Goal: Transaction & Acquisition: Purchase product/service

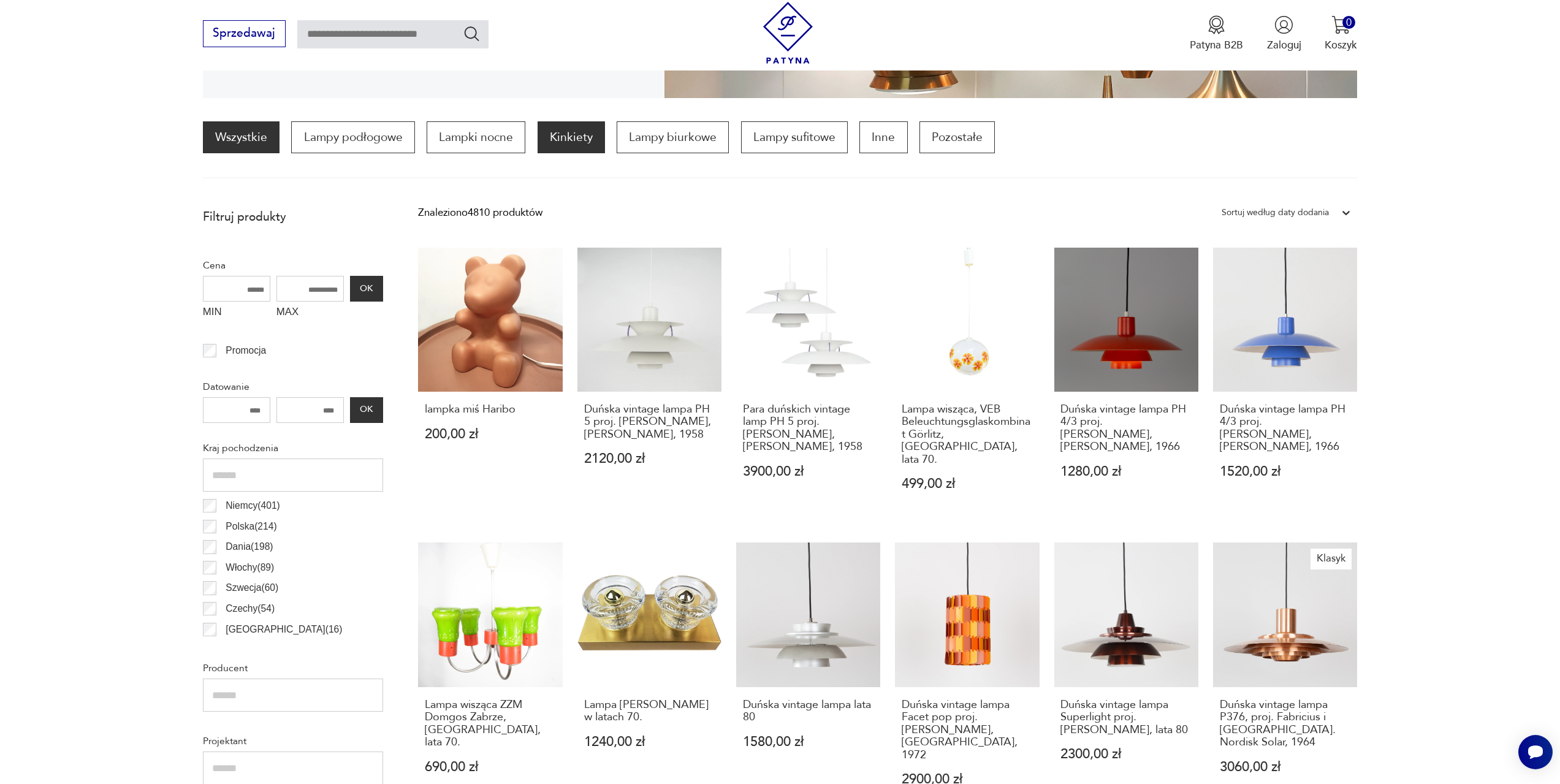
click at [576, 143] on p "Kinkiety" at bounding box center [571, 137] width 67 height 32
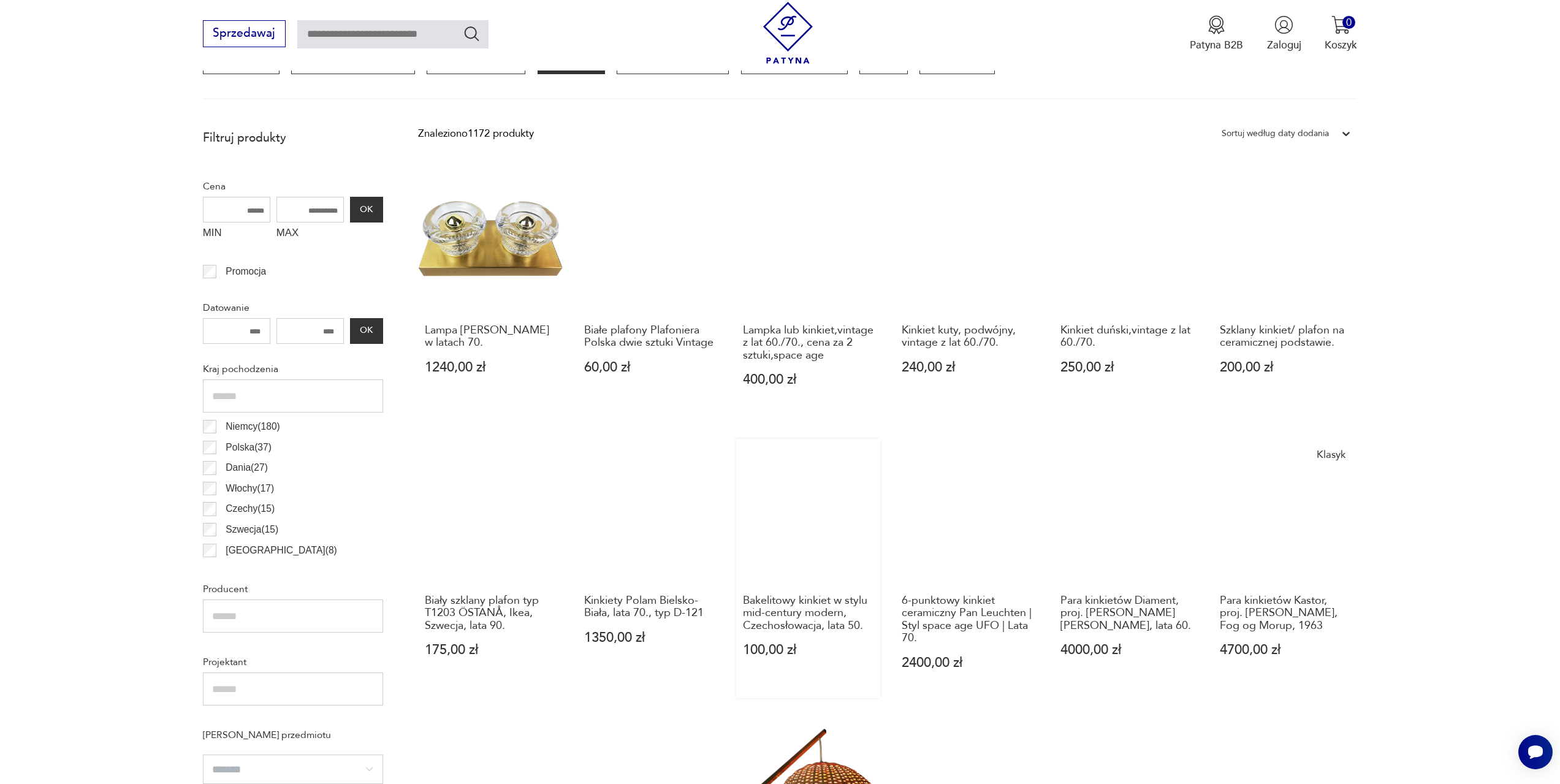
scroll to position [364, 0]
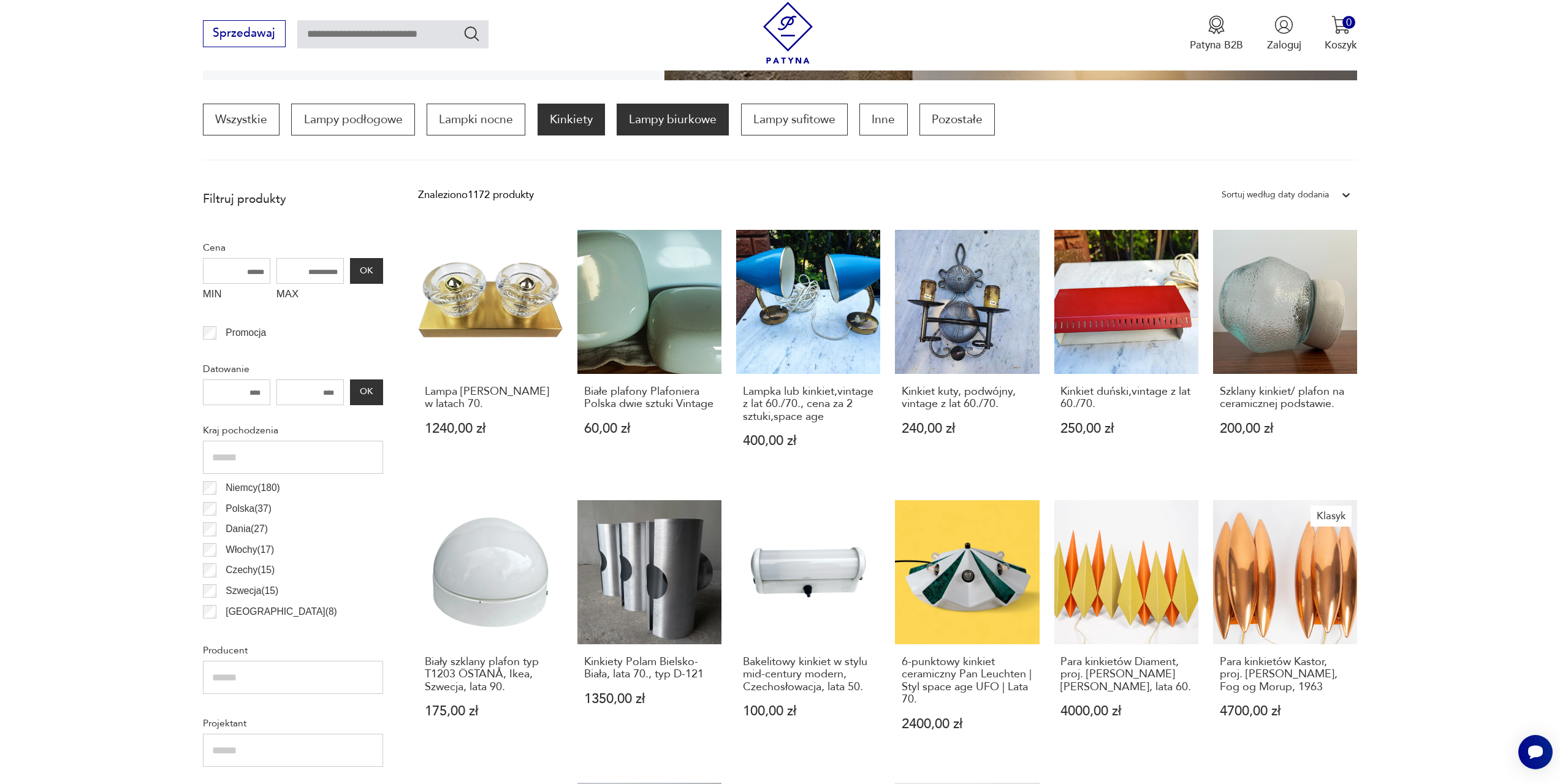
click at [682, 129] on p "Lampy biurkowe" at bounding box center [672, 119] width 112 height 32
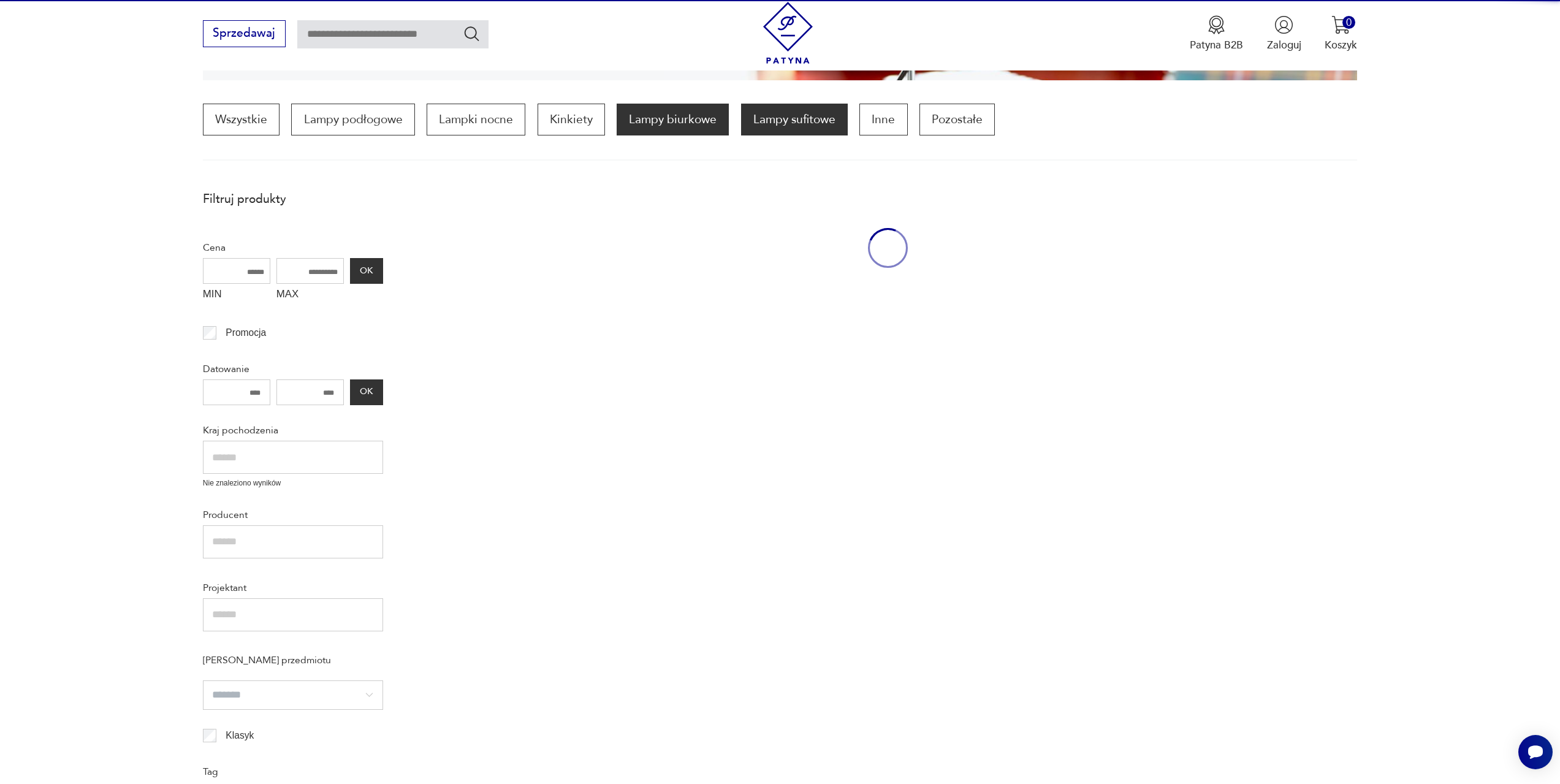
click at [764, 120] on p "Lampy sufitowe" at bounding box center [794, 119] width 107 height 32
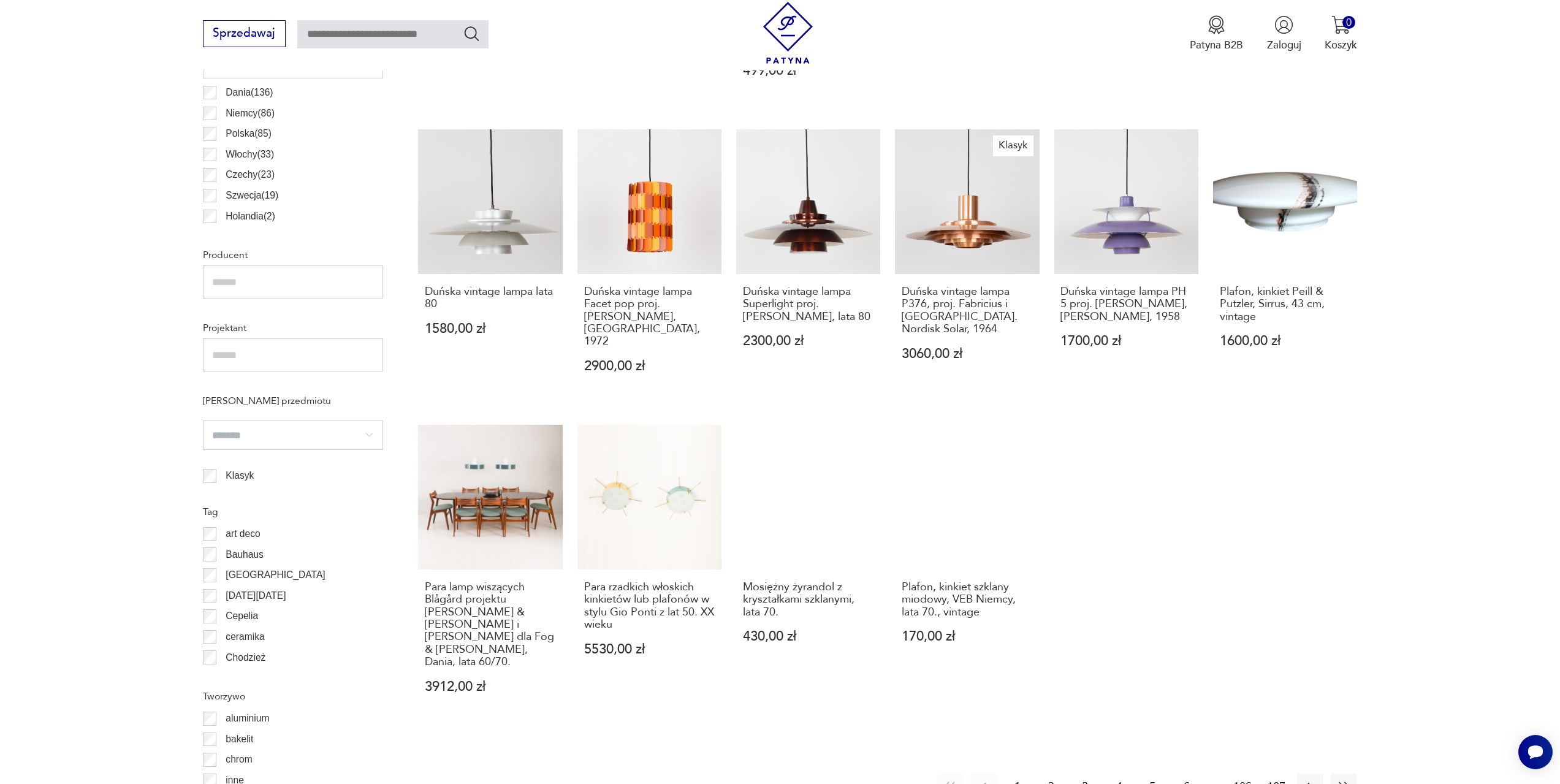
scroll to position [793, 0]
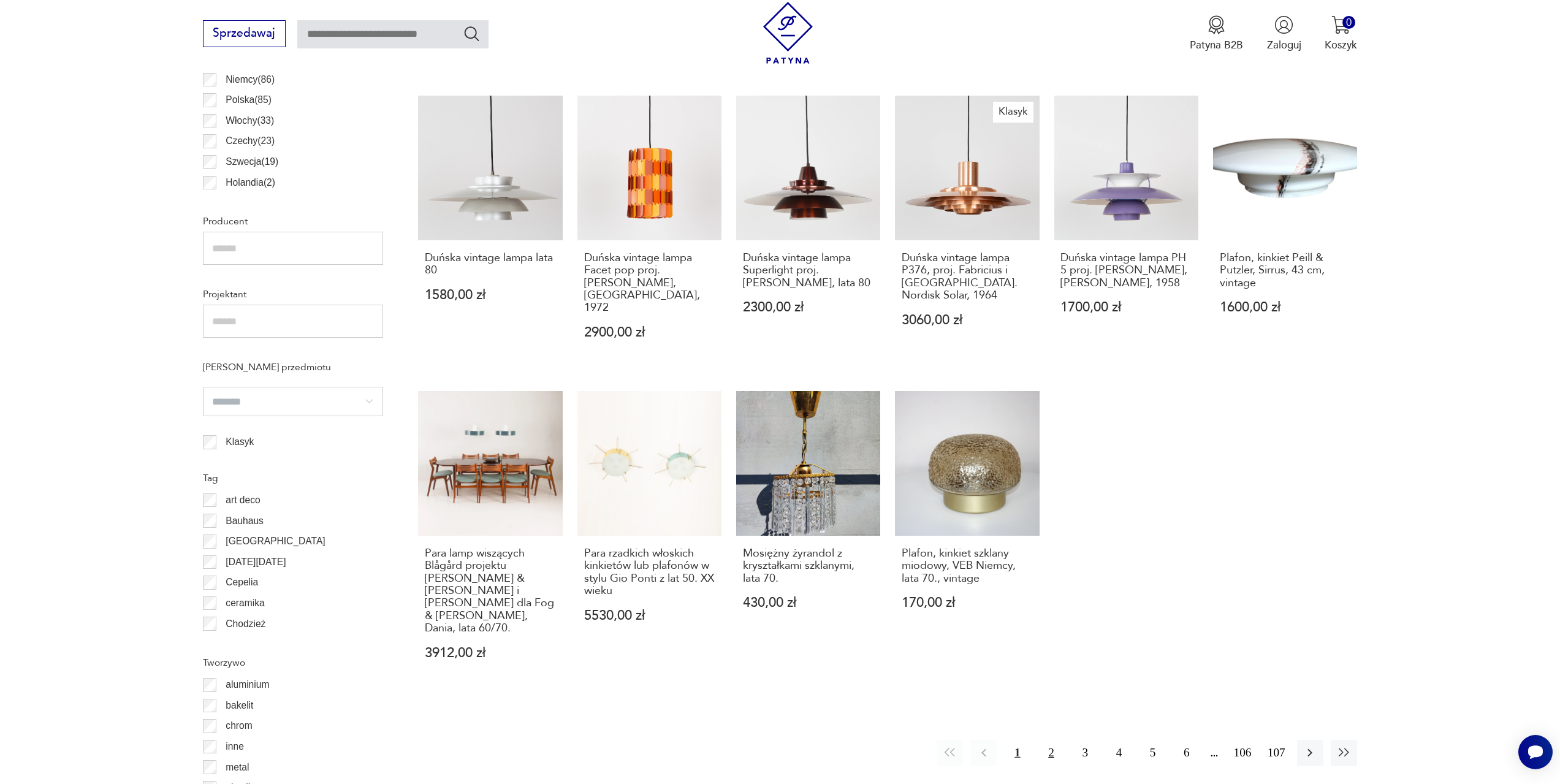
click at [1053, 739] on button "2" at bounding box center [1050, 752] width 26 height 26
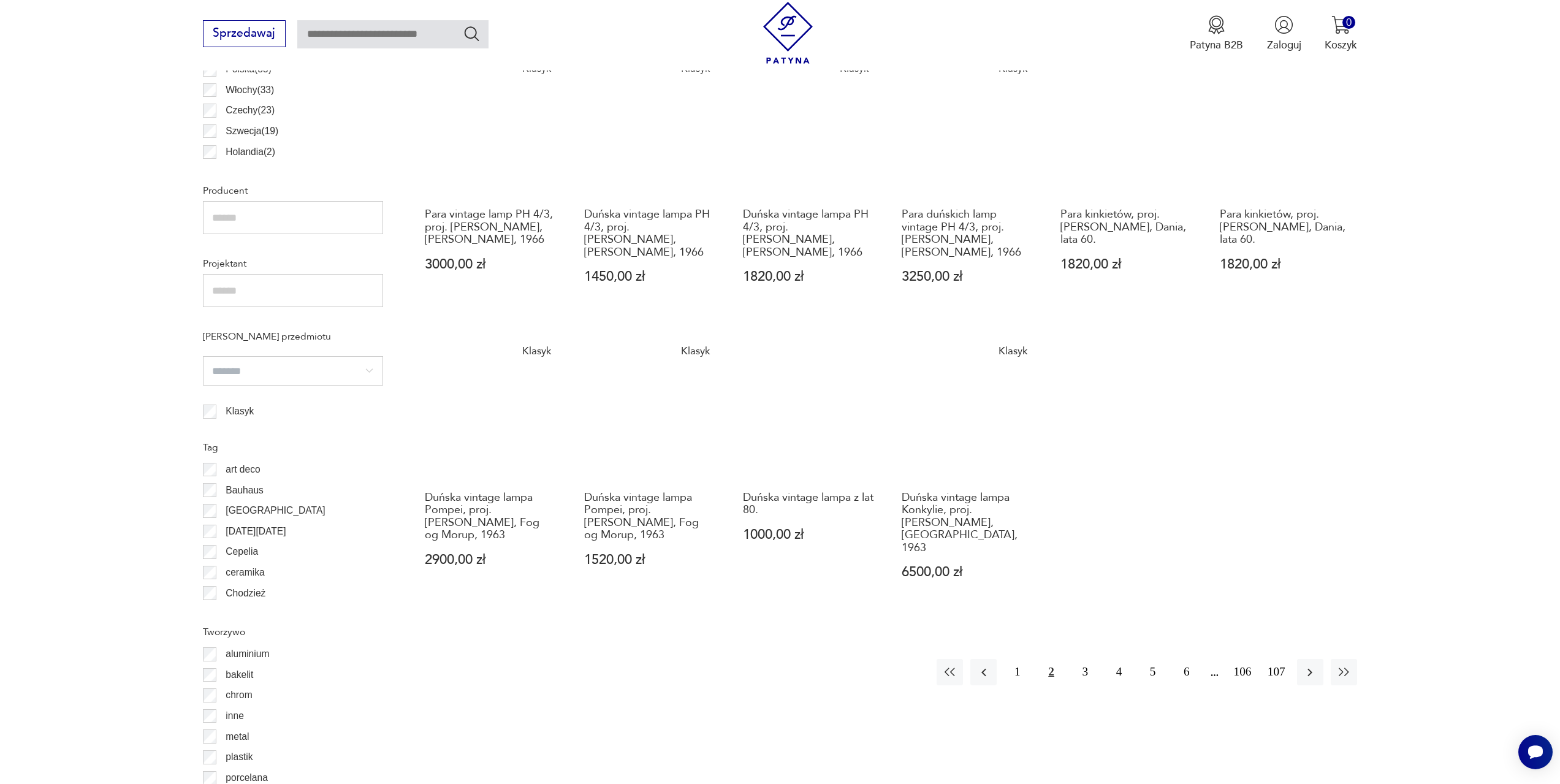
scroll to position [854, 0]
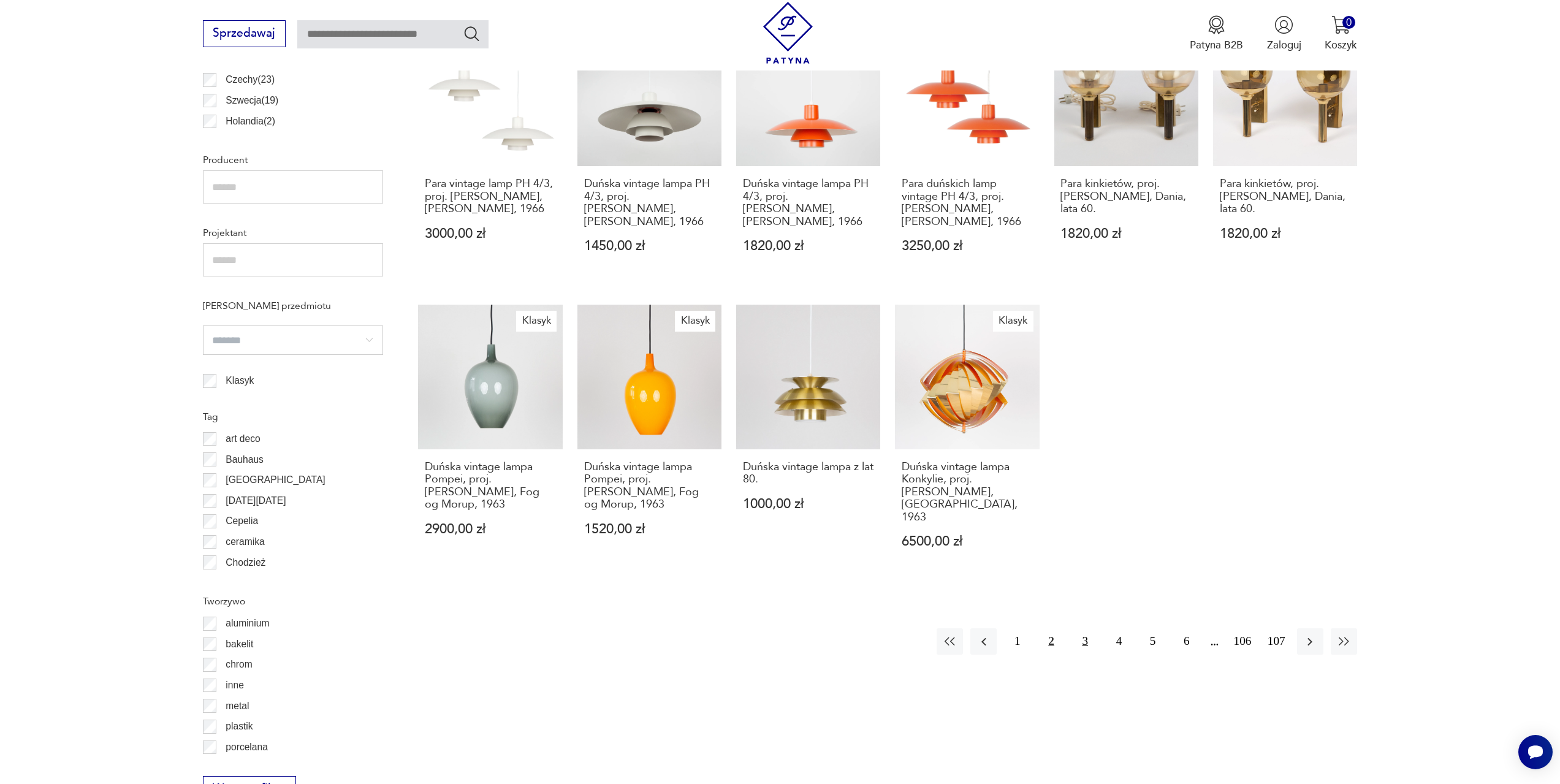
click at [1080, 635] on button "3" at bounding box center [1085, 641] width 26 height 26
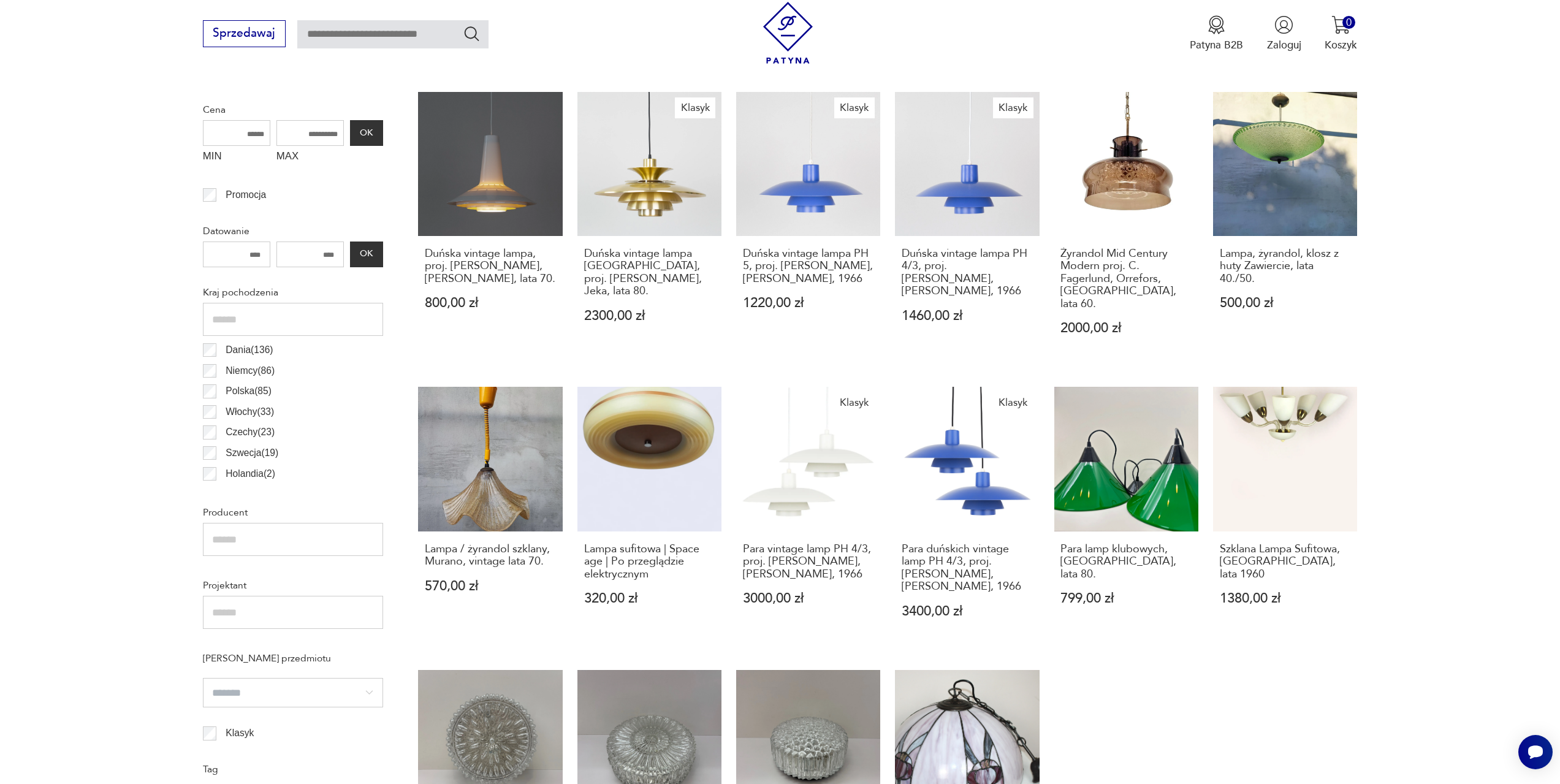
scroll to position [854, 0]
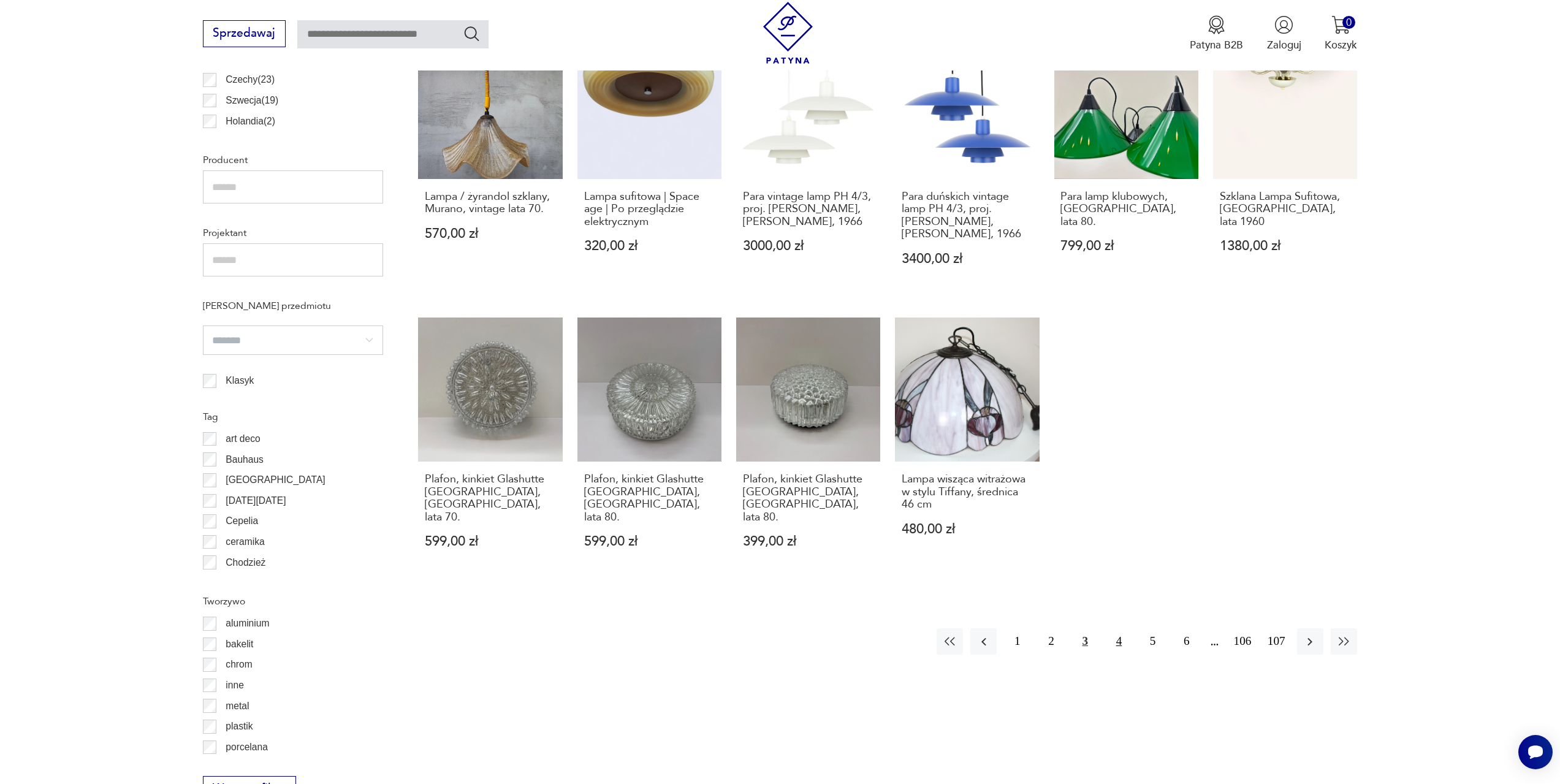
click at [1122, 628] on button "4" at bounding box center [1118, 641] width 26 height 26
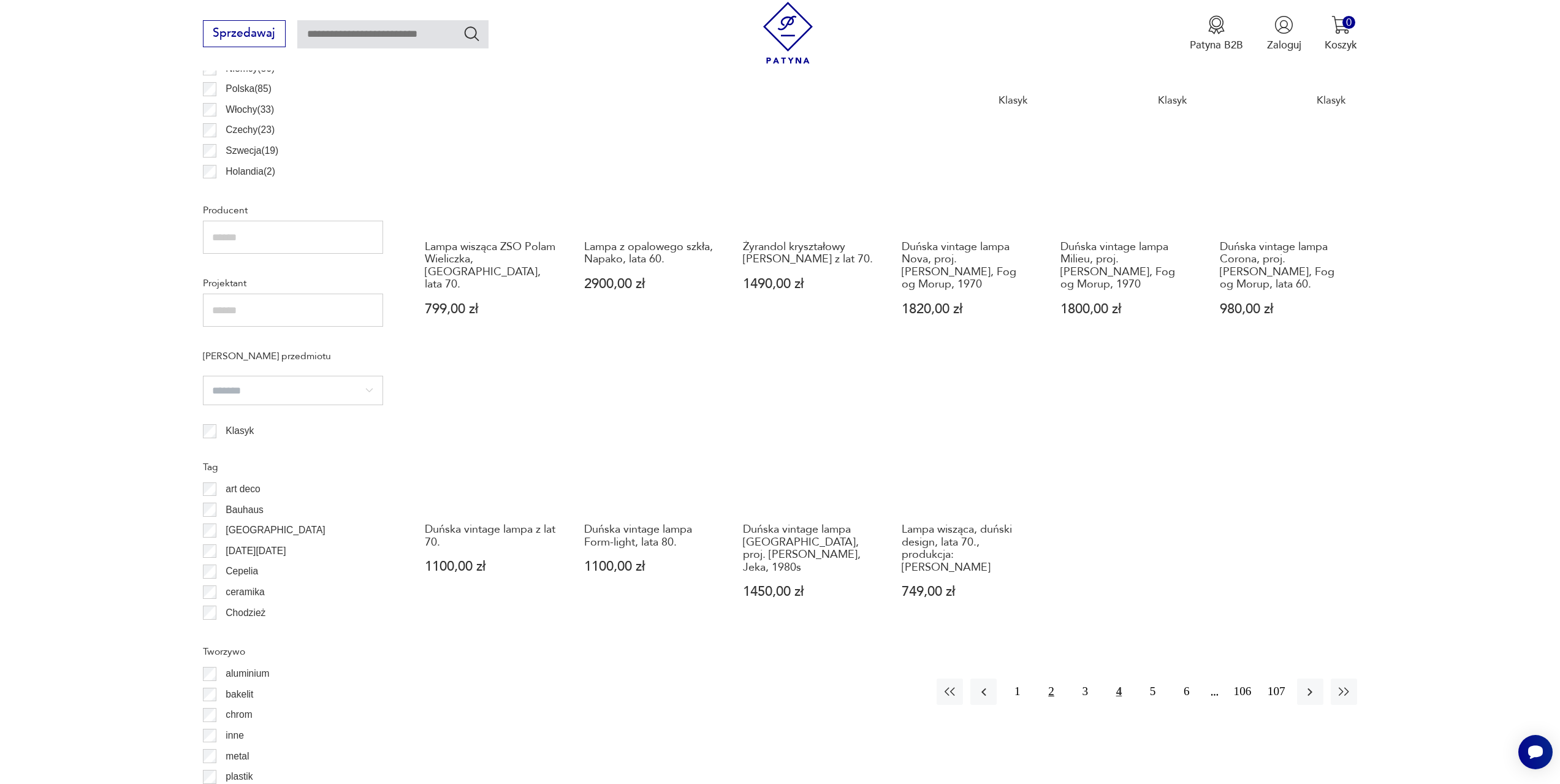
scroll to position [854, 0]
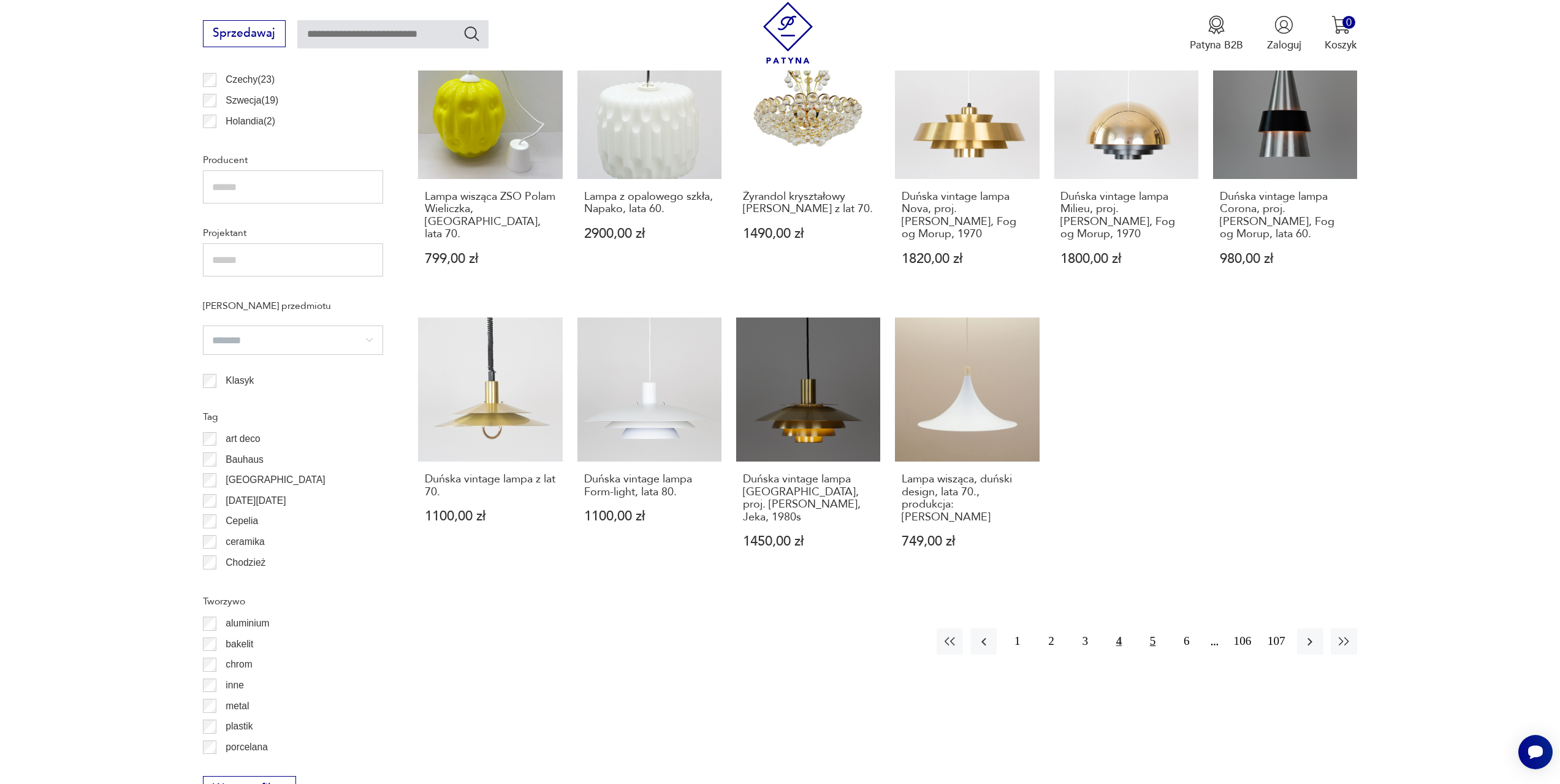
click at [1145, 628] on button "5" at bounding box center [1152, 641] width 26 height 26
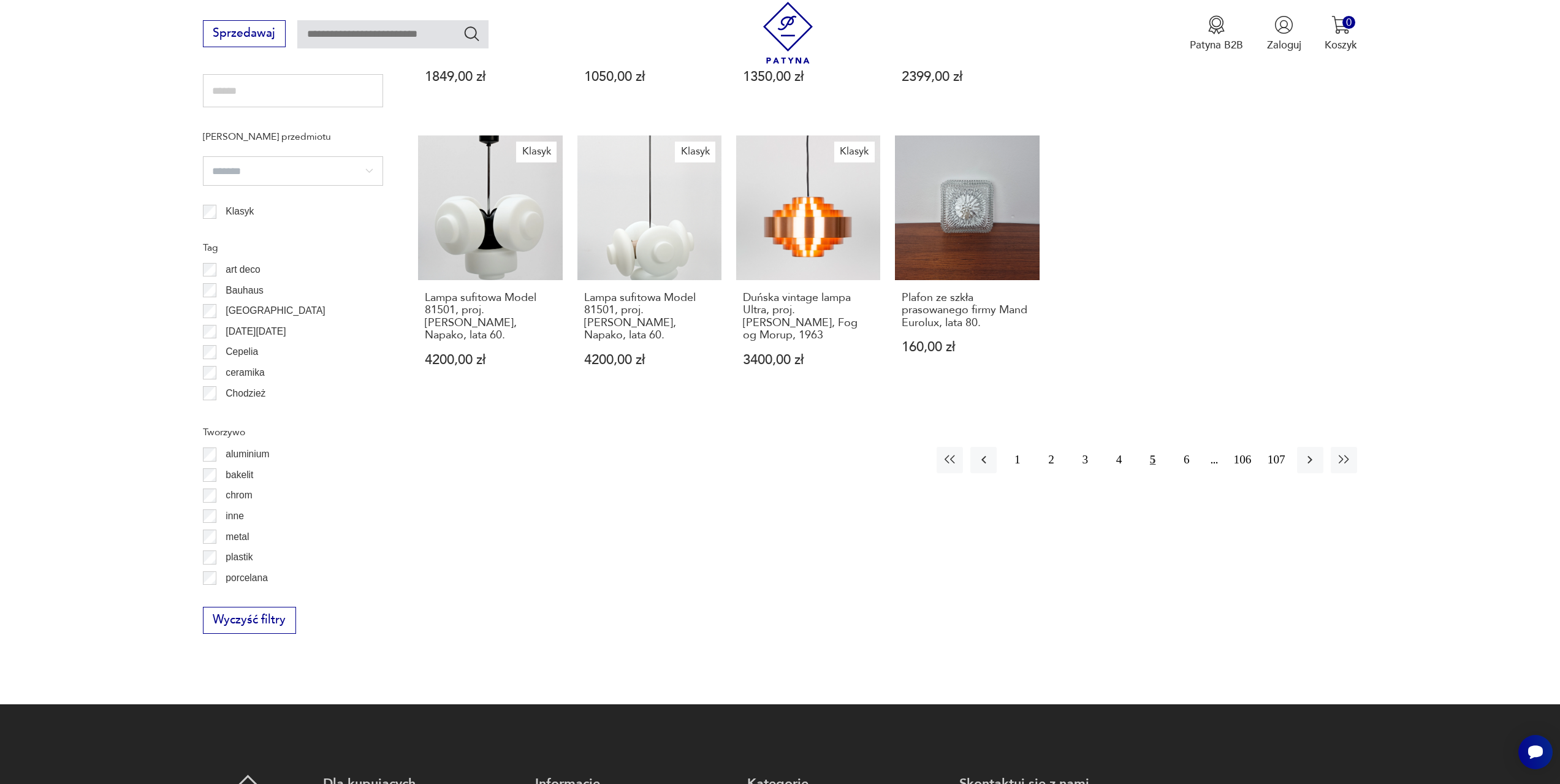
scroll to position [1038, 0]
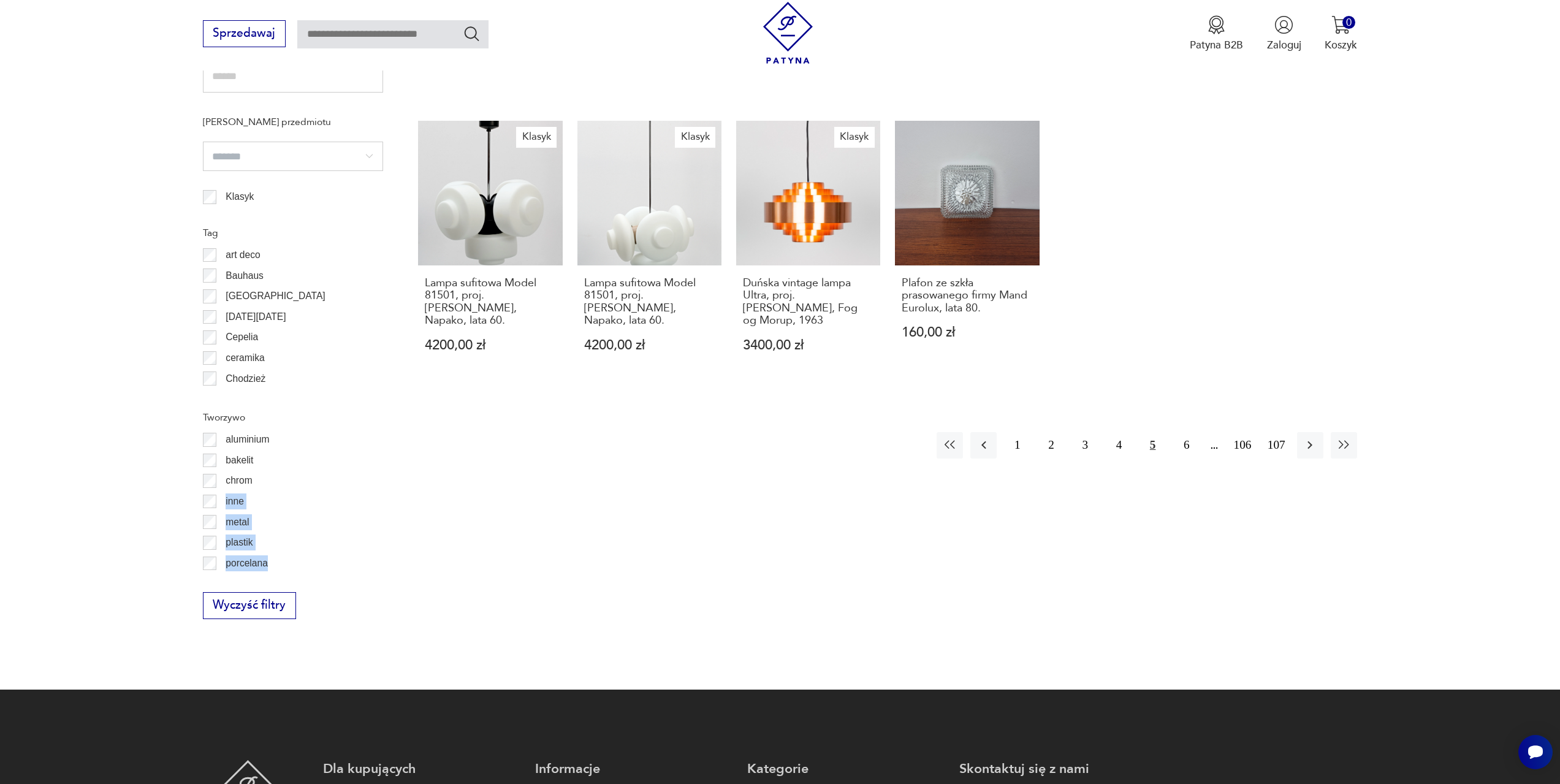
drag, startPoint x: 385, startPoint y: 484, endPoint x: 385, endPoint y: 549, distance: 65.0
click at [388, 556] on section "Filtruj produkty Cena MIN MAX OK Promocja Datowanie OK Kraj pochodzenia Dania (…" at bounding box center [780, 99] width 1560 height 1179
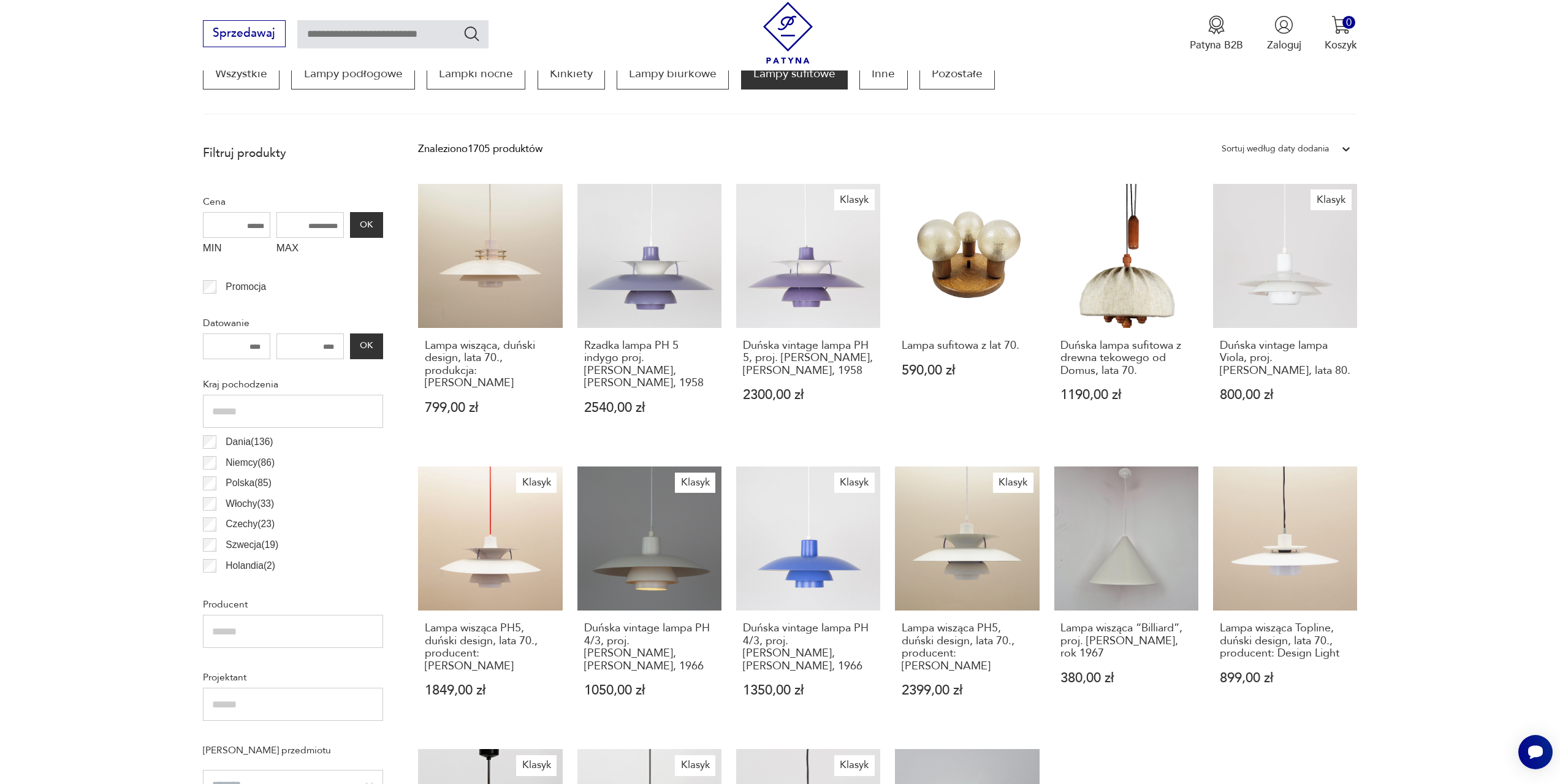
scroll to position [364, 0]
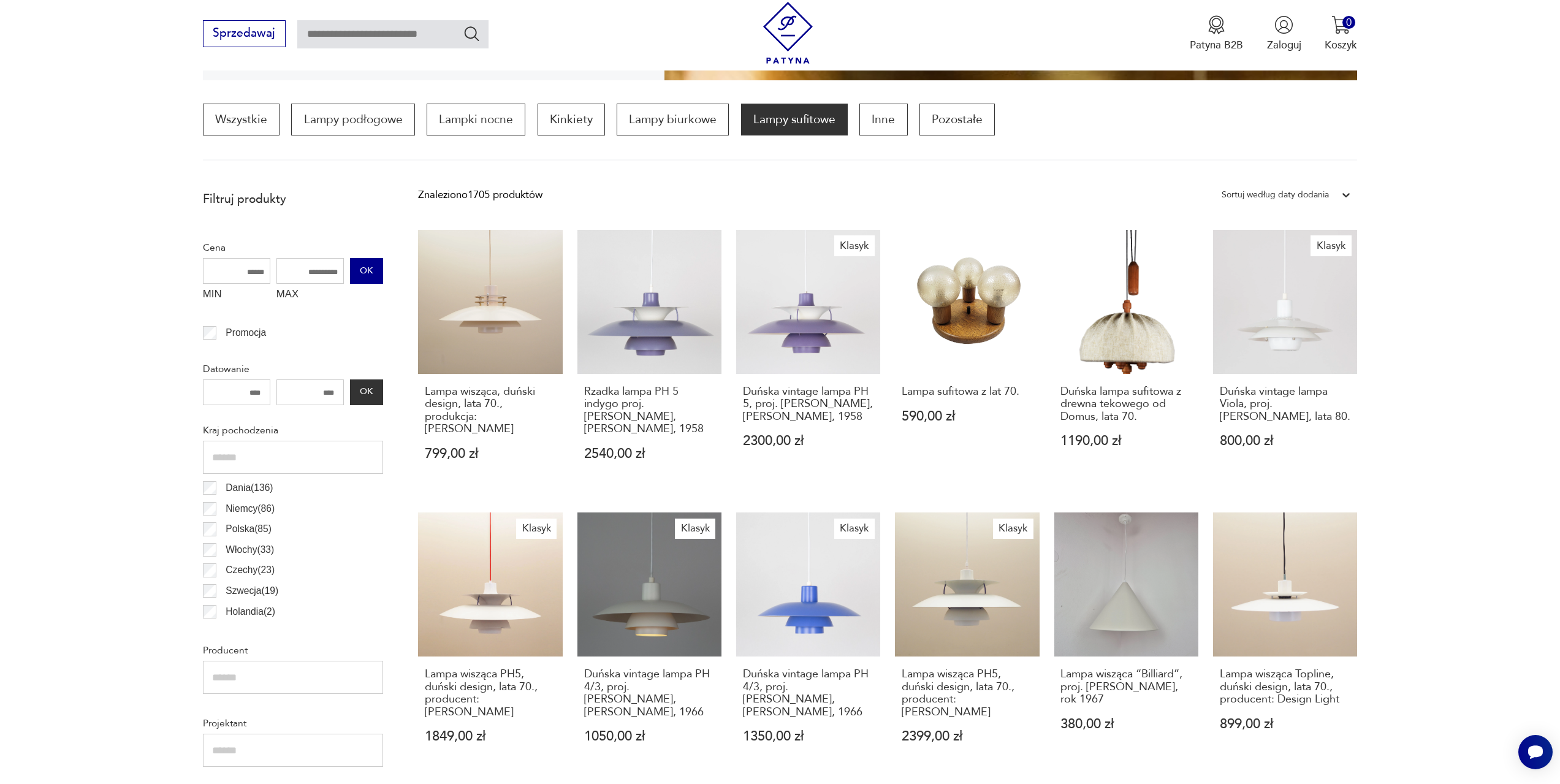
drag, startPoint x: 297, startPoint y: 268, endPoint x: 361, endPoint y: 275, distance: 64.4
click at [361, 275] on div "MIN MAX OK" at bounding box center [293, 283] width 180 height 49
drag, startPoint x: 318, startPoint y: 269, endPoint x: 291, endPoint y: 271, distance: 27.1
click at [291, 271] on input "MAX" at bounding box center [310, 271] width 67 height 26
type input "****"
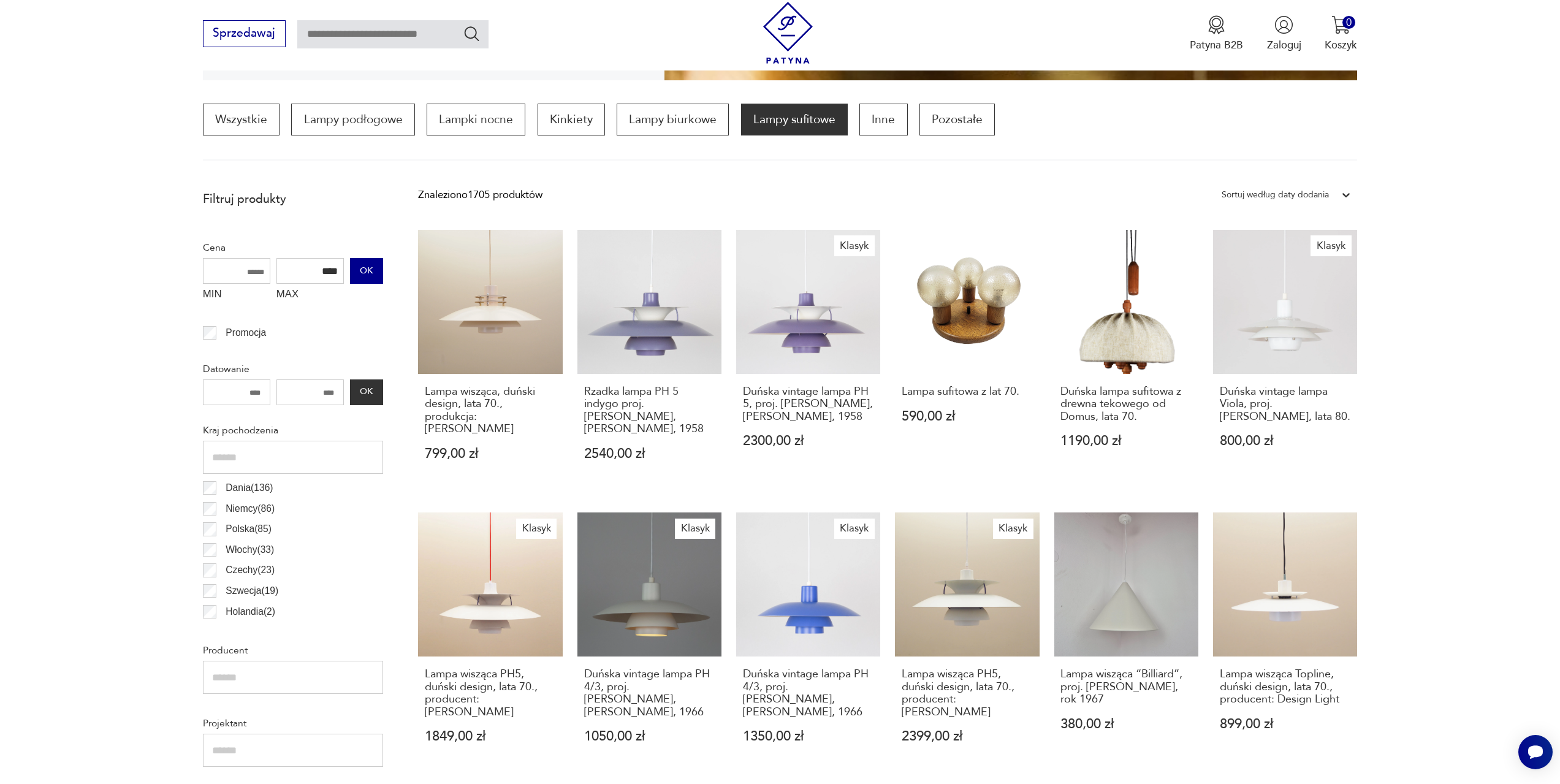
click at [367, 267] on button "OK" at bounding box center [366, 271] width 33 height 26
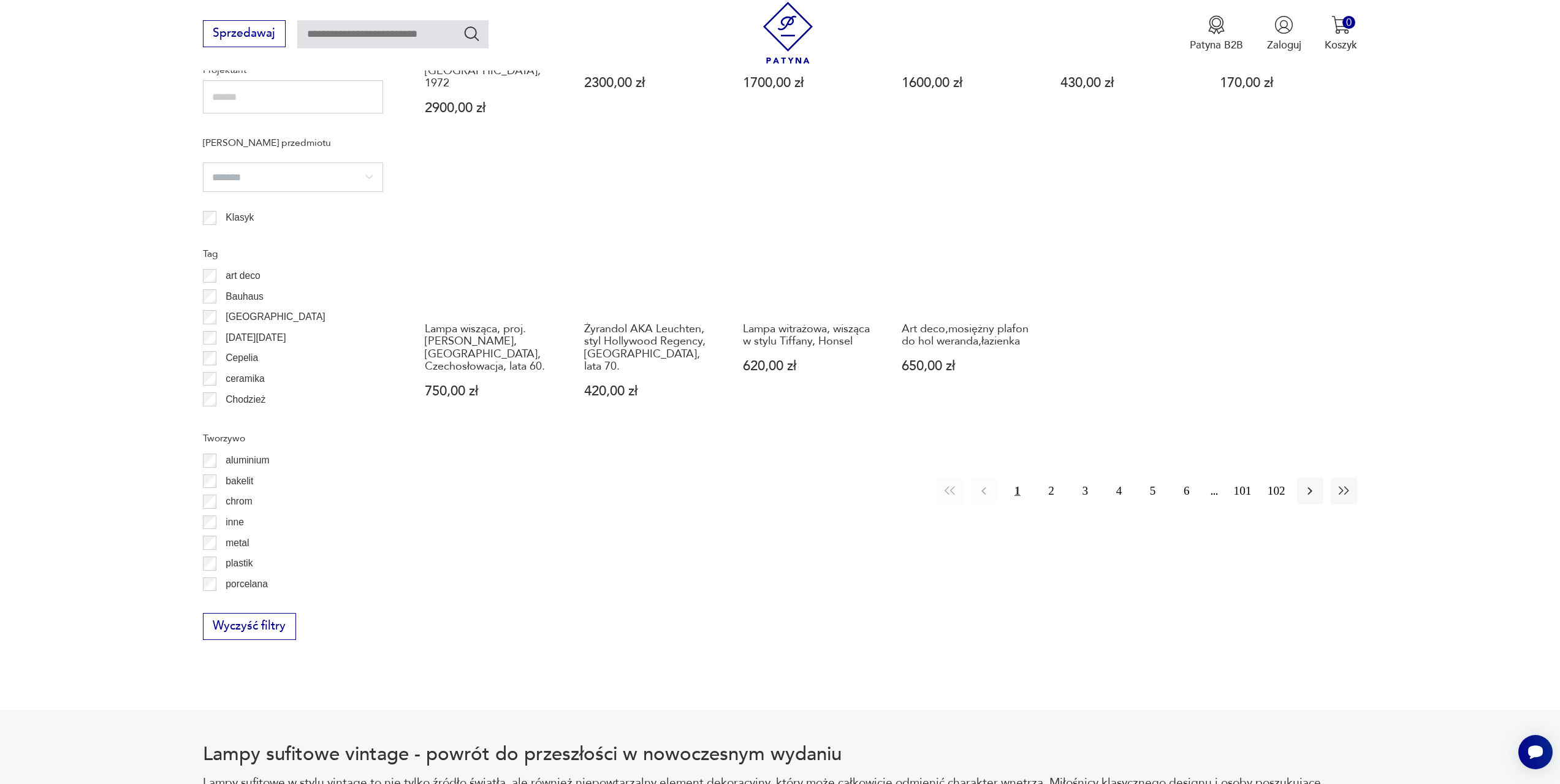
scroll to position [1161, 0]
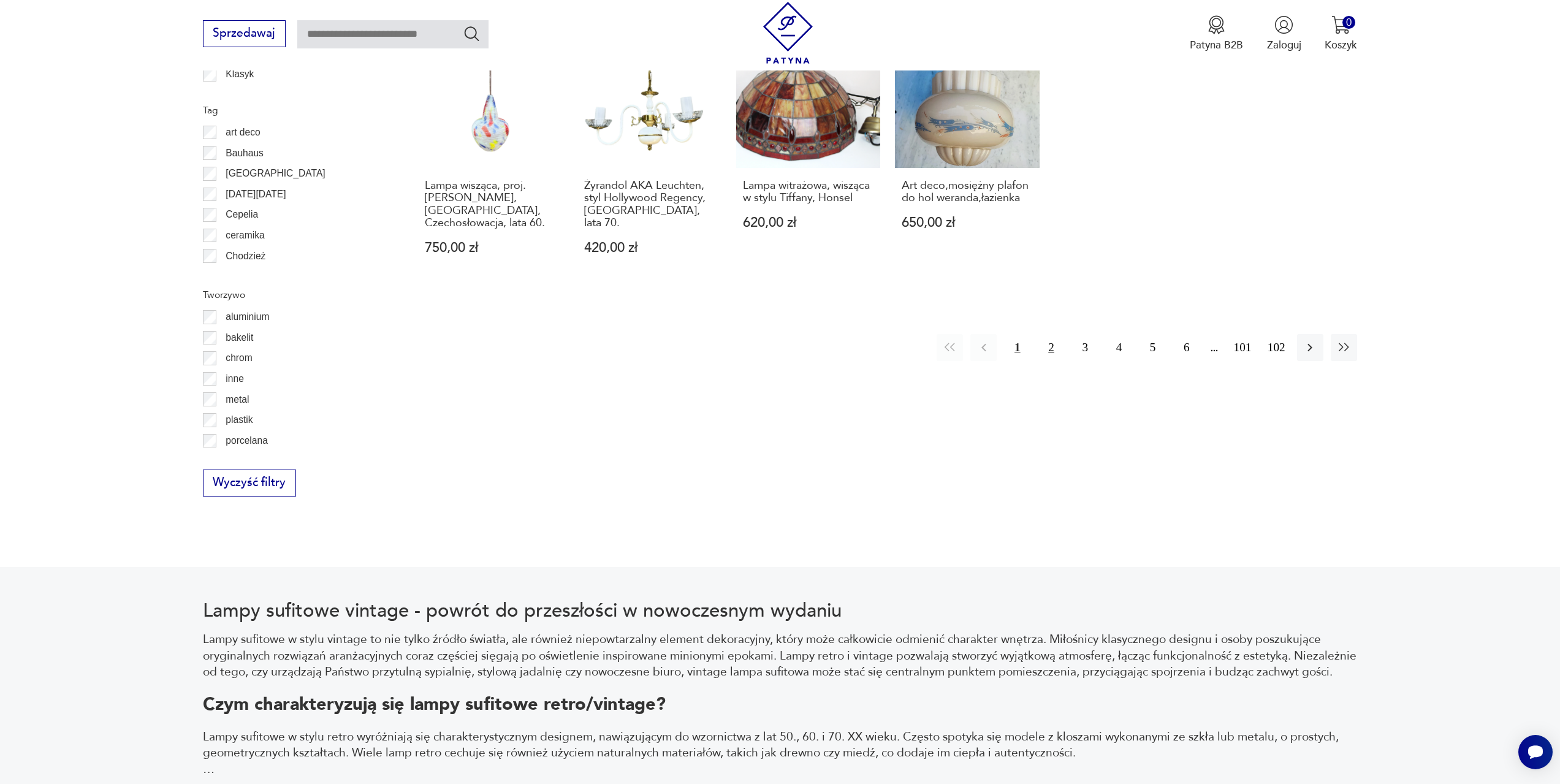
click at [1048, 334] on button "2" at bounding box center [1050, 347] width 26 height 26
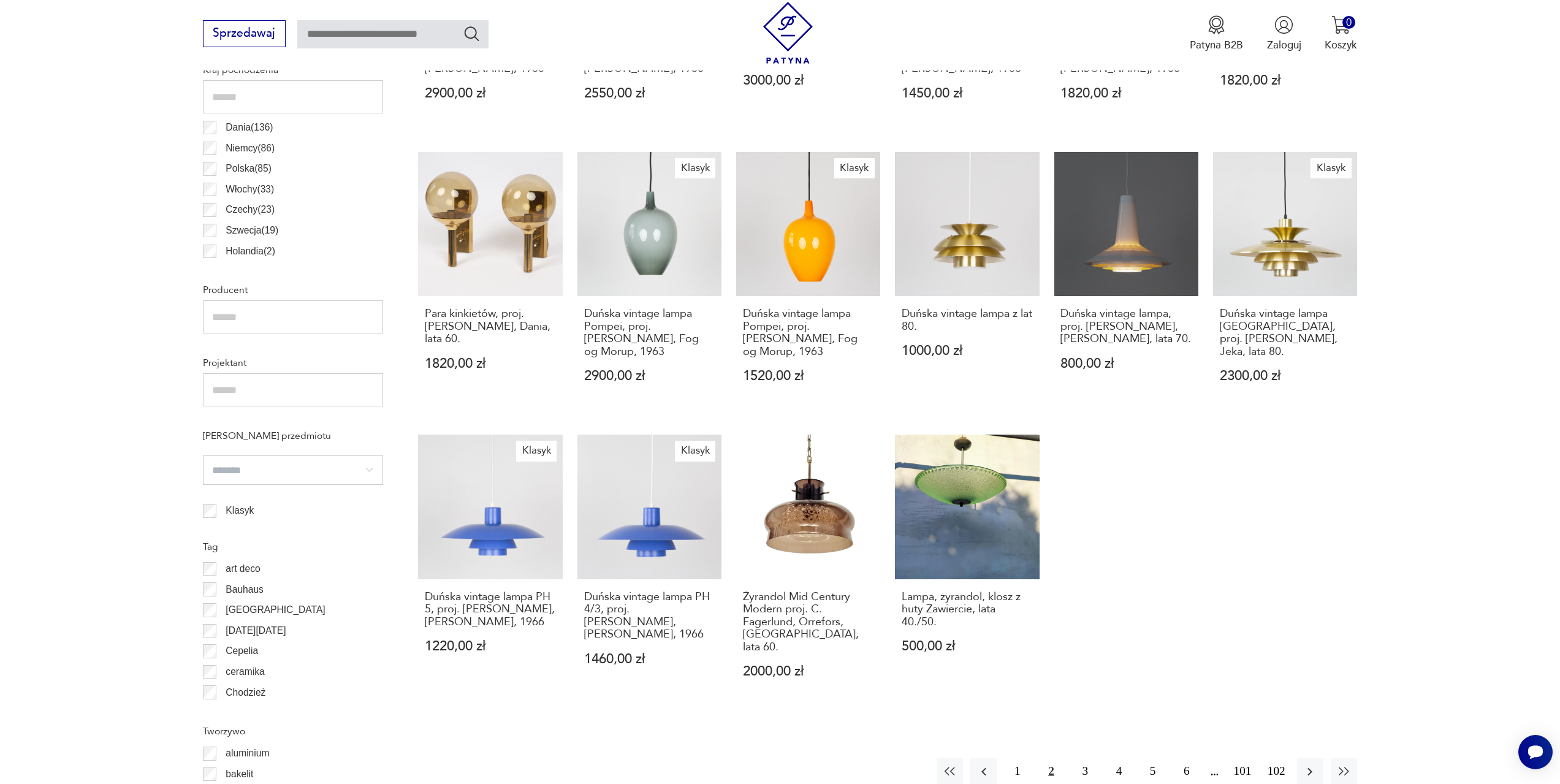
scroll to position [732, 0]
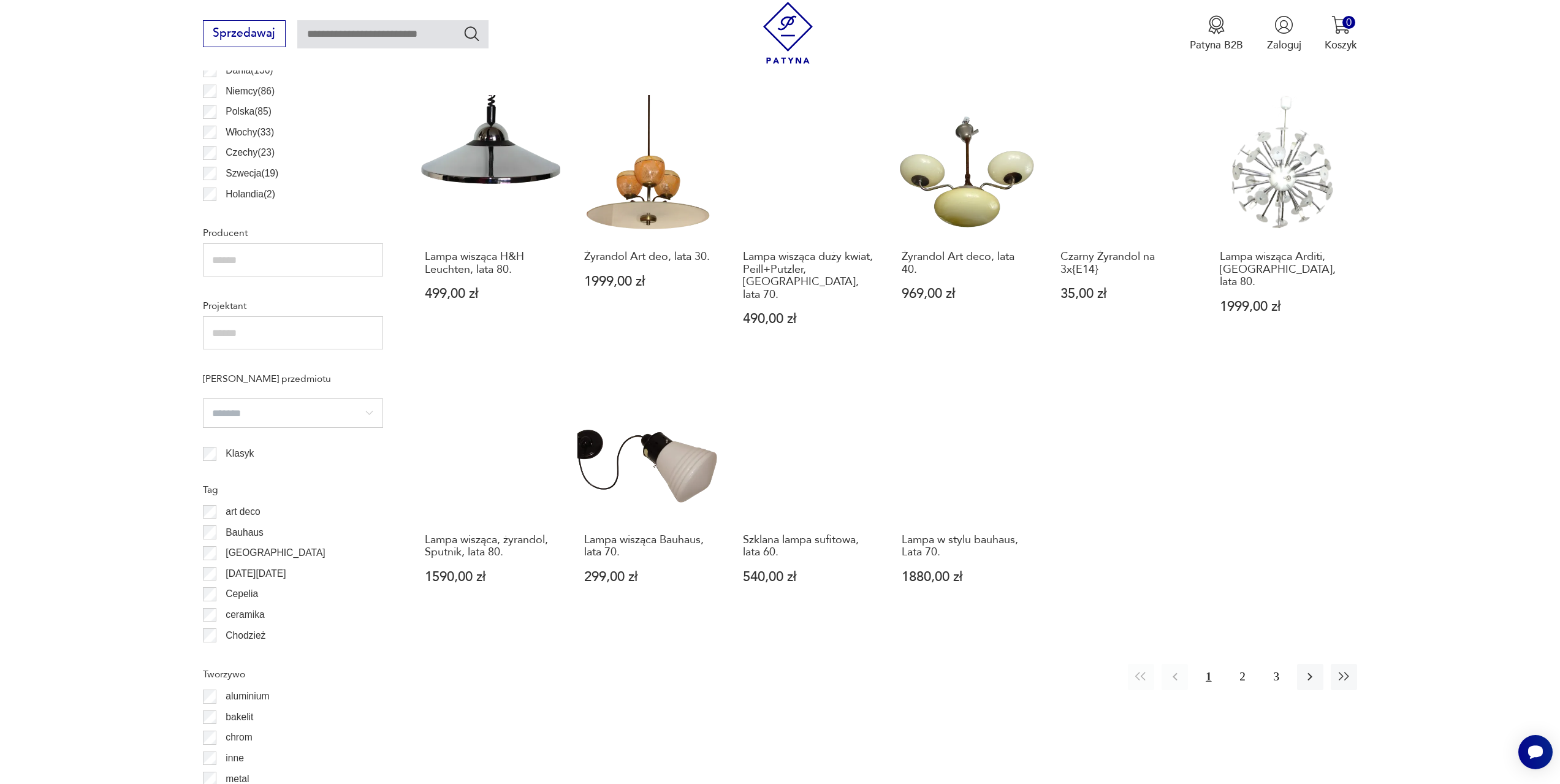
scroll to position [793, 0]
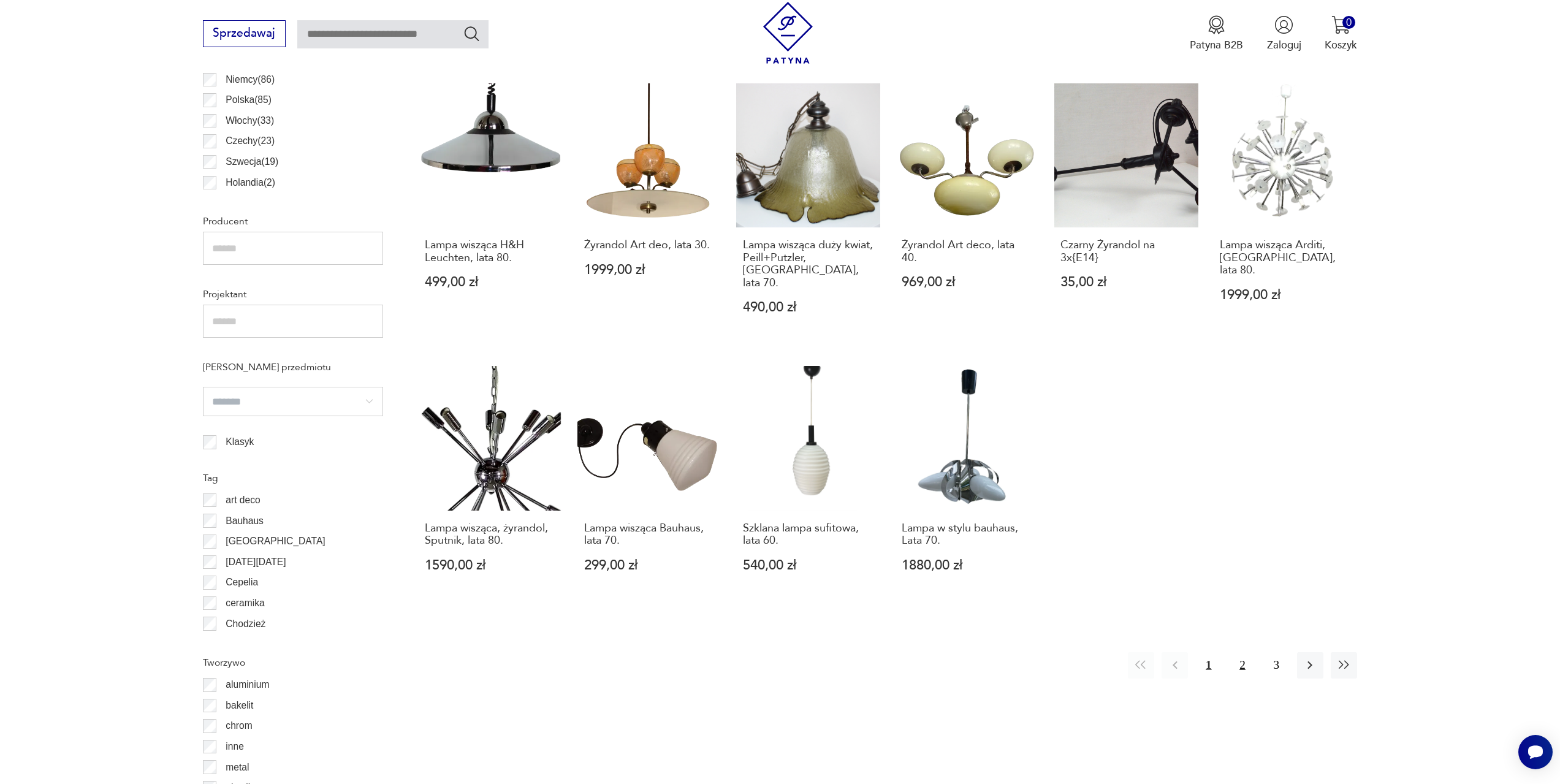
click at [1243, 652] on button "2" at bounding box center [1241, 665] width 26 height 26
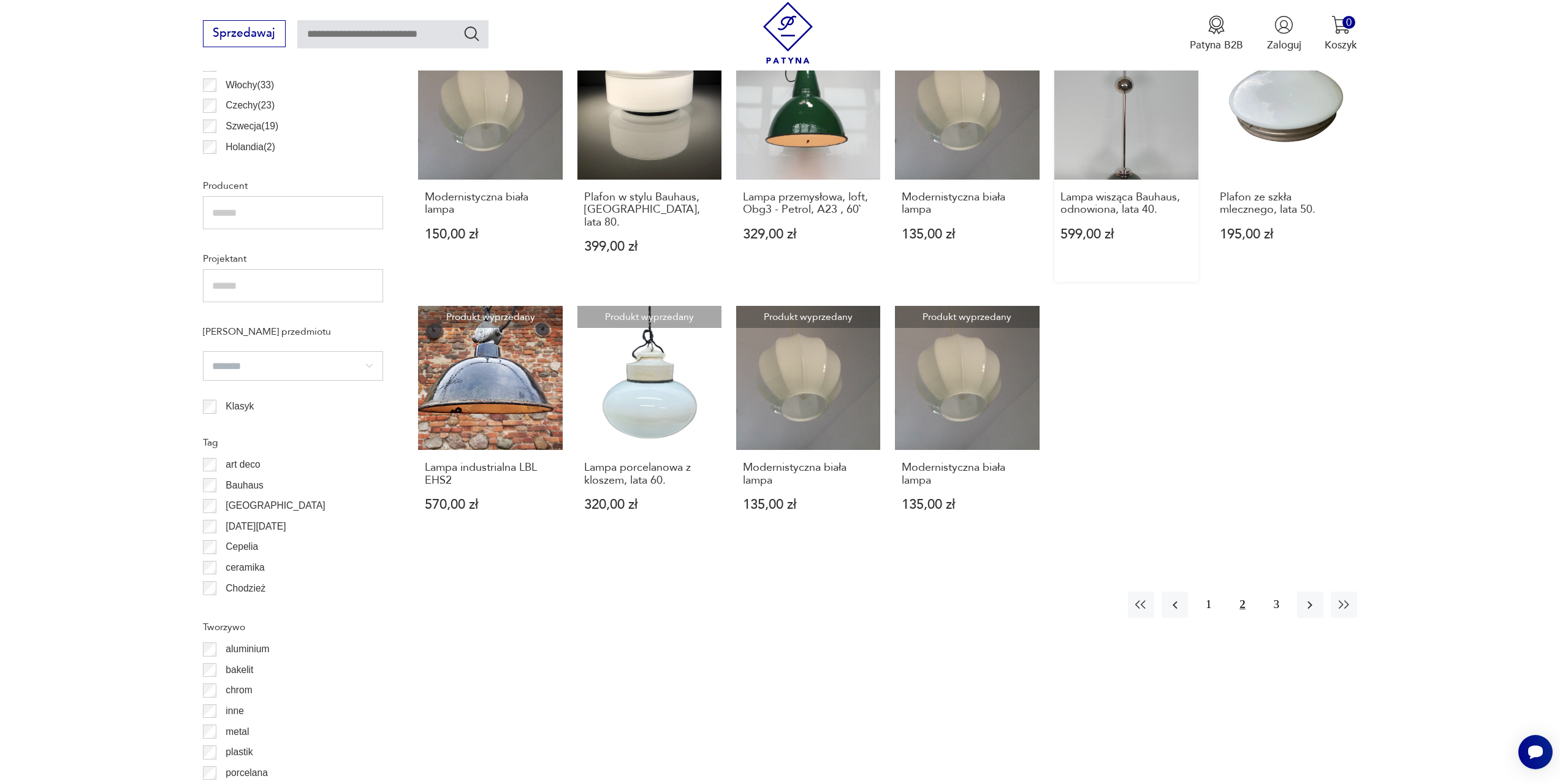
scroll to position [915, 0]
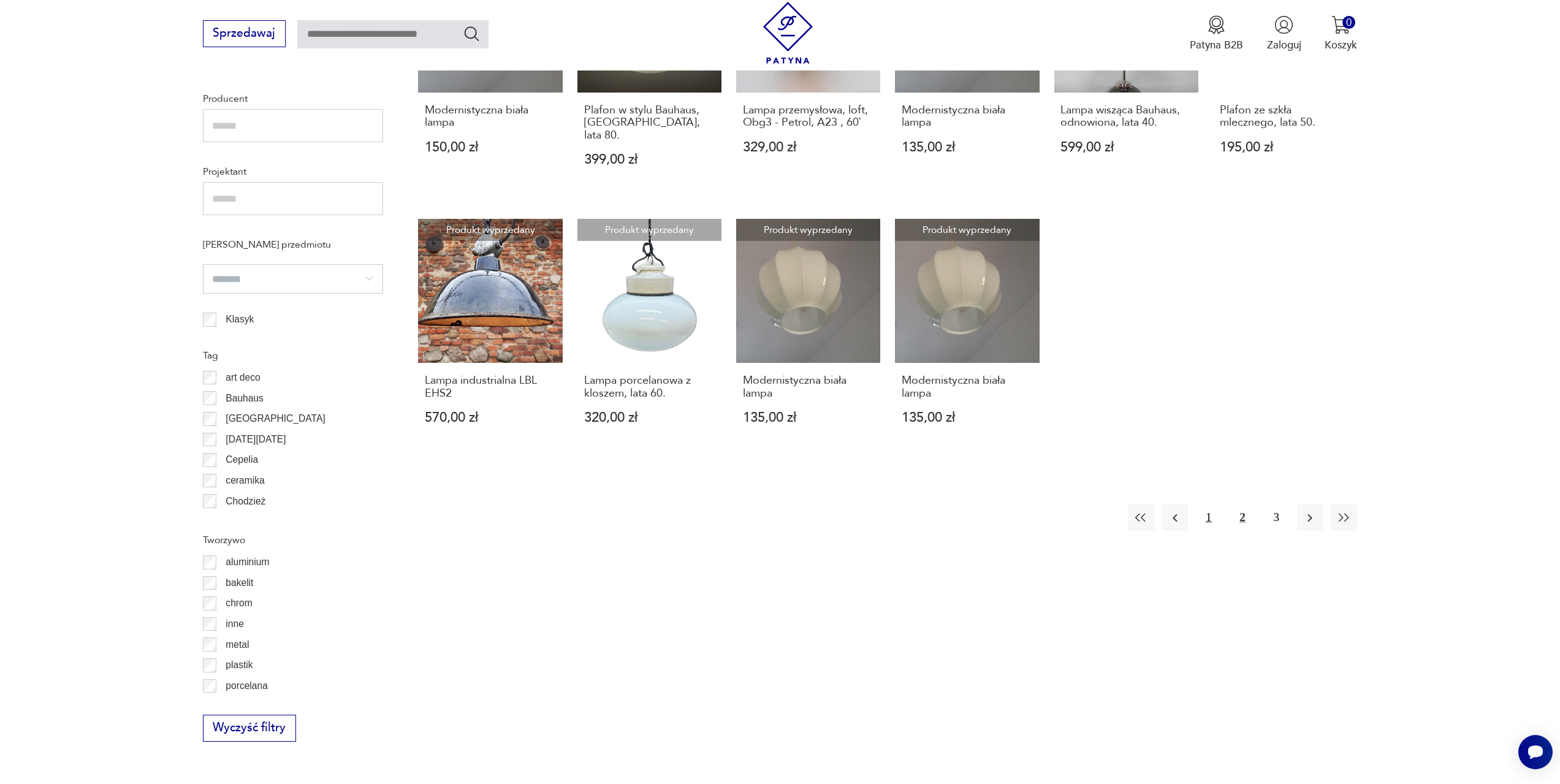
click at [1211, 506] on button "1" at bounding box center [1207, 516] width 26 height 26
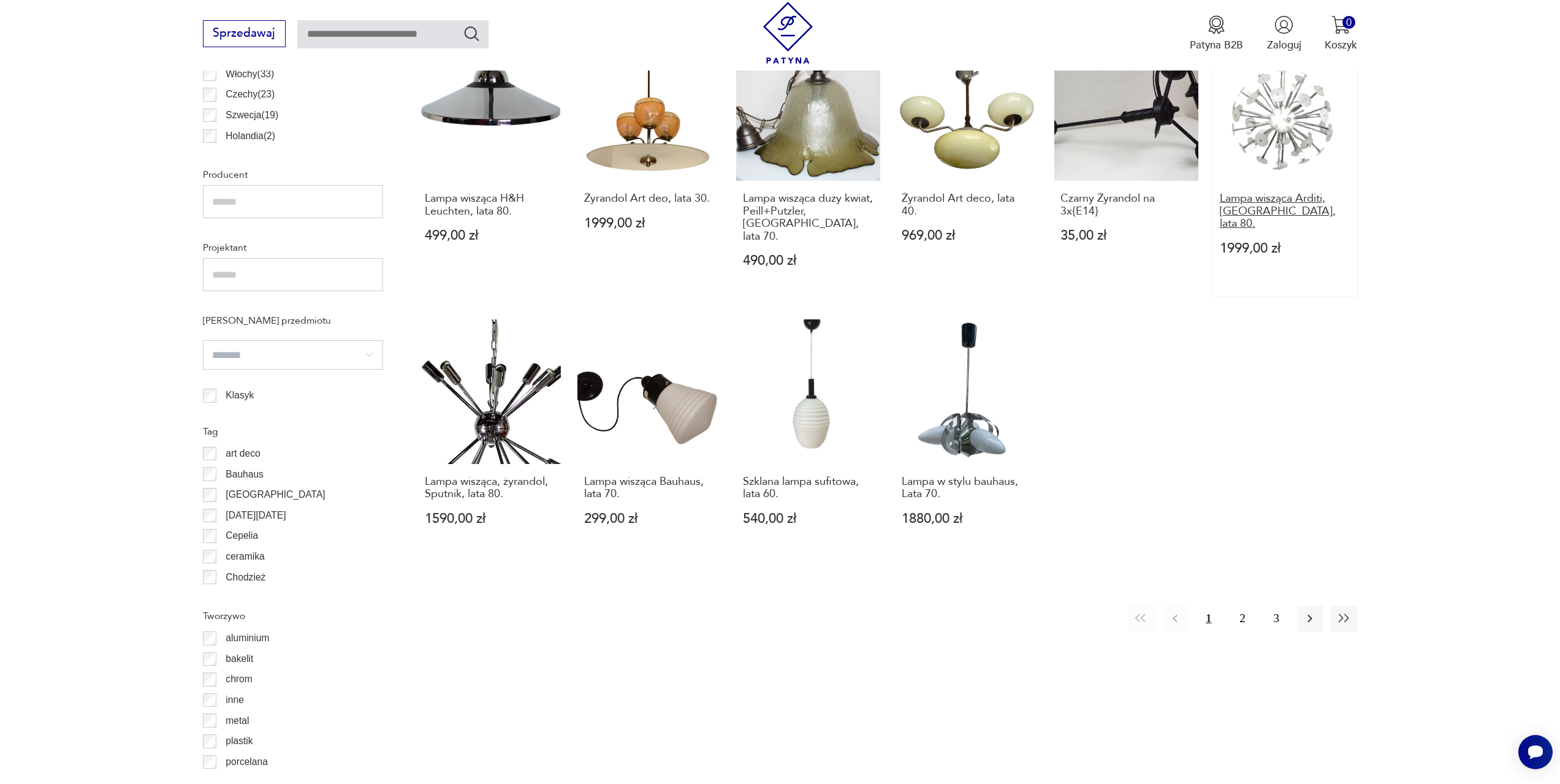
scroll to position [854, 0]
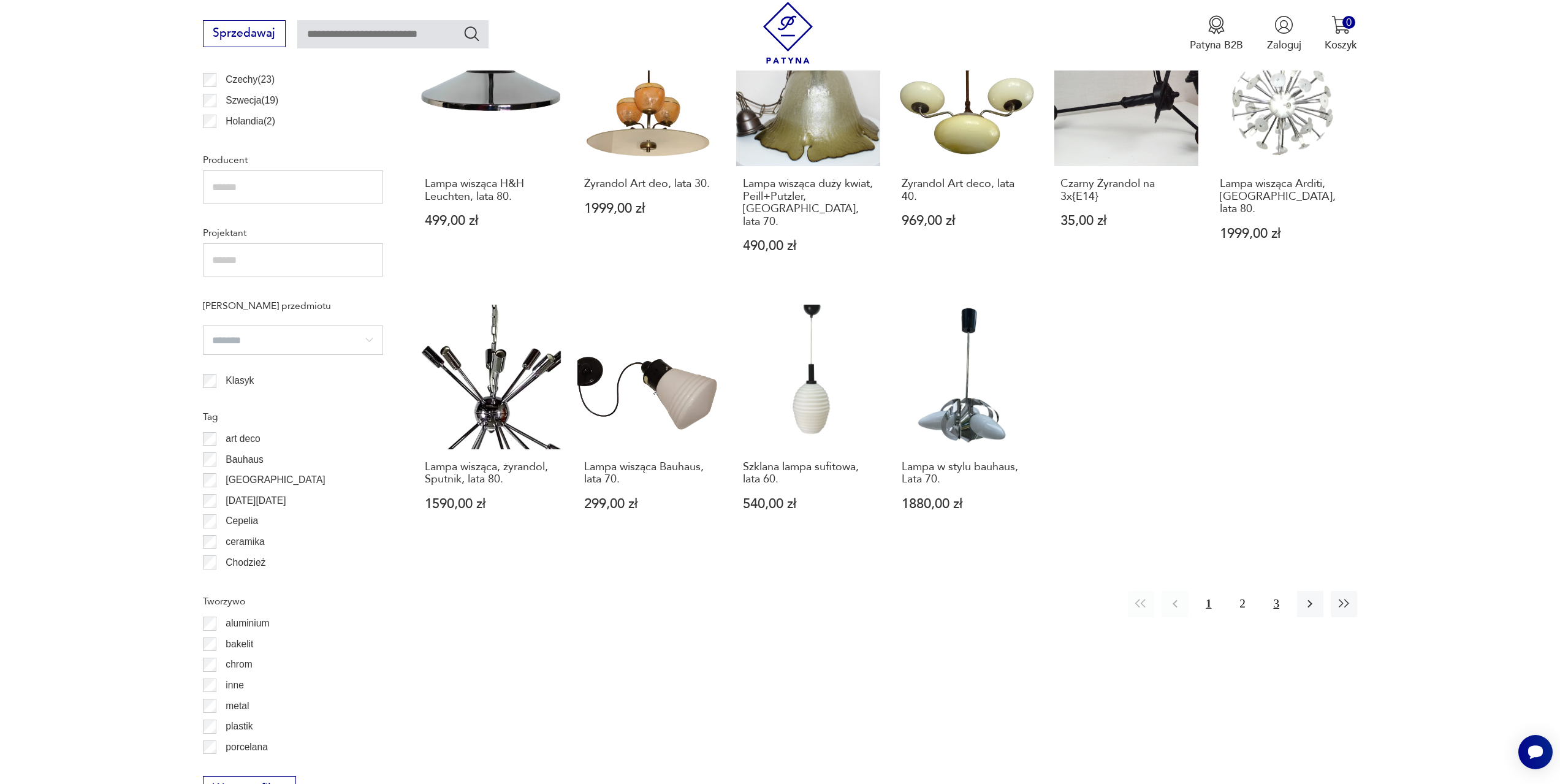
click at [1272, 591] on button "3" at bounding box center [1276, 603] width 26 height 26
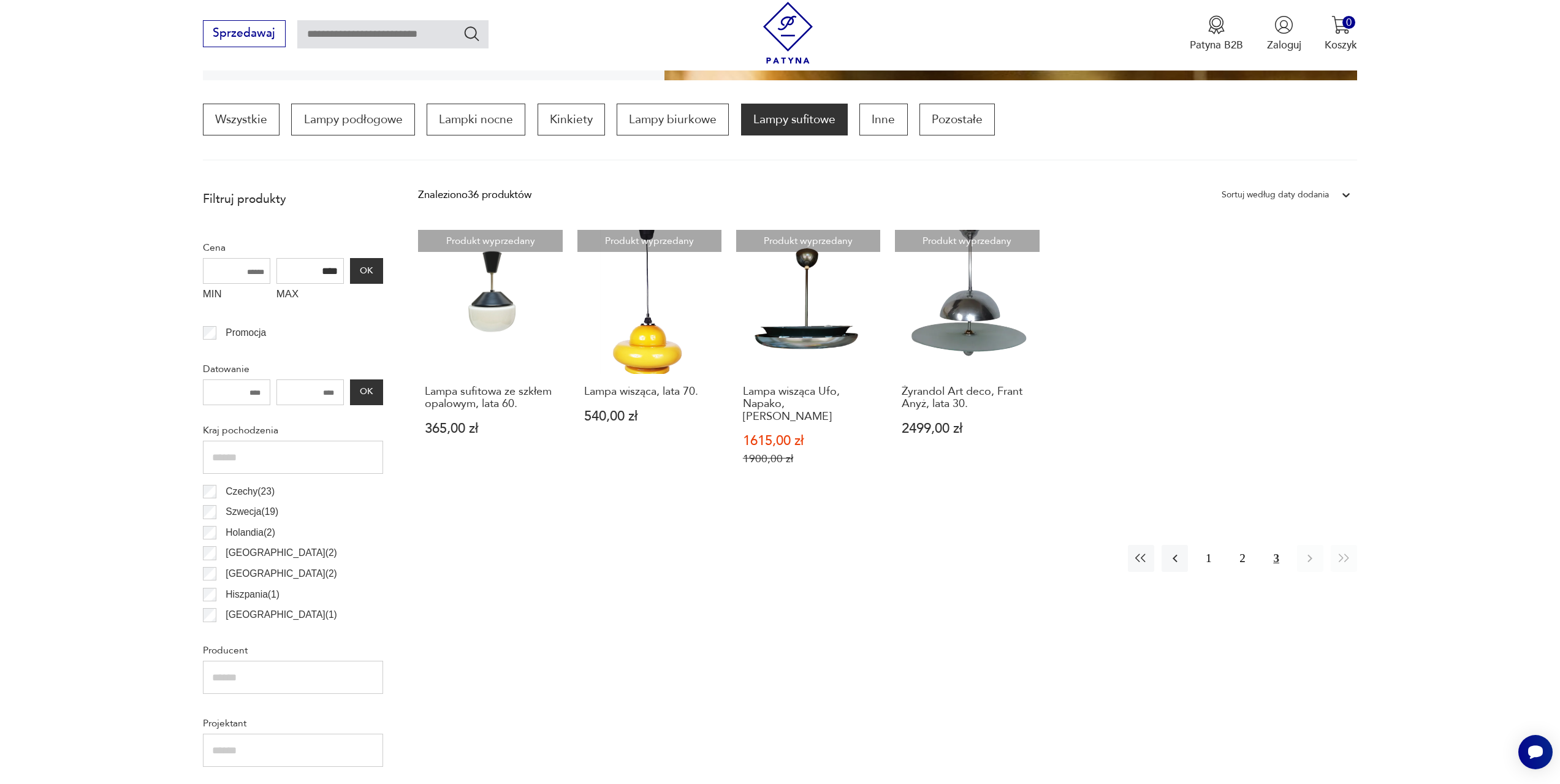
scroll to position [670, 0]
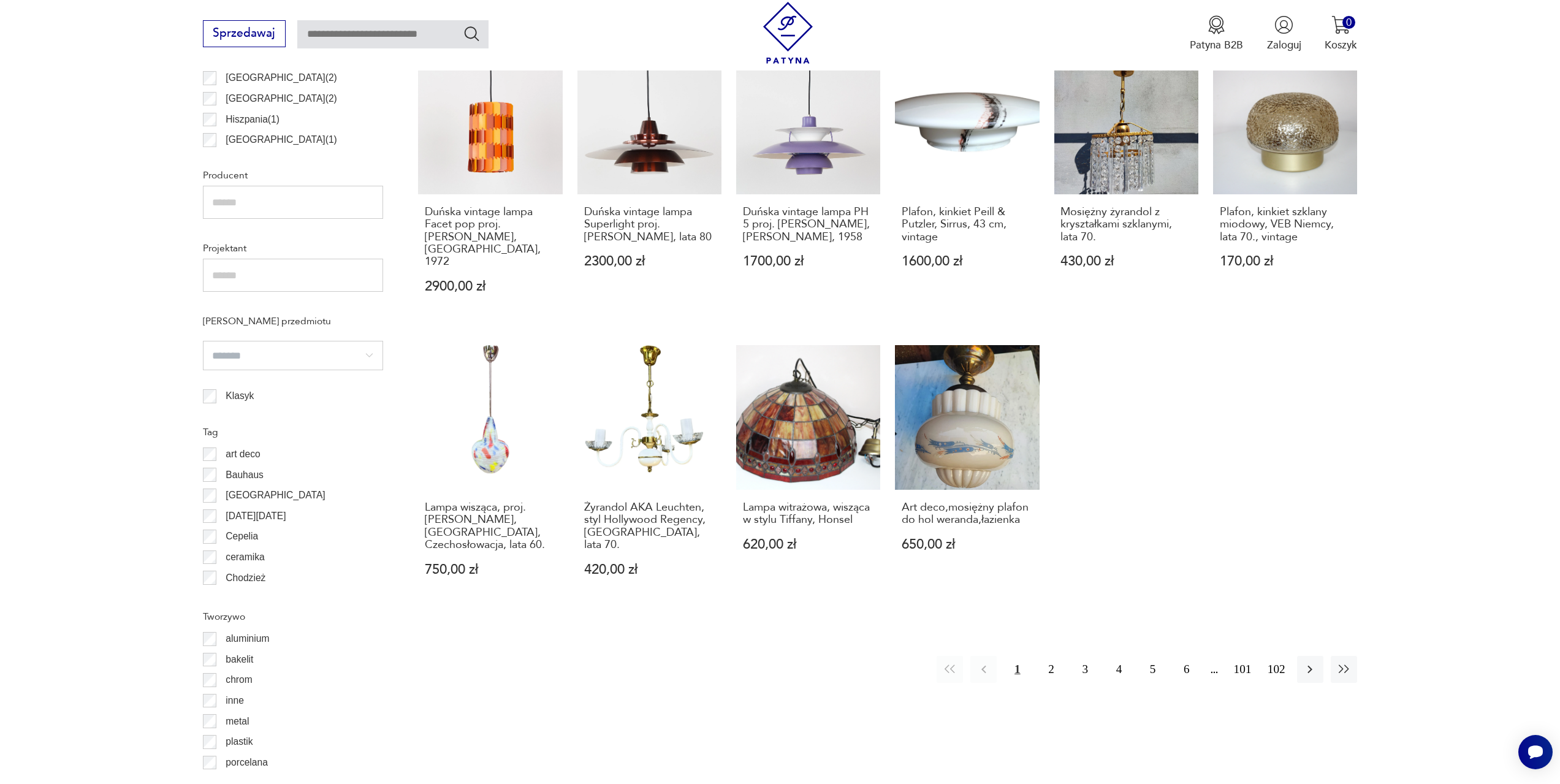
scroll to position [977, 0]
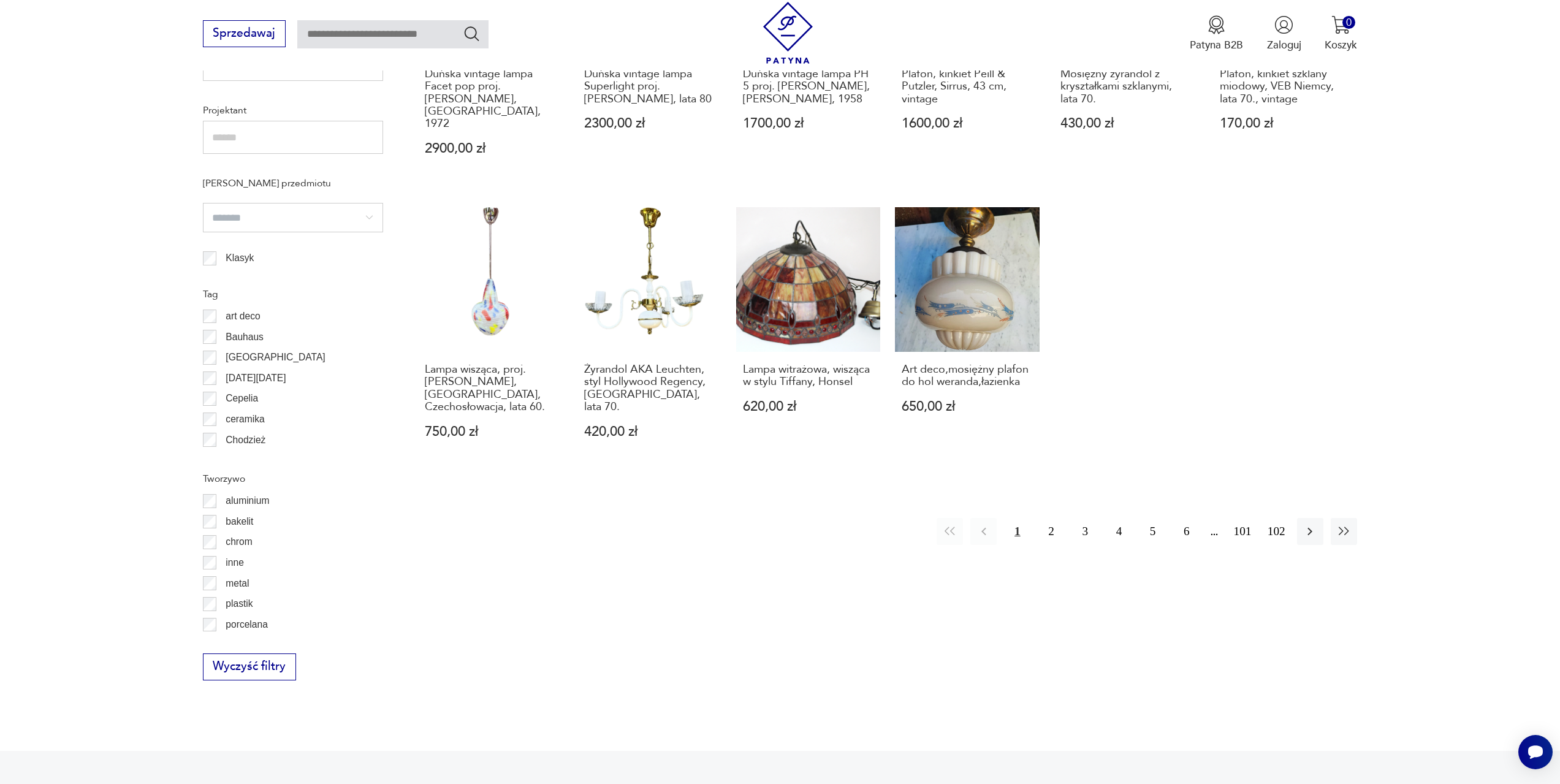
click at [237, 543] on p "chrom" at bounding box center [238, 541] width 26 height 16
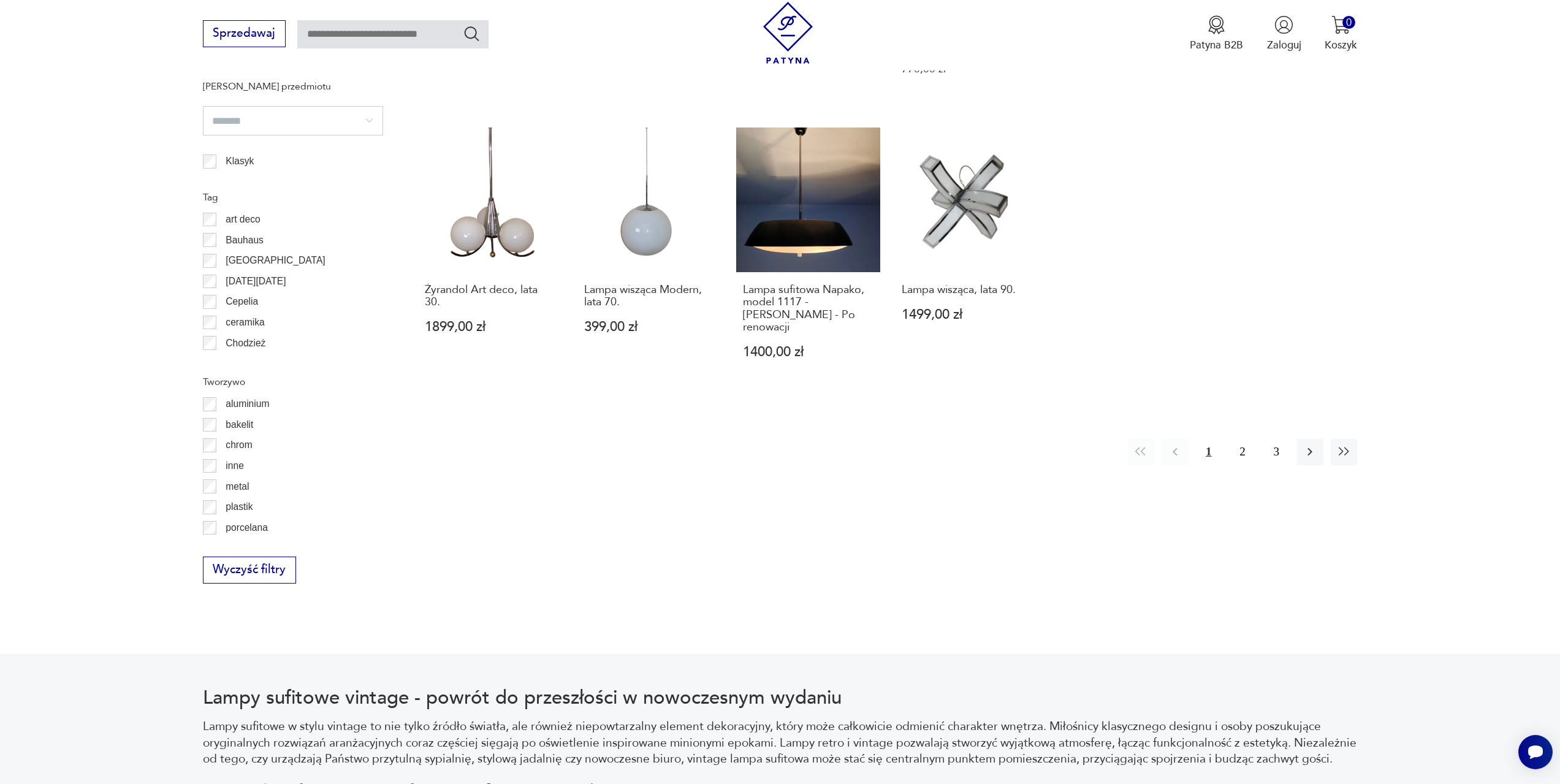
scroll to position [38, 0]
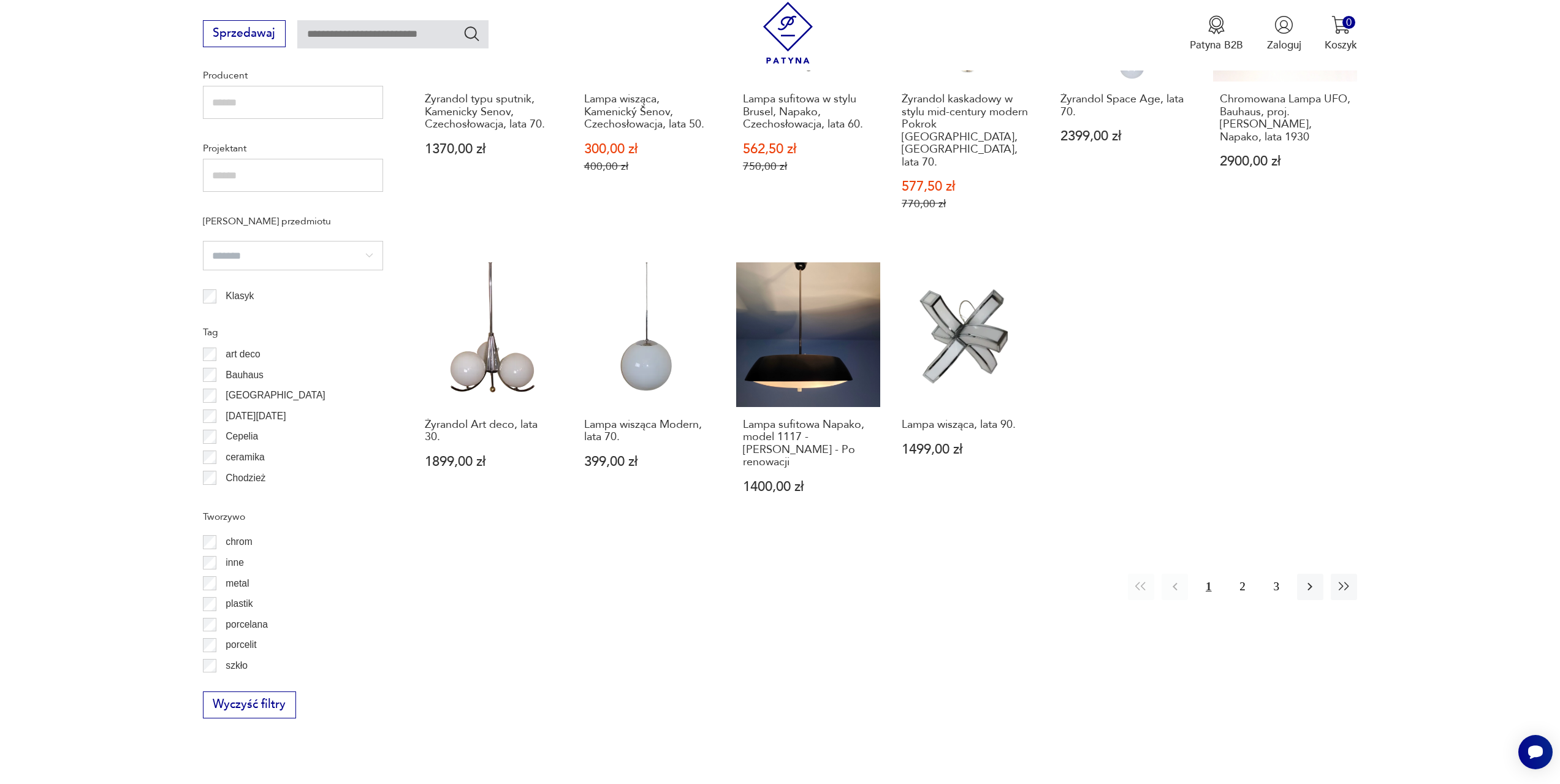
scroll to position [1058, 0]
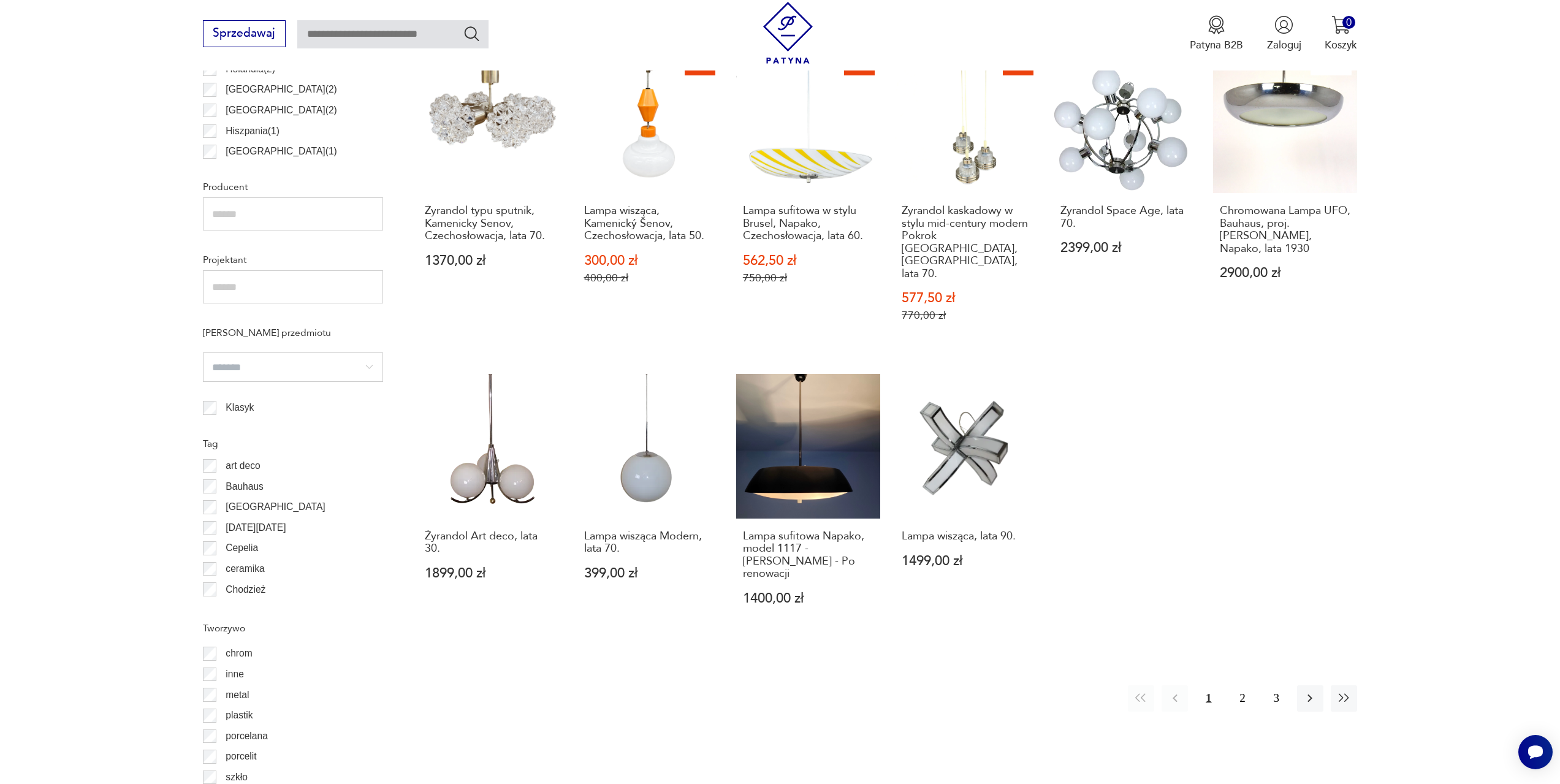
scroll to position [915, 0]
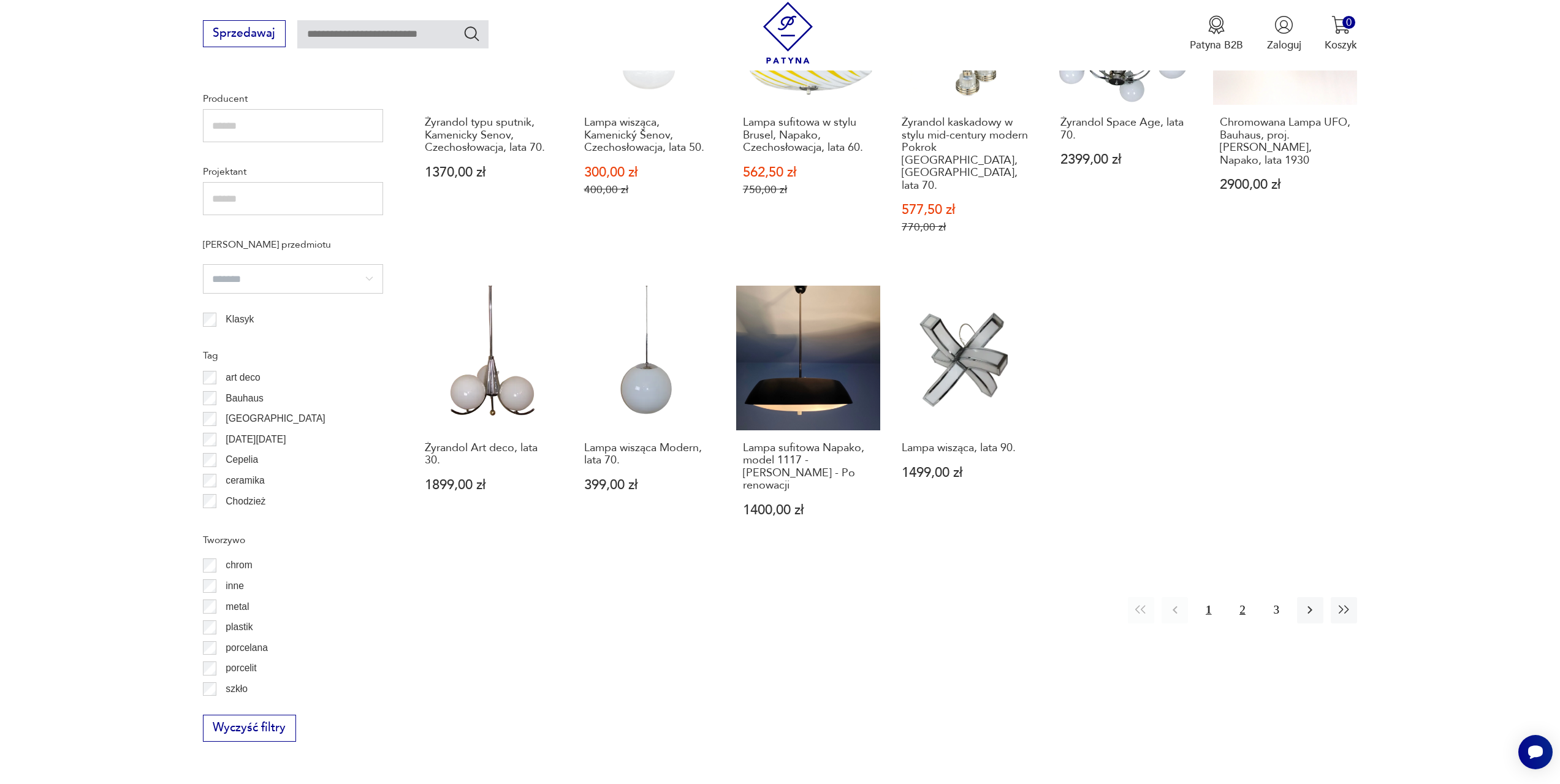
click at [1250, 596] on button "2" at bounding box center [1241, 609] width 26 height 26
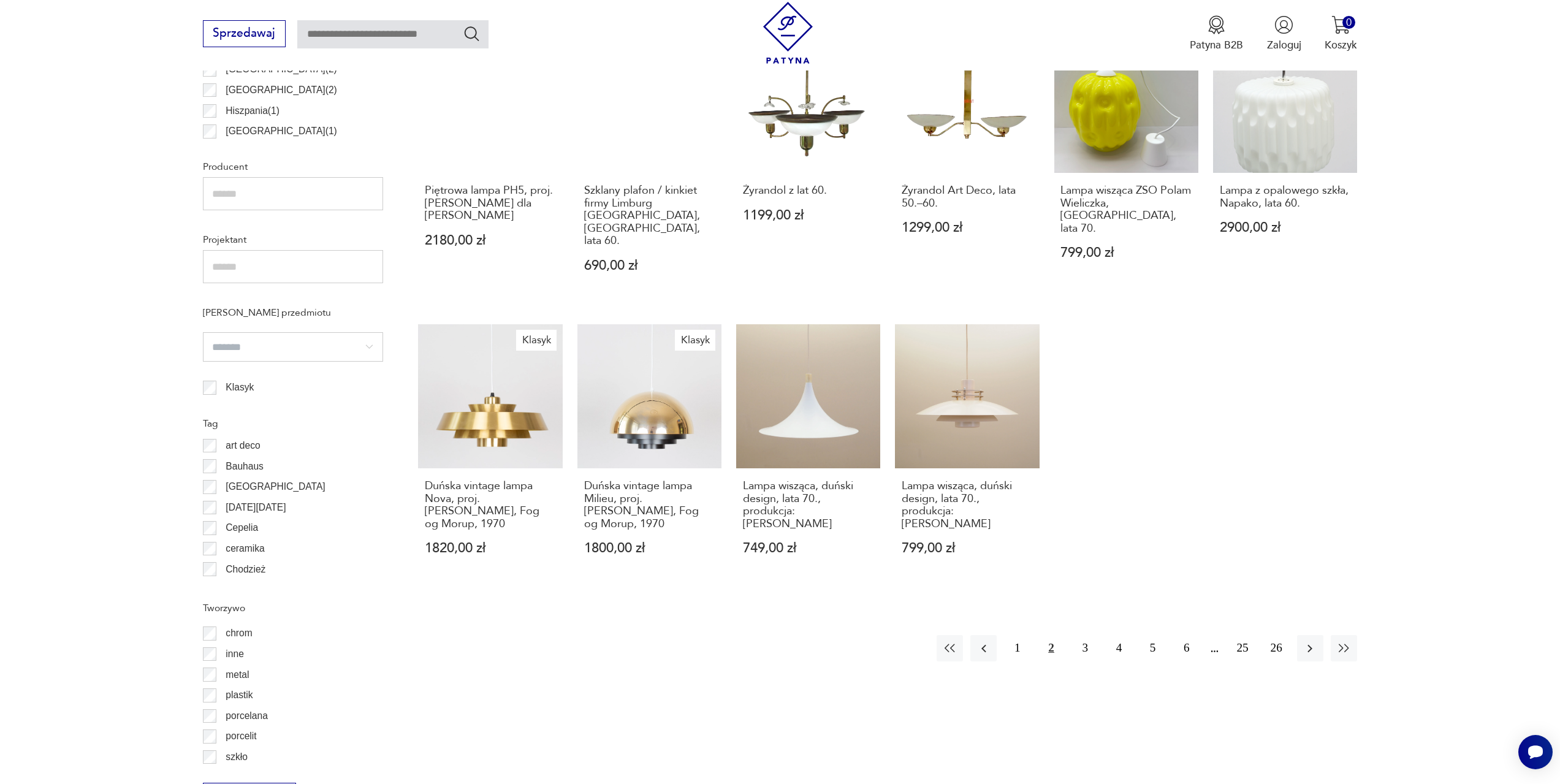
scroll to position [915, 0]
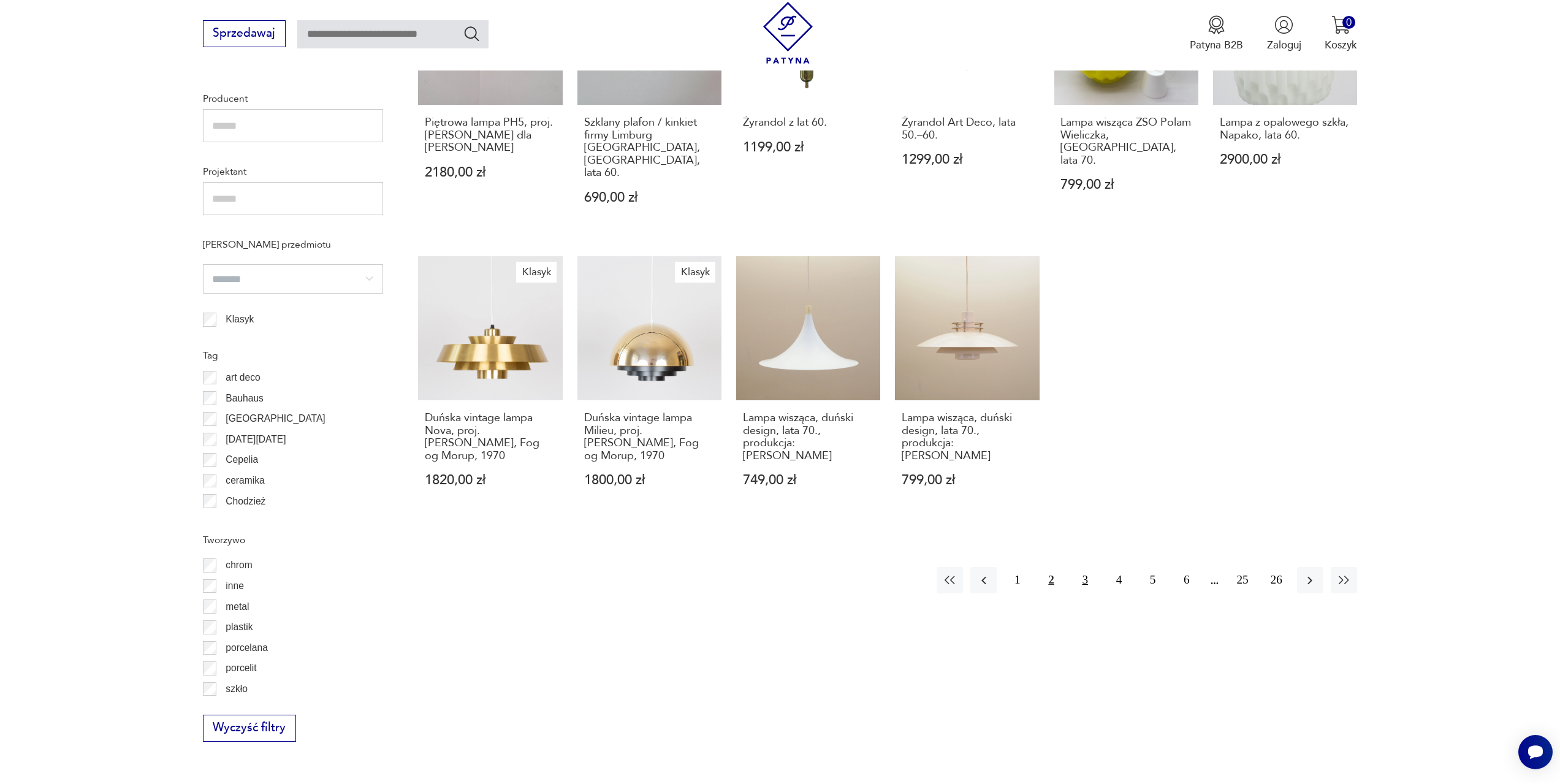
click at [1090, 567] on button "3" at bounding box center [1085, 580] width 26 height 26
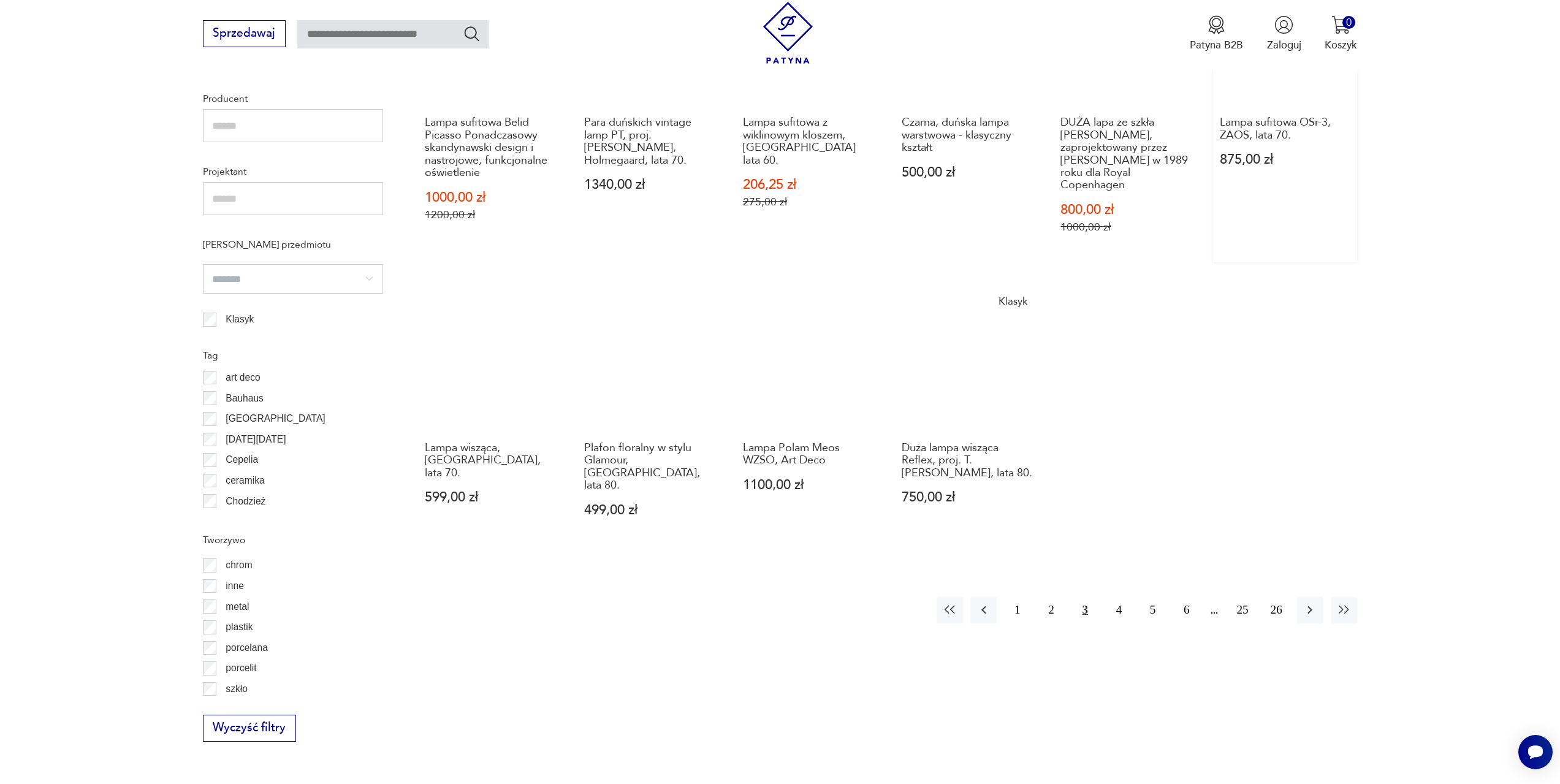
scroll to position [1099, 0]
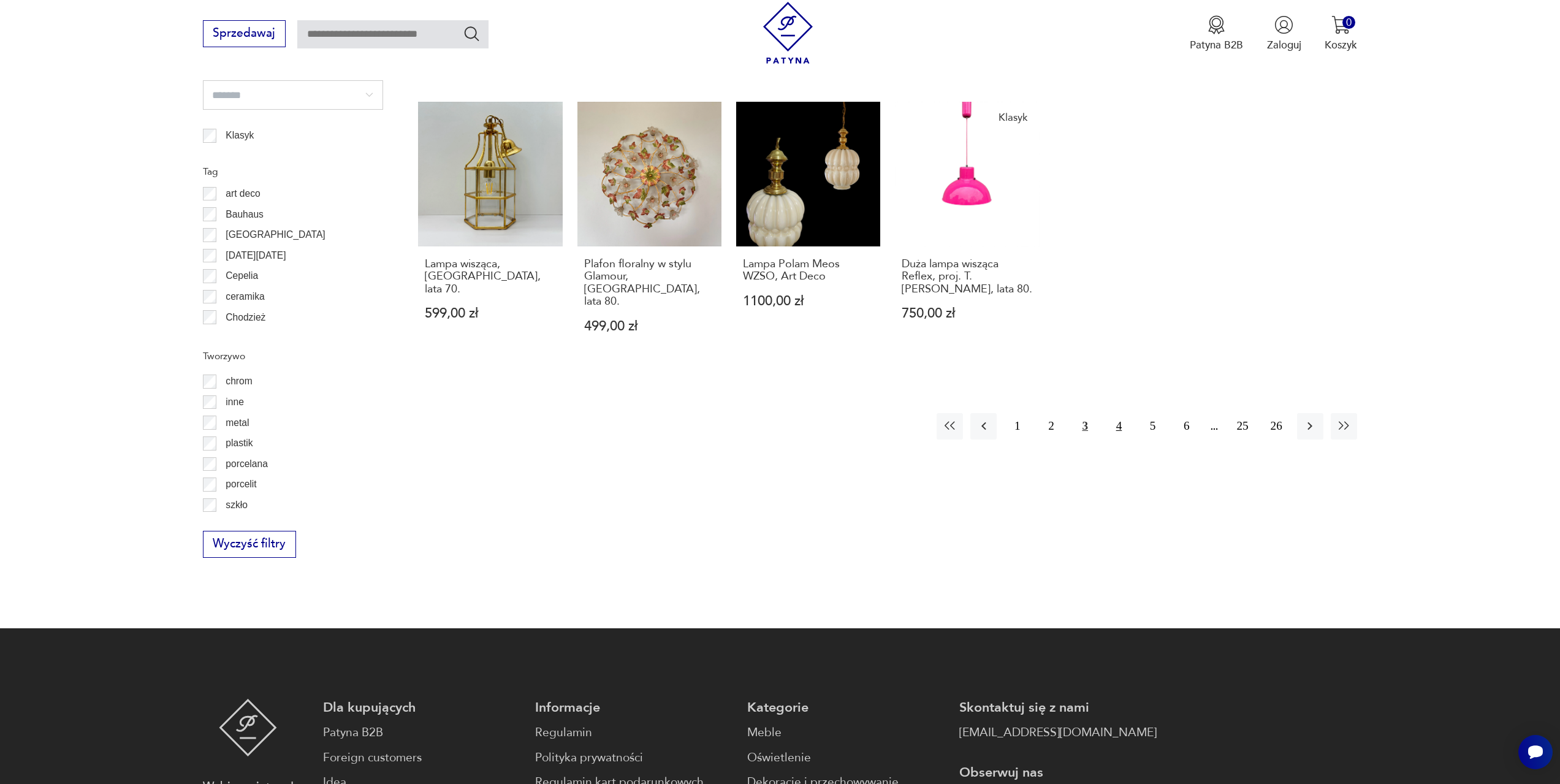
click at [1127, 413] on button "4" at bounding box center [1118, 426] width 26 height 26
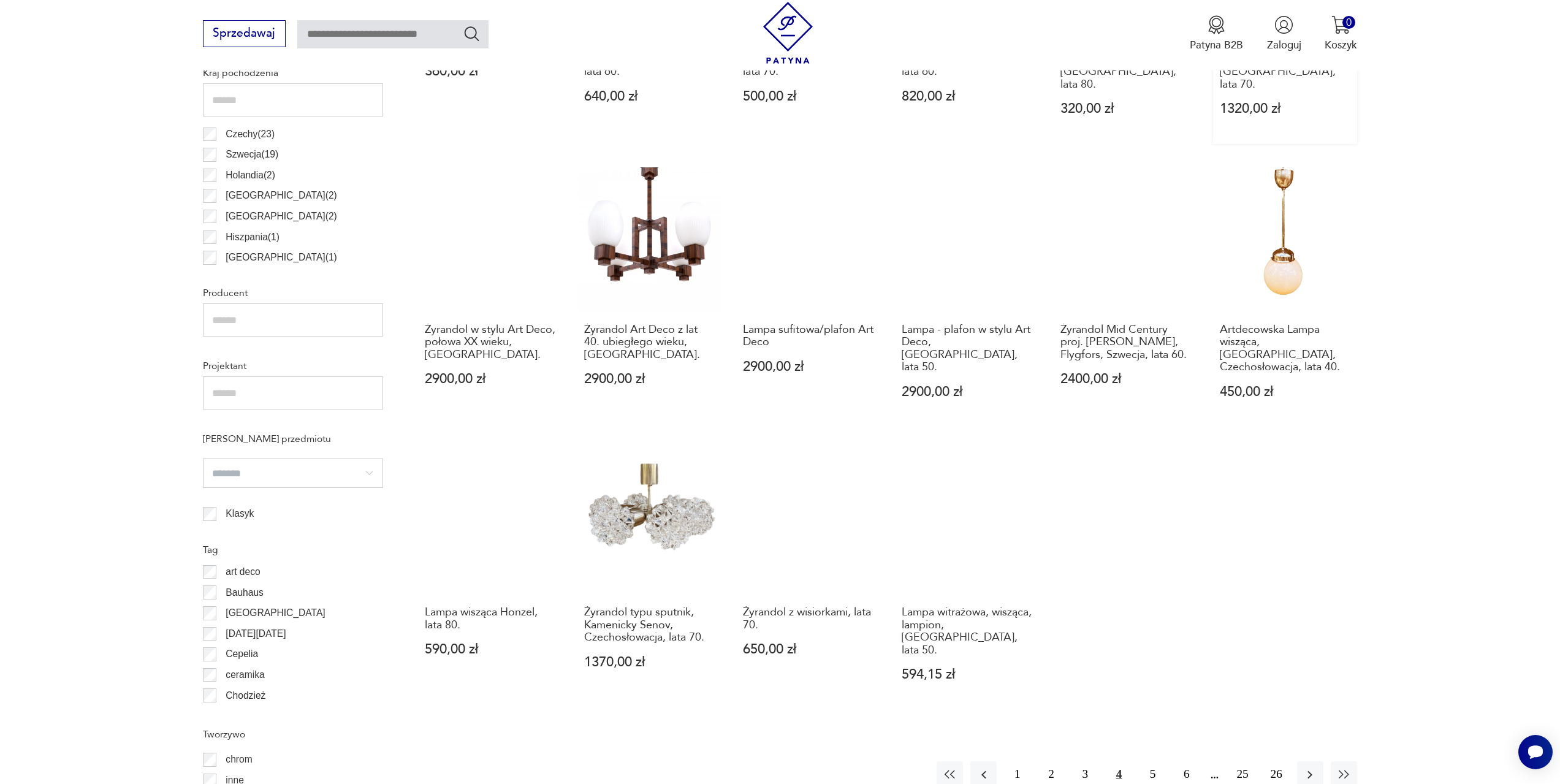
scroll to position [732, 0]
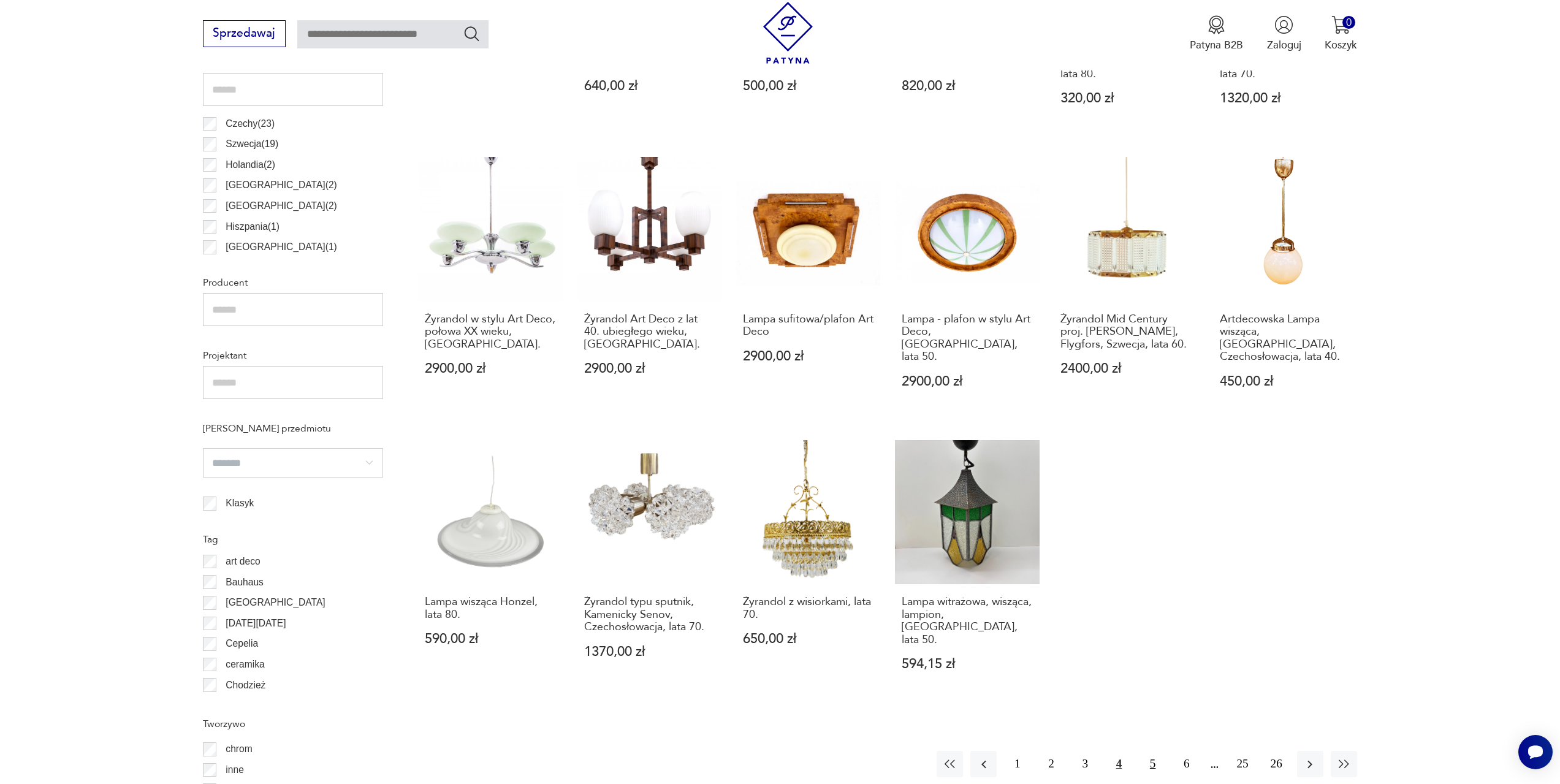
click at [1150, 750] on button "5" at bounding box center [1152, 763] width 26 height 26
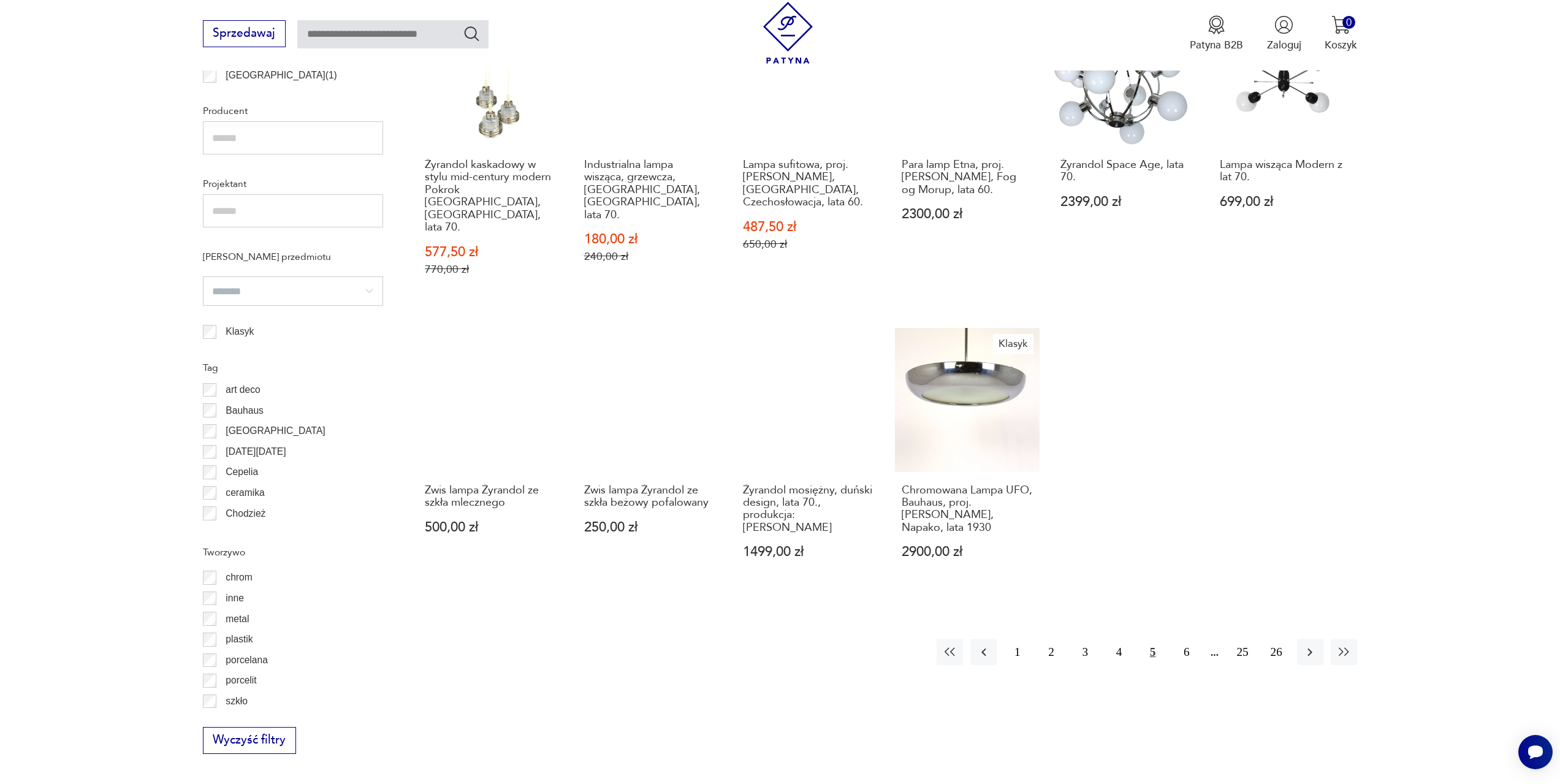
scroll to position [915, 0]
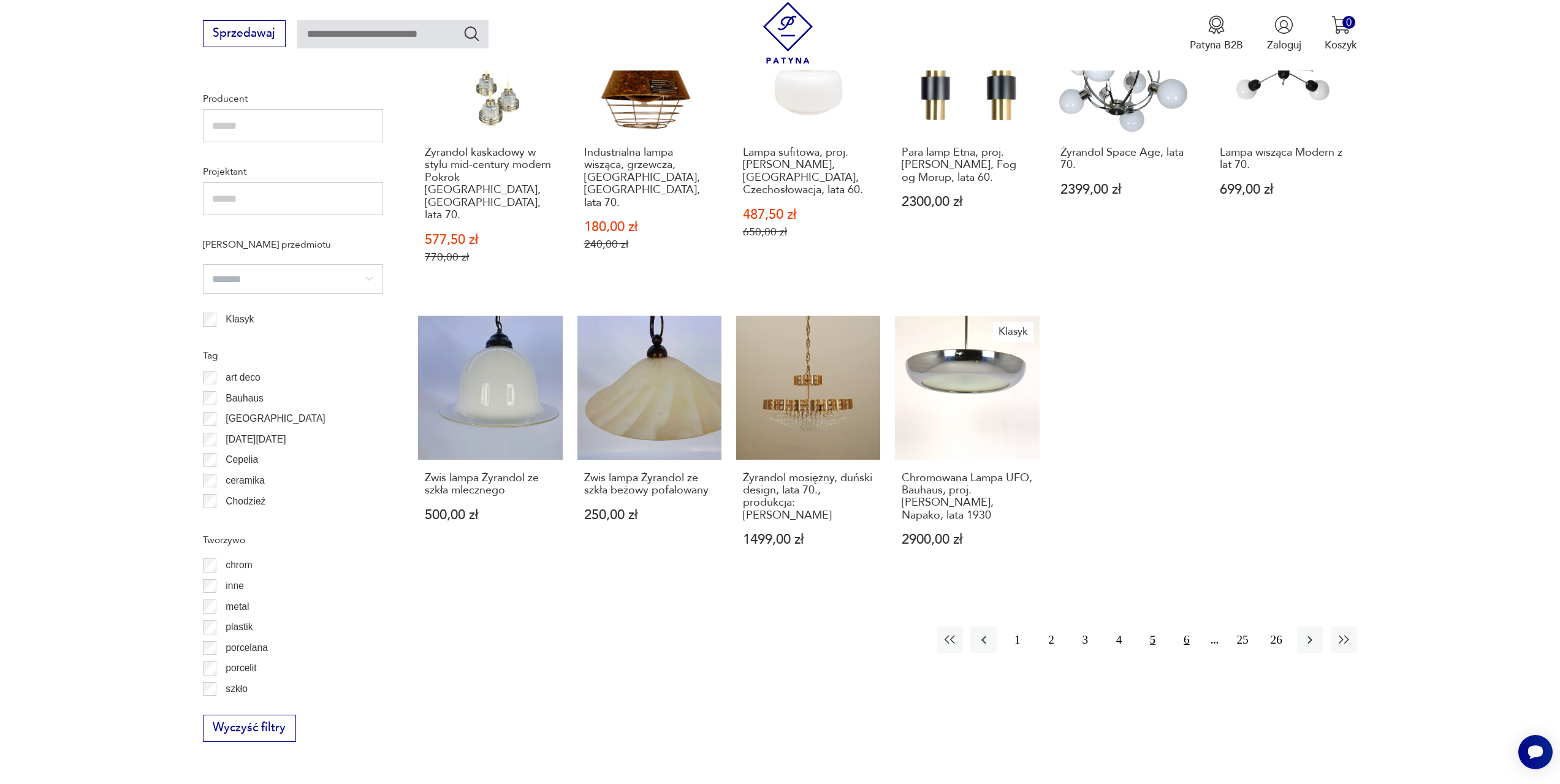
click at [1191, 626] on button "6" at bounding box center [1186, 638] width 26 height 26
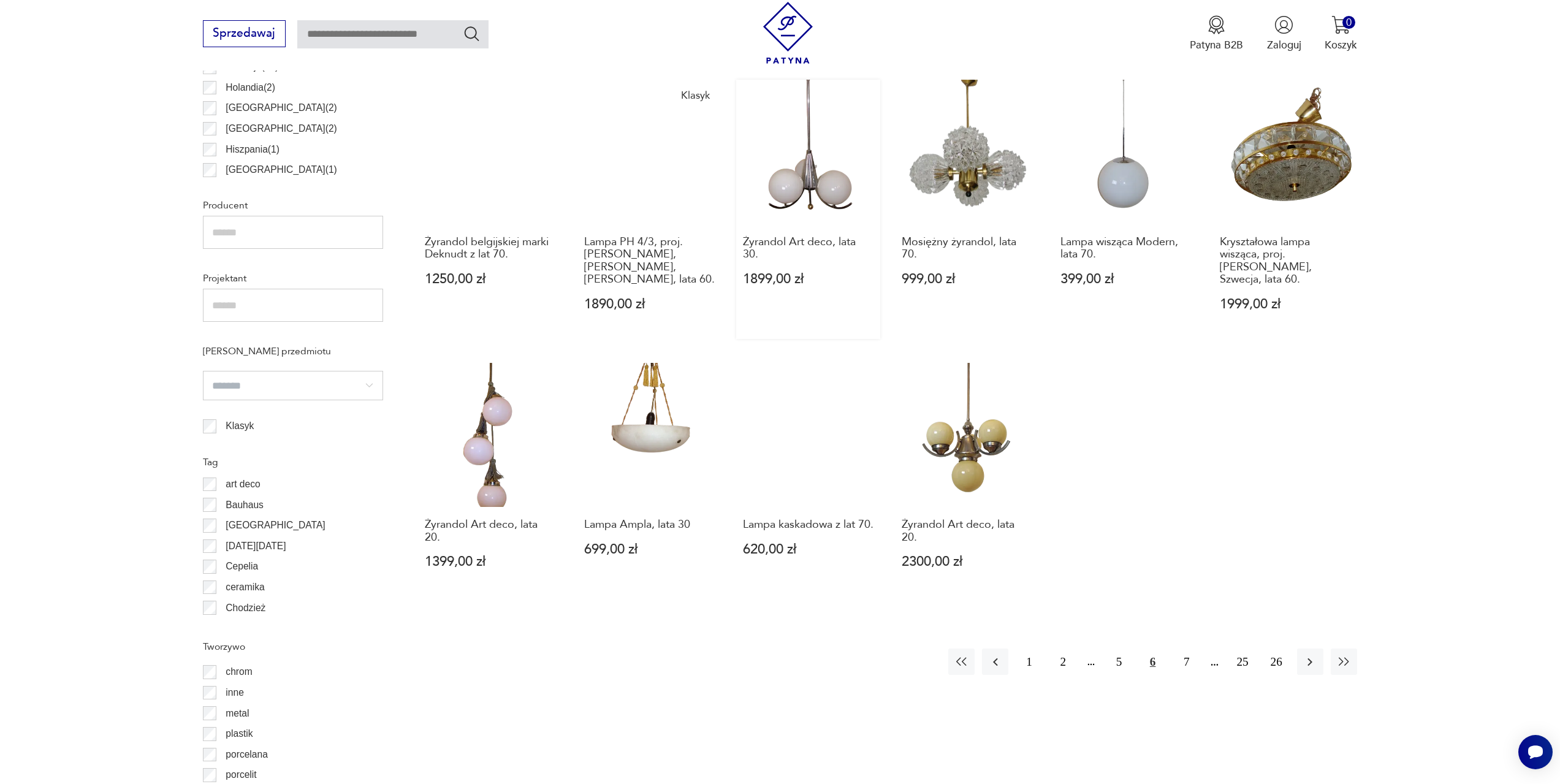
scroll to position [854, 0]
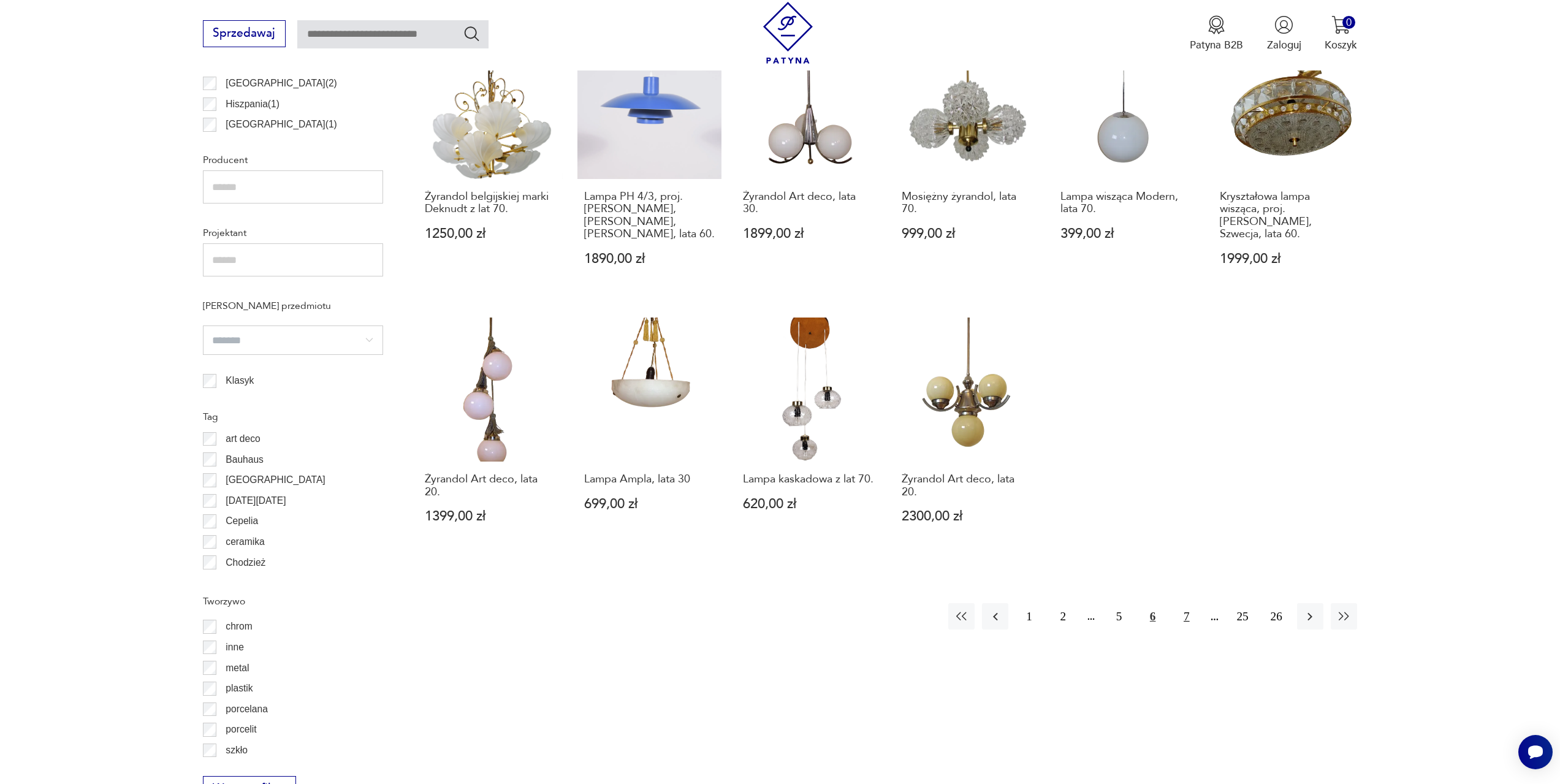
click at [1185, 603] on button "7" at bounding box center [1186, 616] width 26 height 26
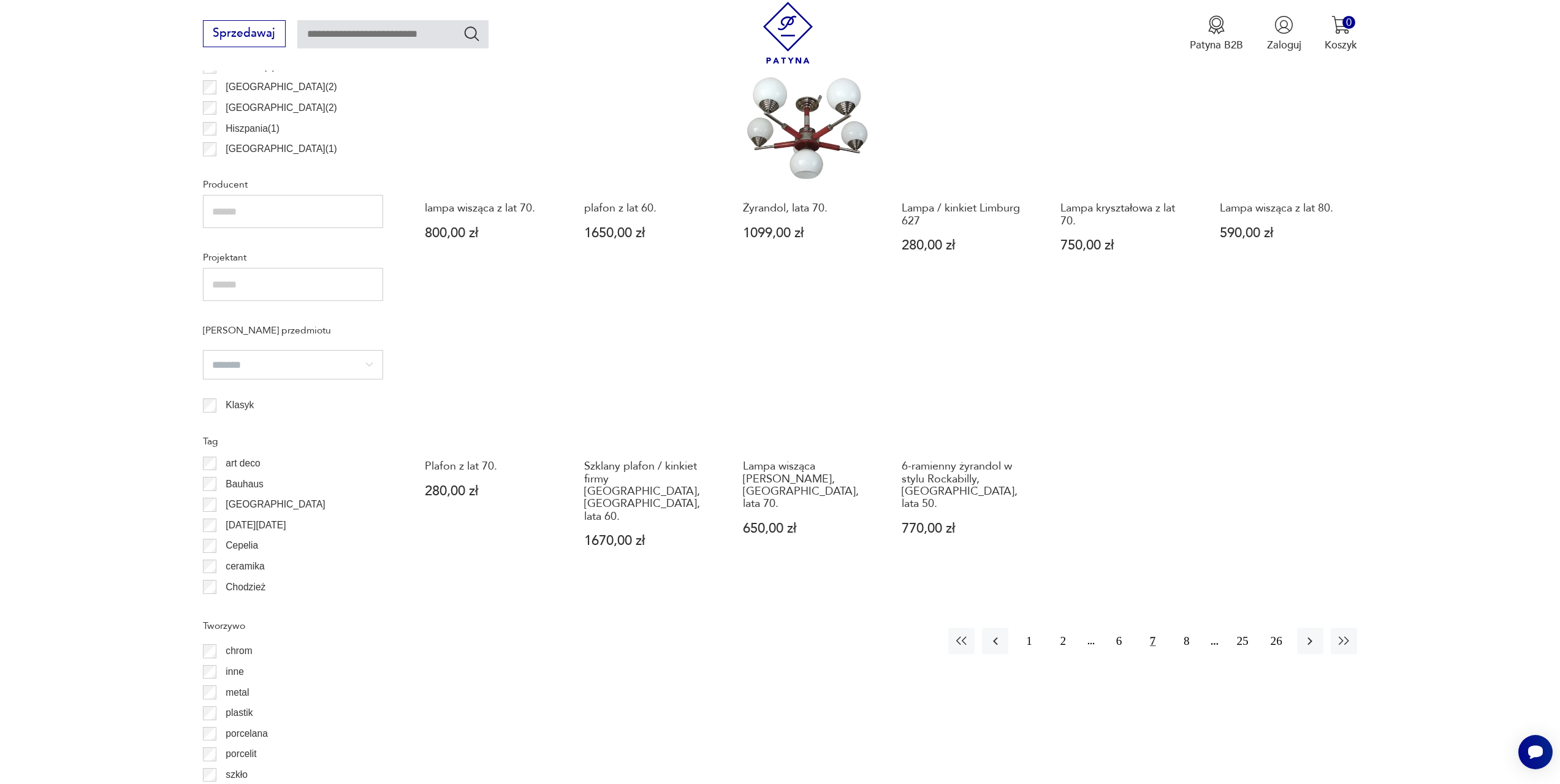
scroll to position [854, 0]
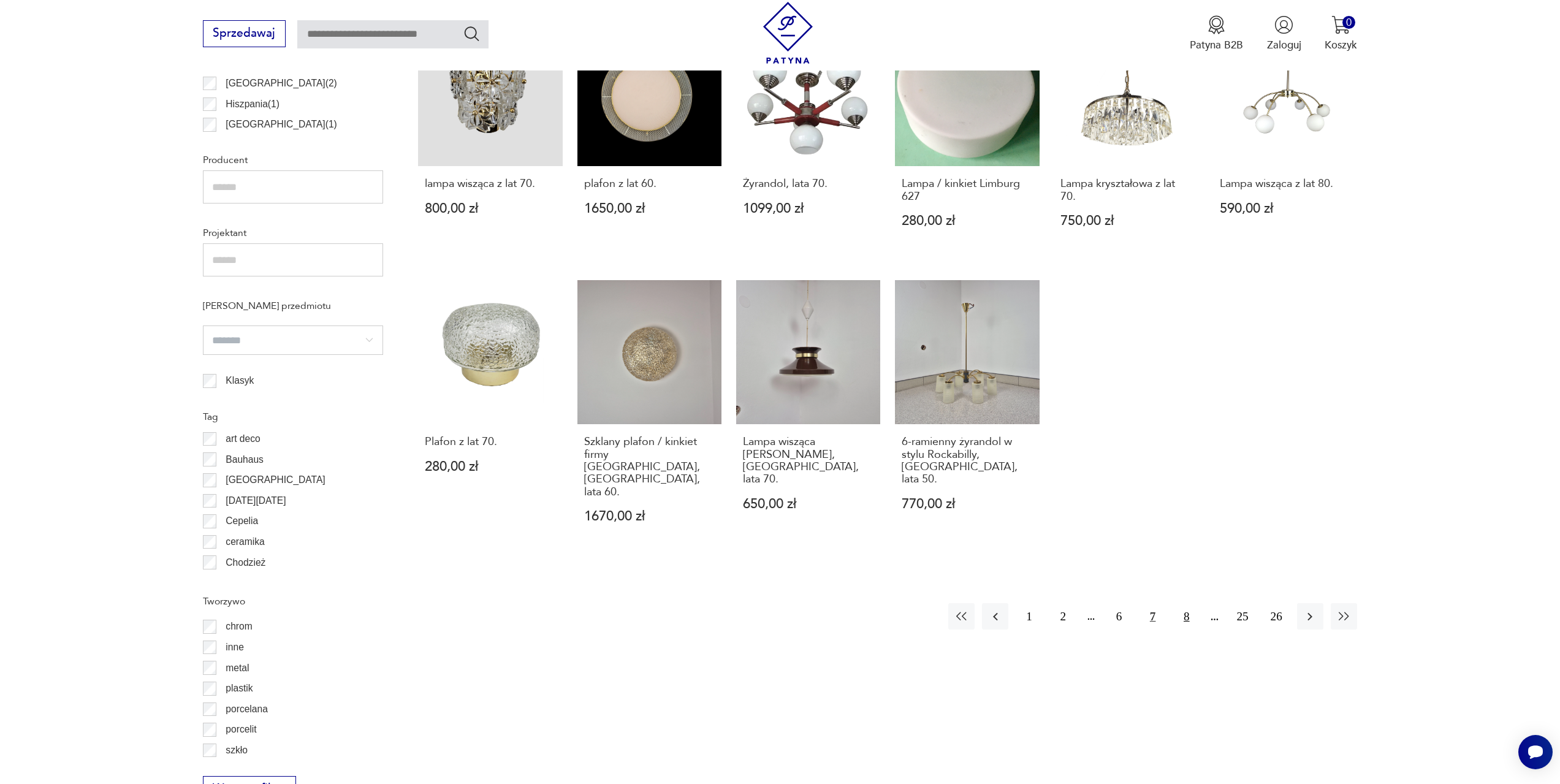
click at [1179, 603] on button "8" at bounding box center [1186, 616] width 26 height 26
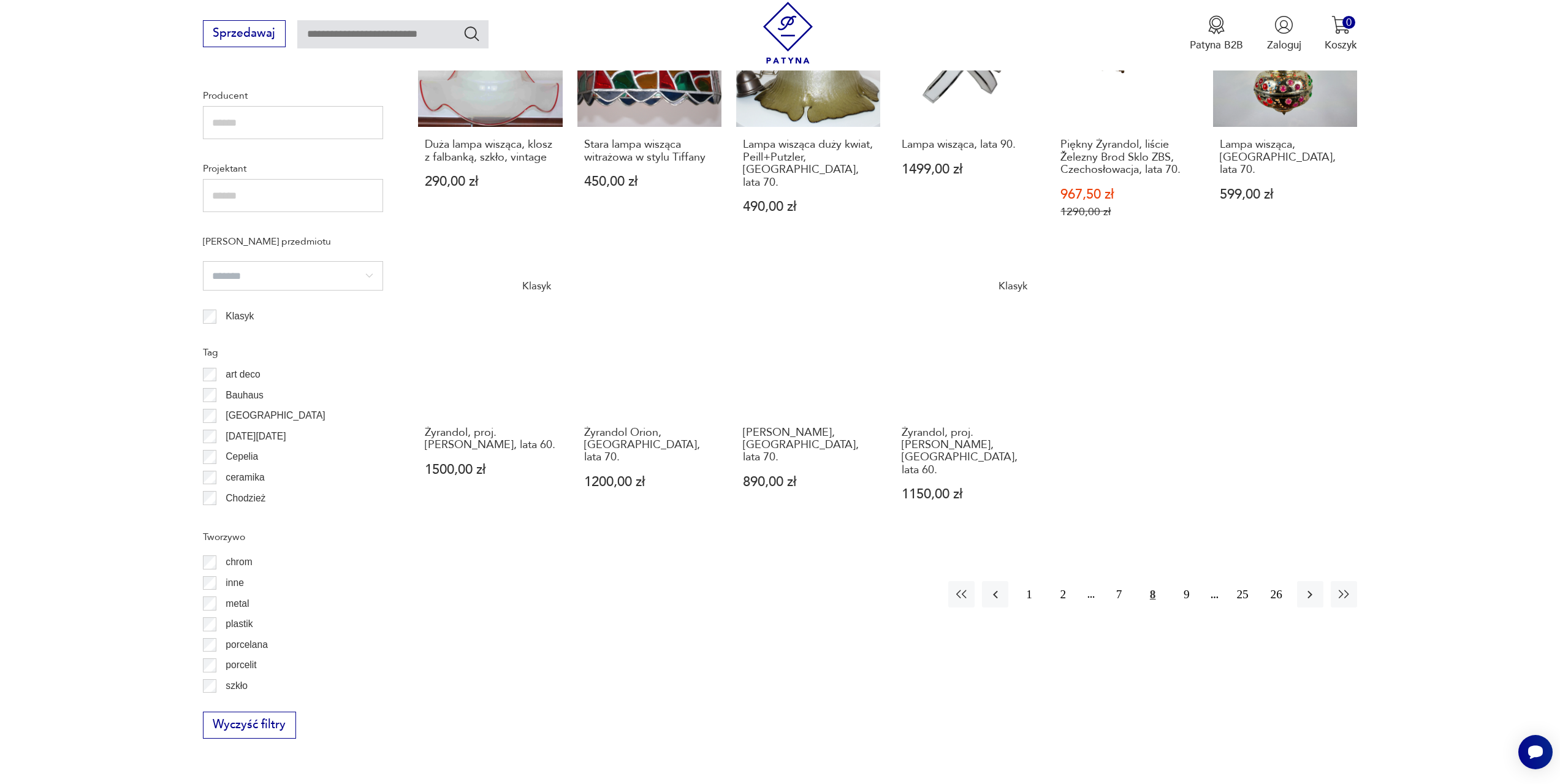
scroll to position [1038, 0]
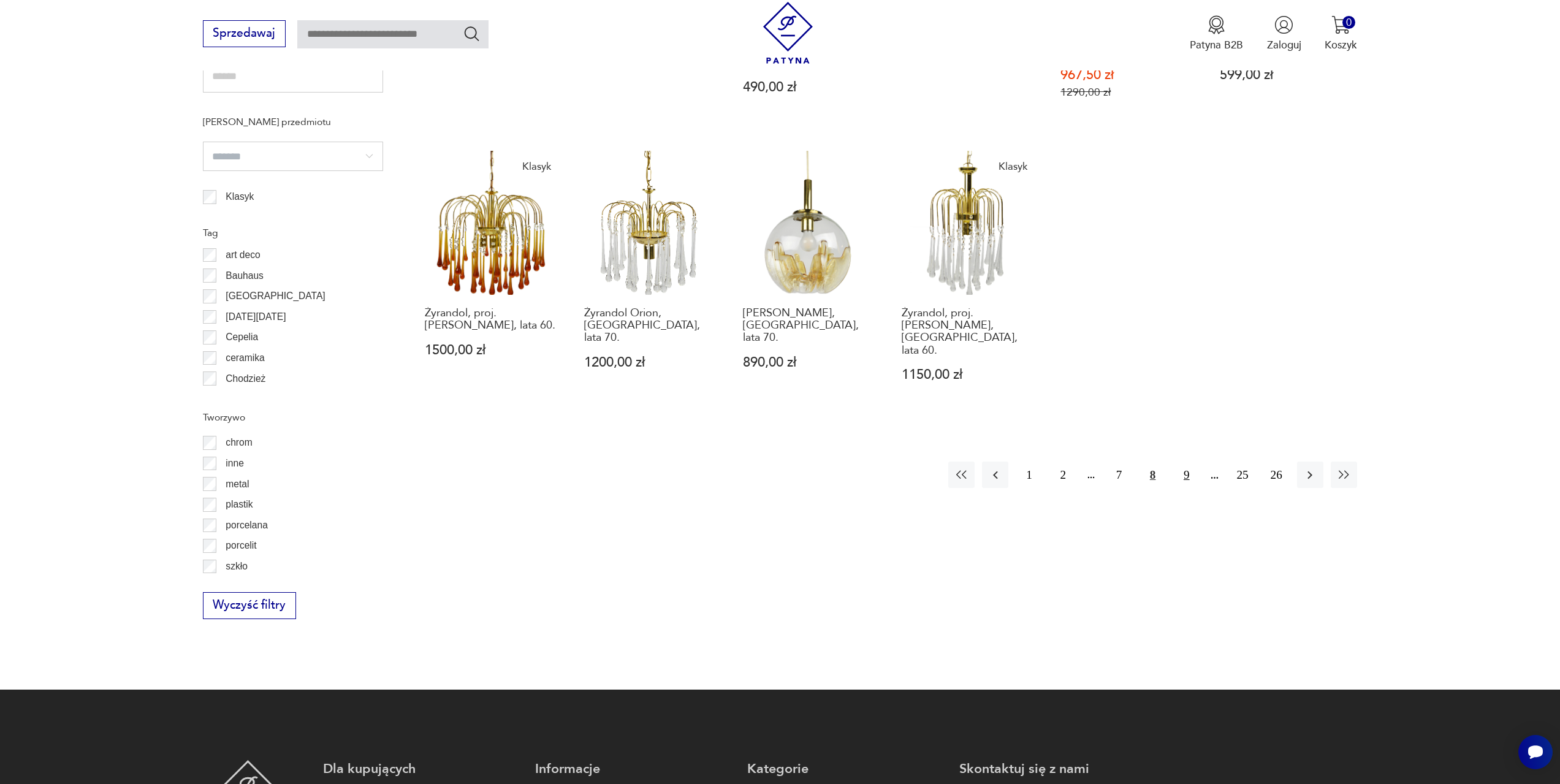
click at [1190, 462] on button "9" at bounding box center [1186, 474] width 26 height 26
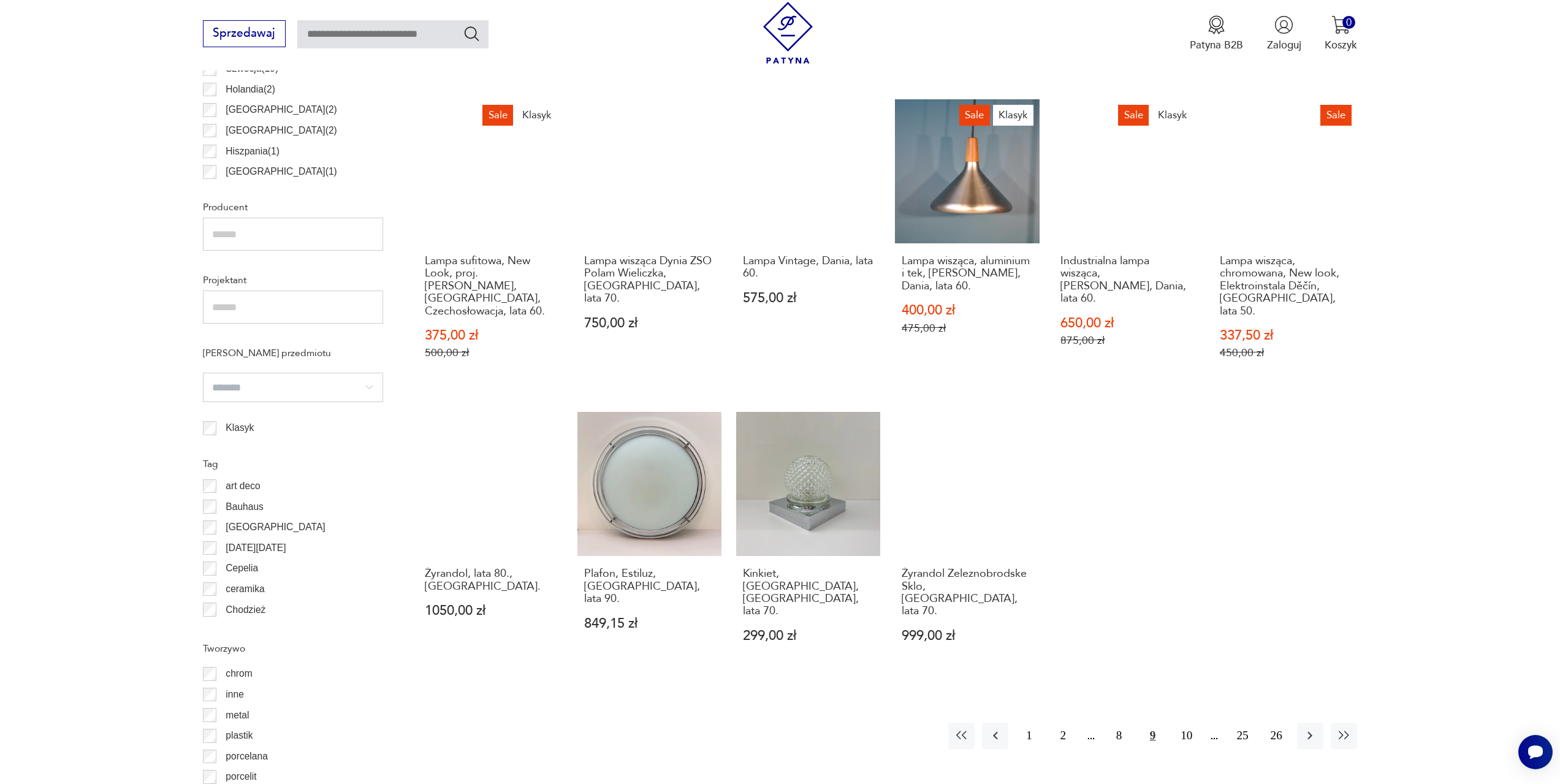
scroll to position [915, 0]
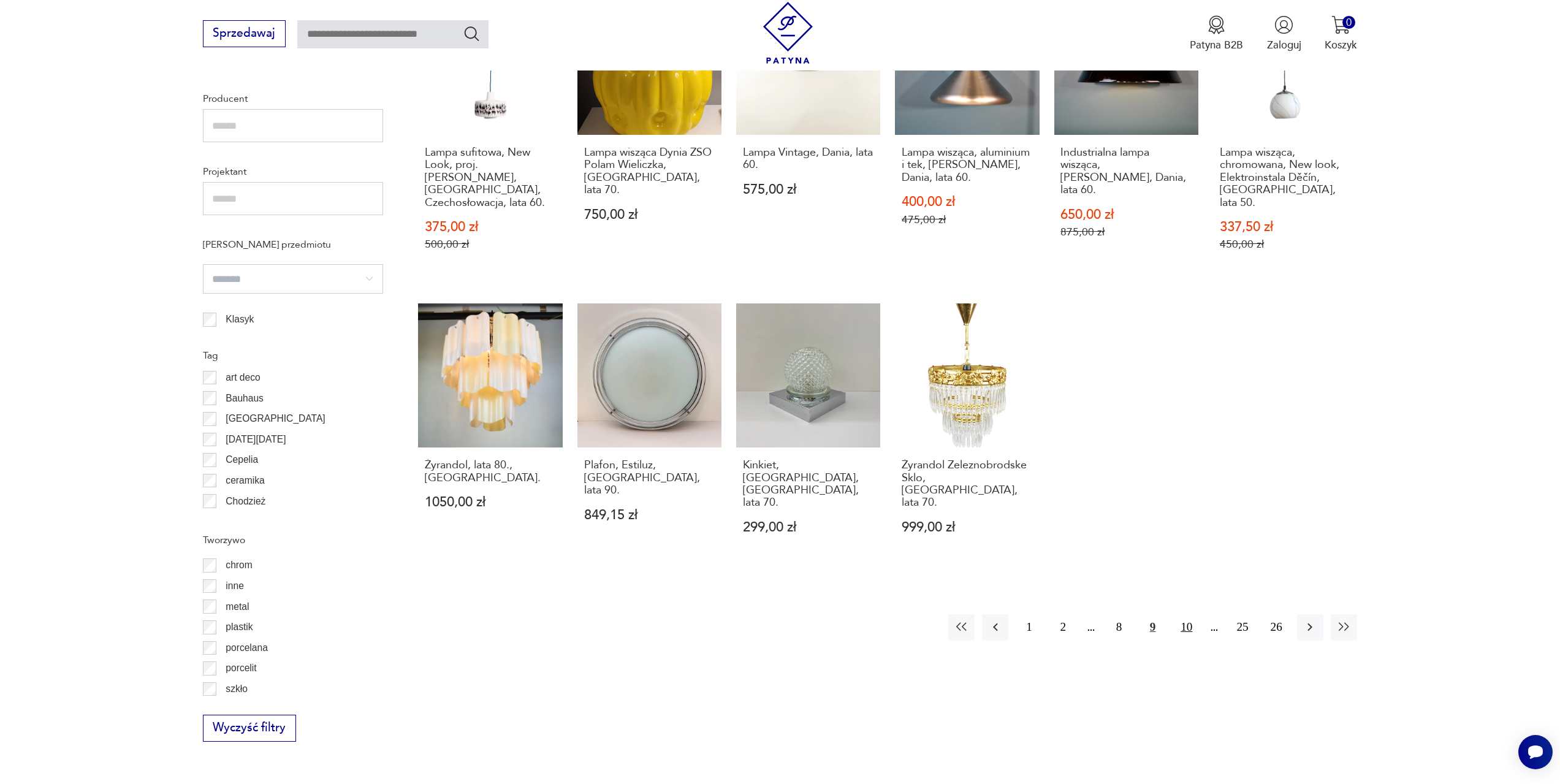
click at [1193, 614] on button "10" at bounding box center [1186, 627] width 26 height 26
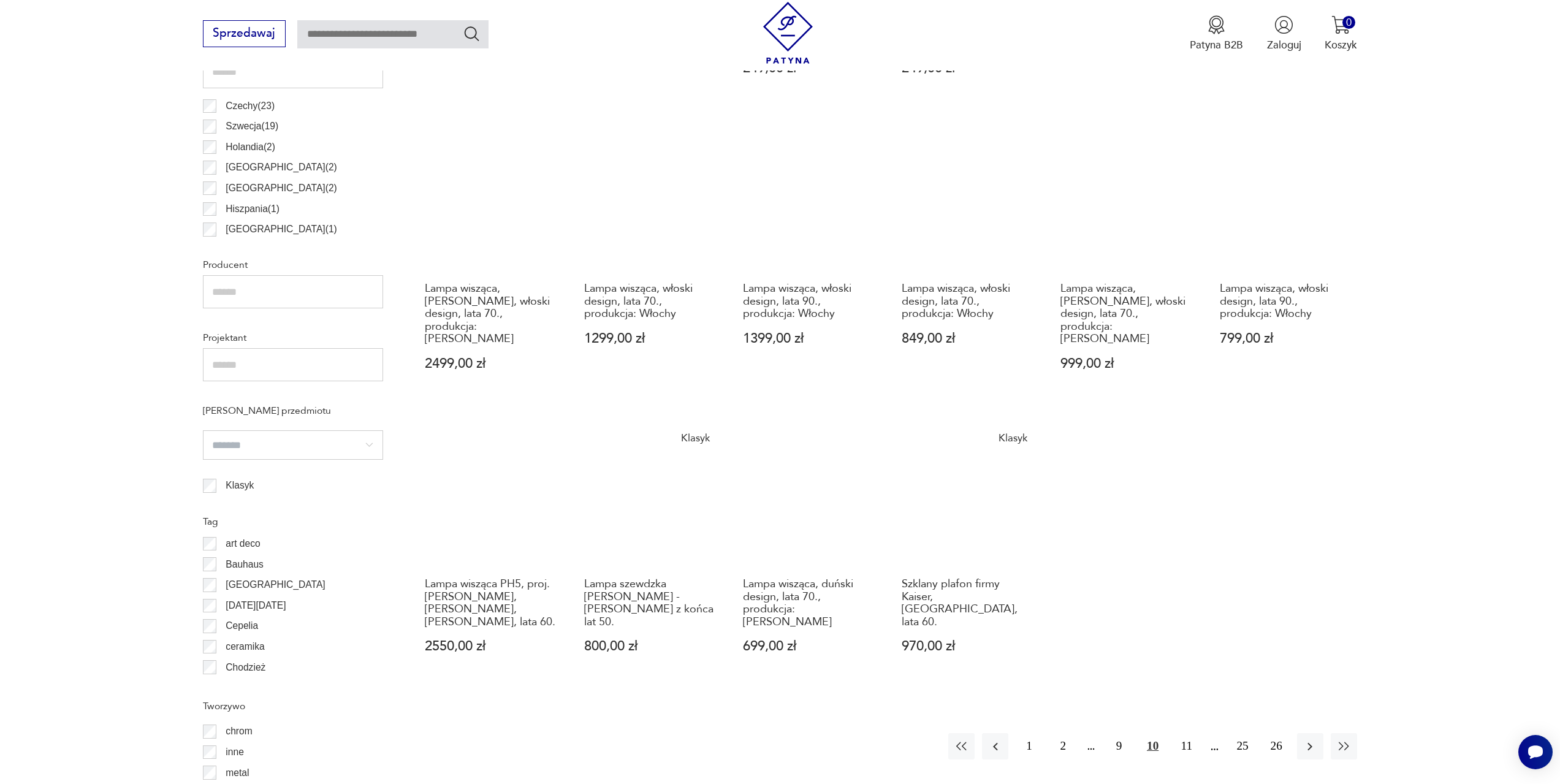
scroll to position [854, 0]
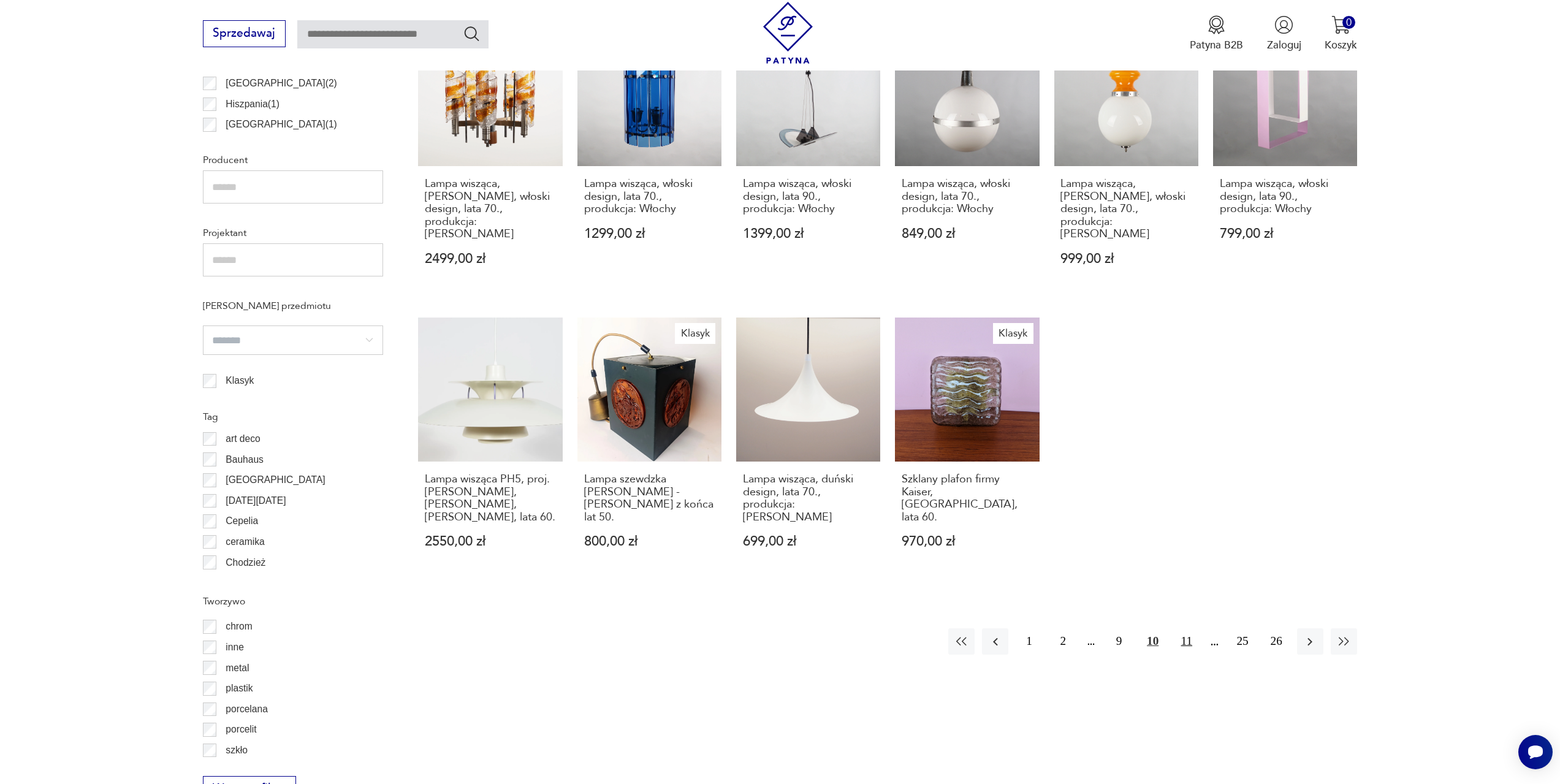
click at [1180, 628] on button "11" at bounding box center [1186, 641] width 26 height 26
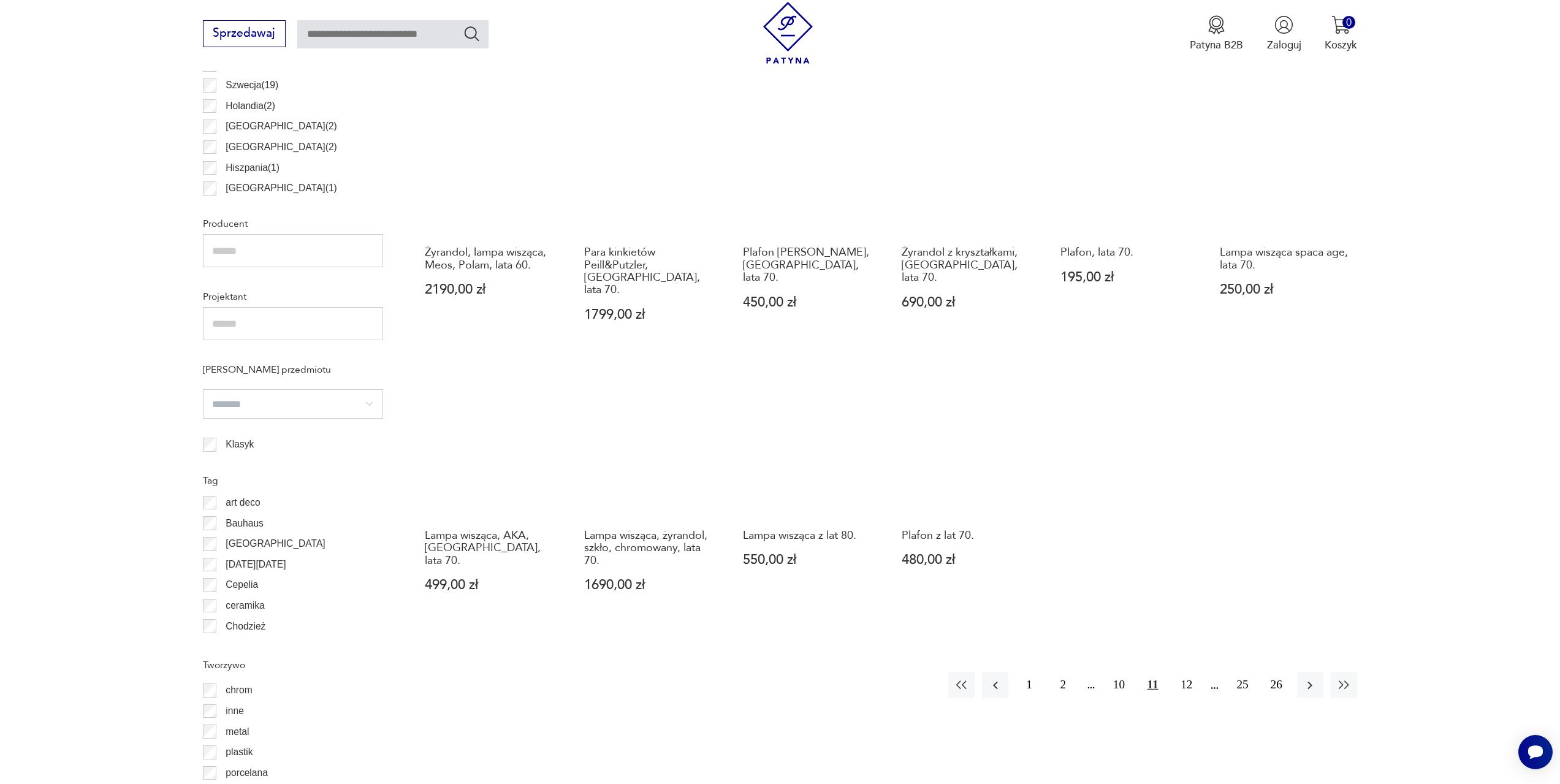
scroll to position [854, 0]
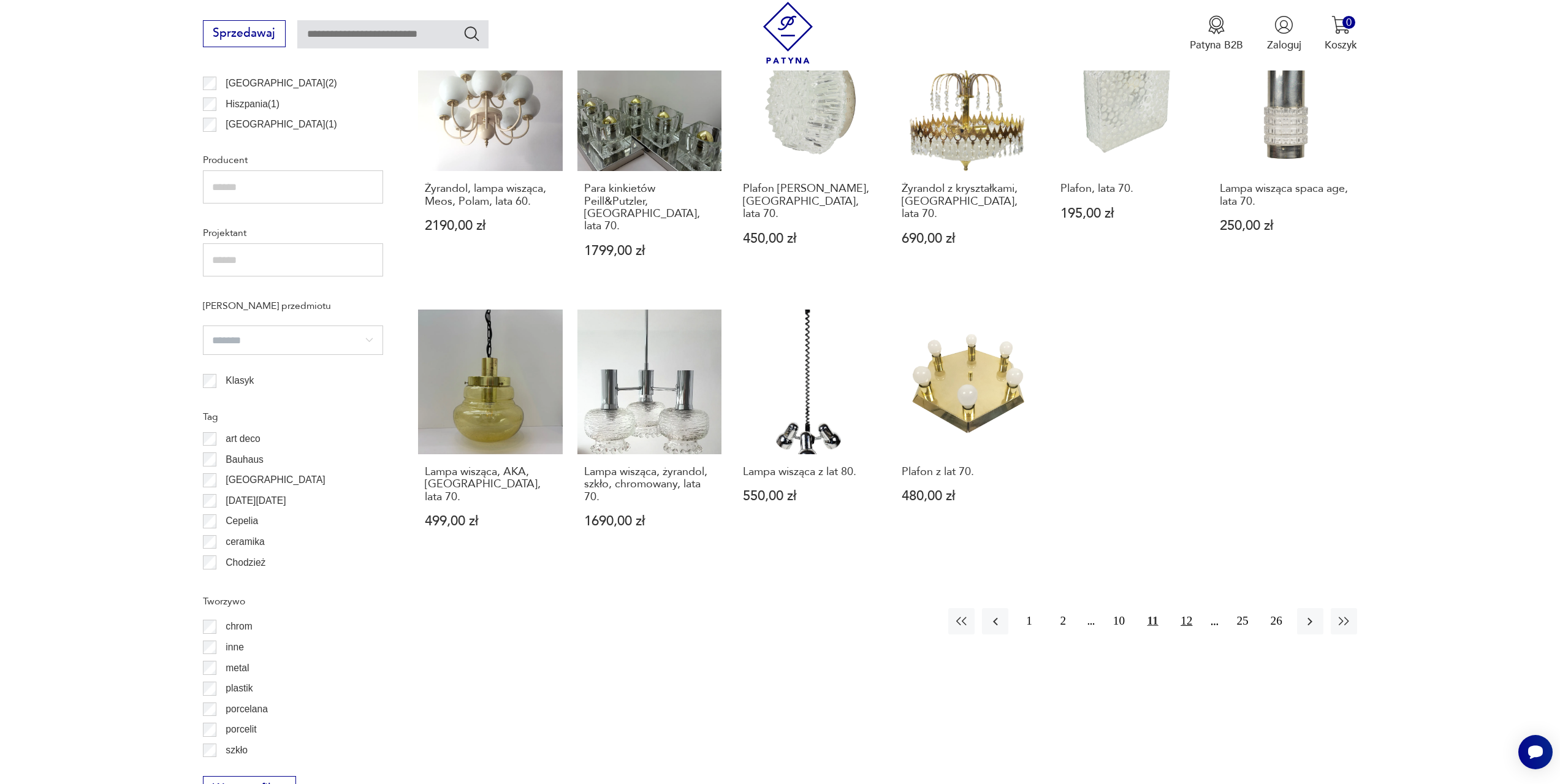
click at [1187, 608] on button "12" at bounding box center [1186, 621] width 26 height 26
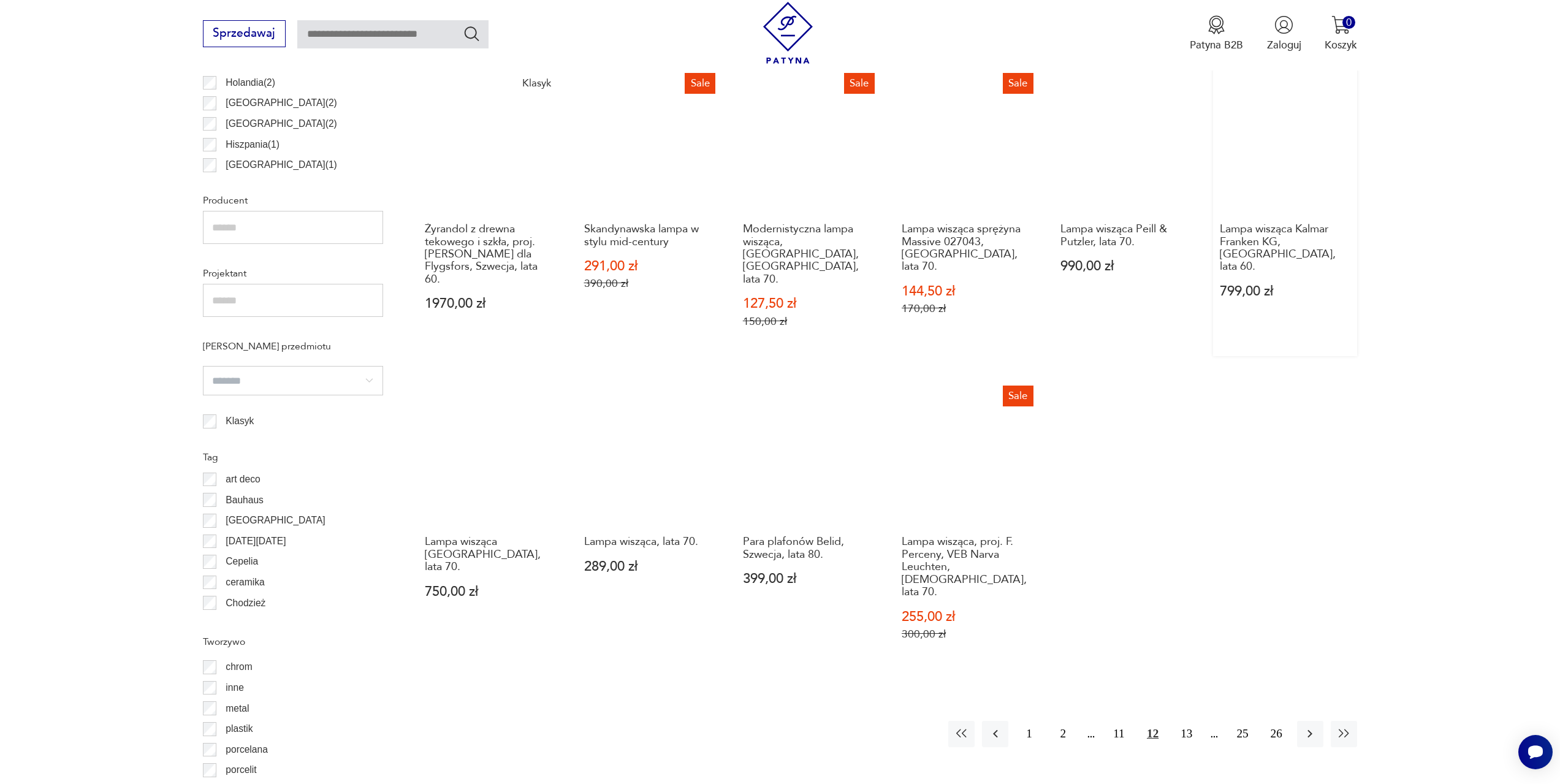
scroll to position [977, 0]
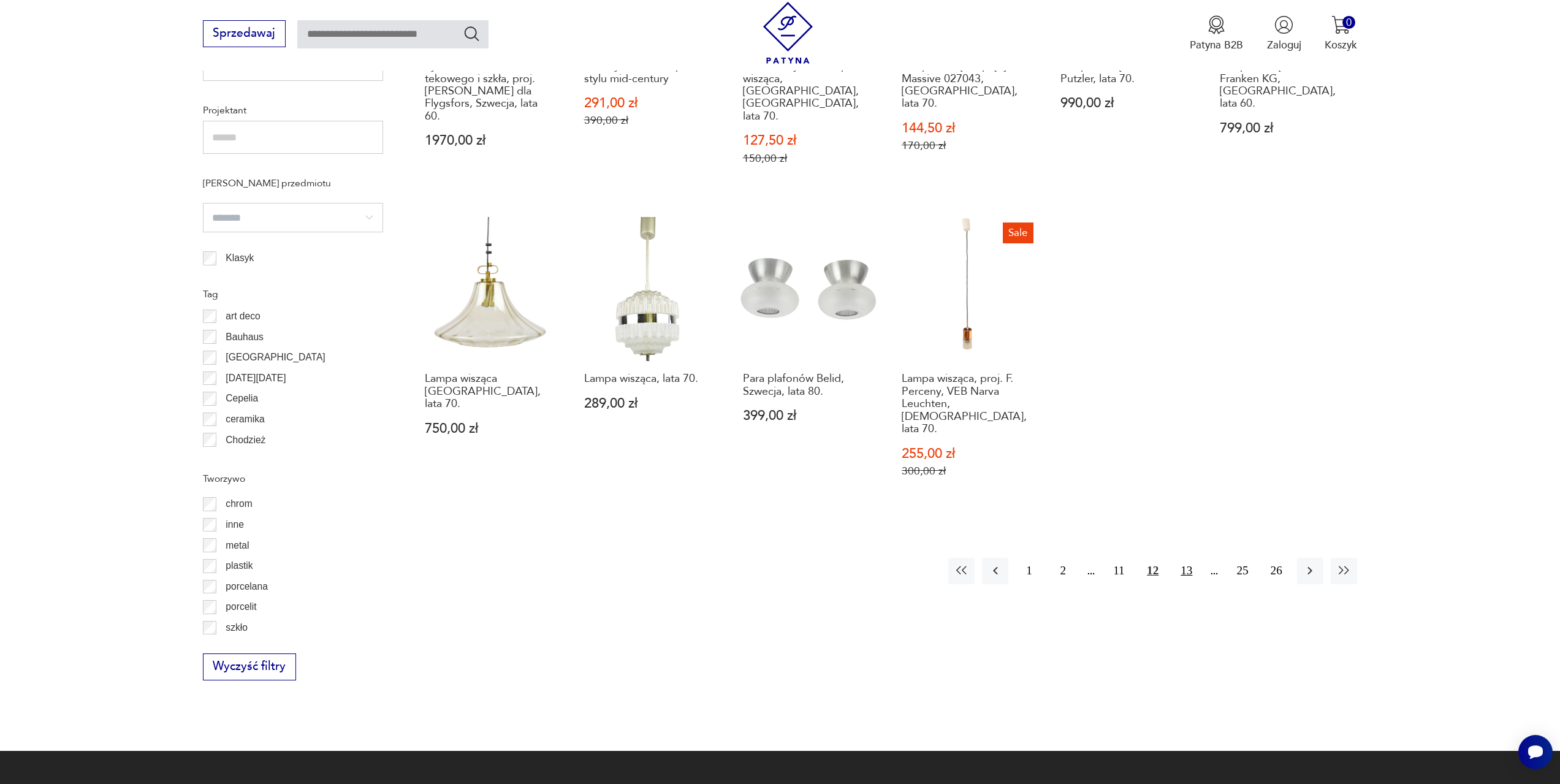
click at [1193, 558] on button "13" at bounding box center [1186, 570] width 26 height 26
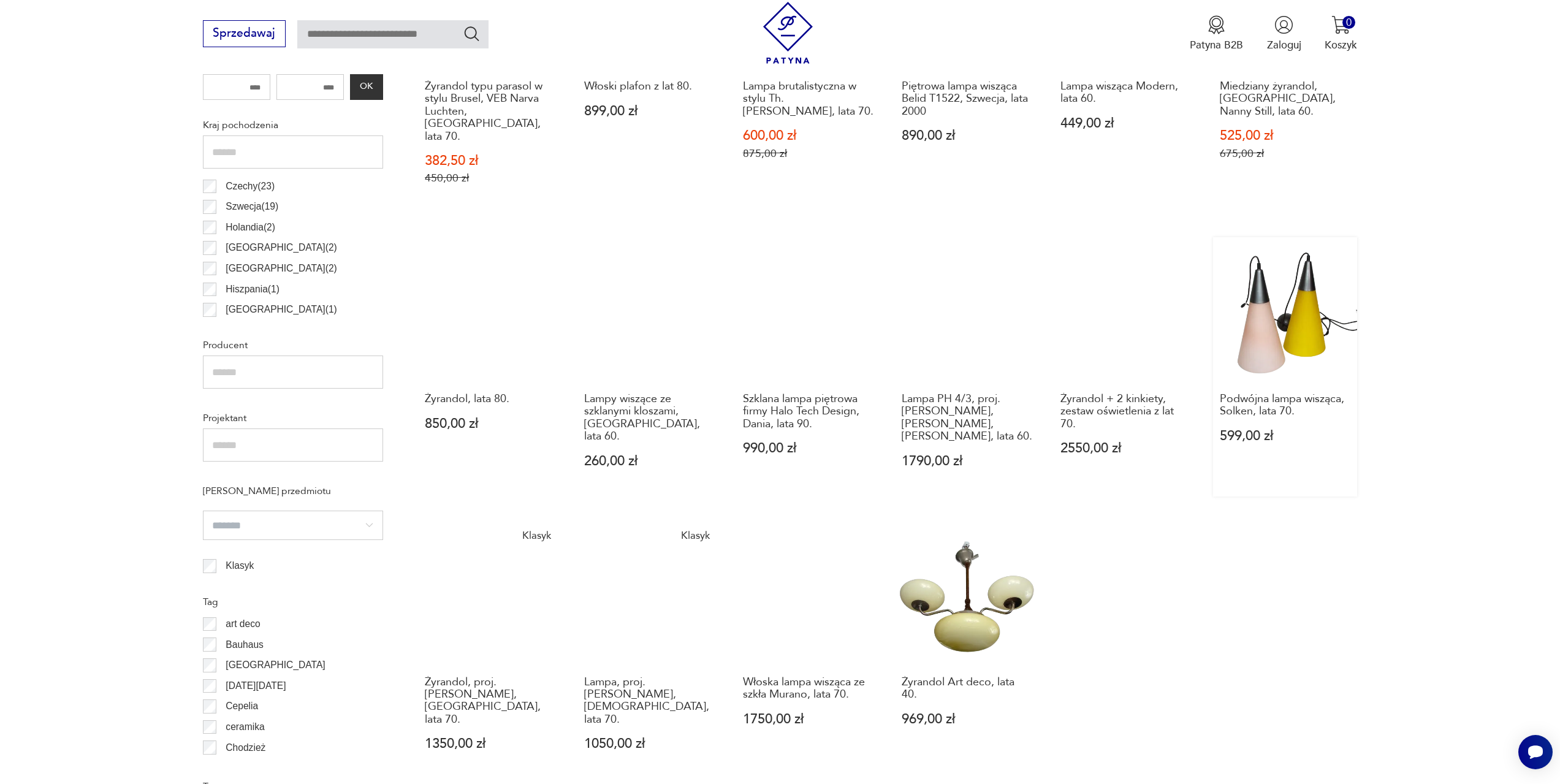
scroll to position [854, 0]
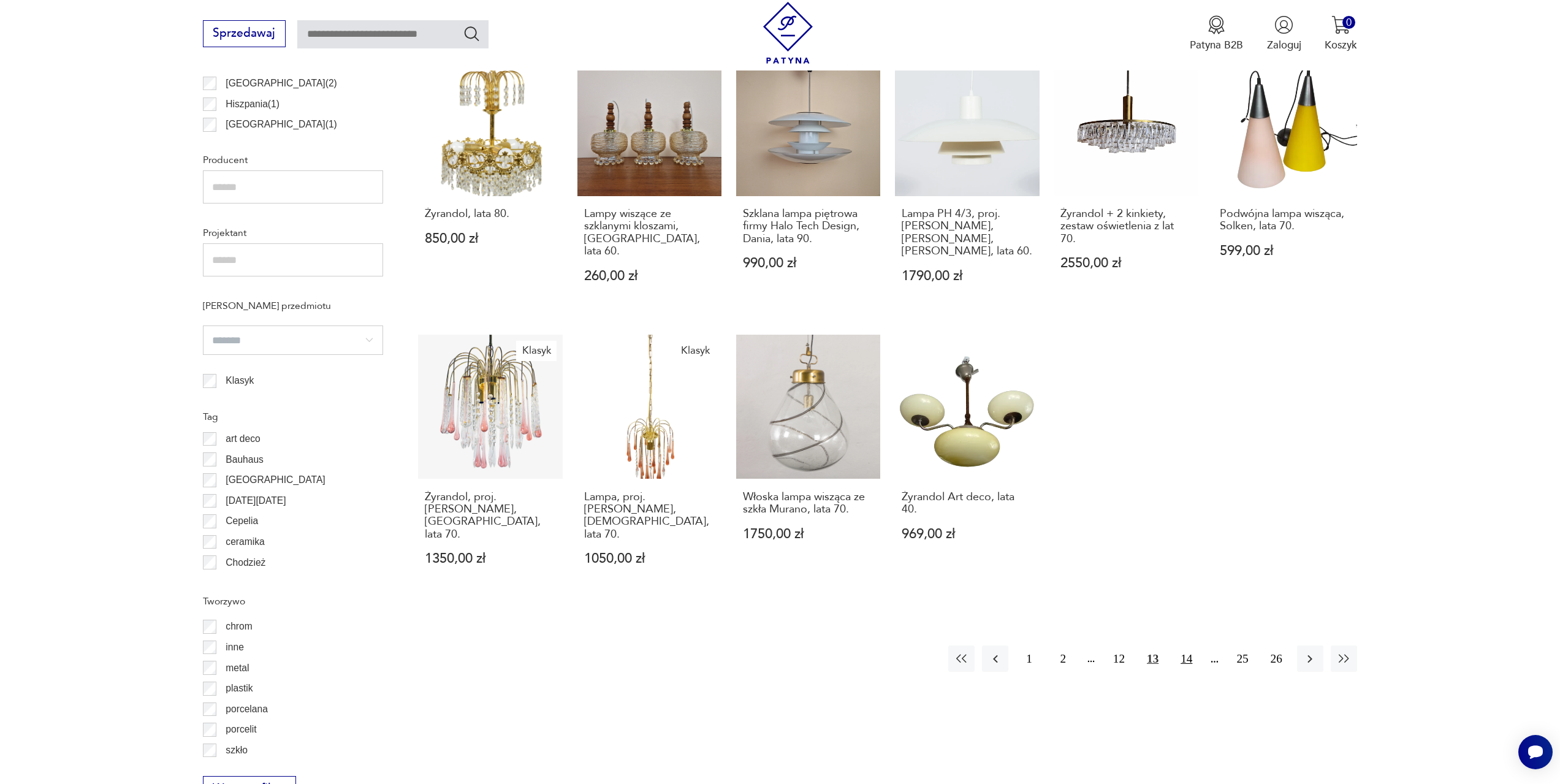
click at [1186, 645] on button "14" at bounding box center [1186, 658] width 26 height 26
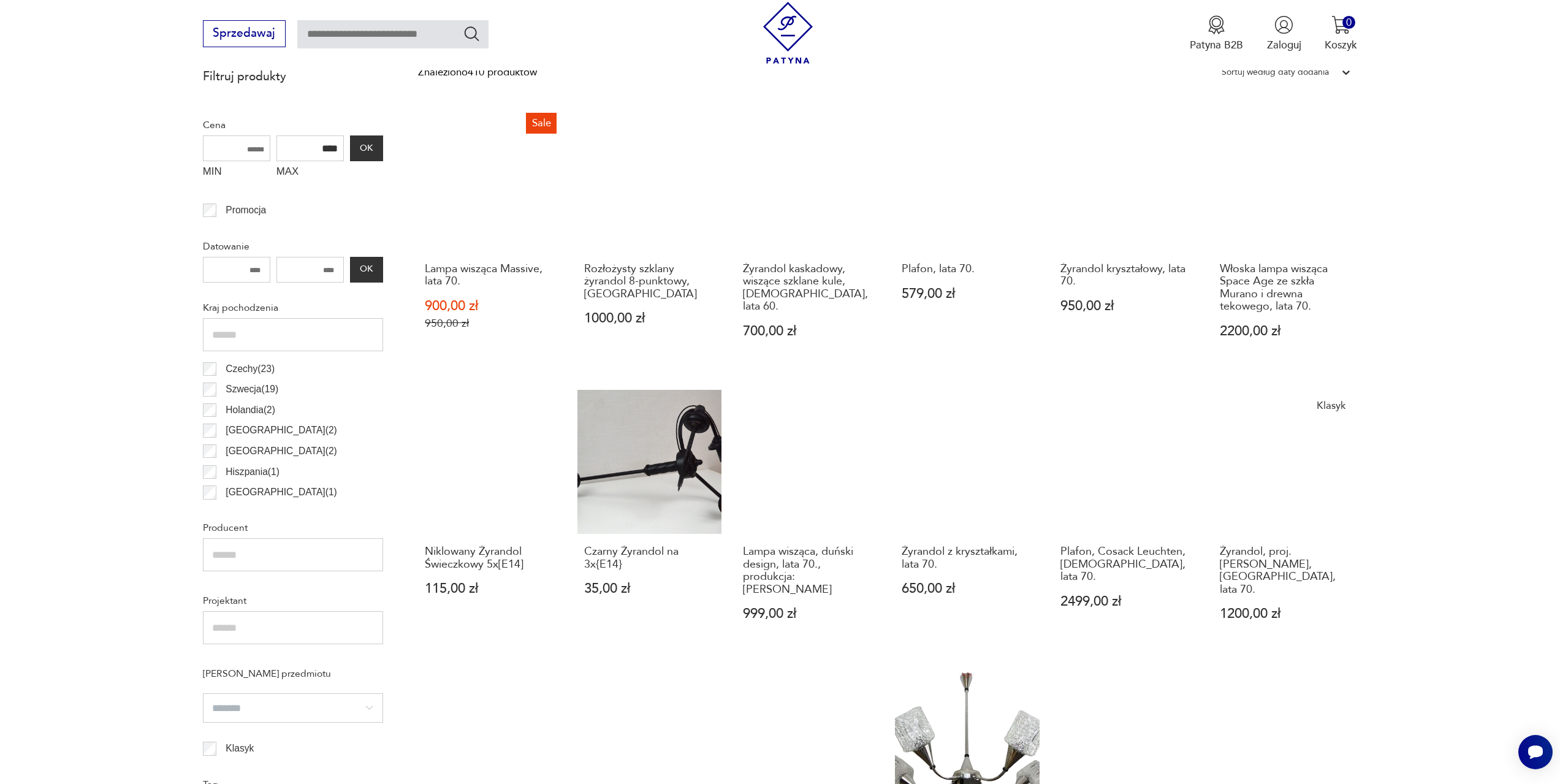
scroll to position [732, 0]
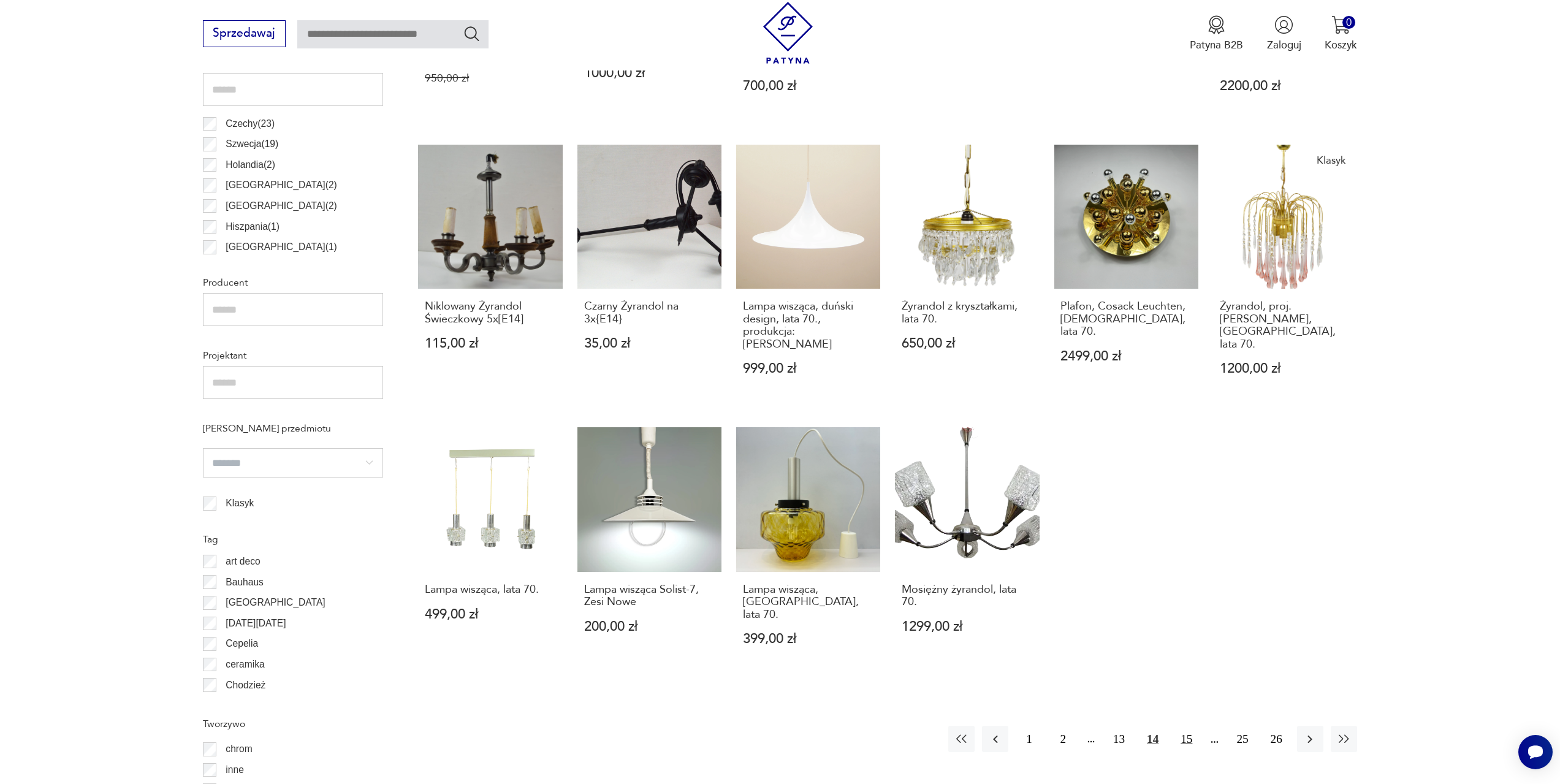
click at [1178, 725] on button "15" at bounding box center [1186, 738] width 26 height 26
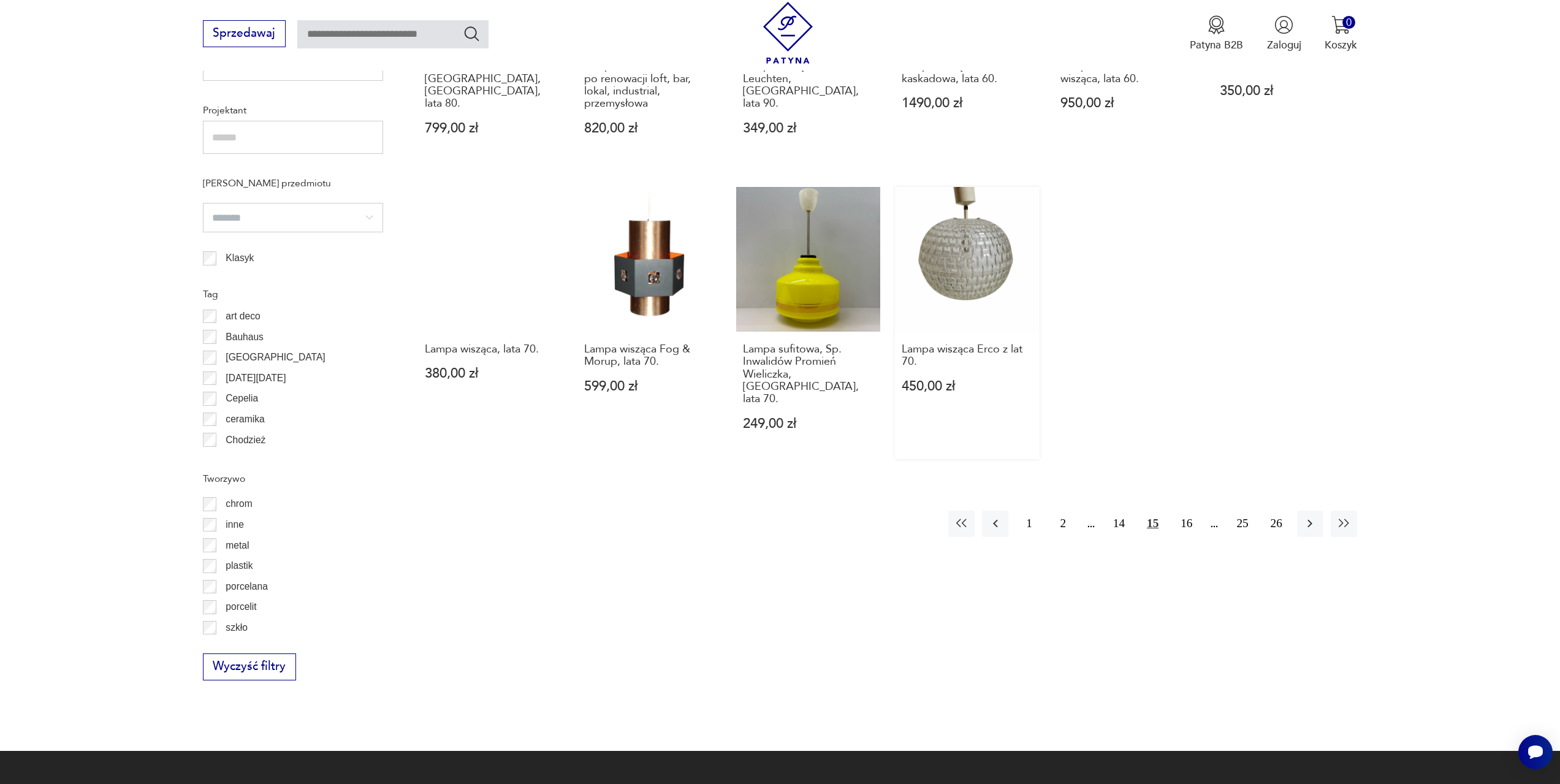
scroll to position [977, 0]
click at [1192, 511] on button "16" at bounding box center [1186, 523] width 26 height 26
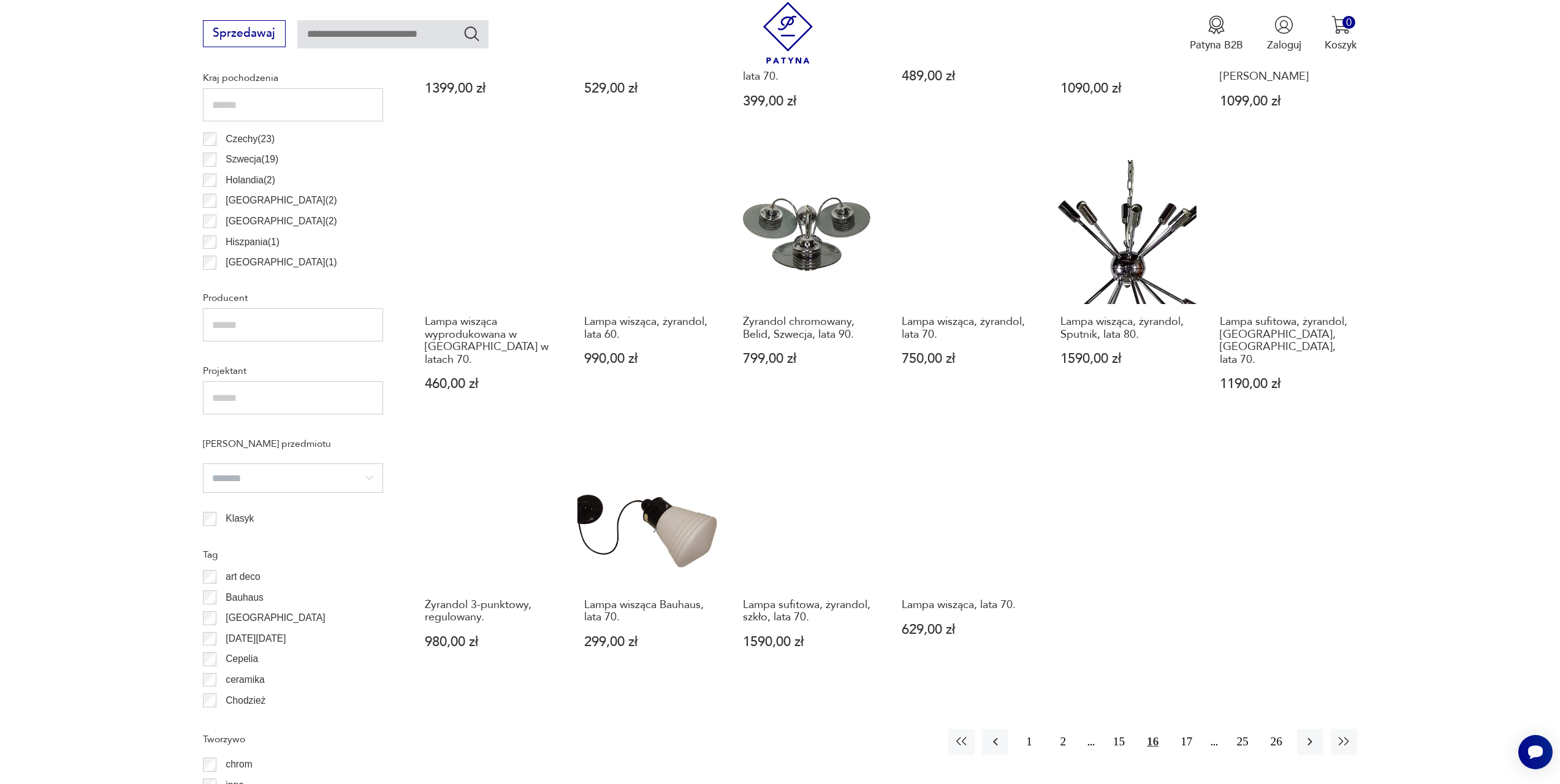
scroll to position [793, 0]
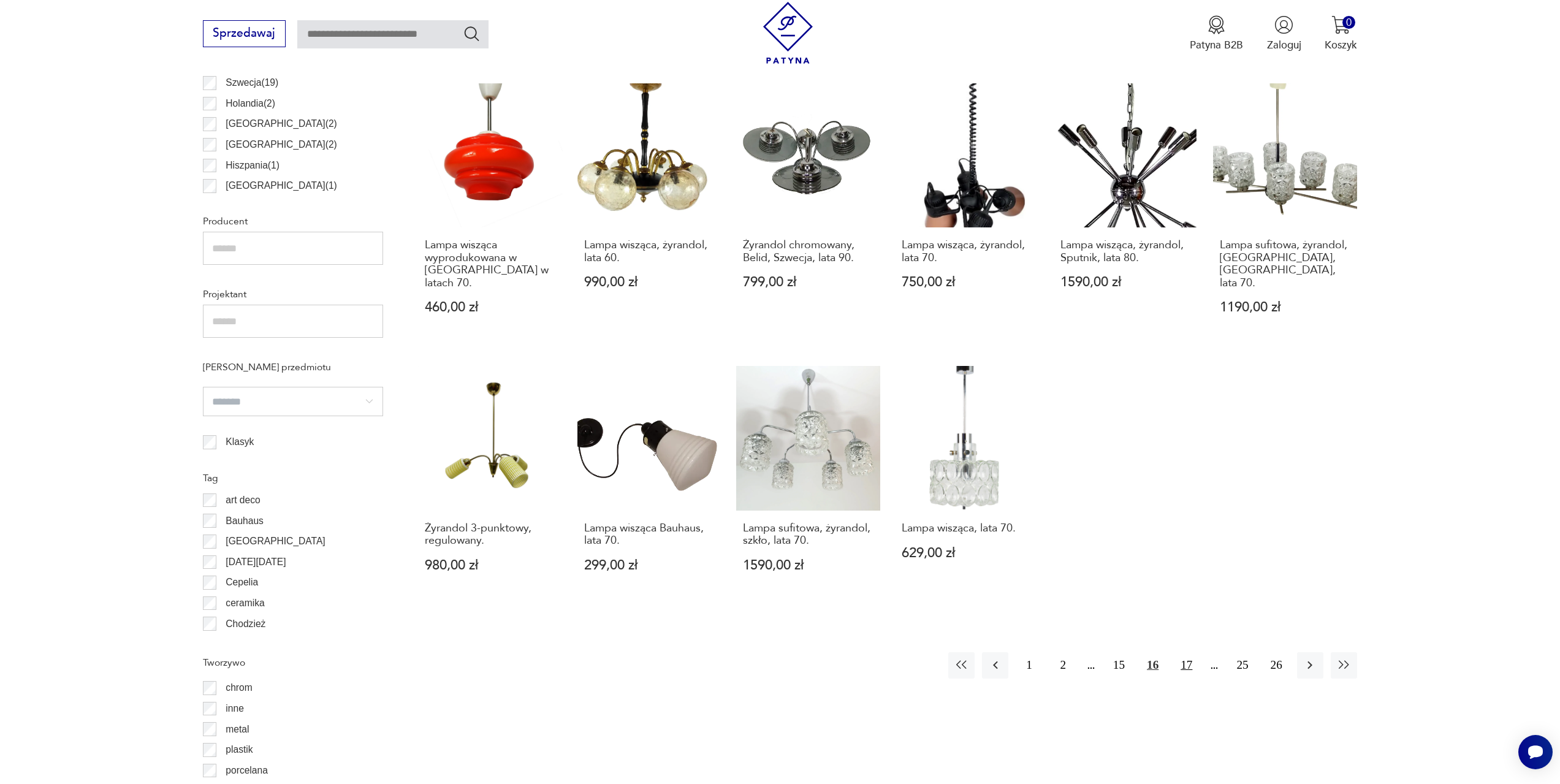
click at [1184, 652] on button "17" at bounding box center [1186, 665] width 26 height 26
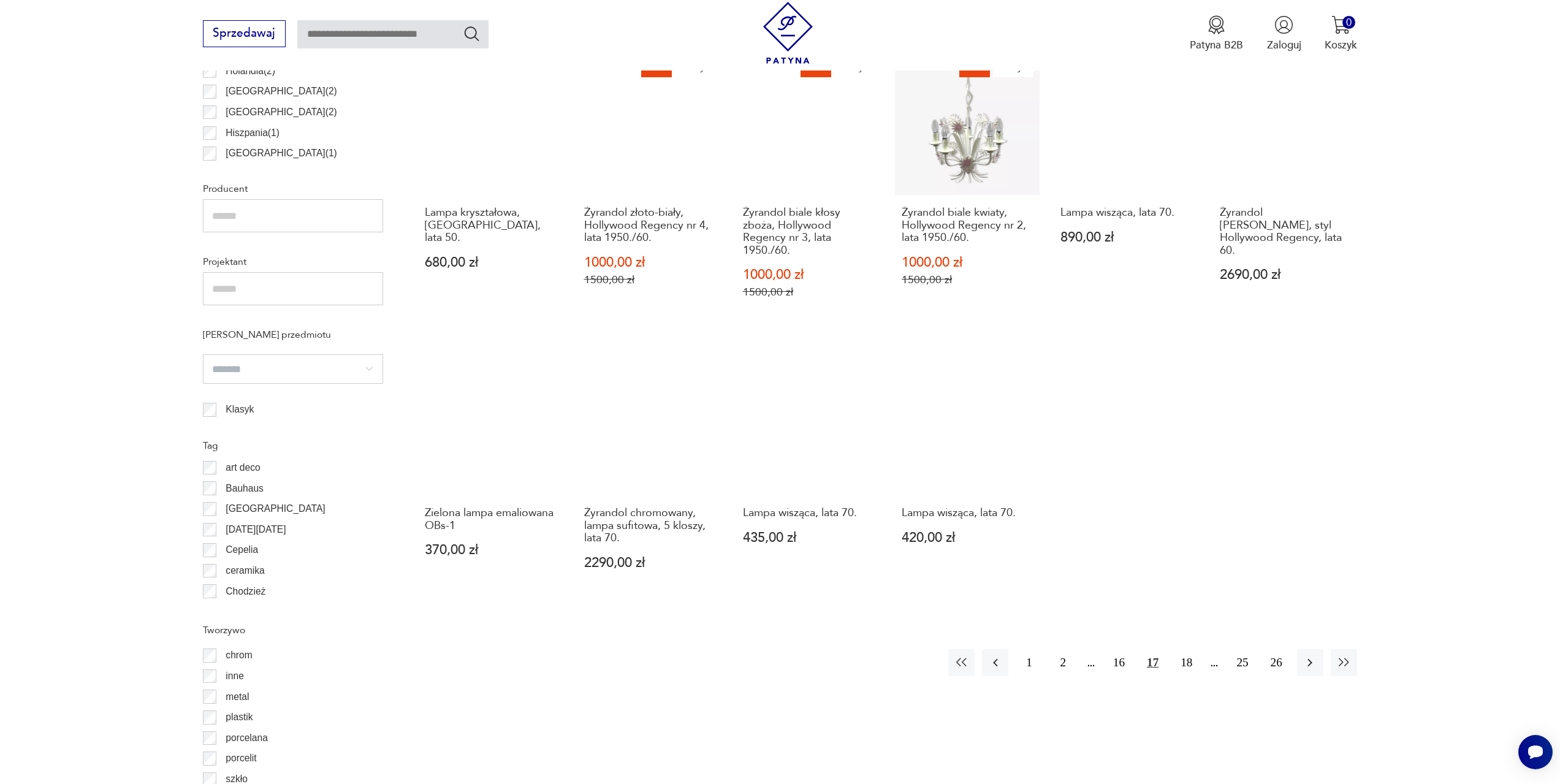
scroll to position [915, 0]
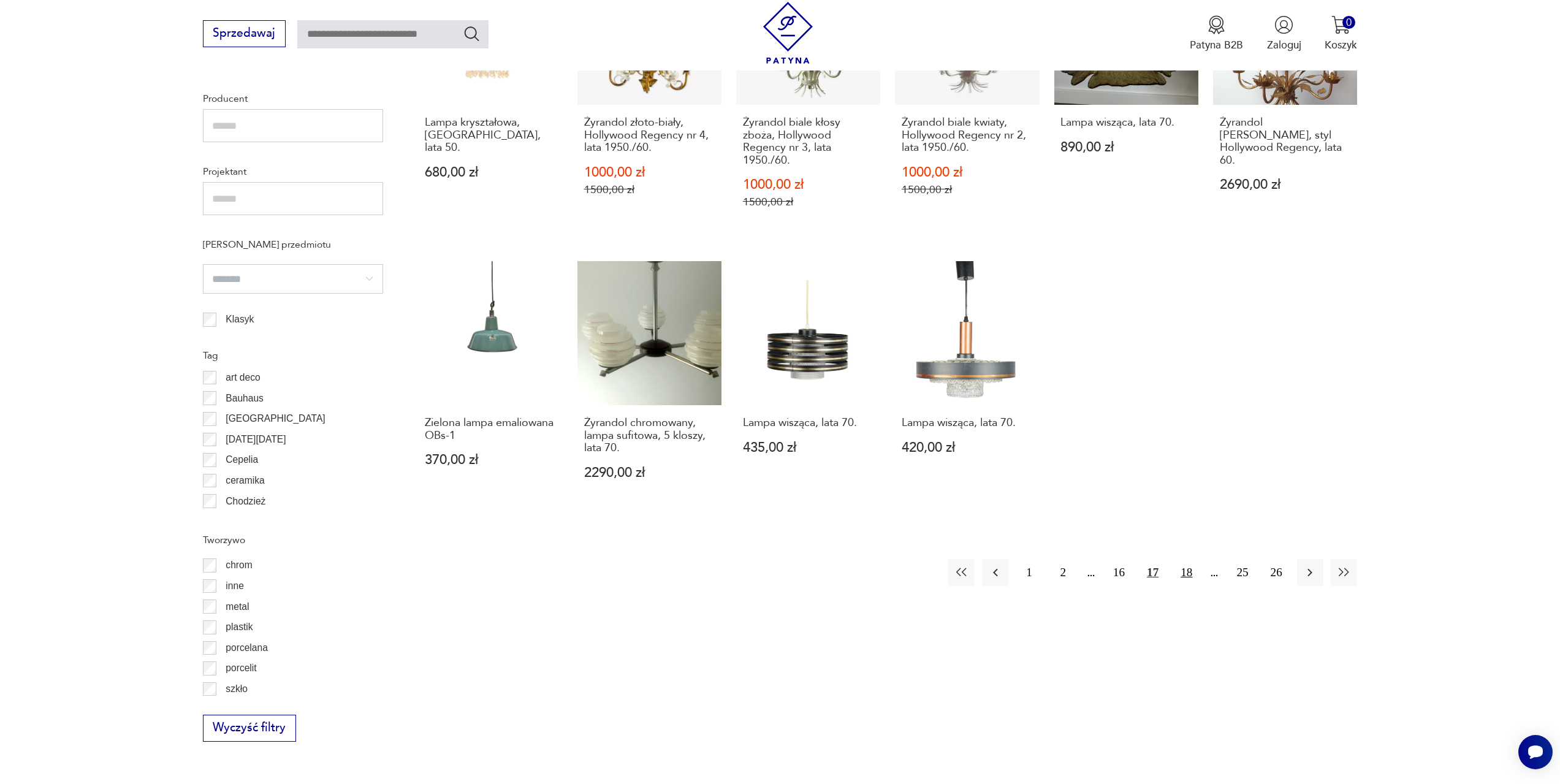
click at [1190, 564] on button "18" at bounding box center [1186, 571] width 26 height 26
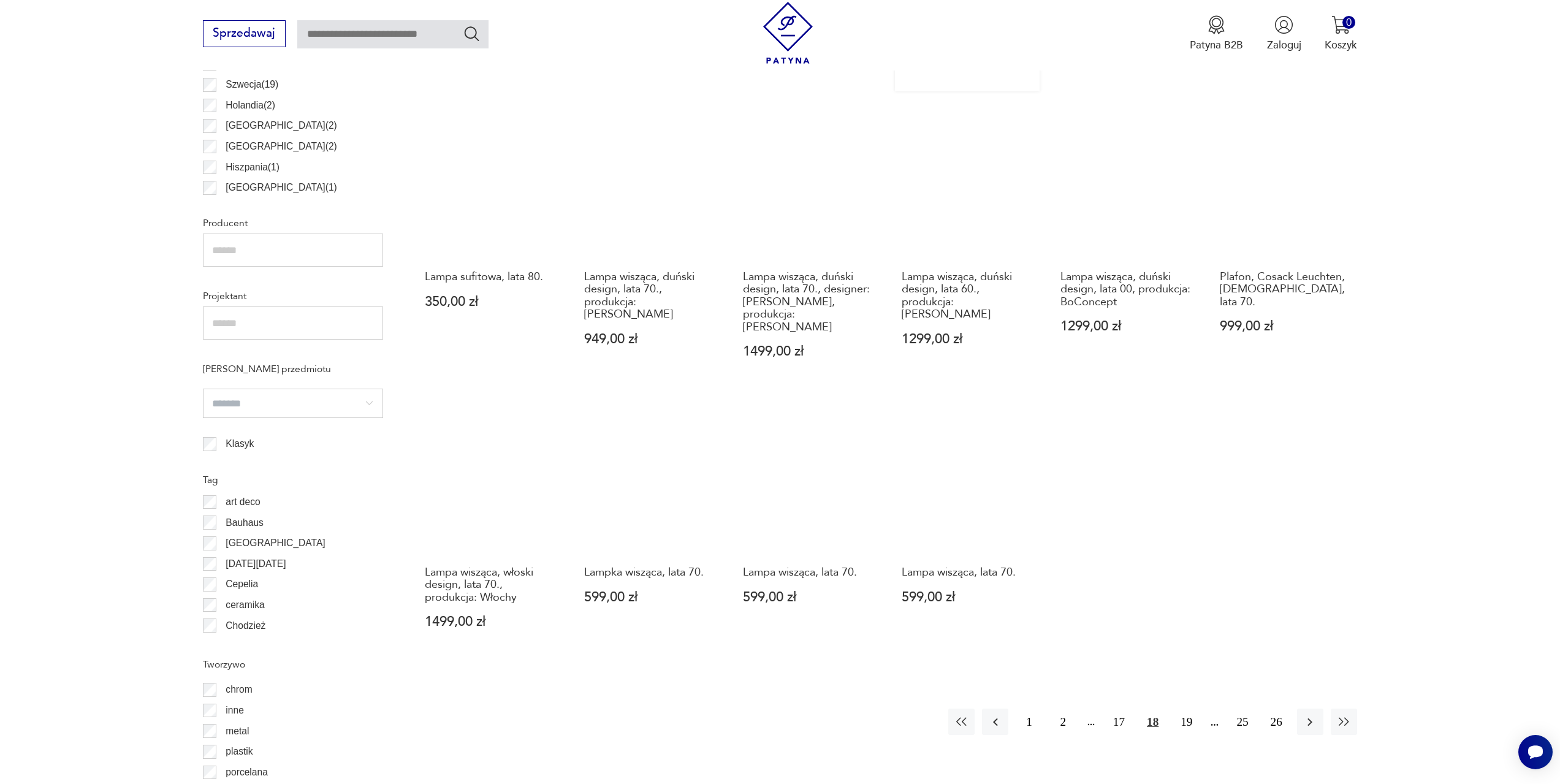
scroll to position [915, 0]
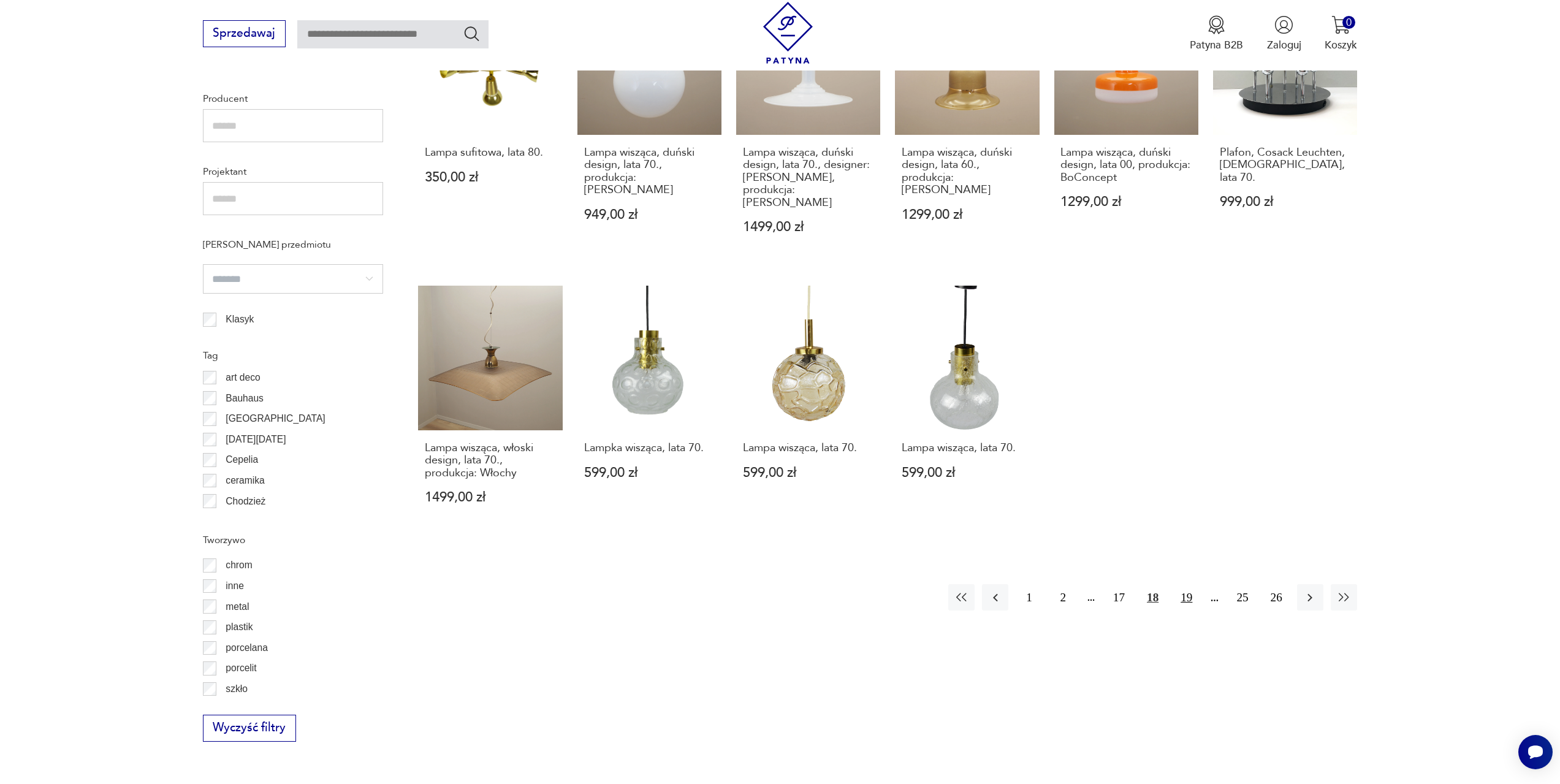
click at [1184, 584] on button "19" at bounding box center [1186, 596] width 26 height 26
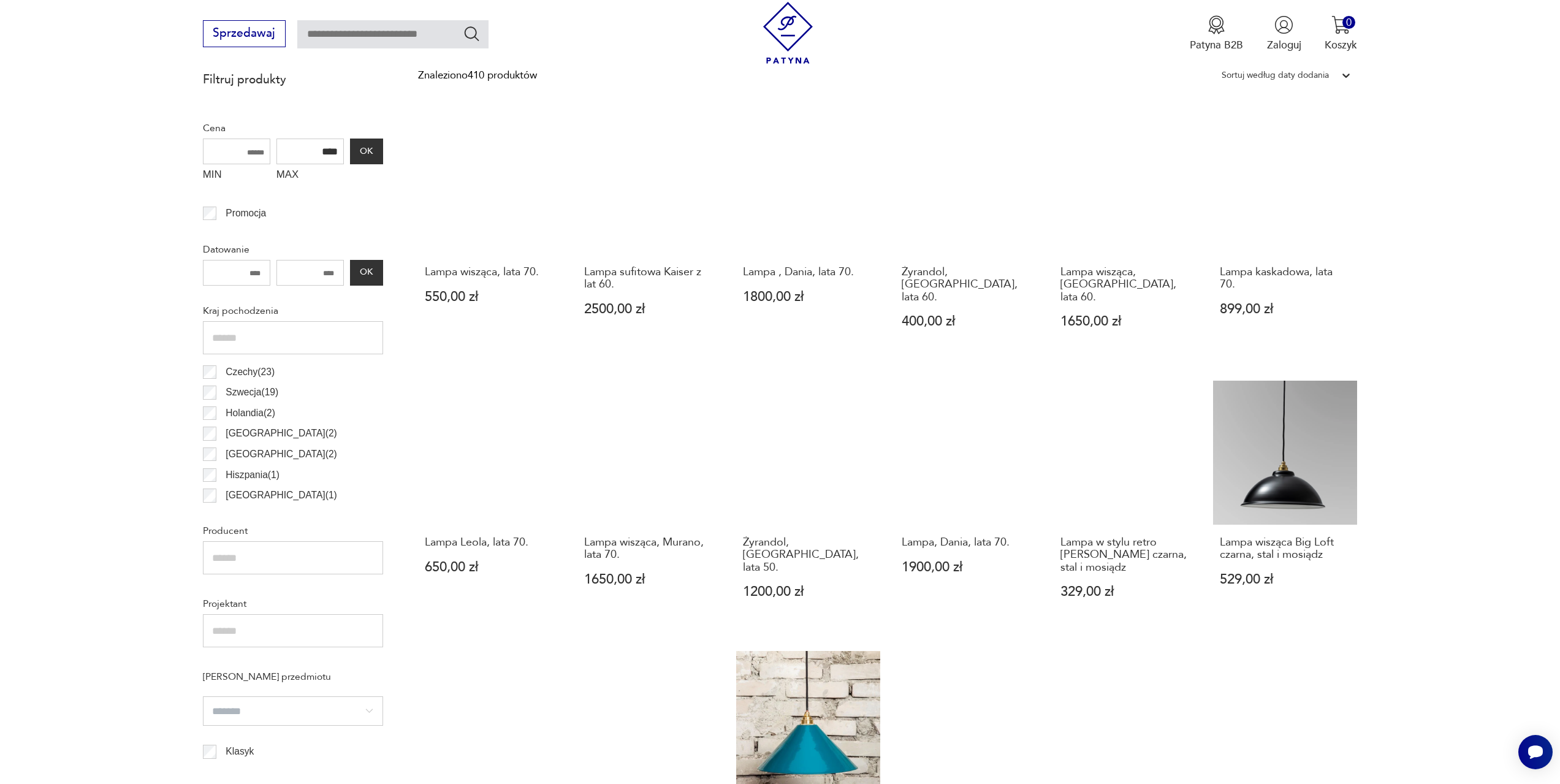
scroll to position [670, 0]
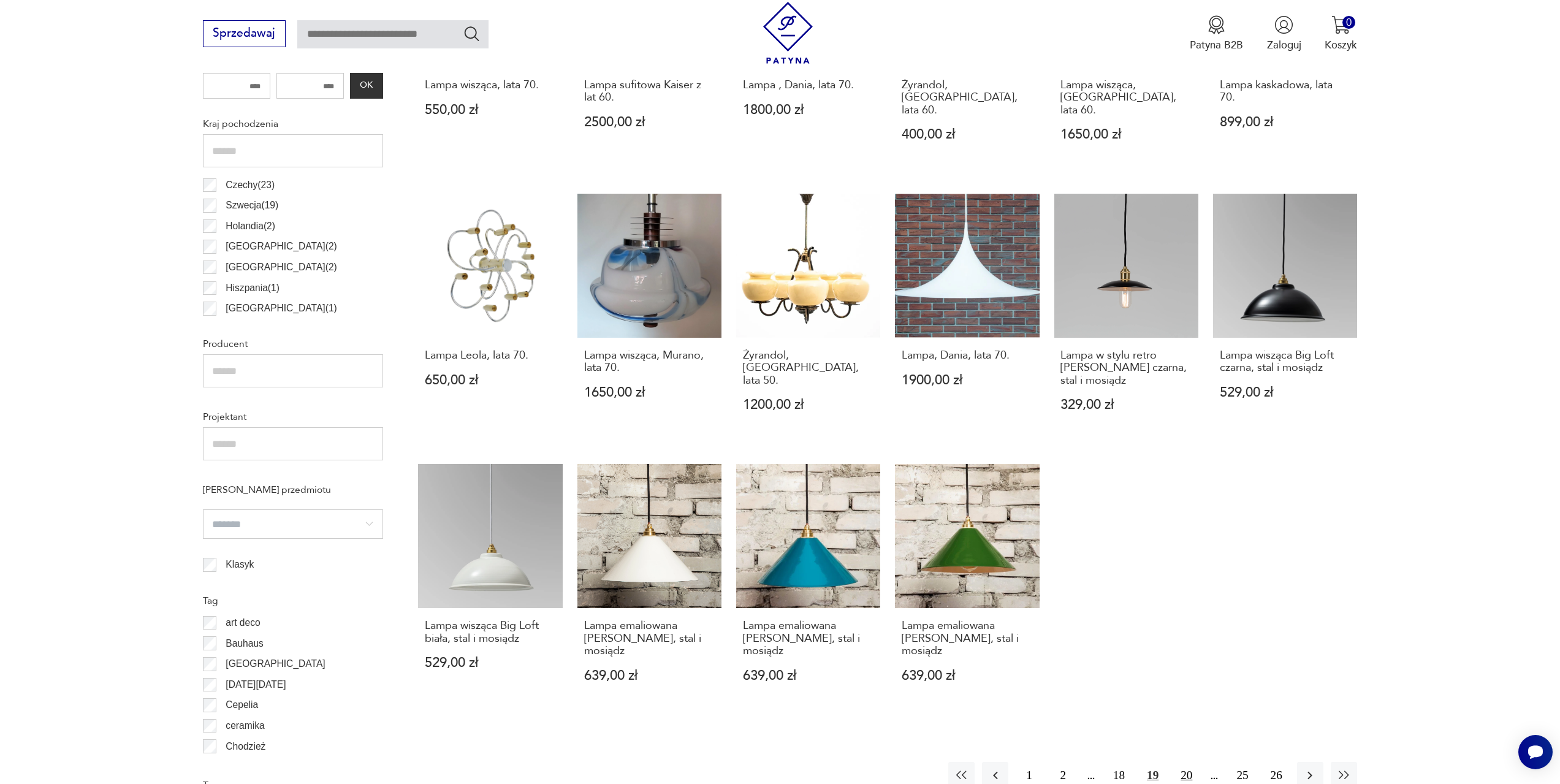
click at [1183, 761] on button "20" at bounding box center [1186, 774] width 26 height 26
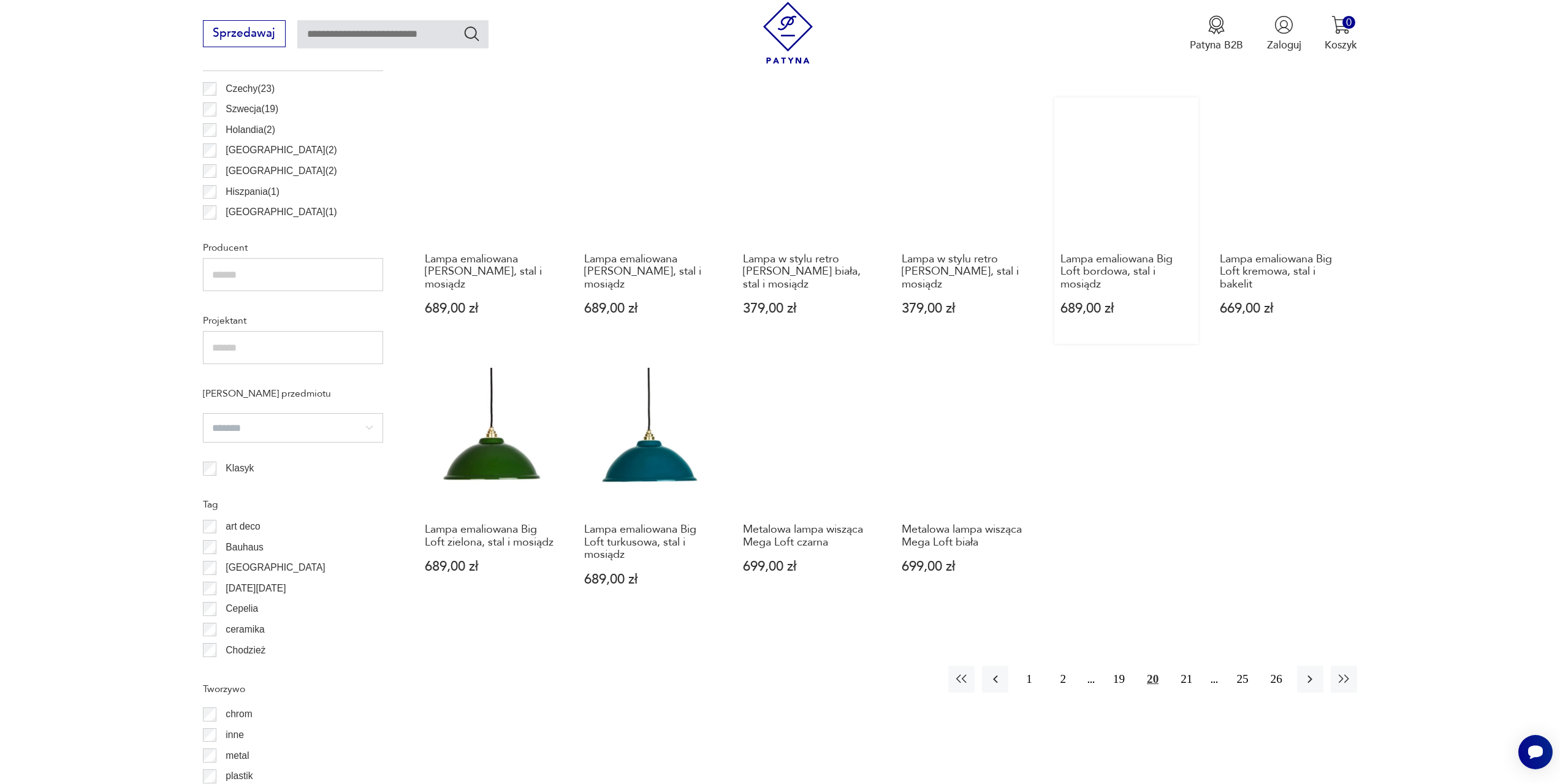
scroll to position [854, 0]
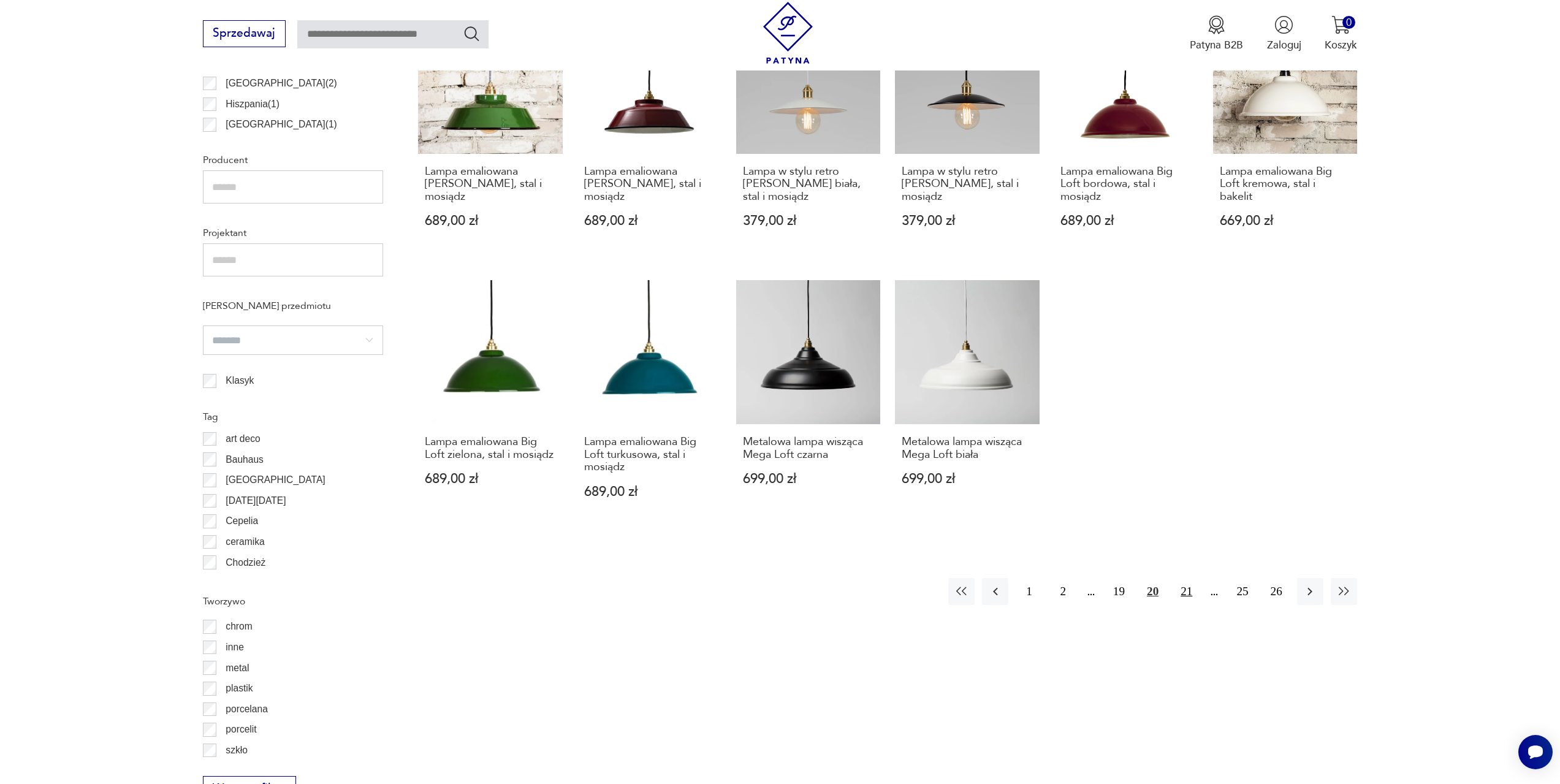
click at [1188, 590] on button "21" at bounding box center [1186, 591] width 26 height 26
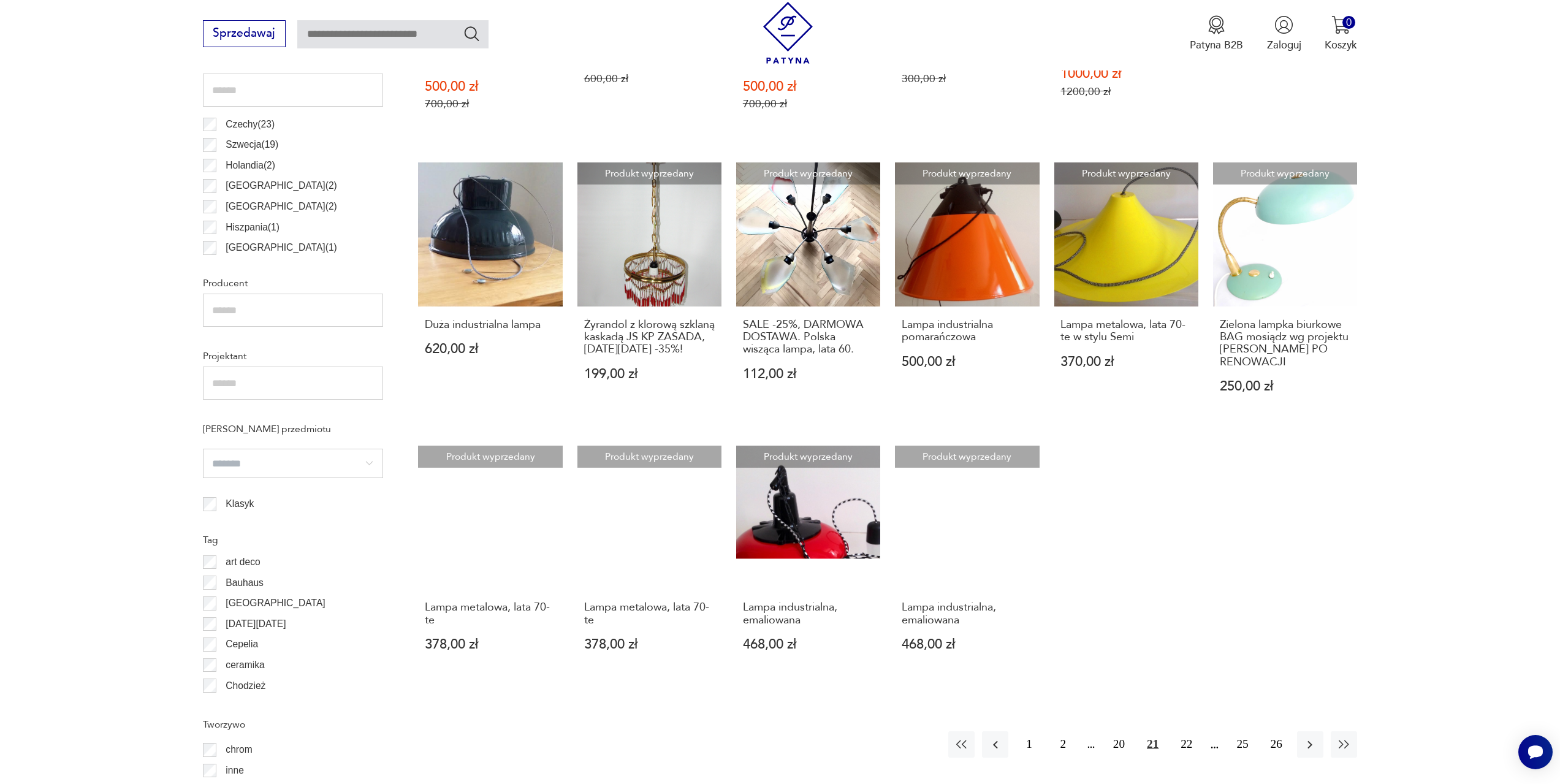
scroll to position [732, 0]
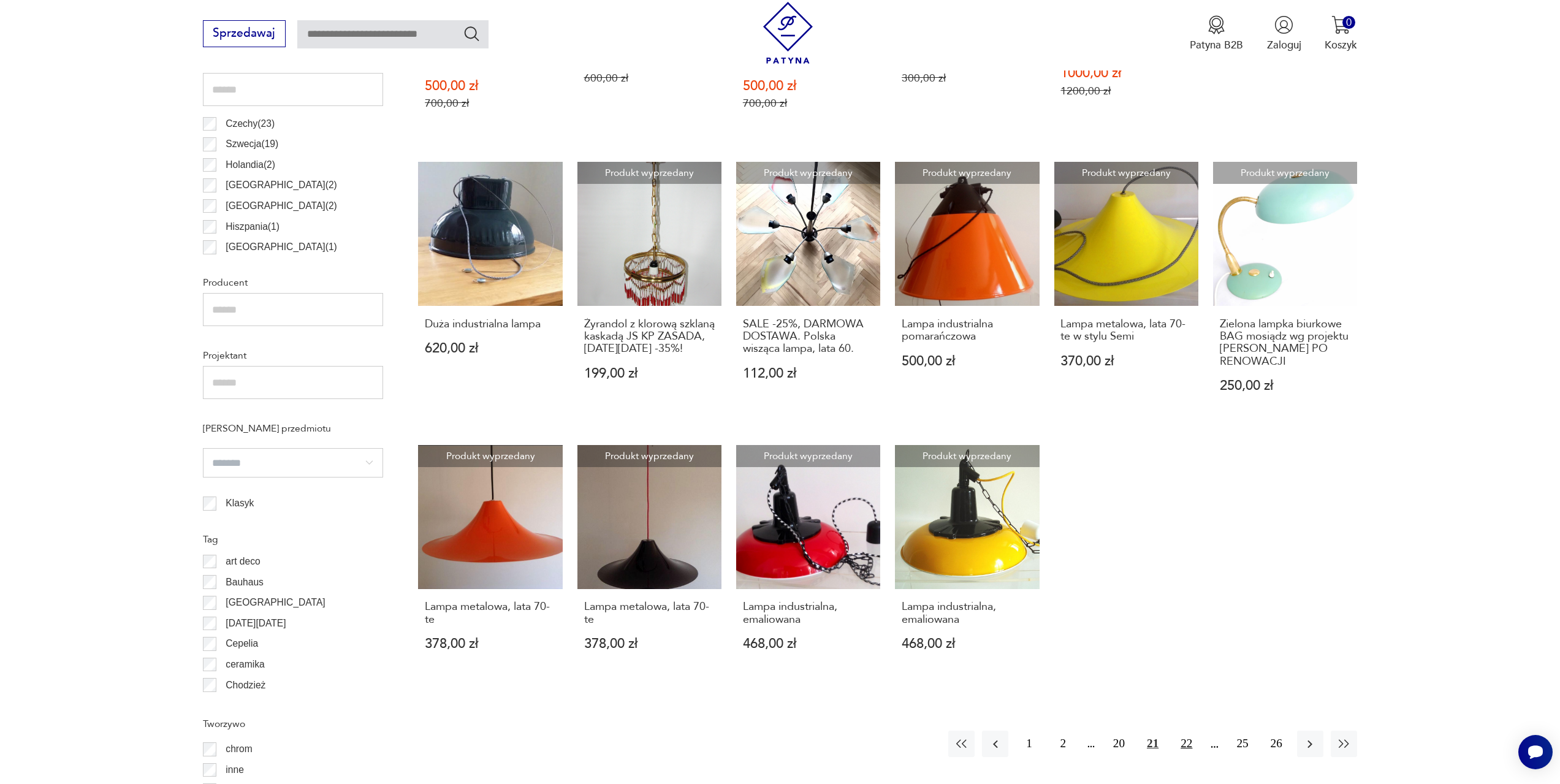
click at [1187, 730] on button "22" at bounding box center [1186, 743] width 26 height 26
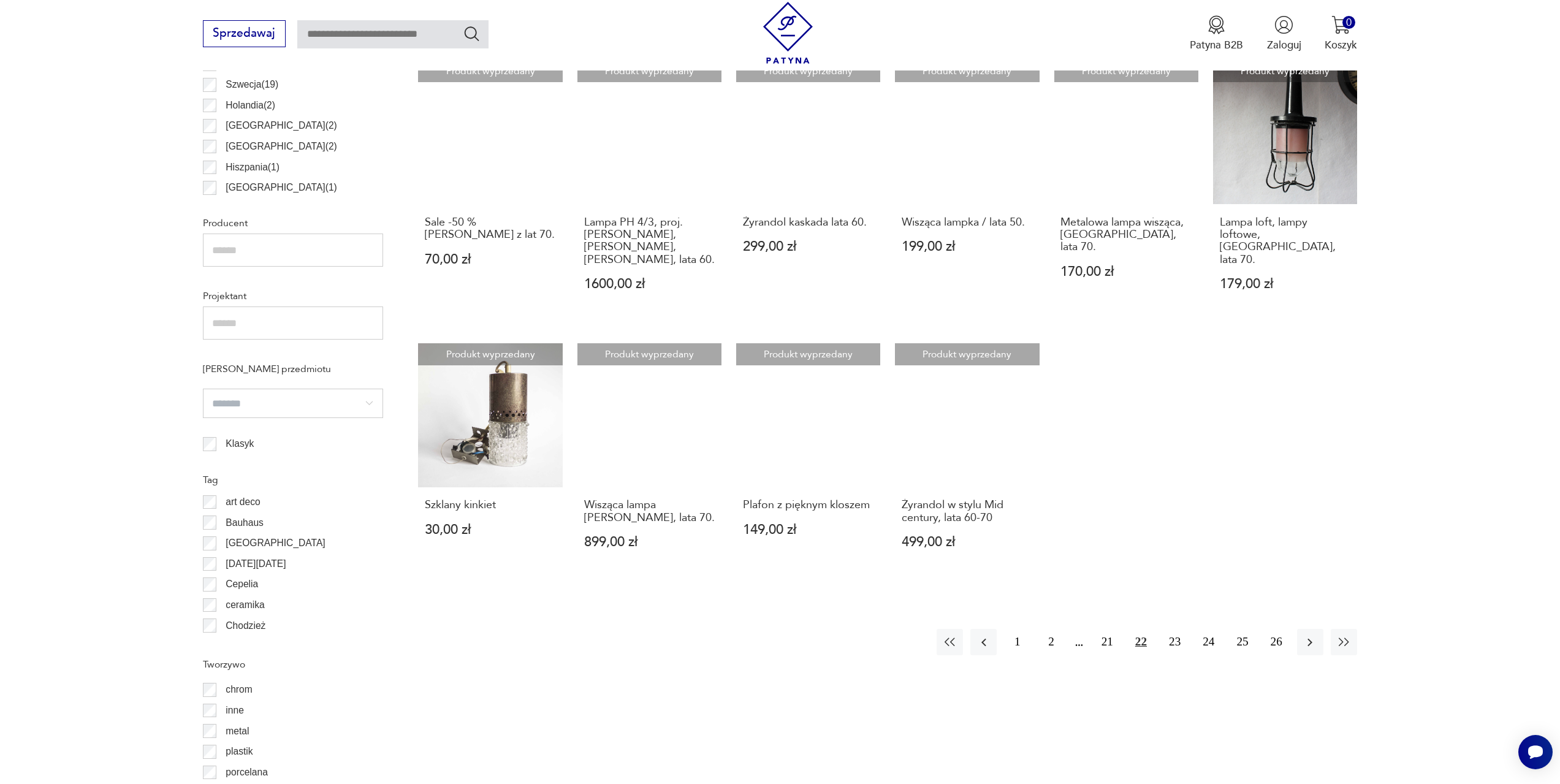
scroll to position [793, 0]
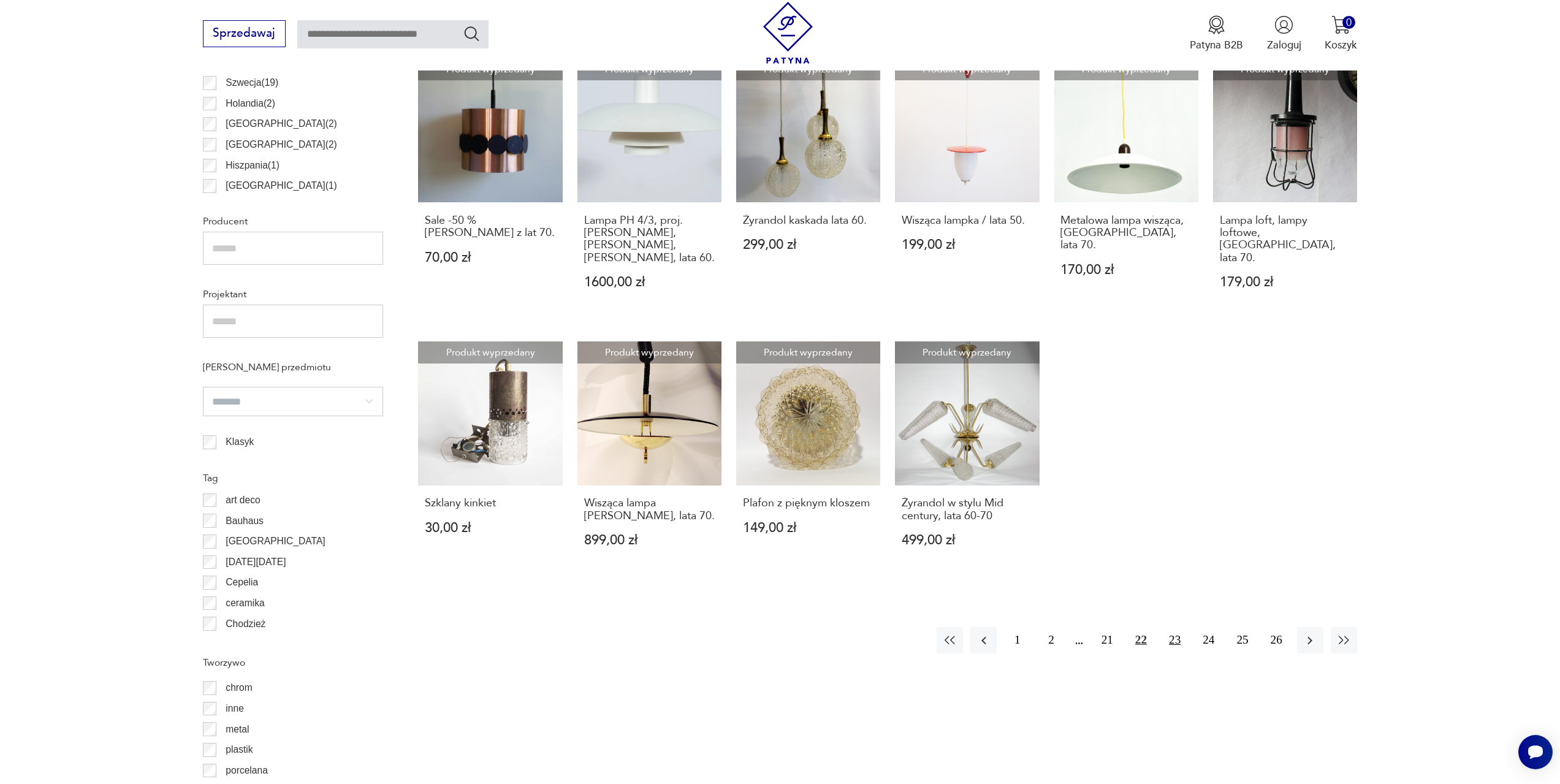
click at [1171, 633] on button "23" at bounding box center [1174, 639] width 26 height 26
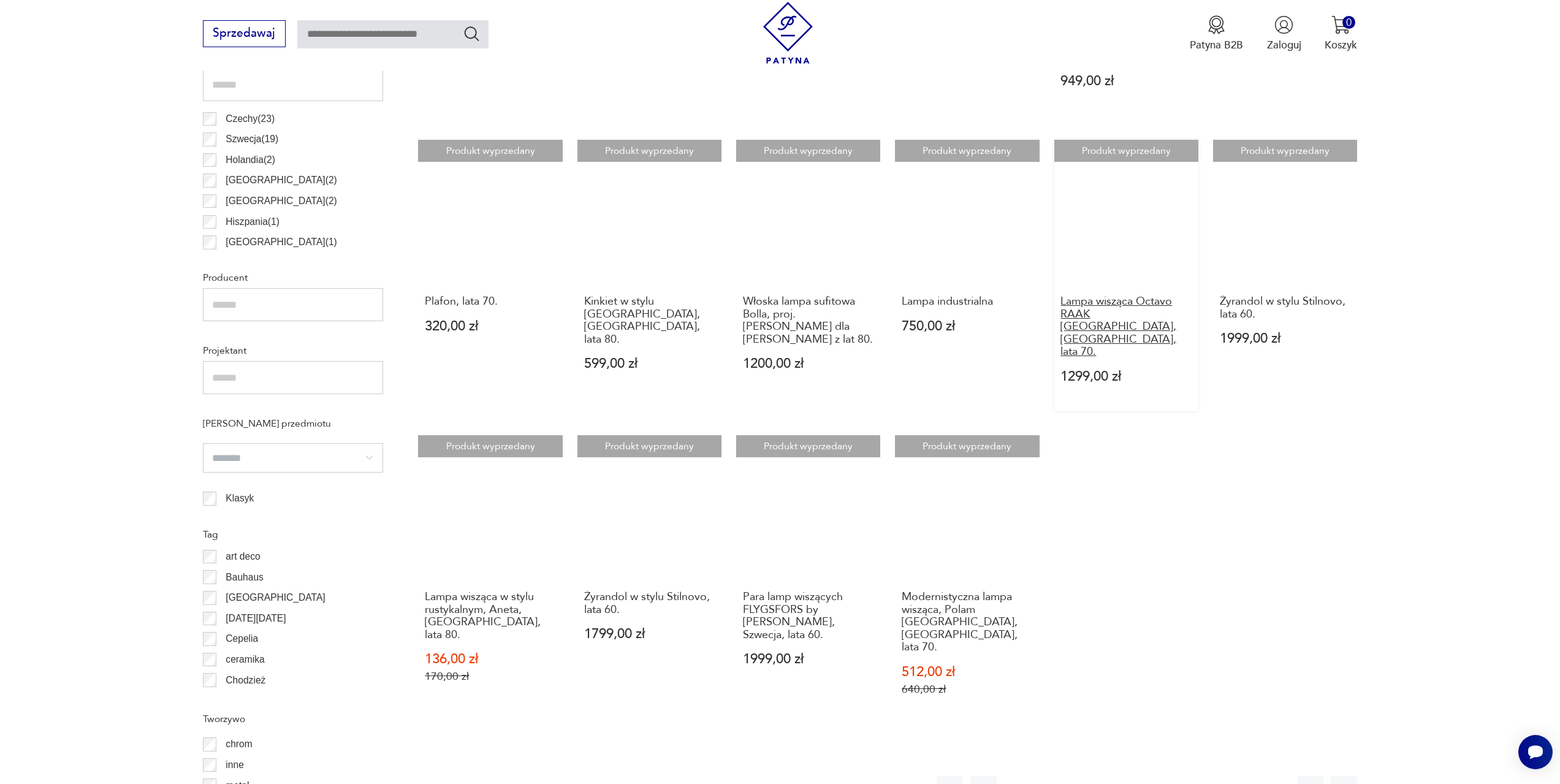
scroll to position [793, 0]
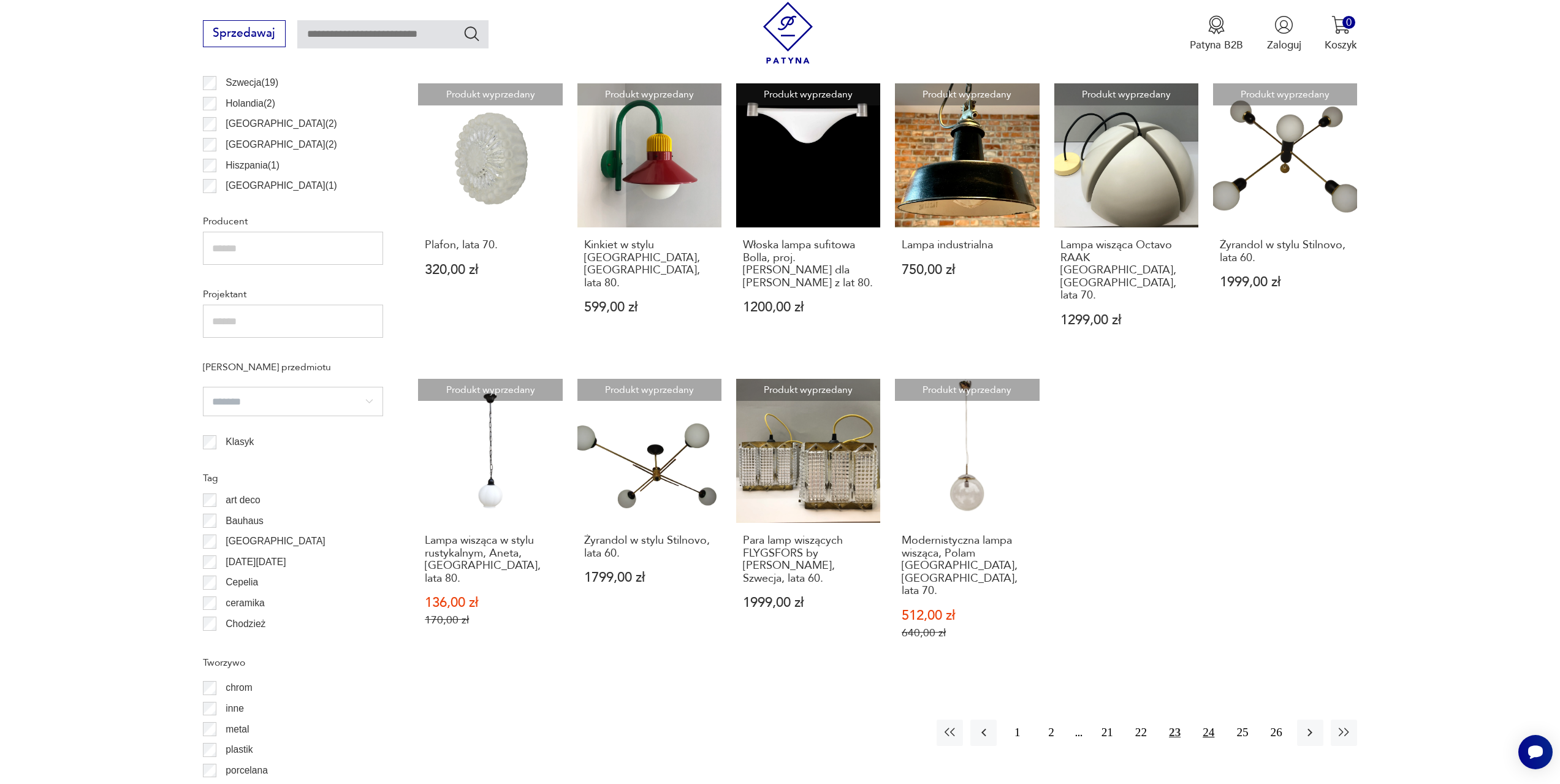
click at [1215, 719] on button "24" at bounding box center [1207, 732] width 26 height 26
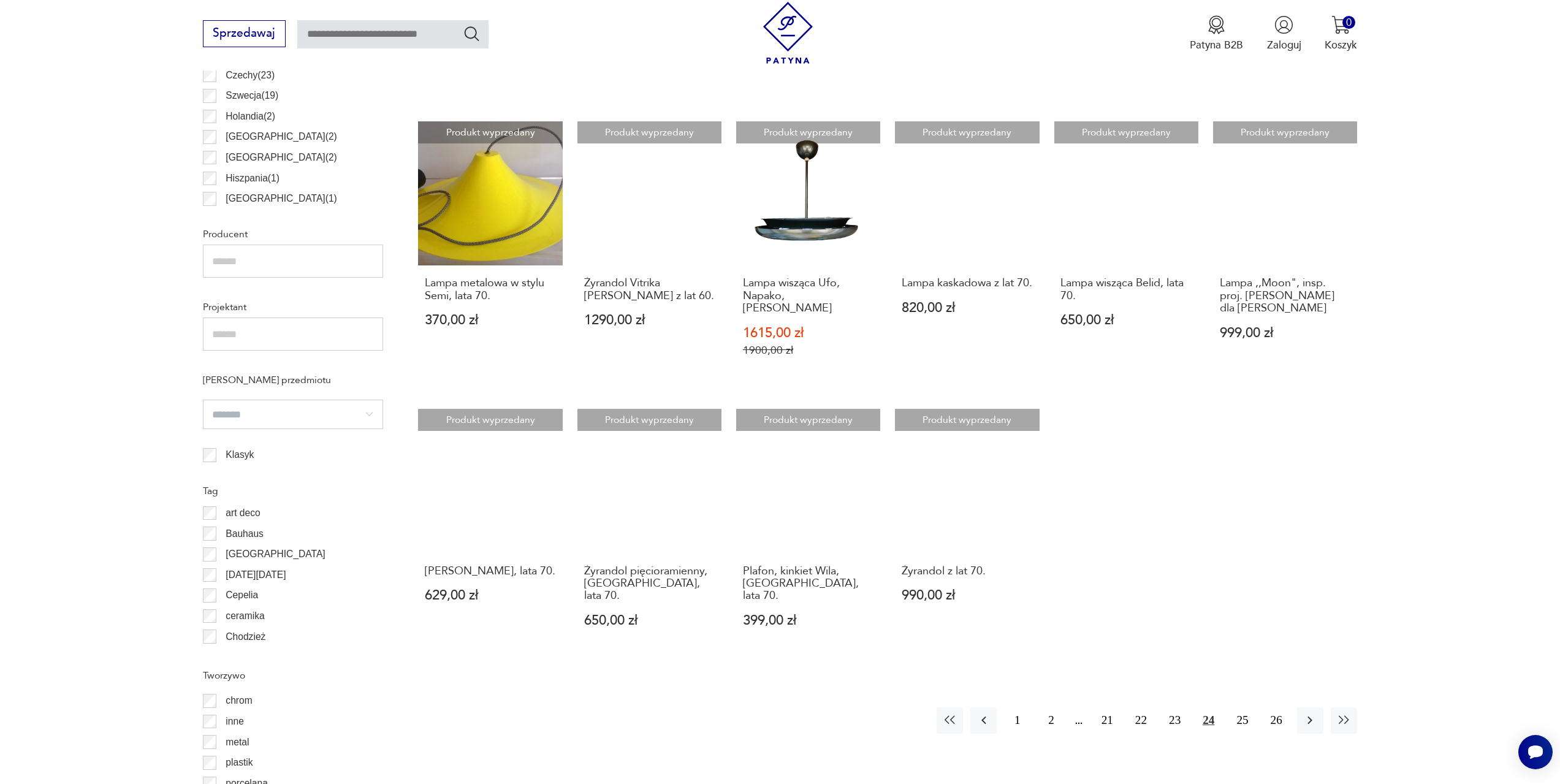
scroll to position [793, 0]
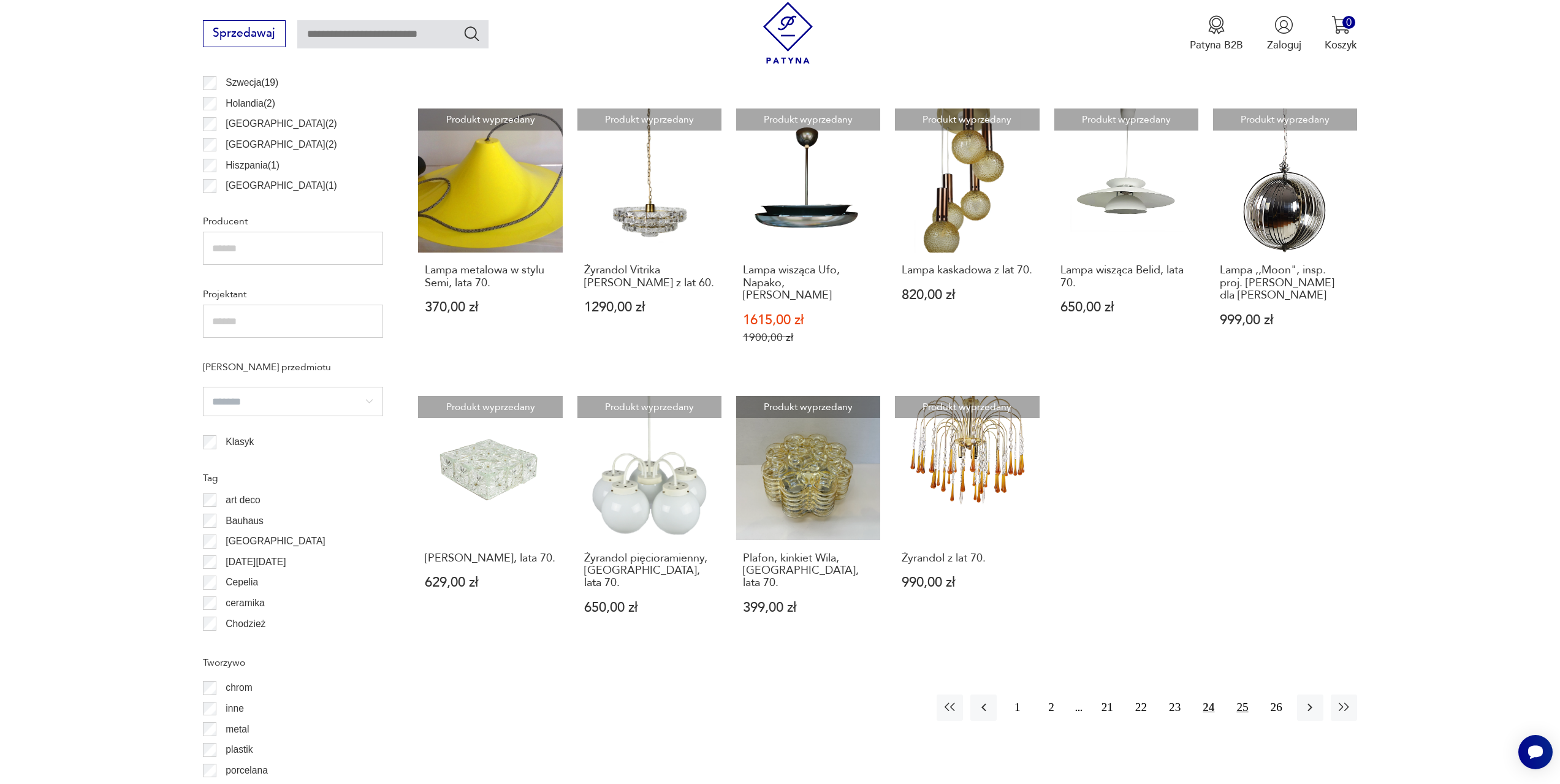
click at [1247, 694] on button "25" at bounding box center [1241, 707] width 26 height 26
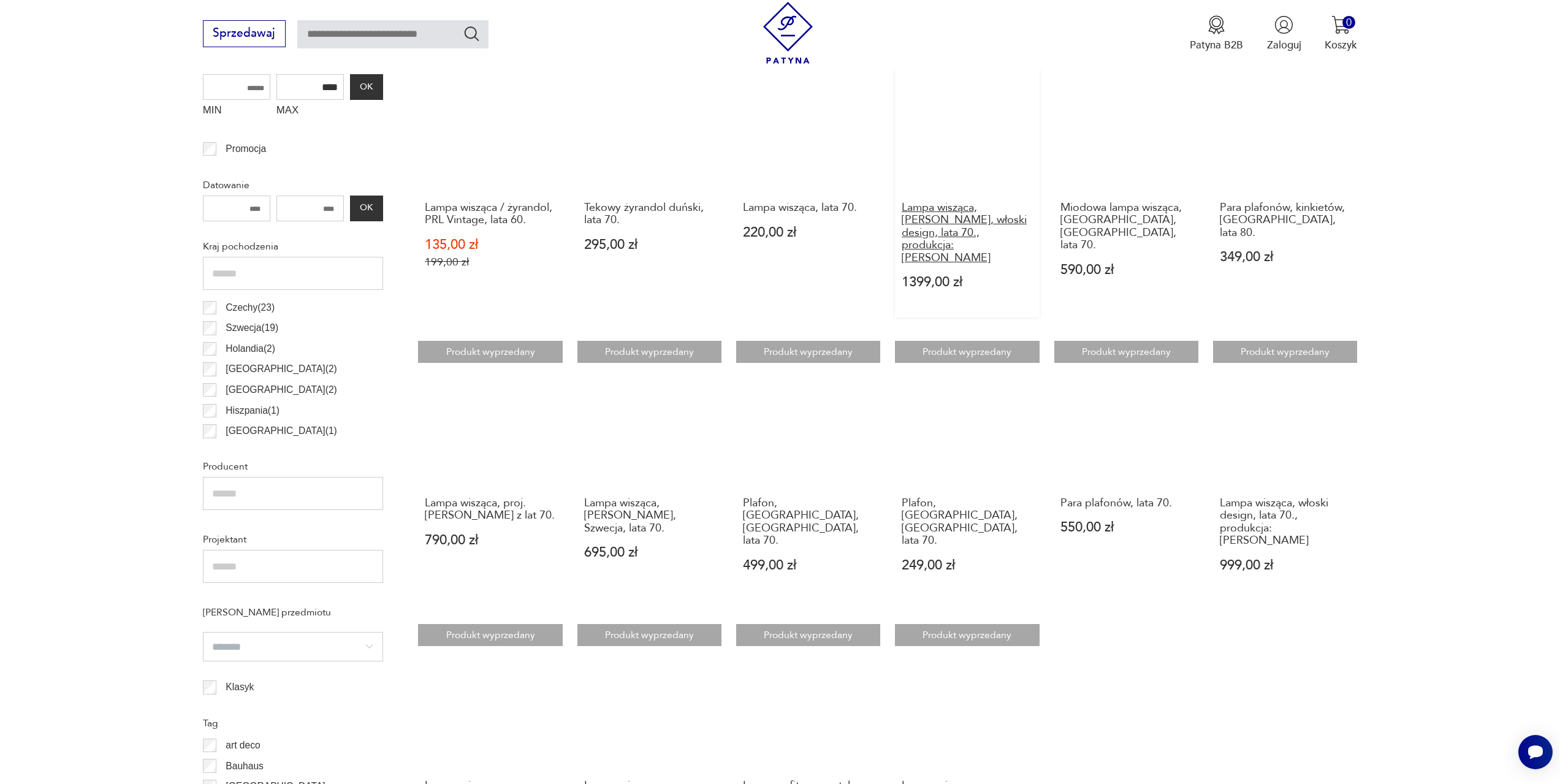
scroll to position [732, 0]
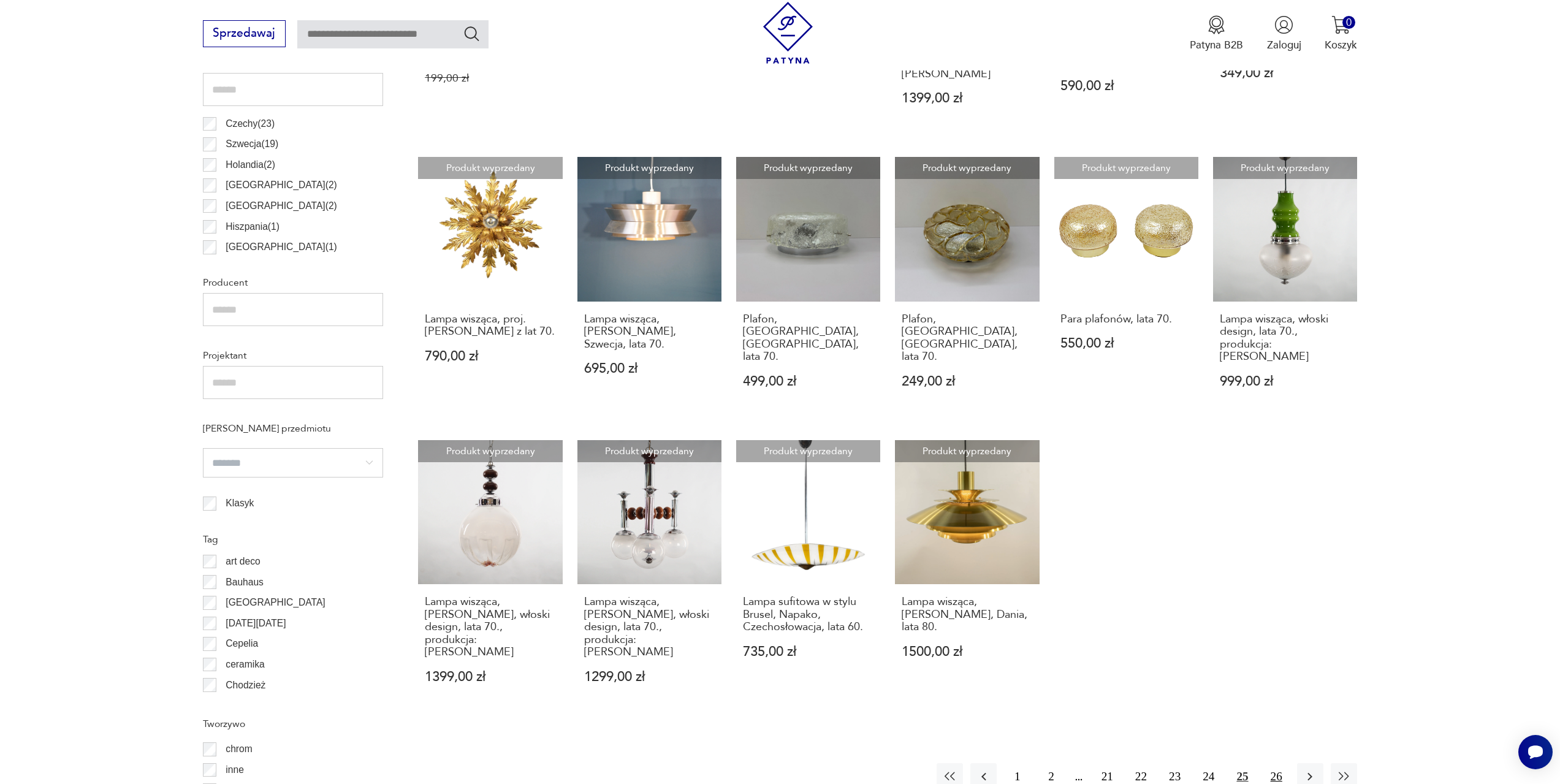
click at [1276, 763] on button "26" at bounding box center [1276, 776] width 26 height 26
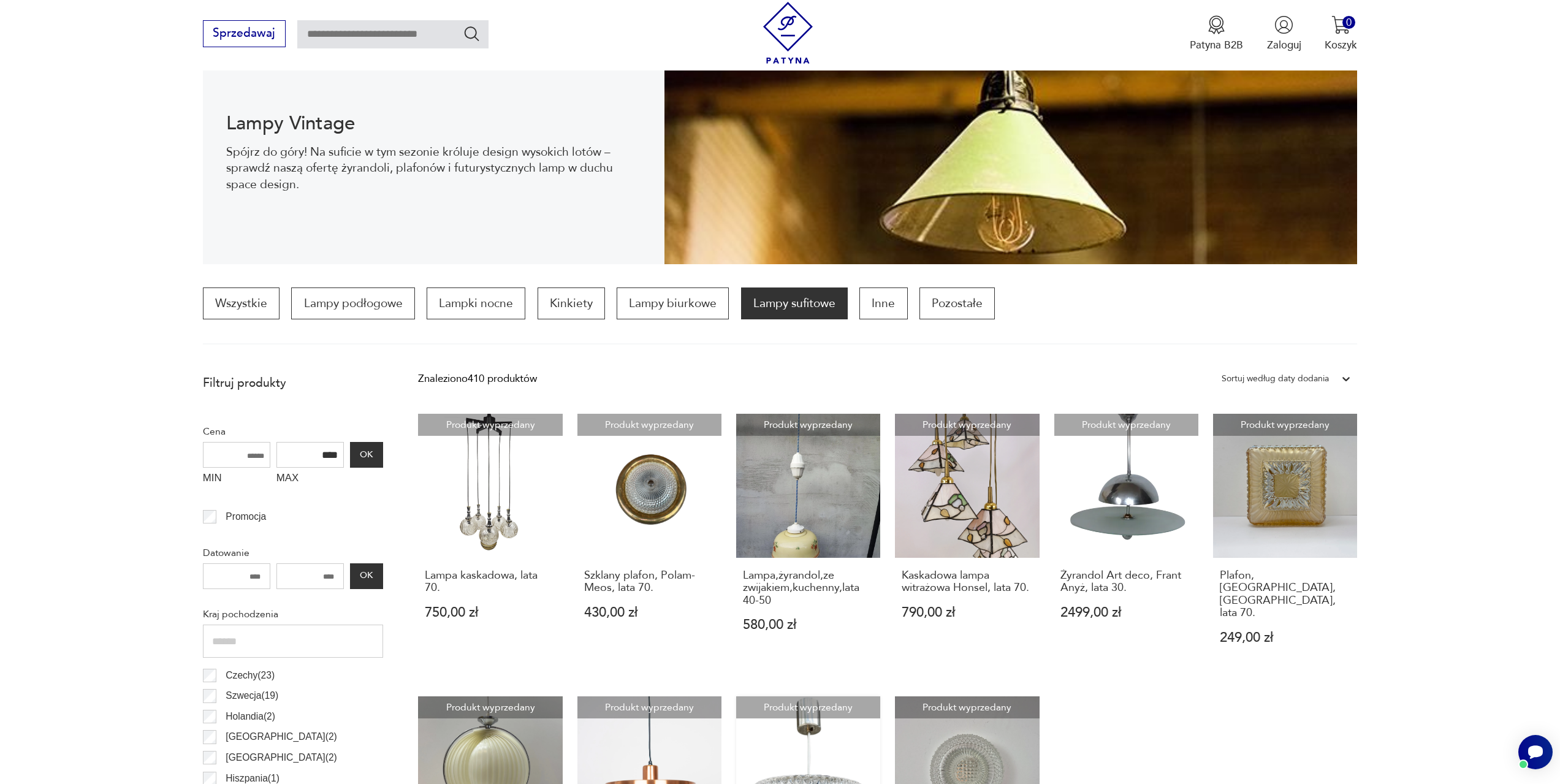
scroll to position [548, 0]
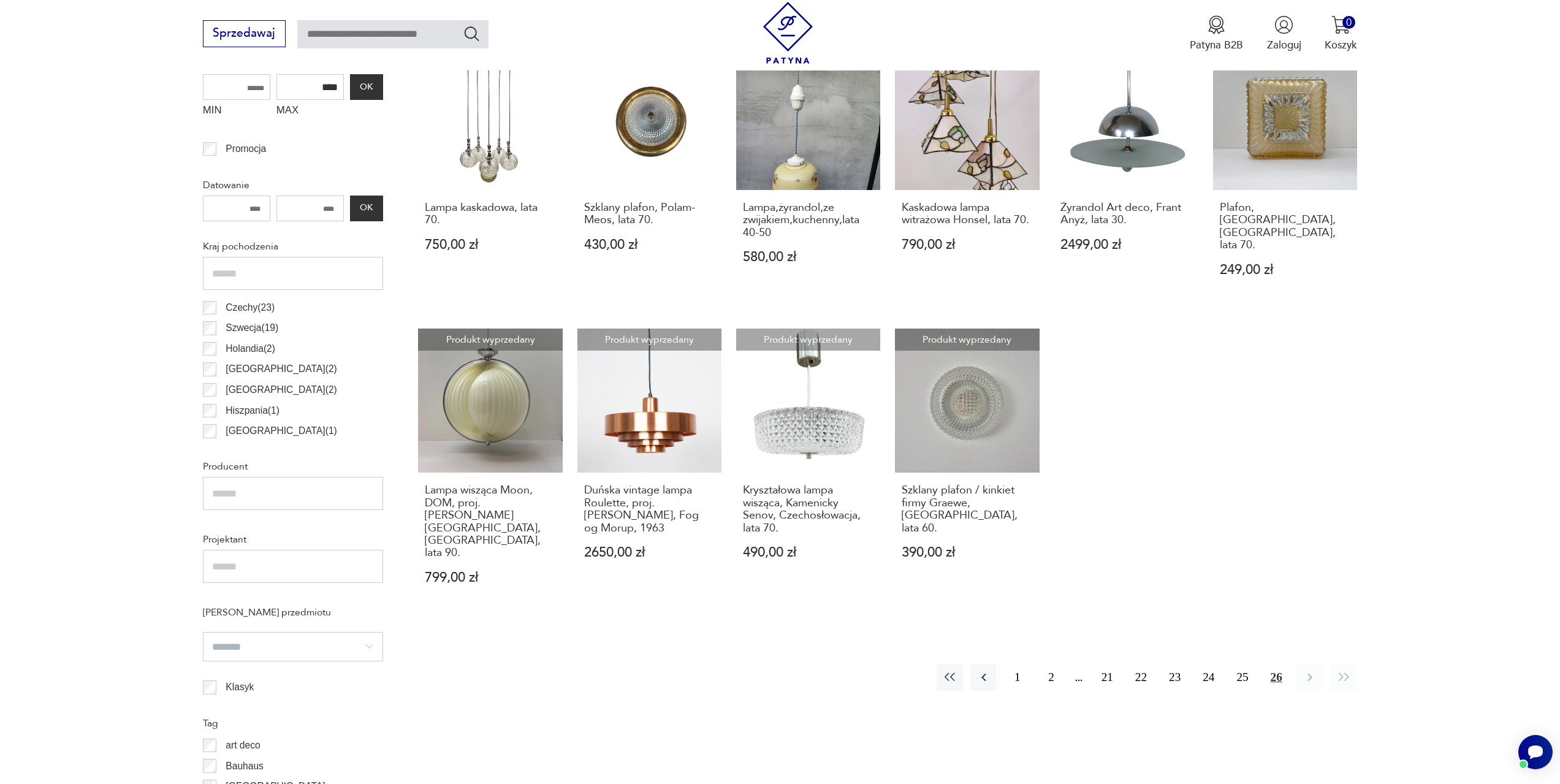
drag, startPoint x: 1478, startPoint y: 707, endPoint x: 1275, endPoint y: 592, distance: 233.3
click at [1478, 707] on section "Filtruj produkty Cena MIN MAX **** OK Promocja Datowanie OK Kraj pochodzenia Wł…" at bounding box center [780, 590] width 1560 height 1179
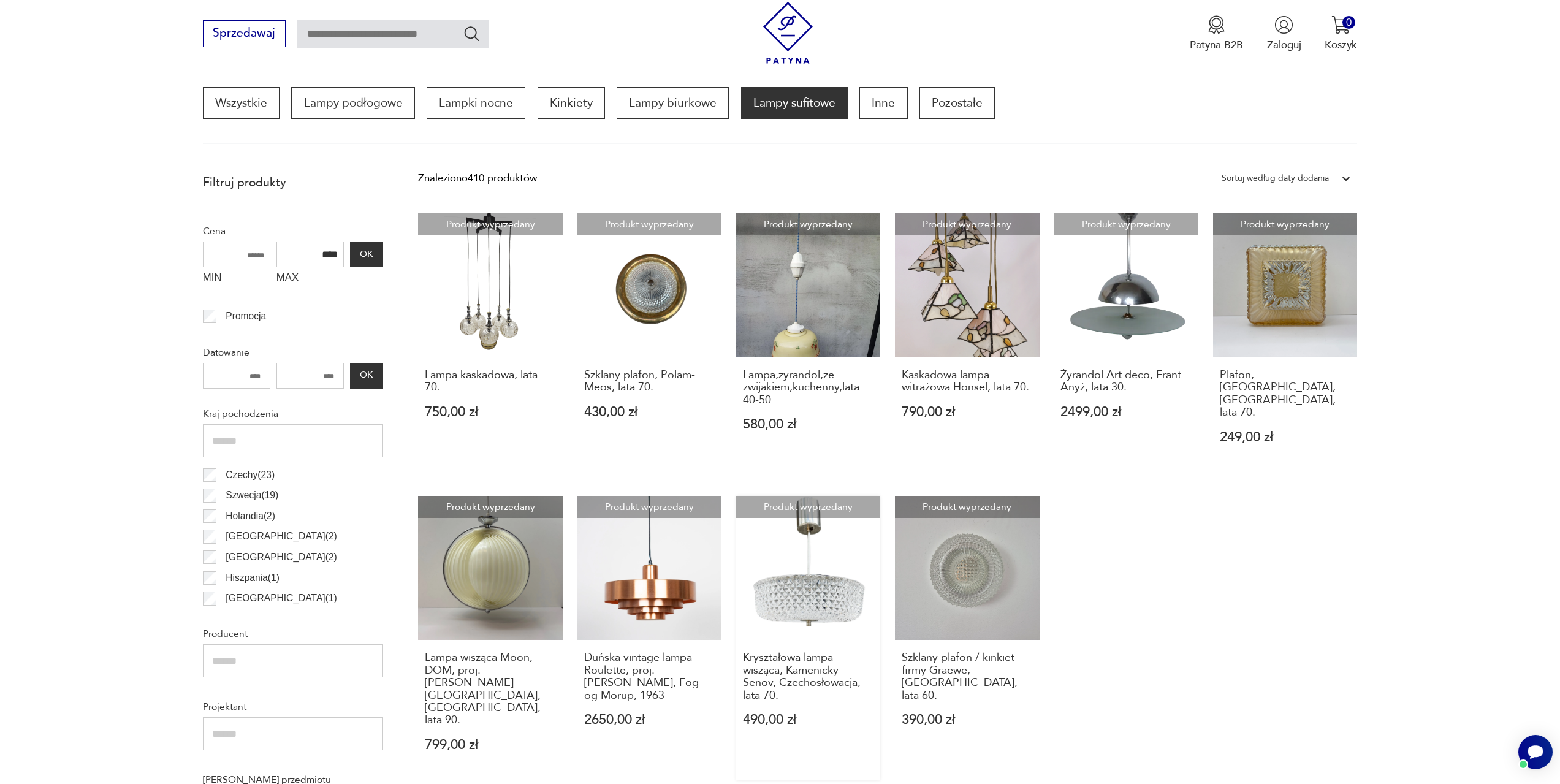
scroll to position [303, 0]
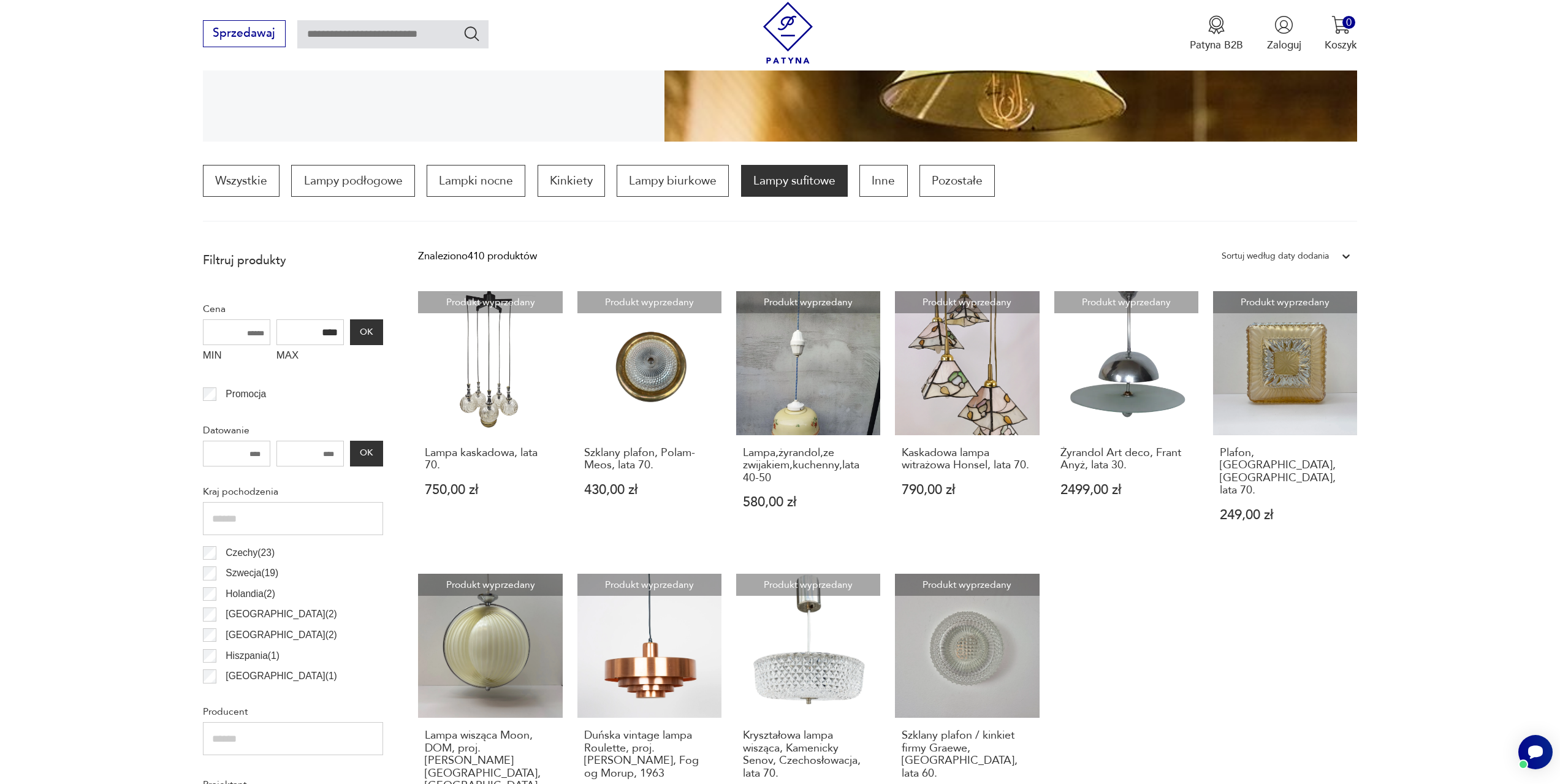
click at [1274, 662] on div "Produkt wyprzedany Lampa kaskadowa, lata 70. 750,00 zł Produkt wyprzedany Szkla…" at bounding box center [888, 575] width 939 height 567
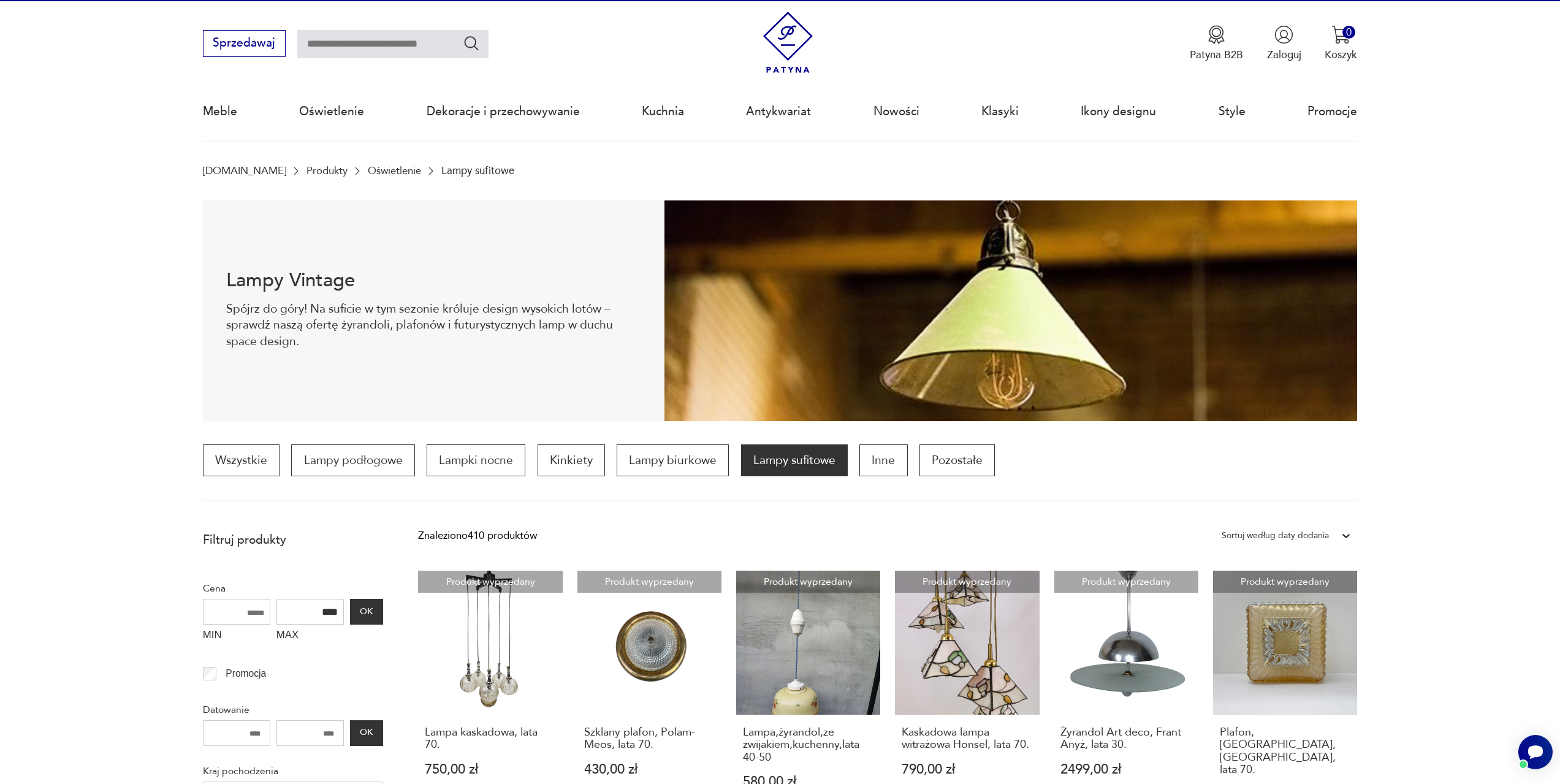
scroll to position [0, 0]
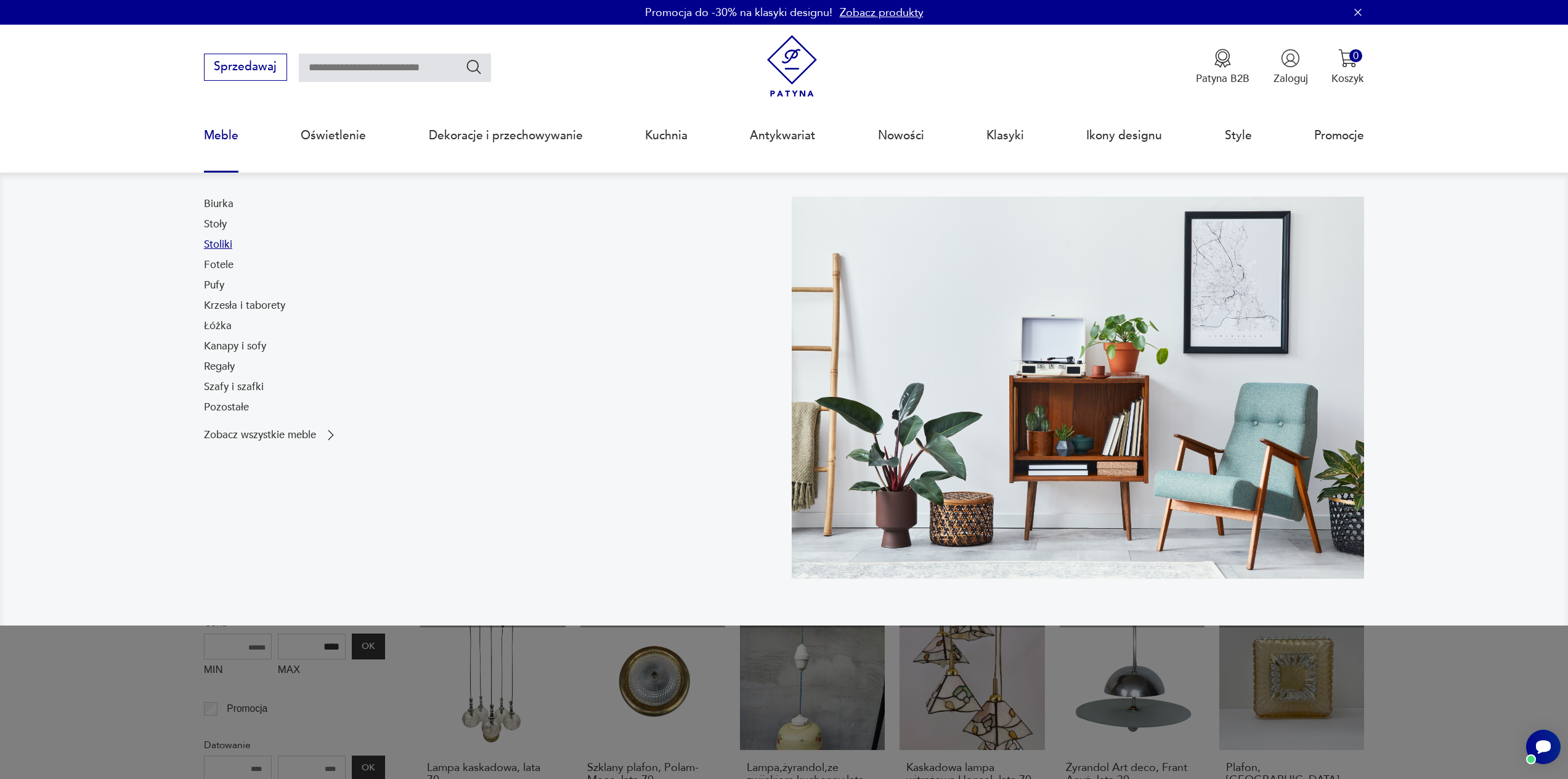
click at [225, 245] on link "Stoliki" at bounding box center [218, 244] width 29 height 14
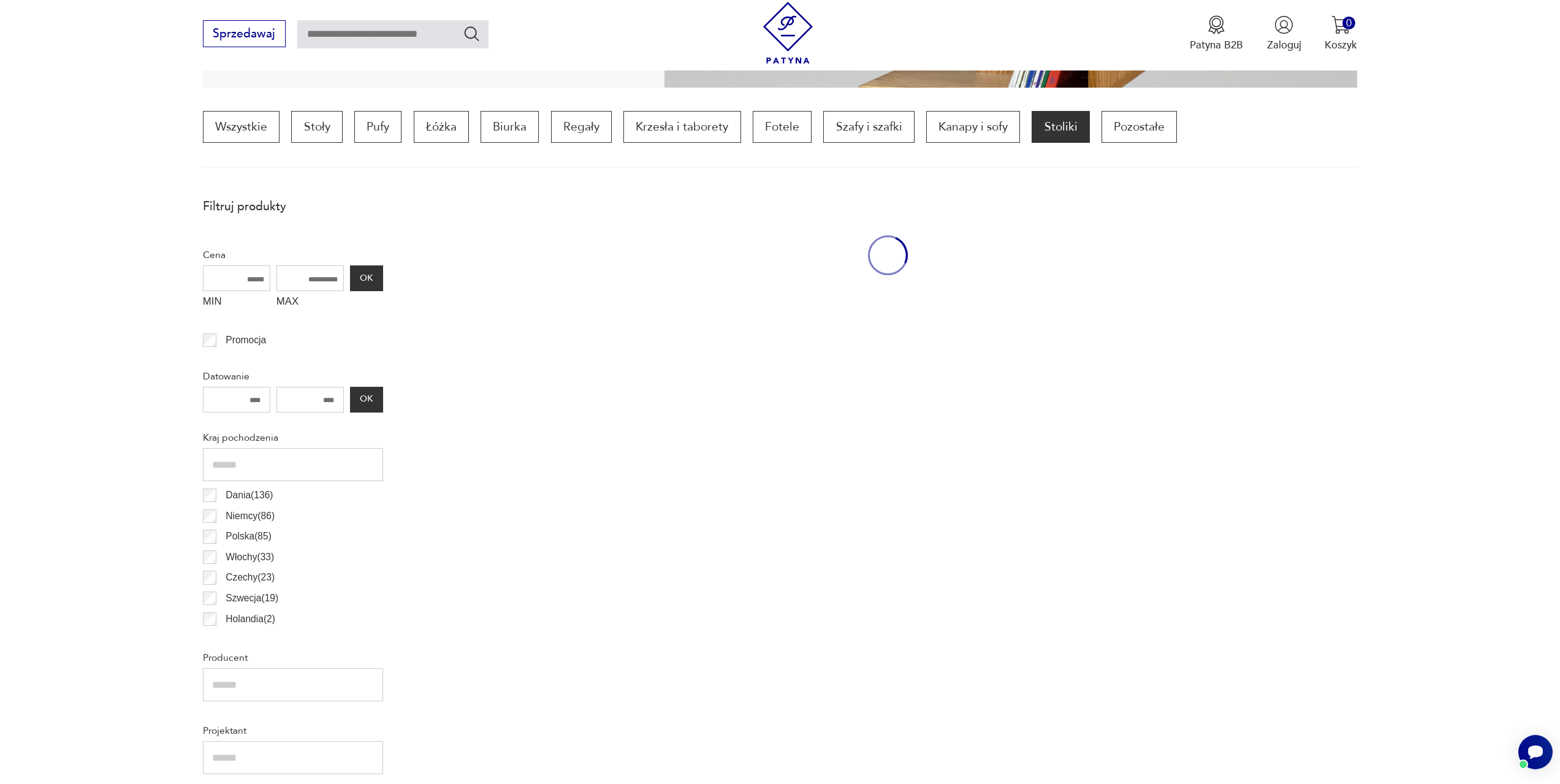
scroll to position [364, 0]
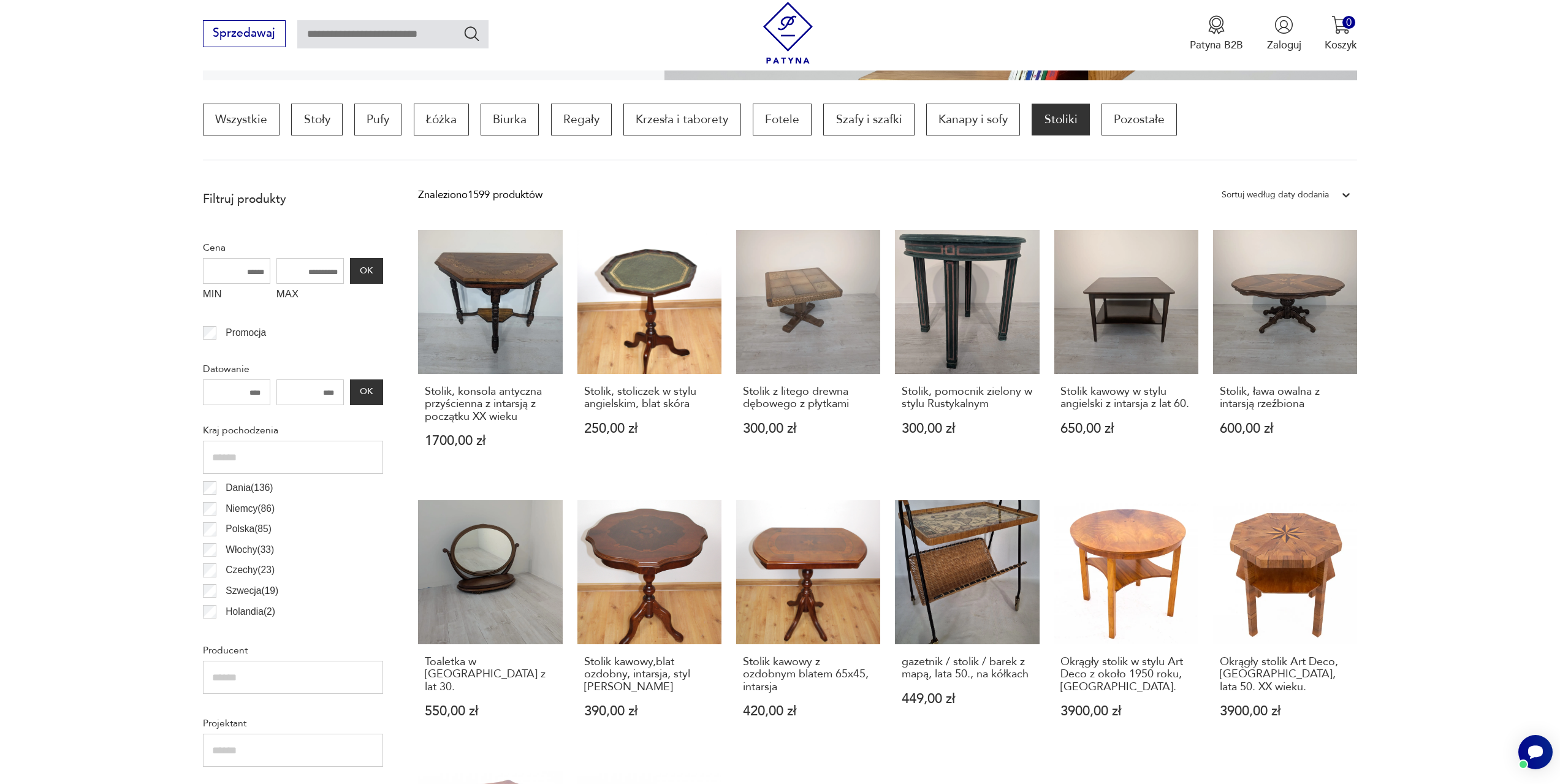
click at [303, 268] on input "MAX" at bounding box center [310, 271] width 67 height 26
drag, startPoint x: 303, startPoint y: 268, endPoint x: 344, endPoint y: 285, distance: 44.4
click at [344, 285] on div "MIN MAX OK" at bounding box center [293, 283] width 180 height 49
type input "*"
type input "****"
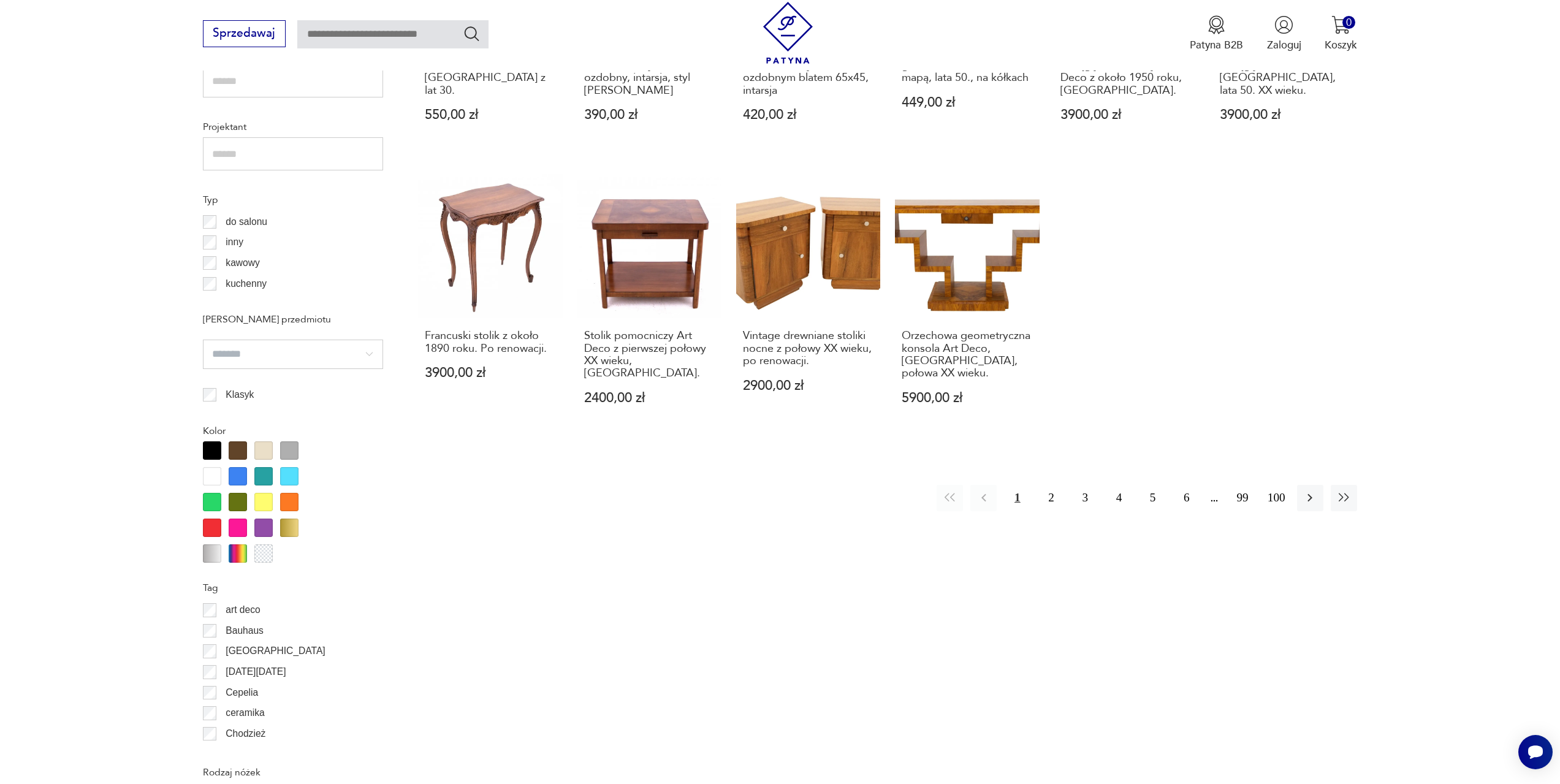
scroll to position [915, 0]
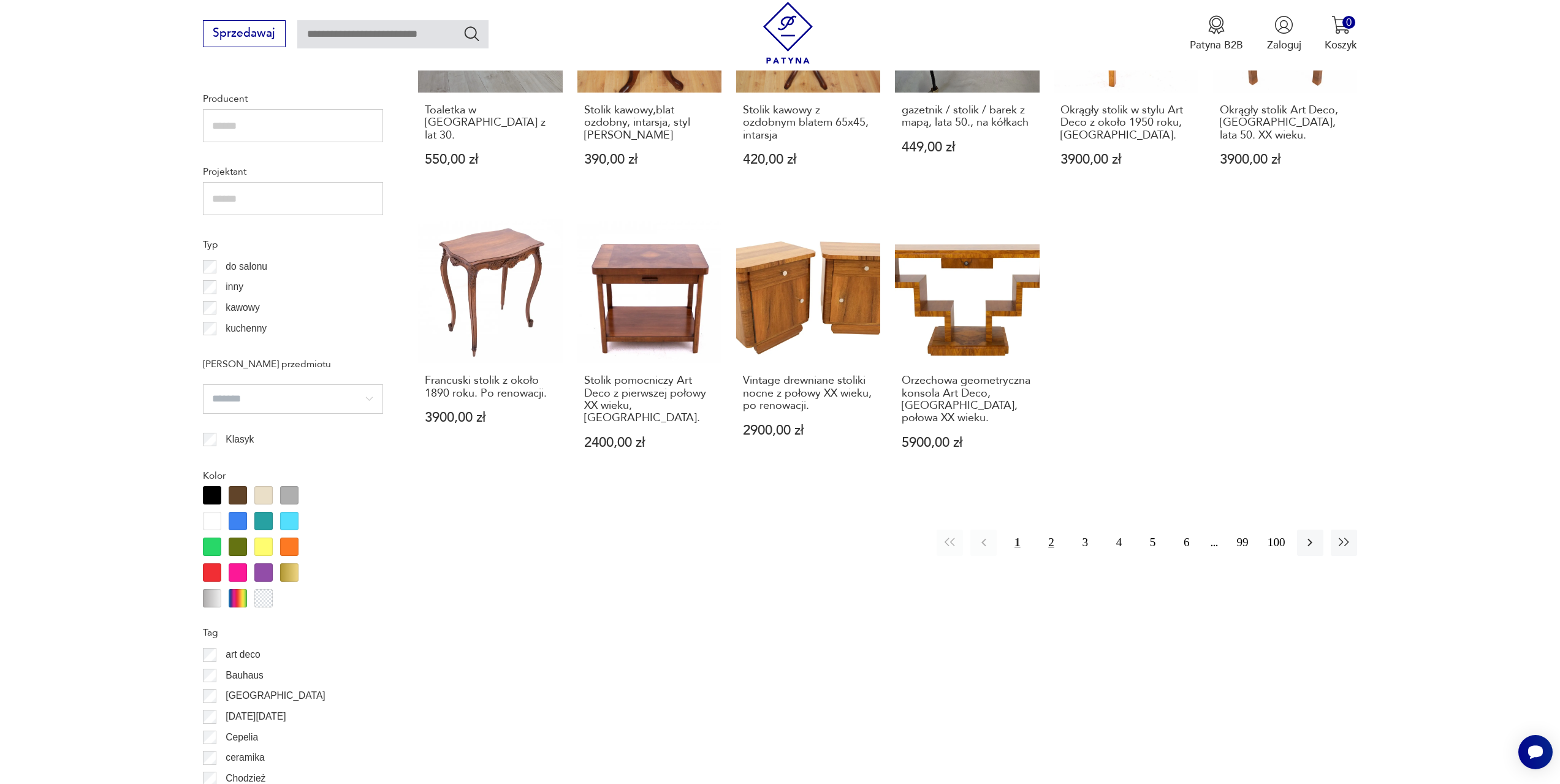
click at [1053, 531] on button "2" at bounding box center [1050, 542] width 26 height 26
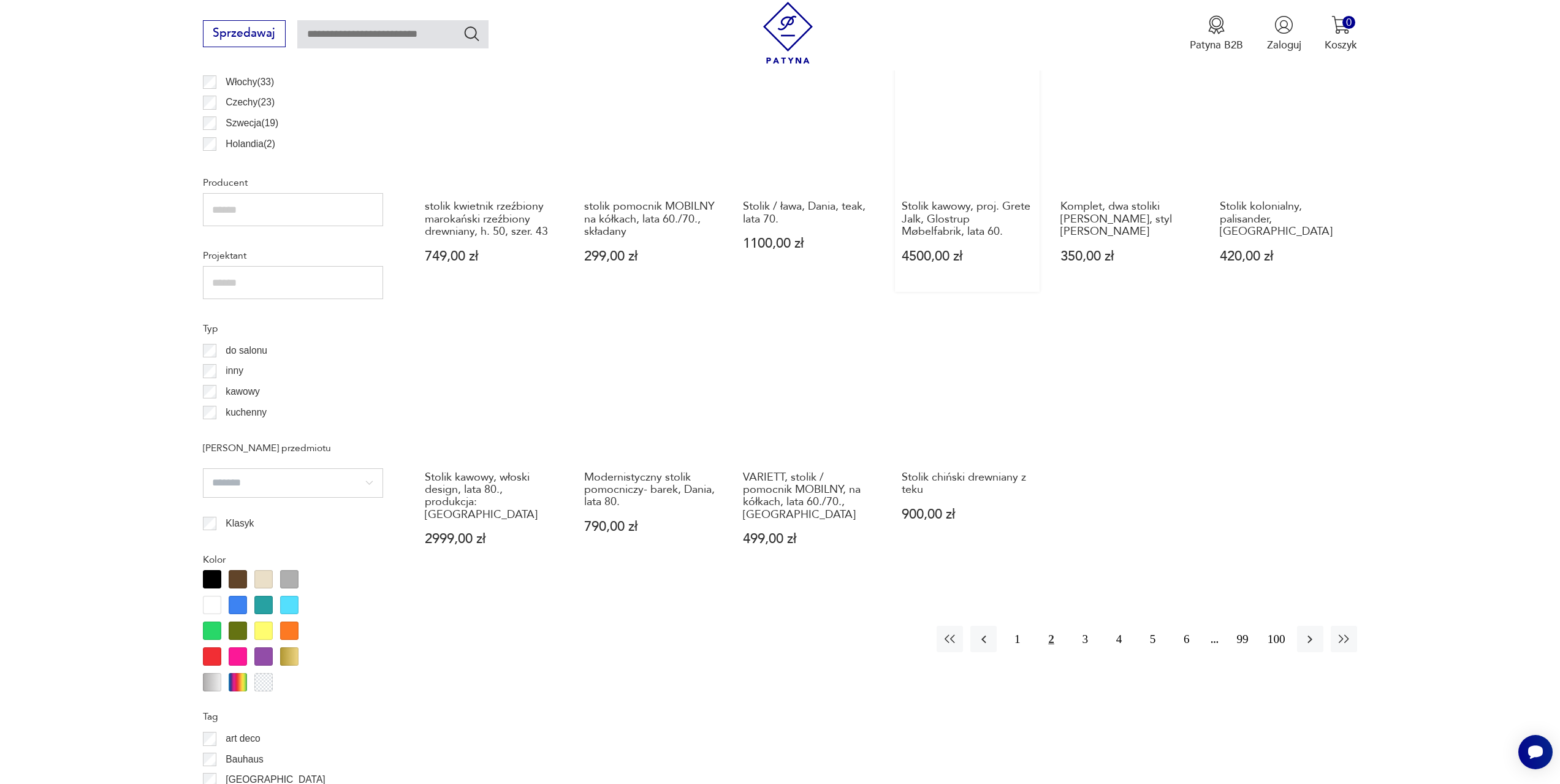
scroll to position [854, 0]
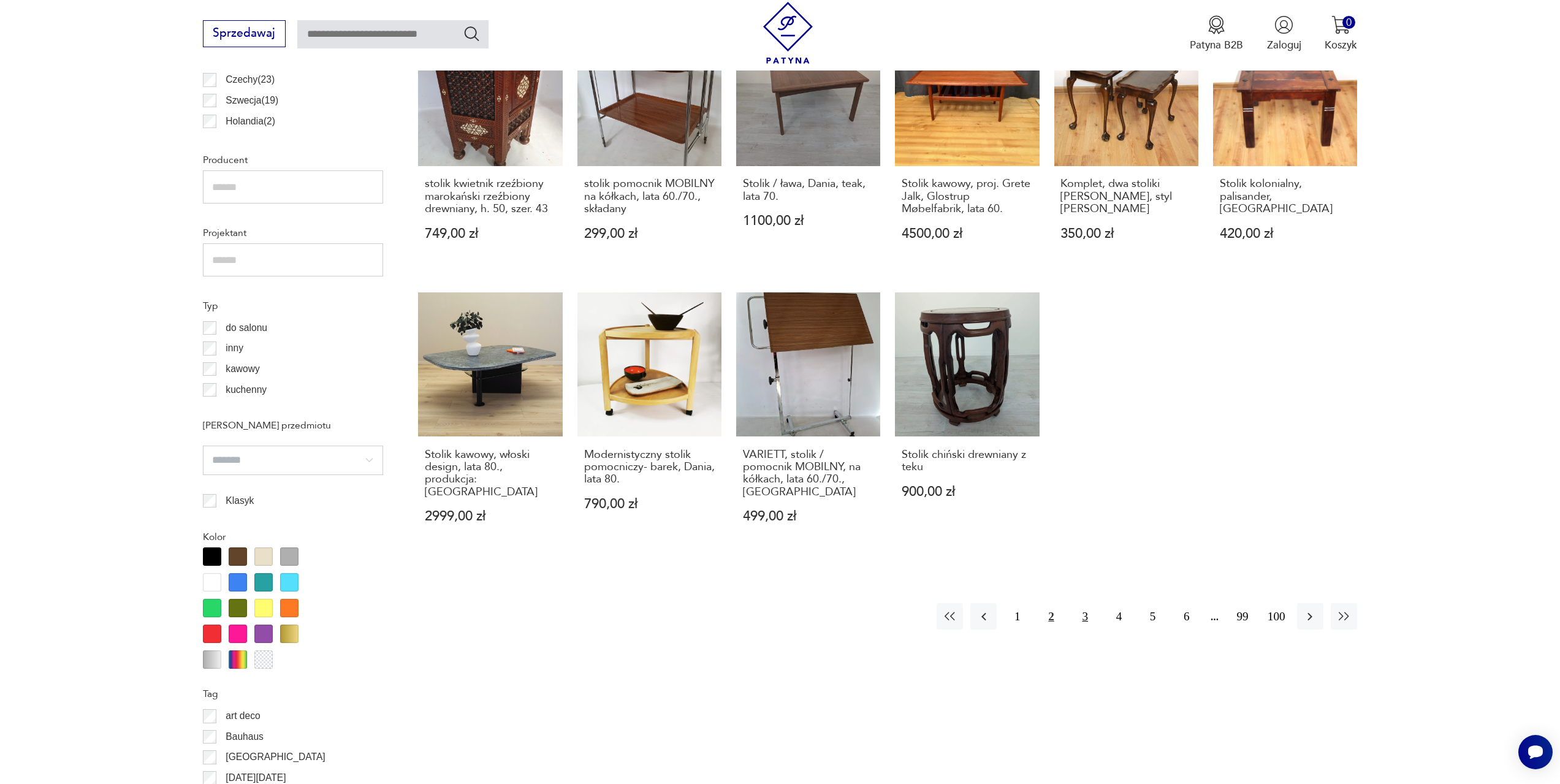
click at [1081, 615] on button "3" at bounding box center [1085, 616] width 26 height 26
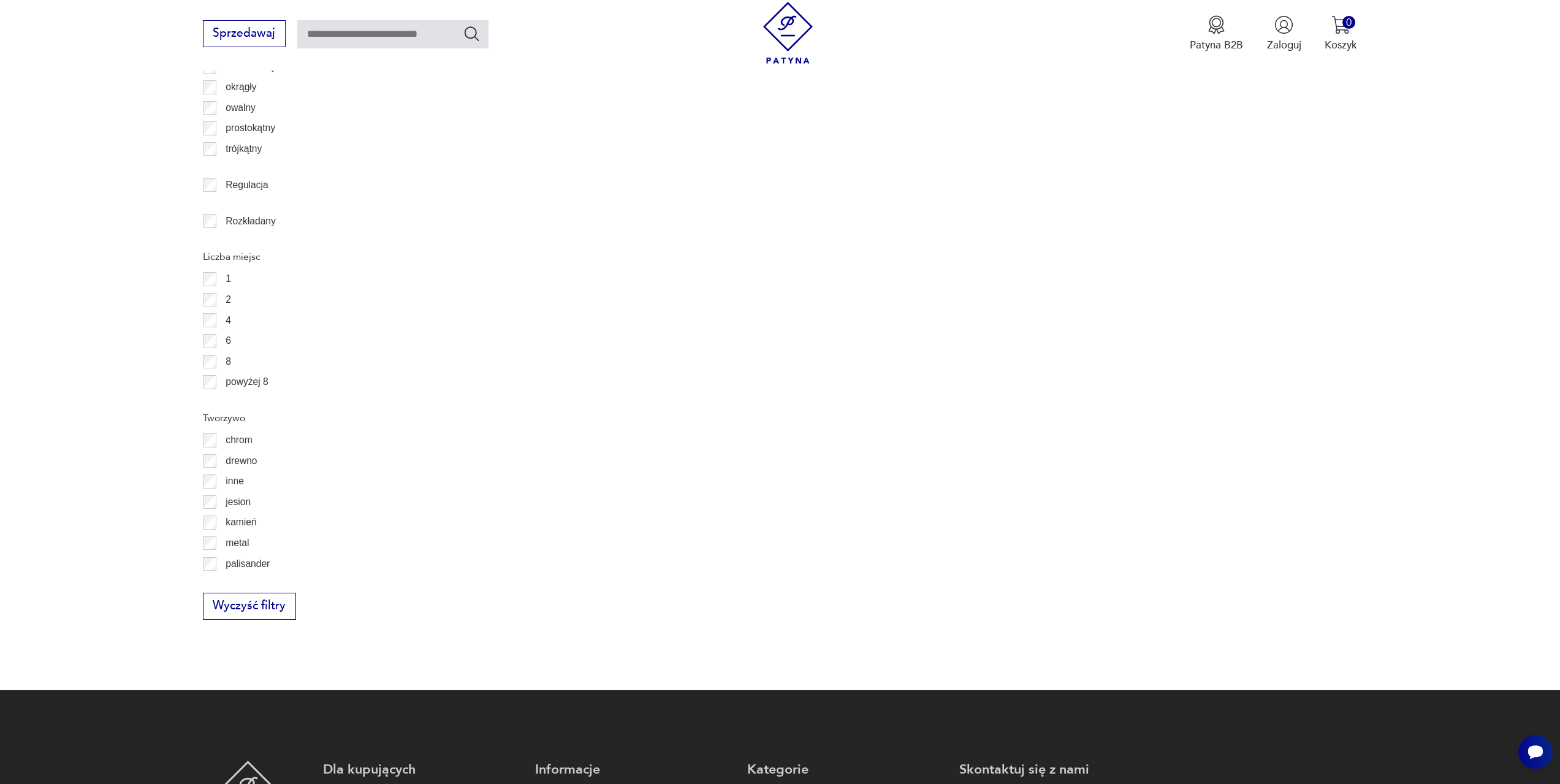
scroll to position [2018, 0]
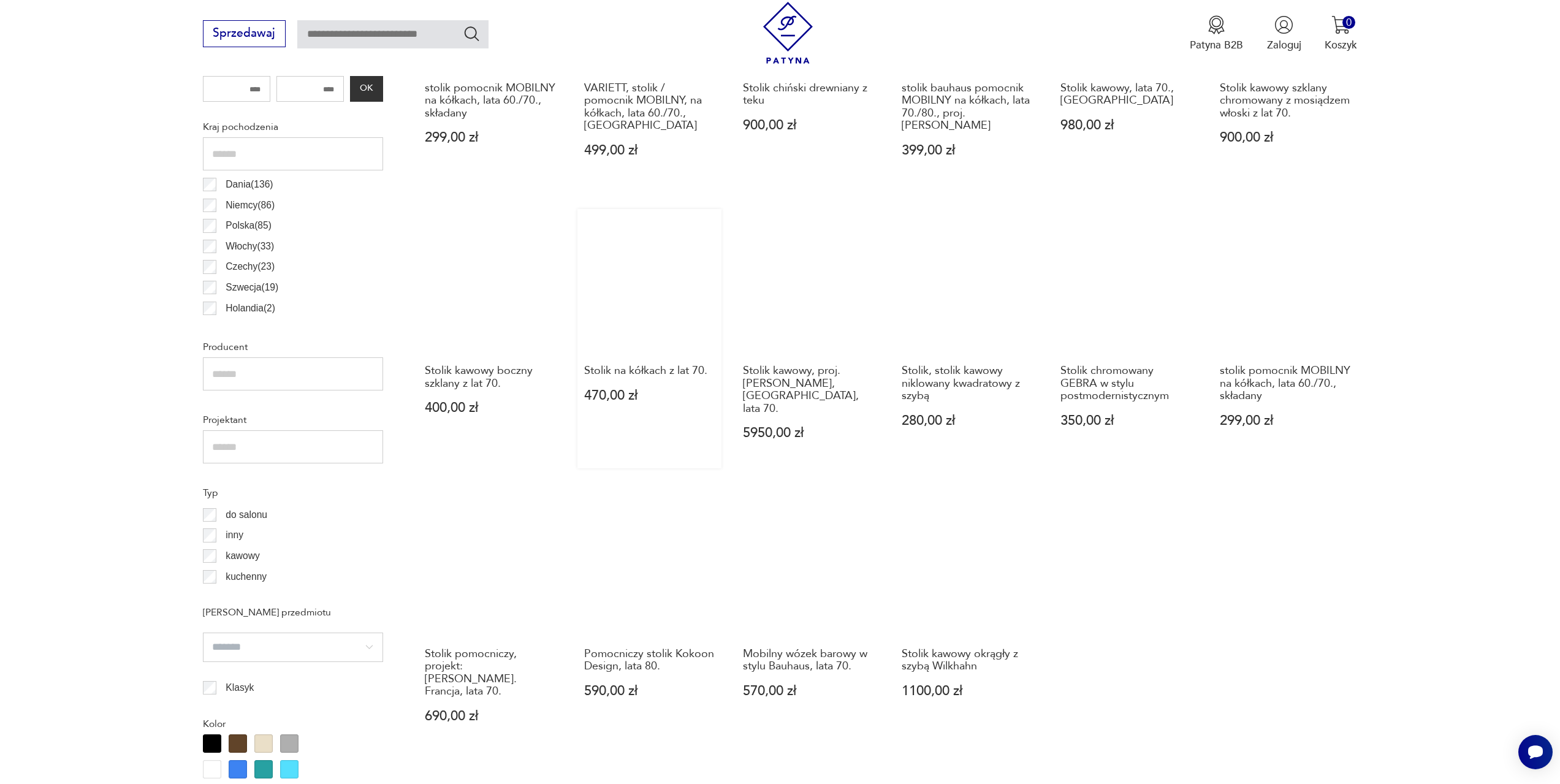
scroll to position [732, 0]
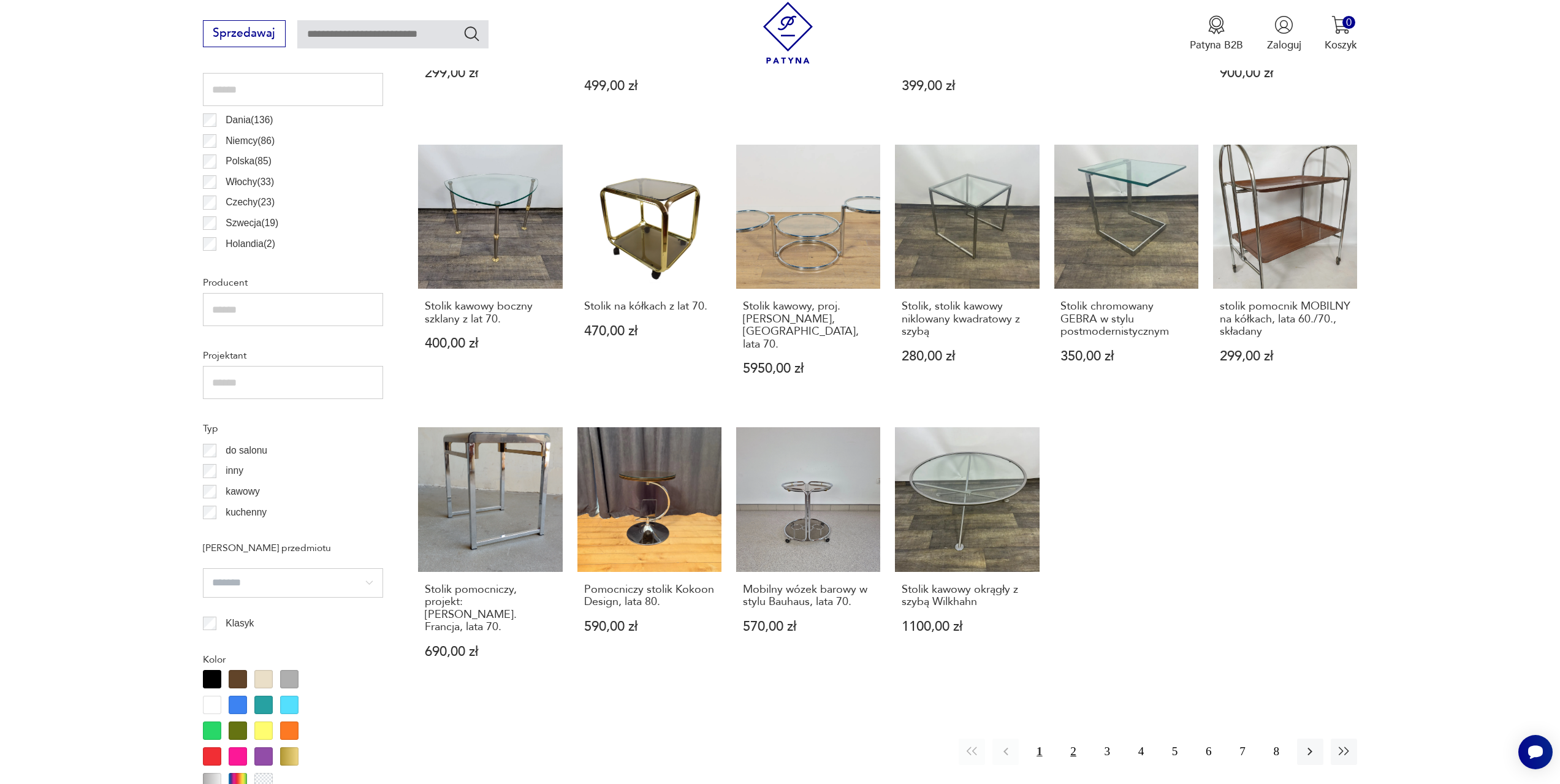
click at [1070, 739] on button "2" at bounding box center [1072, 751] width 26 height 26
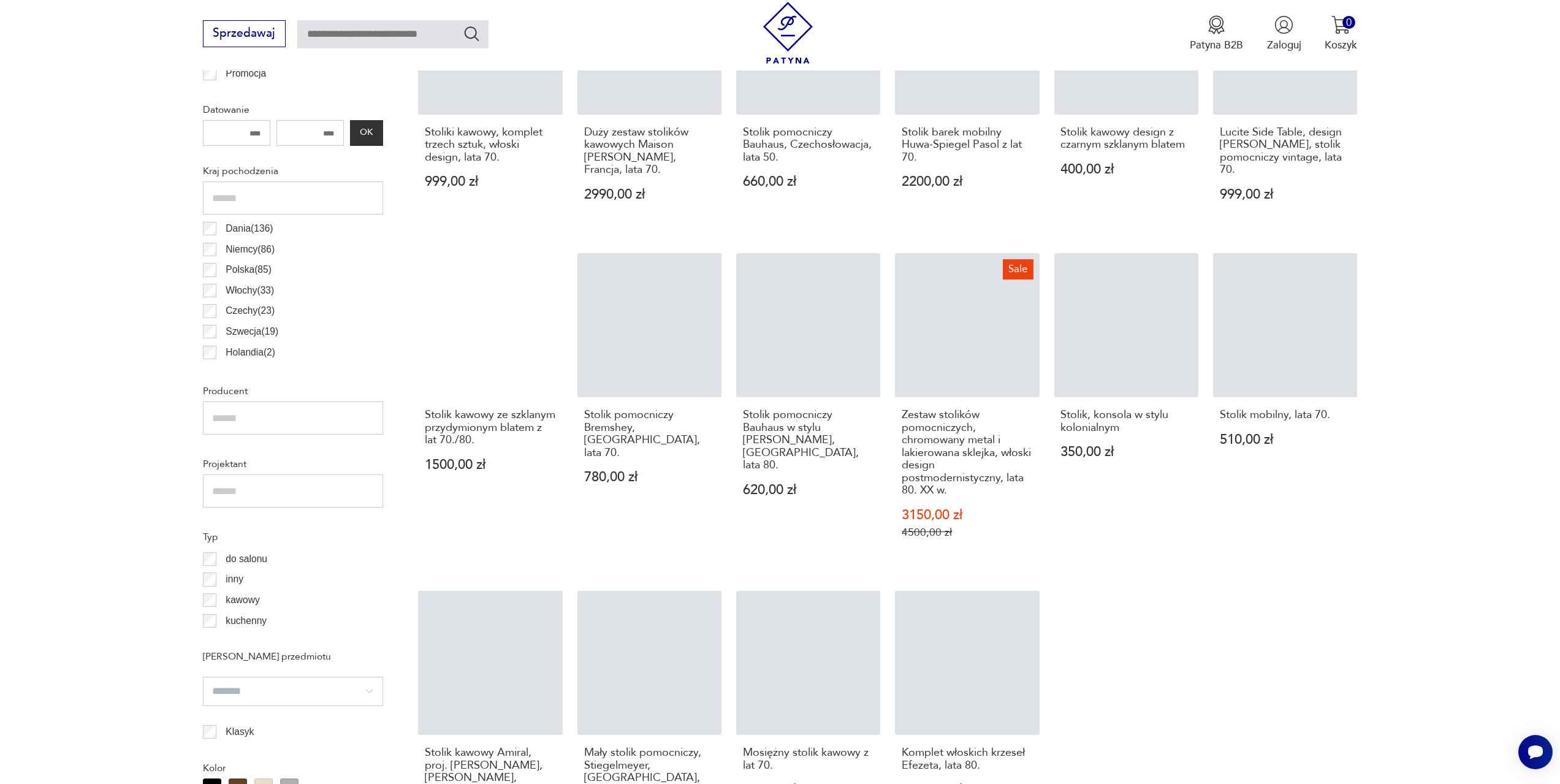
scroll to position [732, 0]
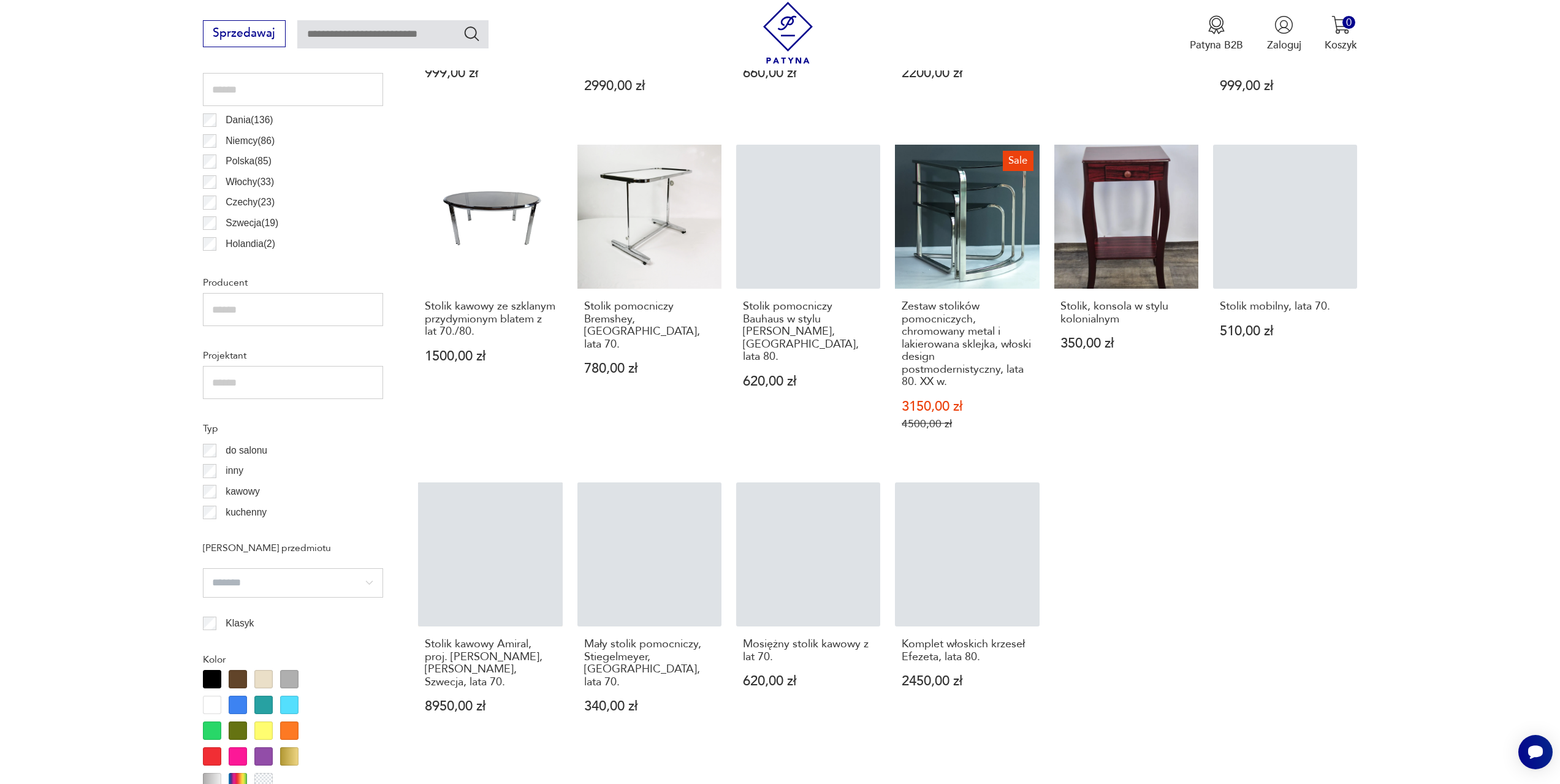
click at [241, 495] on p "kawowy" at bounding box center [242, 491] width 34 height 16
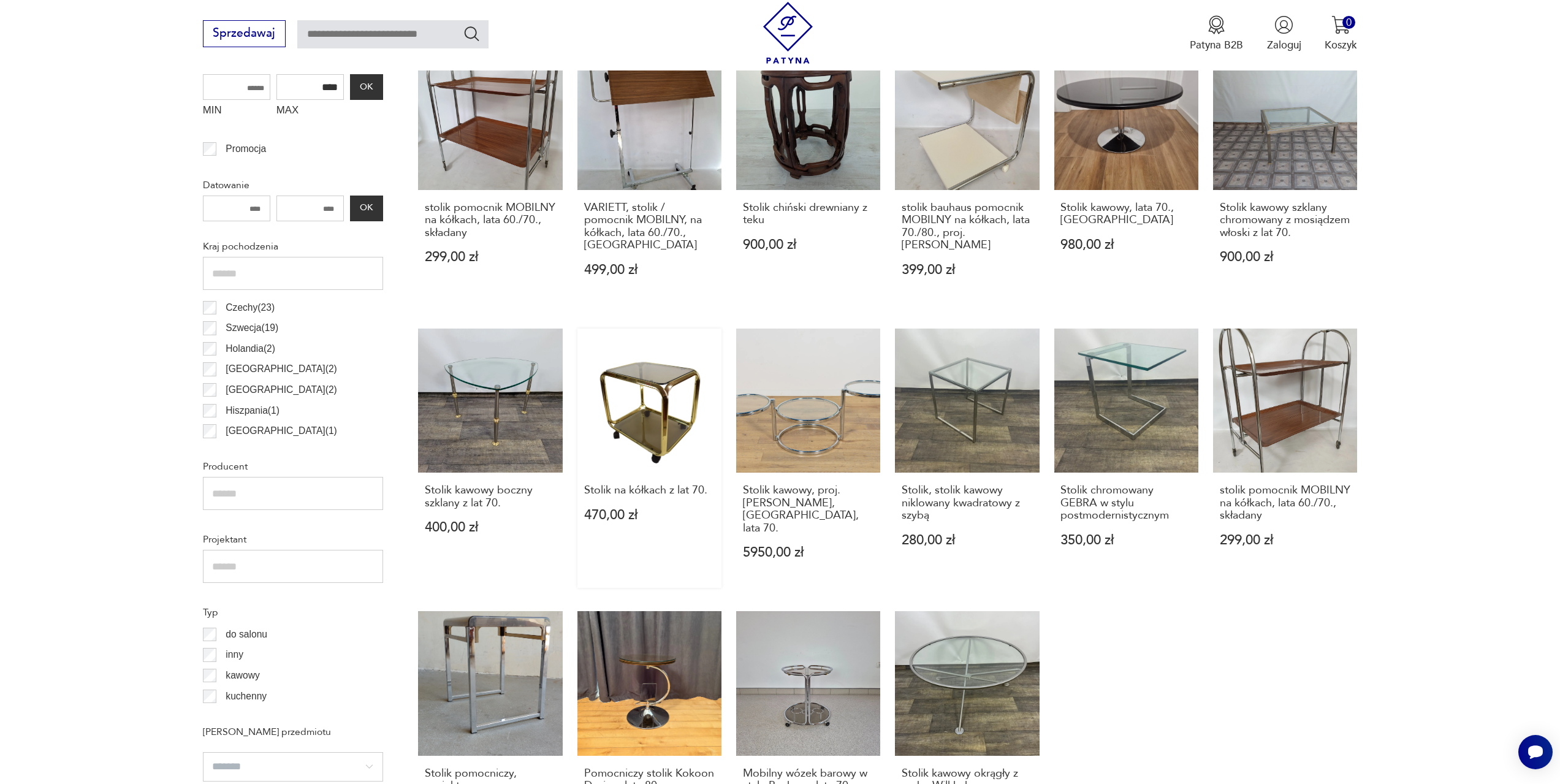
scroll to position [670, 0]
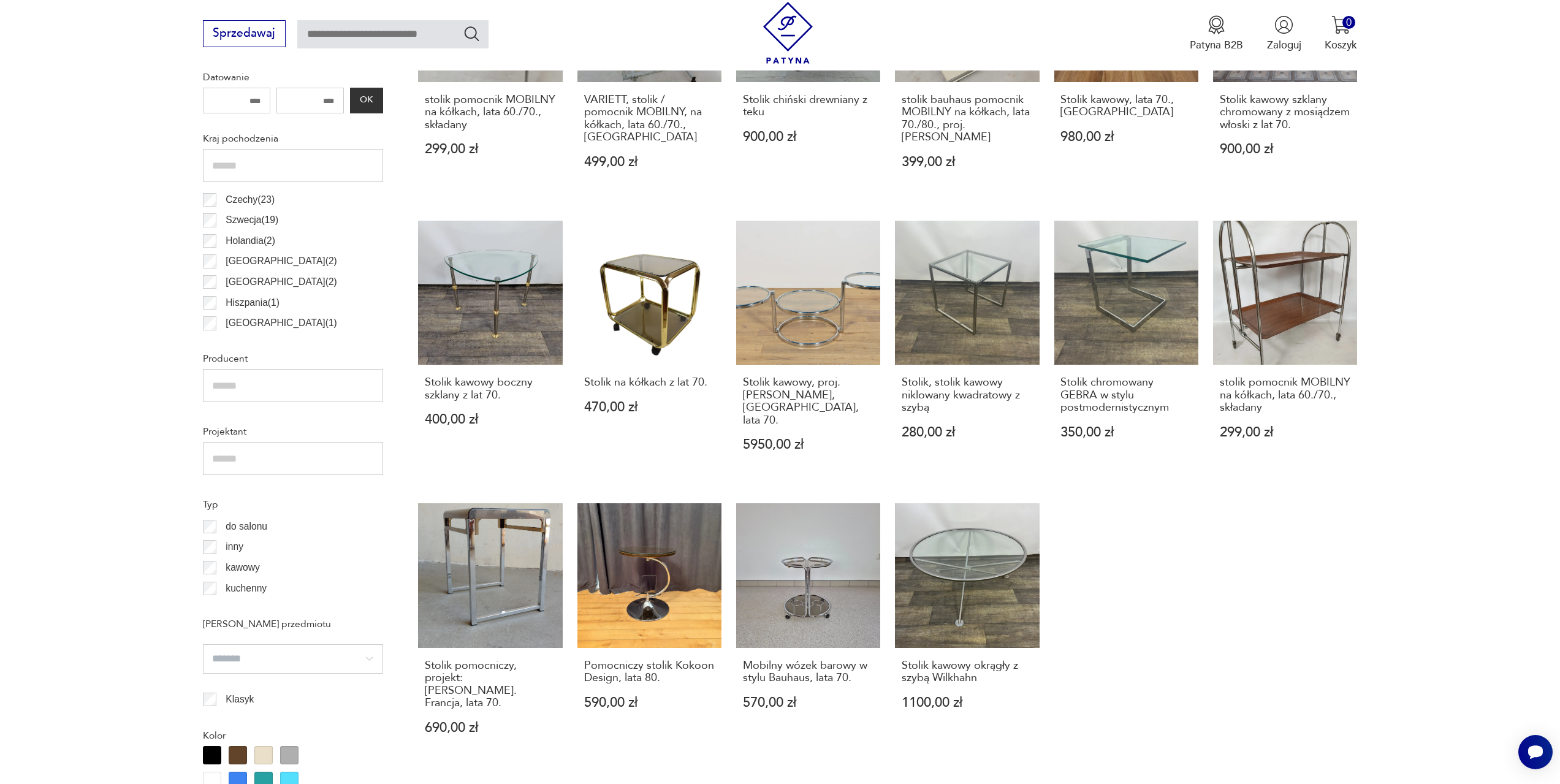
scroll to position [732, 0]
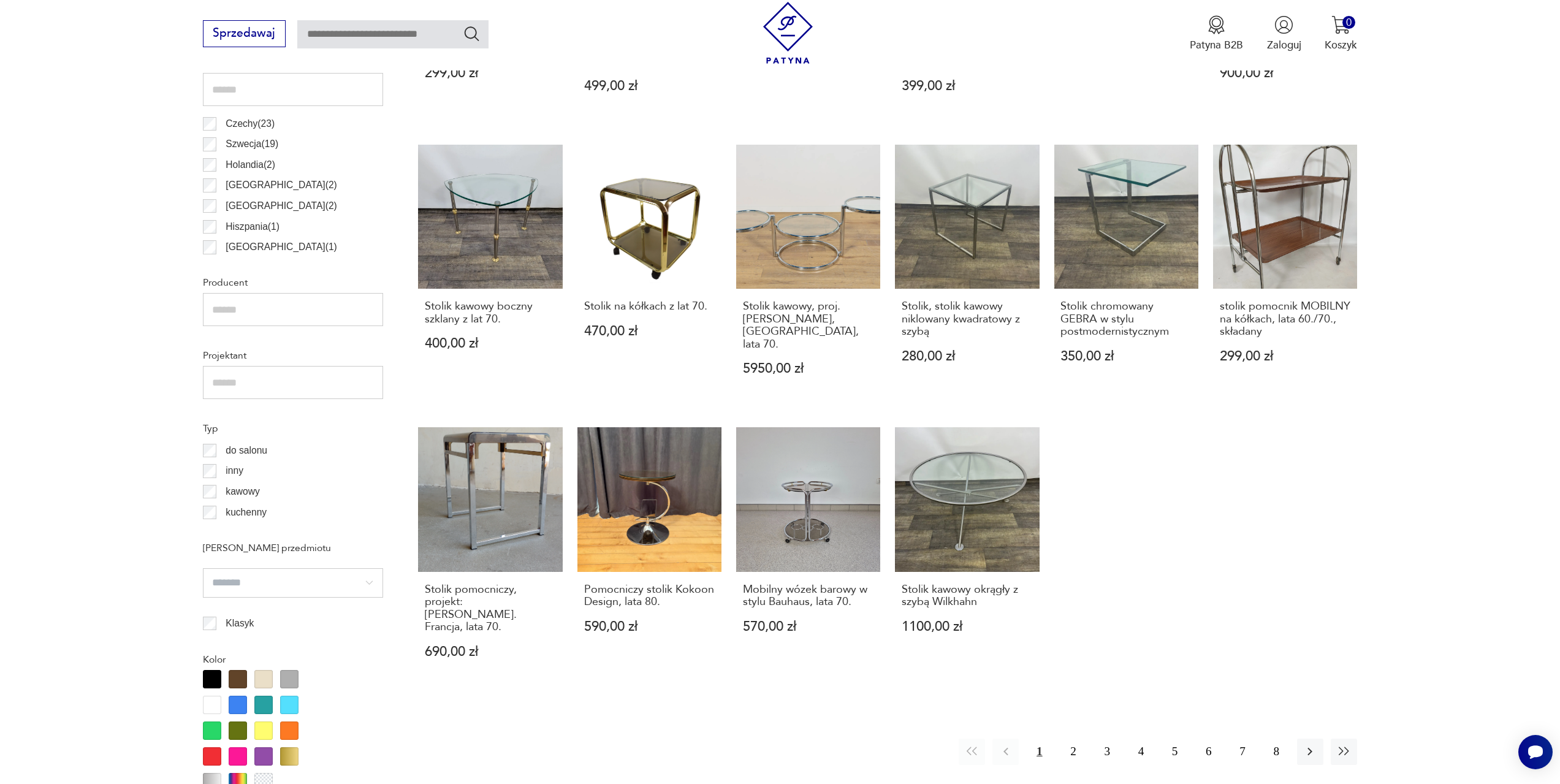
click at [220, 497] on label "kawowy" at bounding box center [237, 491] width 43 height 21
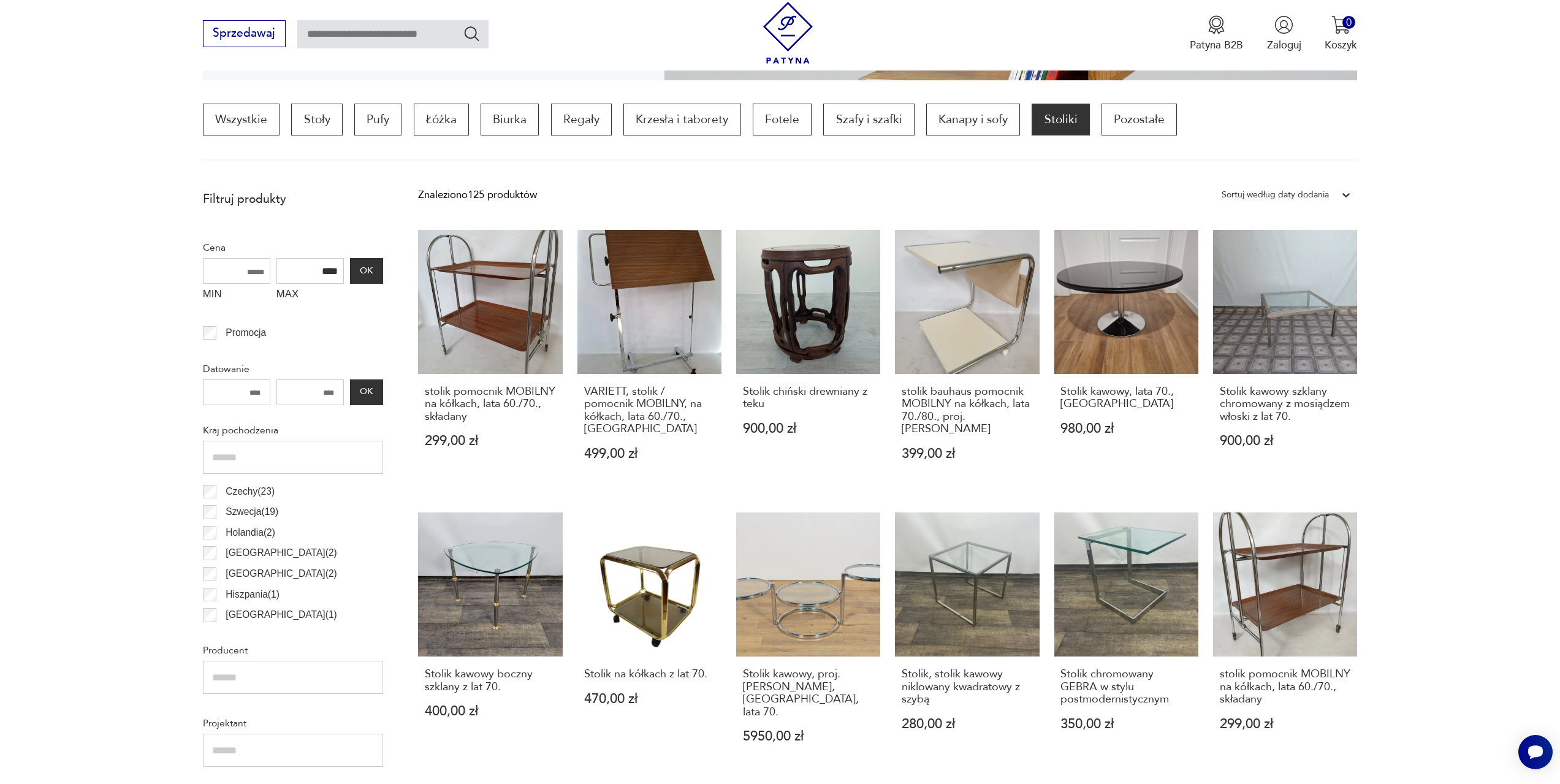
scroll to position [670, 0]
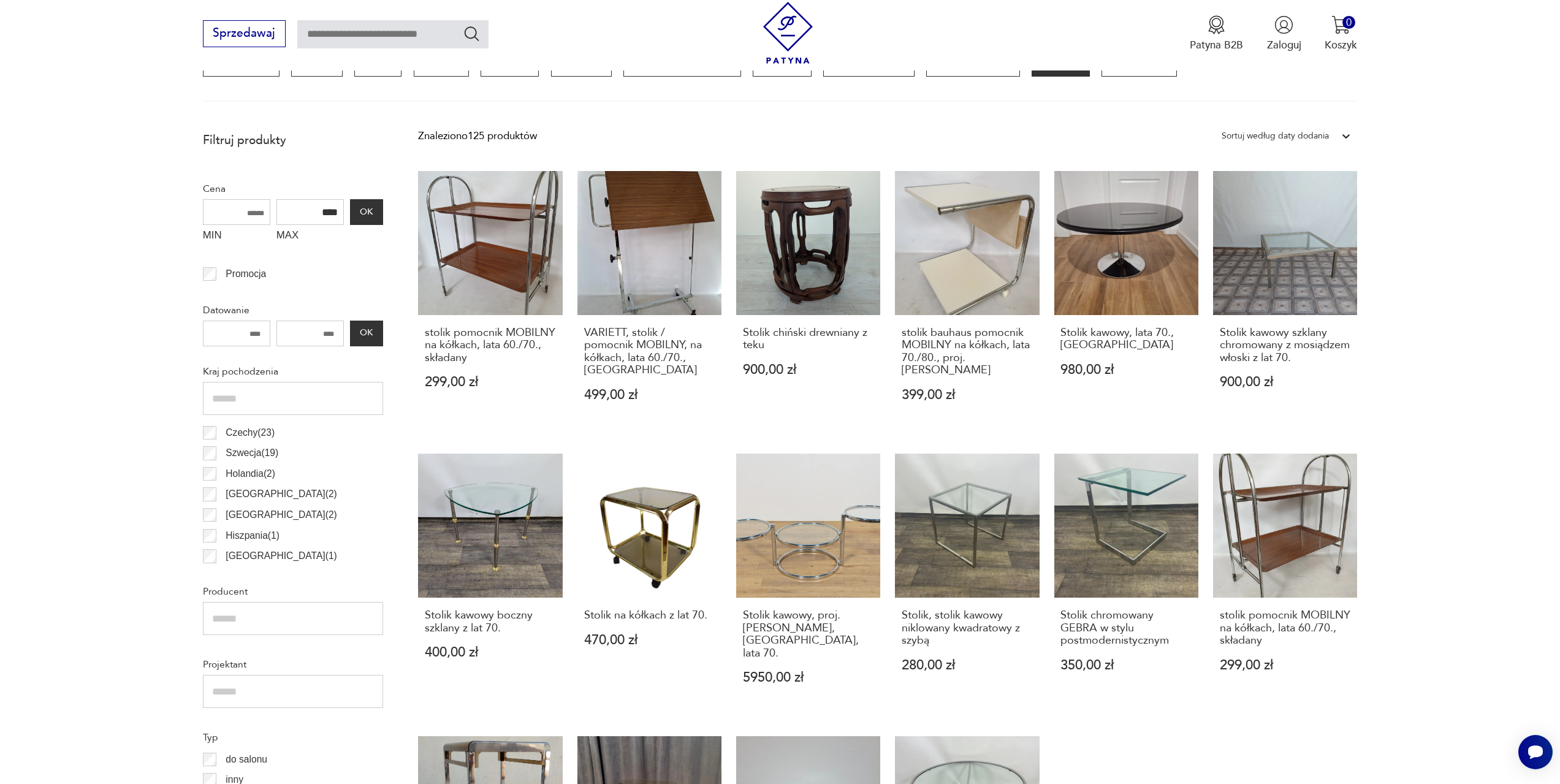
scroll to position [364, 0]
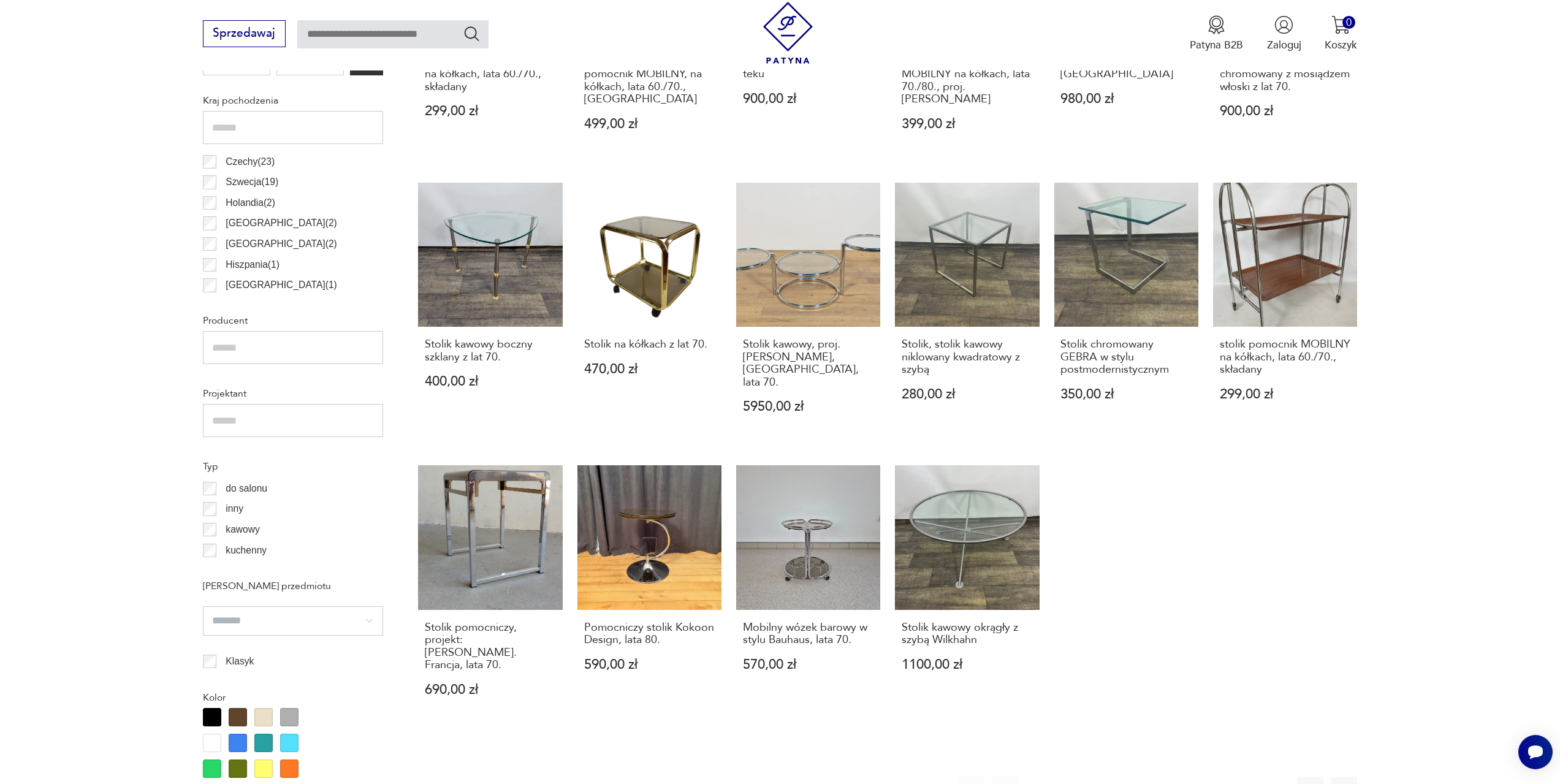
scroll to position [732, 0]
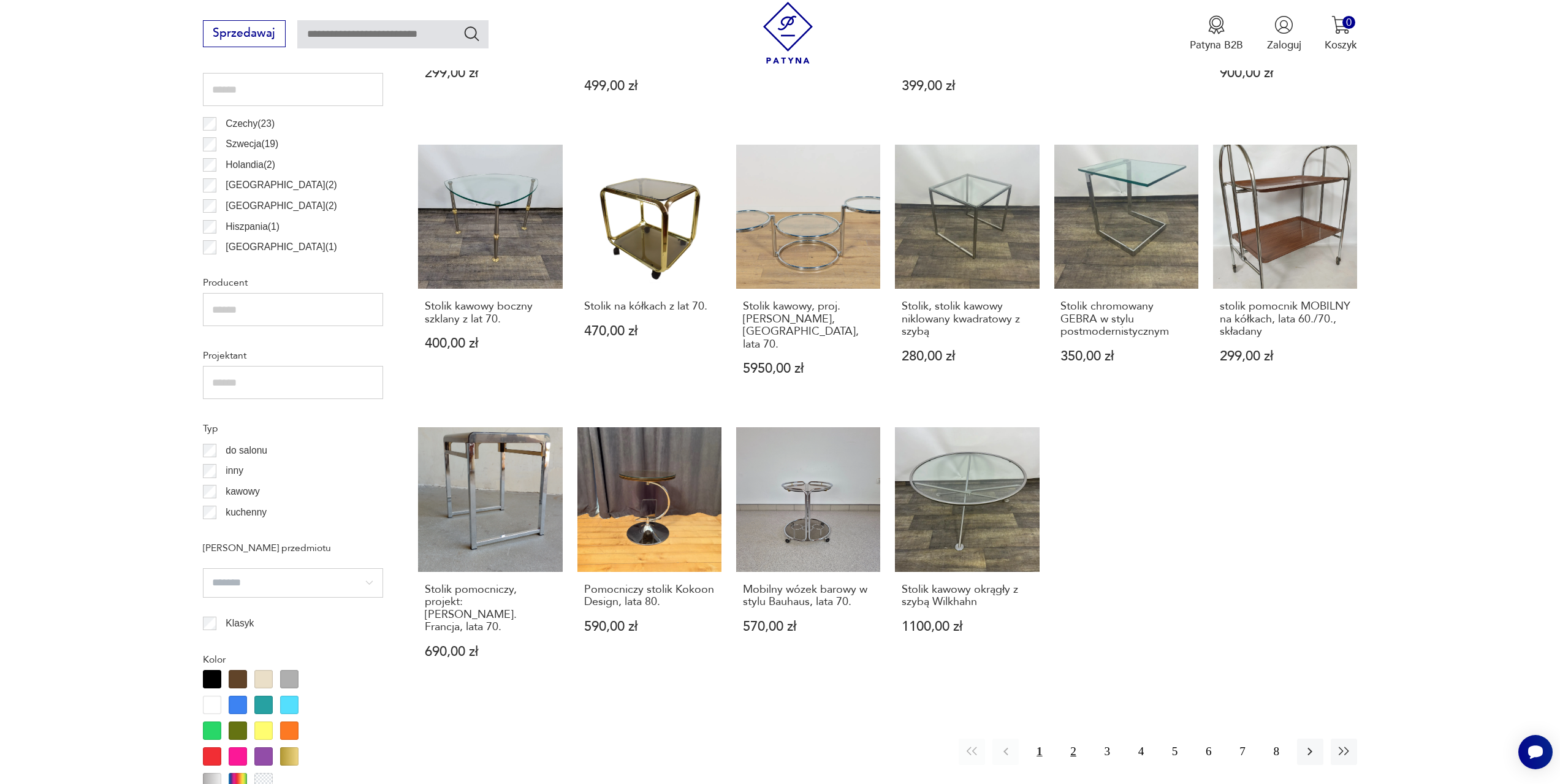
click at [1069, 739] on button "2" at bounding box center [1072, 751] width 26 height 26
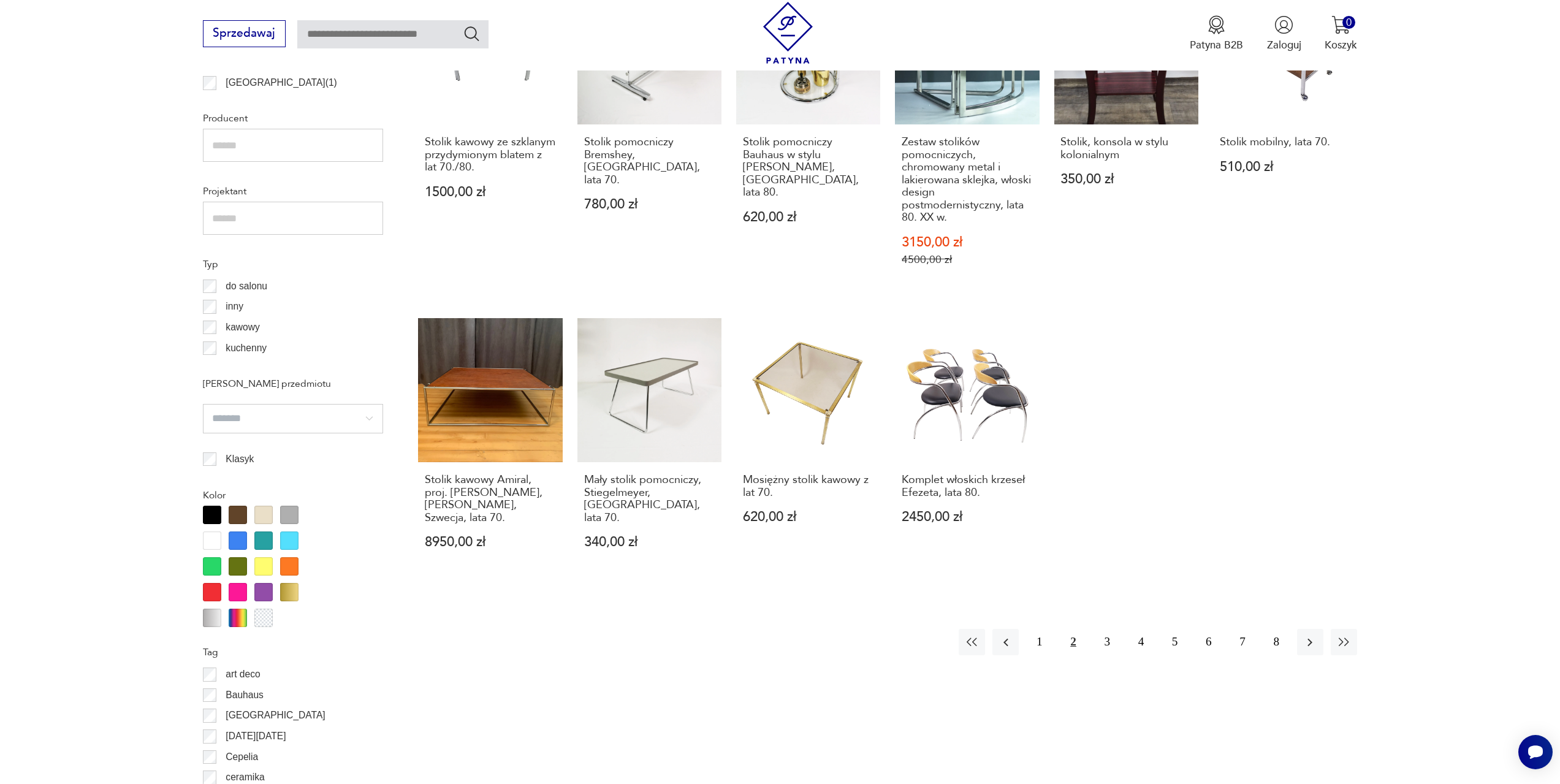
scroll to position [915, 0]
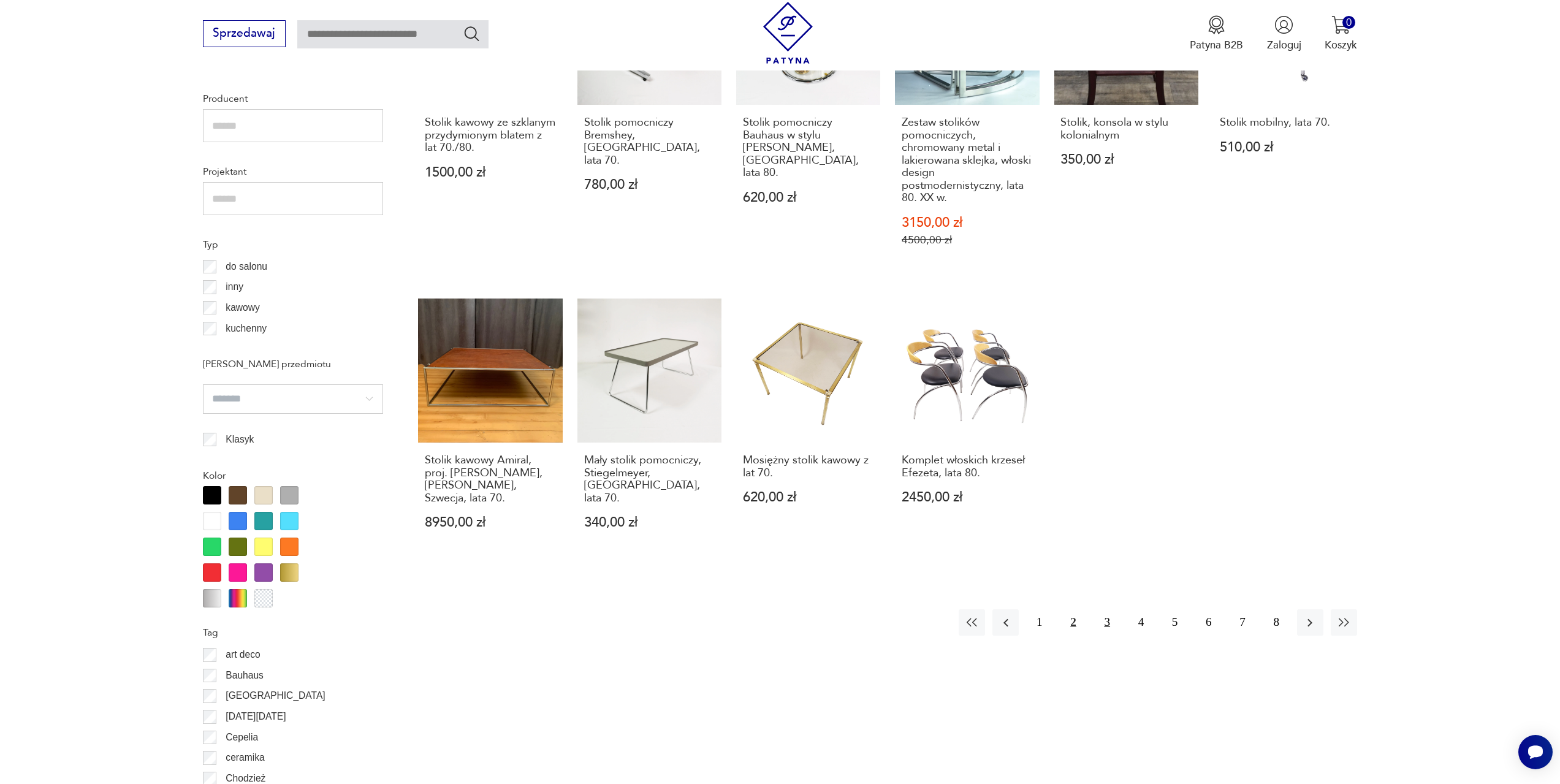
click at [1105, 611] on button "3" at bounding box center [1106, 622] width 26 height 26
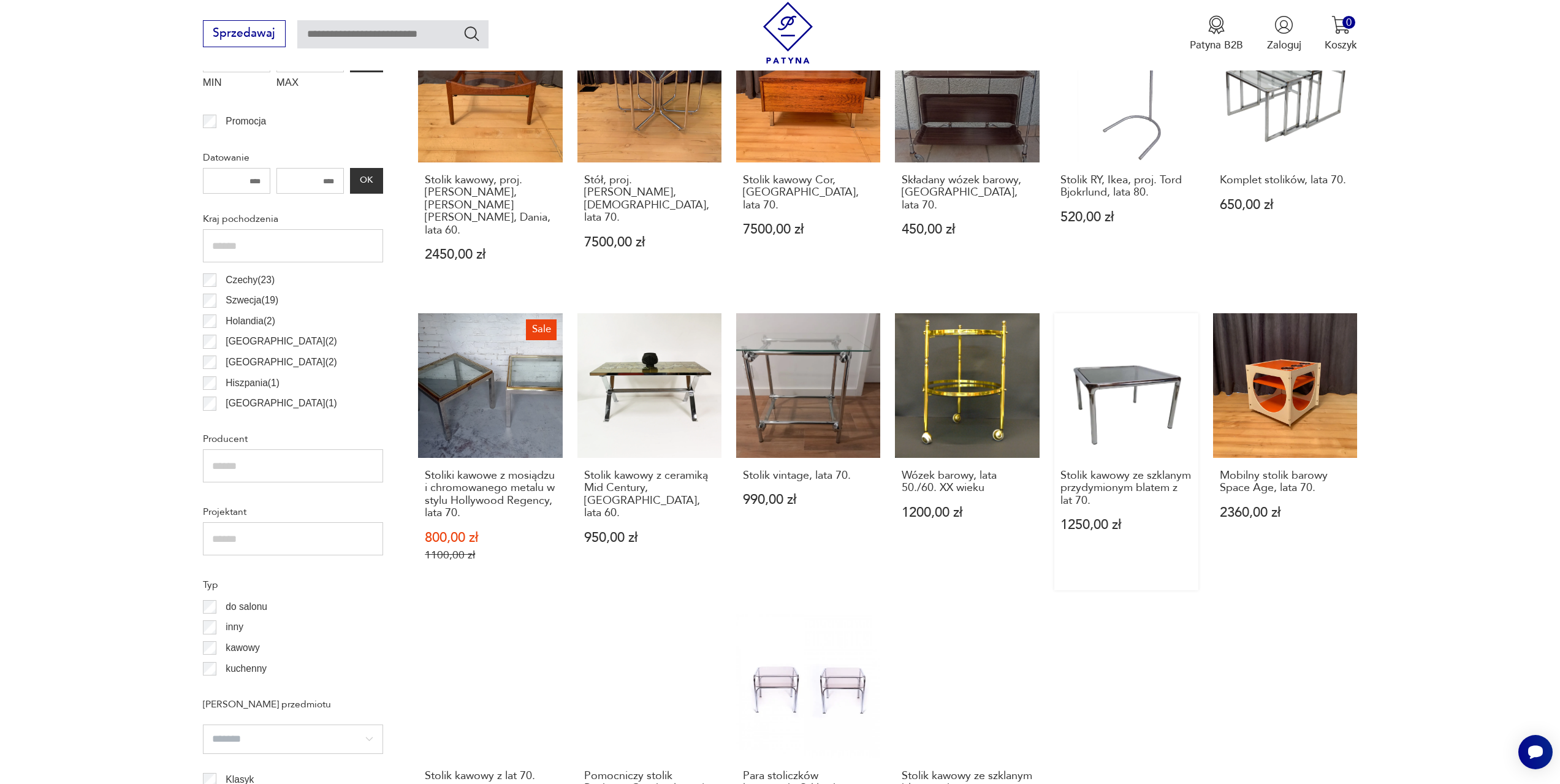
scroll to position [793, 0]
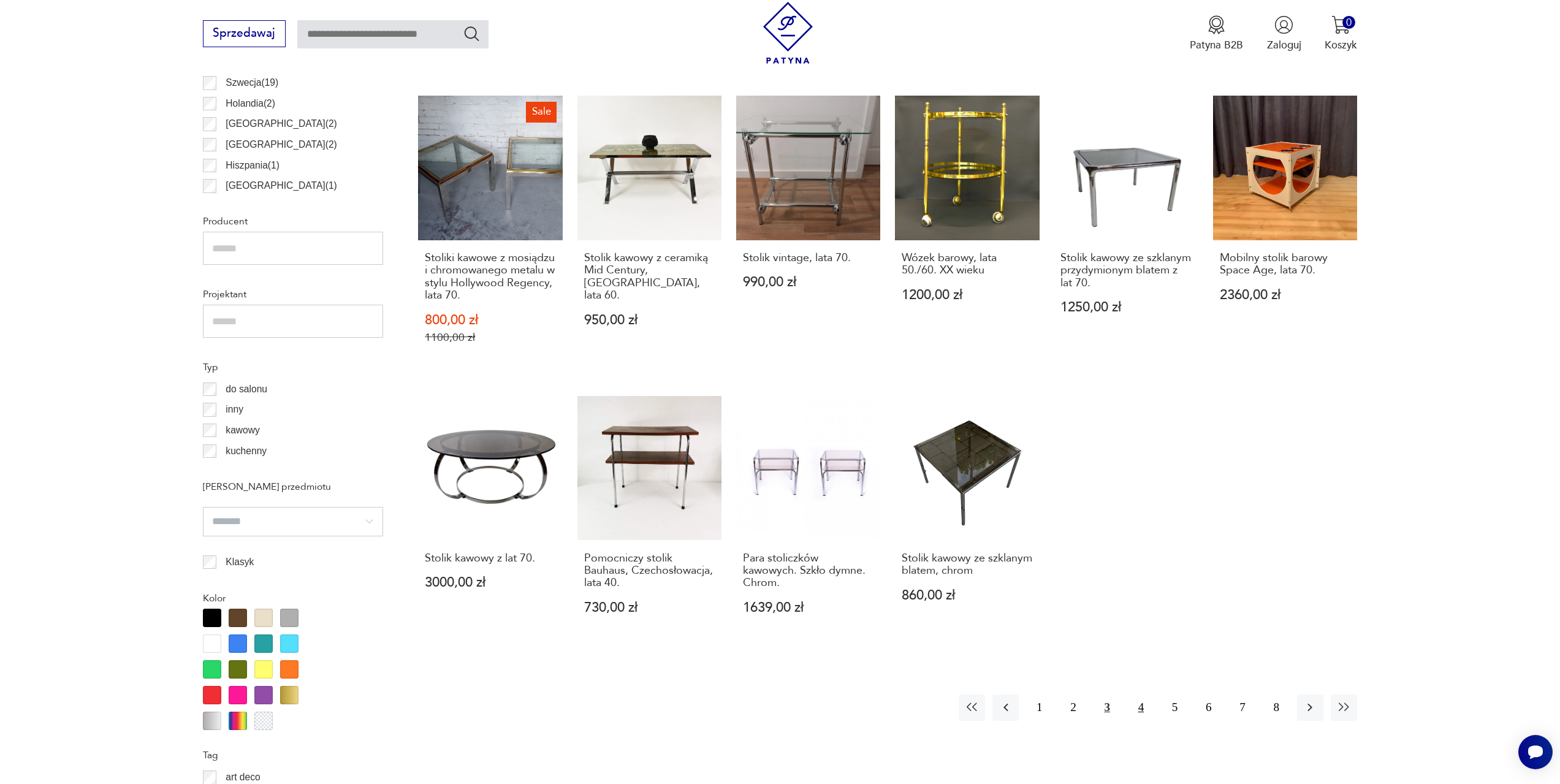
click at [1145, 708] on button "4" at bounding box center [1140, 707] width 26 height 26
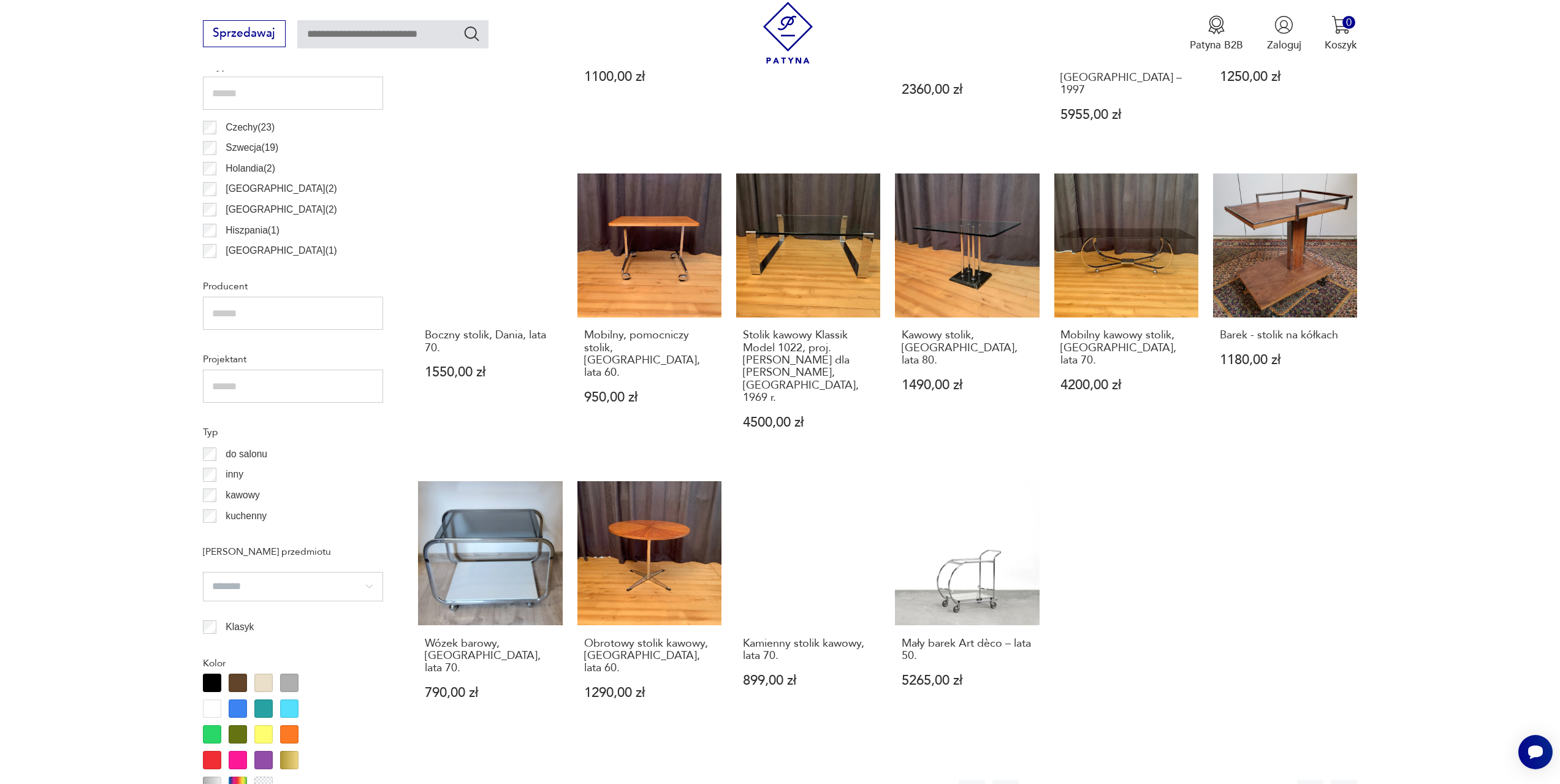
scroll to position [682, 0]
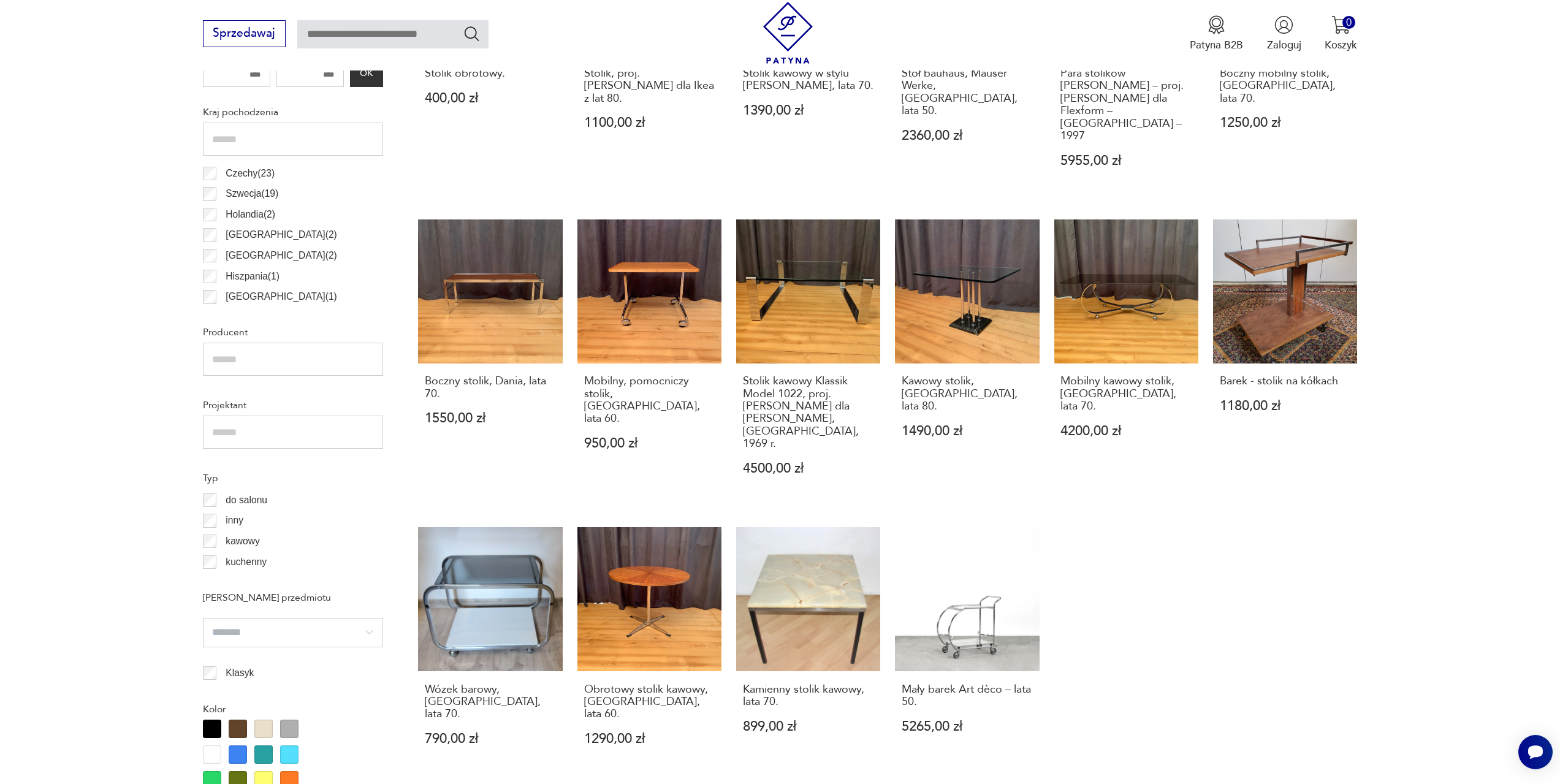
drag, startPoint x: 965, startPoint y: 520, endPoint x: 1266, endPoint y: 521, distance: 301.0
click at [1266, 521] on div "Stolik obrotowy. 400,00 zł Klasyk Stolik, proj. Niels Gammelgaard dla Ikea z la…" at bounding box center [888, 342] width 939 height 862
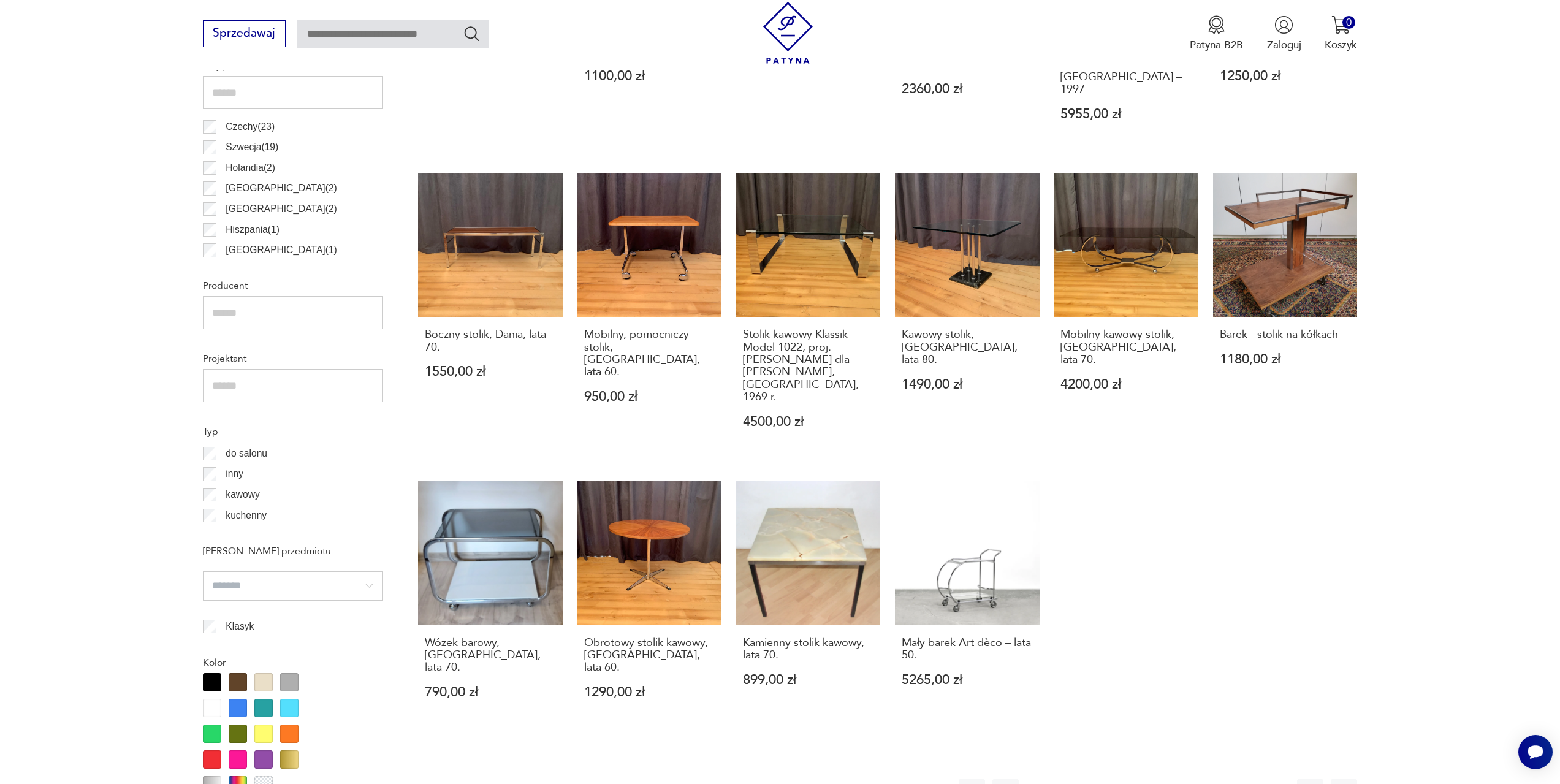
scroll to position [744, 0]
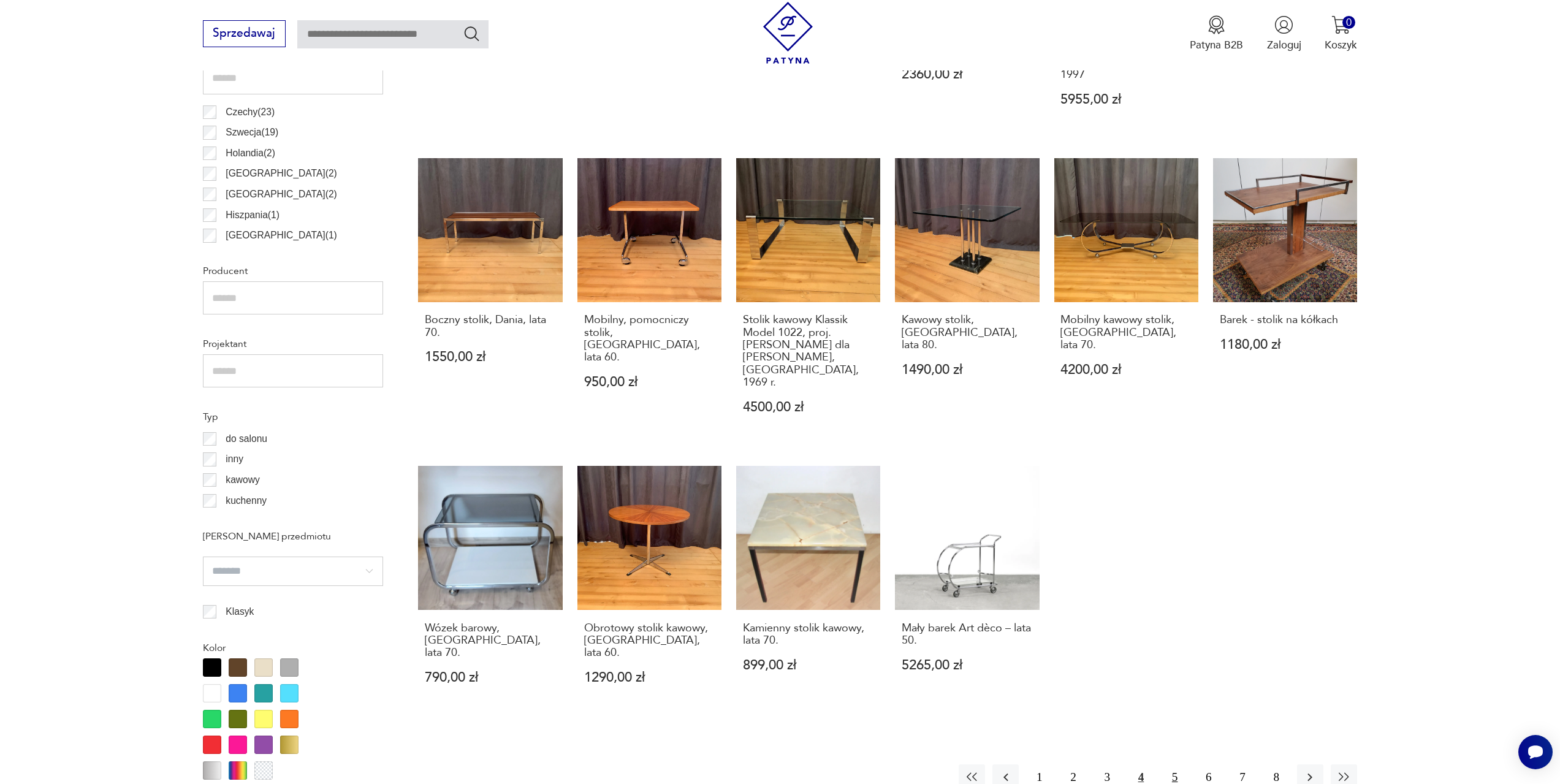
click at [1174, 764] on button "5" at bounding box center [1174, 776] width 26 height 26
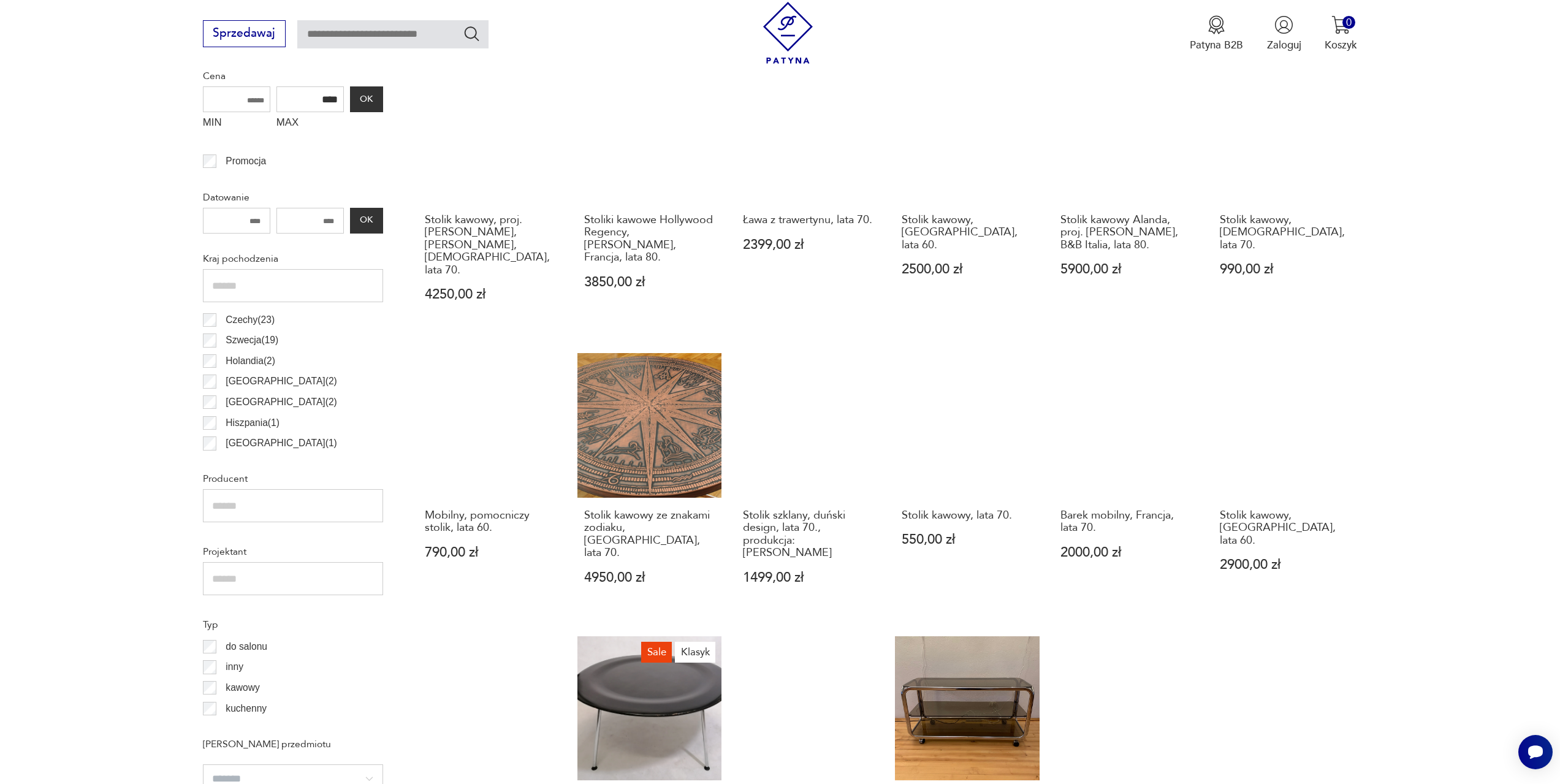
scroll to position [732, 0]
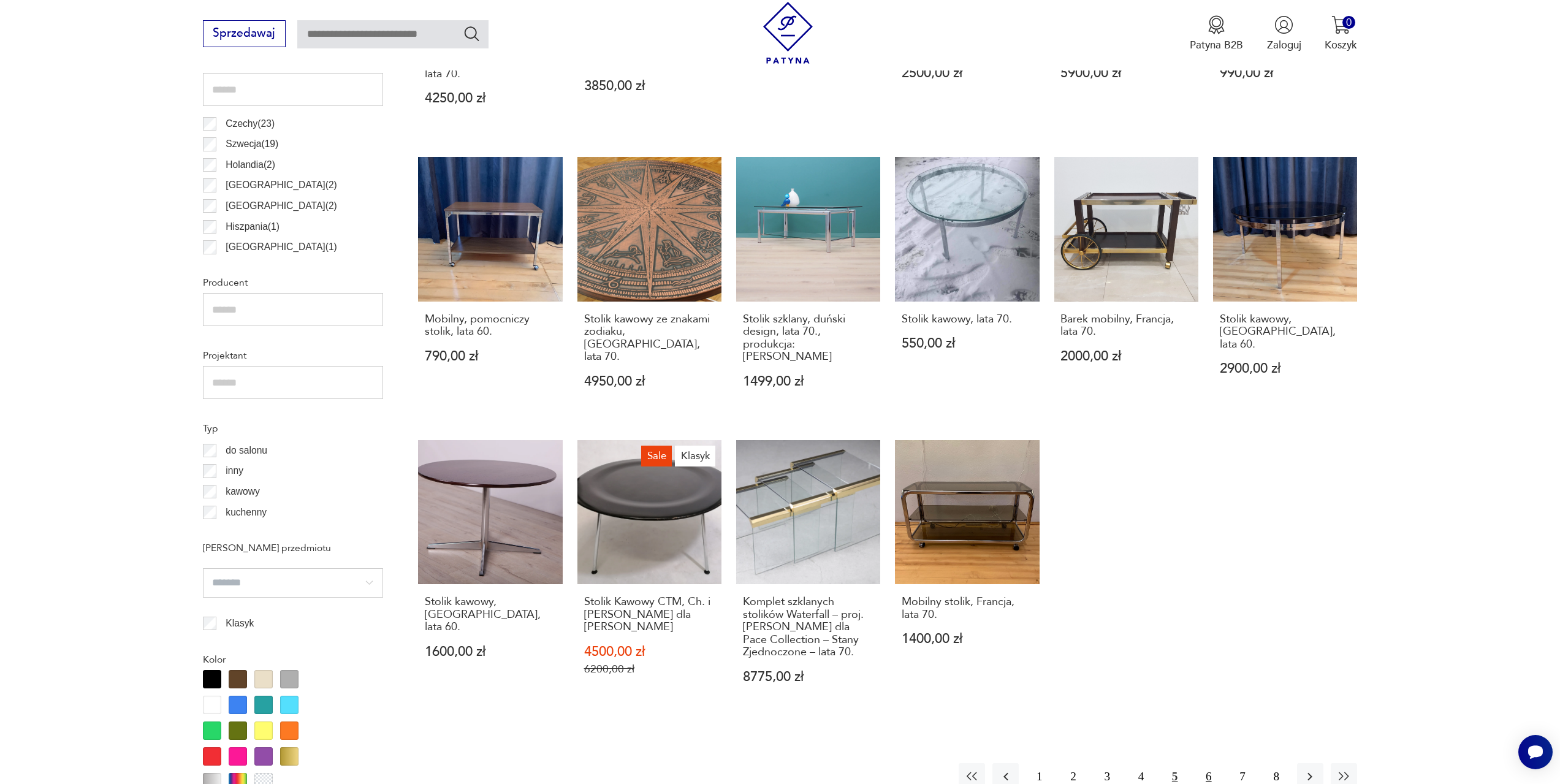
click at [1207, 763] on button "6" at bounding box center [1207, 776] width 26 height 26
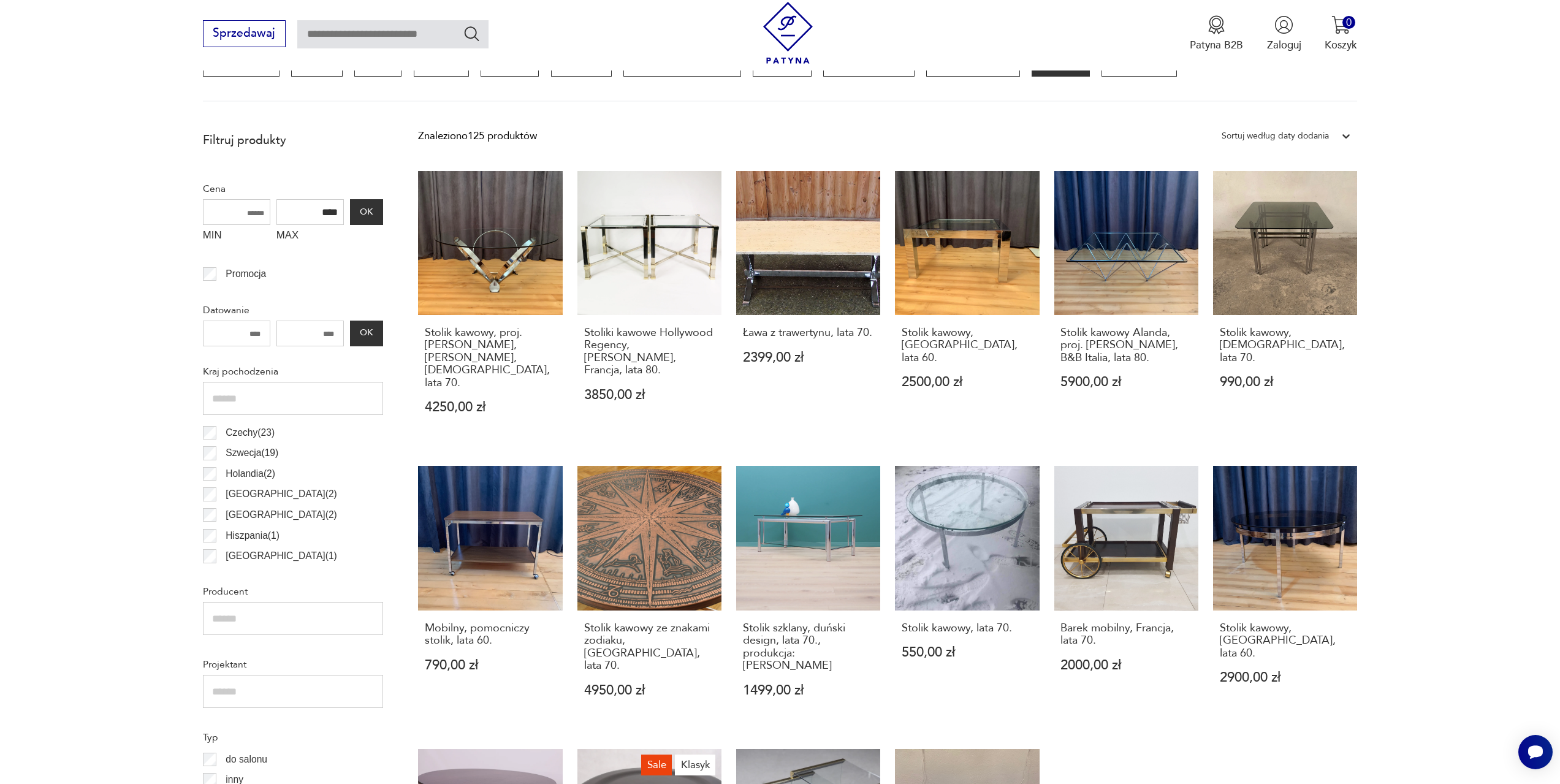
scroll to position [364, 0]
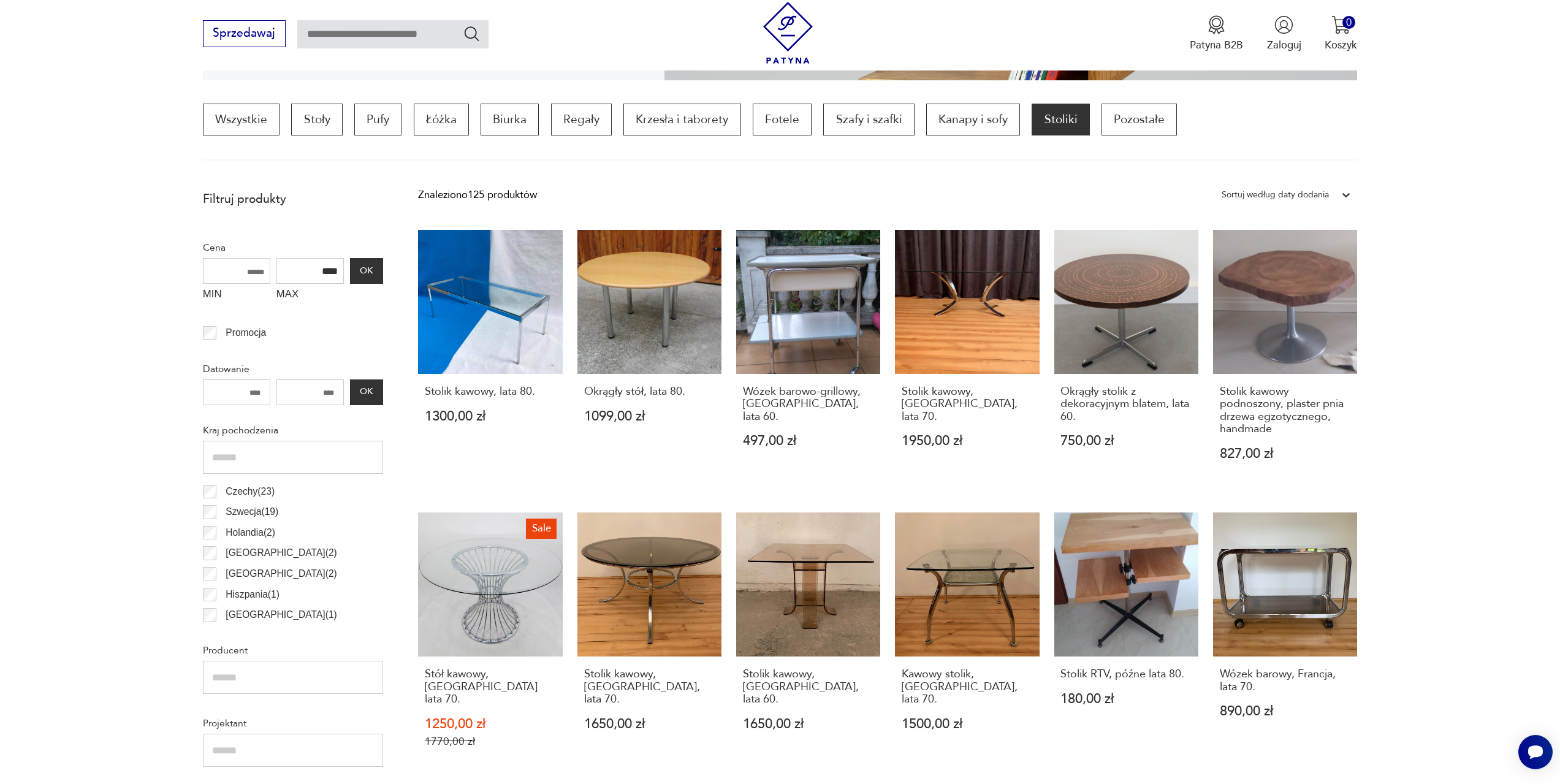
drag, startPoint x: 1443, startPoint y: 698, endPoint x: 1353, endPoint y: 696, distance: 90.0
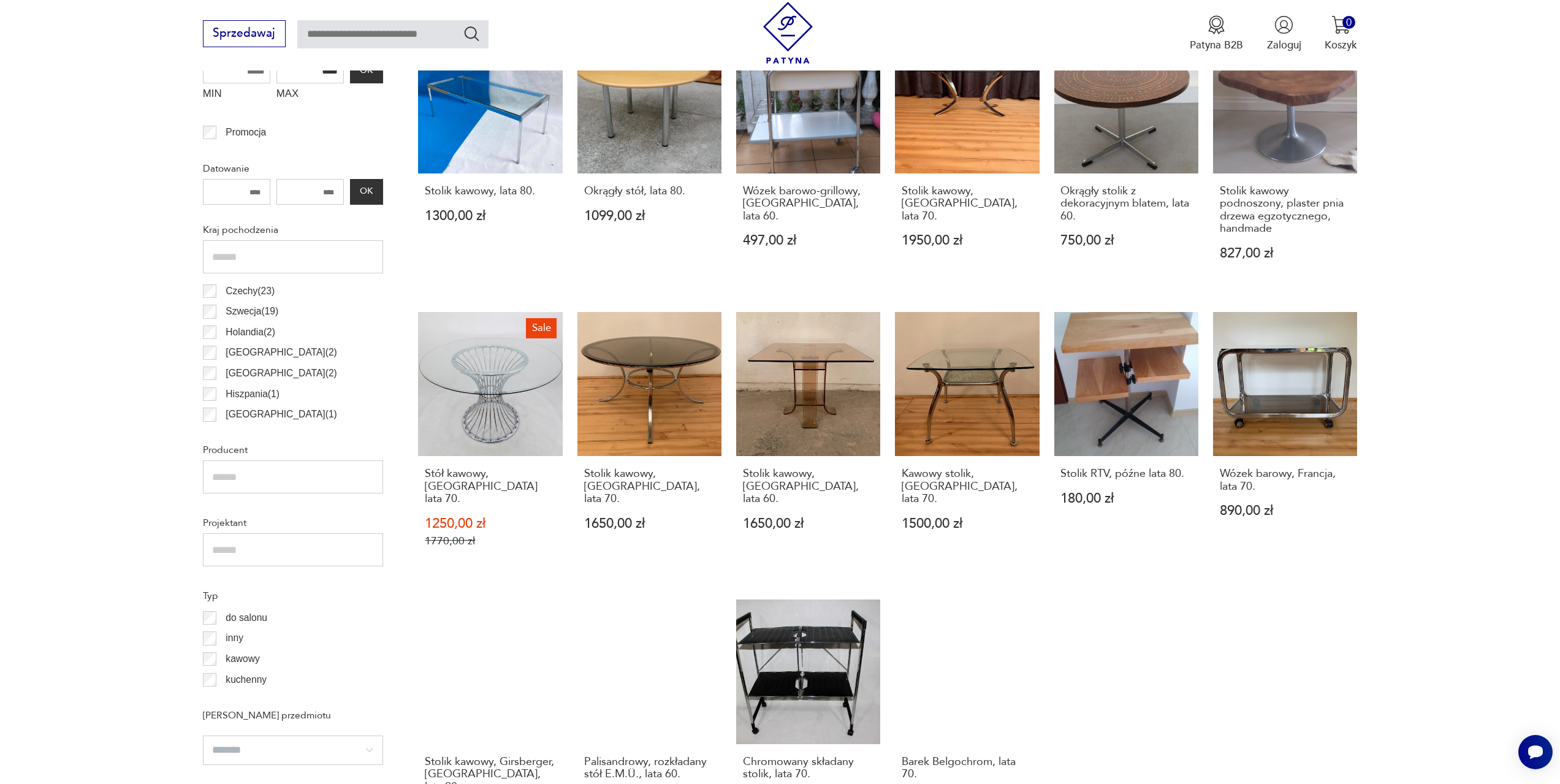
scroll to position [793, 0]
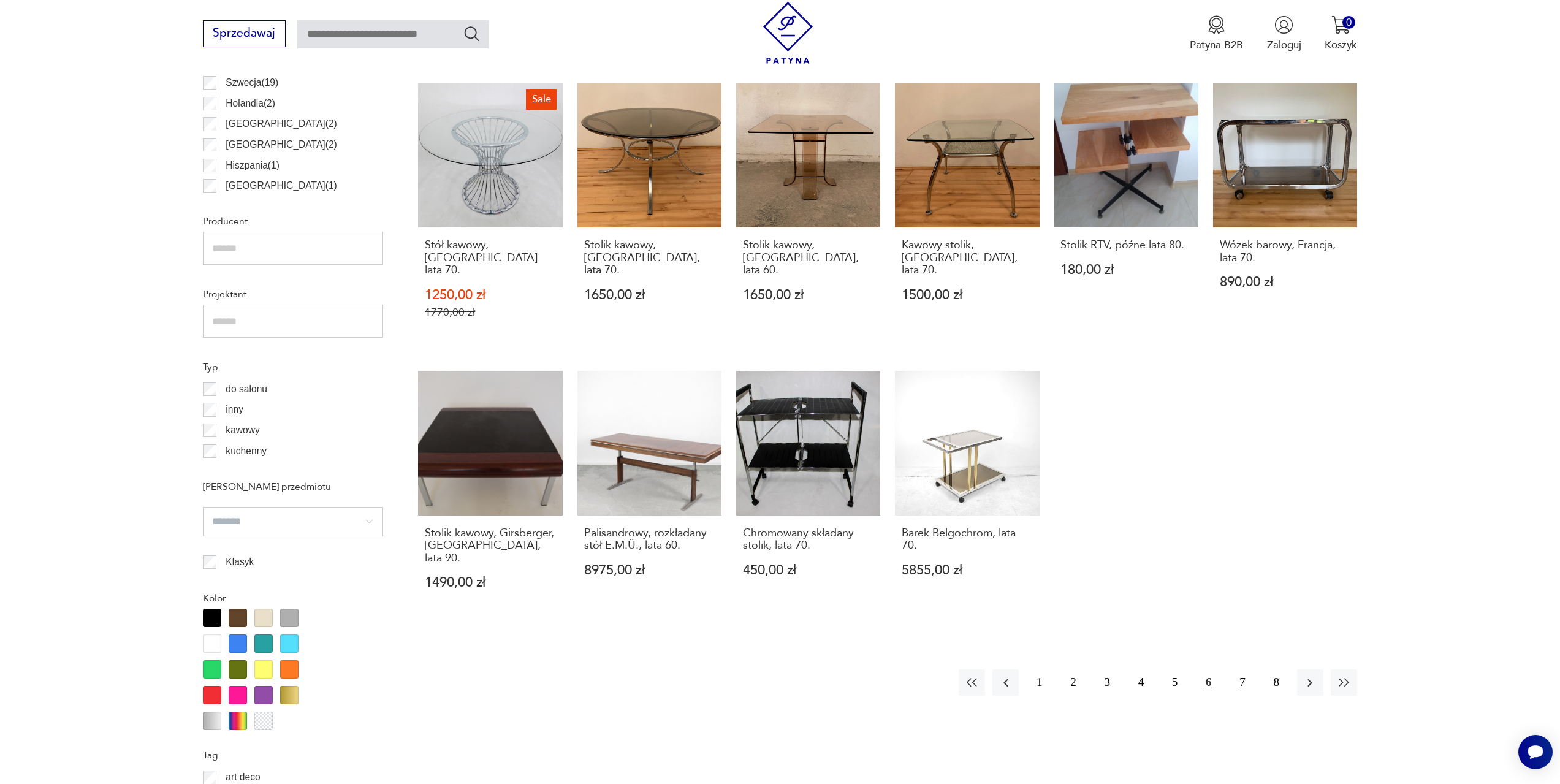
click at [1239, 669] on button "7" at bounding box center [1241, 681] width 26 height 26
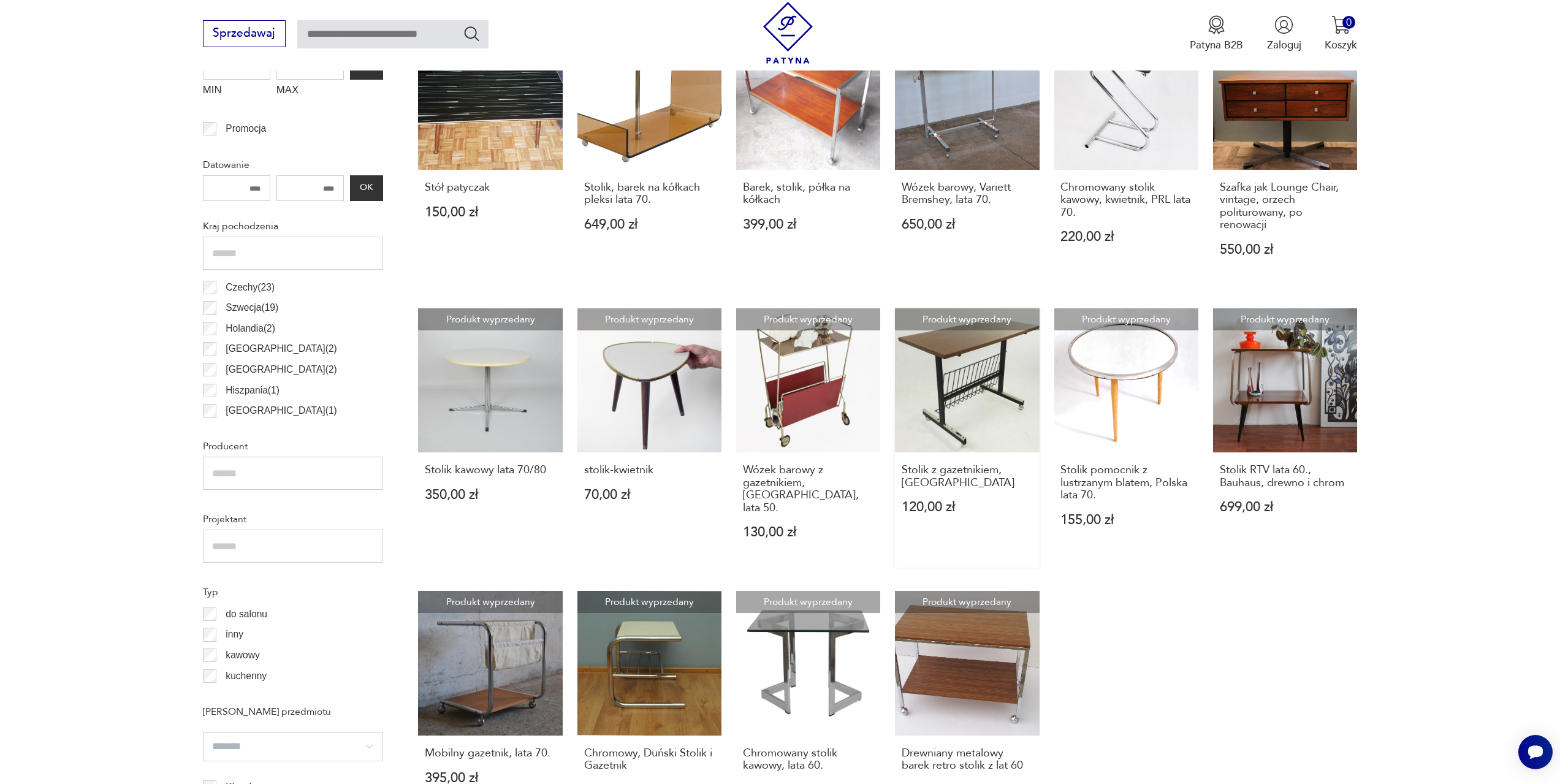
scroll to position [732, 0]
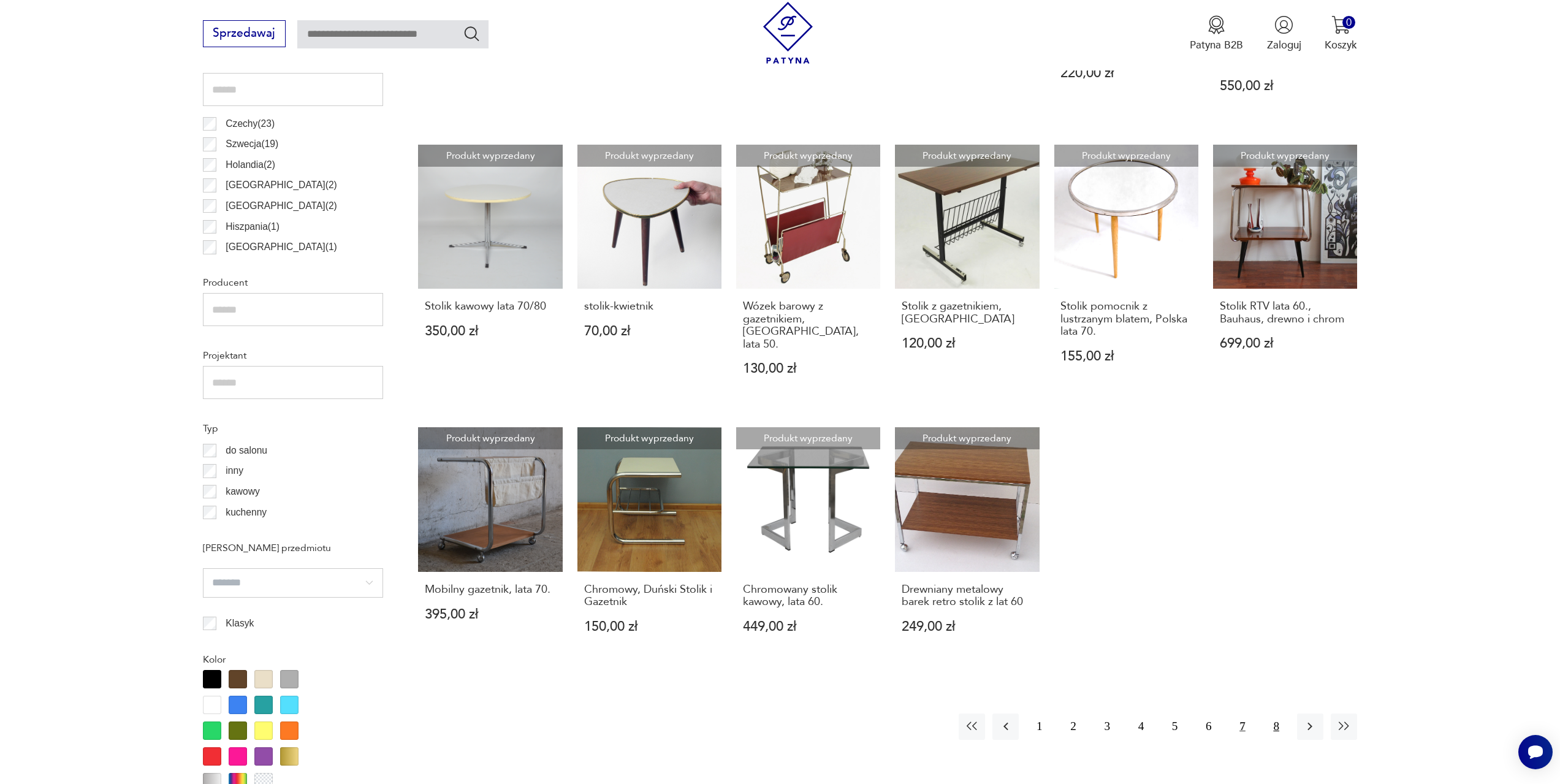
click at [1276, 713] on button "8" at bounding box center [1276, 726] width 26 height 26
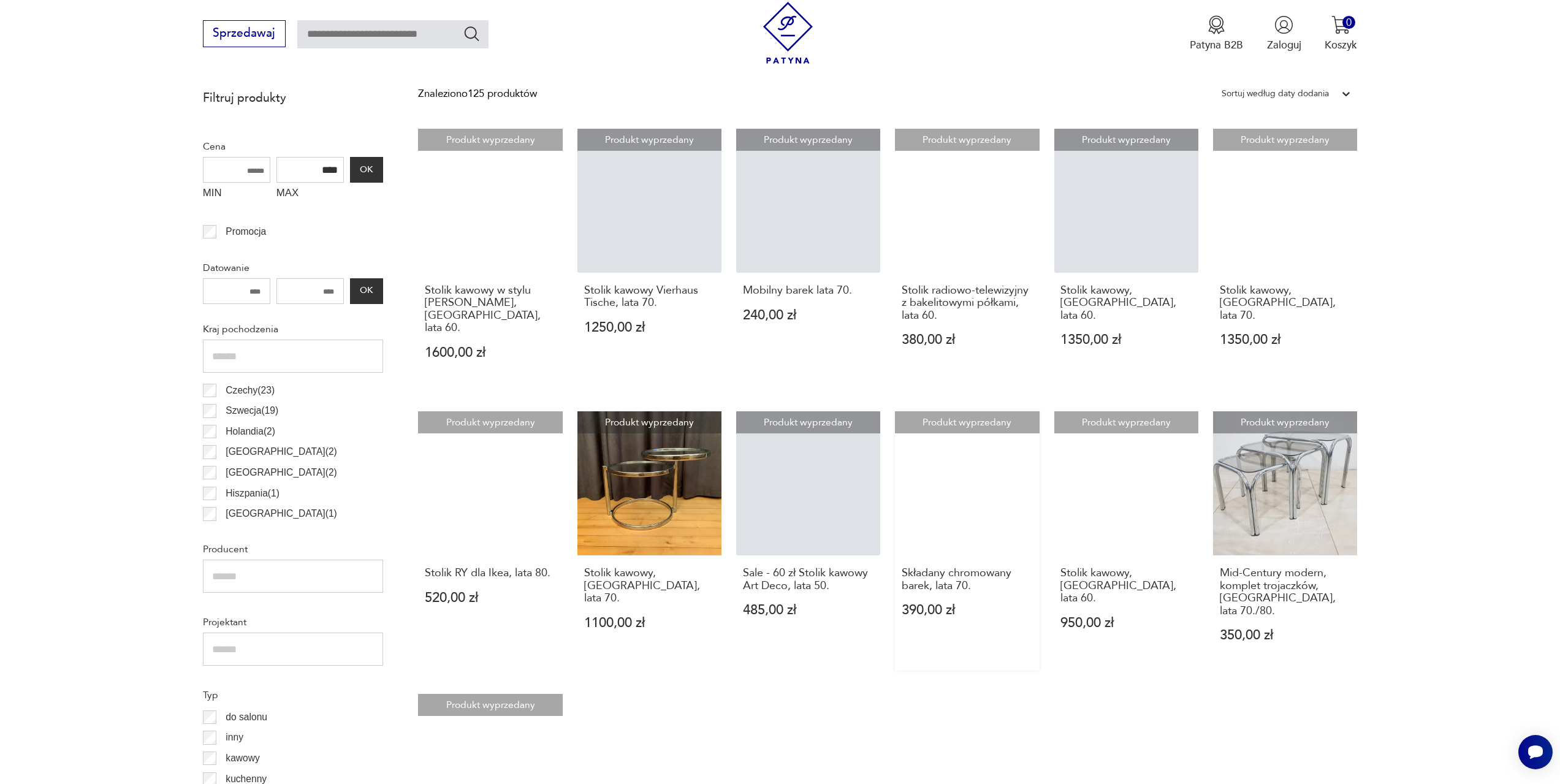
scroll to position [486, 0]
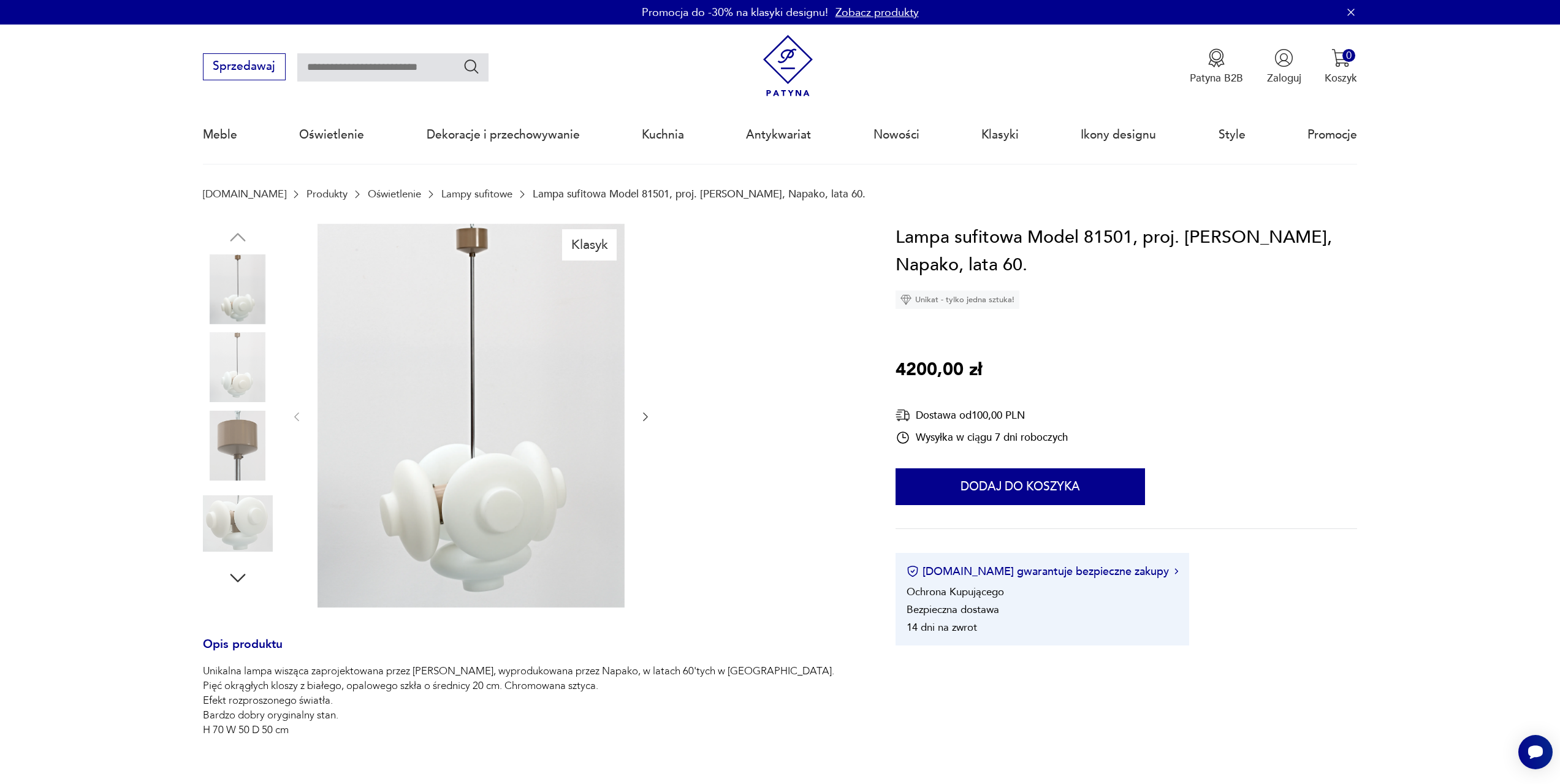
click at [238, 459] on img at bounding box center [237, 445] width 70 height 70
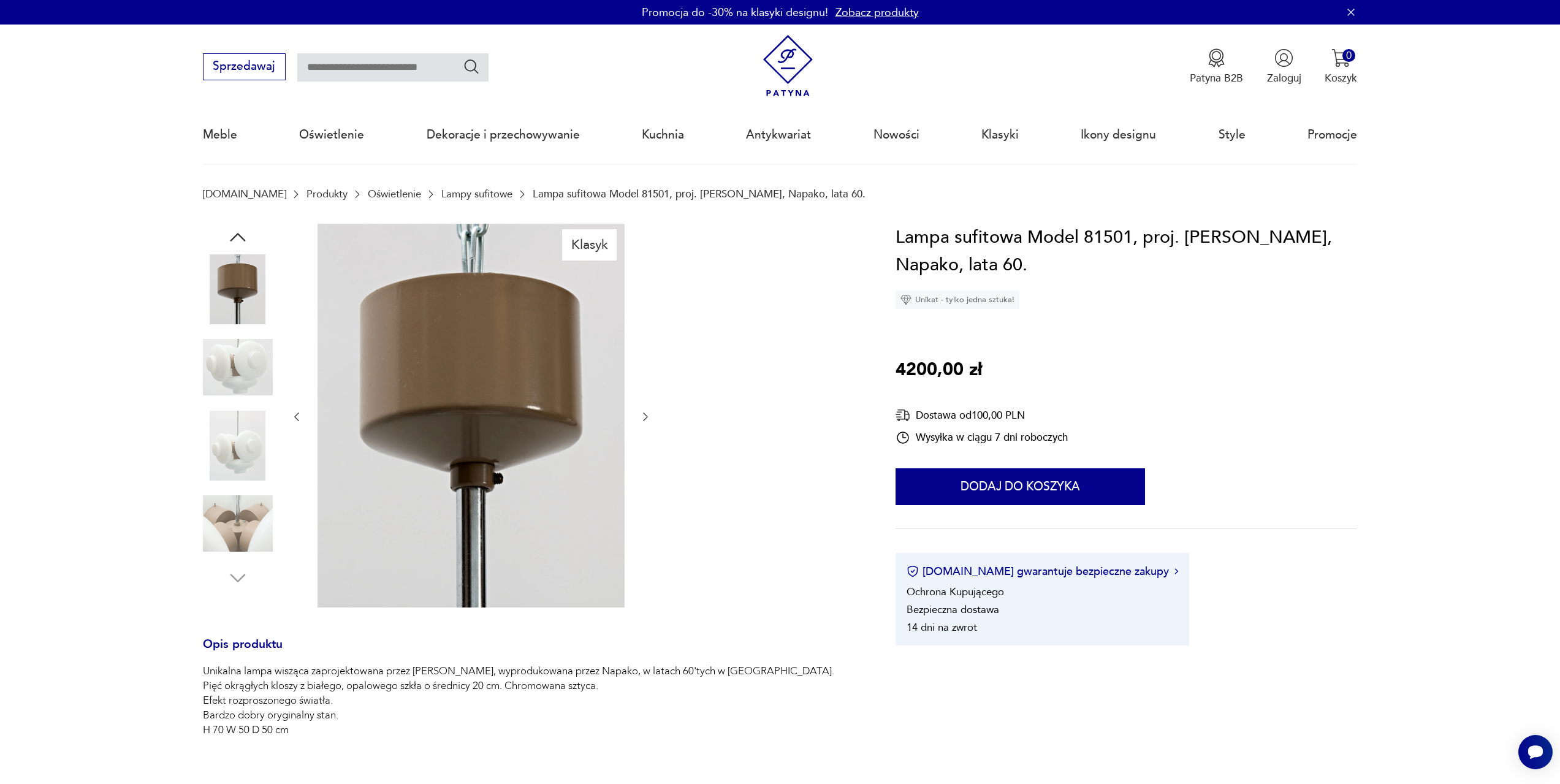
click at [236, 527] on img at bounding box center [237, 523] width 70 height 70
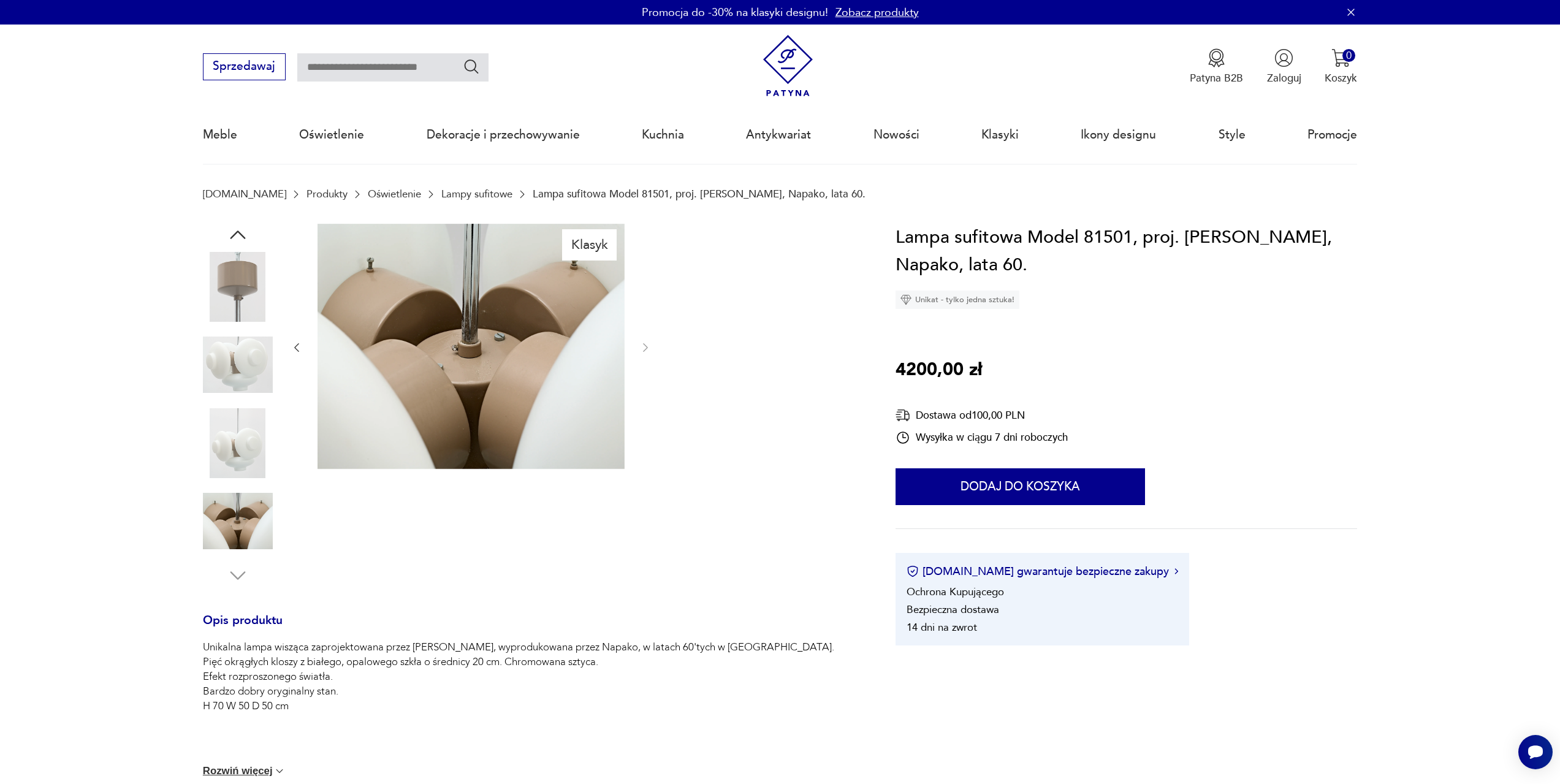
click at [246, 282] on img at bounding box center [237, 286] width 70 height 70
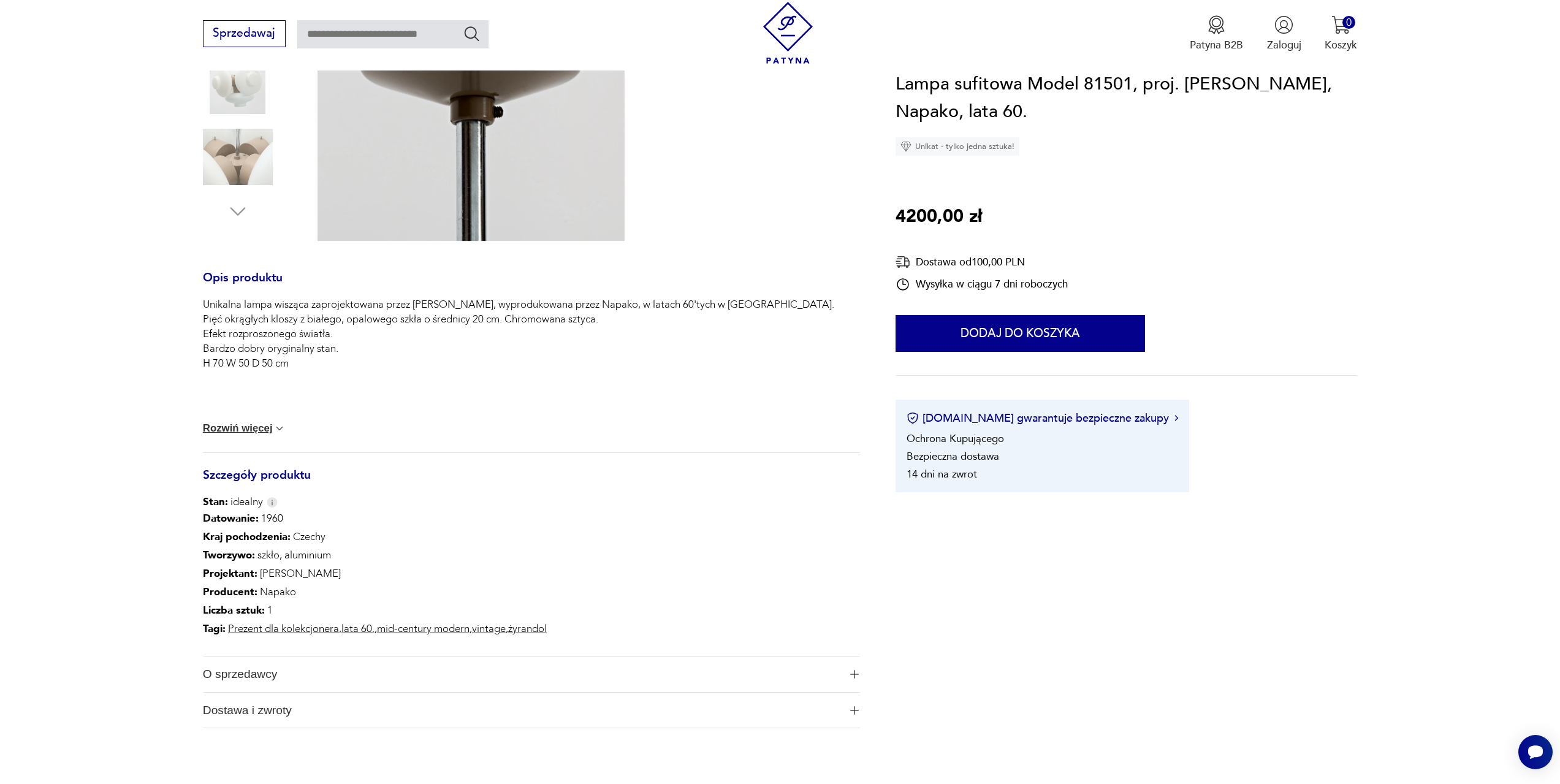
scroll to position [368, 0]
click at [263, 424] on button "Rozwiń więcej" at bounding box center [244, 426] width 83 height 13
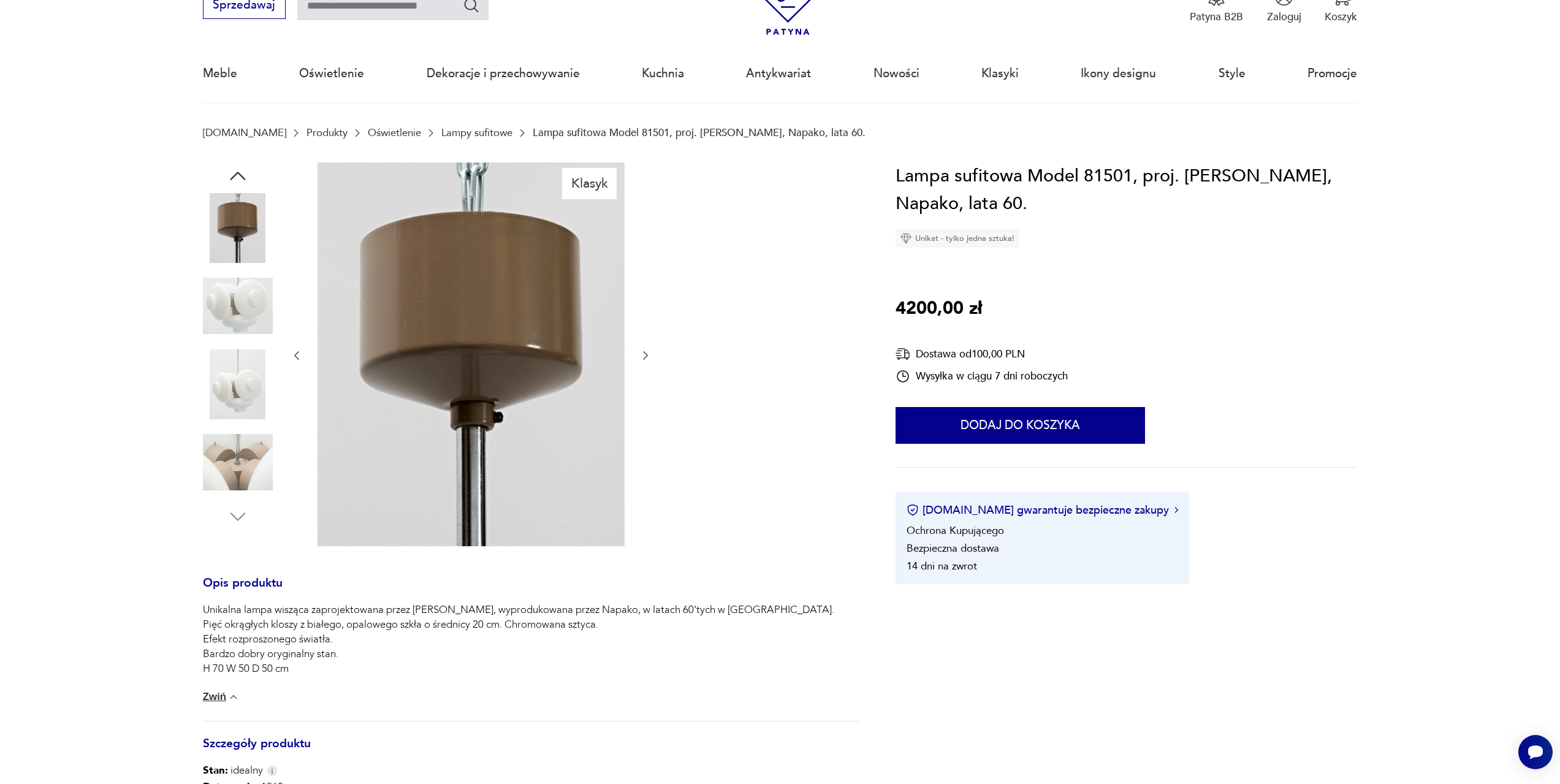
scroll to position [0, 0]
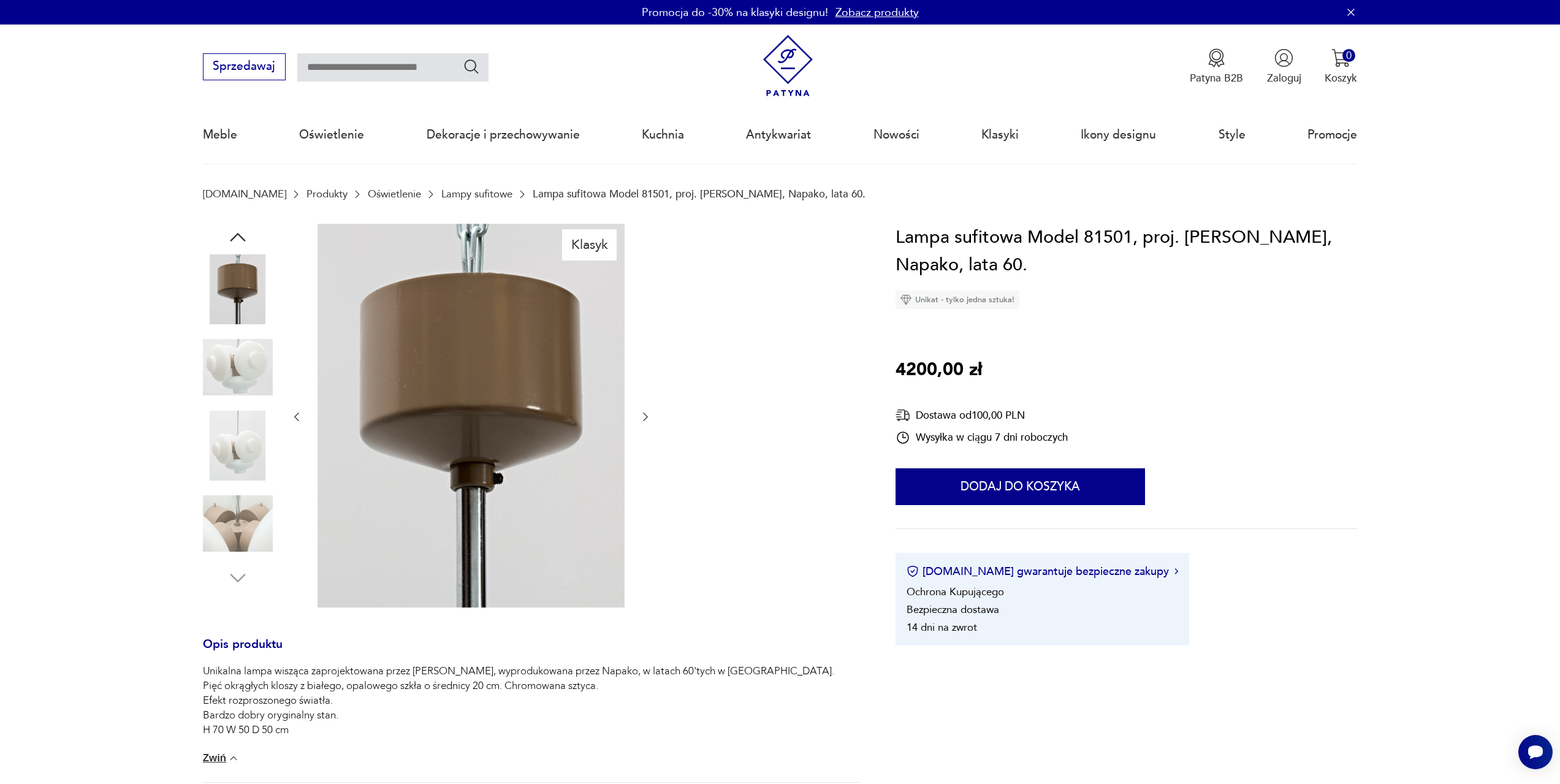
click at [645, 420] on icon "button" at bounding box center [646, 416] width 5 height 8
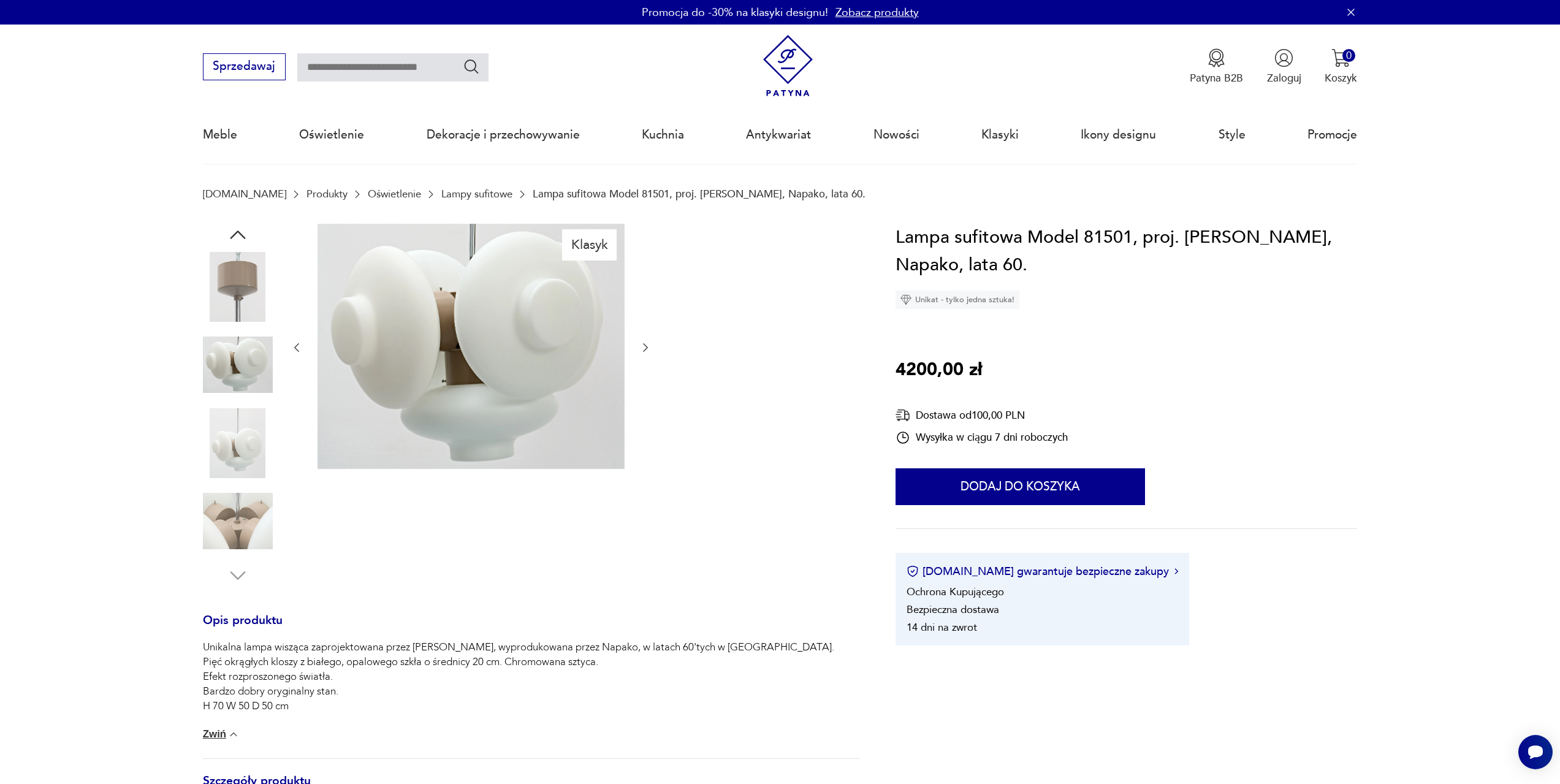
click at [645, 420] on div at bounding box center [471, 347] width 362 height 248
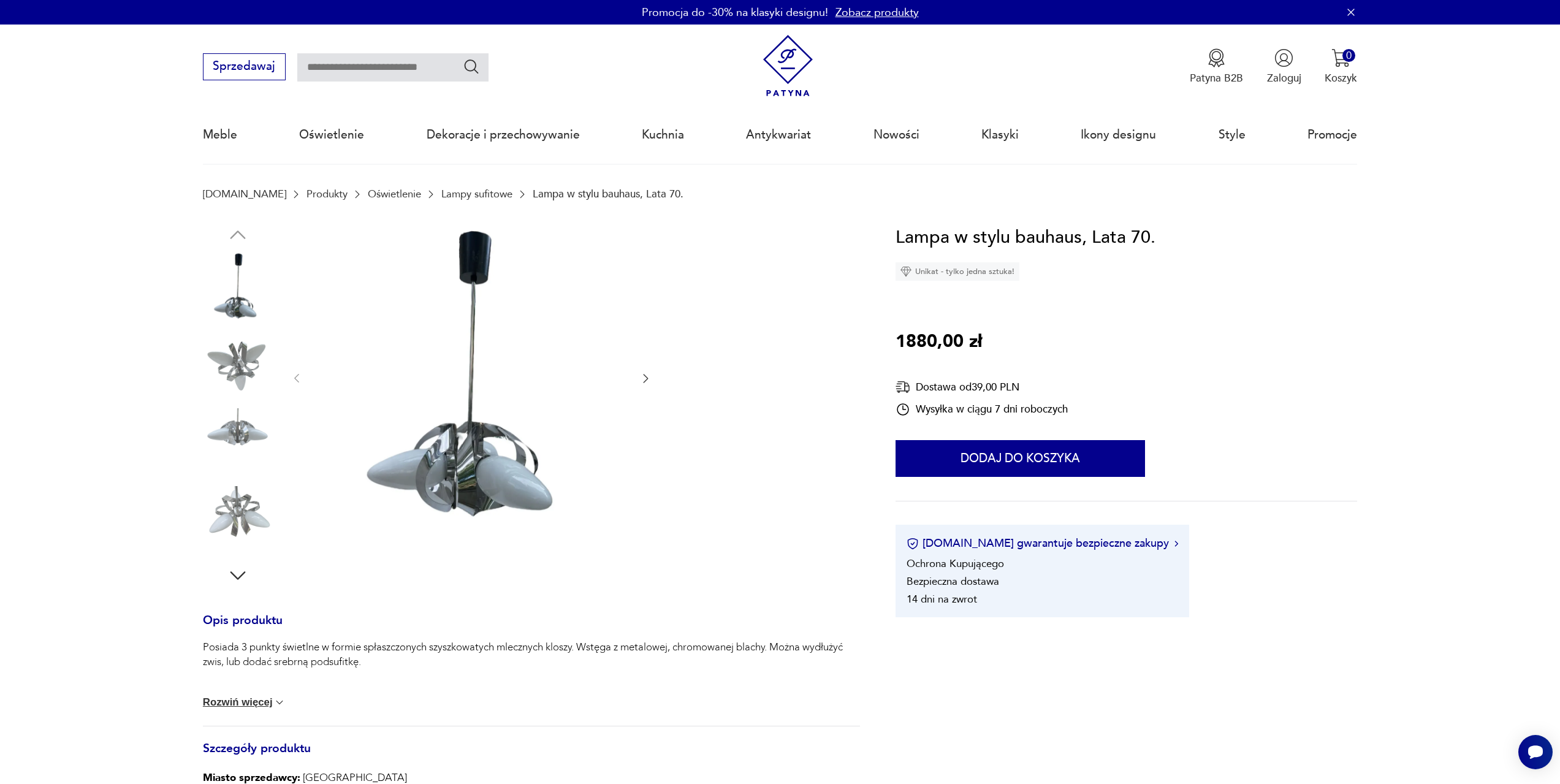
click at [642, 381] on icon "button" at bounding box center [645, 378] width 13 height 13
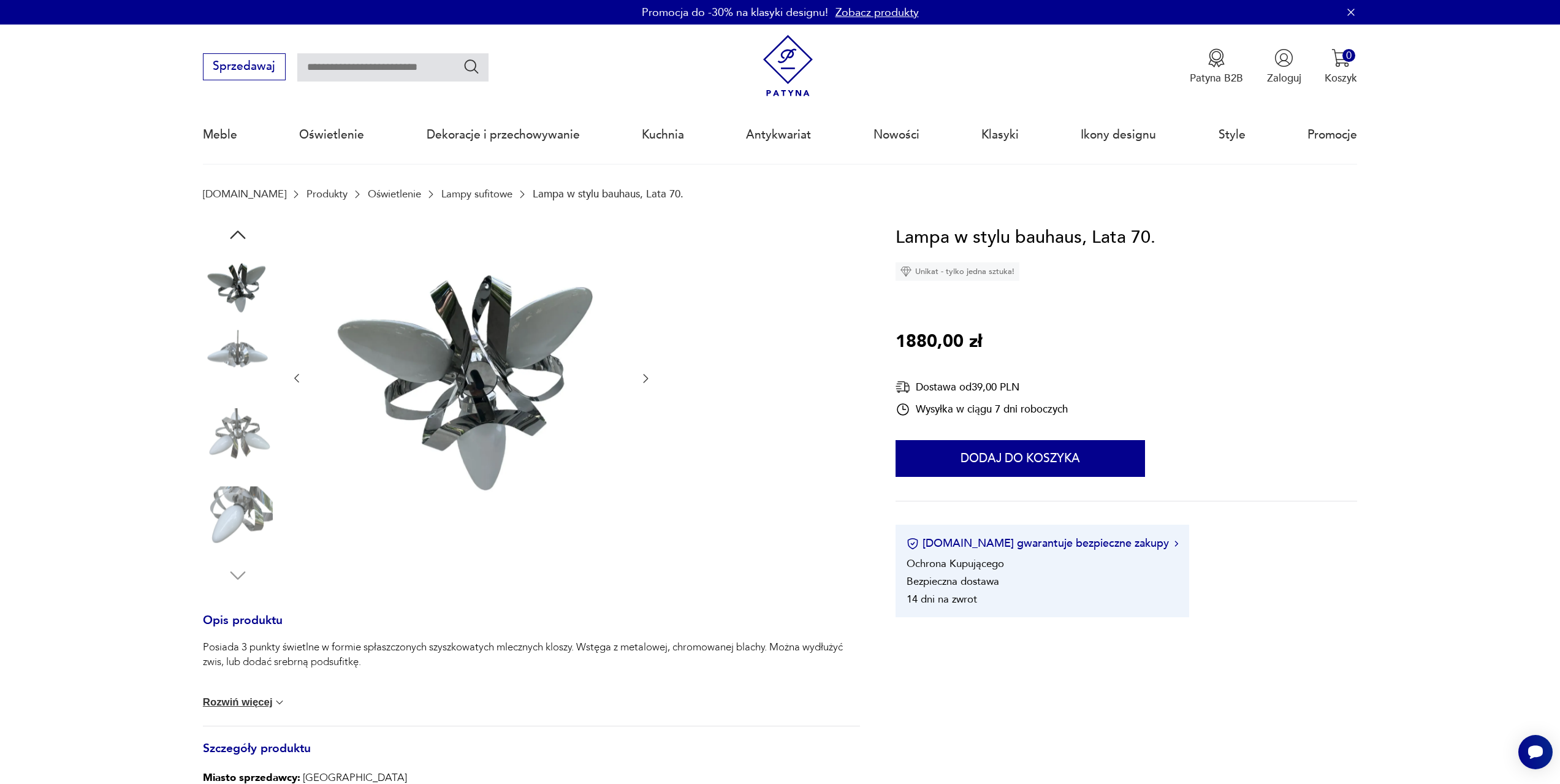
click at [642, 381] on icon "button" at bounding box center [645, 378] width 13 height 13
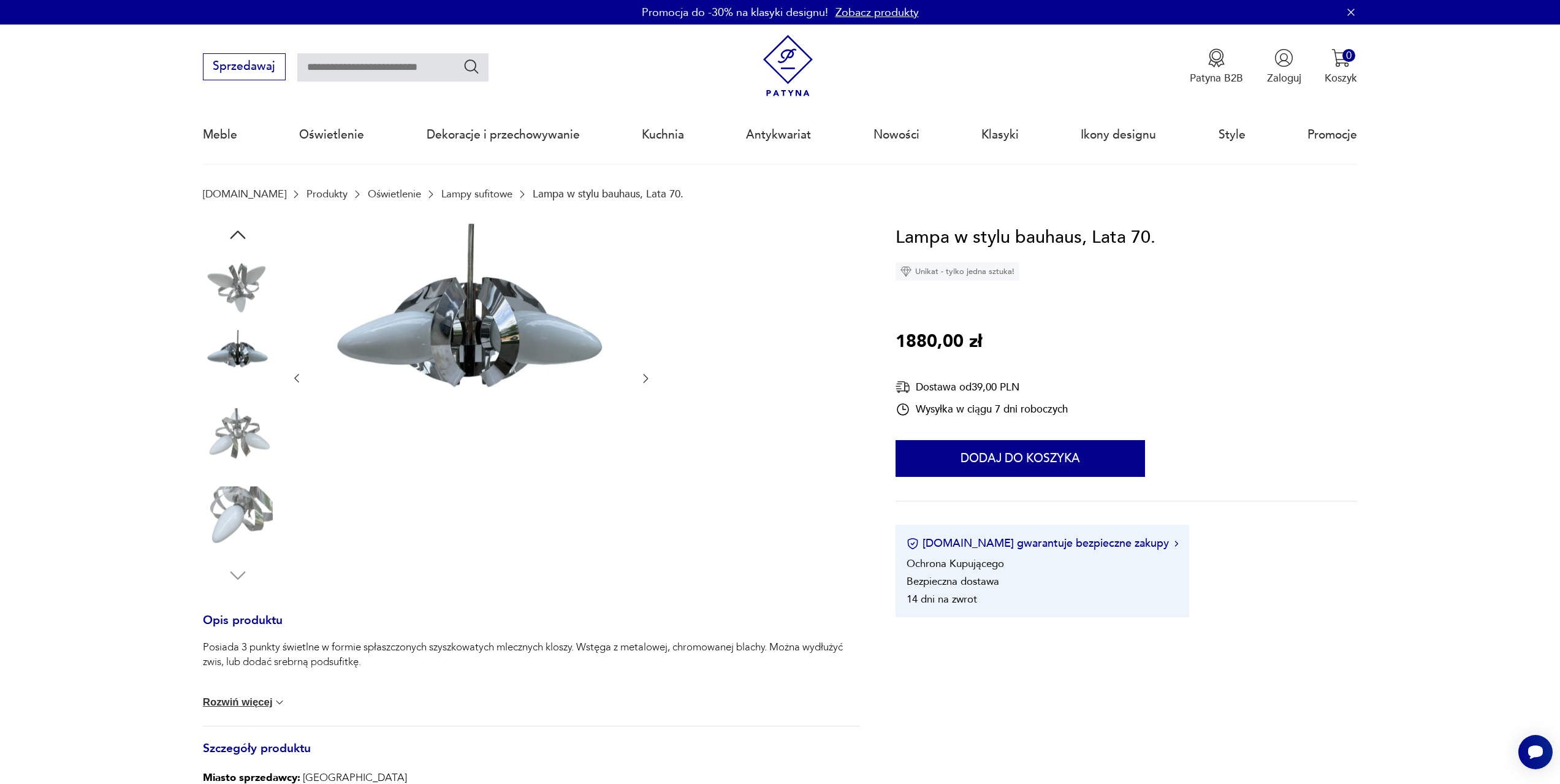
click at [642, 381] on icon "button" at bounding box center [645, 378] width 13 height 13
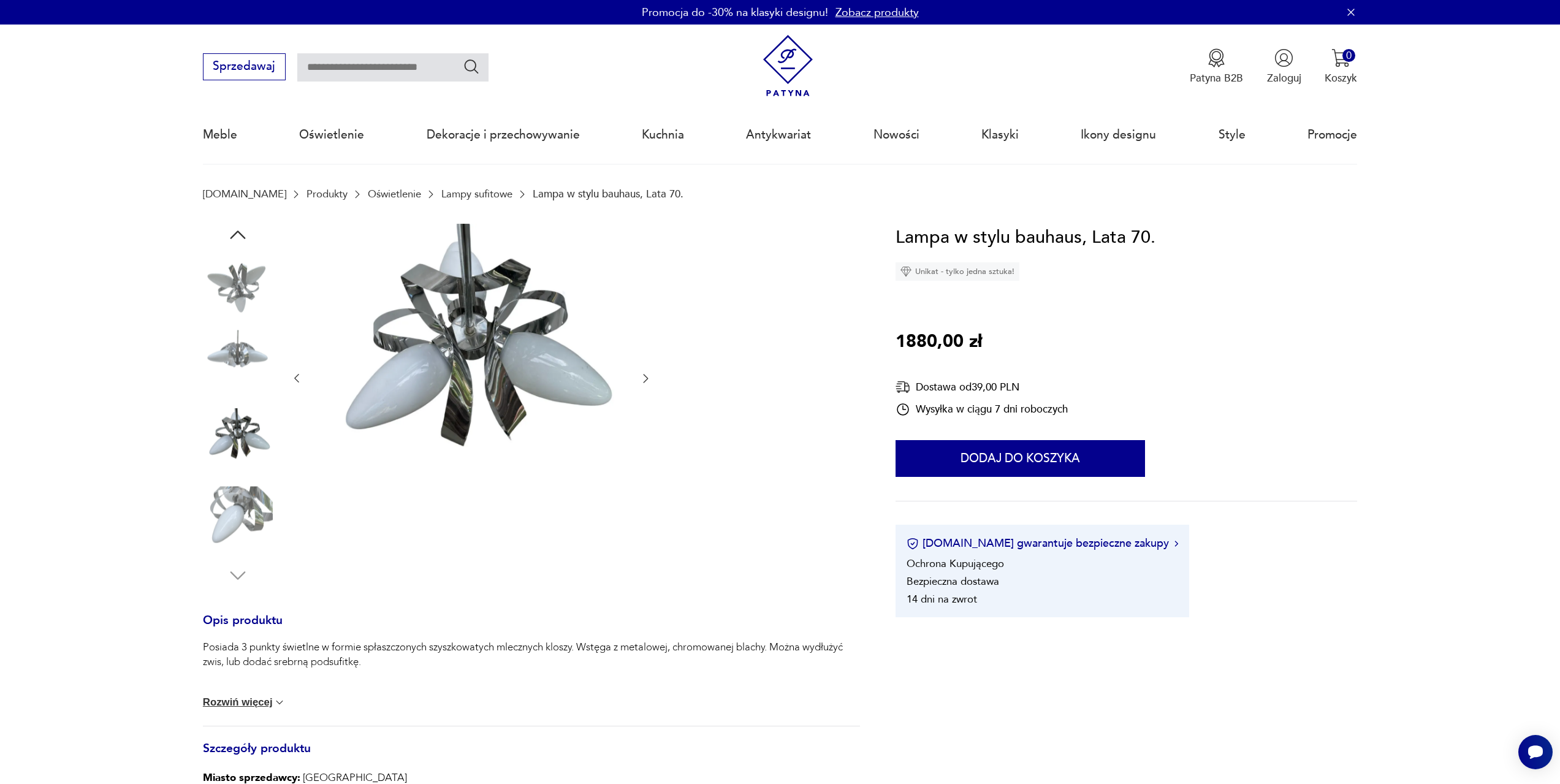
click at [642, 381] on icon "button" at bounding box center [645, 378] width 13 height 13
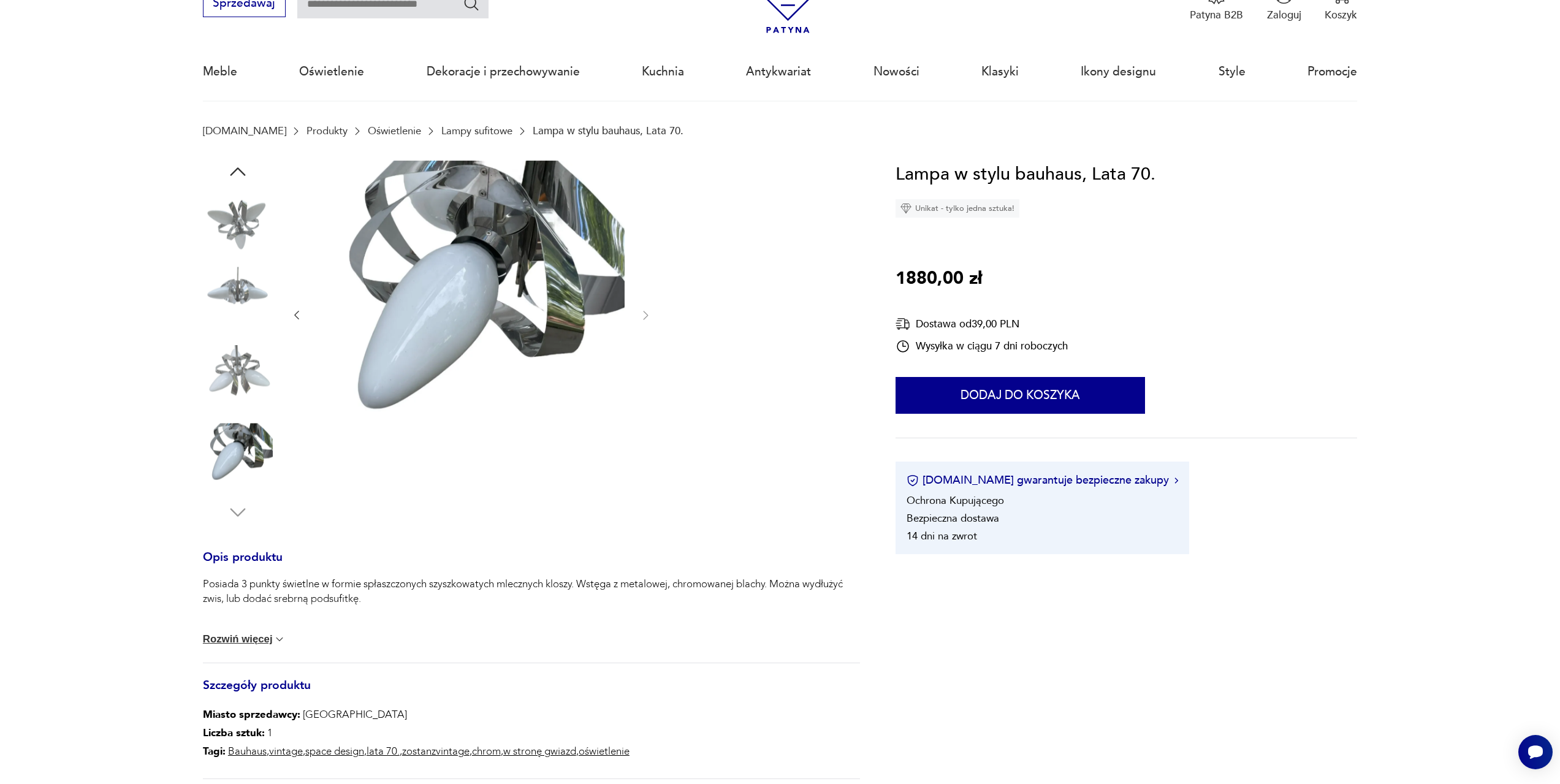
scroll to position [123, 0]
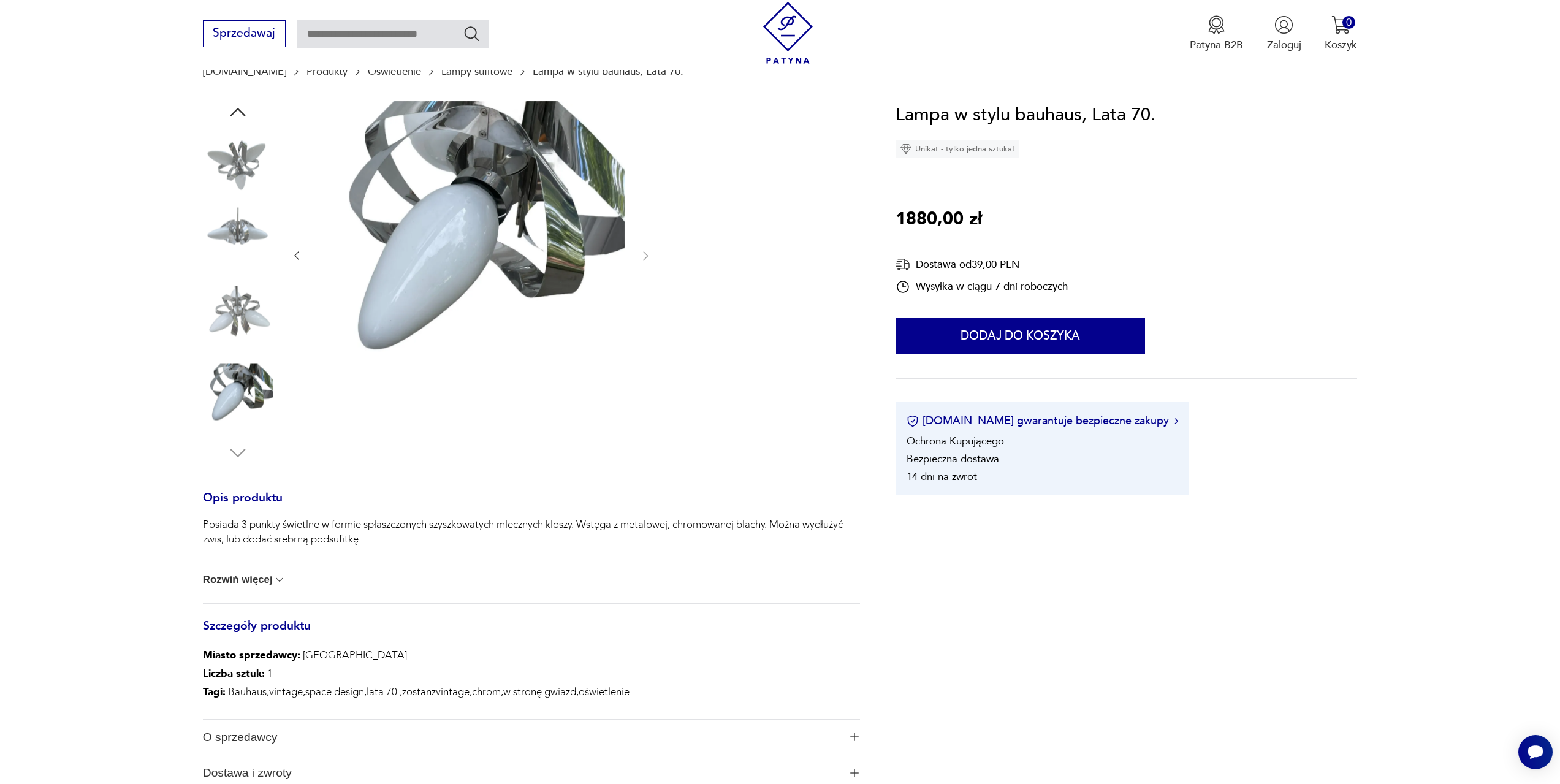
click at [270, 577] on button "Rozwiń więcej" at bounding box center [244, 580] width 83 height 13
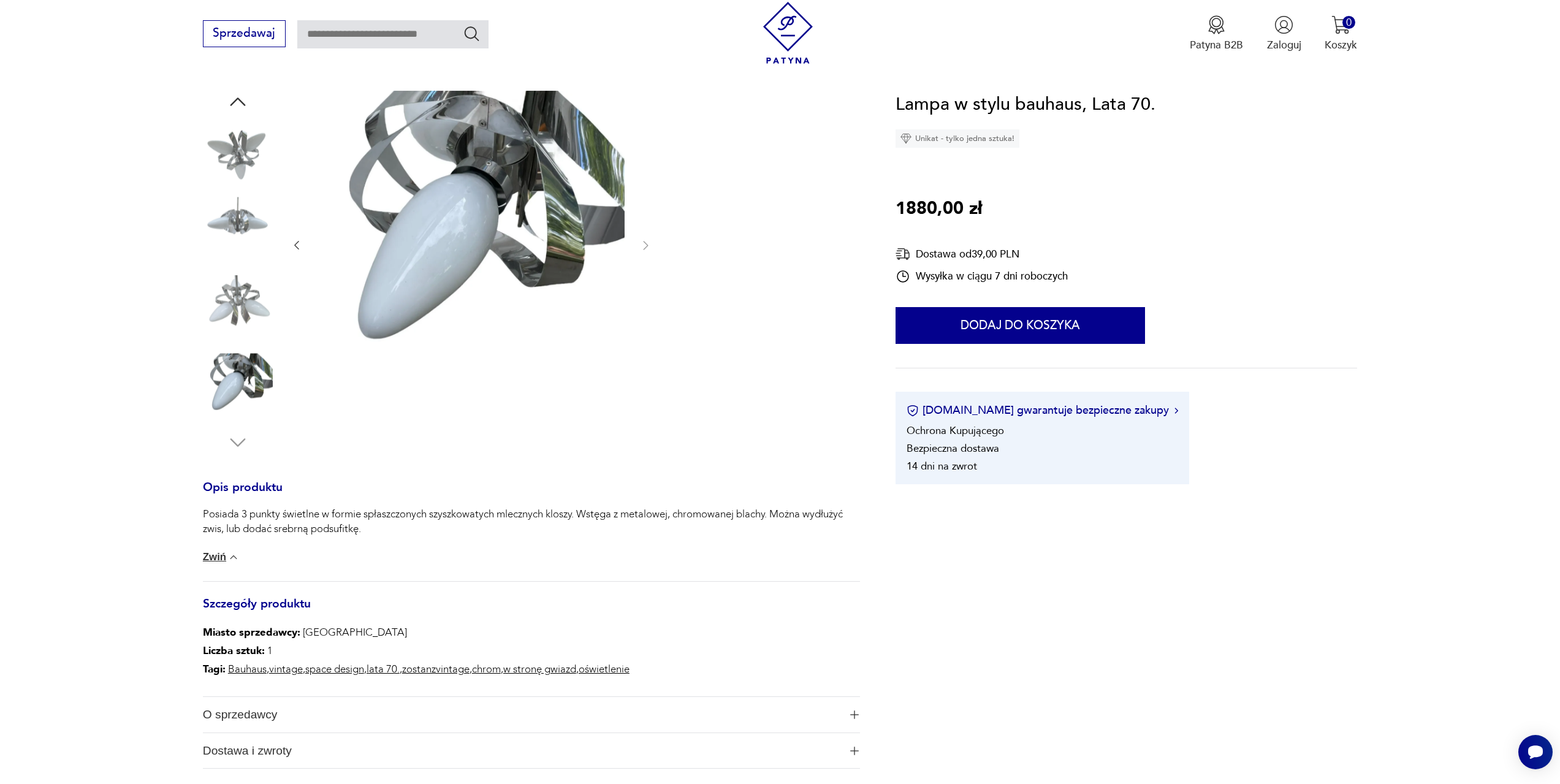
scroll to position [0, 0]
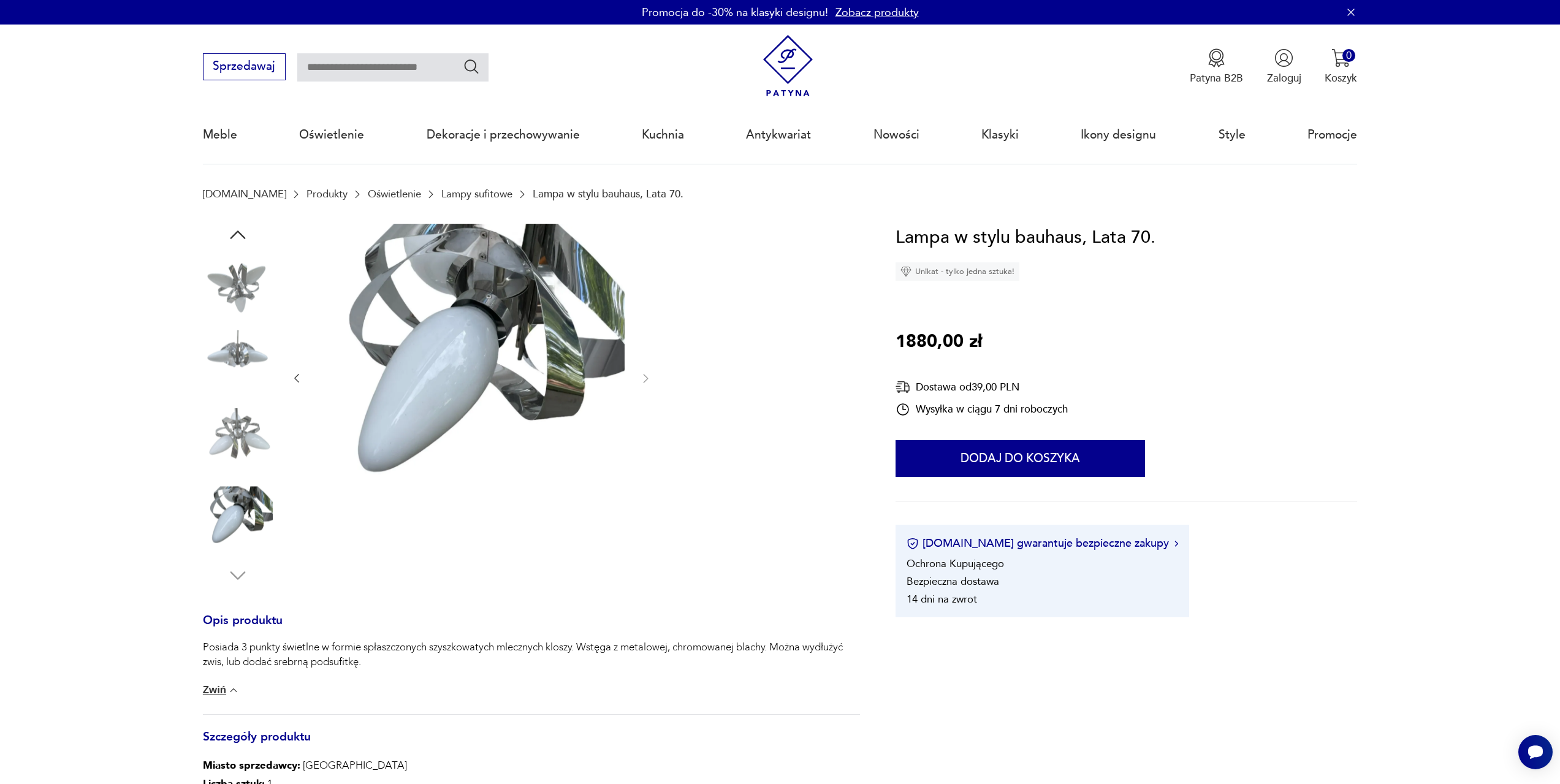
click at [245, 234] on icon "button" at bounding box center [238, 235] width 22 height 22
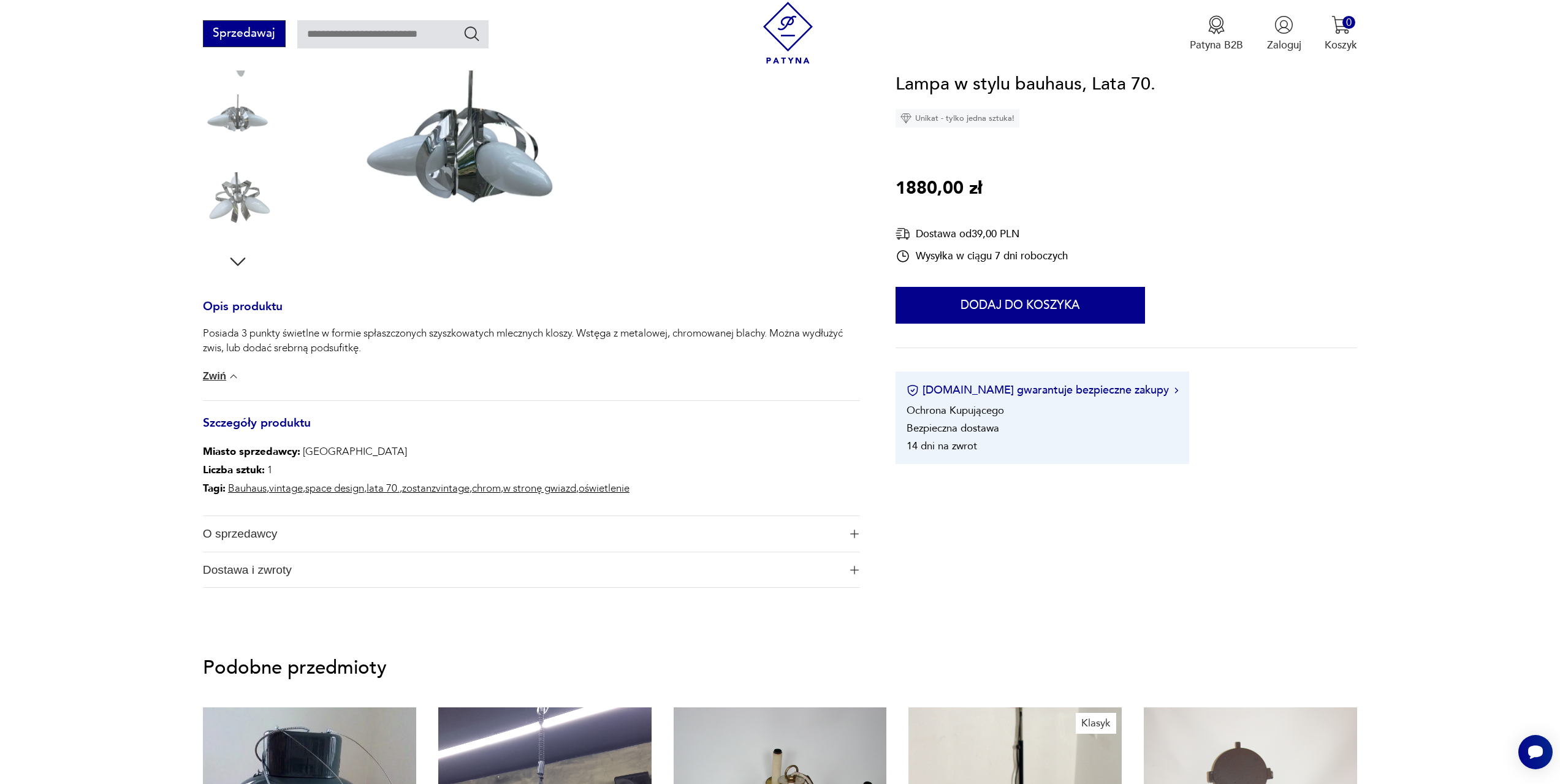
scroll to position [306, 0]
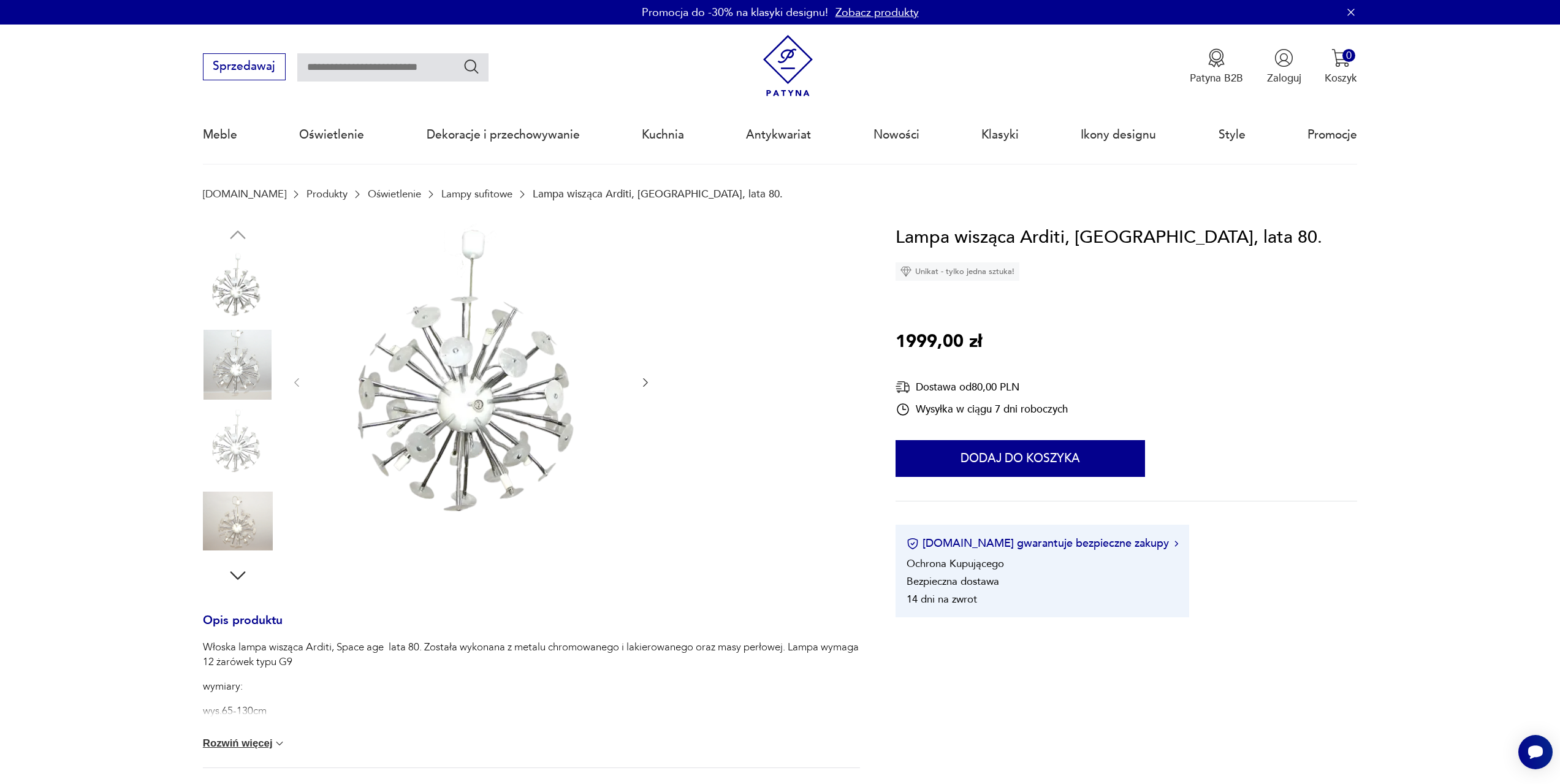
click at [216, 369] on img at bounding box center [237, 364] width 70 height 70
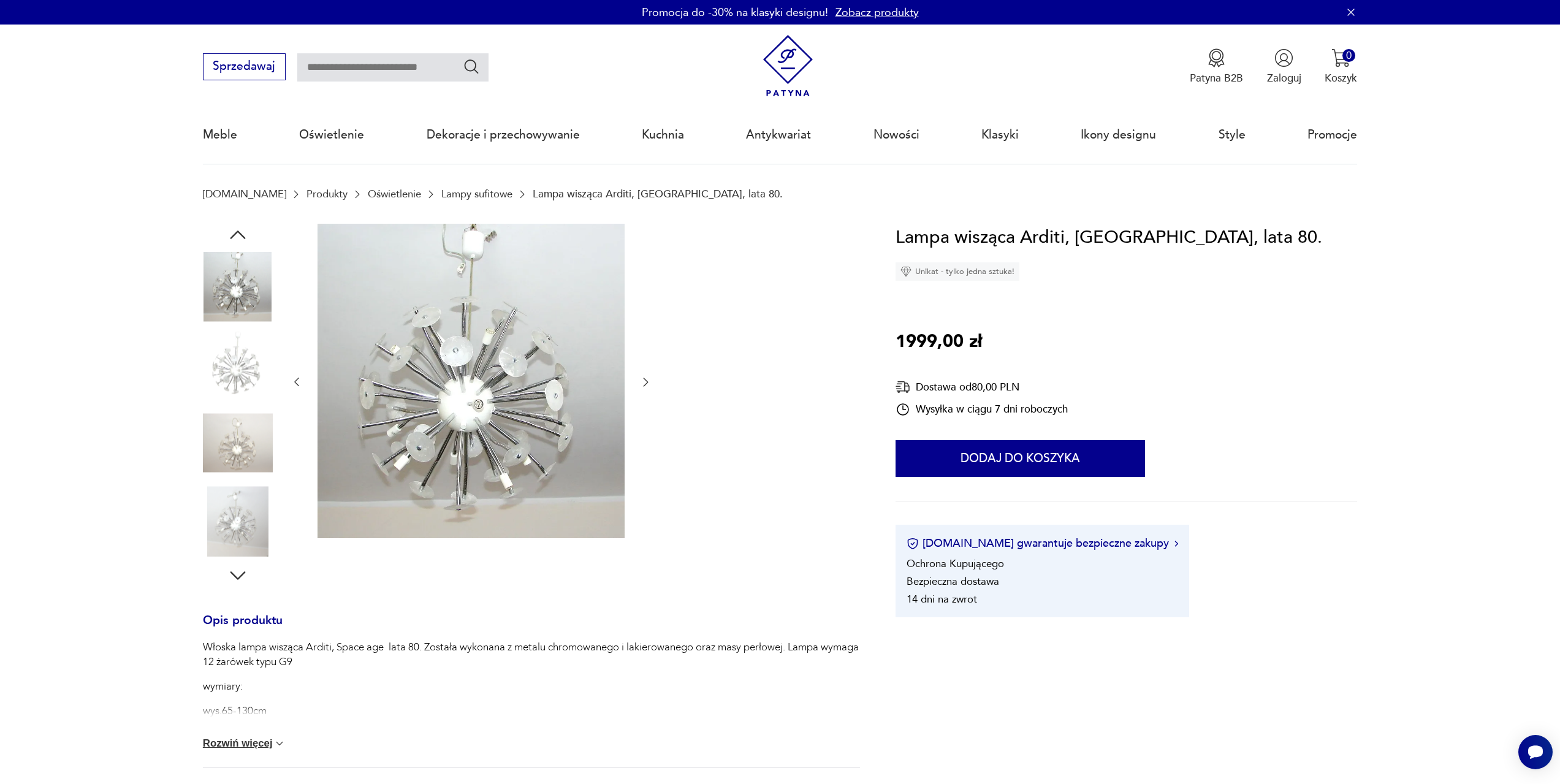
click at [238, 423] on img at bounding box center [237, 442] width 70 height 70
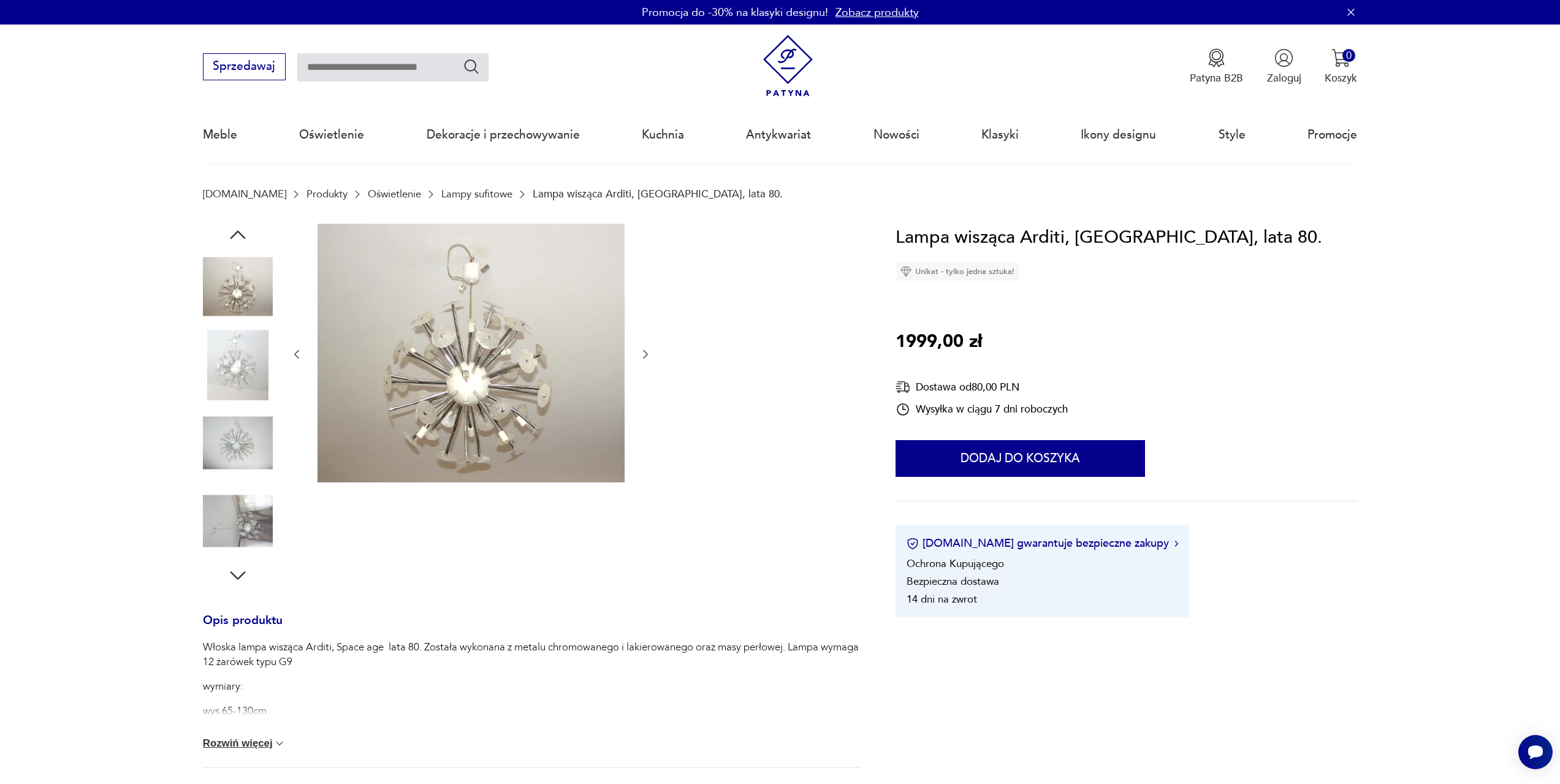
click at [247, 479] on div at bounding box center [237, 444] width 70 height 72
click at [247, 524] on img at bounding box center [237, 521] width 70 height 70
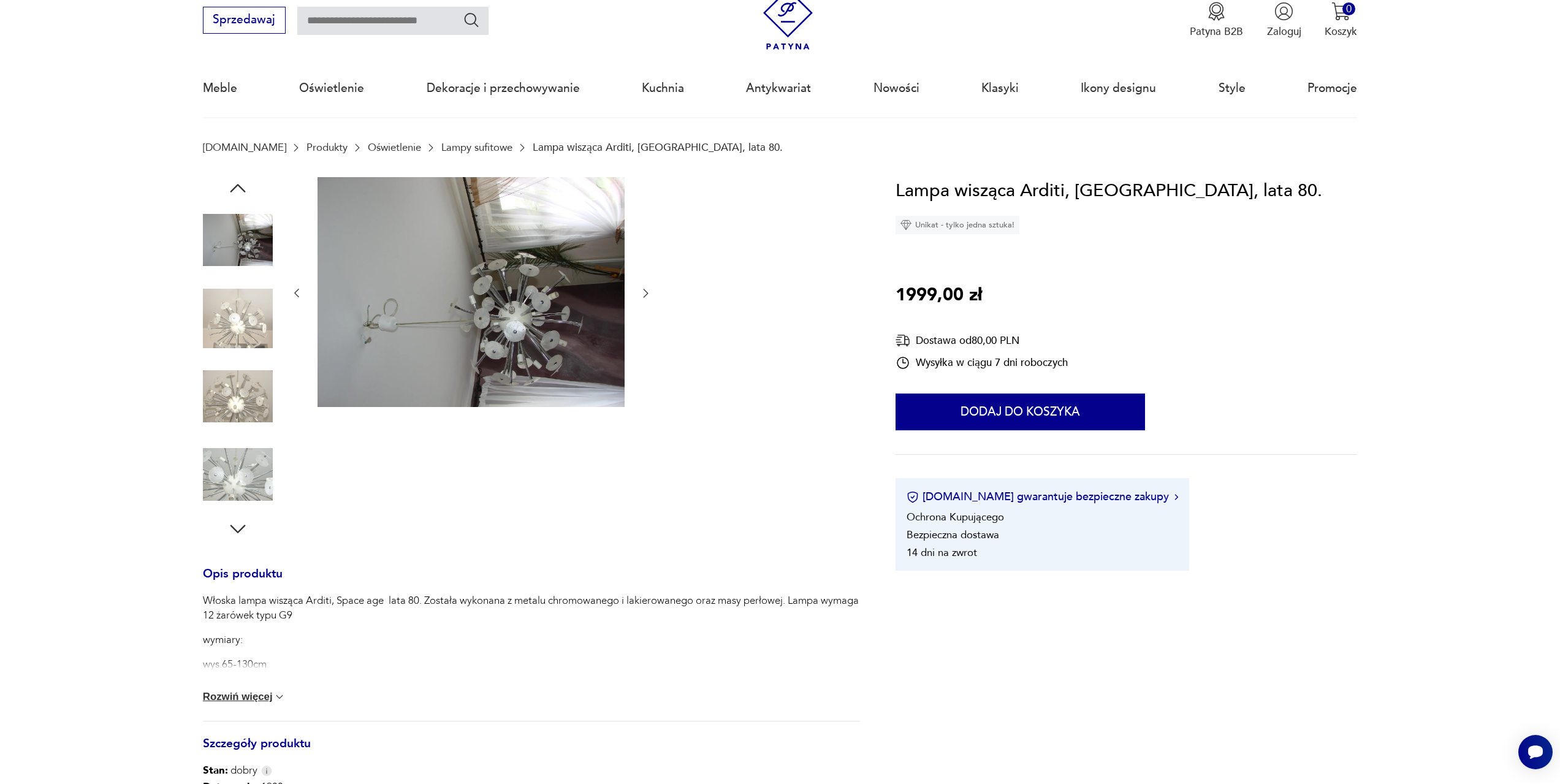
scroll to position [61, 0]
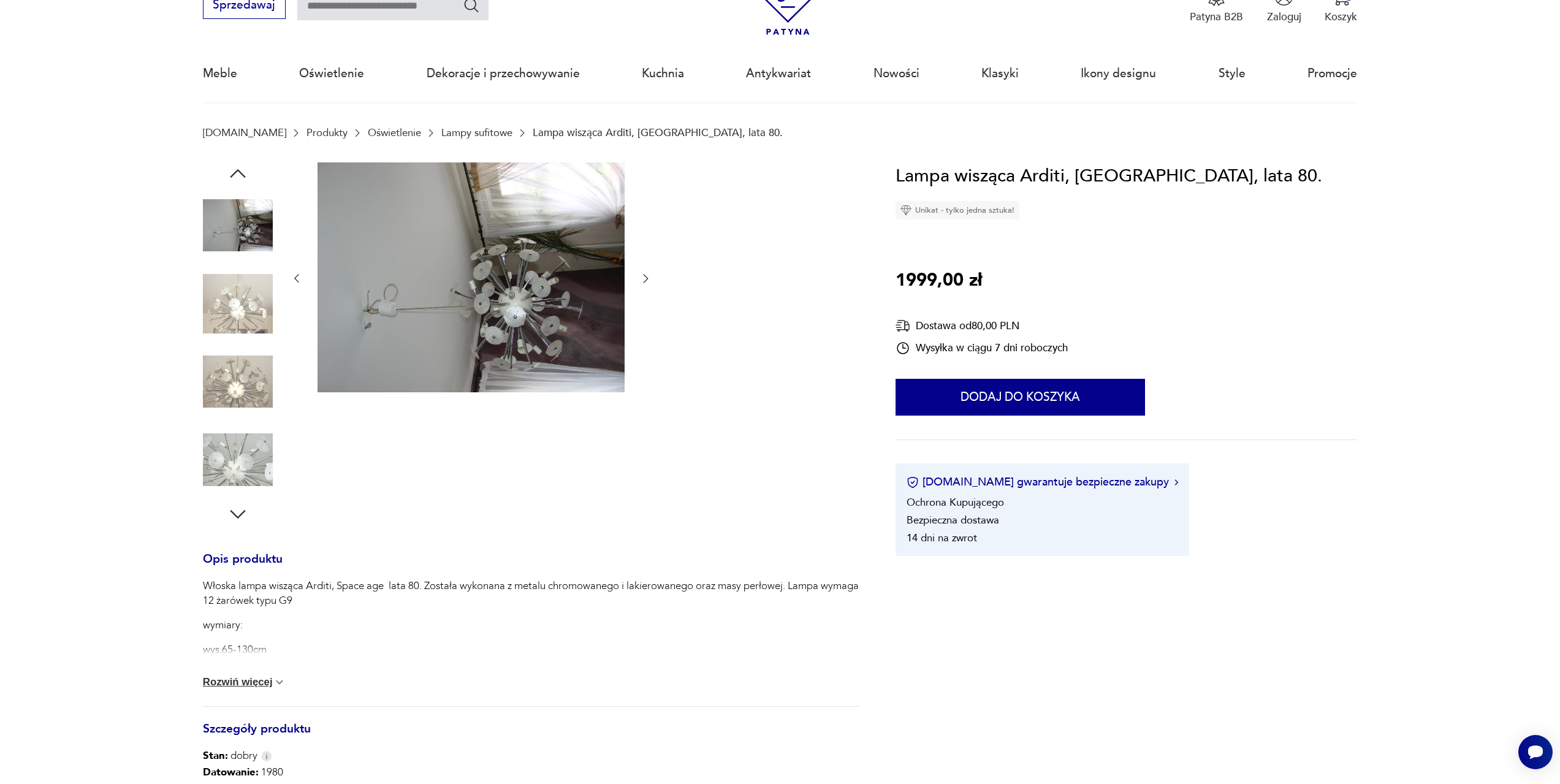
click at [257, 685] on button "Rozwiń więcej" at bounding box center [244, 681] width 83 height 13
click at [644, 281] on icon "button" at bounding box center [645, 278] width 13 height 13
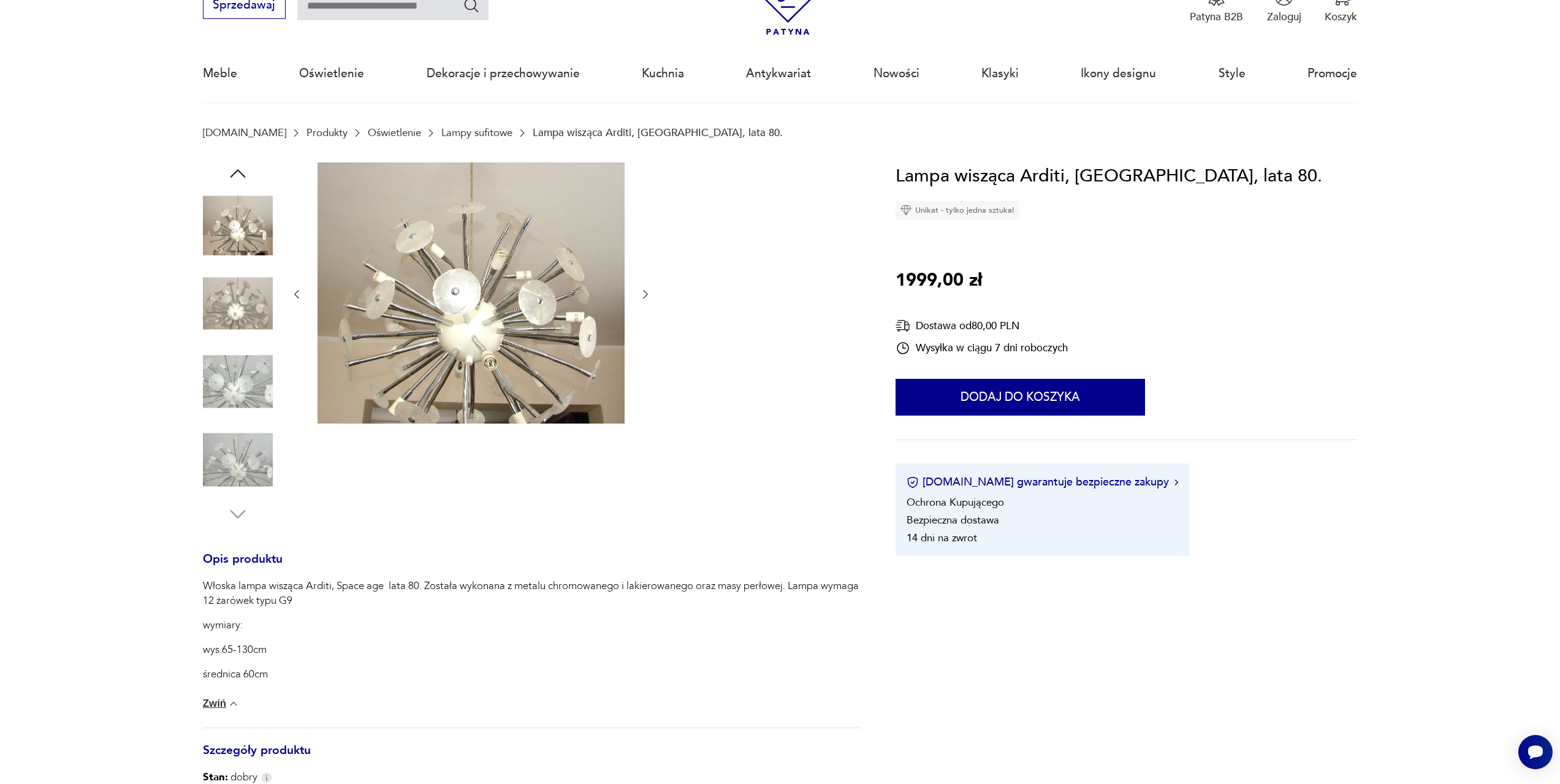
click at [644, 281] on div at bounding box center [471, 294] width 362 height 264
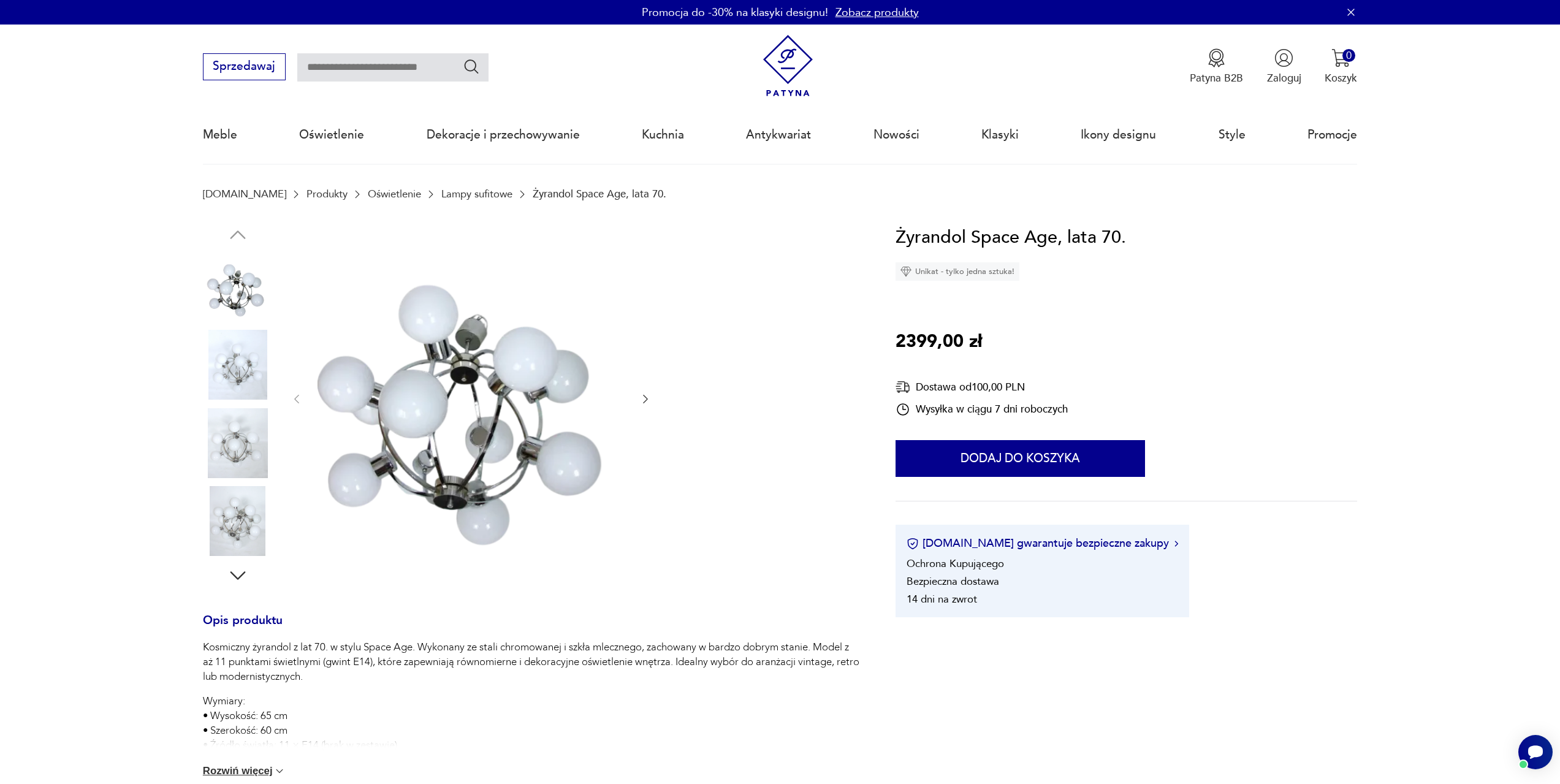
click at [240, 441] on img at bounding box center [237, 442] width 70 height 70
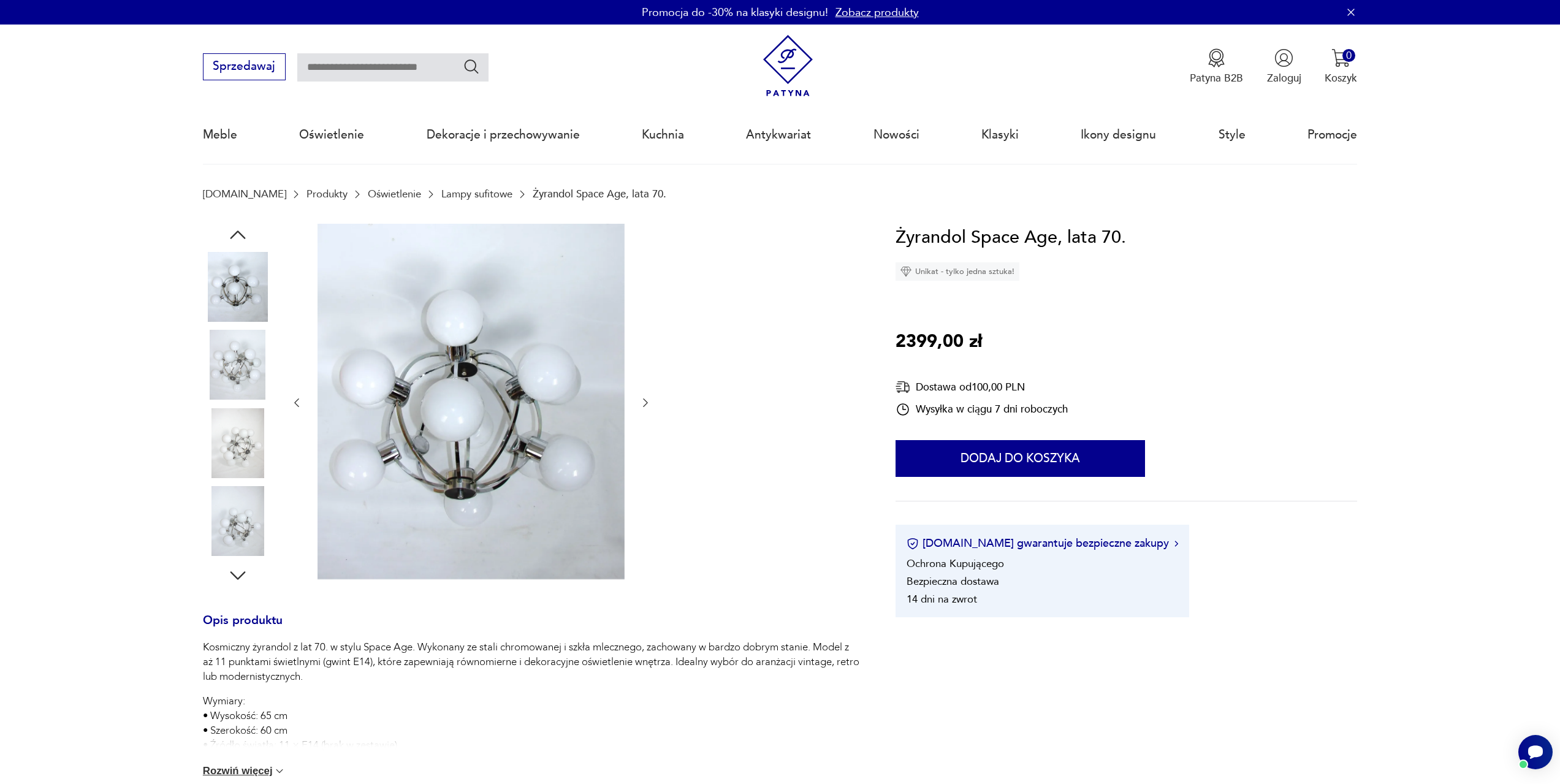
click at [244, 547] on img at bounding box center [237, 521] width 70 height 70
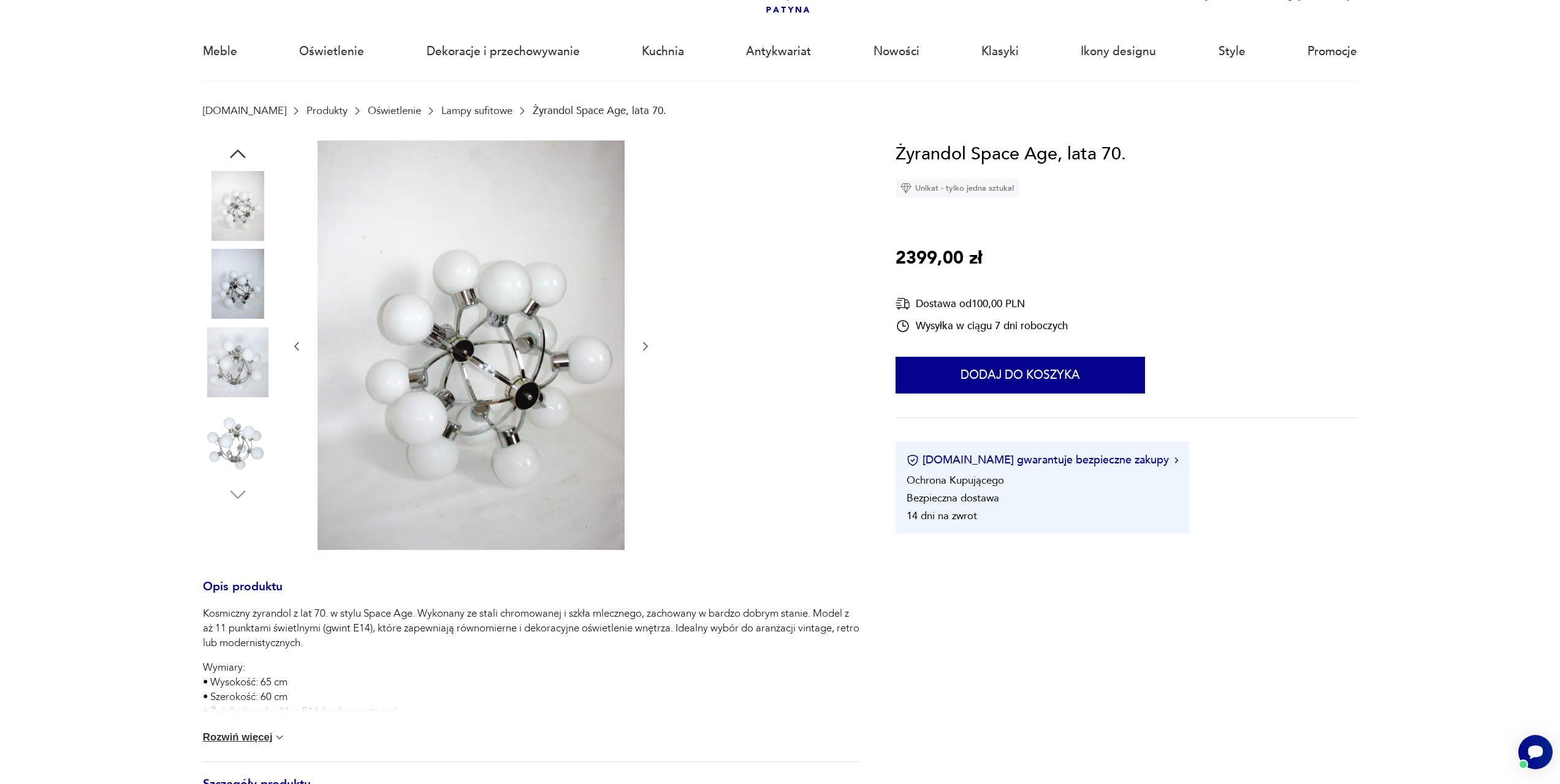
scroll to position [123, 0]
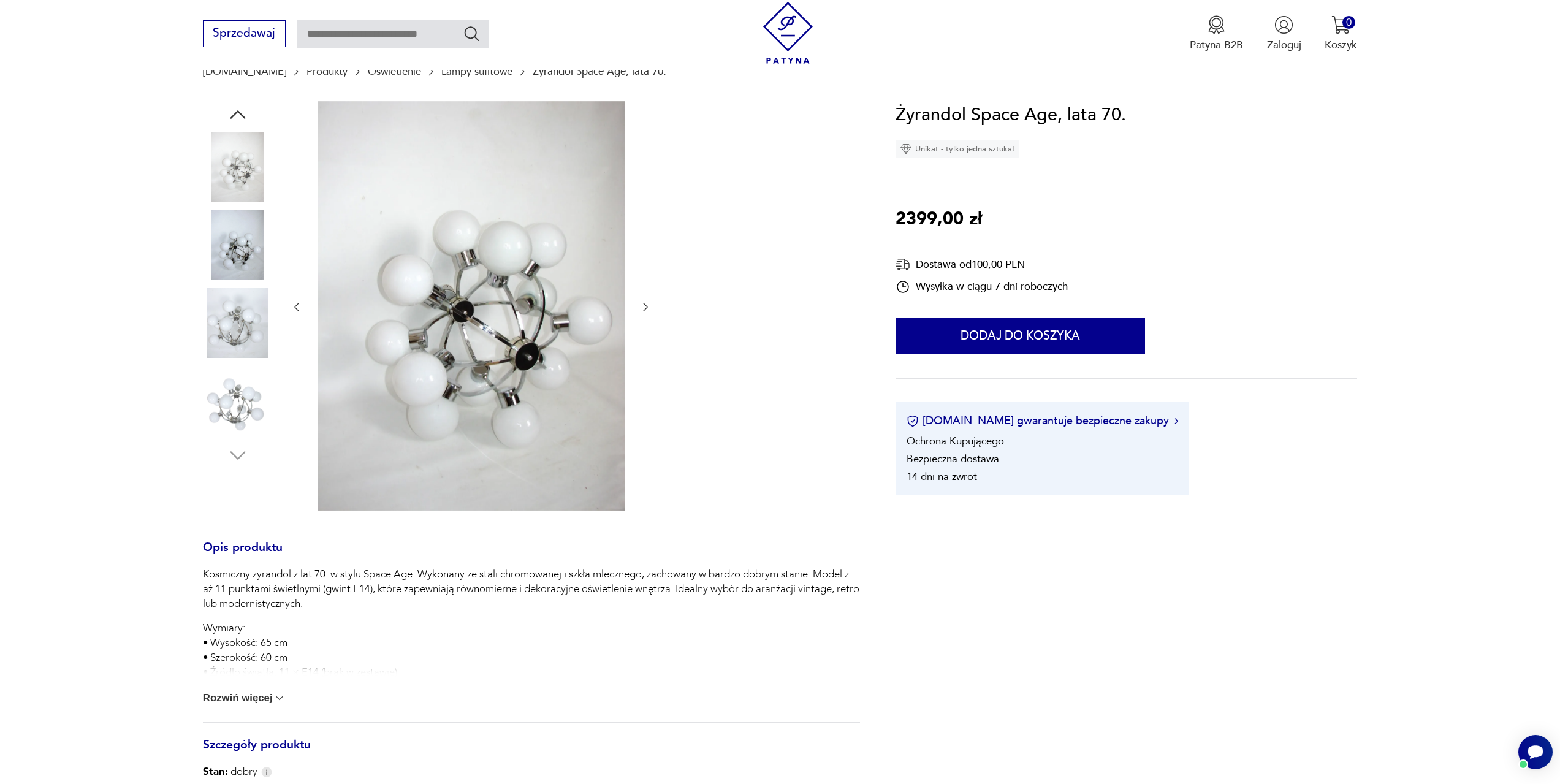
click at [251, 699] on button "Rozwiń więcej" at bounding box center [244, 697] width 83 height 13
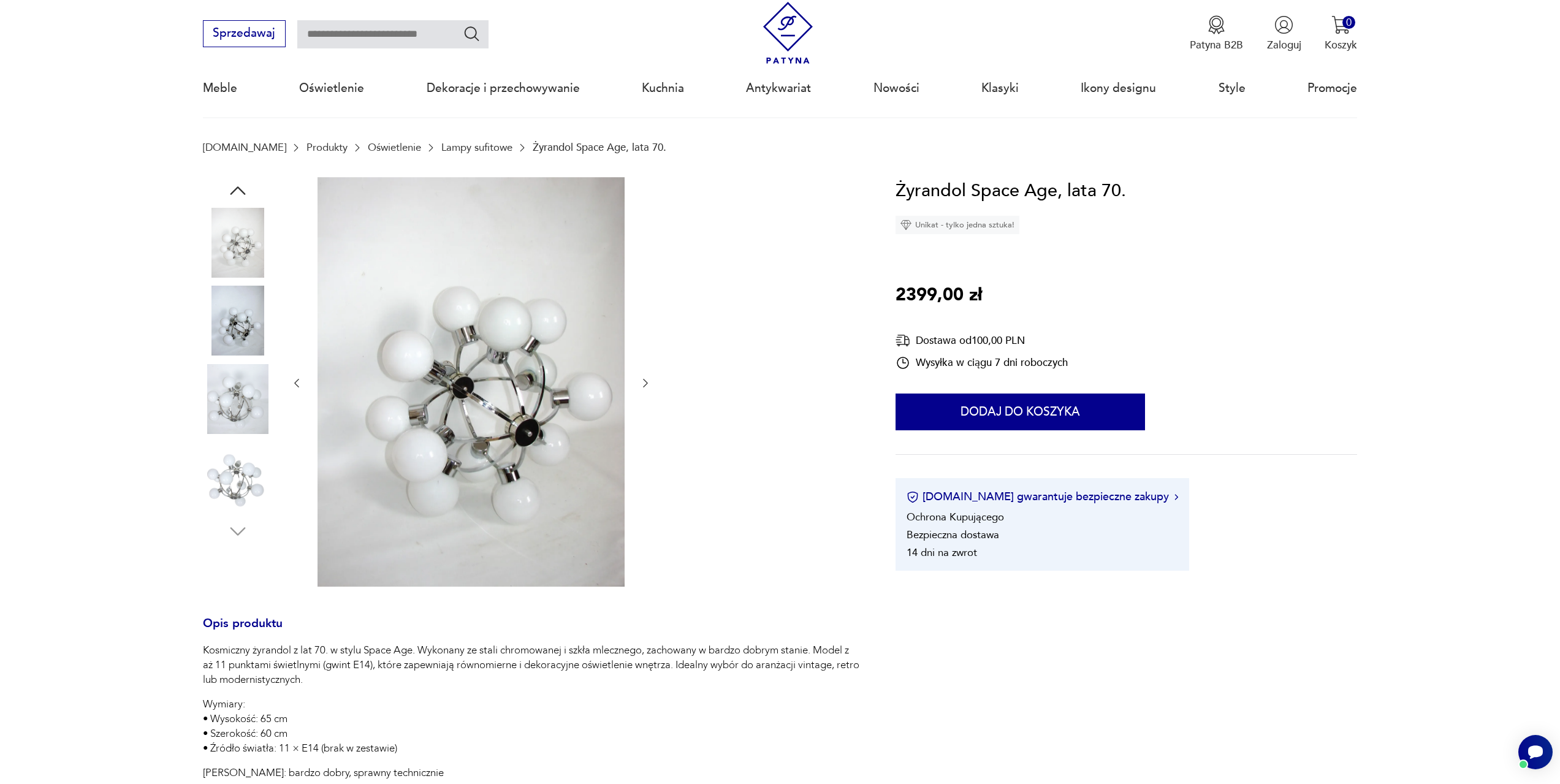
scroll to position [0, 0]
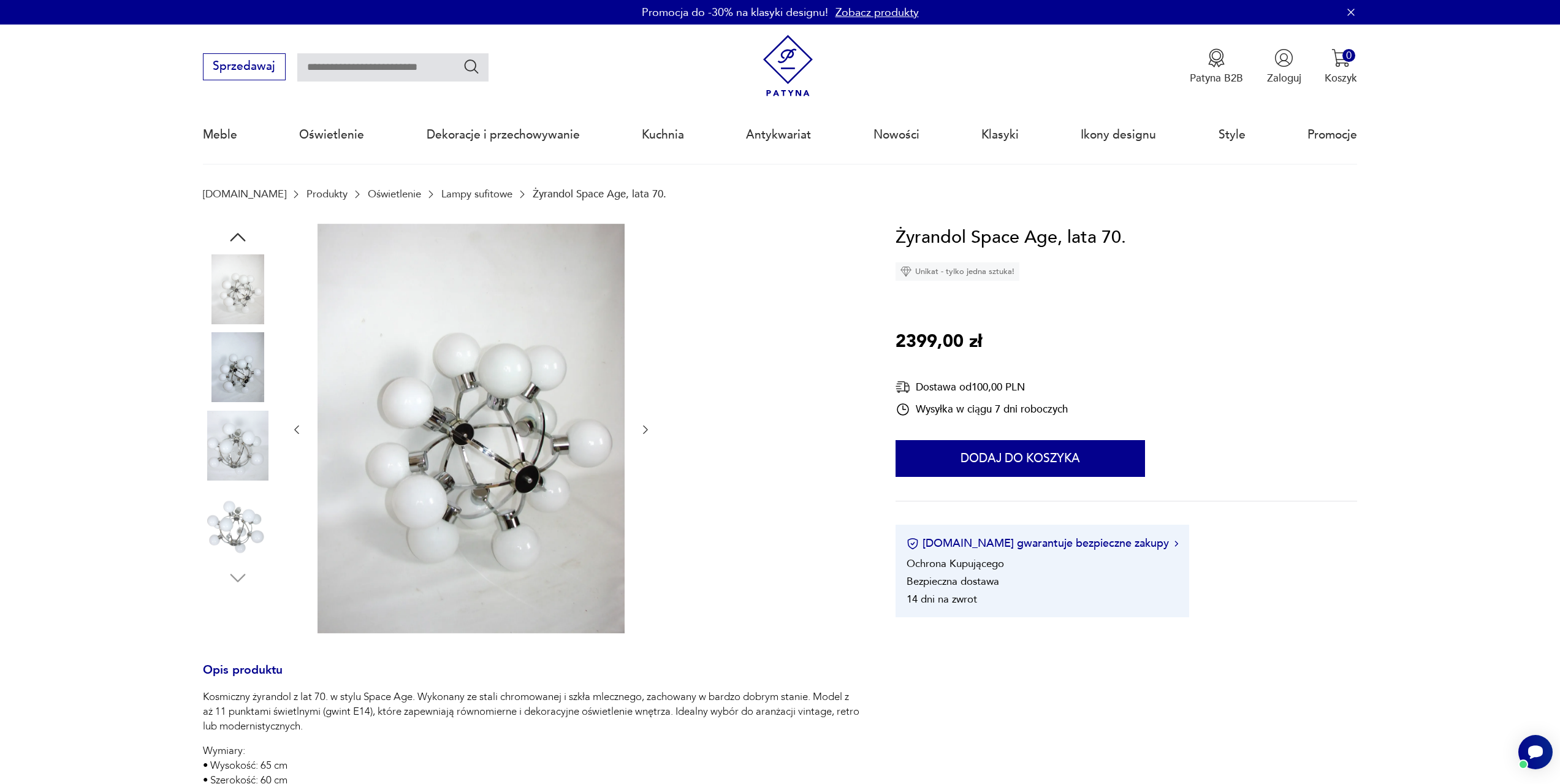
click at [233, 300] on img at bounding box center [237, 289] width 70 height 70
click at [237, 374] on img at bounding box center [237, 367] width 70 height 70
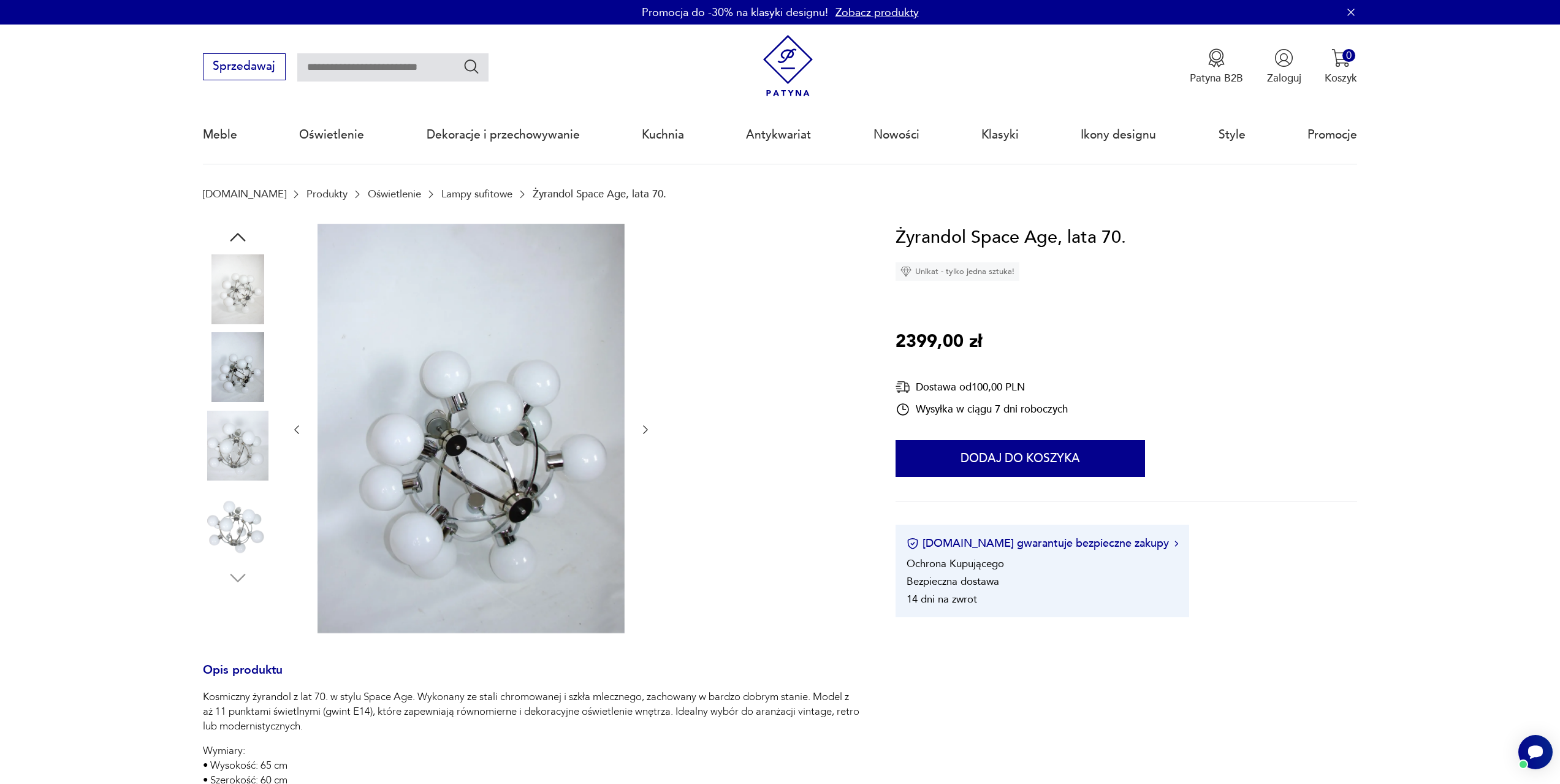
click at [237, 414] on img at bounding box center [237, 445] width 70 height 70
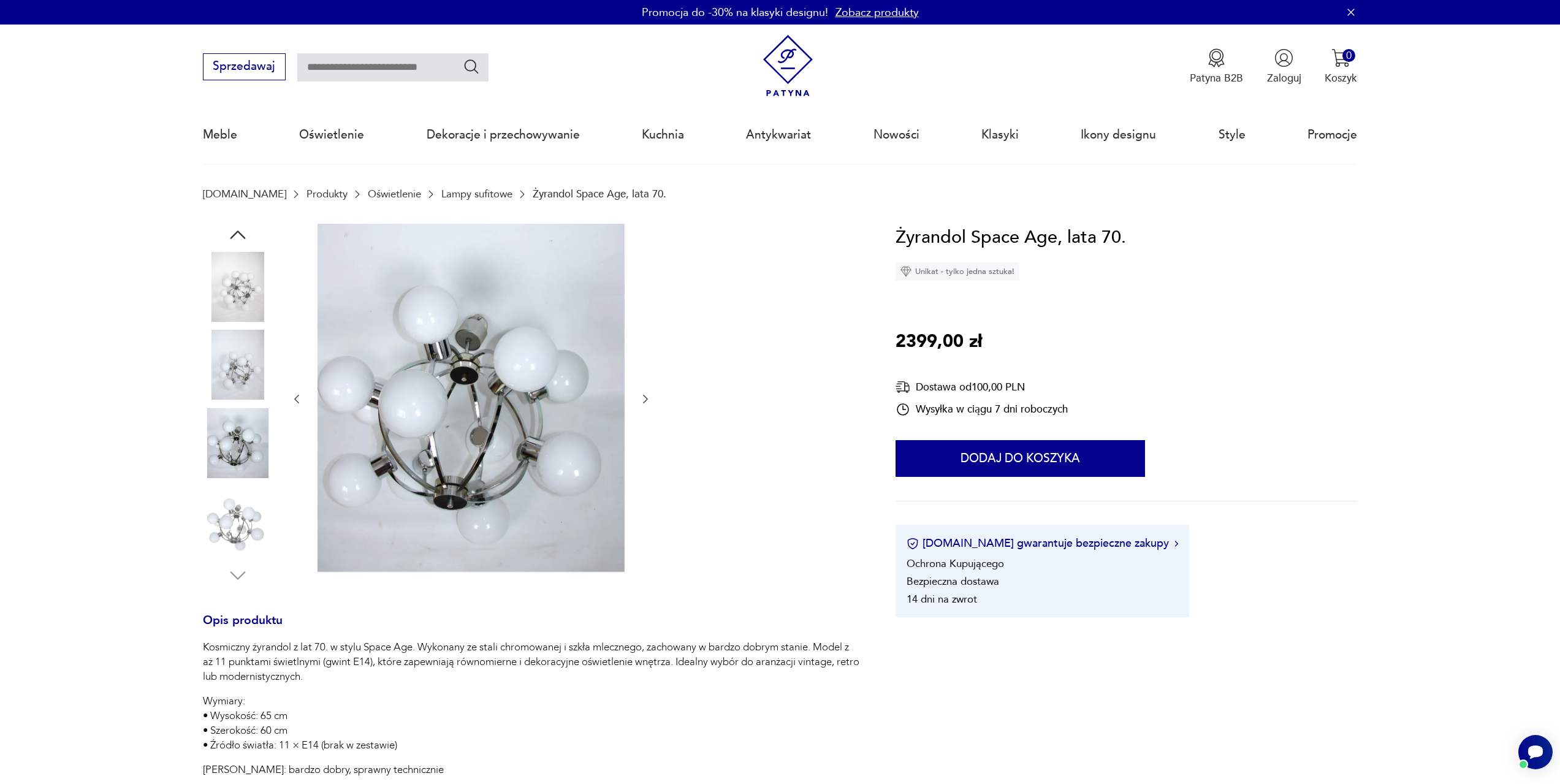
click at [243, 478] on div at bounding box center [237, 444] width 70 height 72
click at [240, 506] on img at bounding box center [237, 521] width 70 height 70
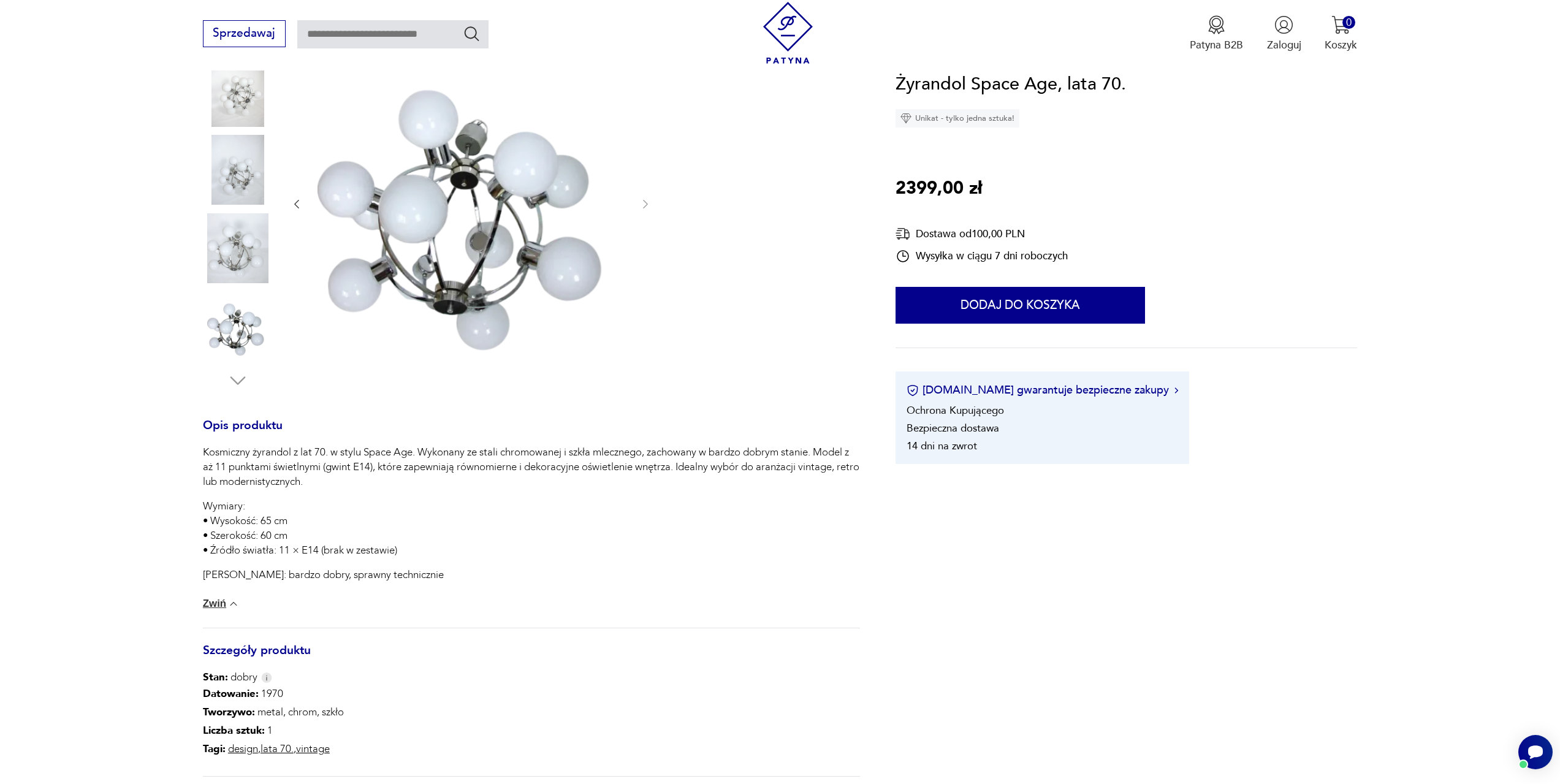
scroll to position [61, 0]
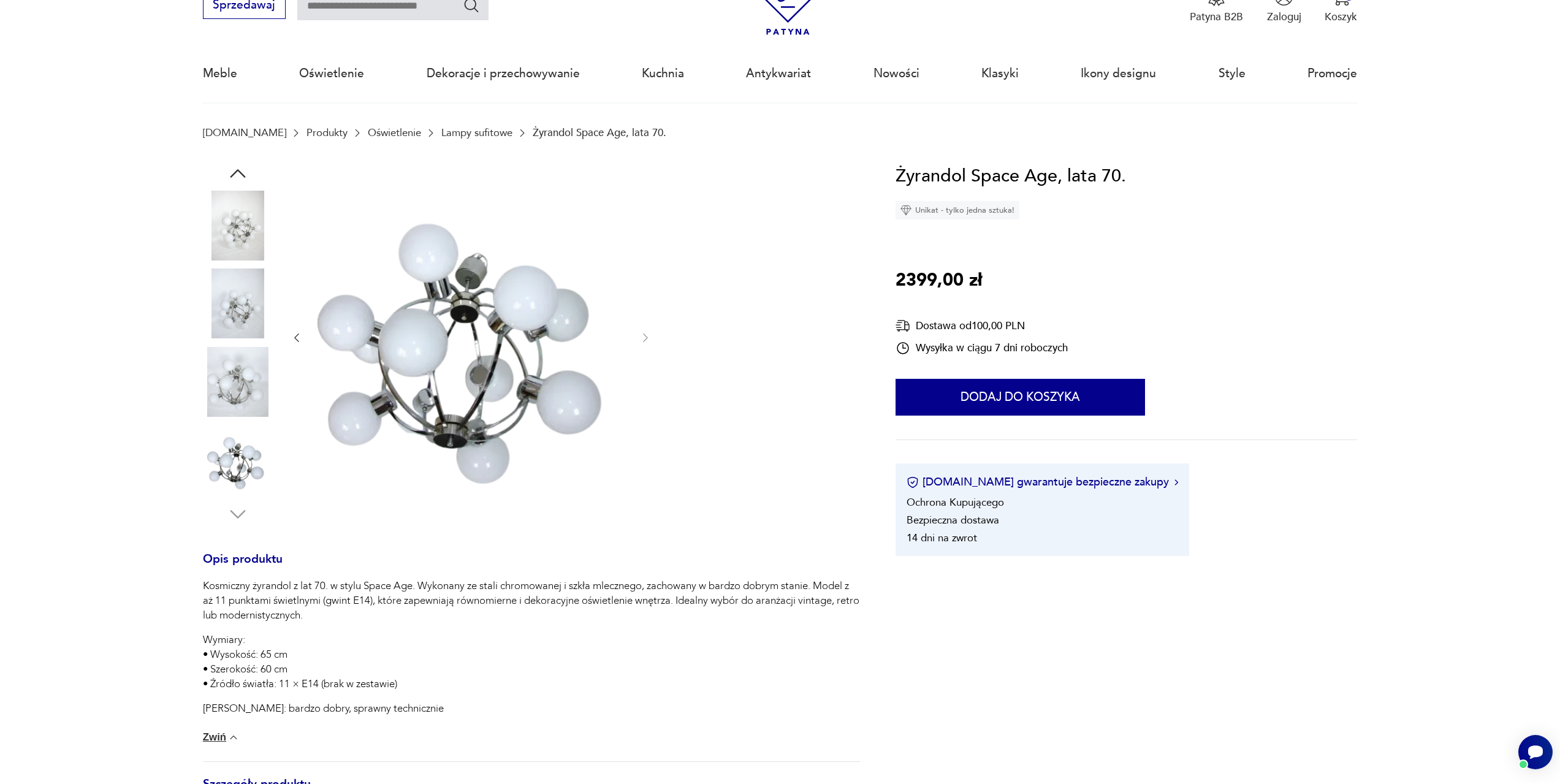
click at [66, 557] on section "Opis produktu Kosmiczny żyrandol z lat 70. w stylu Space Age. Wykonany ze stali…" at bounding box center [780, 590] width 1560 height 855
click at [229, 307] on img at bounding box center [237, 303] width 70 height 70
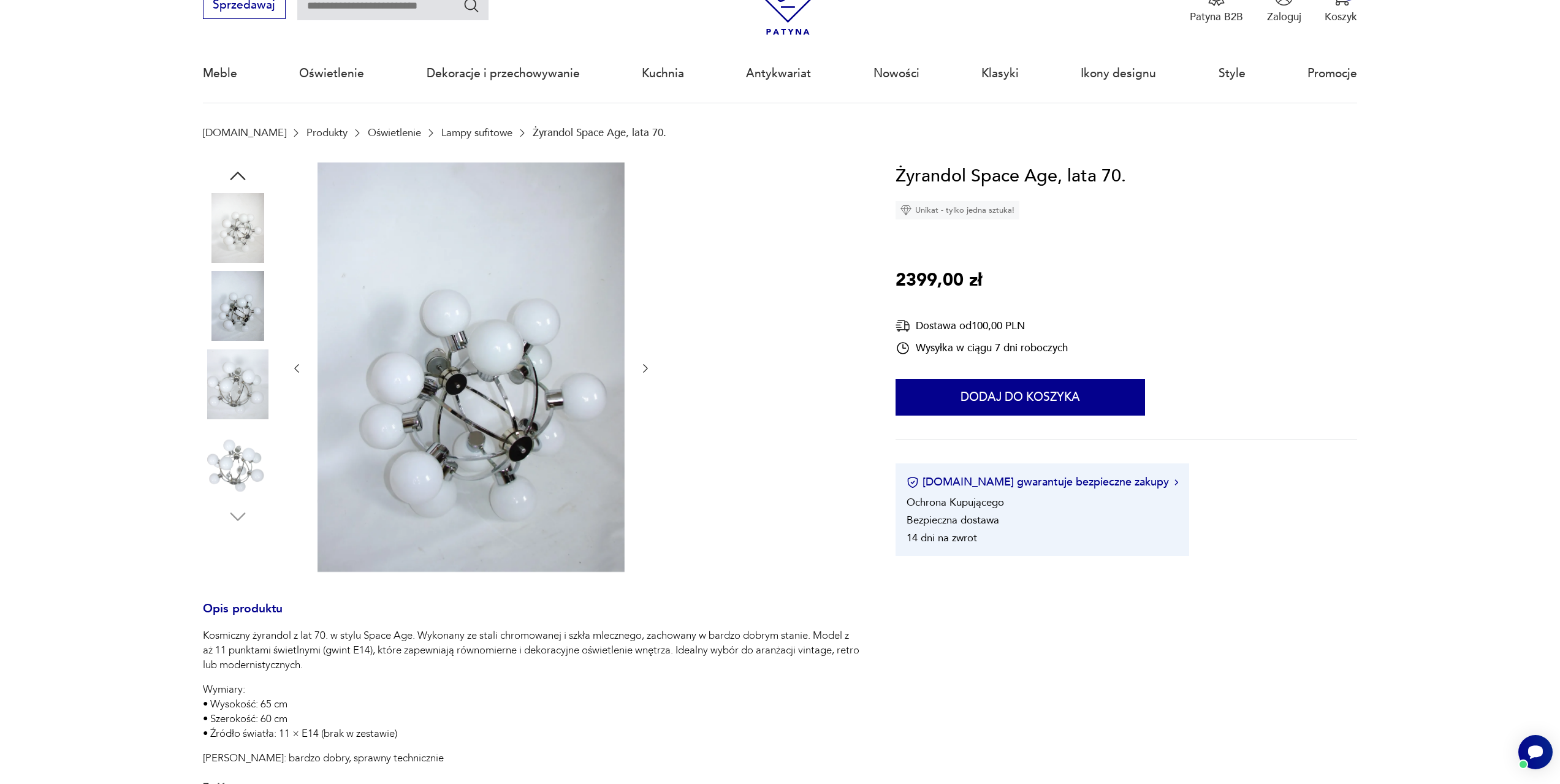
click at [210, 377] on img at bounding box center [237, 384] width 70 height 70
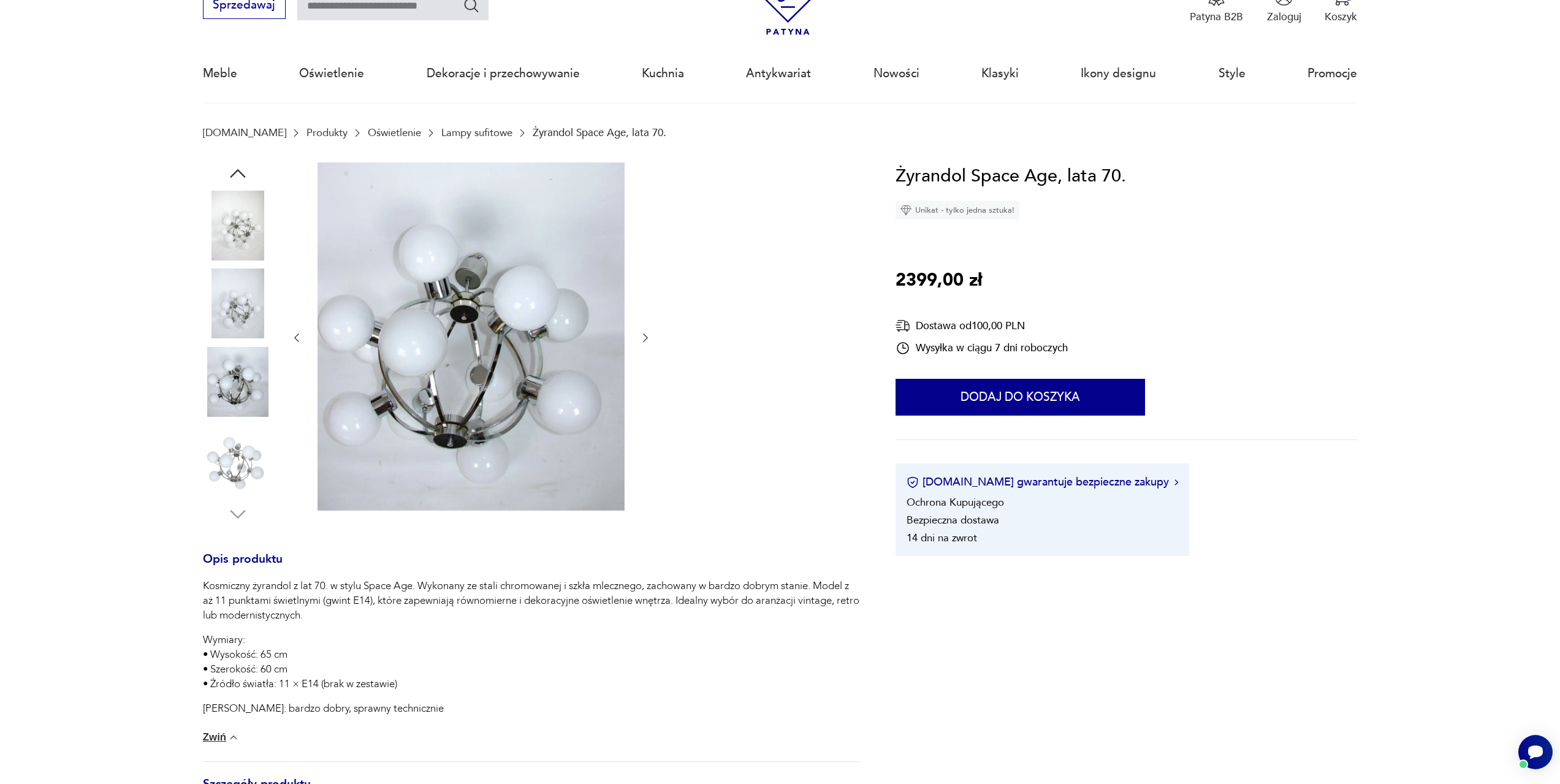
click at [257, 466] on img at bounding box center [237, 459] width 70 height 70
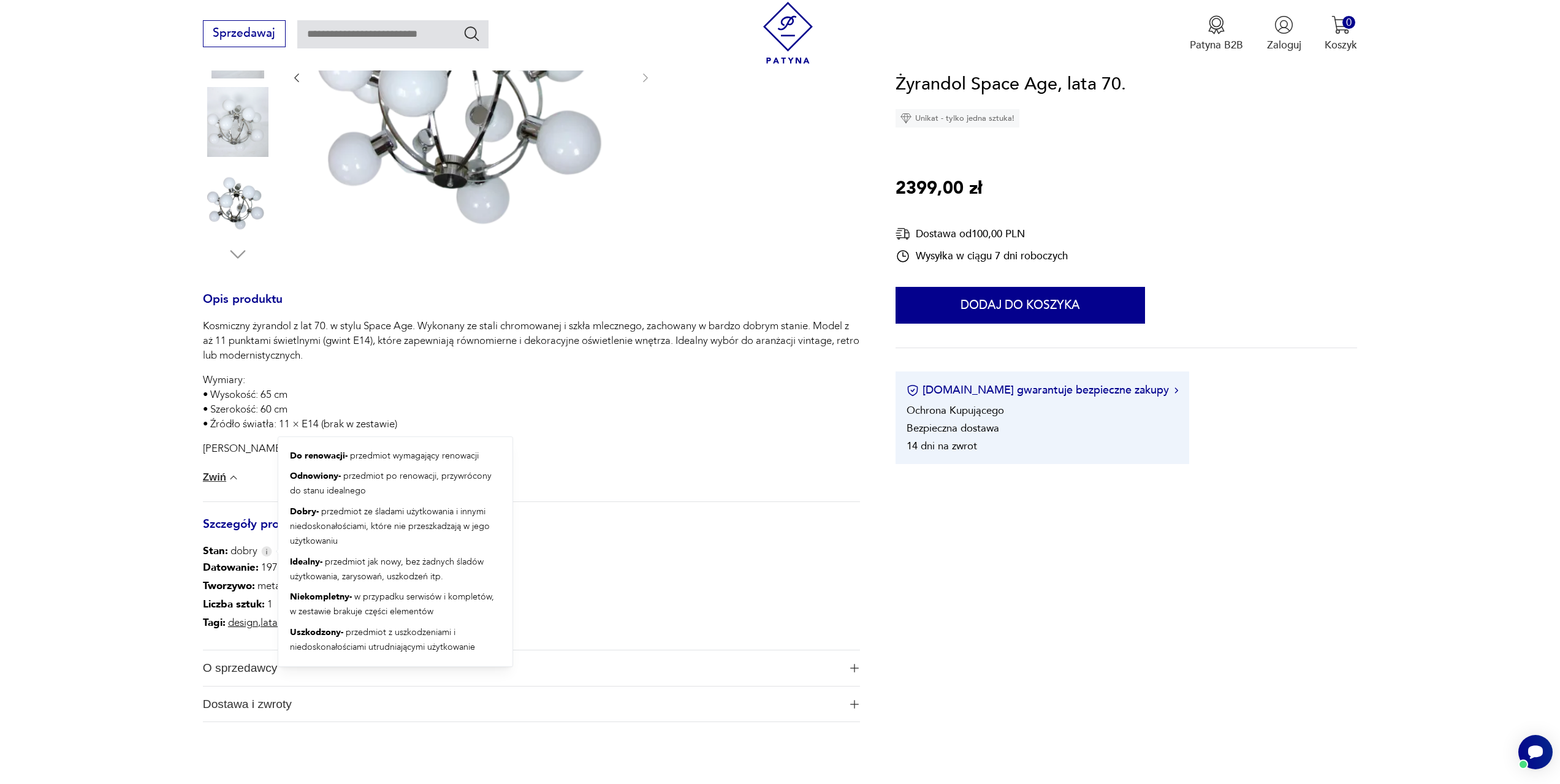
scroll to position [306, 0]
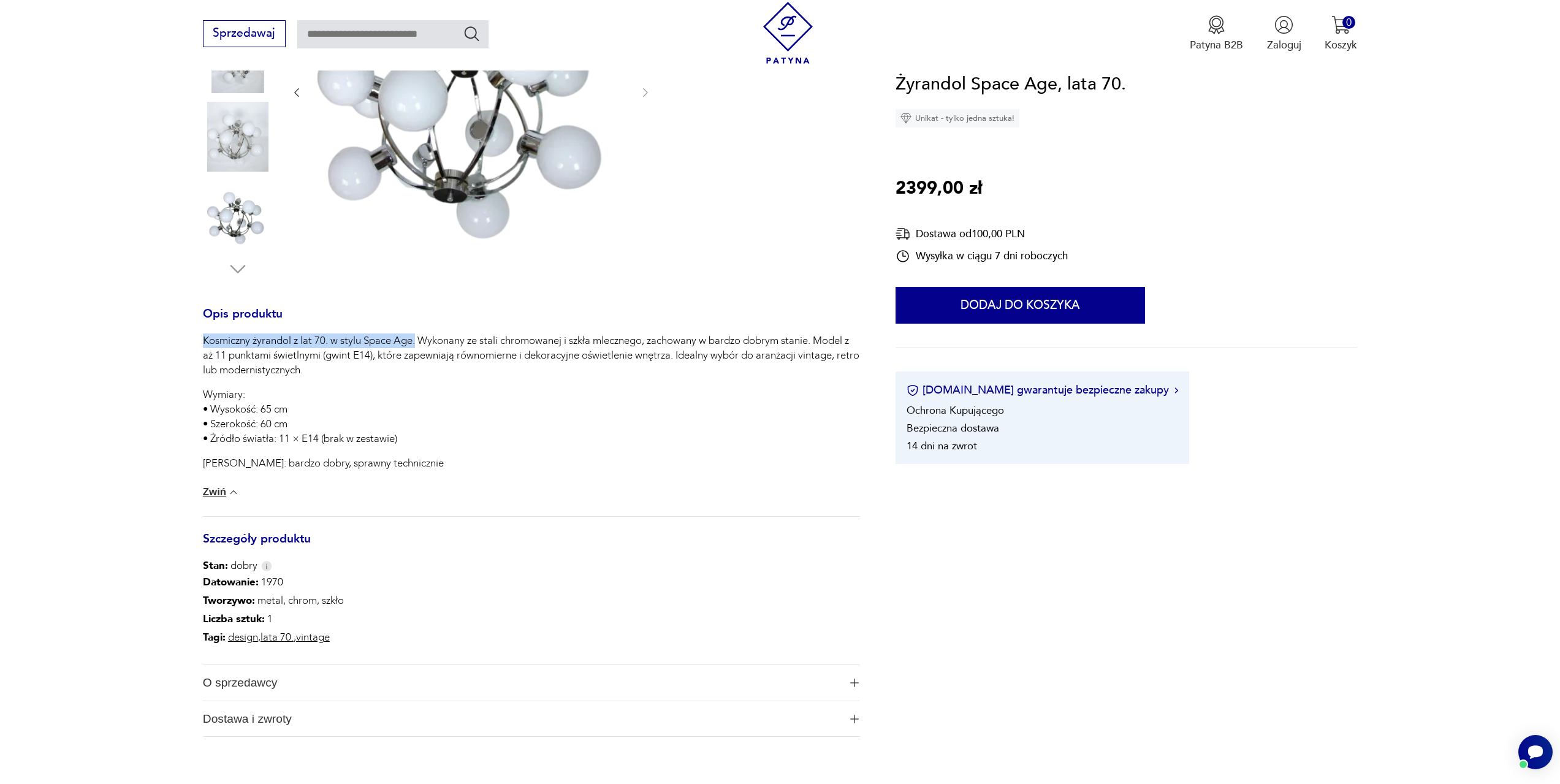
drag, startPoint x: 417, startPoint y: 342, endPoint x: 193, endPoint y: 335, distance: 224.1
click at [193, 335] on section "Opis produktu Kosmiczny żyrandol z lat 70. w stylu Space Age. Wykonany ze stali…" at bounding box center [780, 345] width 1560 height 855
copy p "Kosmiczny żyrandol z lat 70. w stylu Space Age."
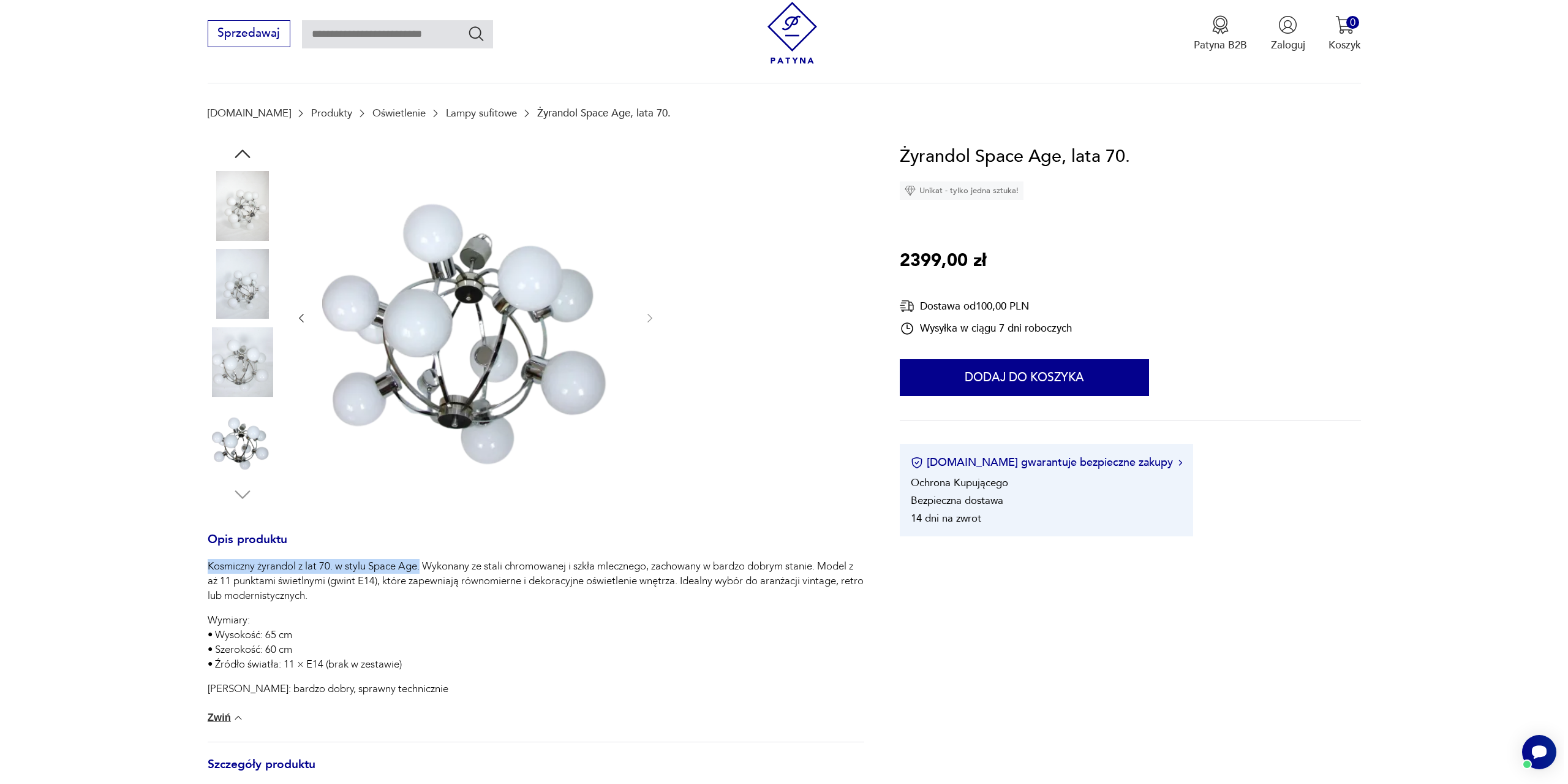
scroll to position [0, 0]
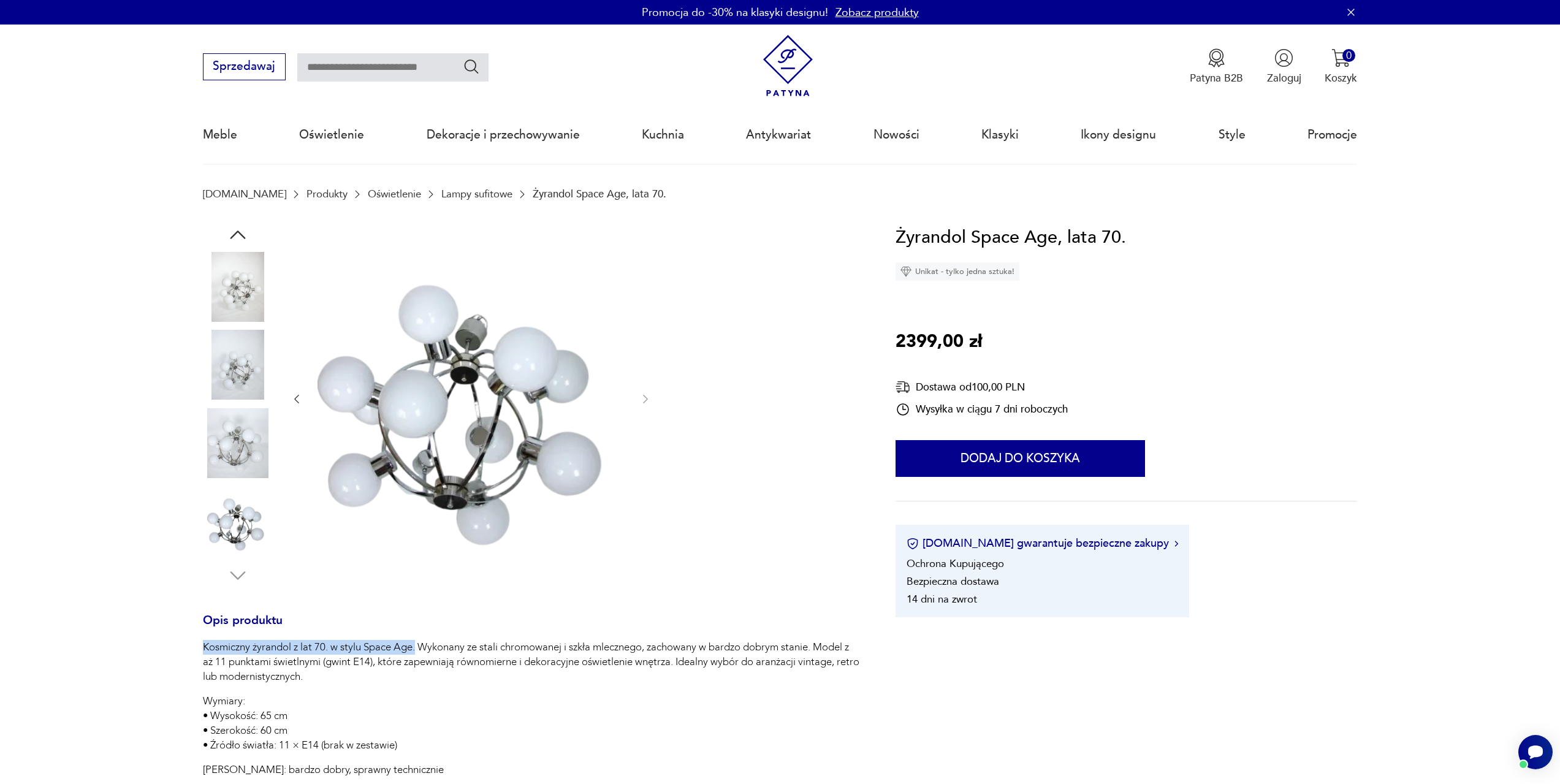
click at [441, 196] on link "Lampy sufitowe" at bounding box center [476, 194] width 71 height 12
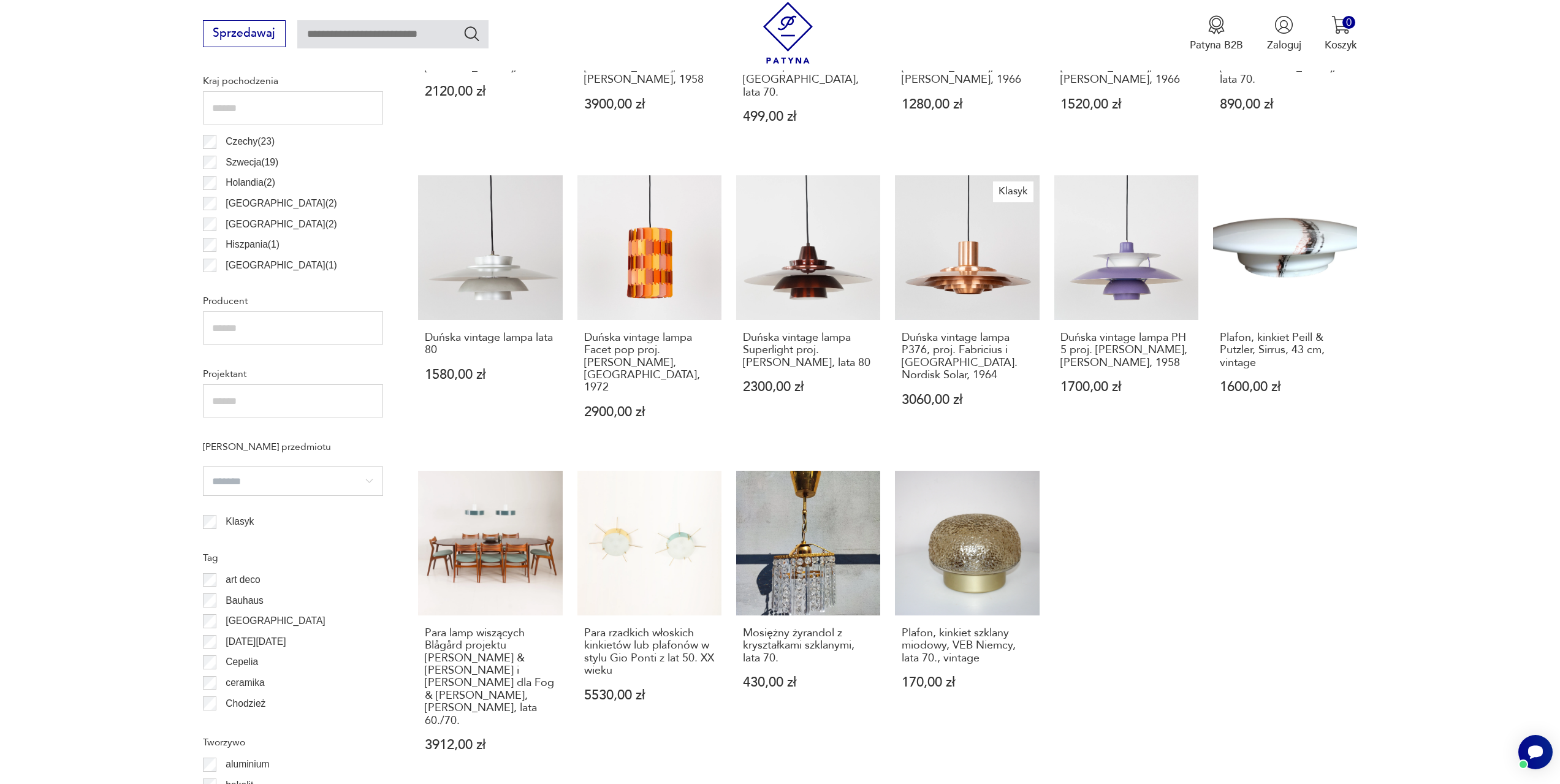
scroll to position [714, 0]
click at [256, 579] on p "art deco" at bounding box center [242, 579] width 34 height 16
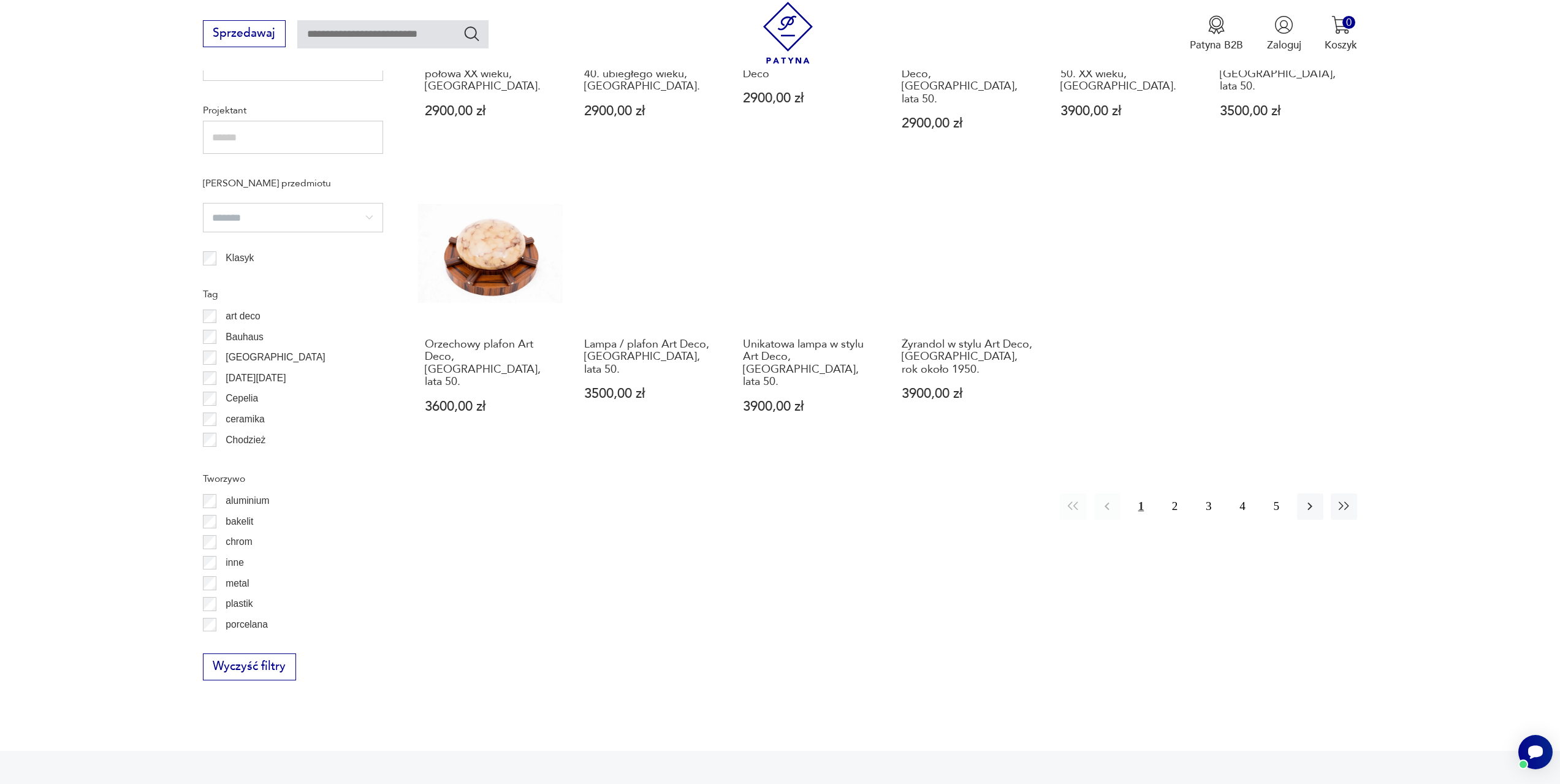
scroll to position [977, 0]
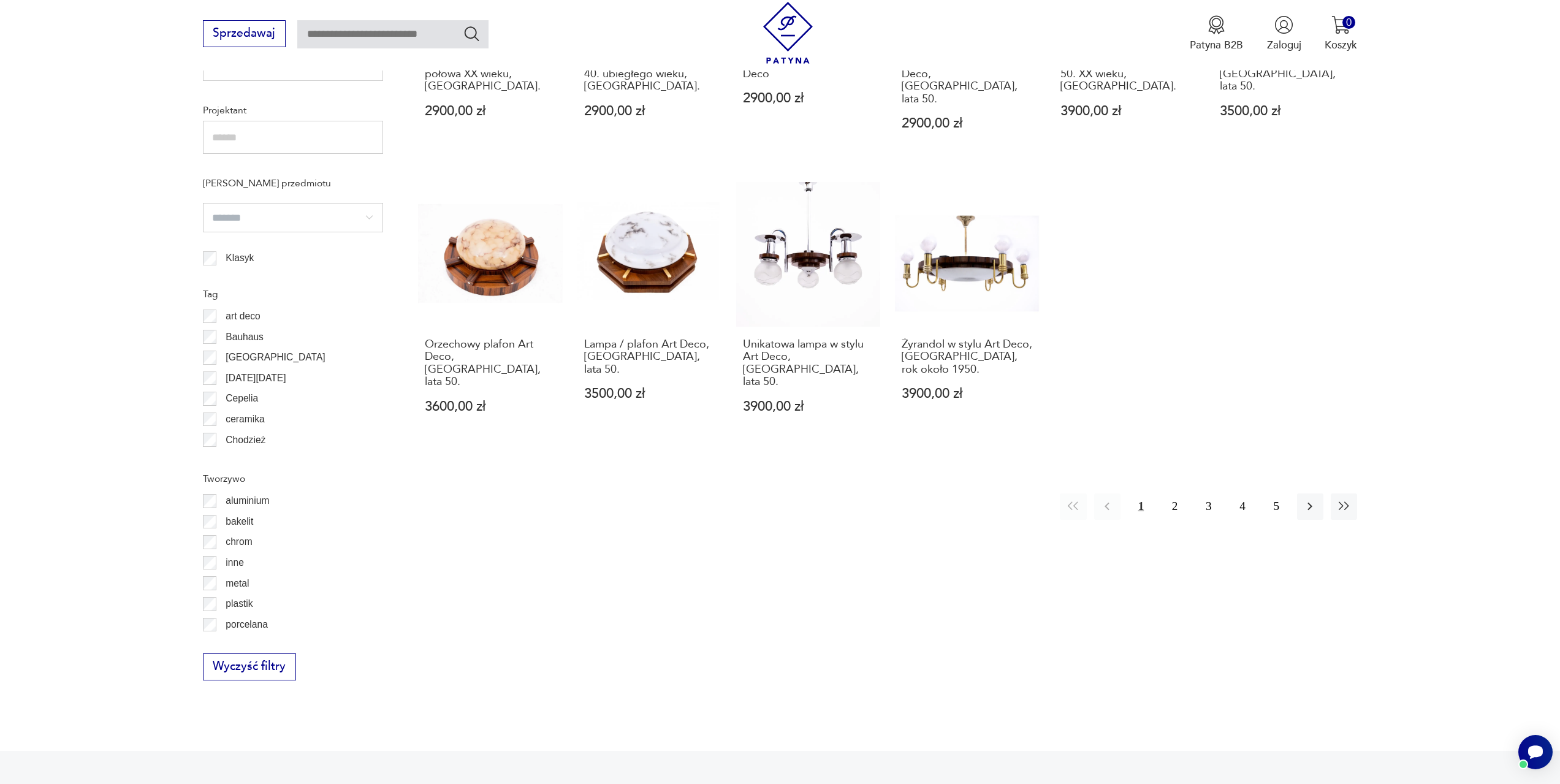
click at [234, 543] on p "chrom" at bounding box center [238, 541] width 26 height 16
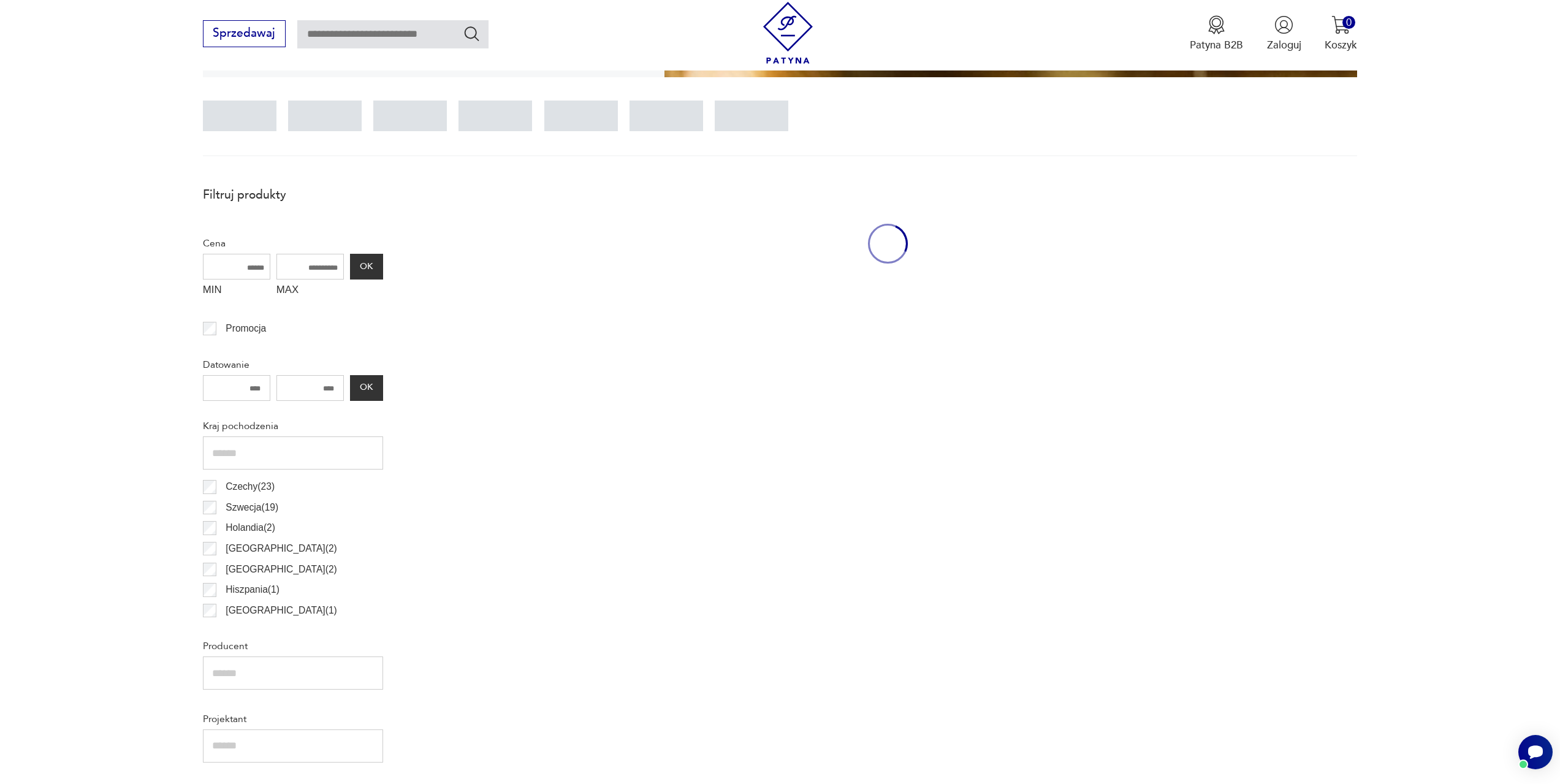
scroll to position [364, 0]
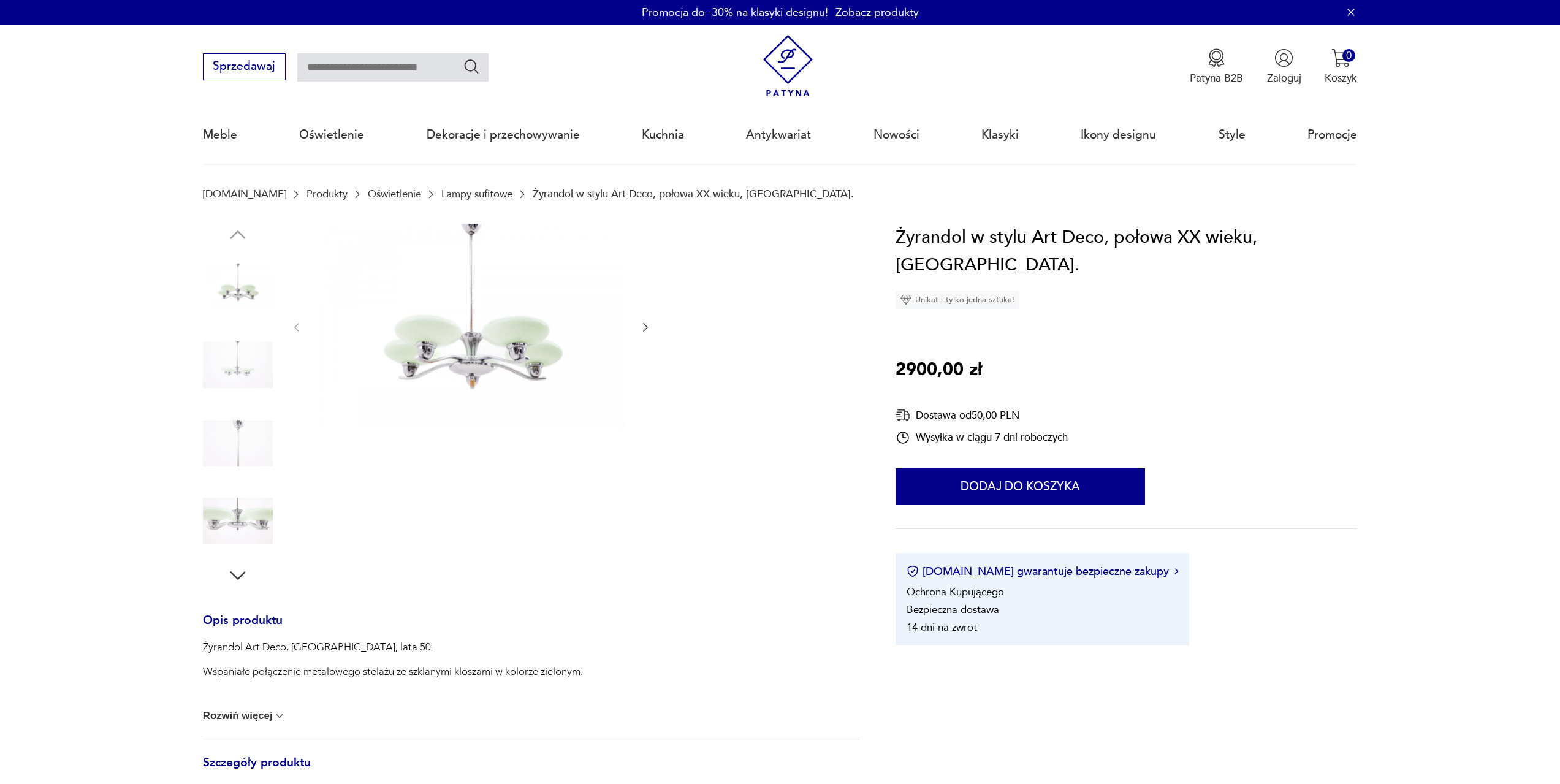
click at [222, 368] on img at bounding box center [237, 364] width 70 height 70
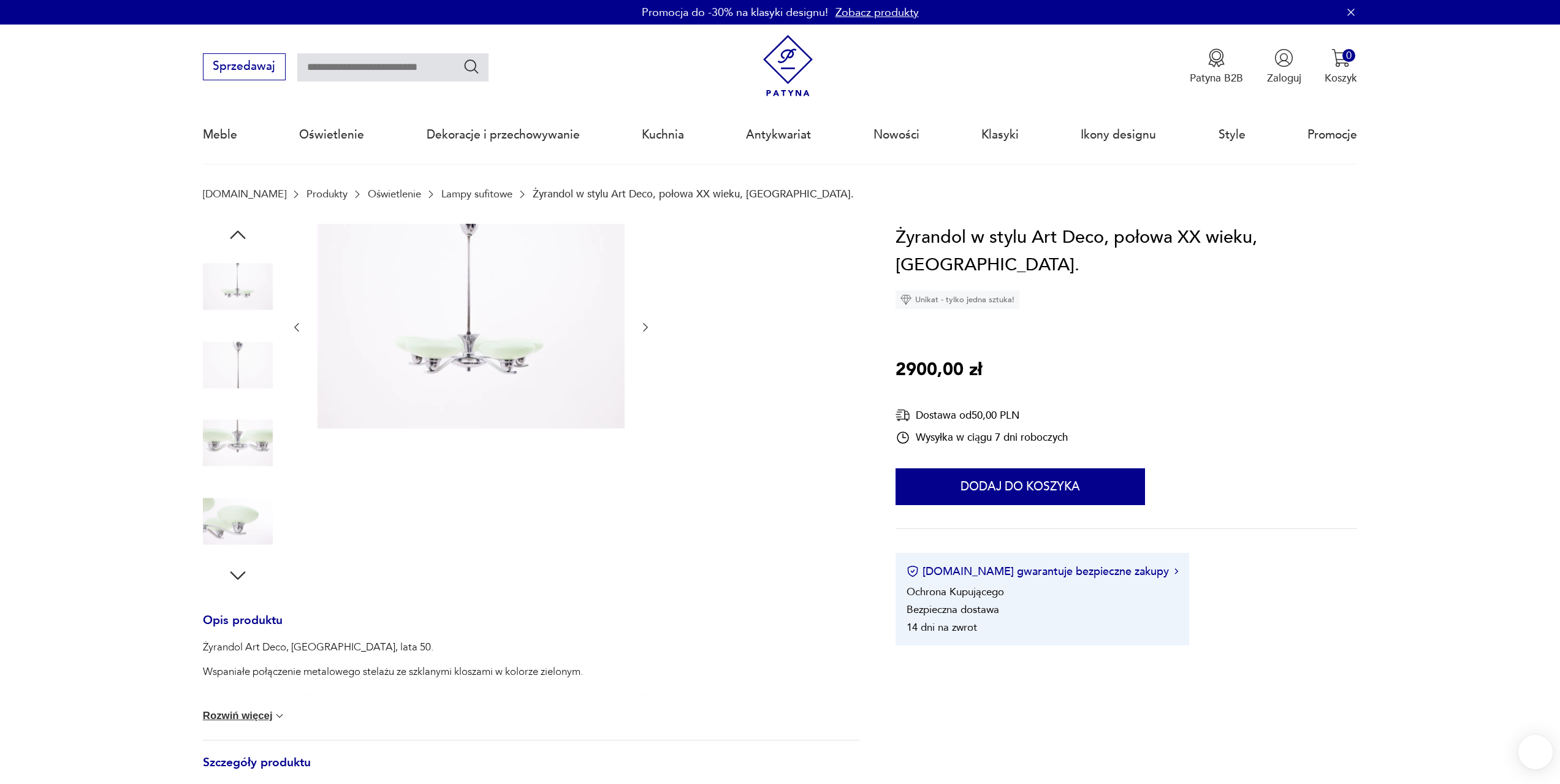
click at [241, 423] on img at bounding box center [237, 442] width 70 height 70
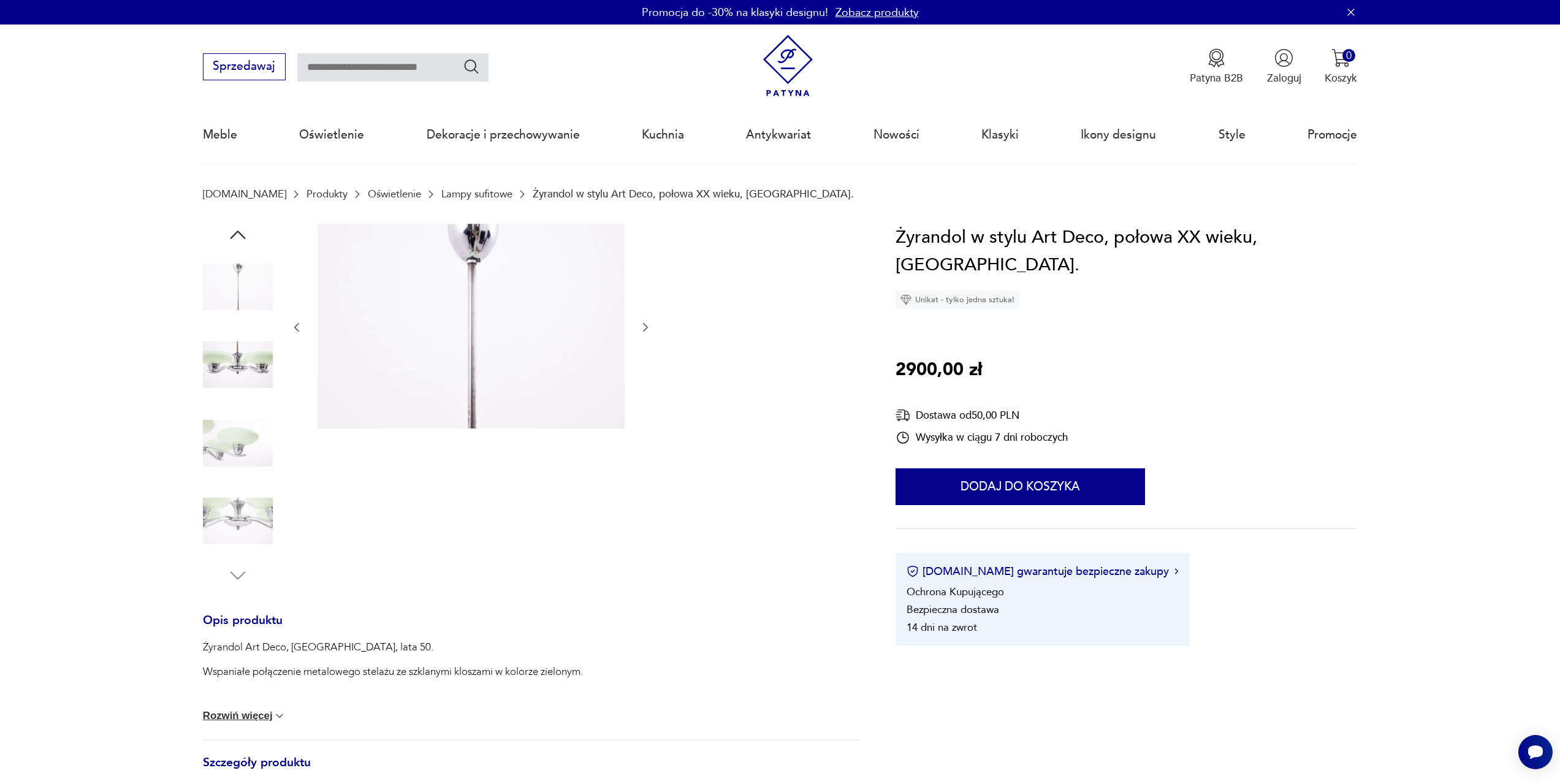
click at [231, 509] on img at bounding box center [237, 521] width 70 height 70
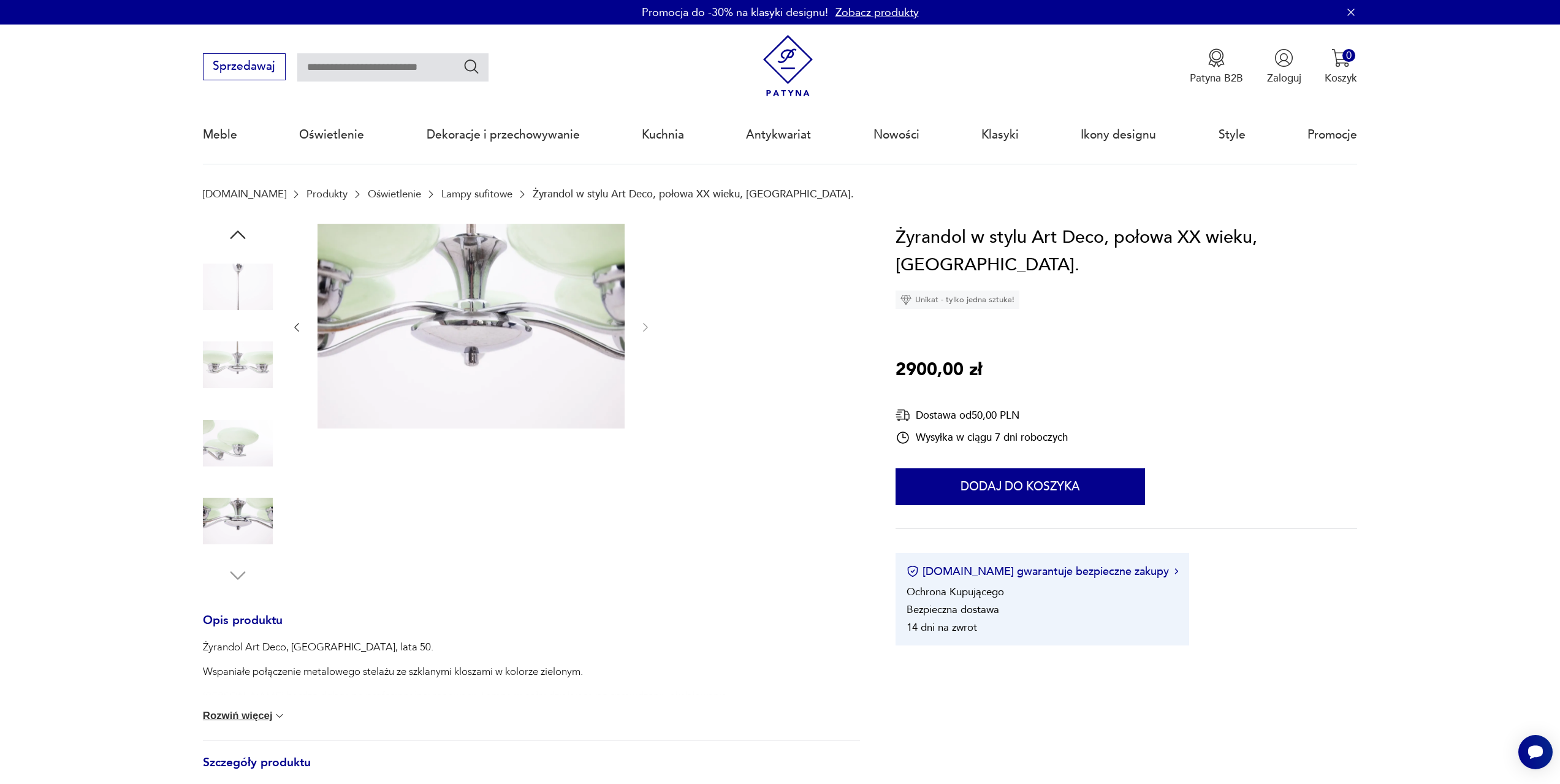
click at [233, 442] on img at bounding box center [237, 442] width 70 height 70
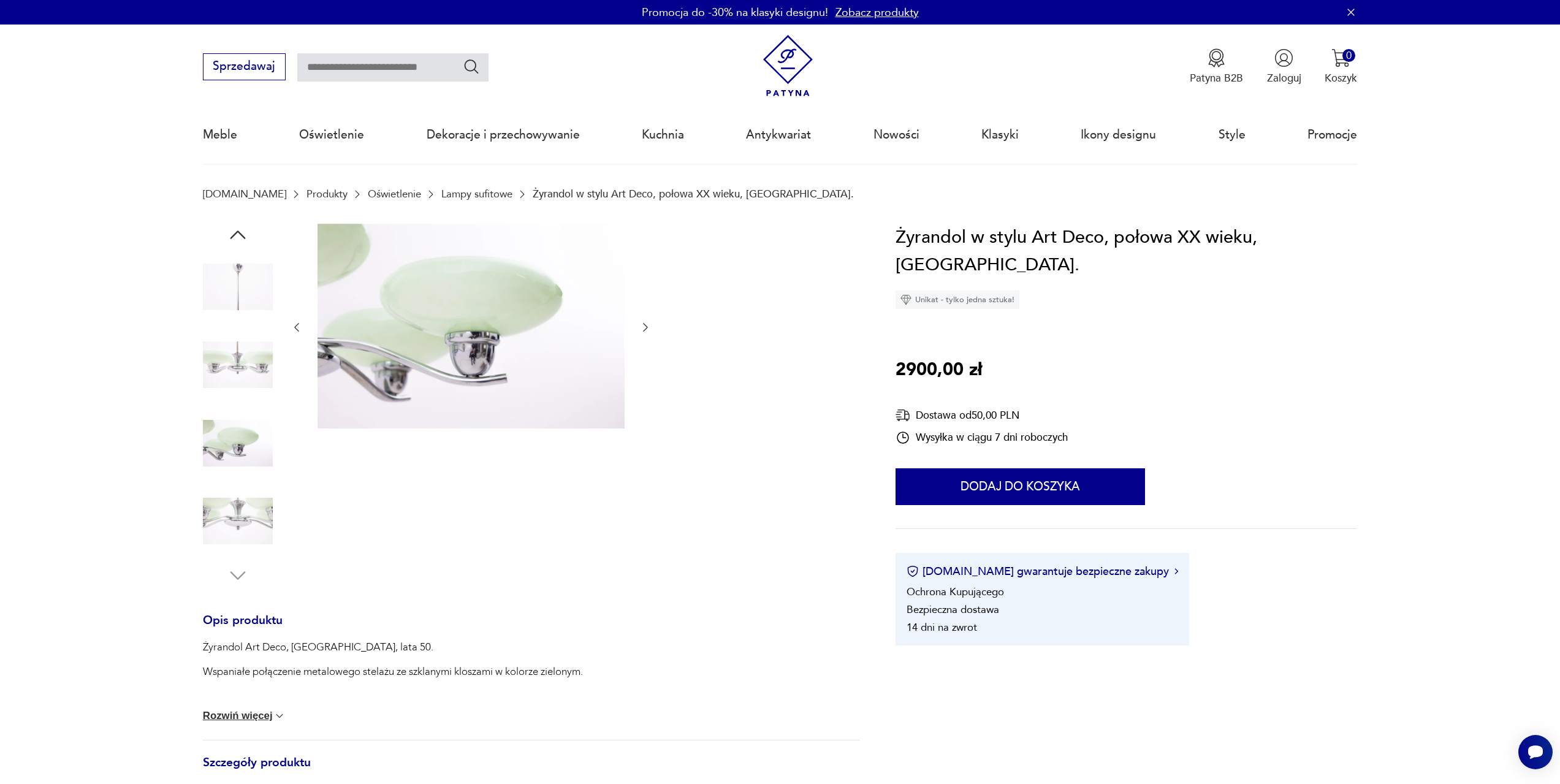
click at [268, 714] on button "Rozwiń więcej" at bounding box center [244, 716] width 83 height 13
click at [248, 294] on img at bounding box center [237, 286] width 70 height 70
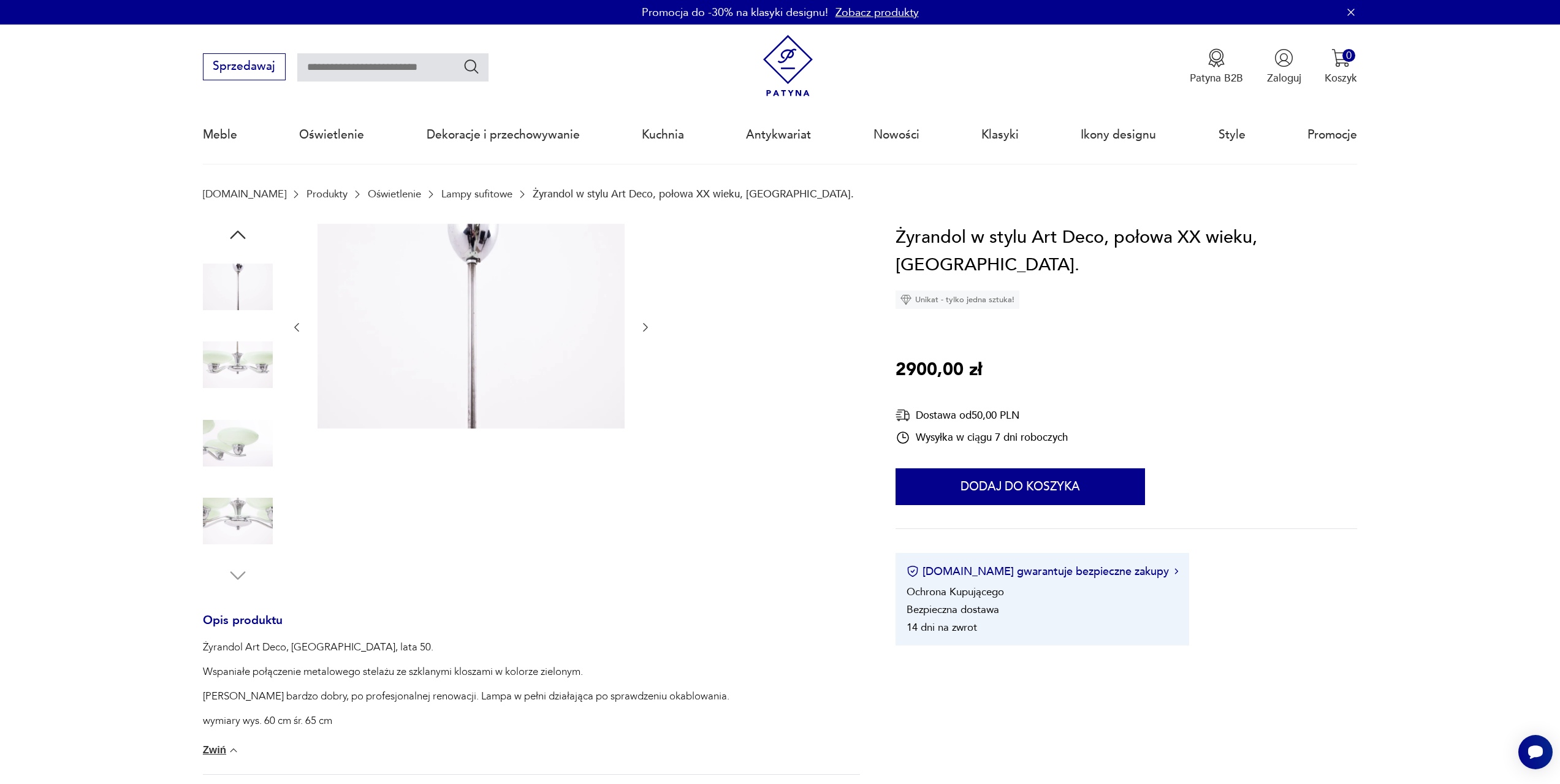
click at [247, 371] on img at bounding box center [237, 364] width 70 height 70
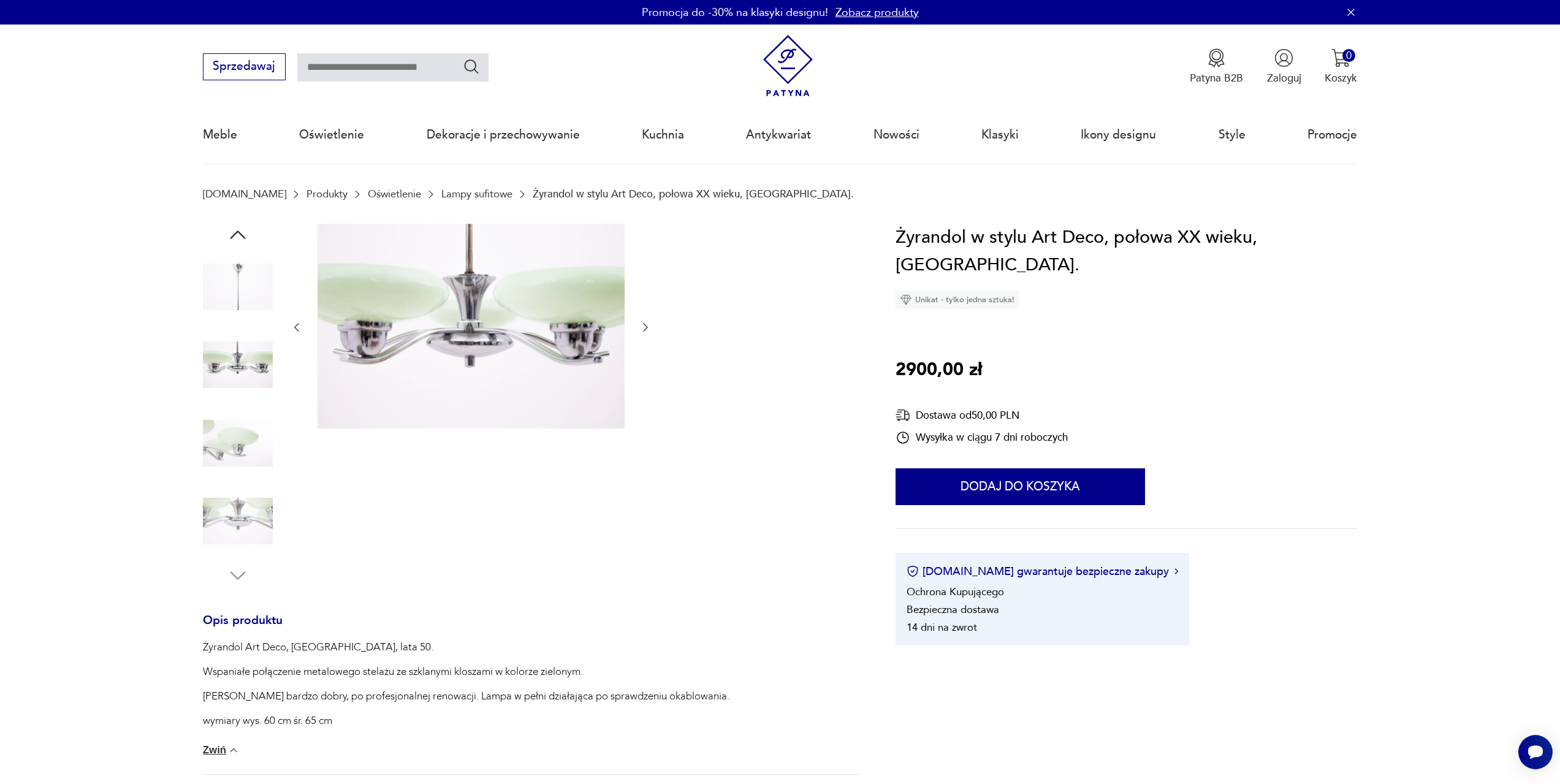
click at [245, 419] on img at bounding box center [237, 442] width 70 height 70
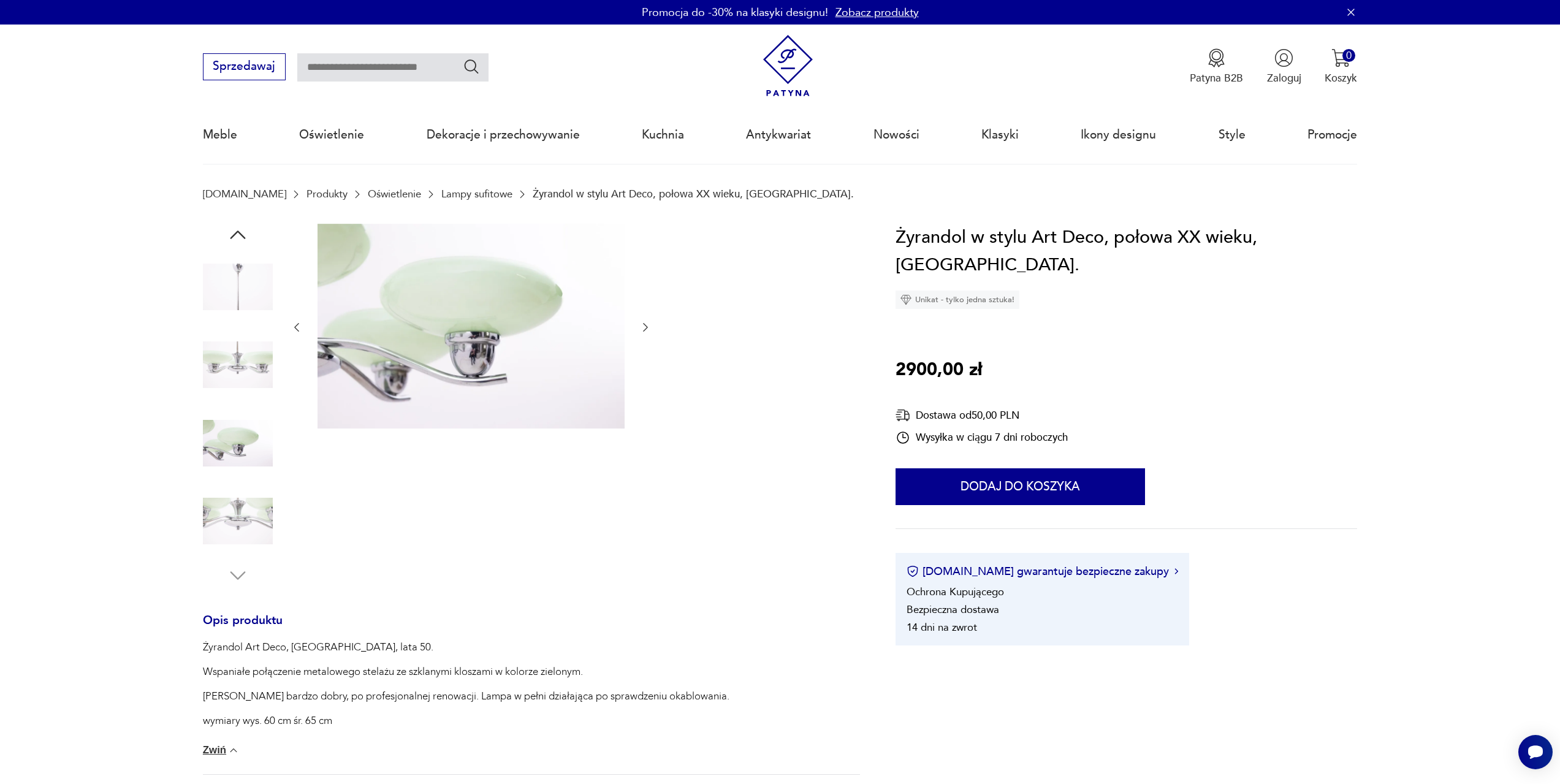
click at [236, 496] on img at bounding box center [237, 521] width 70 height 70
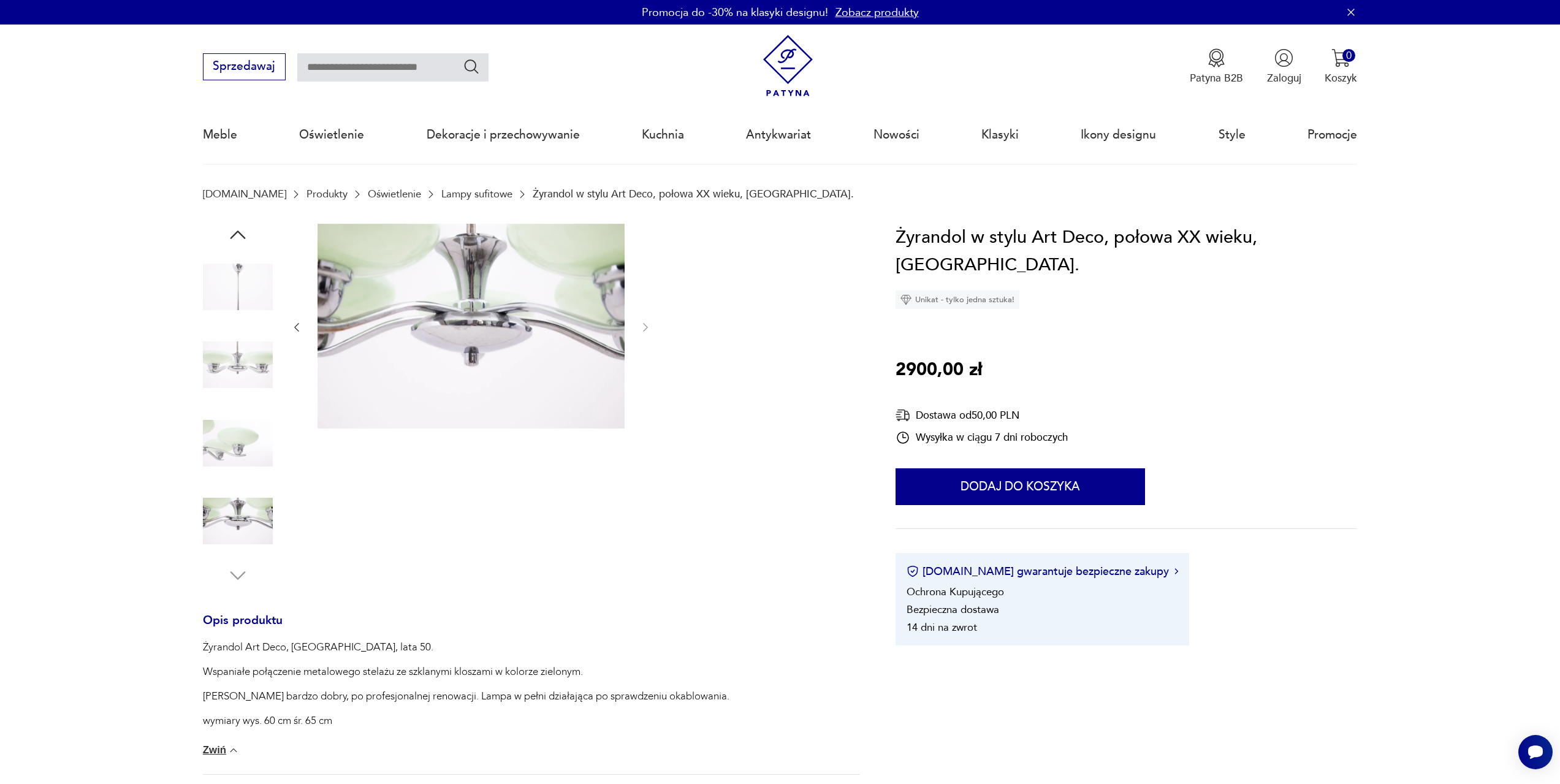
click at [437, 334] on img at bounding box center [470, 326] width 307 height 204
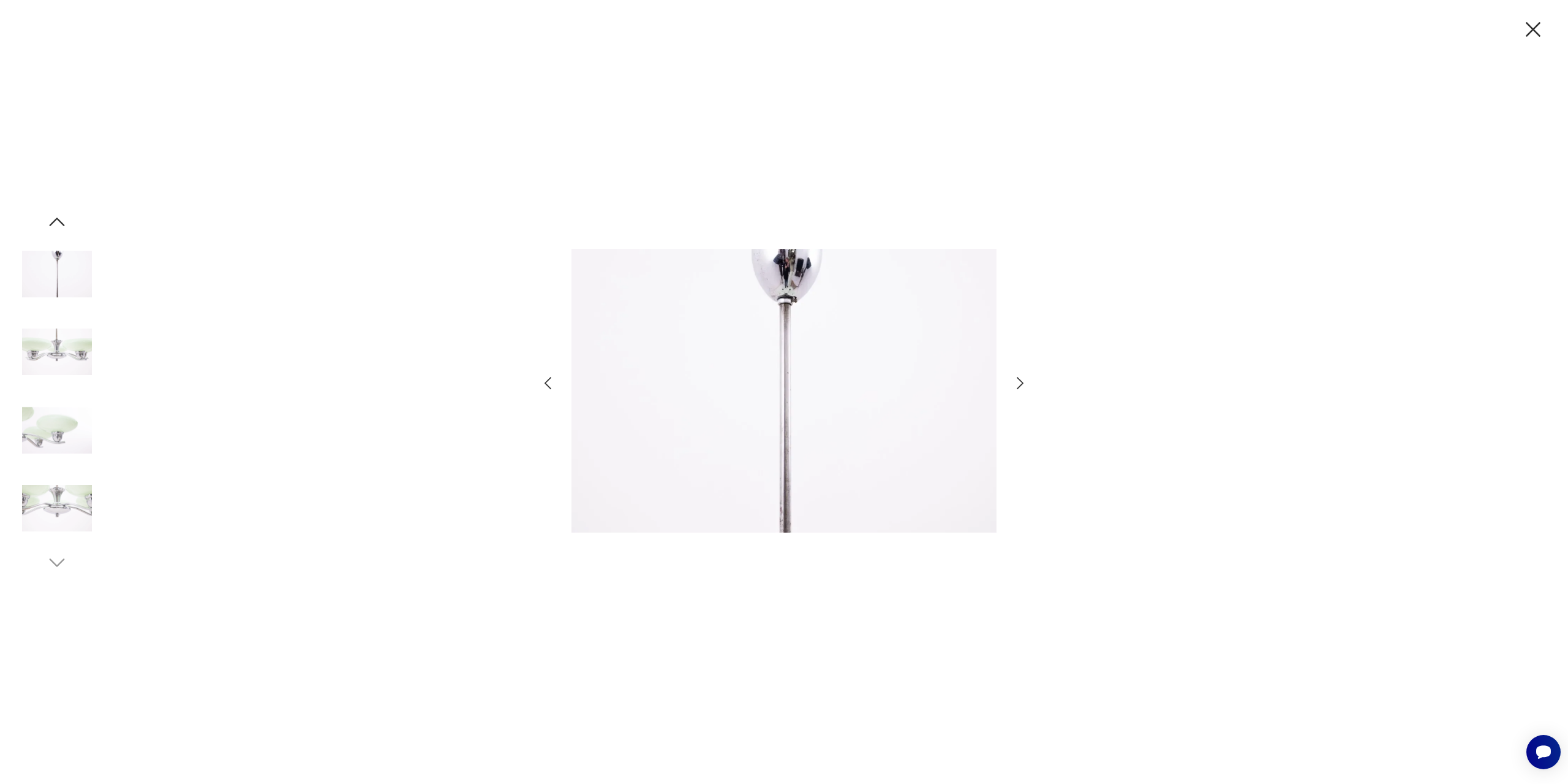
click at [73, 252] on img at bounding box center [56, 273] width 70 height 70
click at [57, 226] on icon "button" at bounding box center [57, 222] width 22 height 22
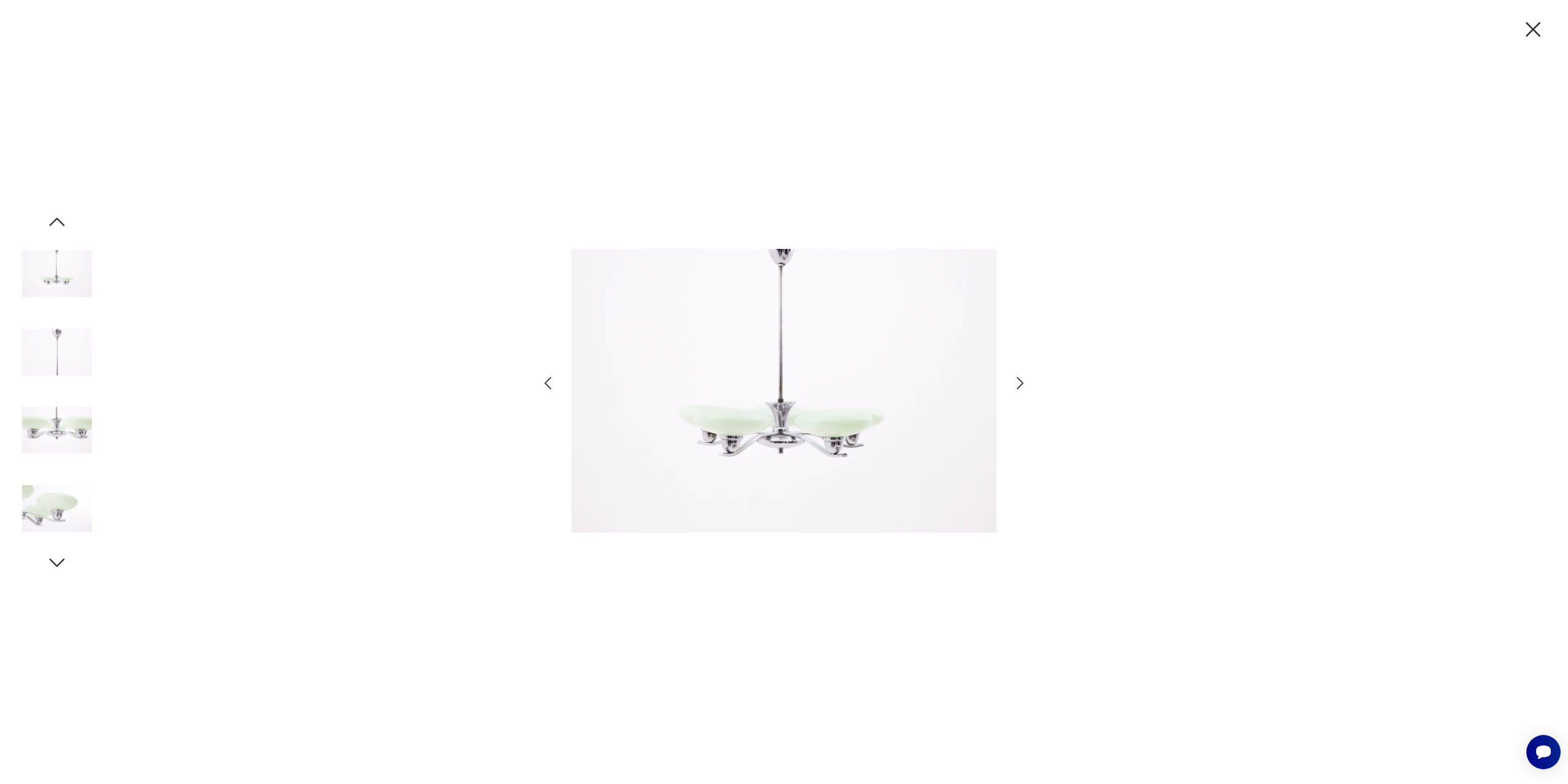
click at [62, 217] on icon "button" at bounding box center [57, 222] width 22 height 22
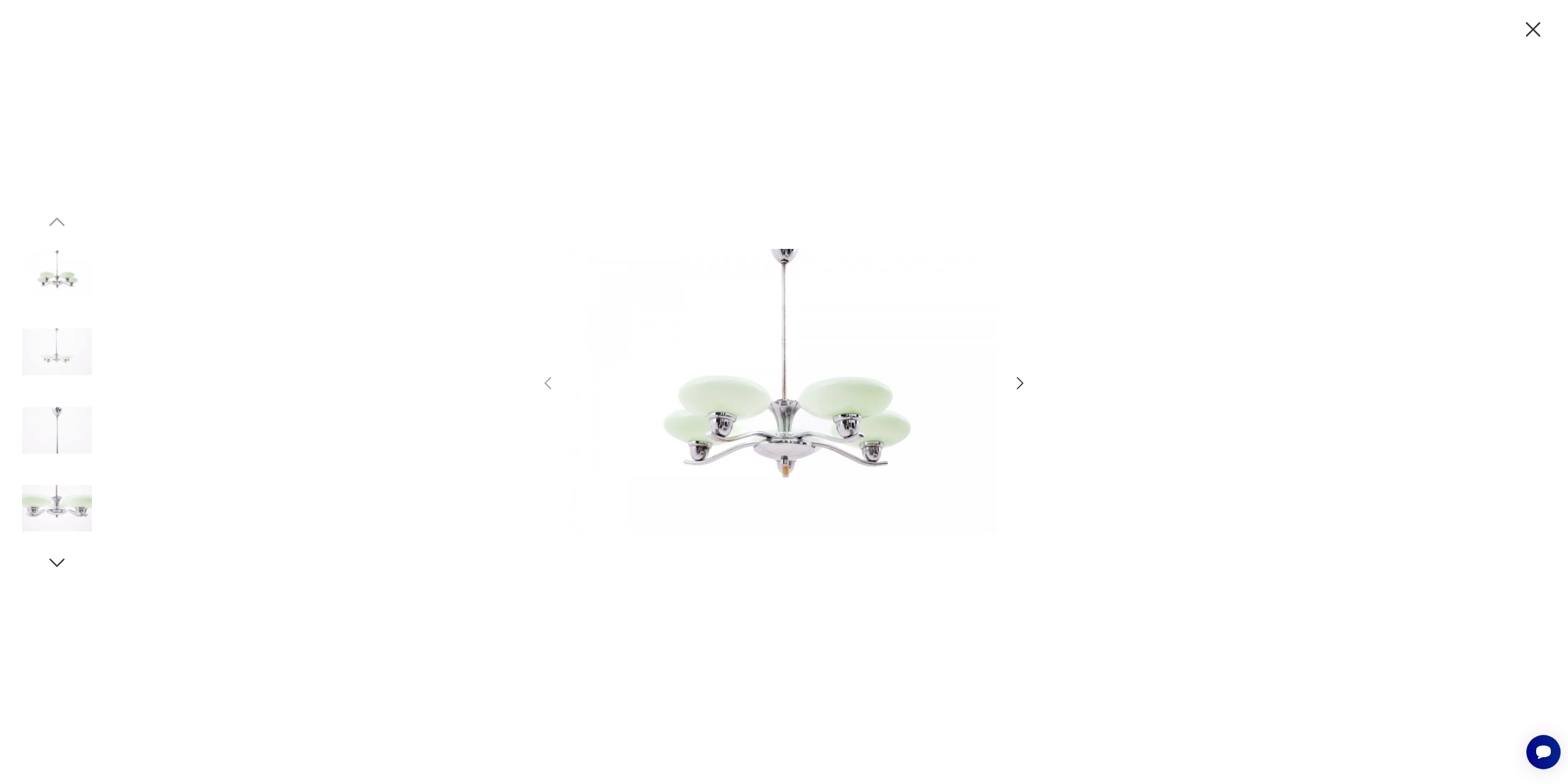
click at [1533, 37] on icon "button" at bounding box center [1533, 29] width 26 height 26
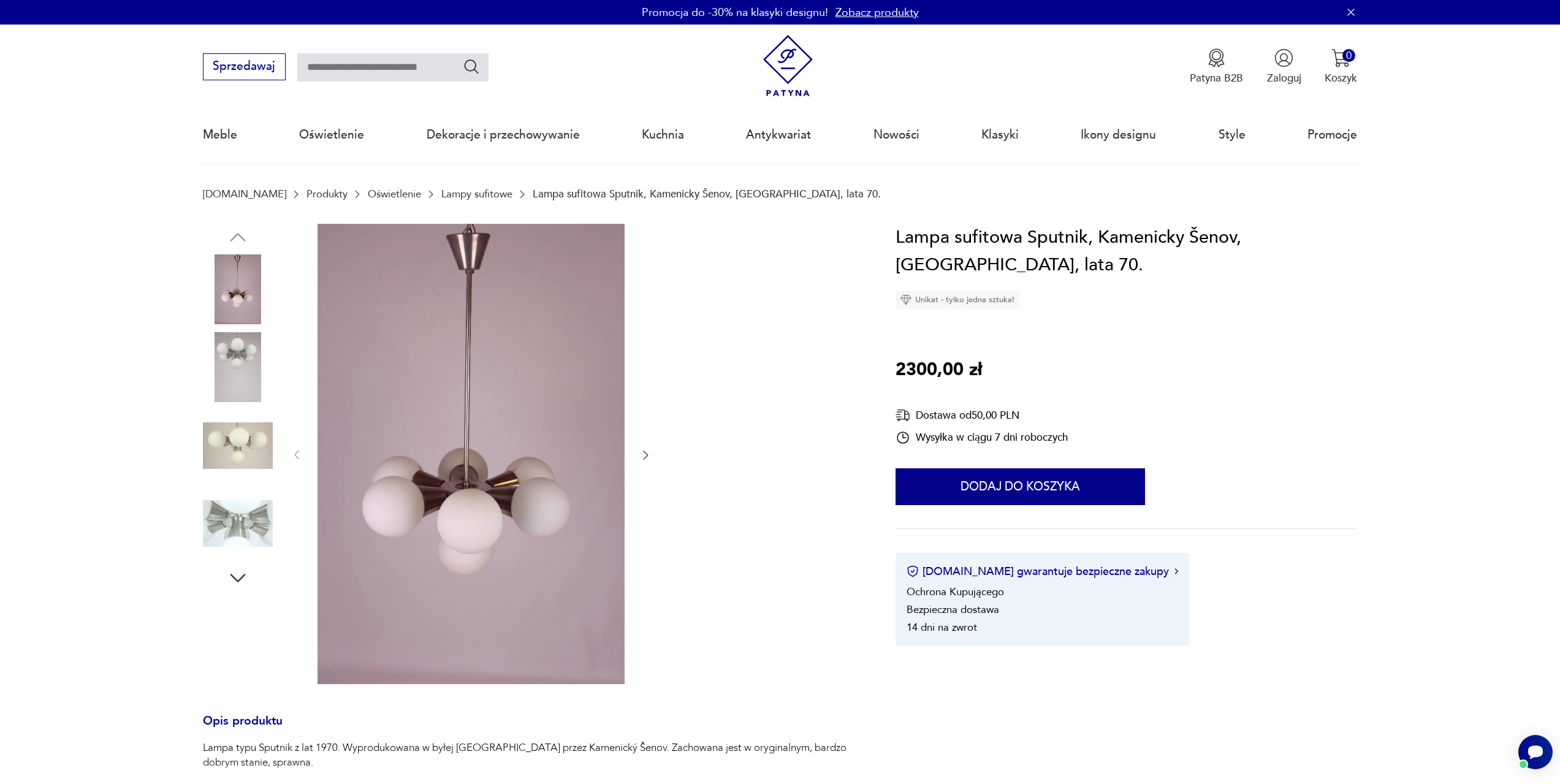
click at [234, 519] on img at bounding box center [237, 523] width 70 height 70
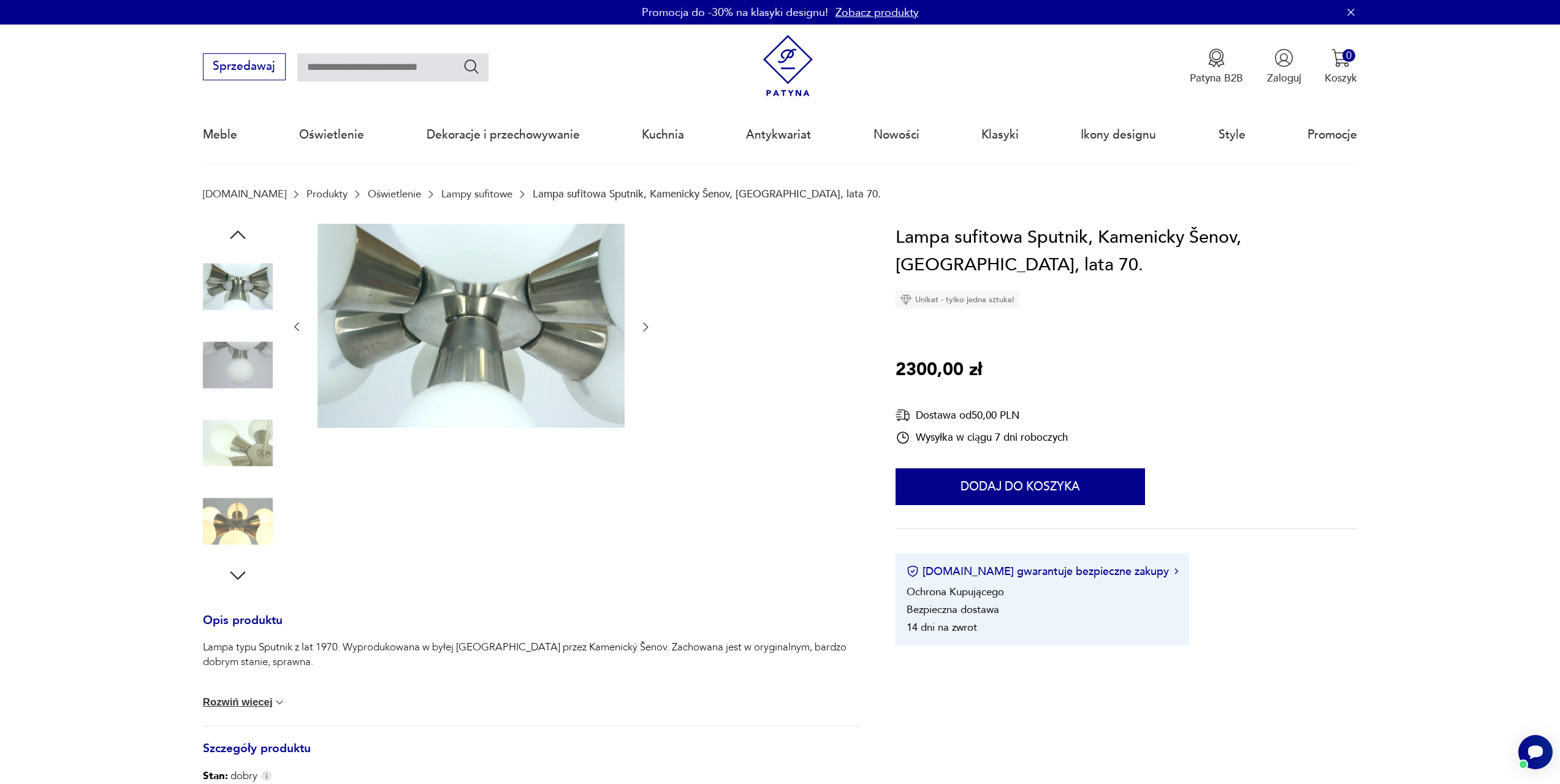
click at [227, 288] on img at bounding box center [237, 286] width 70 height 70
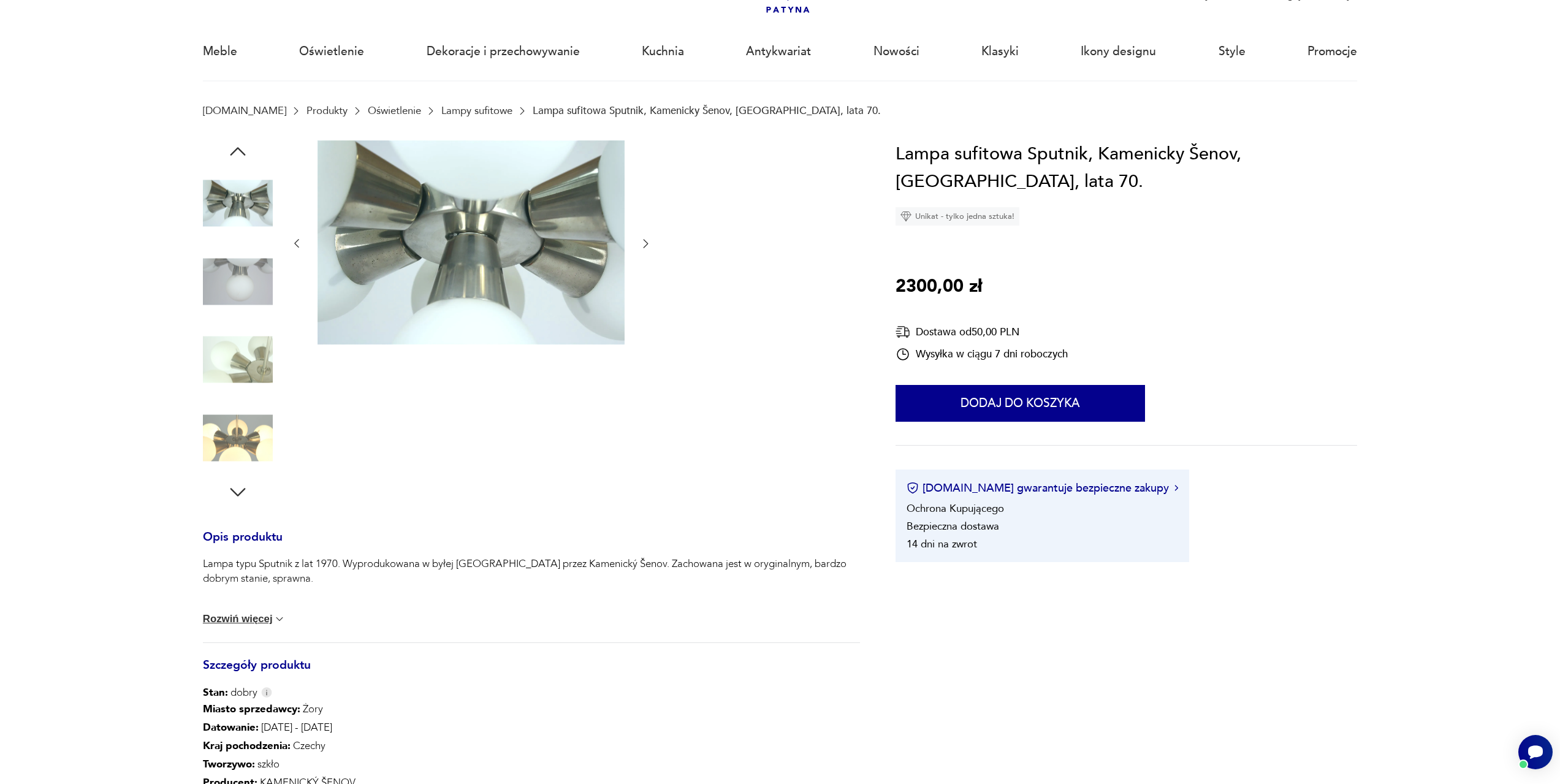
scroll to position [184, 0]
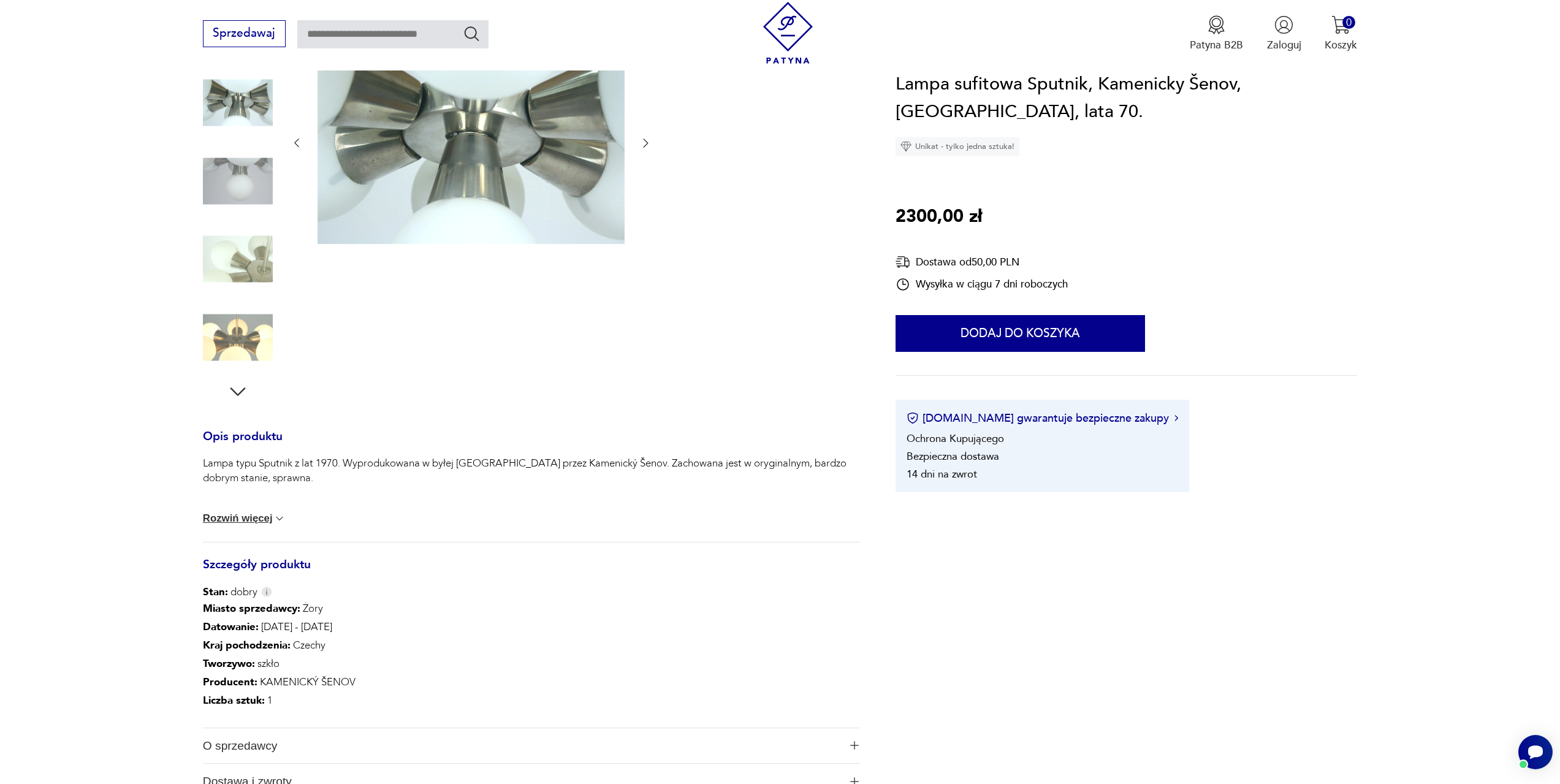
click at [255, 521] on button "Rozwiń więcej" at bounding box center [244, 518] width 83 height 13
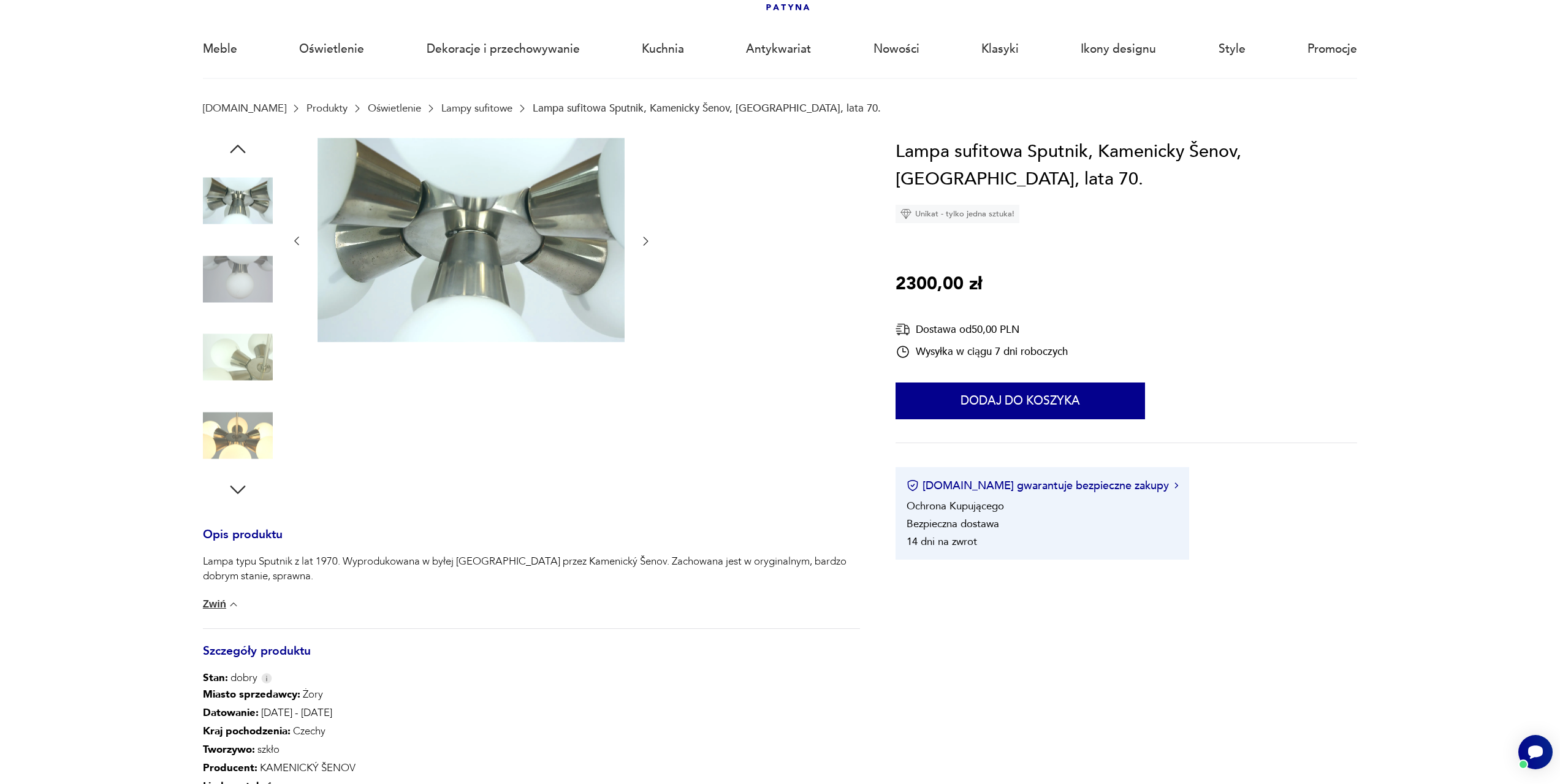
scroll to position [0, 0]
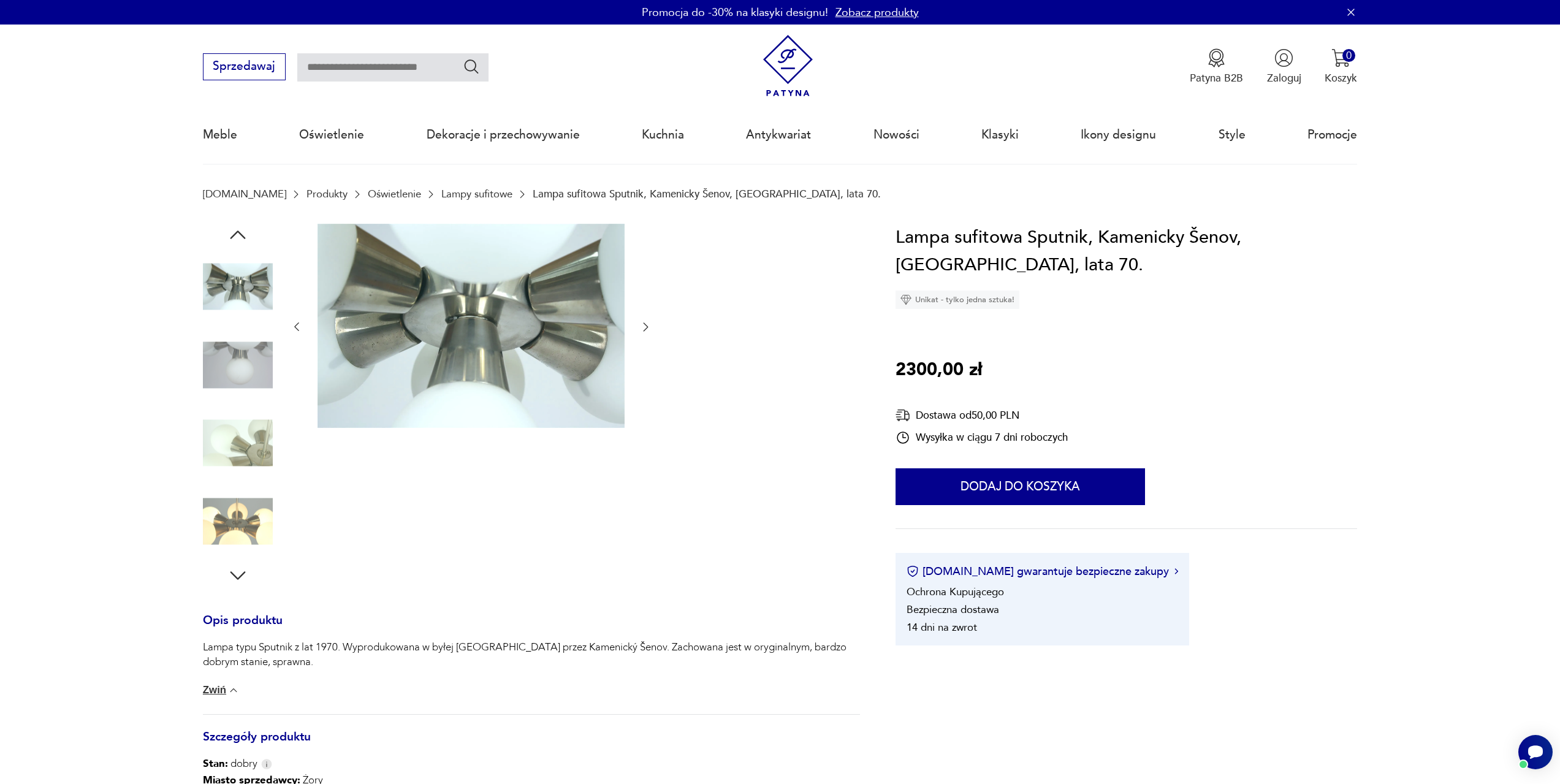
click at [249, 346] on img at bounding box center [237, 364] width 70 height 70
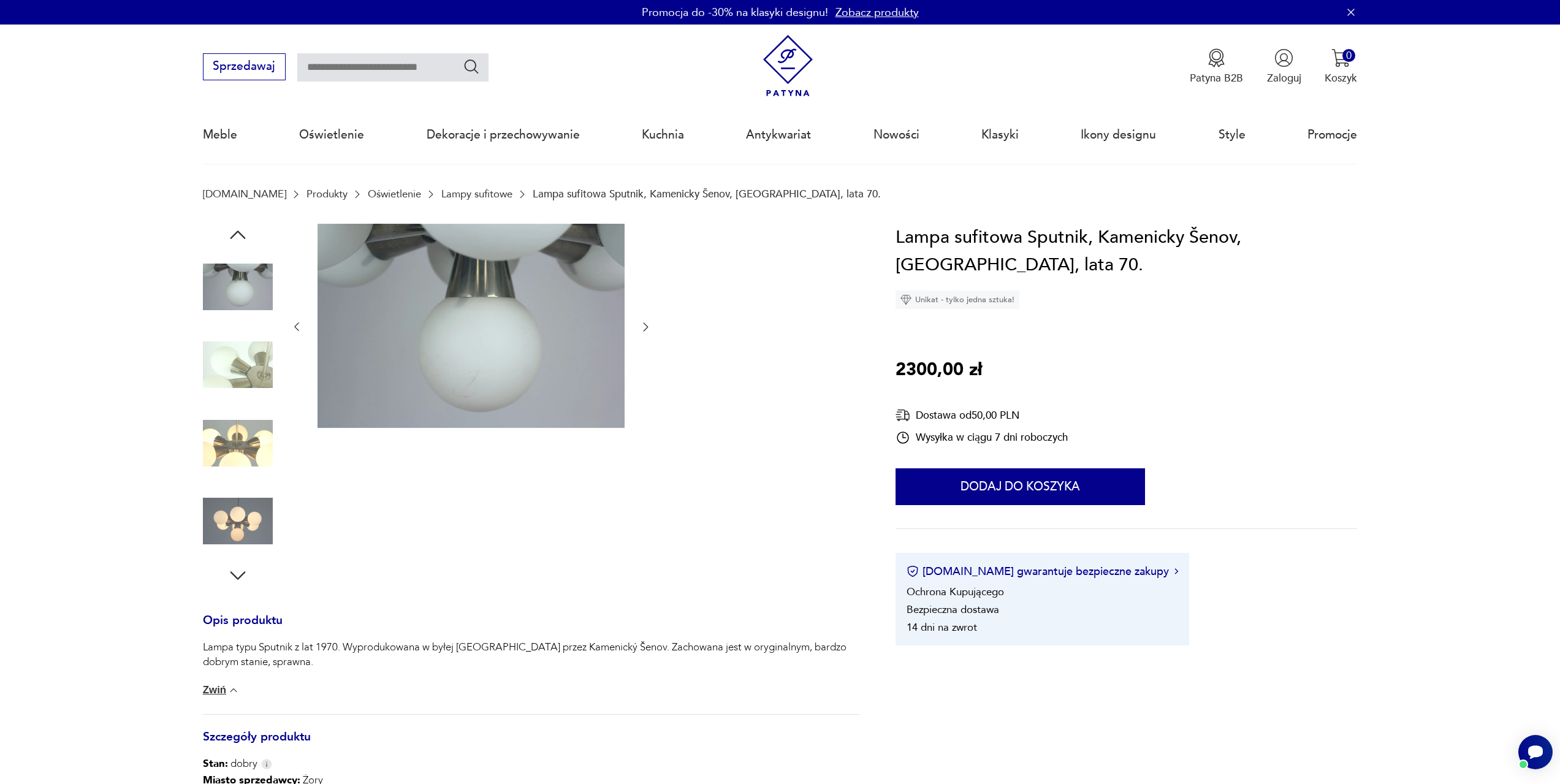
click at [252, 527] on img at bounding box center [237, 521] width 70 height 70
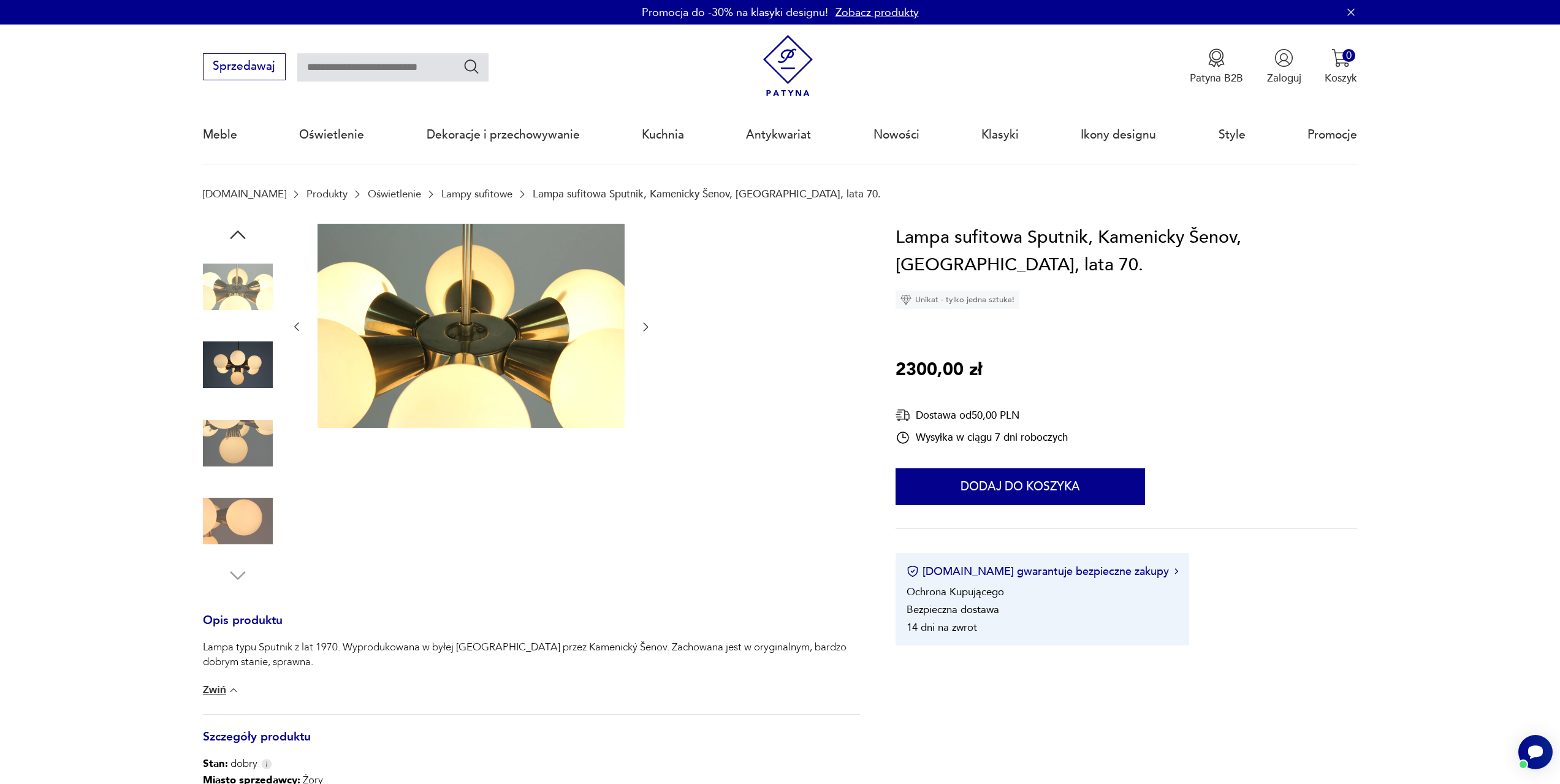
click at [250, 238] on div at bounding box center [237, 405] width 70 height 363
click at [238, 237] on icon "button" at bounding box center [238, 235] width 22 height 22
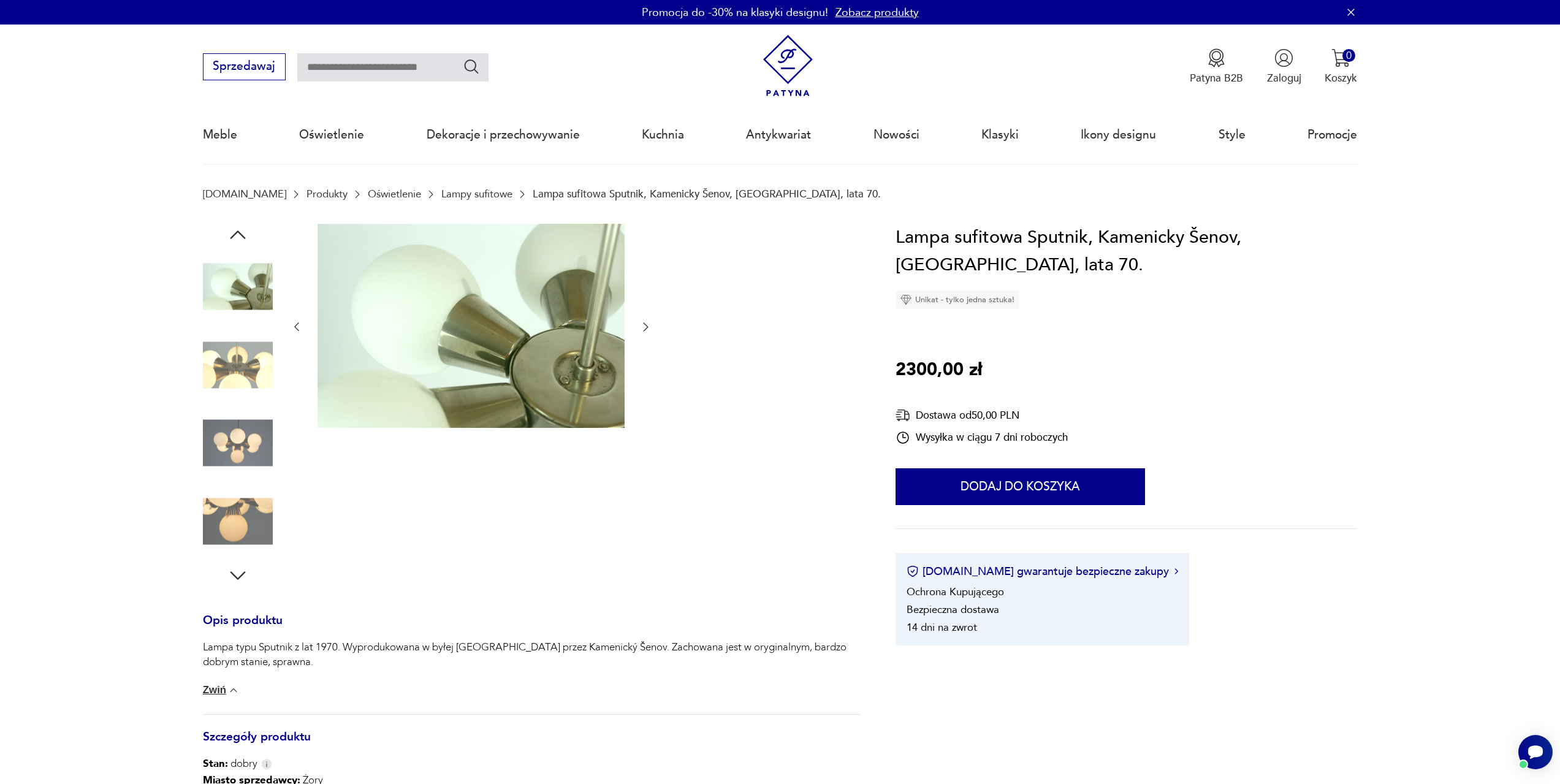
click at [238, 233] on icon "button" at bounding box center [238, 235] width 22 height 22
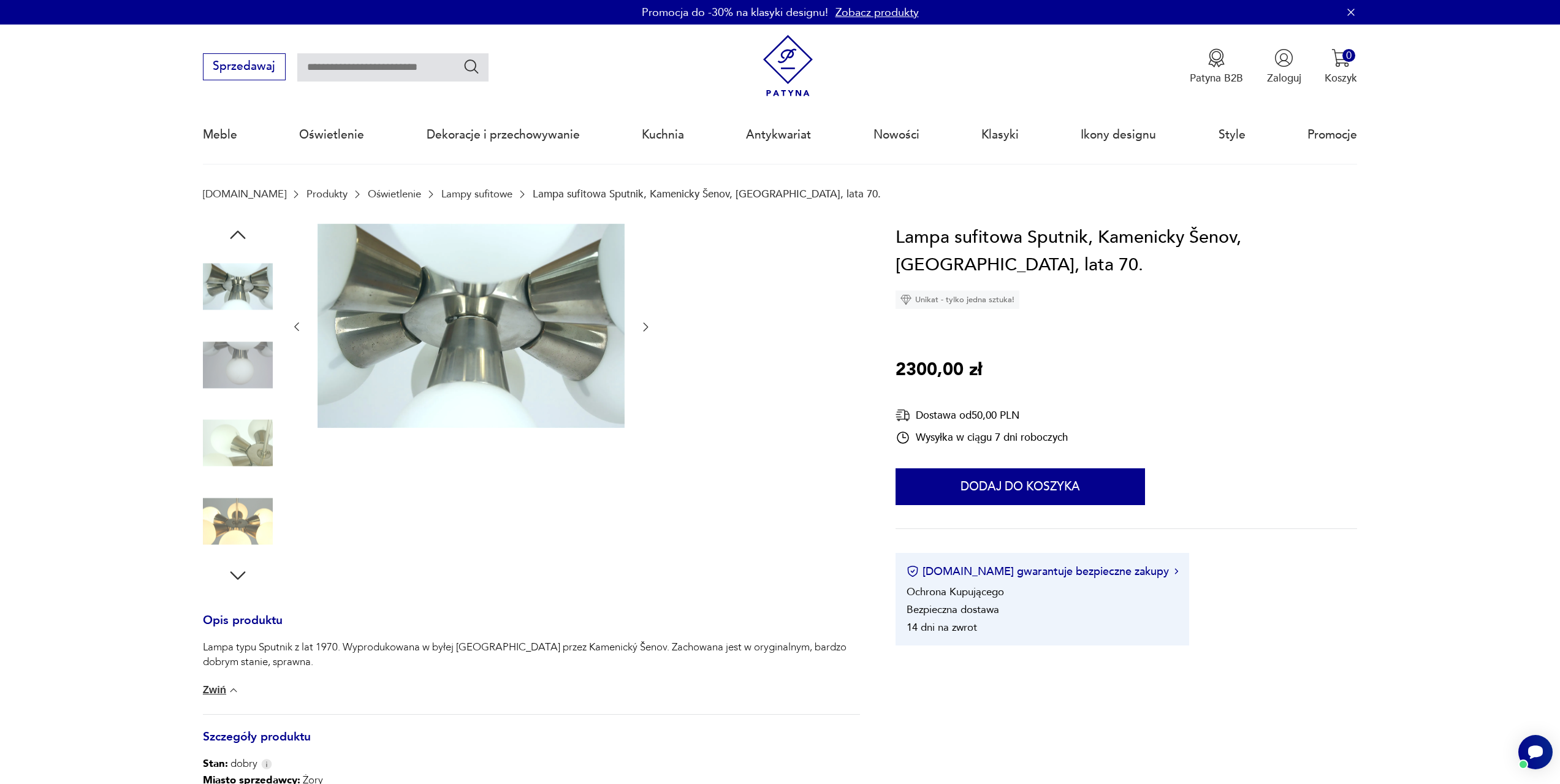
click at [238, 233] on icon "button" at bounding box center [238, 235] width 22 height 22
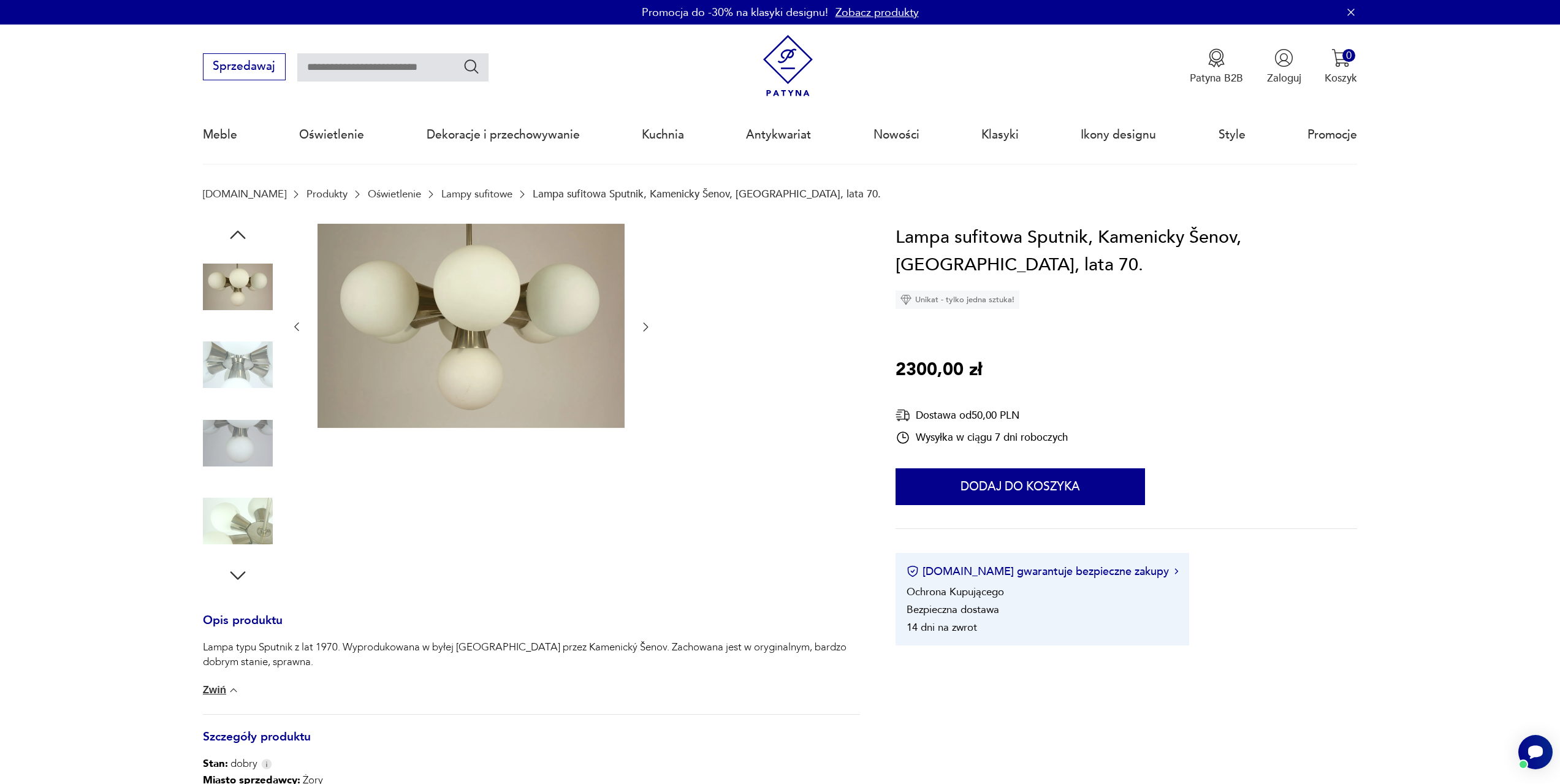
click at [238, 233] on icon "button" at bounding box center [238, 235] width 22 height 22
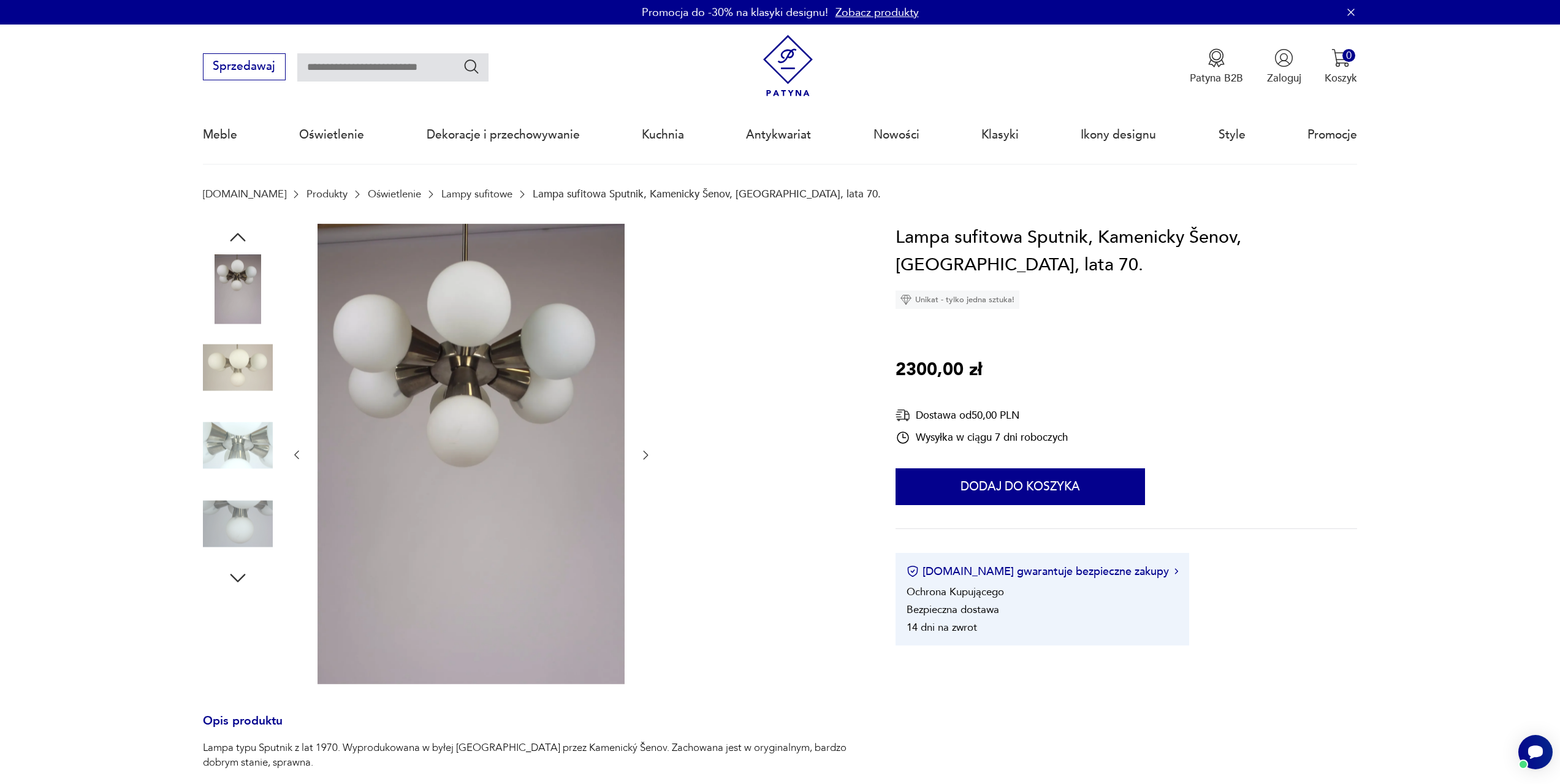
click at [238, 232] on icon "button" at bounding box center [238, 237] width 22 height 22
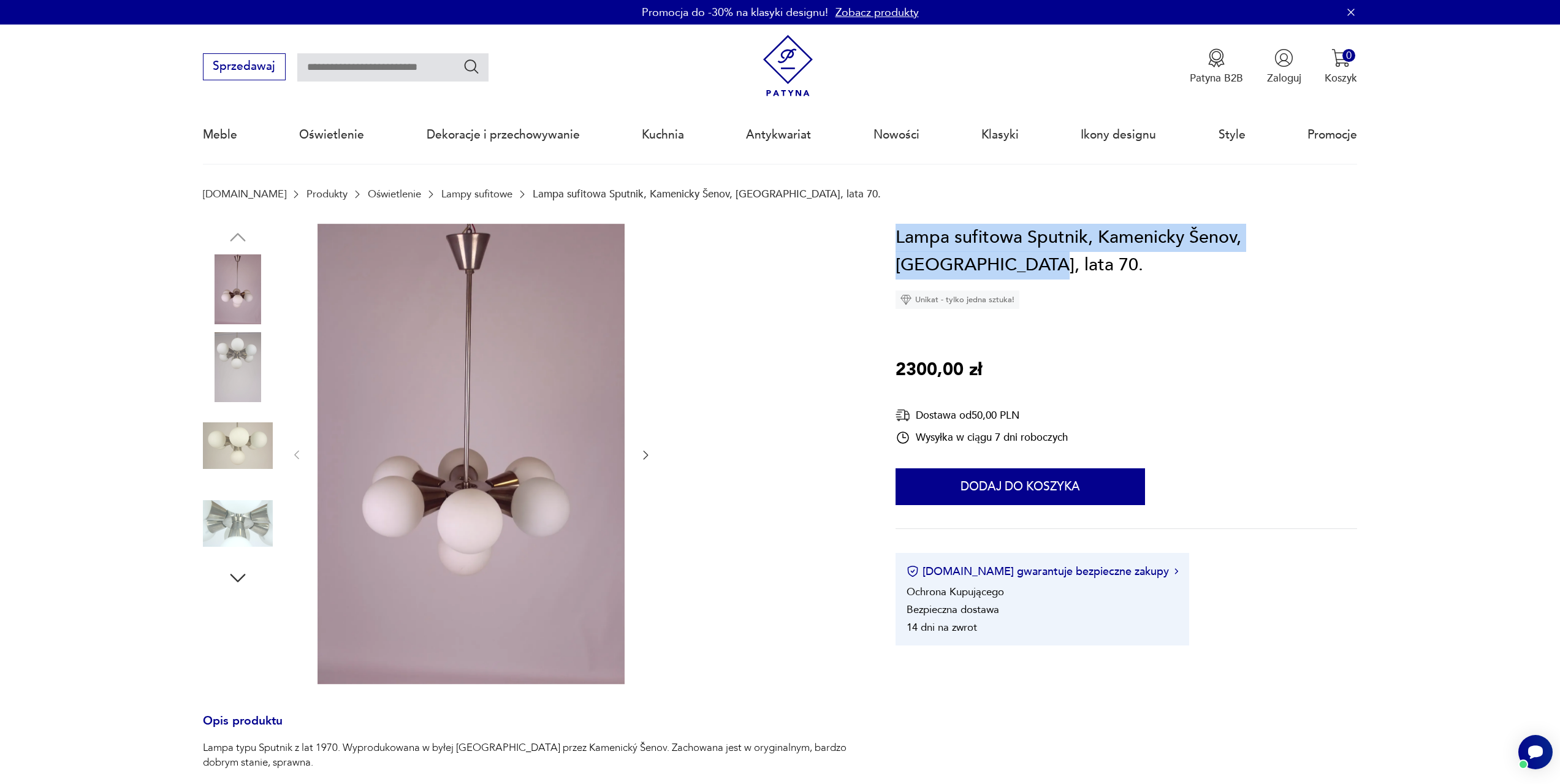
drag, startPoint x: 1026, startPoint y: 264, endPoint x: 899, endPoint y: 230, distance: 131.5
click at [899, 230] on h1 "Lampa sufitowa Sputnik, Kamenicky Šenov, Czechy, lata 70." at bounding box center [1126, 252] width 462 height 56
copy h1 "Lampa sufitowa Sputnik, Kamenicky Šenov, Czechy, lata 70."
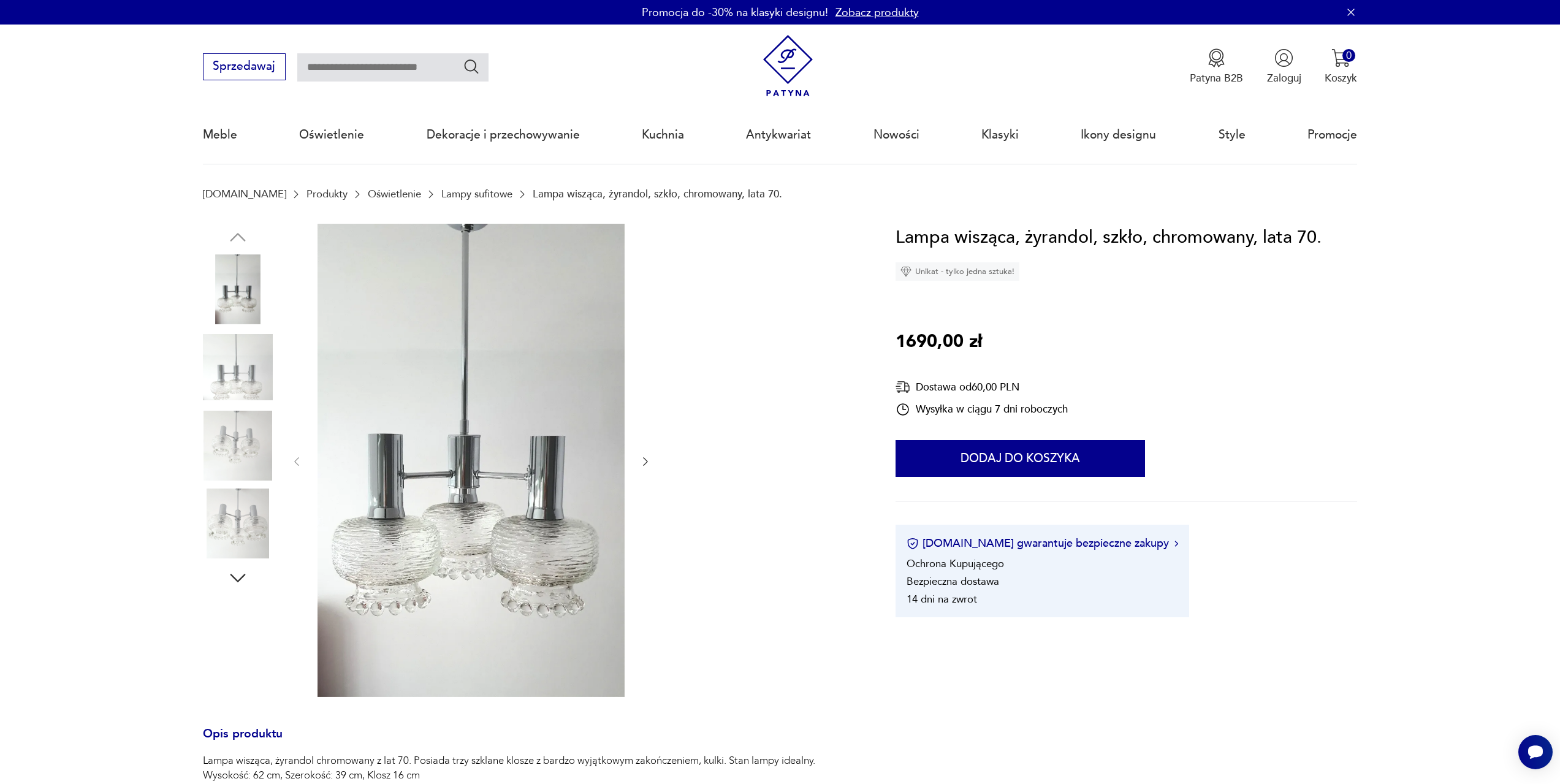
click at [646, 458] on icon "button" at bounding box center [645, 461] width 13 height 13
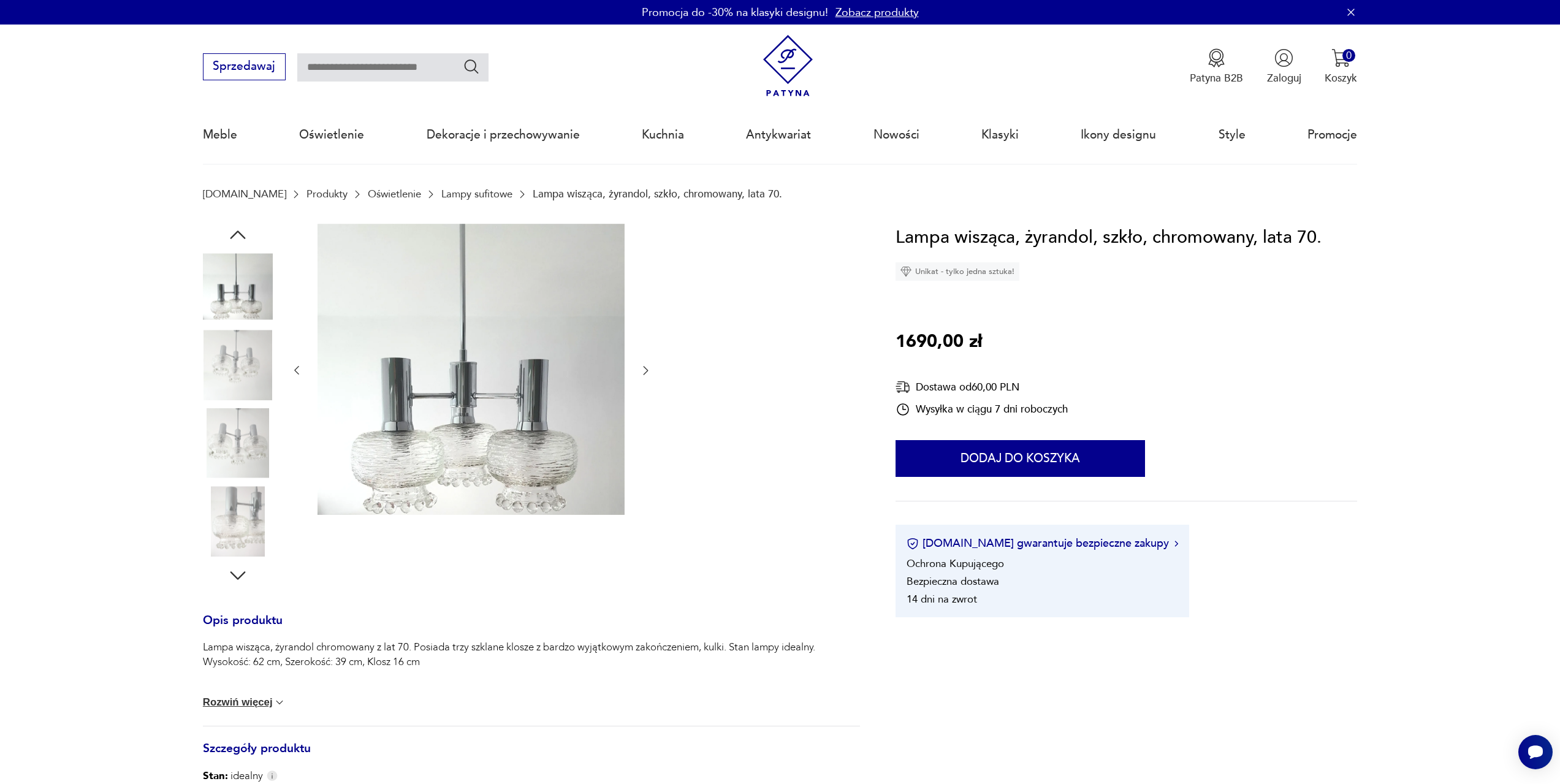
click at [646, 458] on div at bounding box center [471, 371] width 362 height 294
click at [646, 376] on icon "button" at bounding box center [645, 370] width 13 height 13
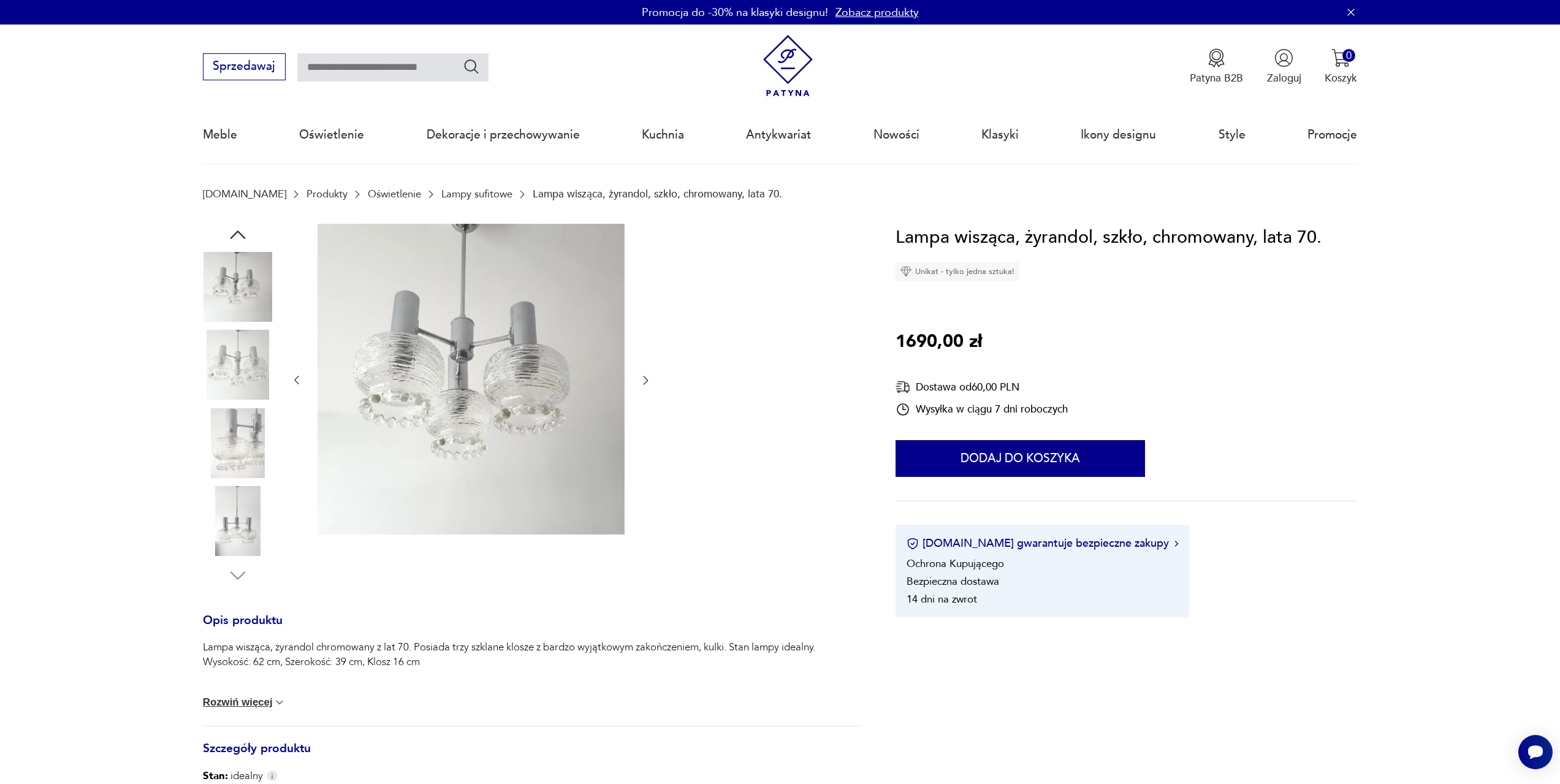
click at [646, 376] on icon "button" at bounding box center [645, 379] width 13 height 13
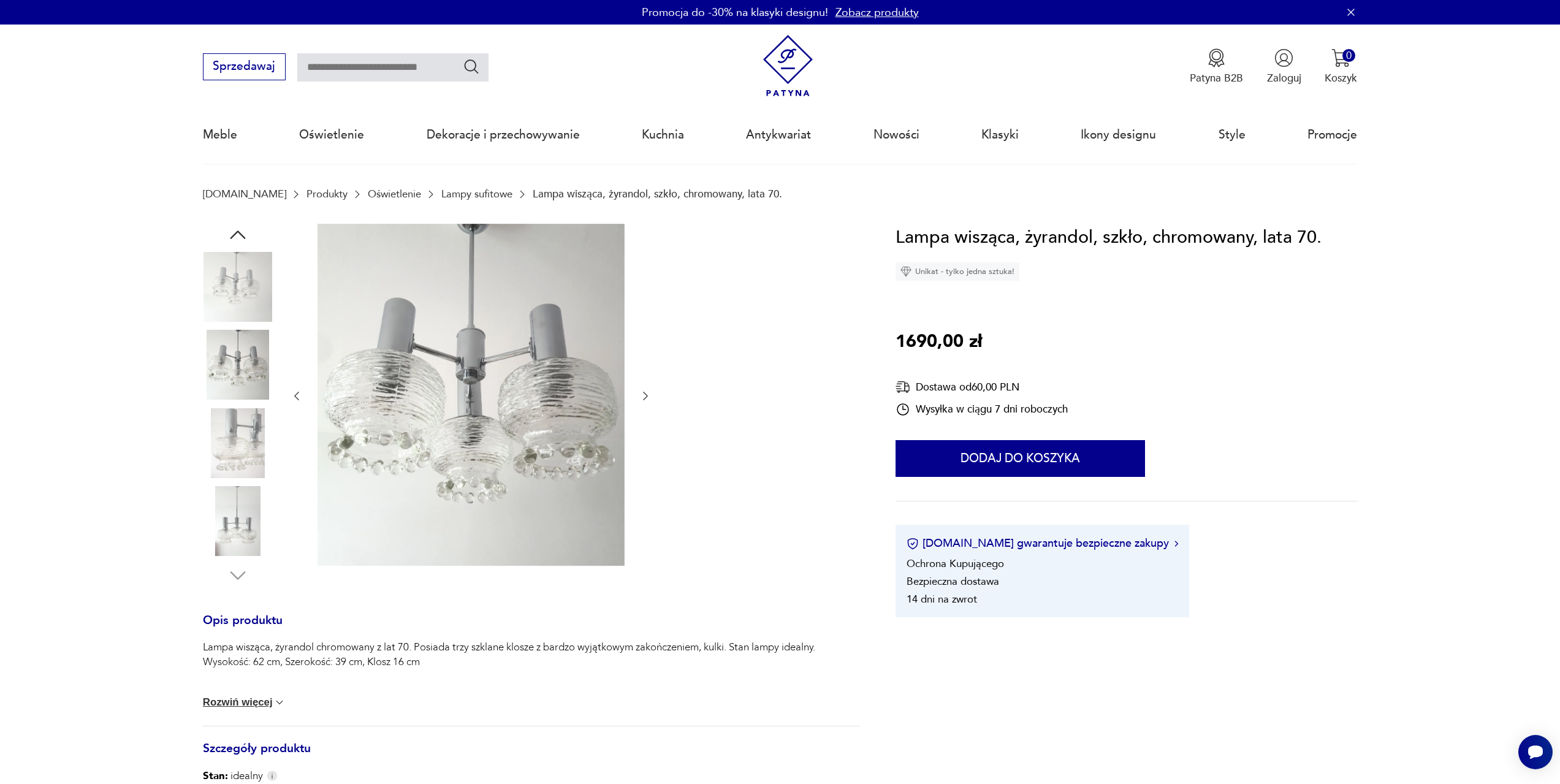
click at [648, 394] on icon "button" at bounding box center [645, 395] width 13 height 13
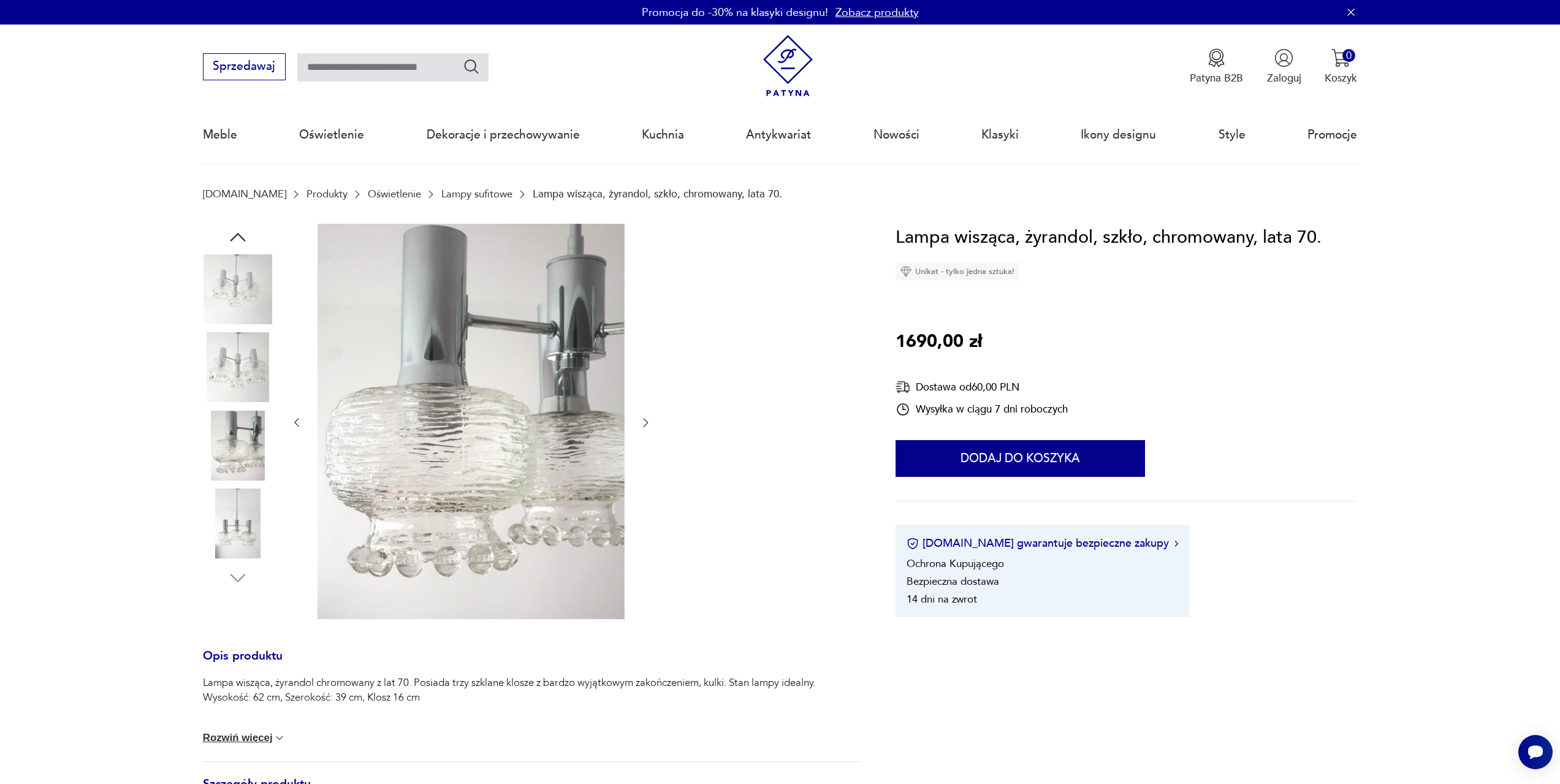
click at [252, 385] on img at bounding box center [237, 367] width 70 height 70
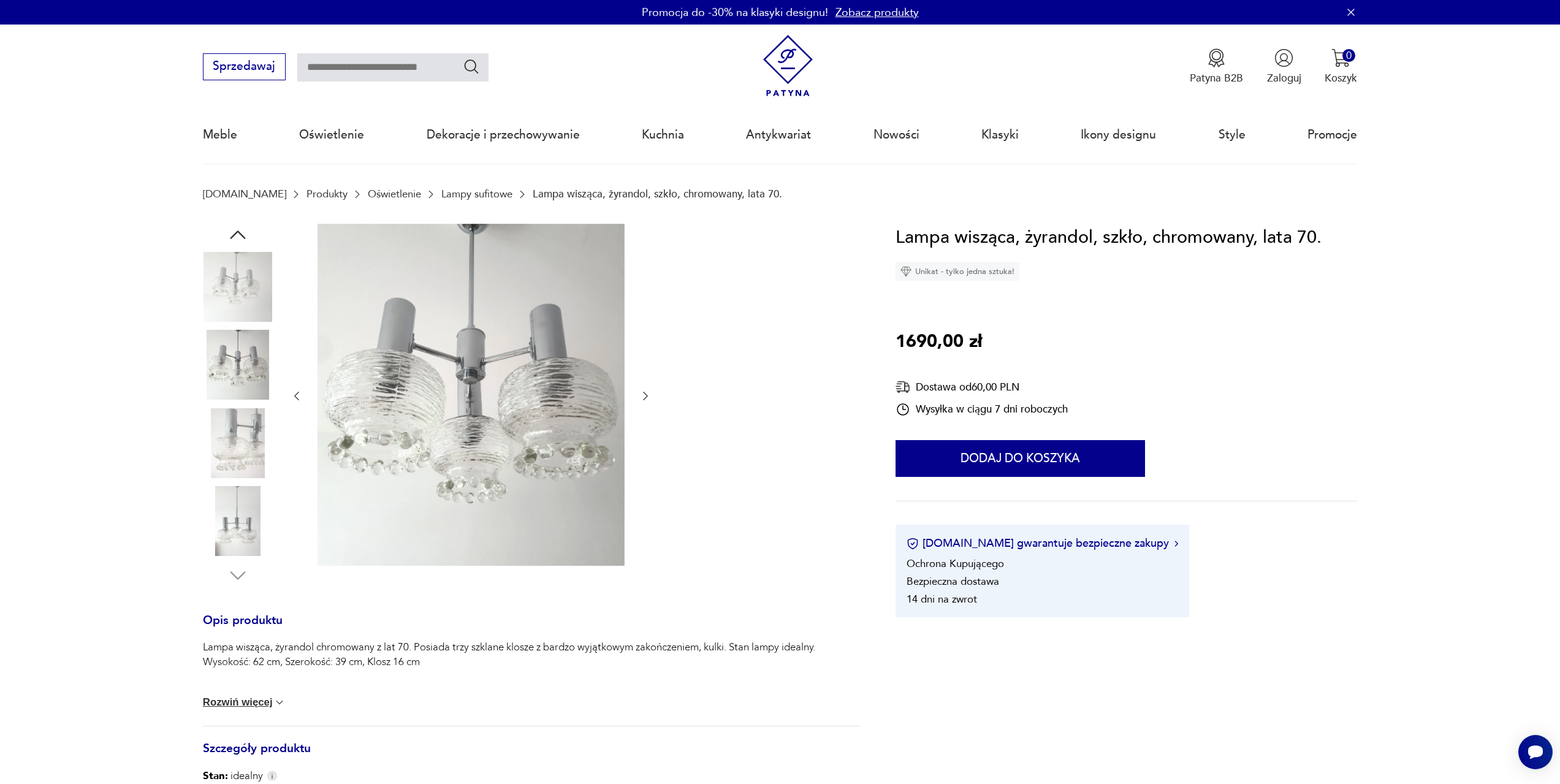
click at [252, 439] on img at bounding box center [237, 442] width 70 height 70
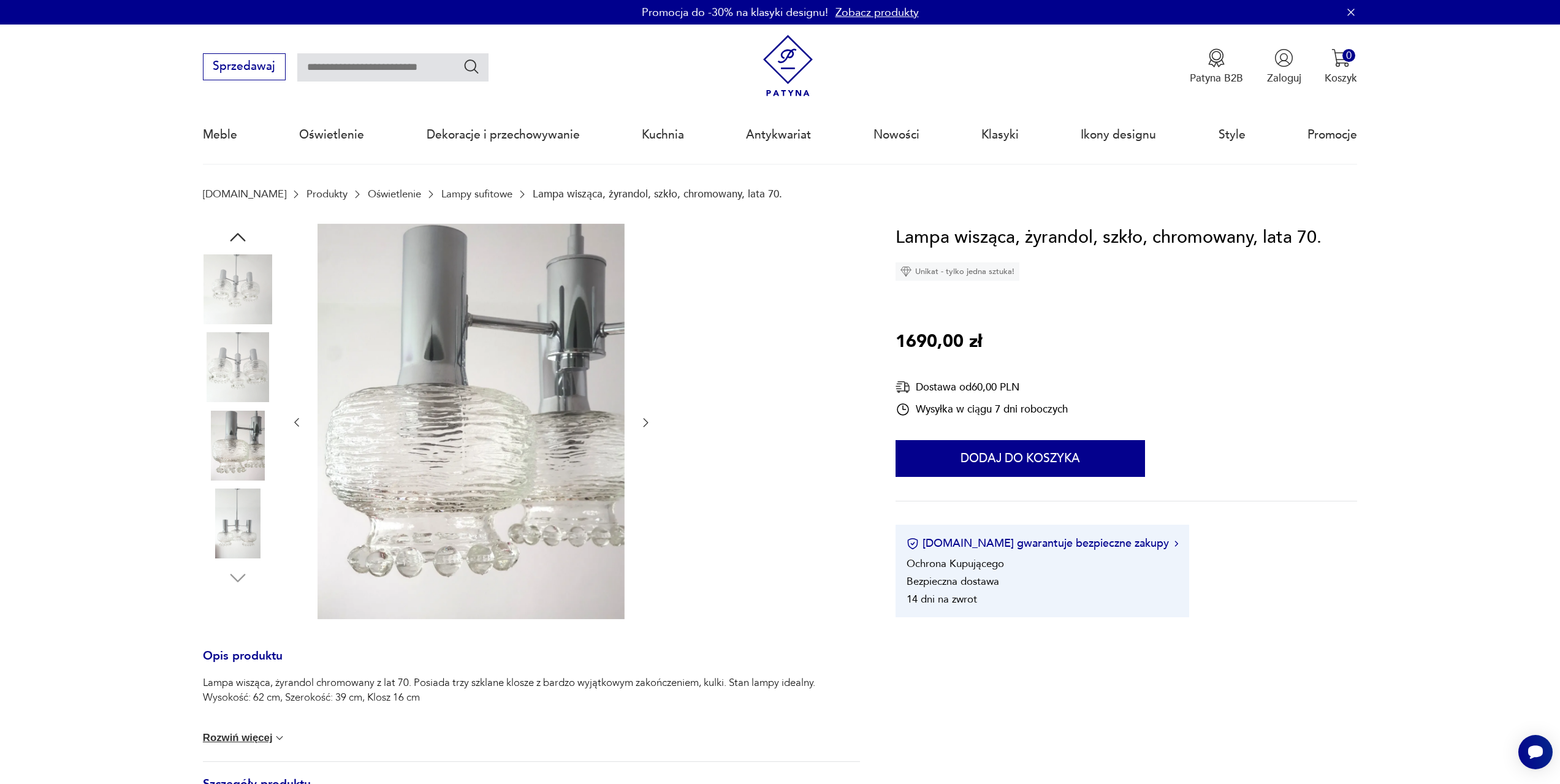
click at [245, 231] on icon "button" at bounding box center [238, 237] width 22 height 22
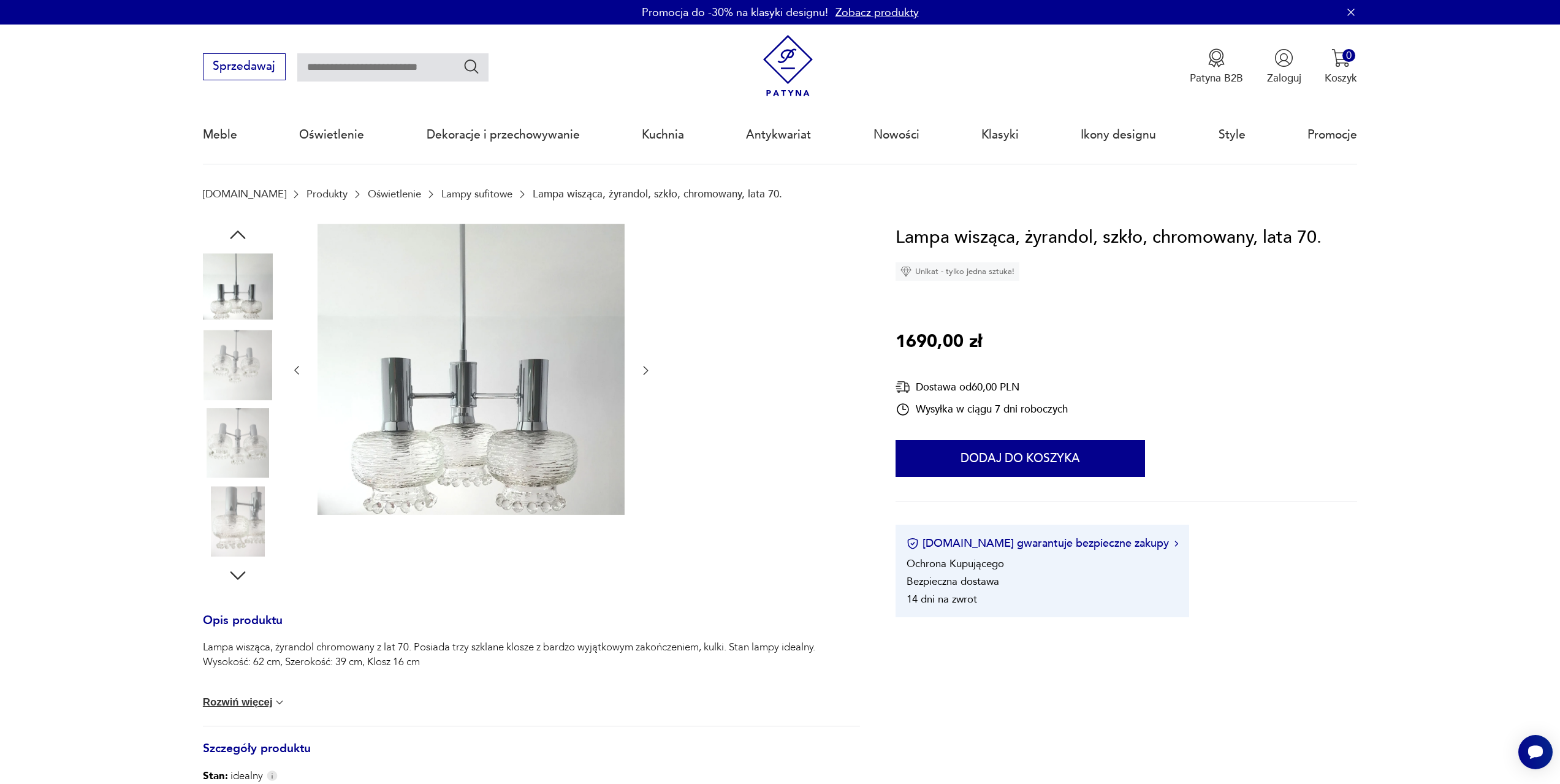
click at [245, 576] on icon "button" at bounding box center [238, 575] width 22 height 22
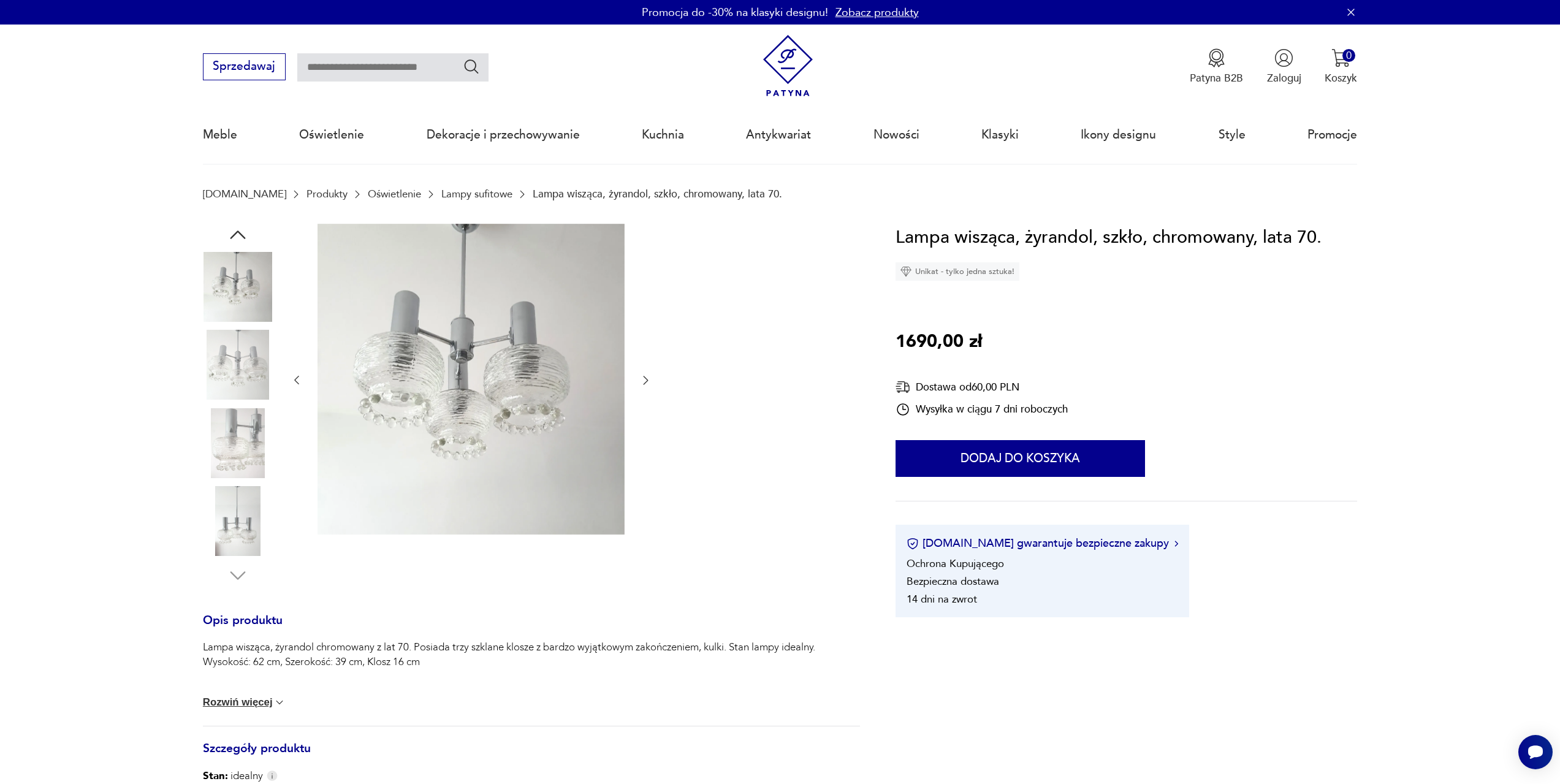
click at [648, 382] on icon "button" at bounding box center [645, 379] width 13 height 13
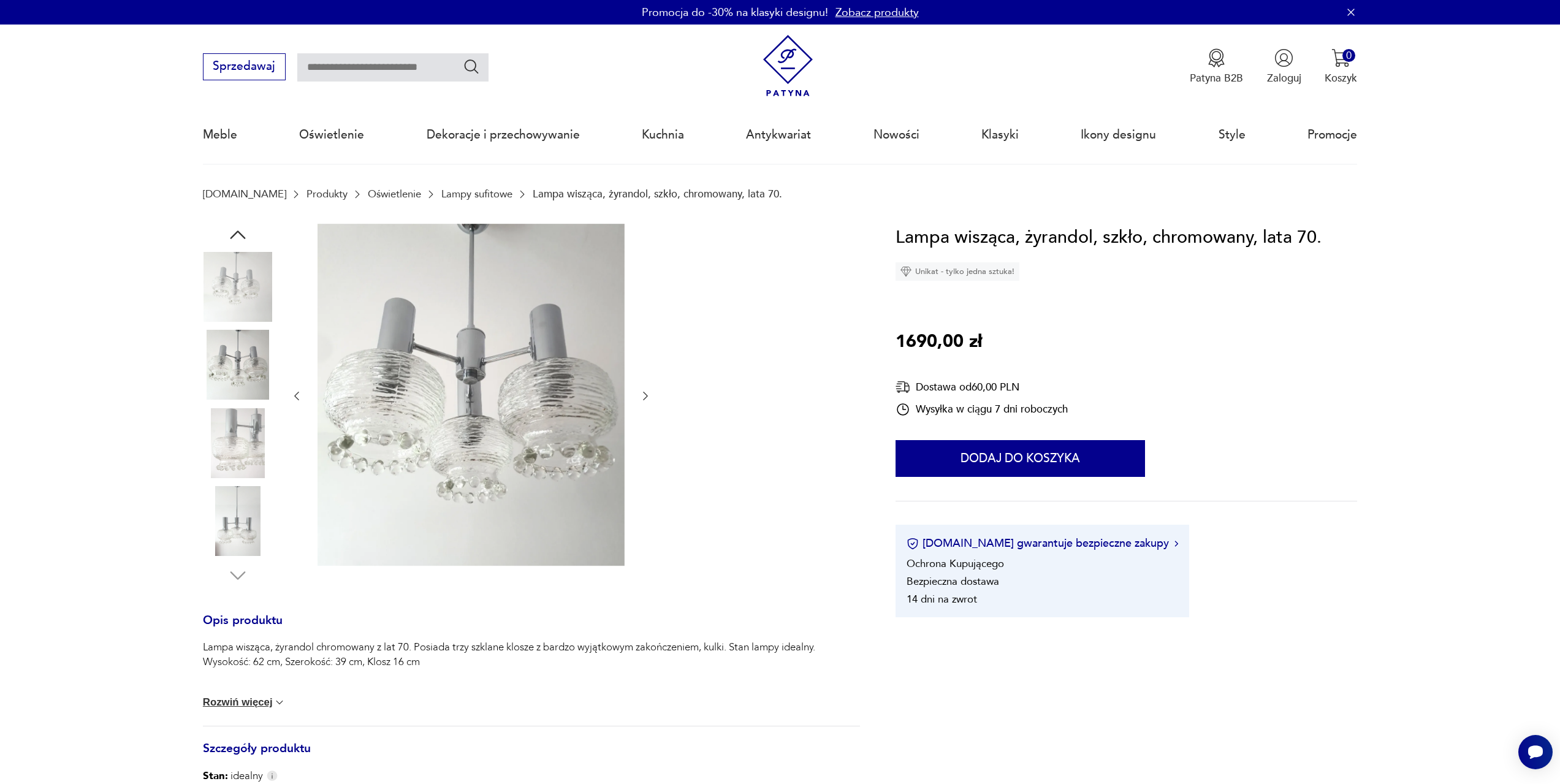
click at [648, 382] on div at bounding box center [471, 396] width 362 height 345
click at [648, 396] on icon "button" at bounding box center [645, 395] width 13 height 13
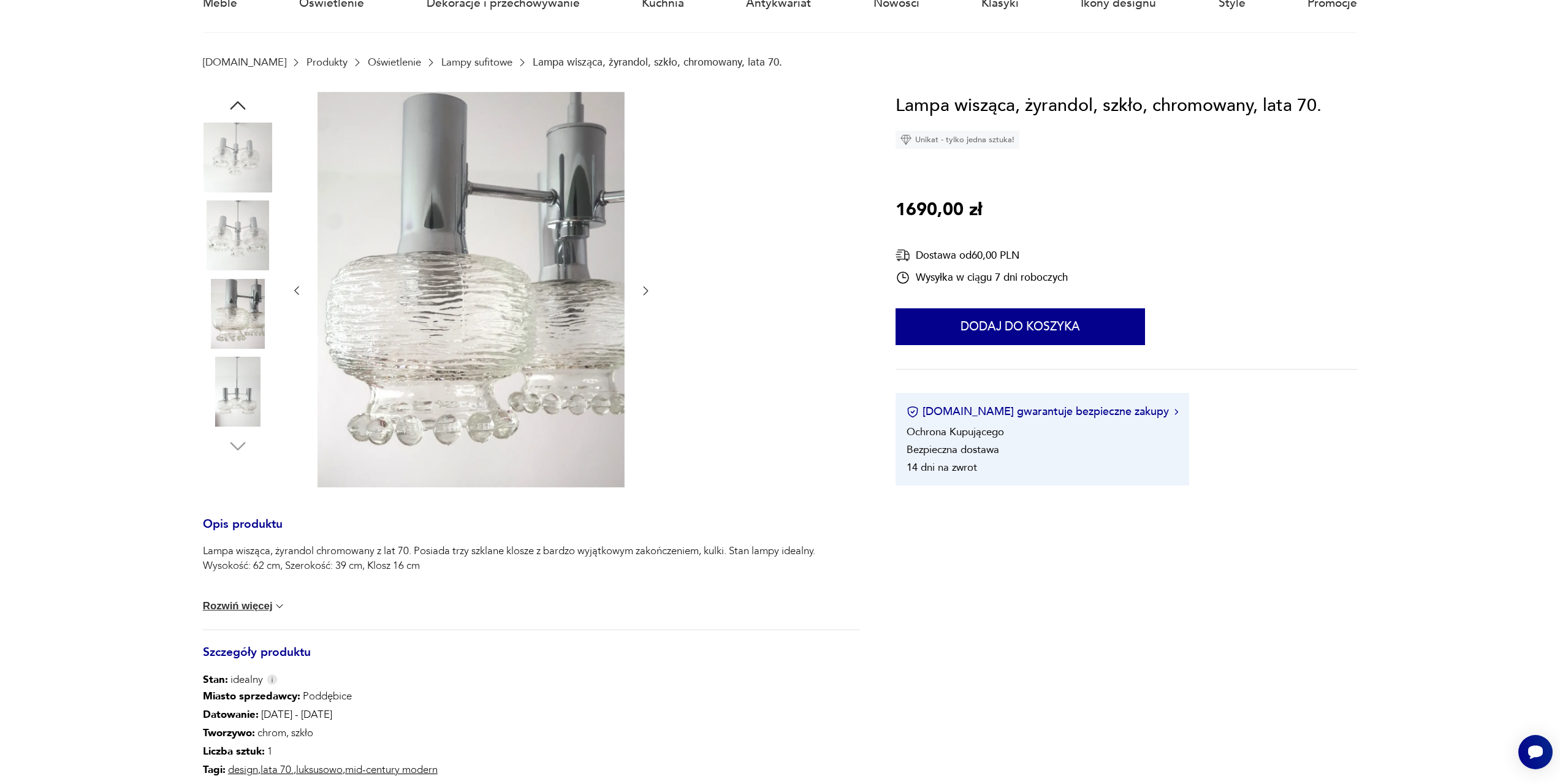
scroll to position [245, 0]
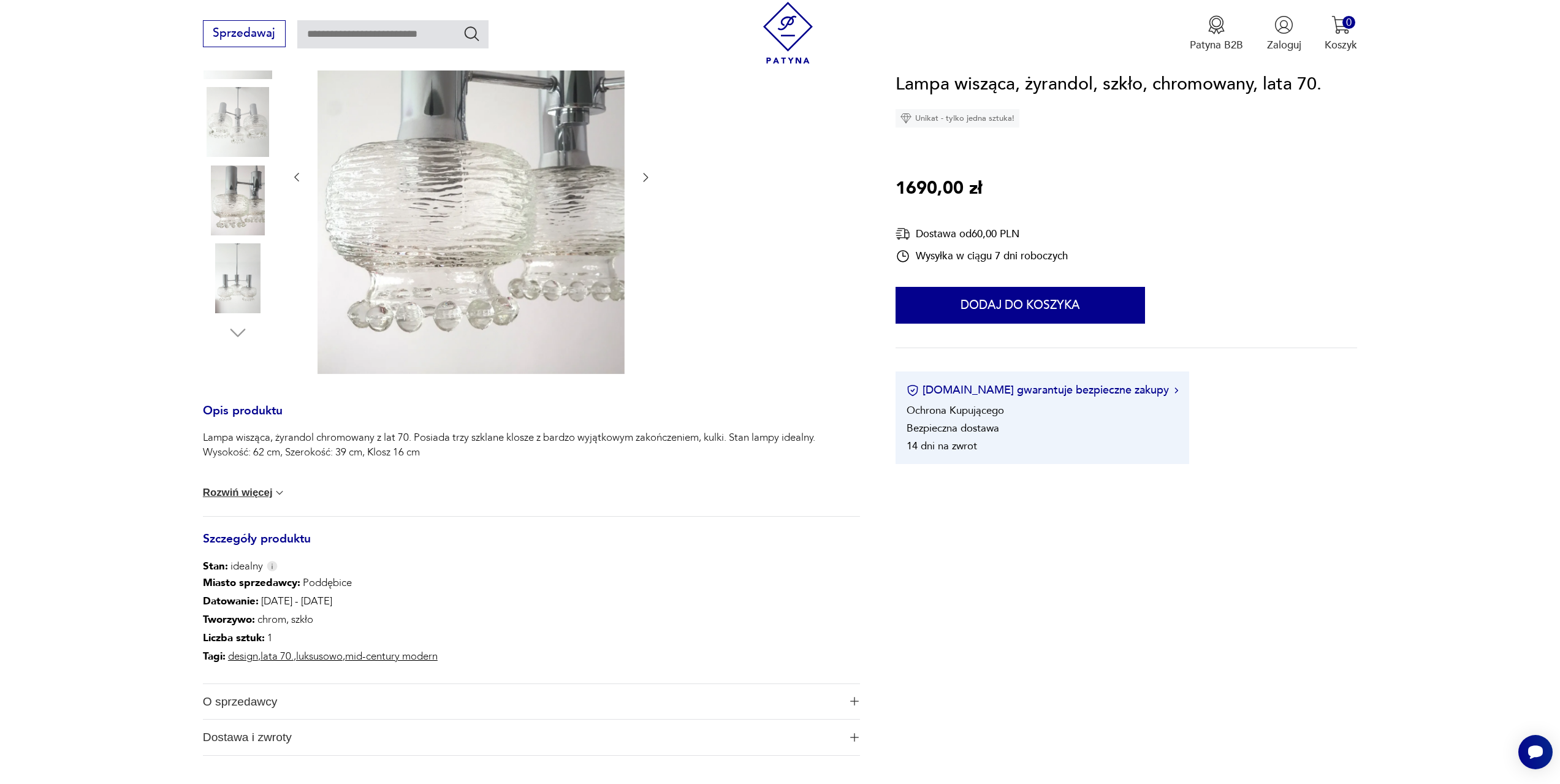
click at [641, 186] on div at bounding box center [471, 177] width 362 height 398
click at [645, 181] on icon "button" at bounding box center [646, 177] width 5 height 8
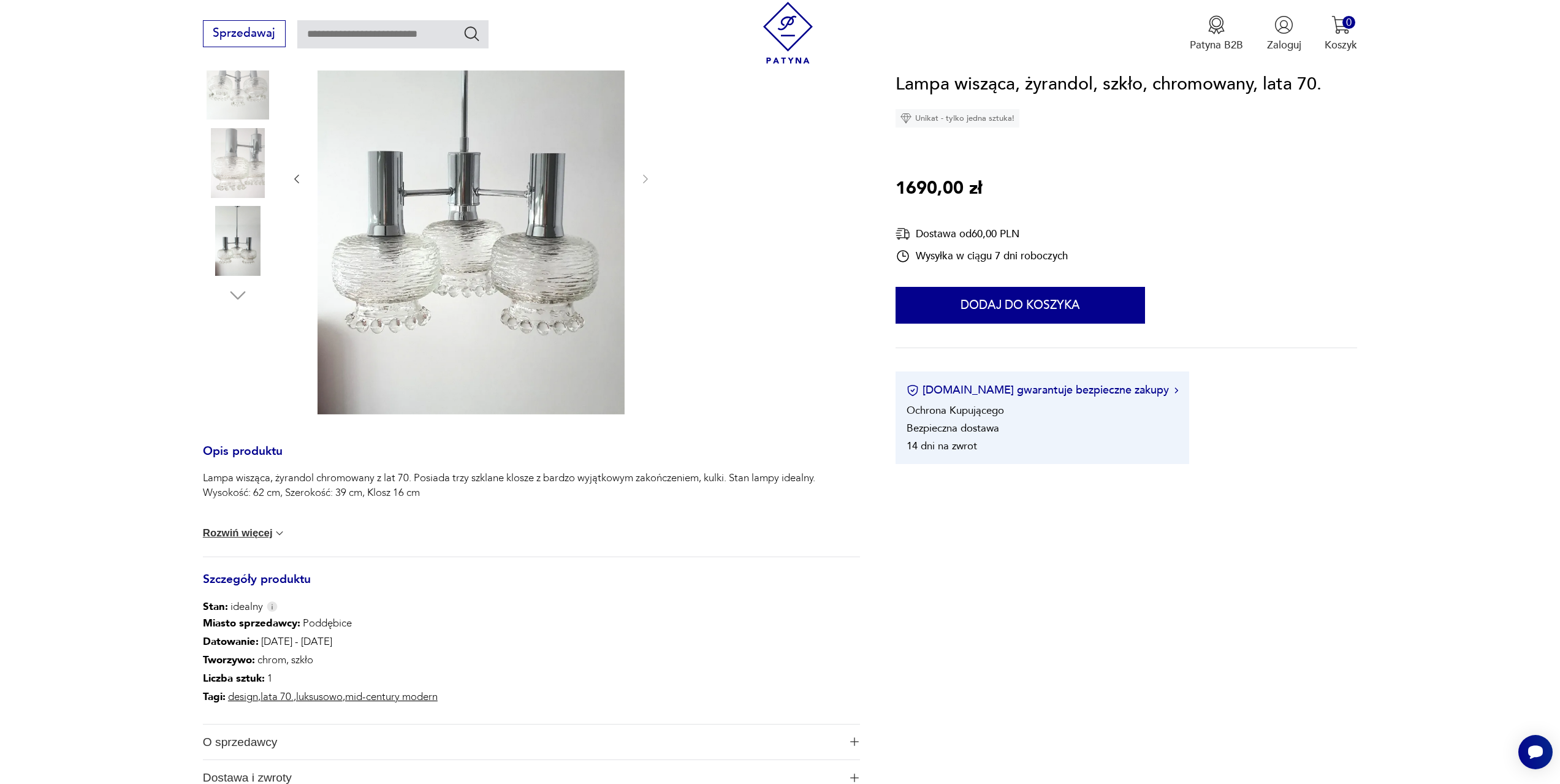
scroll to position [283, 0]
click at [245, 525] on div "Lampa wisząca, żyrandol chromowany z lat 70. Posiada trzy szklane klosze z bard…" at bounding box center [531, 512] width 657 height 86
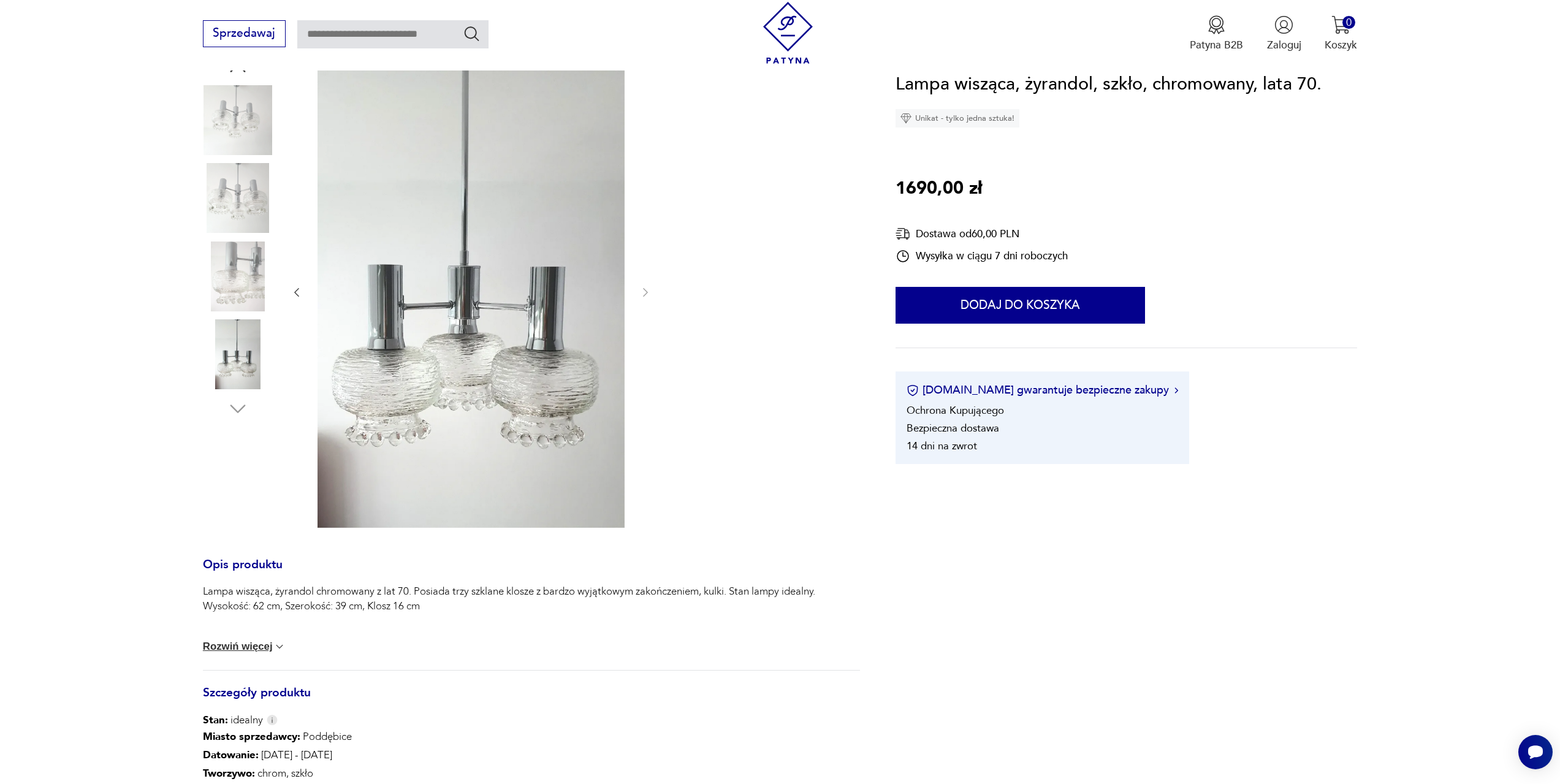
scroll to position [162, 0]
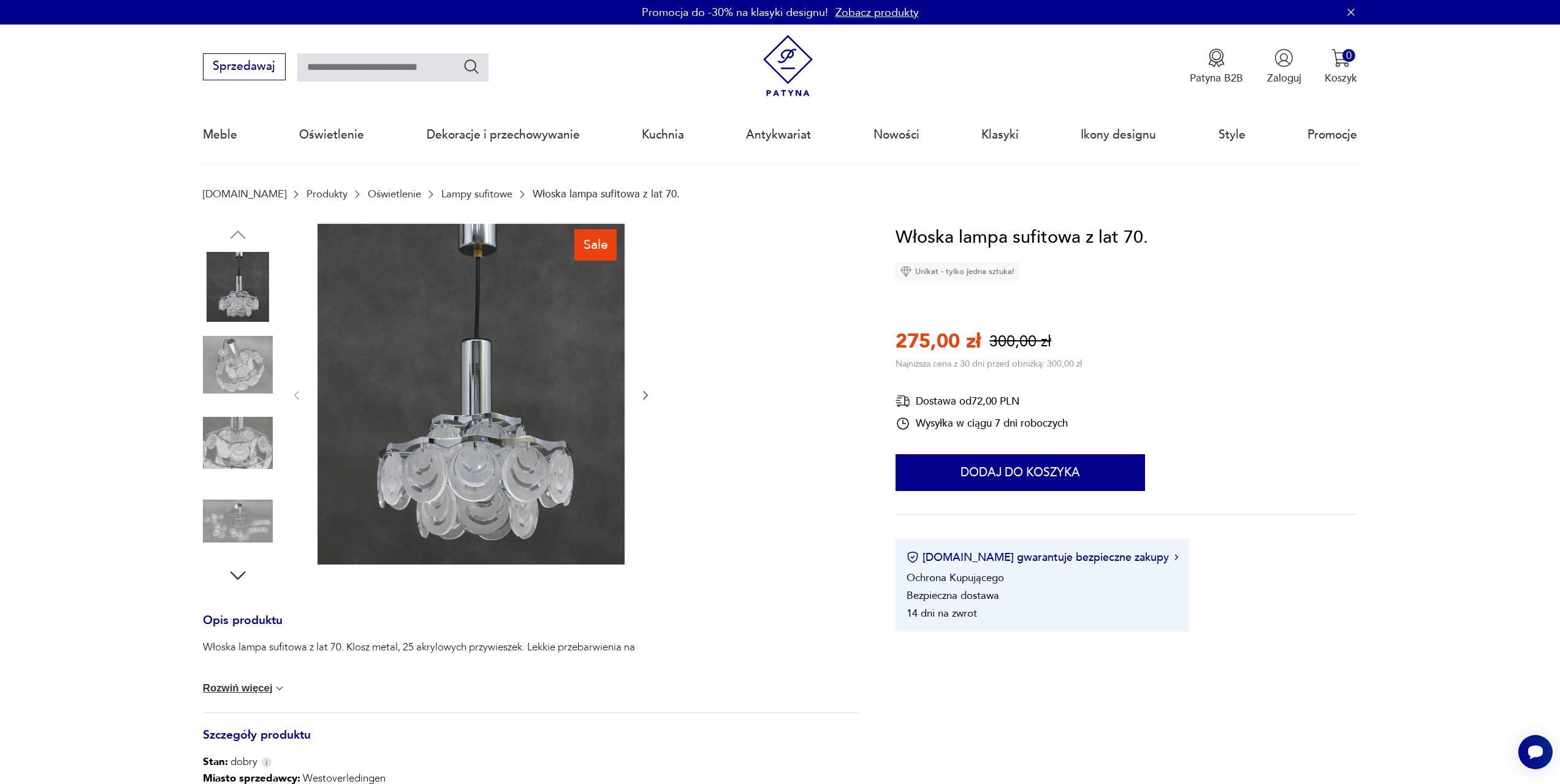
click at [649, 398] on icon "button" at bounding box center [645, 395] width 13 height 13
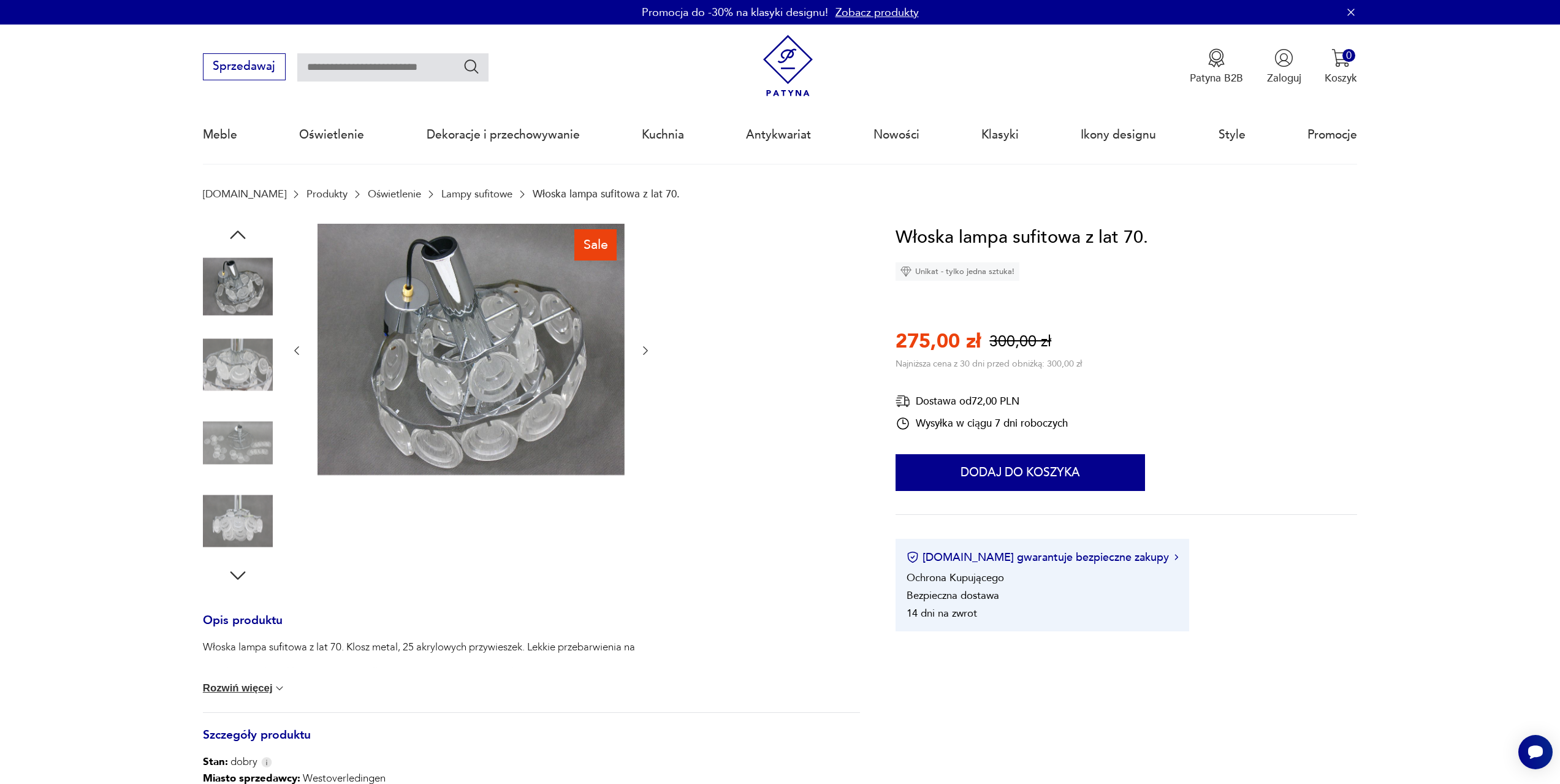
click at [642, 358] on button "button" at bounding box center [645, 350] width 13 height 14
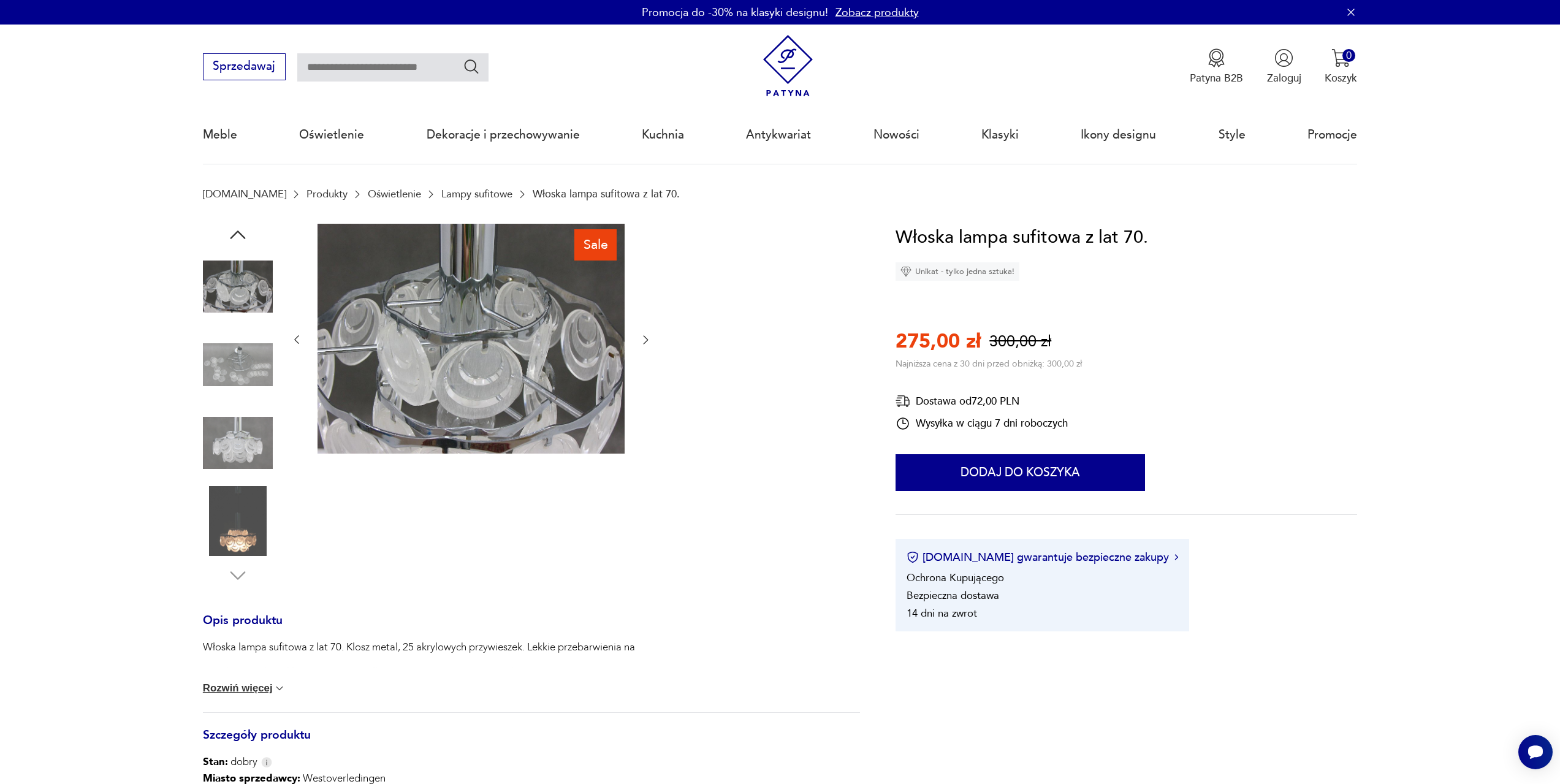
click at [246, 234] on icon "button" at bounding box center [238, 235] width 22 height 22
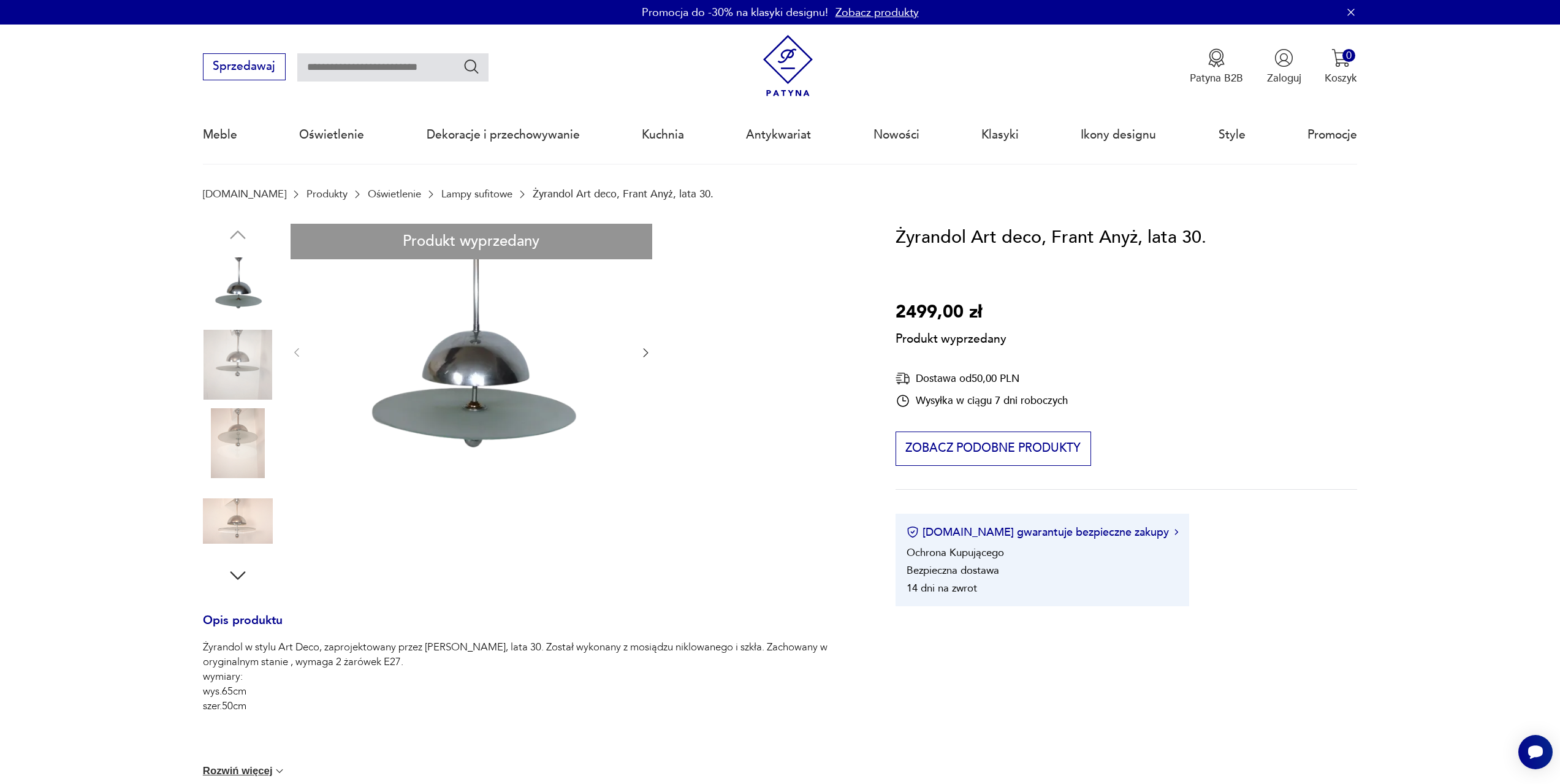
click at [215, 381] on div "Produkt wyprzedany Opis produktu Żyrandol w stylu Art Deco, zaprojektowany prze…" at bounding box center [531, 611] width 657 height 774
click at [245, 456] on div "Produkt wyprzedany Opis produktu Żyrandol w stylu Art Deco, zaprojektowany prze…" at bounding box center [531, 611] width 657 height 774
click at [246, 527] on div "Produkt wyprzedany Opis produktu Żyrandol w stylu Art Deco, zaprojektowany prze…" at bounding box center [531, 611] width 657 height 774
click at [236, 241] on div "Produkt wyprzedany Opis produktu Żyrandol w stylu Art Deco, zaprojektowany prze…" at bounding box center [531, 611] width 657 height 774
click at [645, 355] on div "Produkt wyprzedany Opis produktu Żyrandol w stylu Art Deco, zaprojektowany prze…" at bounding box center [531, 611] width 657 height 774
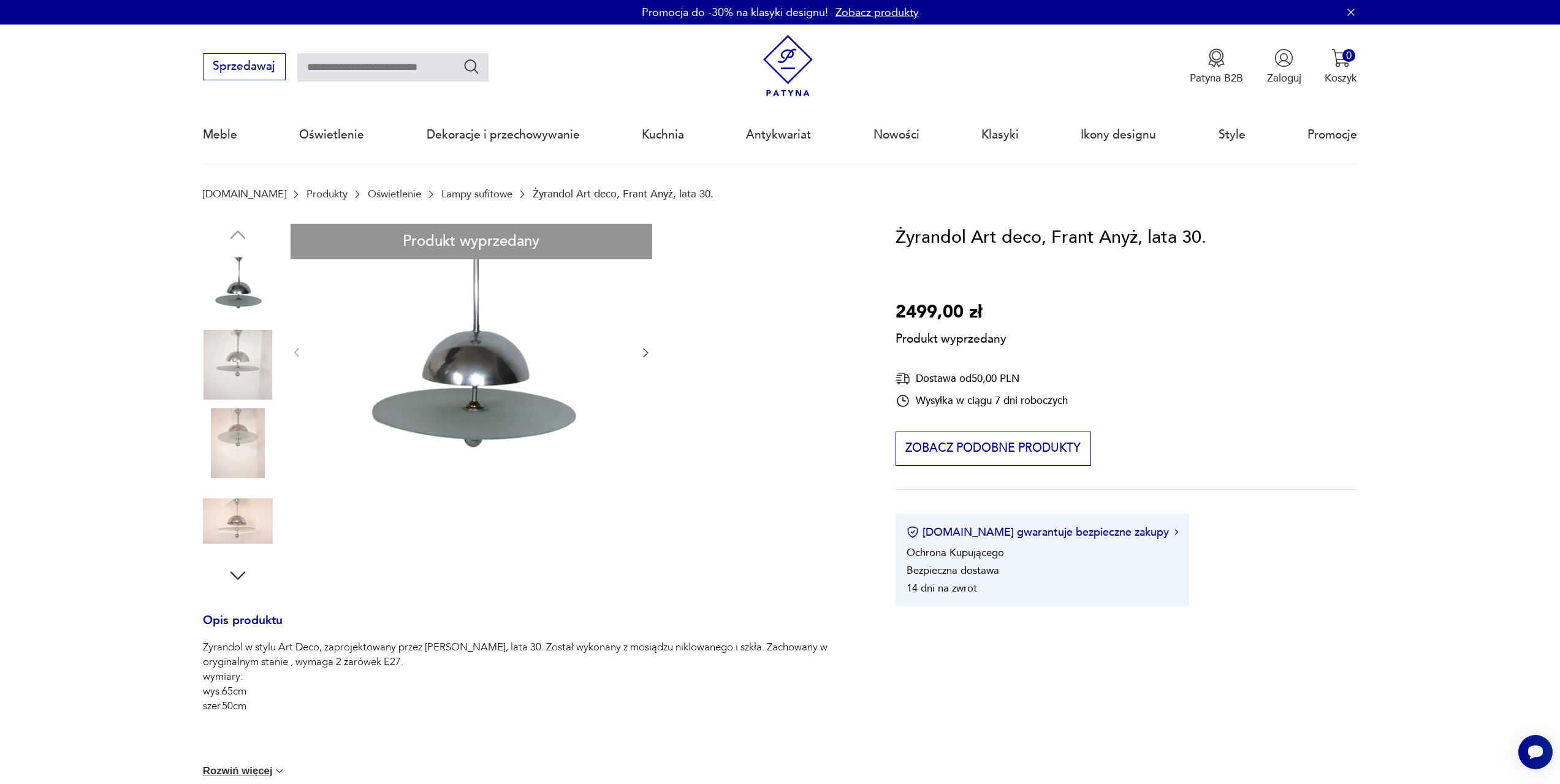
click at [242, 352] on div "Produkt wyprzedany Opis produktu Żyrandol w stylu Art Deco, zaprojektowany prze…" at bounding box center [531, 611] width 657 height 774
click at [236, 452] on div "Produkt wyprzedany Opis produktu Żyrandol w stylu Art Deco, zaprojektowany prze…" at bounding box center [531, 611] width 657 height 774
click at [241, 576] on div "Produkt wyprzedany Opis produktu Żyrandol w stylu Art Deco, zaprojektowany prze…" at bounding box center [531, 611] width 657 height 774
click at [240, 238] on div "Produkt wyprzedany Opis produktu Żyrandol w stylu Art Deco, zaprojektowany prze…" at bounding box center [531, 611] width 657 height 774
click at [249, 368] on div "Produkt wyprzedany Opis produktu Żyrandol w stylu Art Deco, zaprojektowany prze…" at bounding box center [531, 611] width 657 height 774
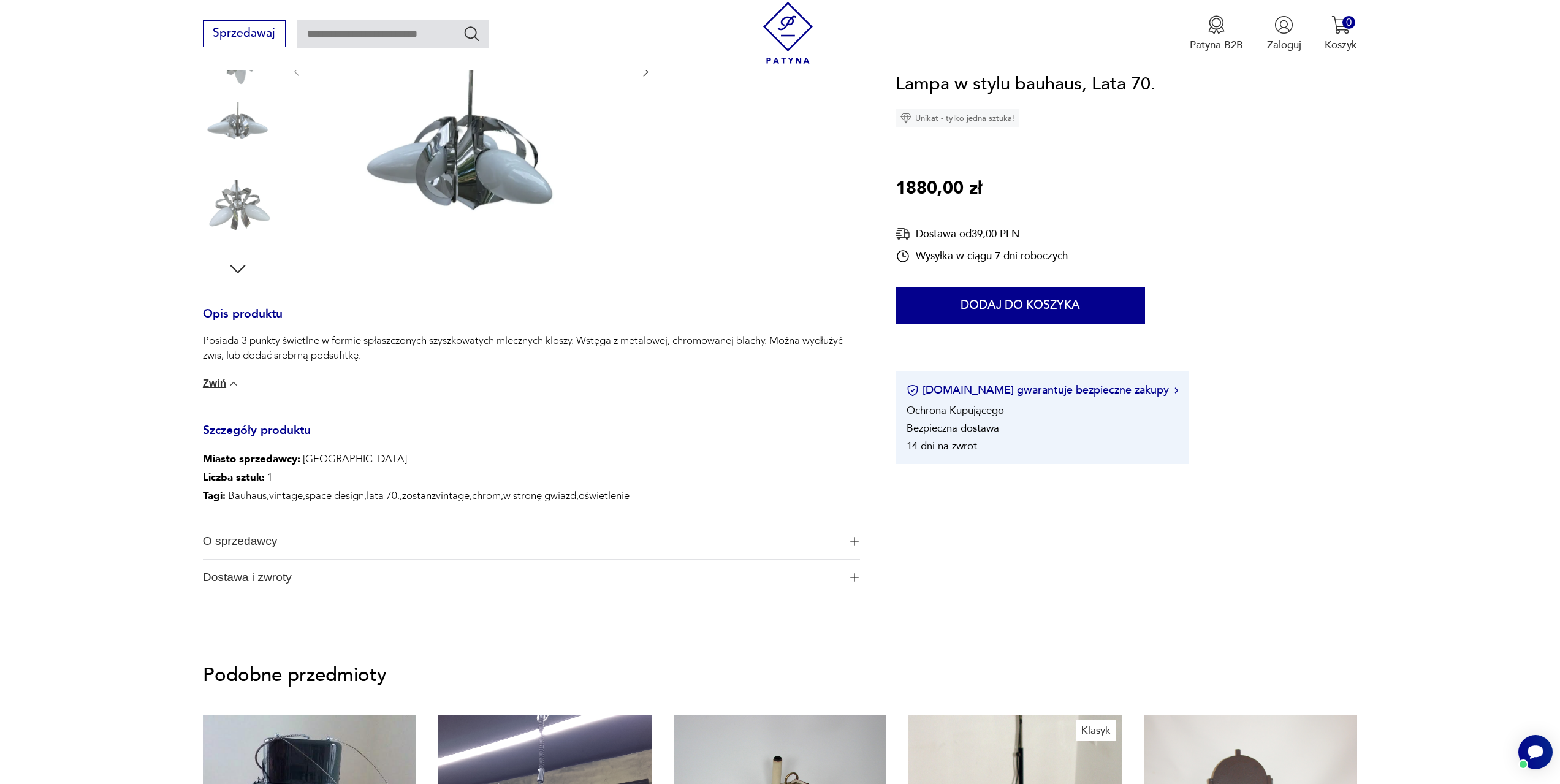
scroll to position [61, 0]
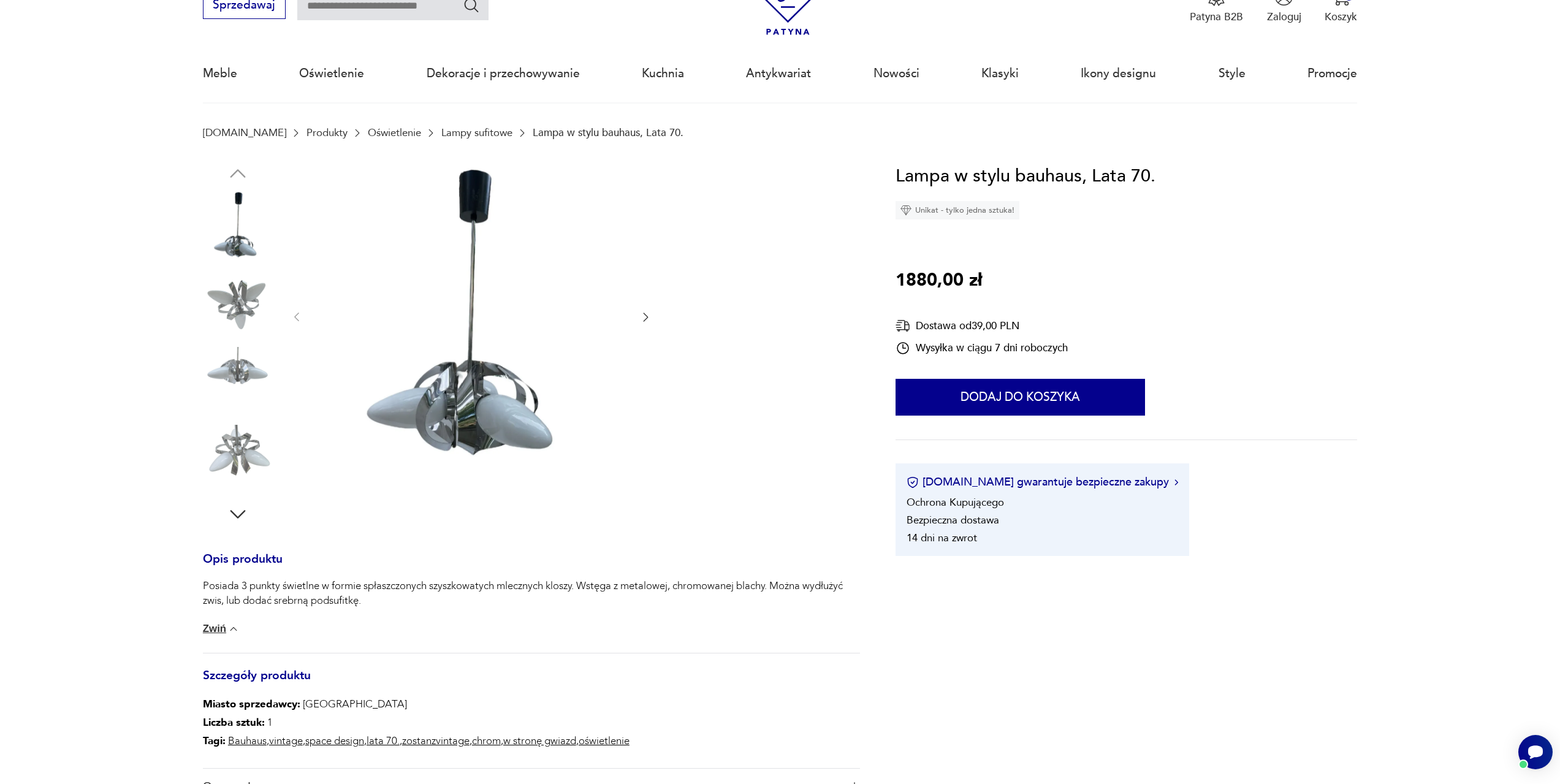
click at [244, 281] on img at bounding box center [237, 303] width 70 height 70
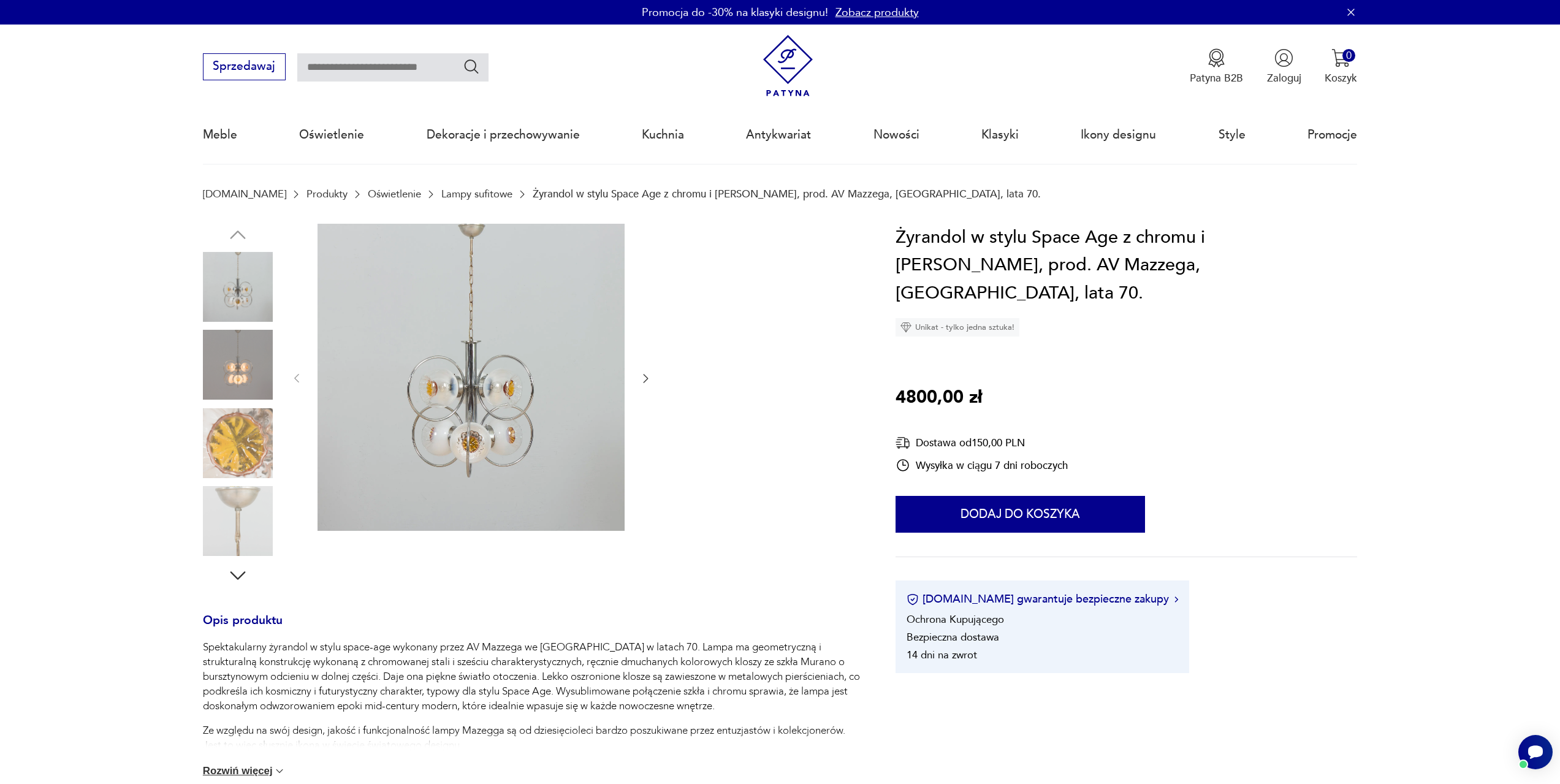
click at [643, 378] on icon "button" at bounding box center [645, 378] width 13 height 13
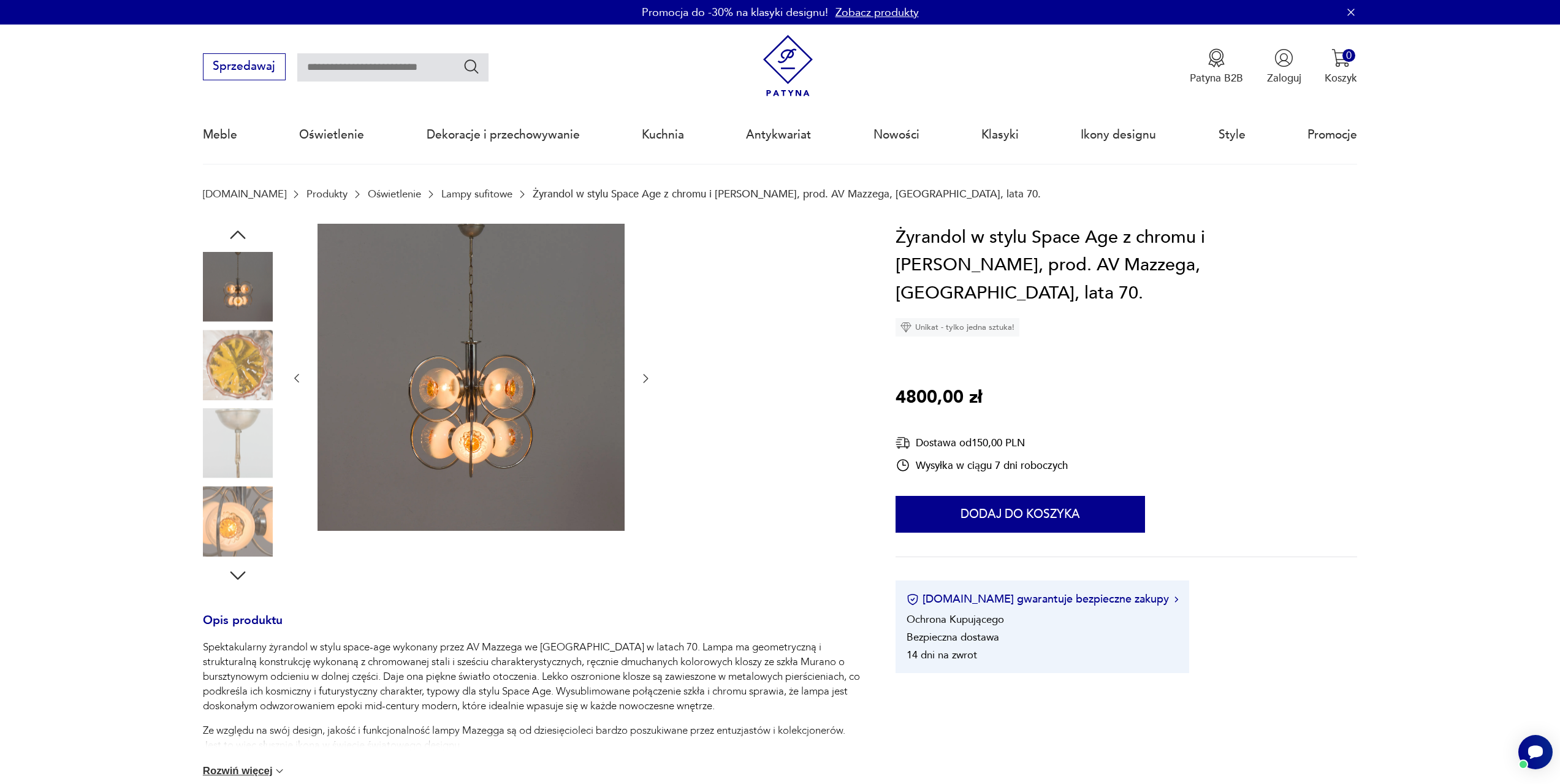
click at [646, 376] on icon "button" at bounding box center [645, 378] width 13 height 13
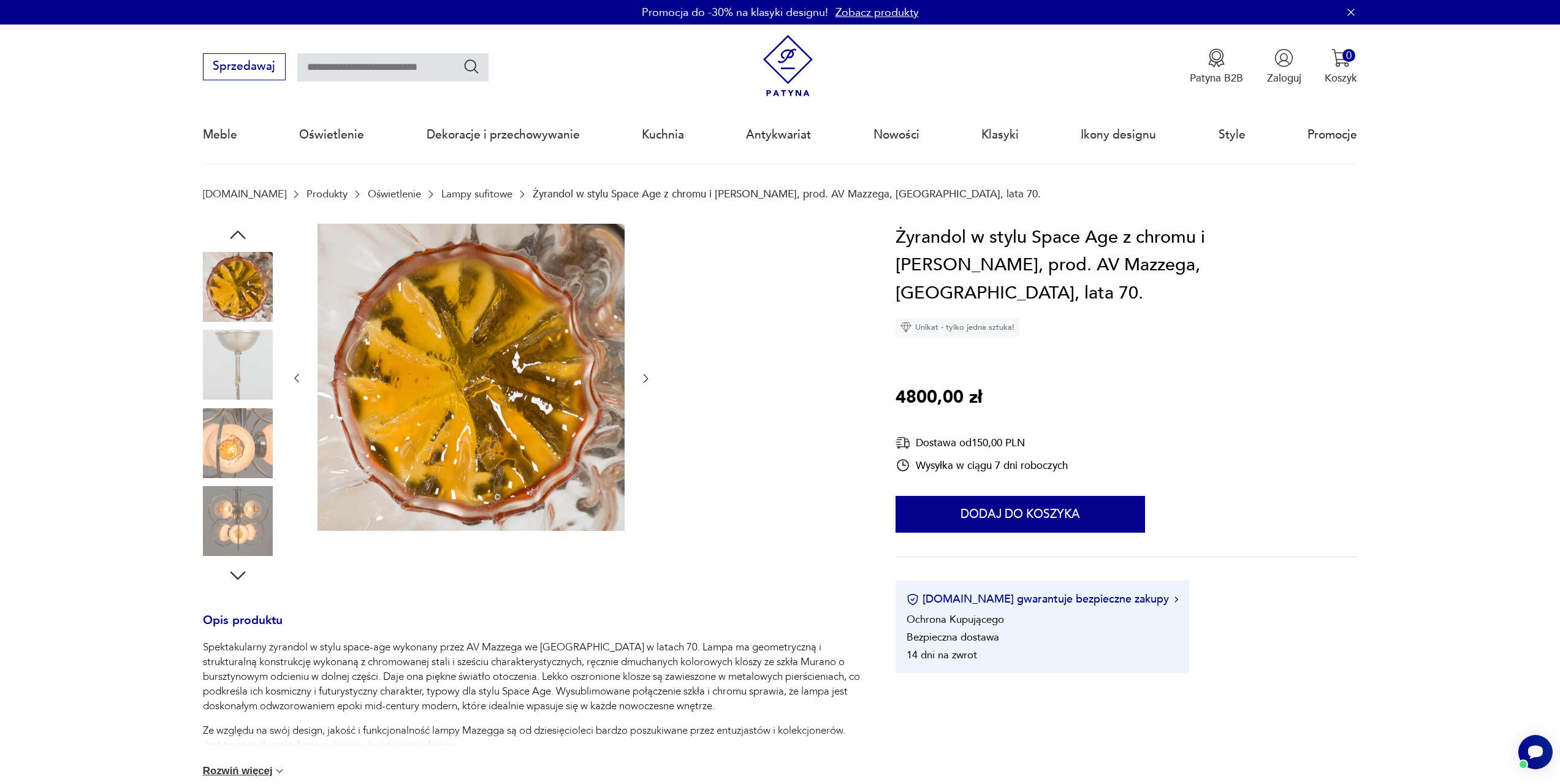
click at [646, 376] on icon "button" at bounding box center [645, 378] width 13 height 13
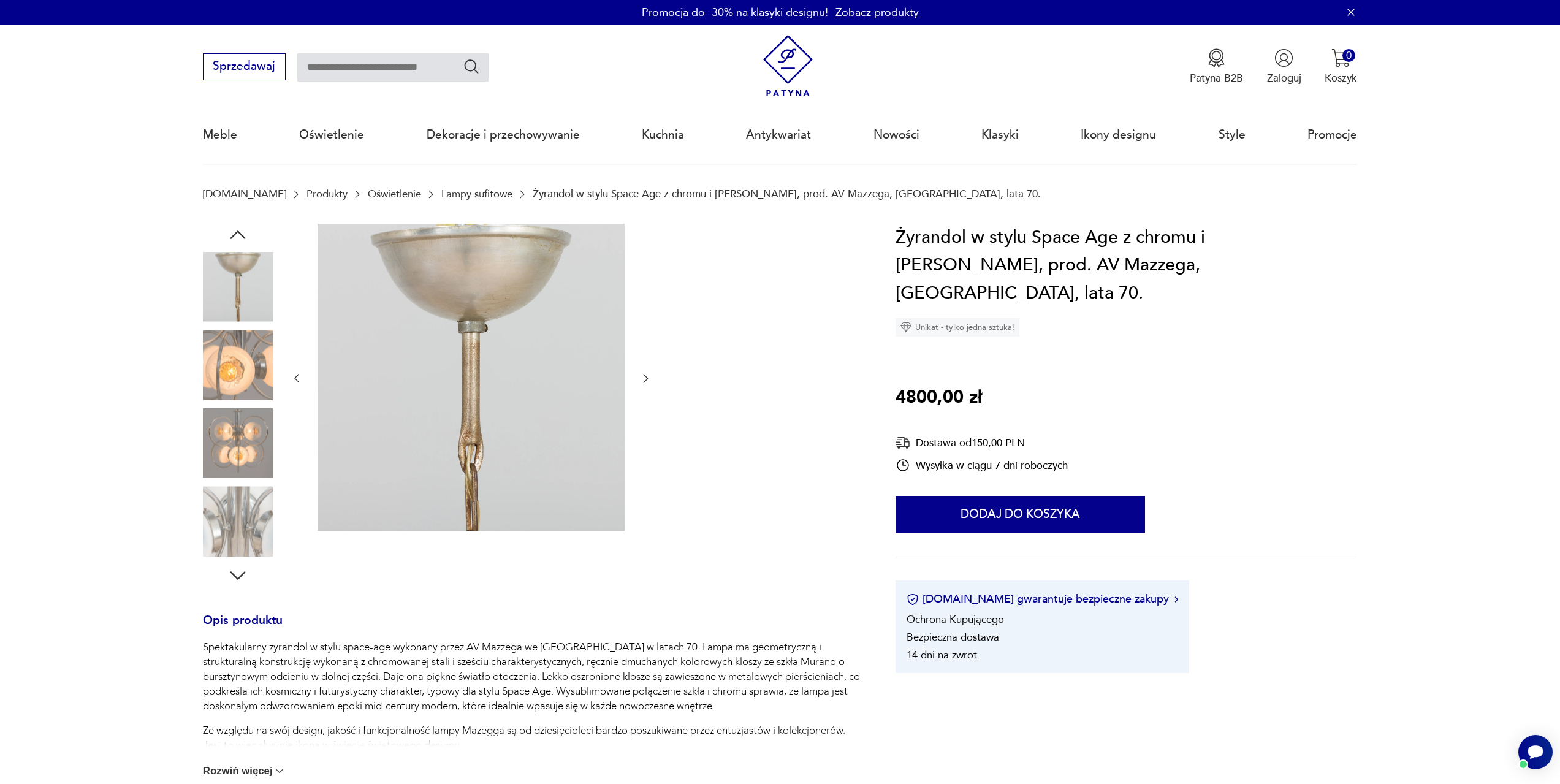
click at [642, 379] on icon "button" at bounding box center [645, 378] width 13 height 13
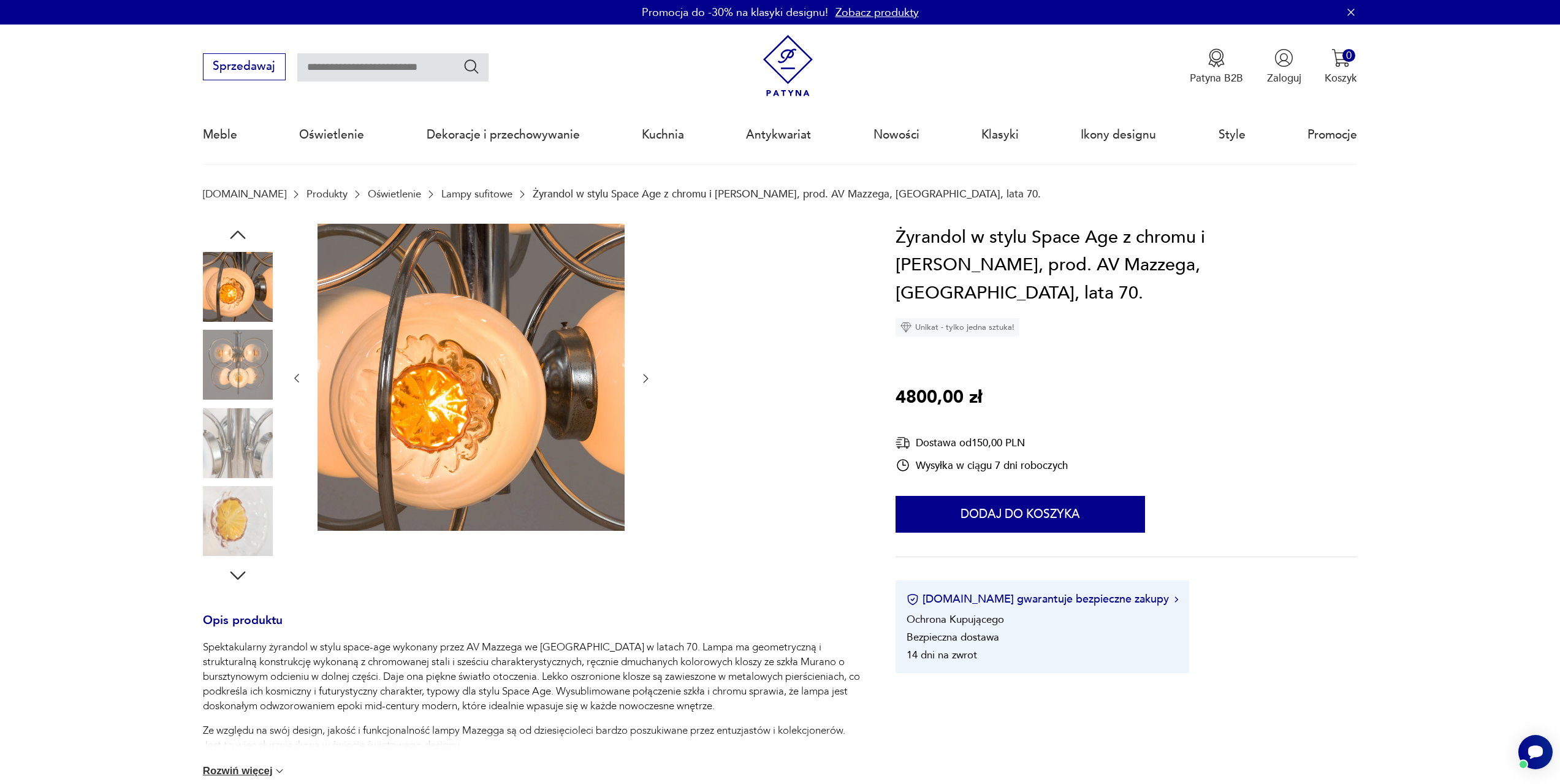
click at [642, 379] on icon "button" at bounding box center [645, 378] width 13 height 13
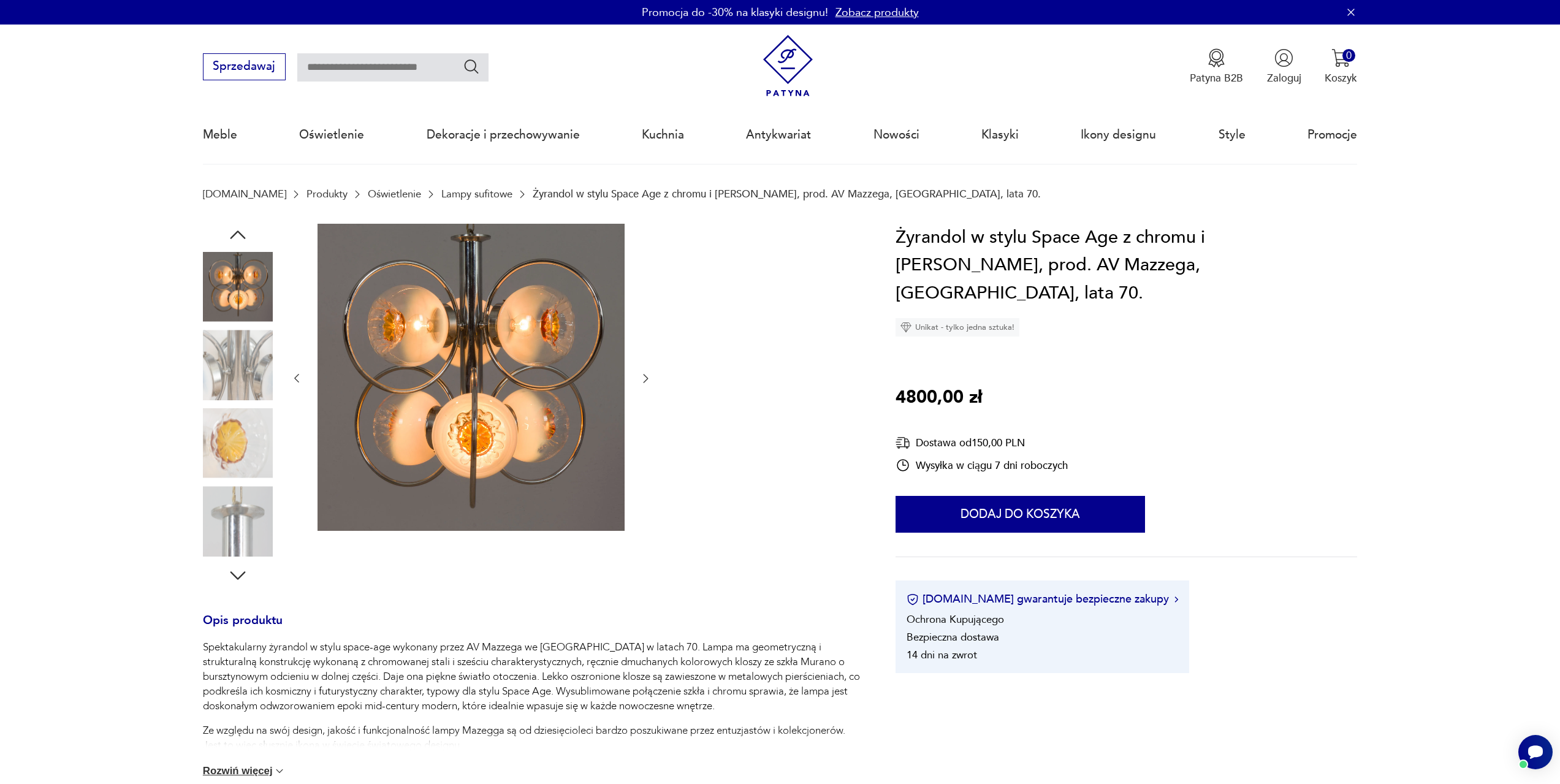
click at [642, 379] on icon "button" at bounding box center [645, 378] width 13 height 13
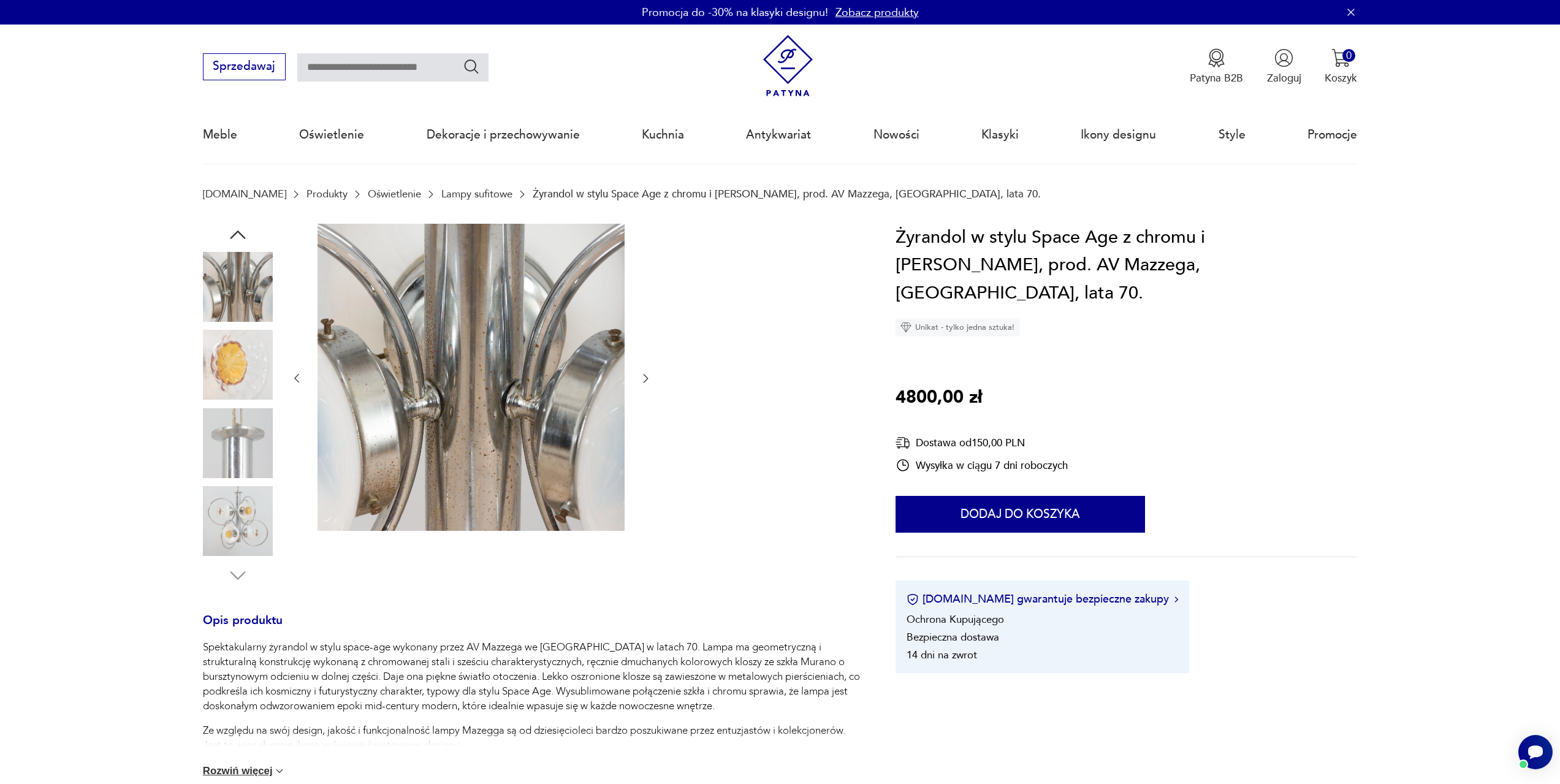
click at [240, 454] on img at bounding box center [237, 442] width 70 height 70
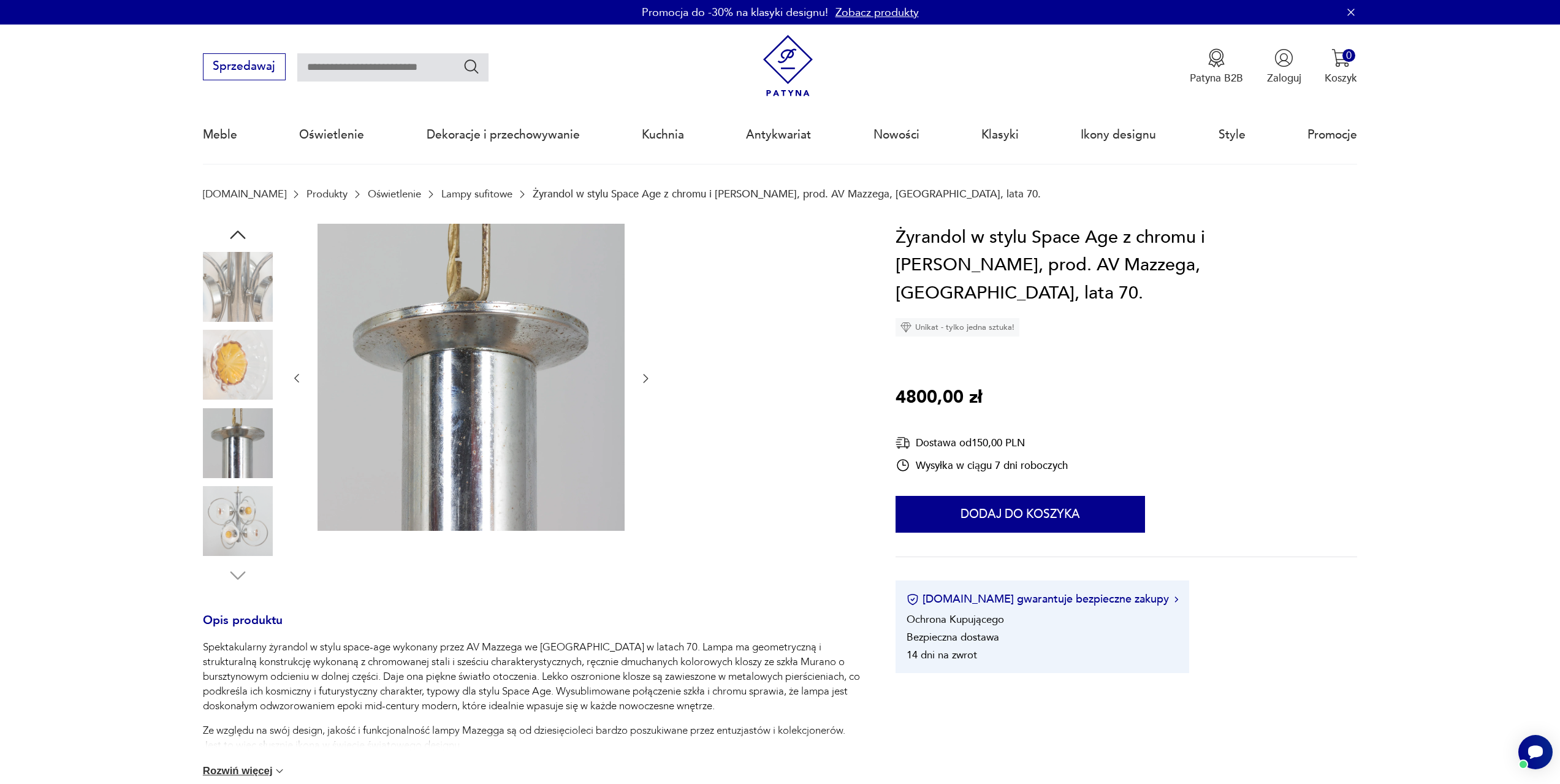
click at [241, 519] on img at bounding box center [237, 521] width 70 height 70
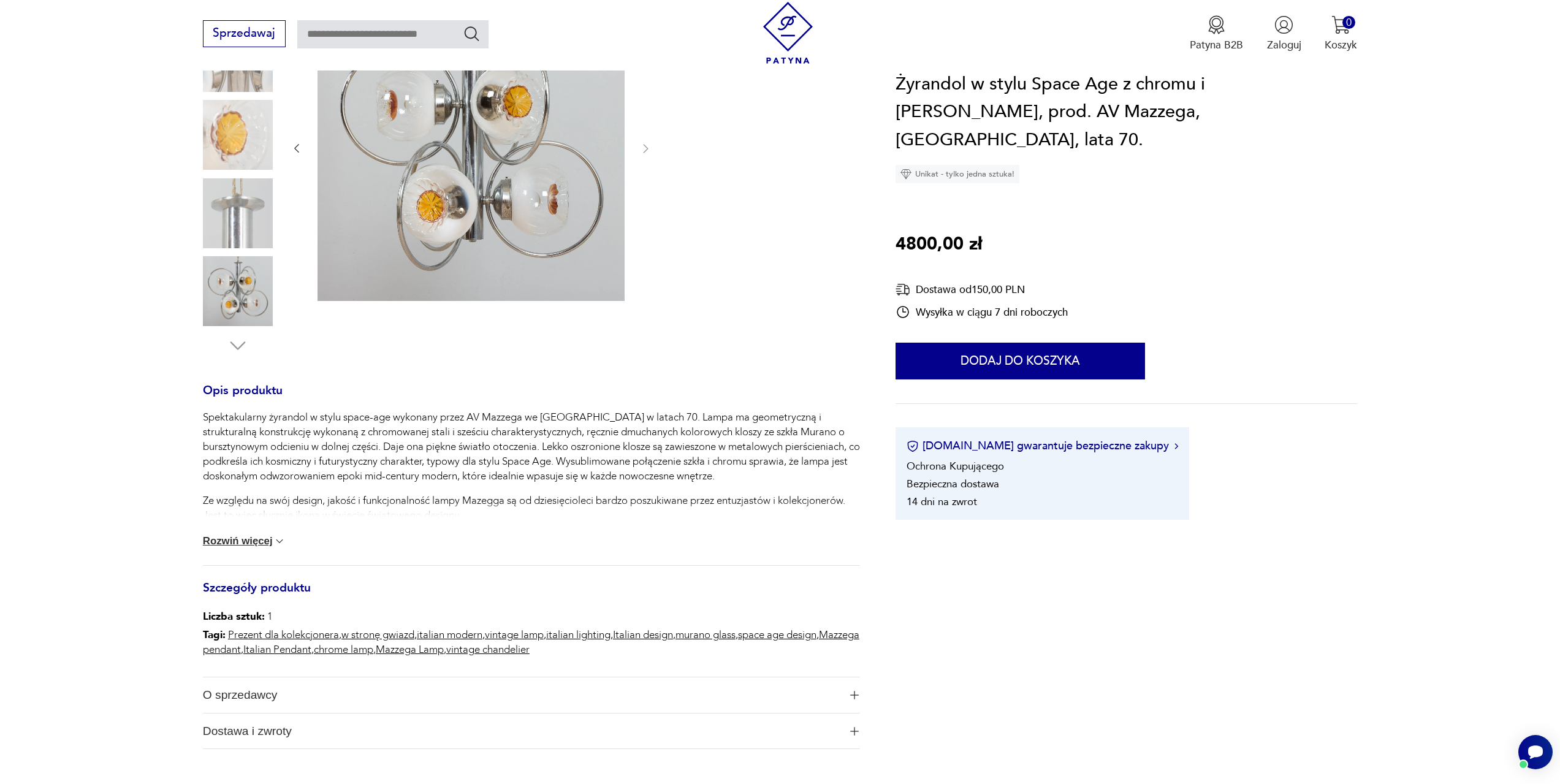
scroll to position [245, 0]
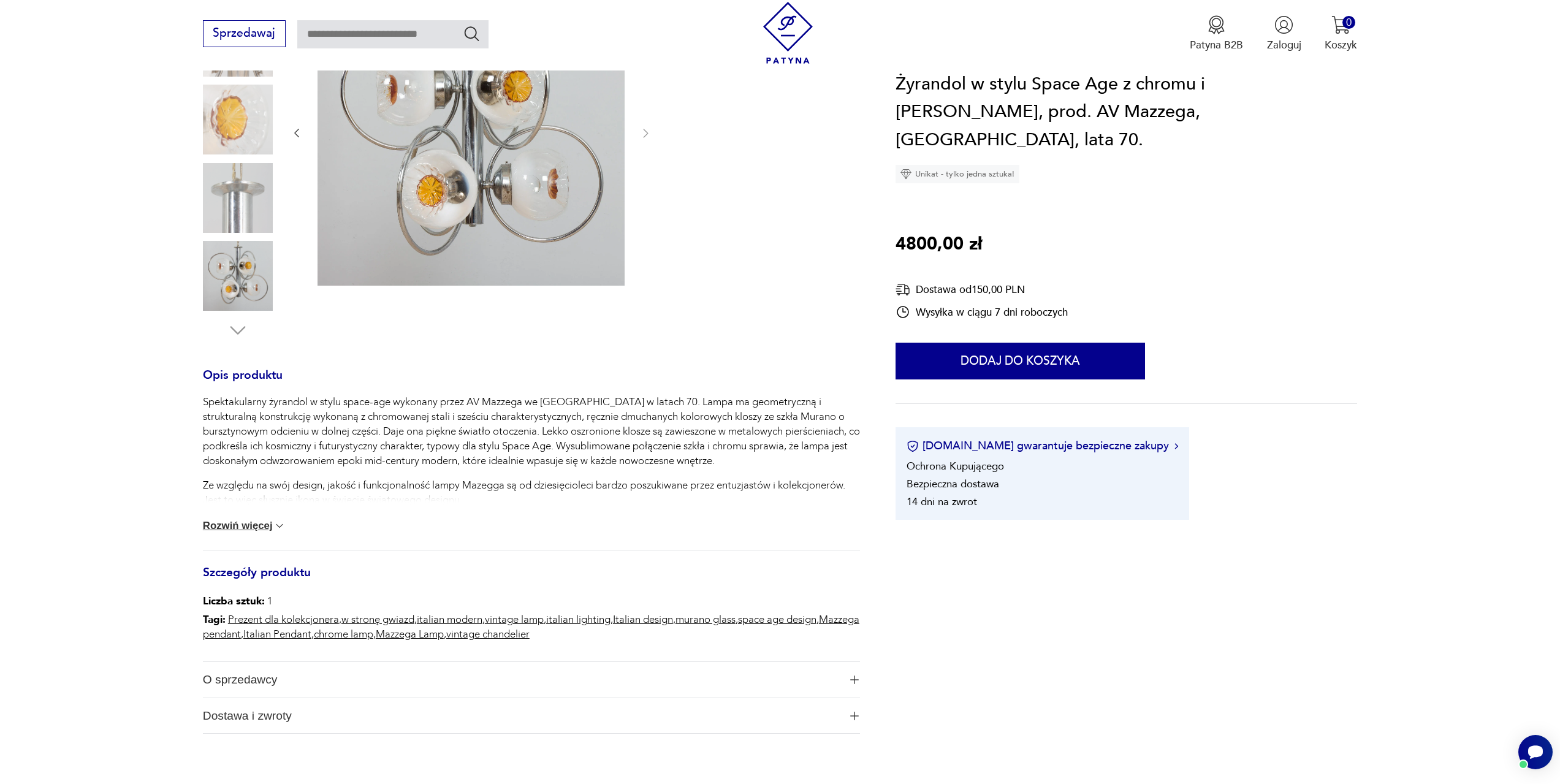
click at [257, 540] on div "Spektakularny żyrandol w stylu space-age wykonany przez AV Mazzega we Włoszech …" at bounding box center [531, 472] width 657 height 155
click at [256, 526] on button "Rozwiń więcej" at bounding box center [244, 526] width 83 height 13
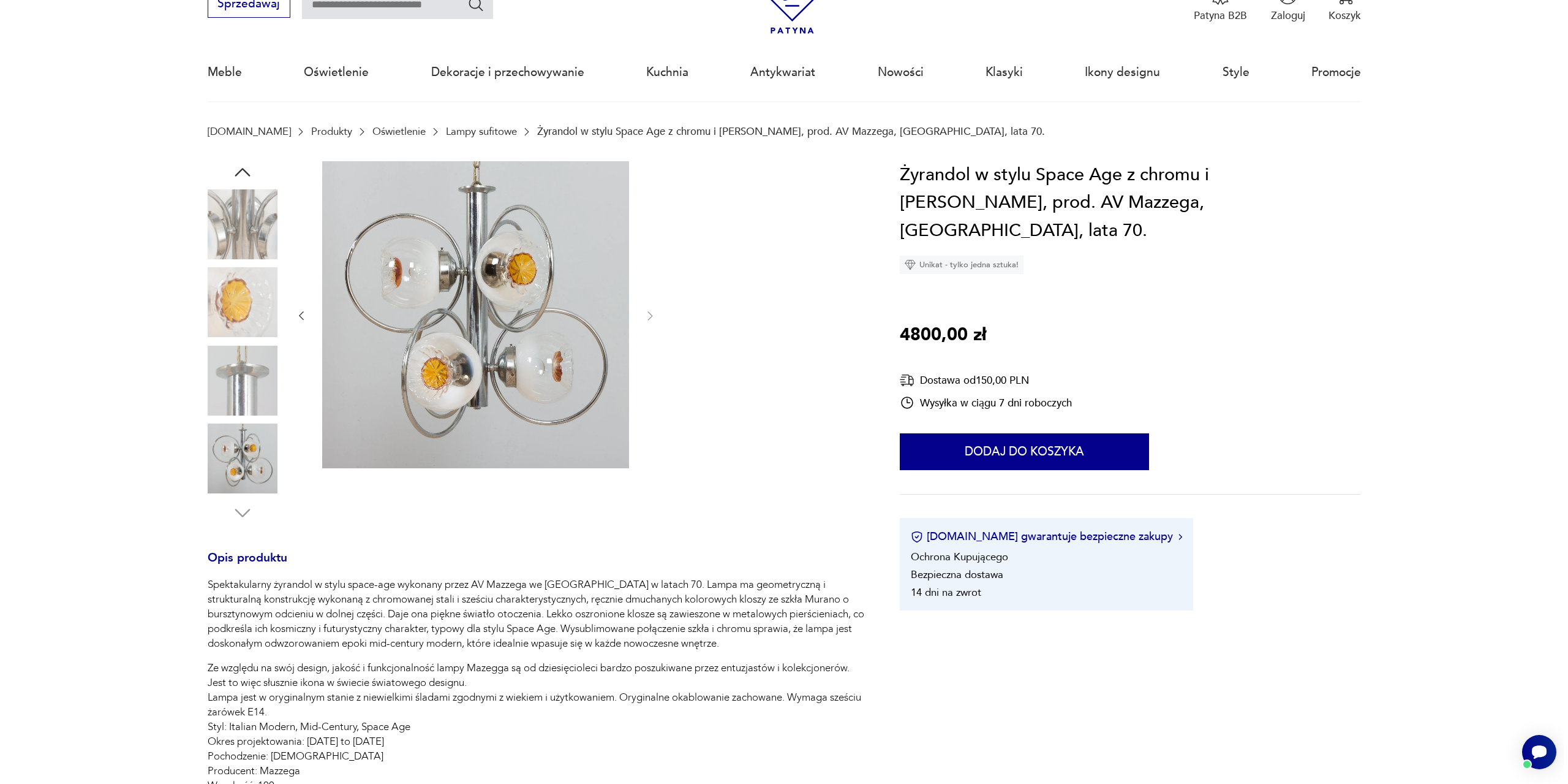
scroll to position [0, 0]
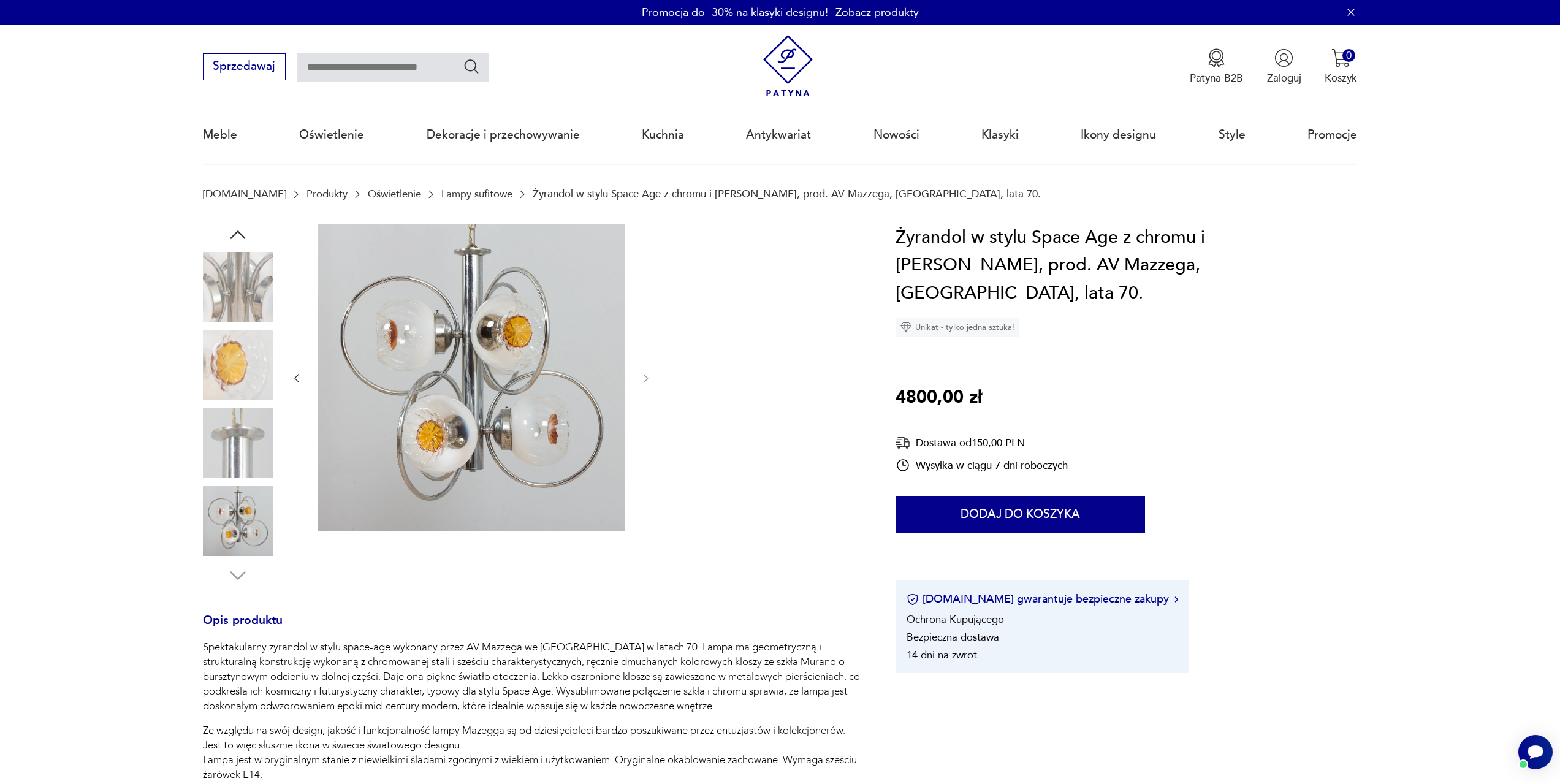
click at [450, 196] on link "Lampy sufitowe" at bounding box center [476, 194] width 71 height 12
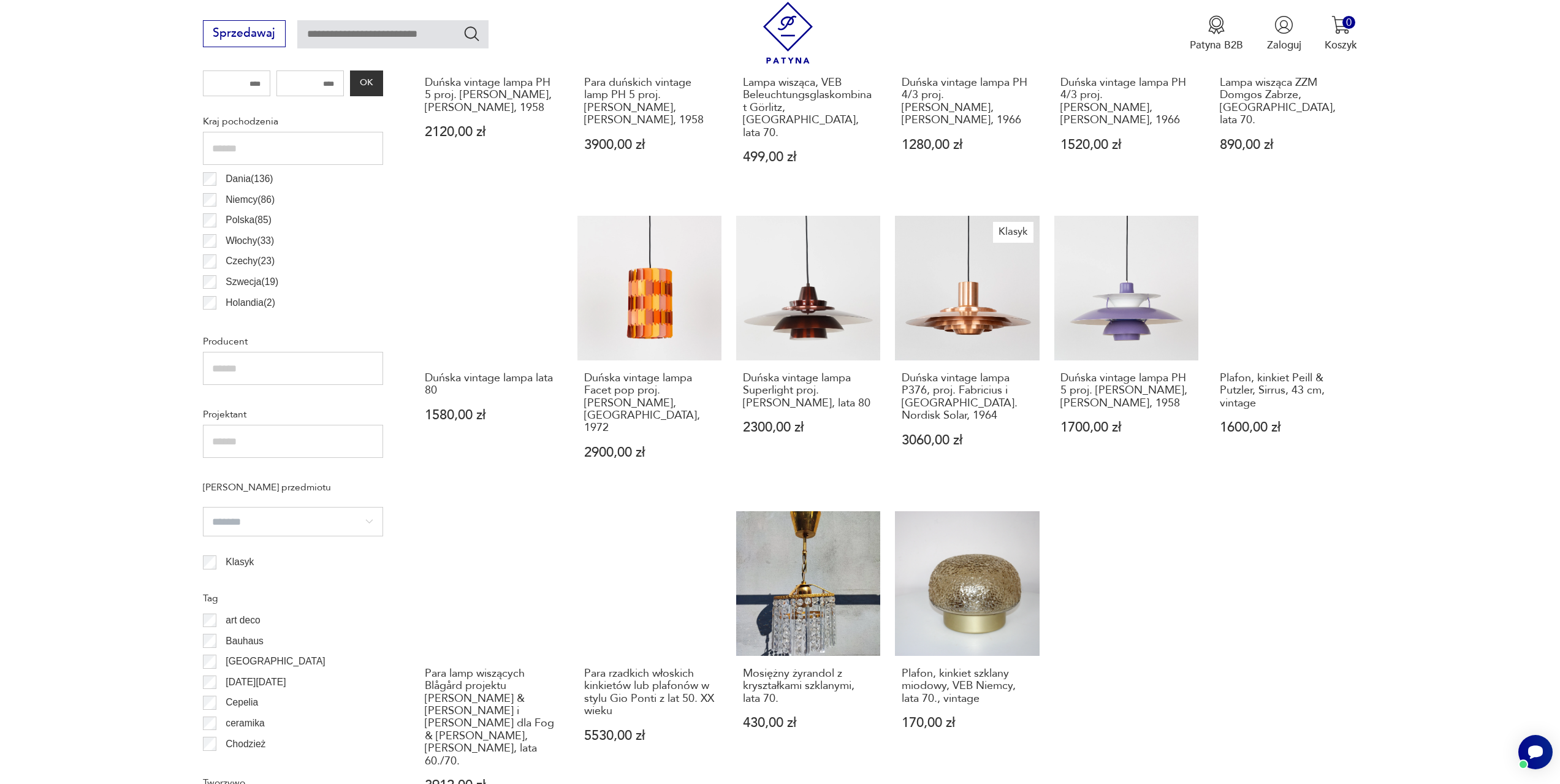
scroll to position [599, 0]
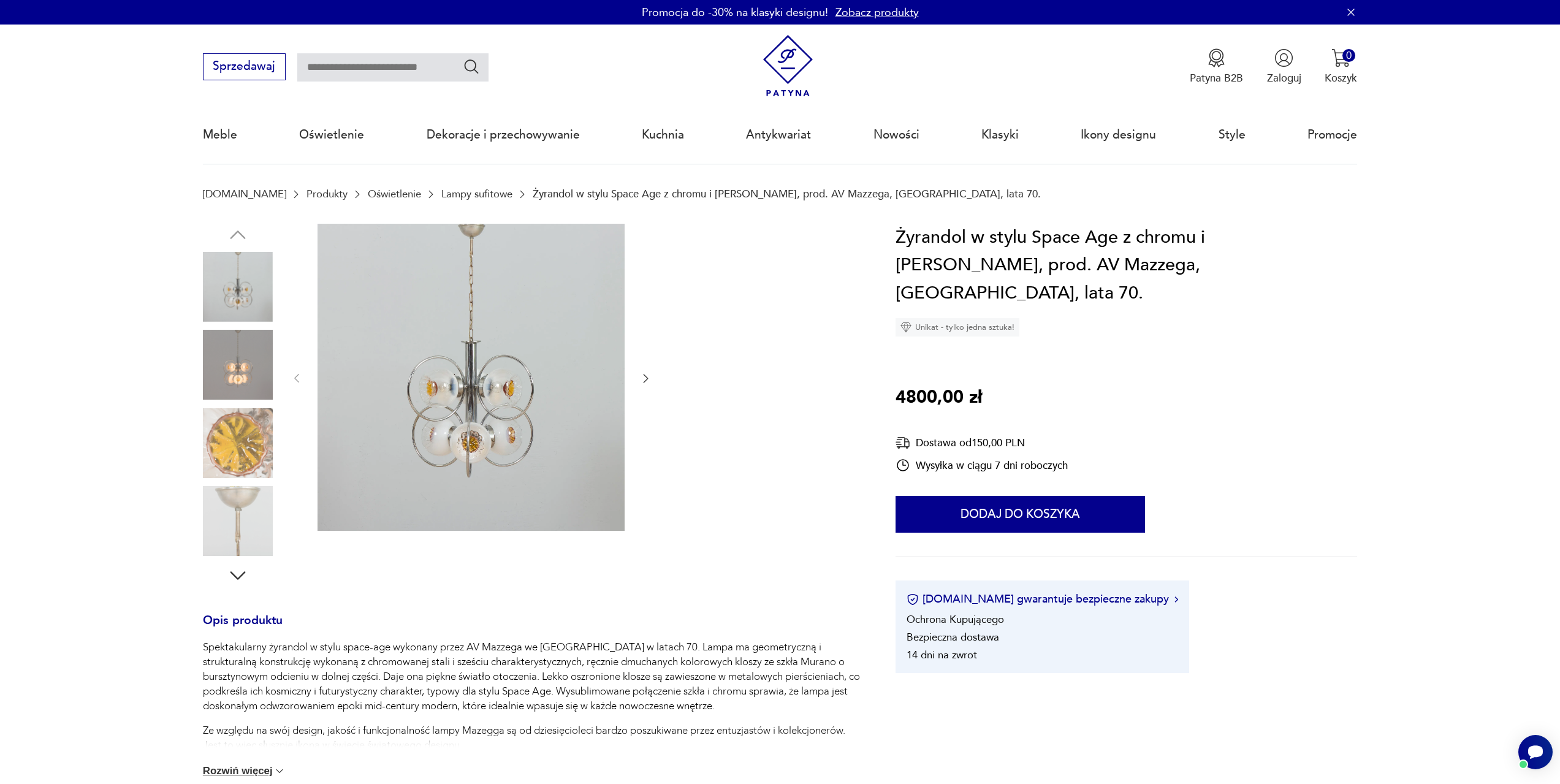
click at [446, 193] on link "Lampy sufitowe" at bounding box center [476, 194] width 71 height 12
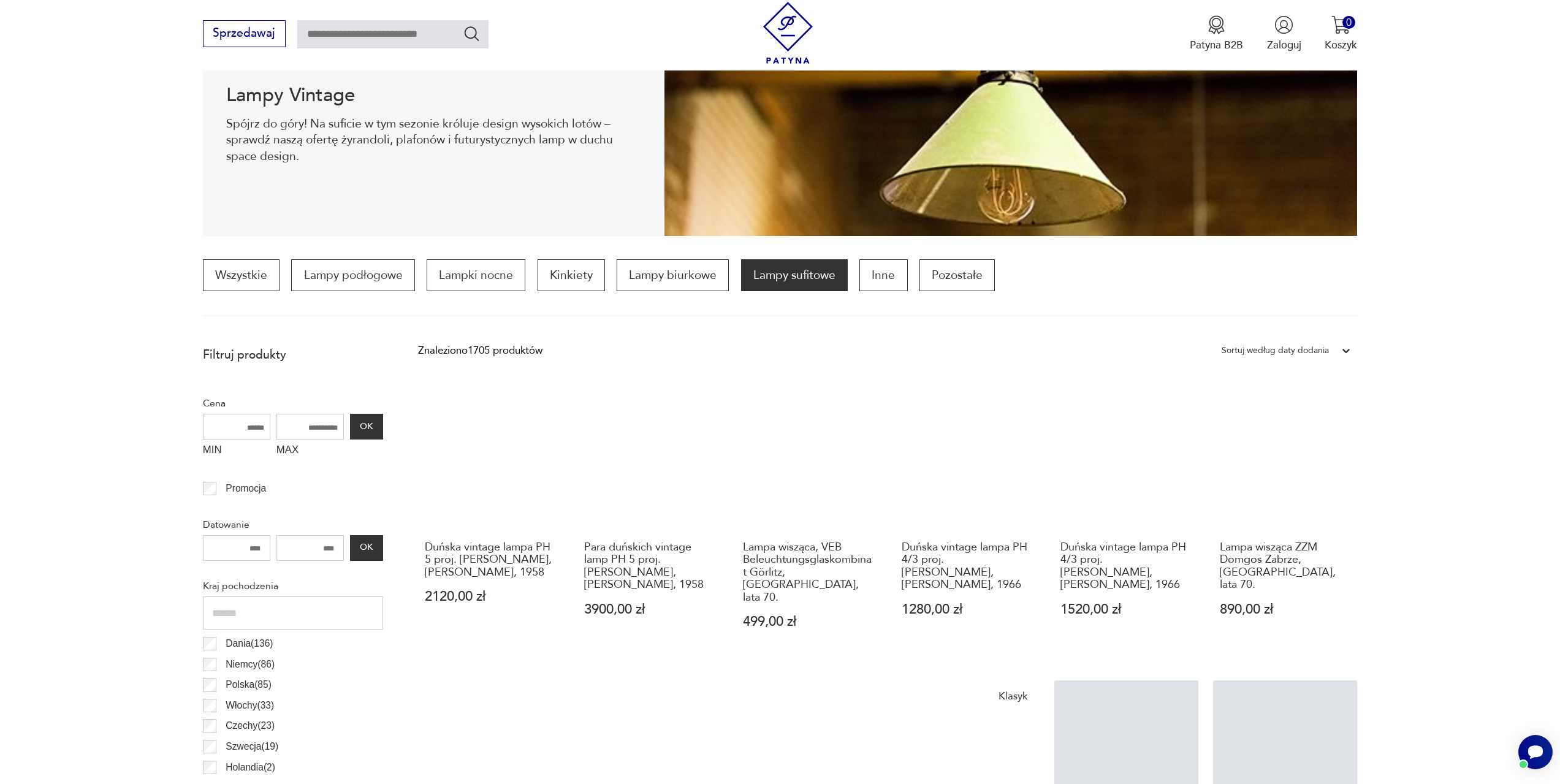
scroll to position [347, 0]
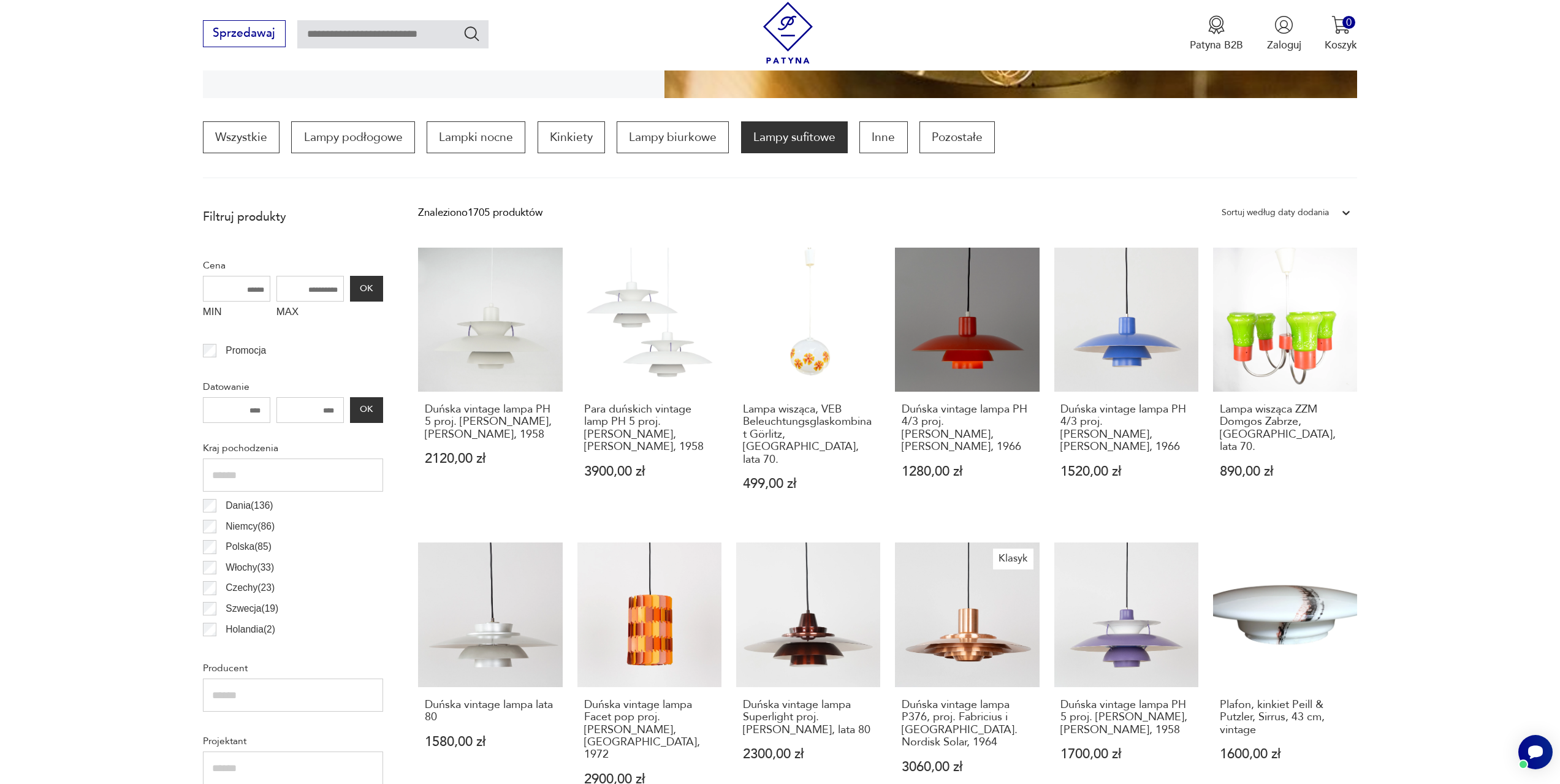
drag, startPoint x: 256, startPoint y: 290, endPoint x: 220, endPoint y: 290, distance: 36.0
click at [220, 290] on input "MIN" at bounding box center [236, 289] width 67 height 26
click at [252, 292] on input "****" at bounding box center [236, 289] width 67 height 26
type input "****"
click at [293, 290] on input "MAX" at bounding box center [310, 289] width 67 height 26
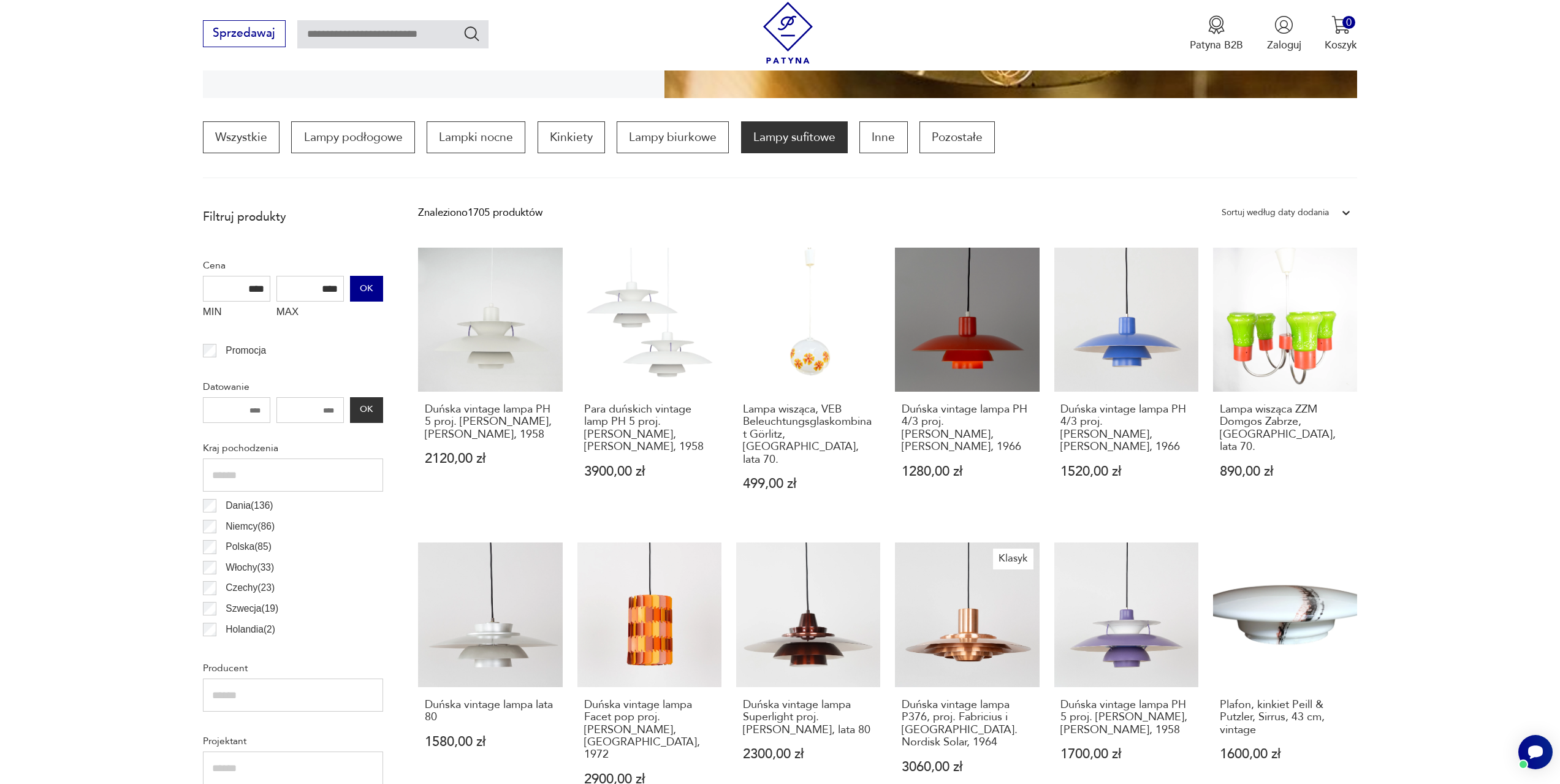
type input "****"
click at [378, 294] on button "OK" at bounding box center [366, 289] width 33 height 26
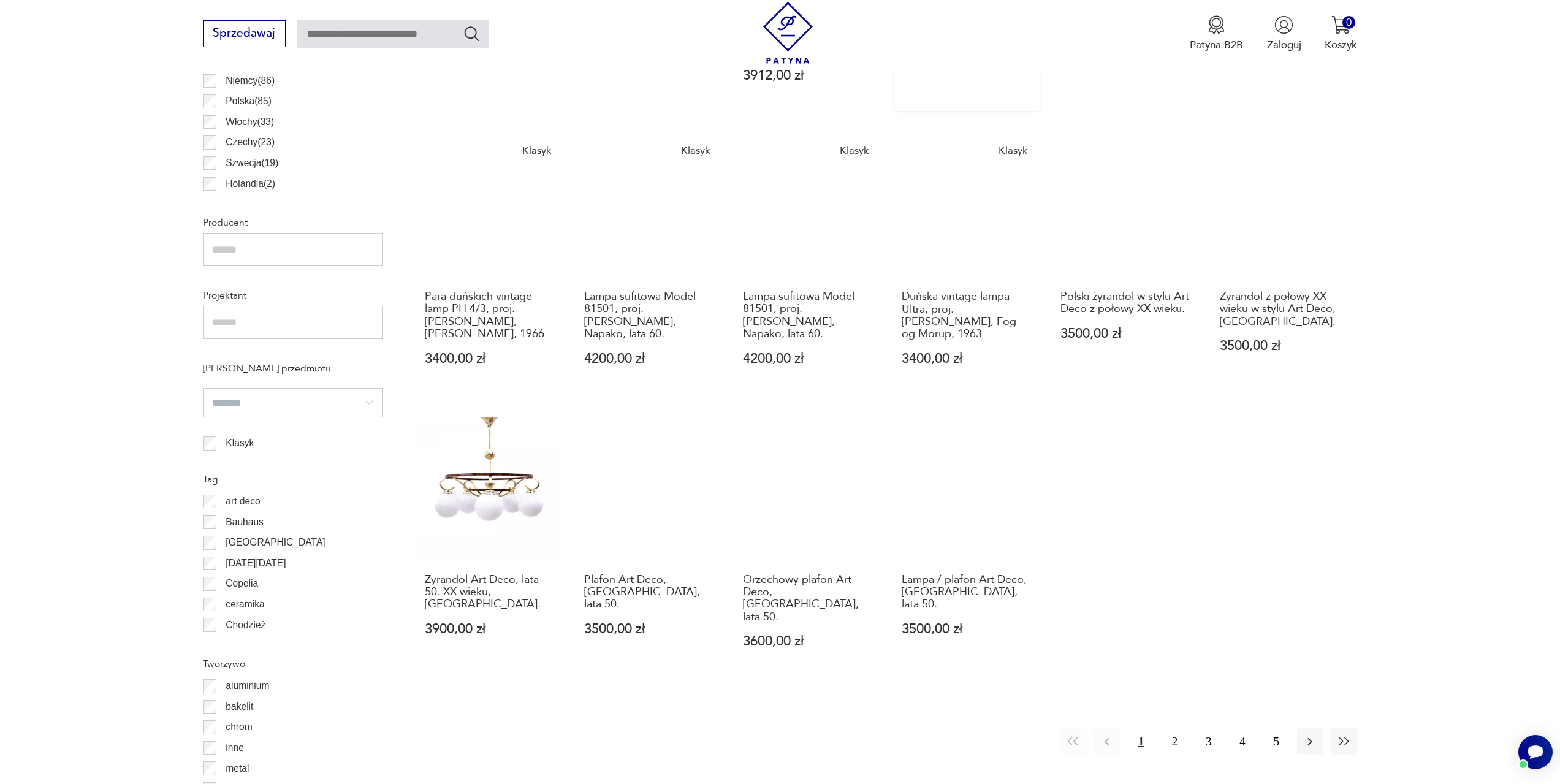
scroll to position [793, 0]
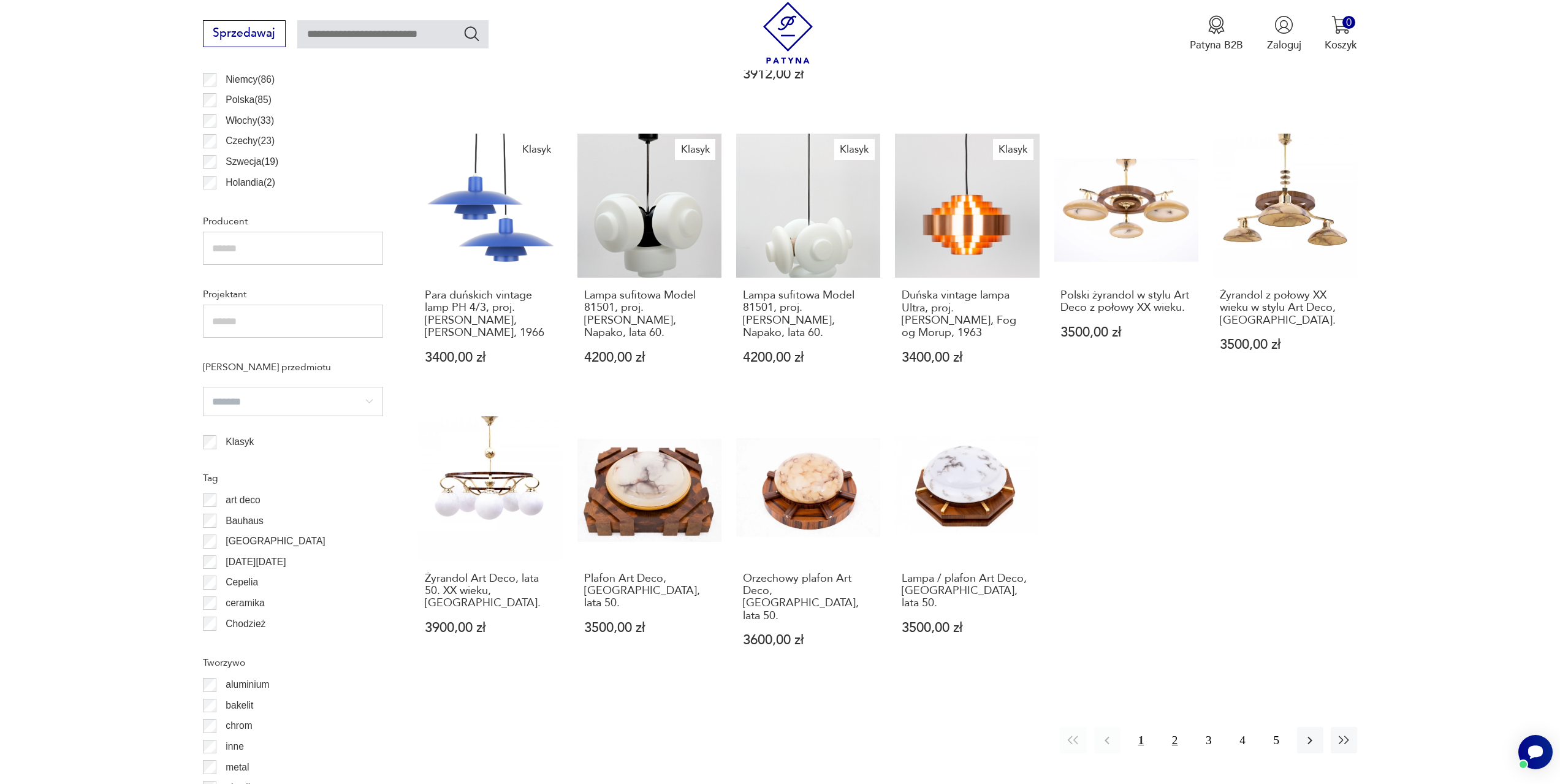
click at [1173, 727] on button "2" at bounding box center [1174, 739] width 26 height 26
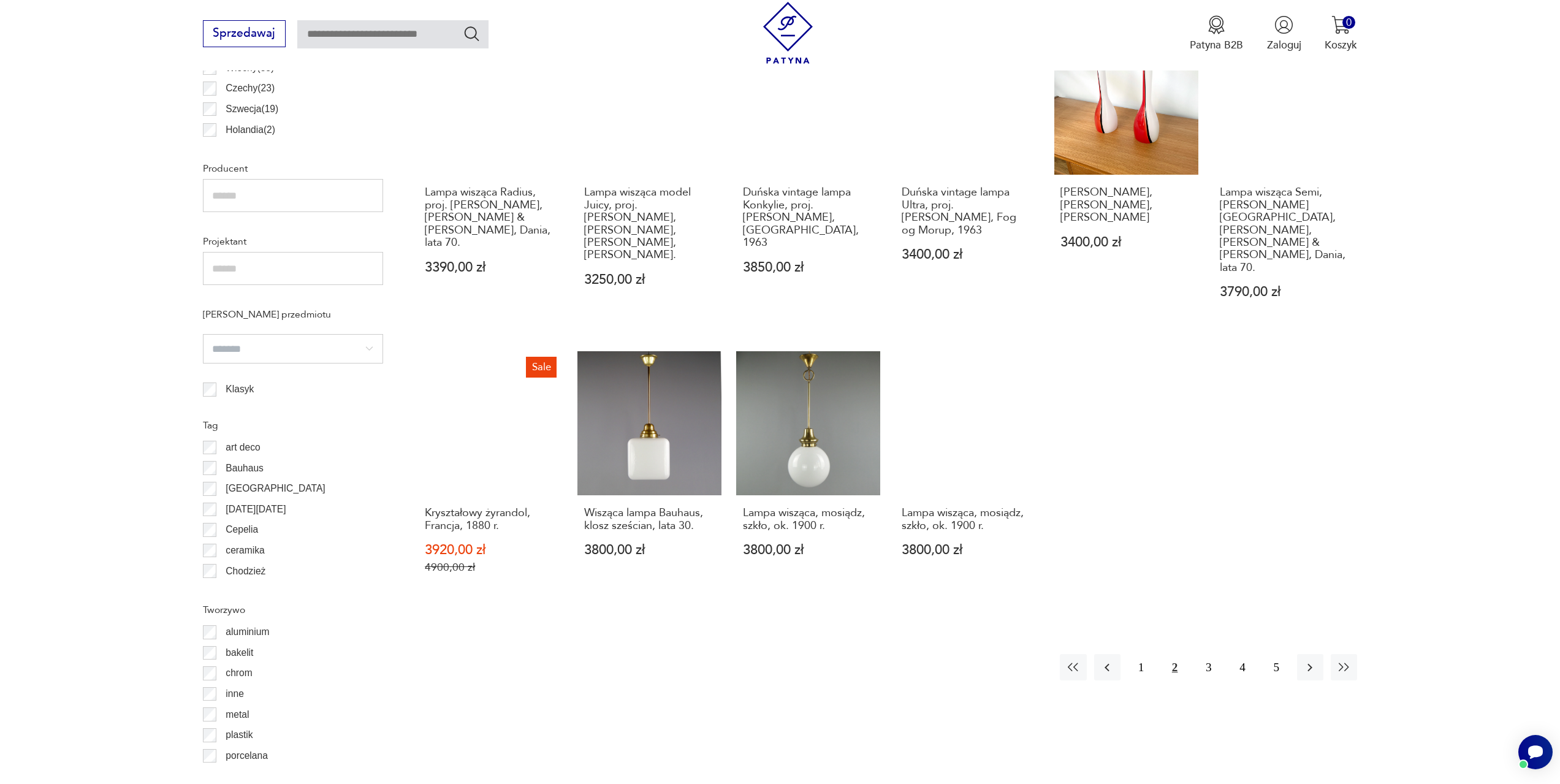
scroll to position [977, 0]
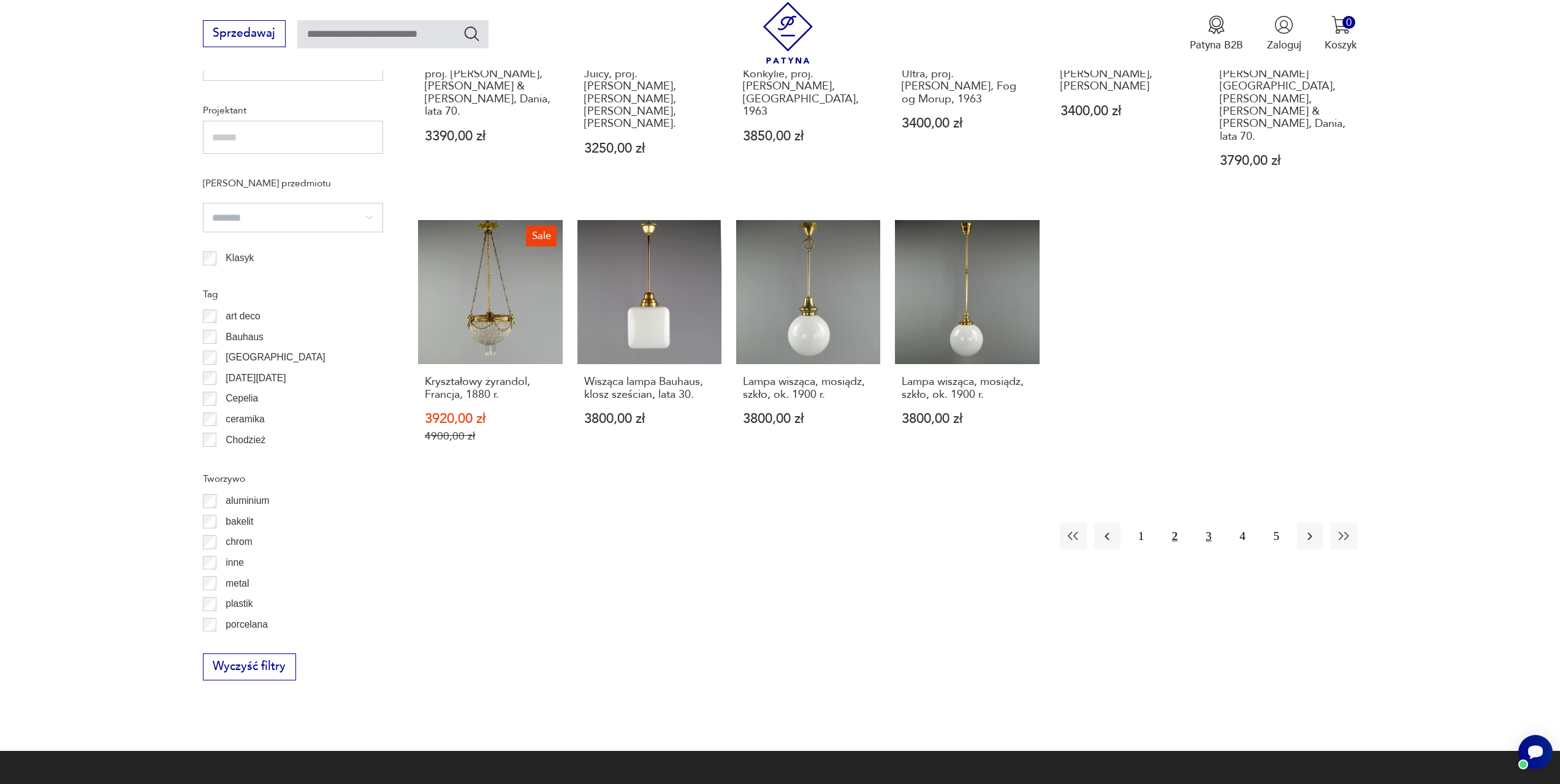
click at [1206, 522] on button "3" at bounding box center [1207, 535] width 26 height 26
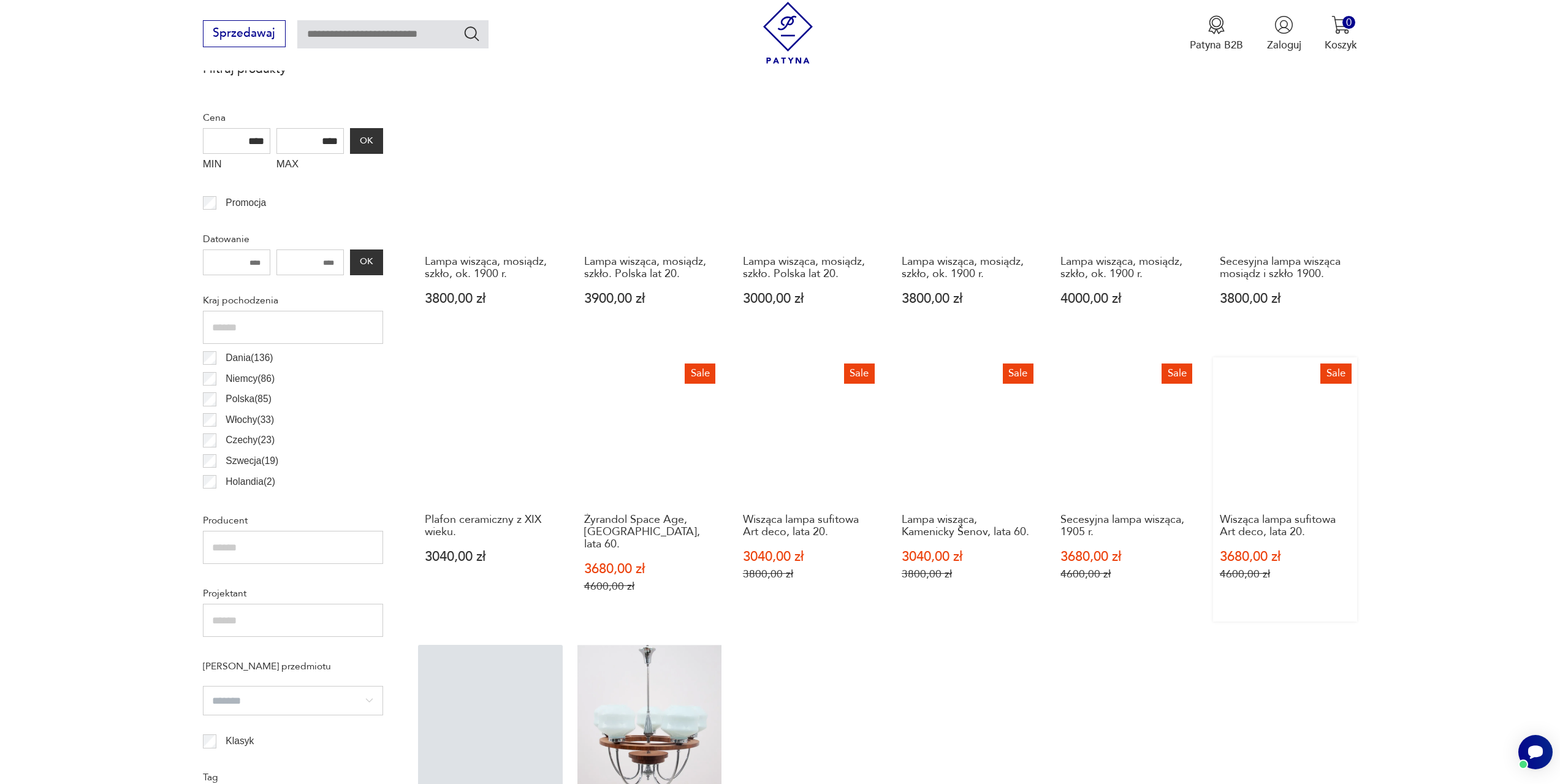
scroll to position [732, 0]
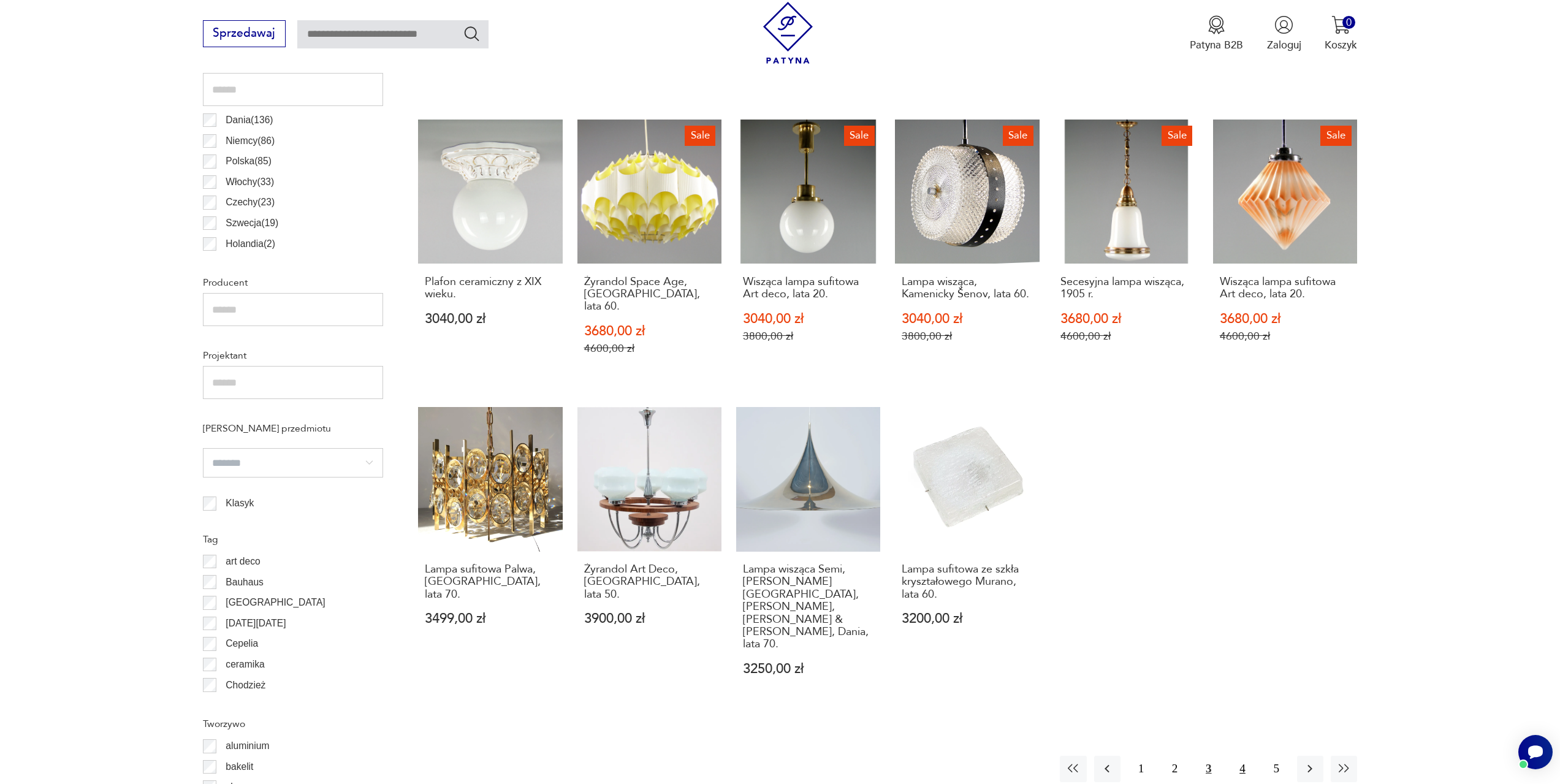
click at [1245, 755] on button "4" at bounding box center [1241, 768] width 26 height 26
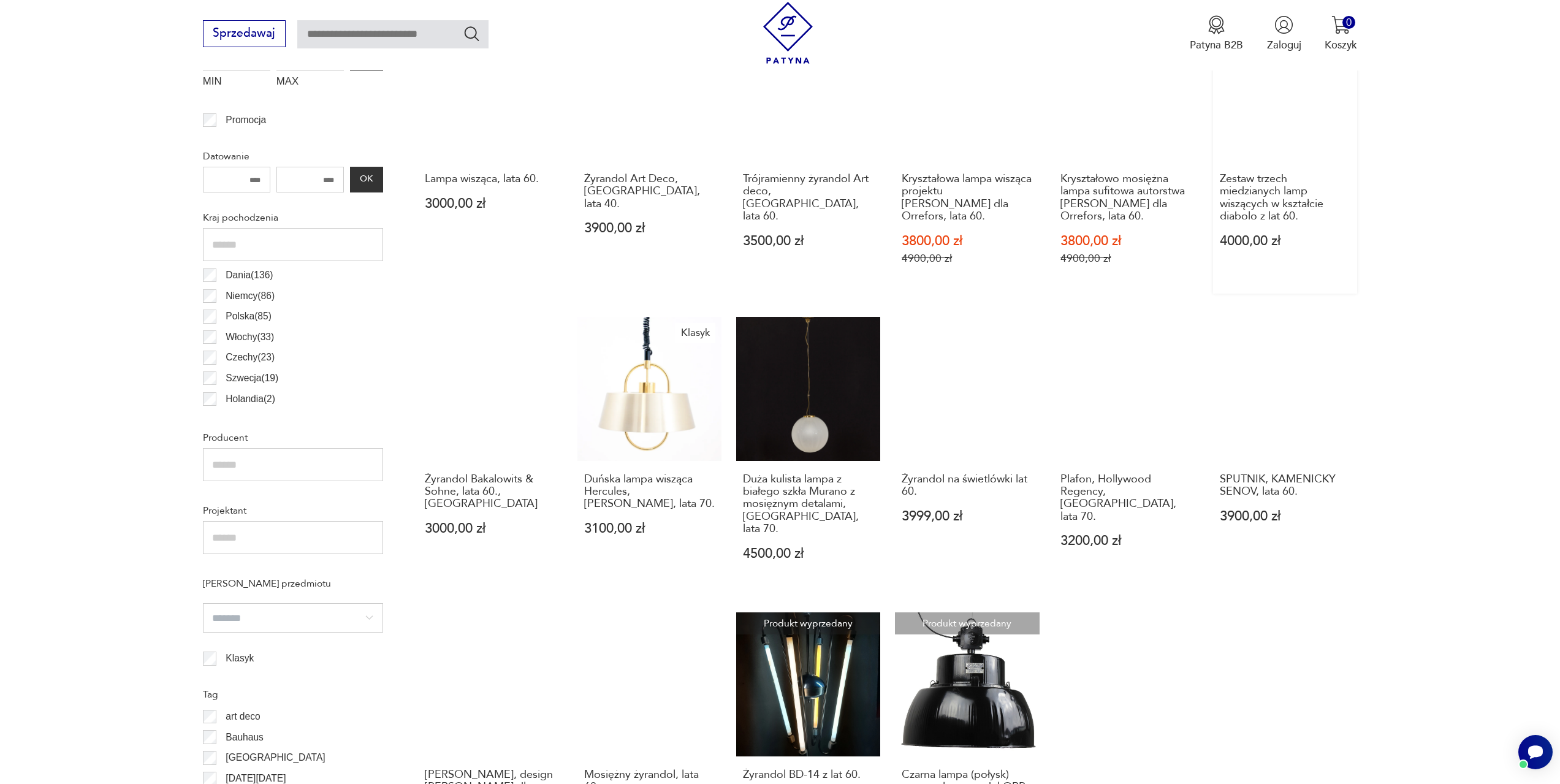
scroll to position [732, 0]
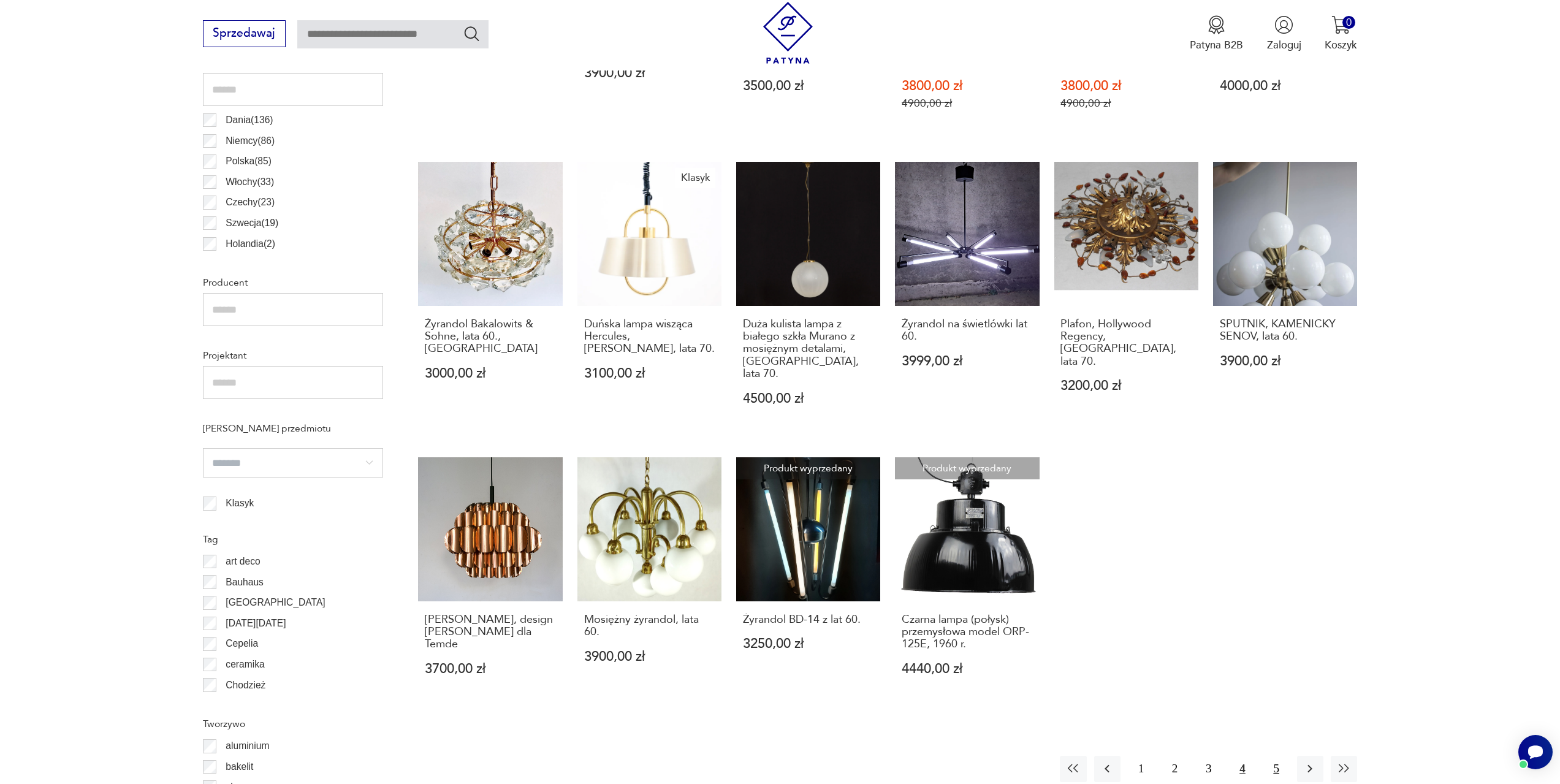
click at [1271, 757] on button "5" at bounding box center [1276, 768] width 26 height 26
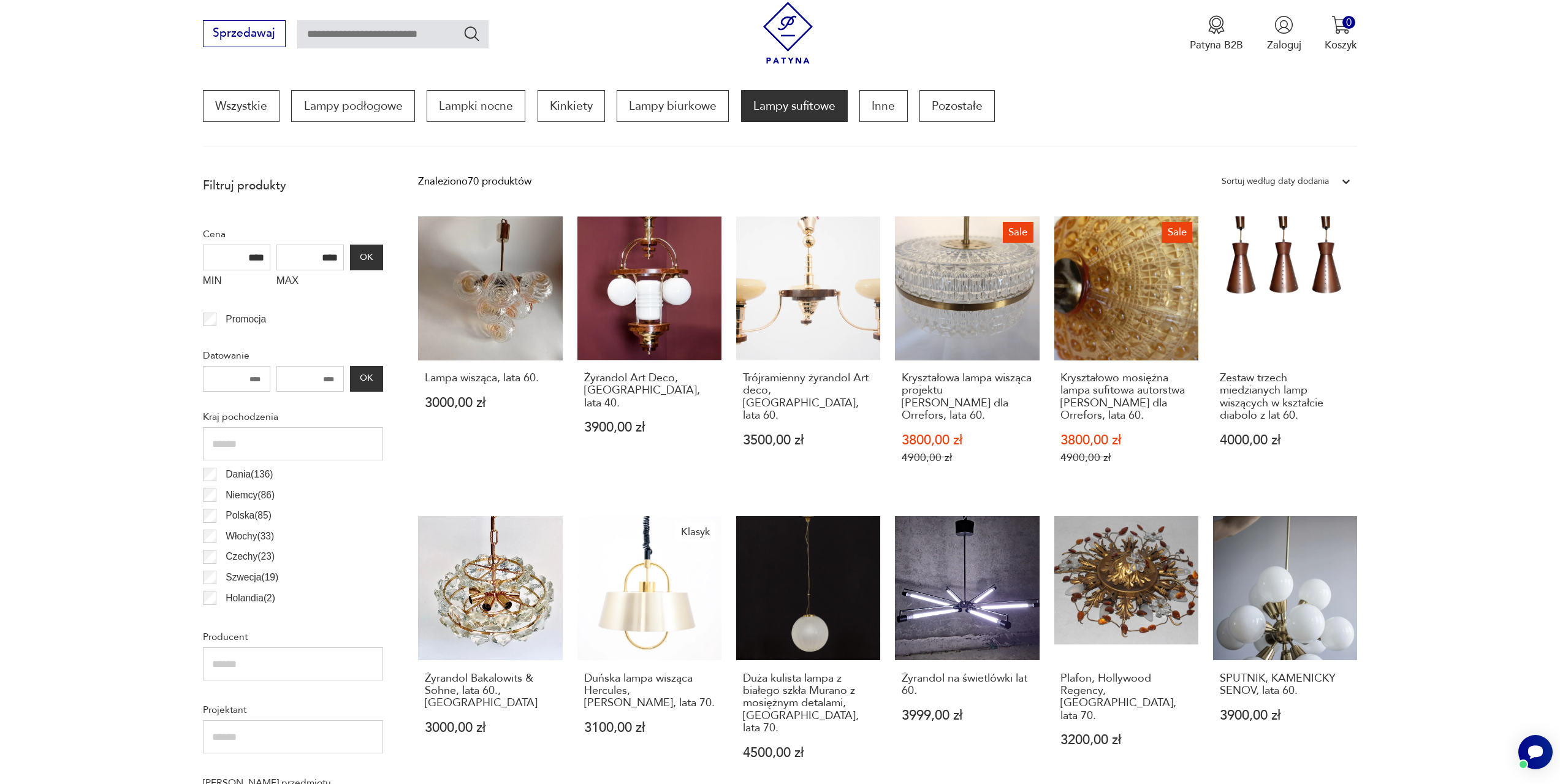
scroll to position [364, 0]
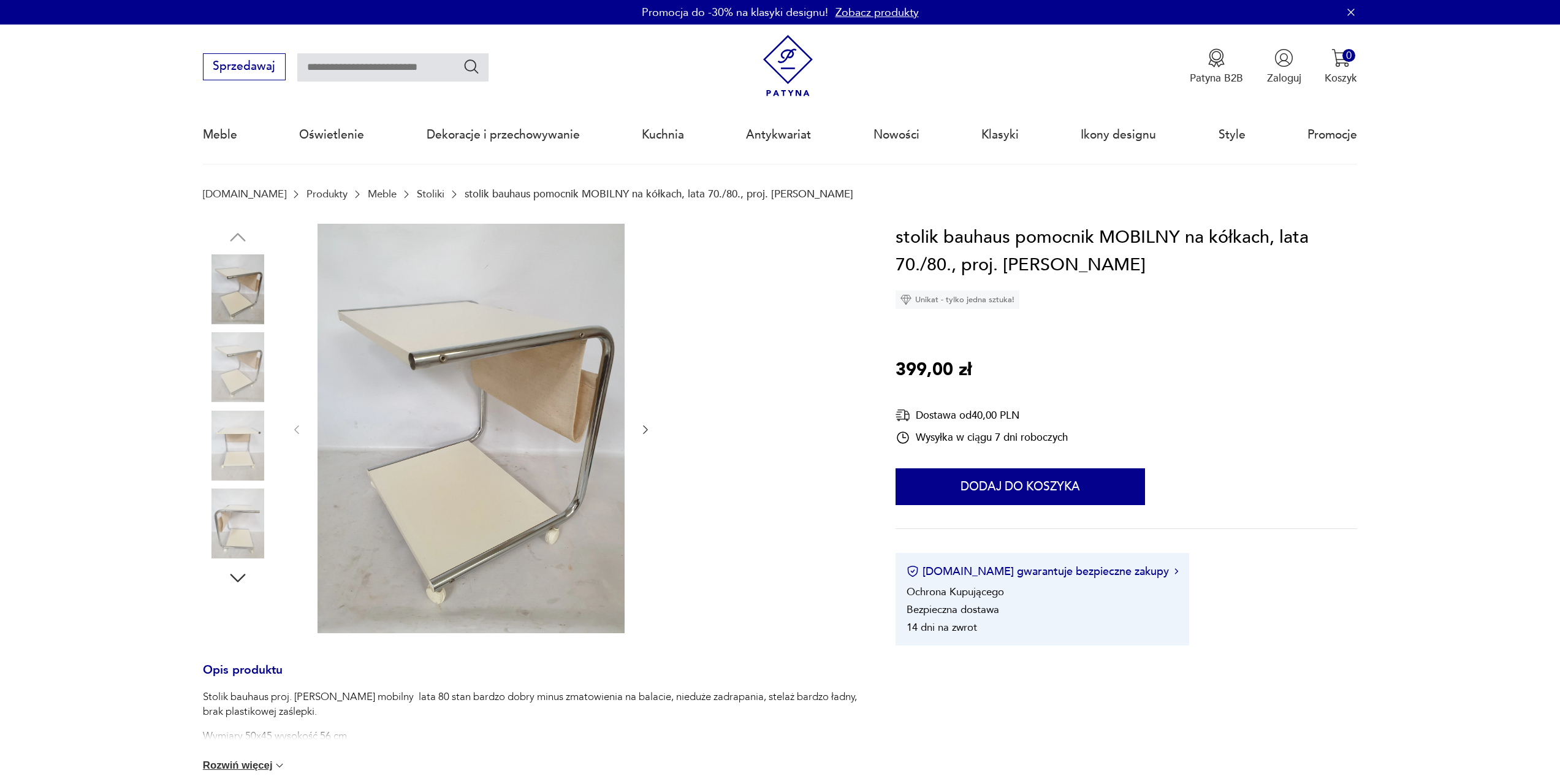
click at [236, 366] on img at bounding box center [237, 367] width 70 height 70
click at [236, 297] on img at bounding box center [237, 289] width 70 height 70
click at [238, 499] on img at bounding box center [237, 523] width 70 height 70
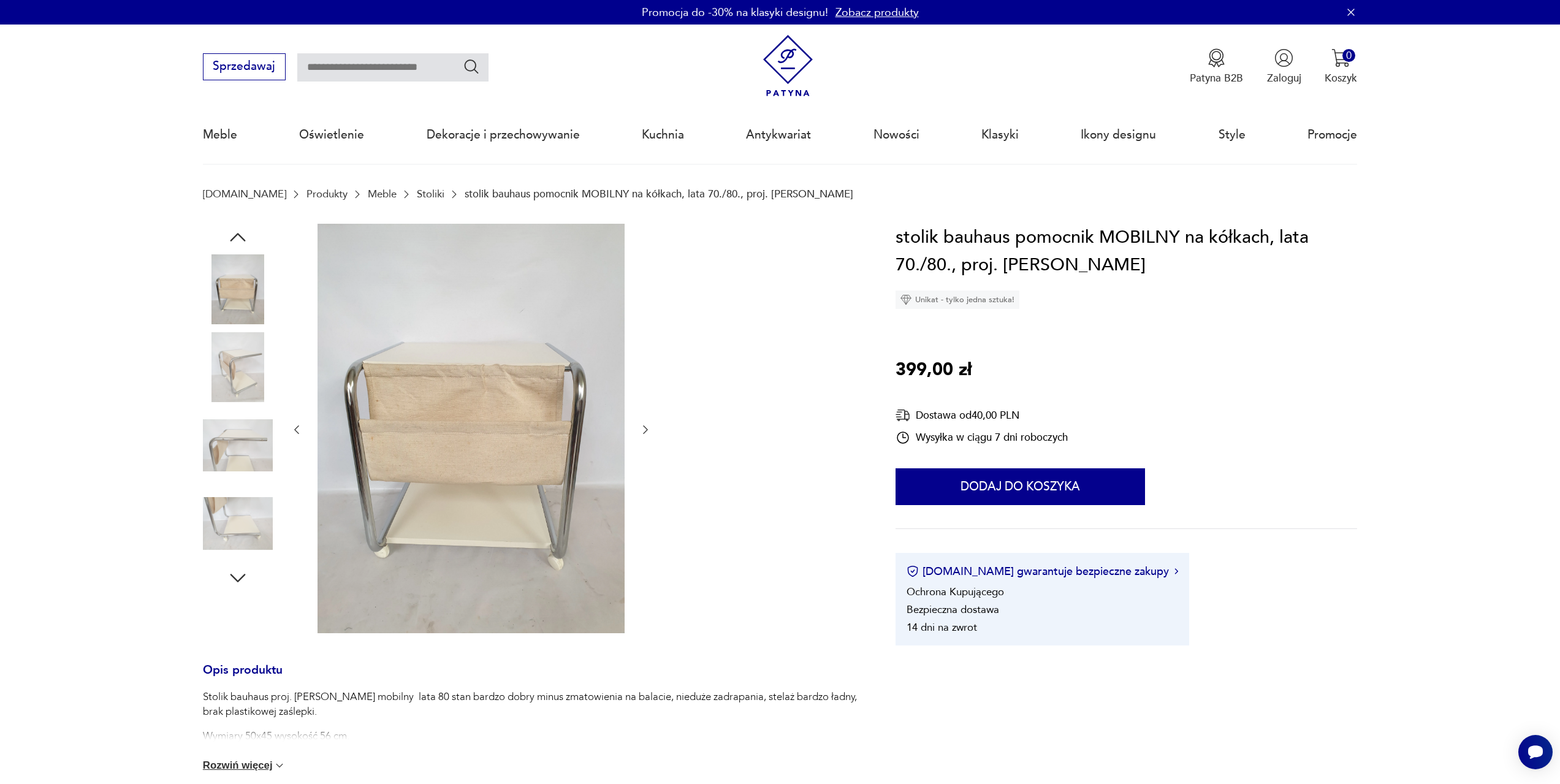
click at [248, 437] on img at bounding box center [237, 445] width 70 height 70
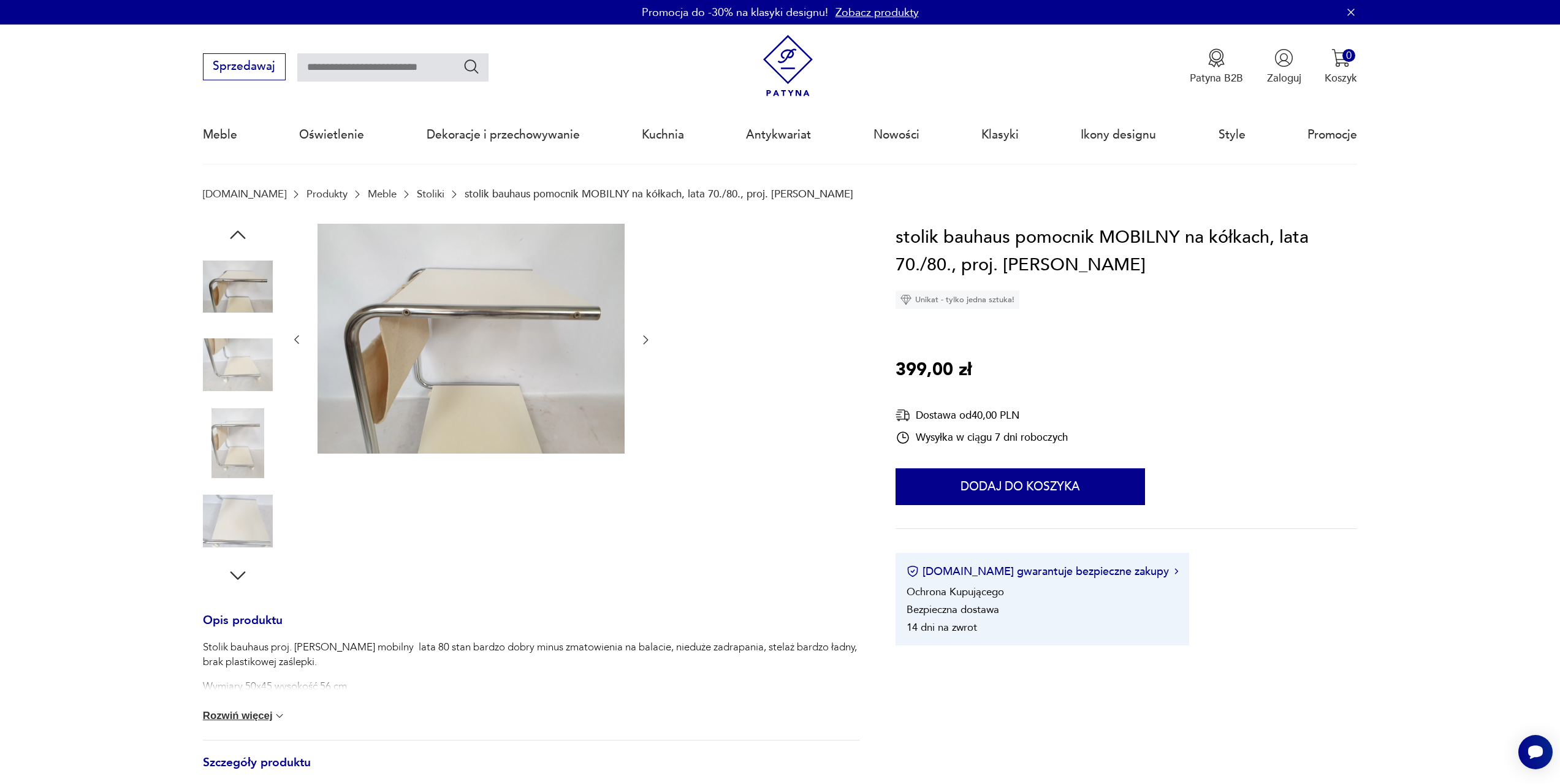
click at [251, 344] on img at bounding box center [237, 364] width 70 height 70
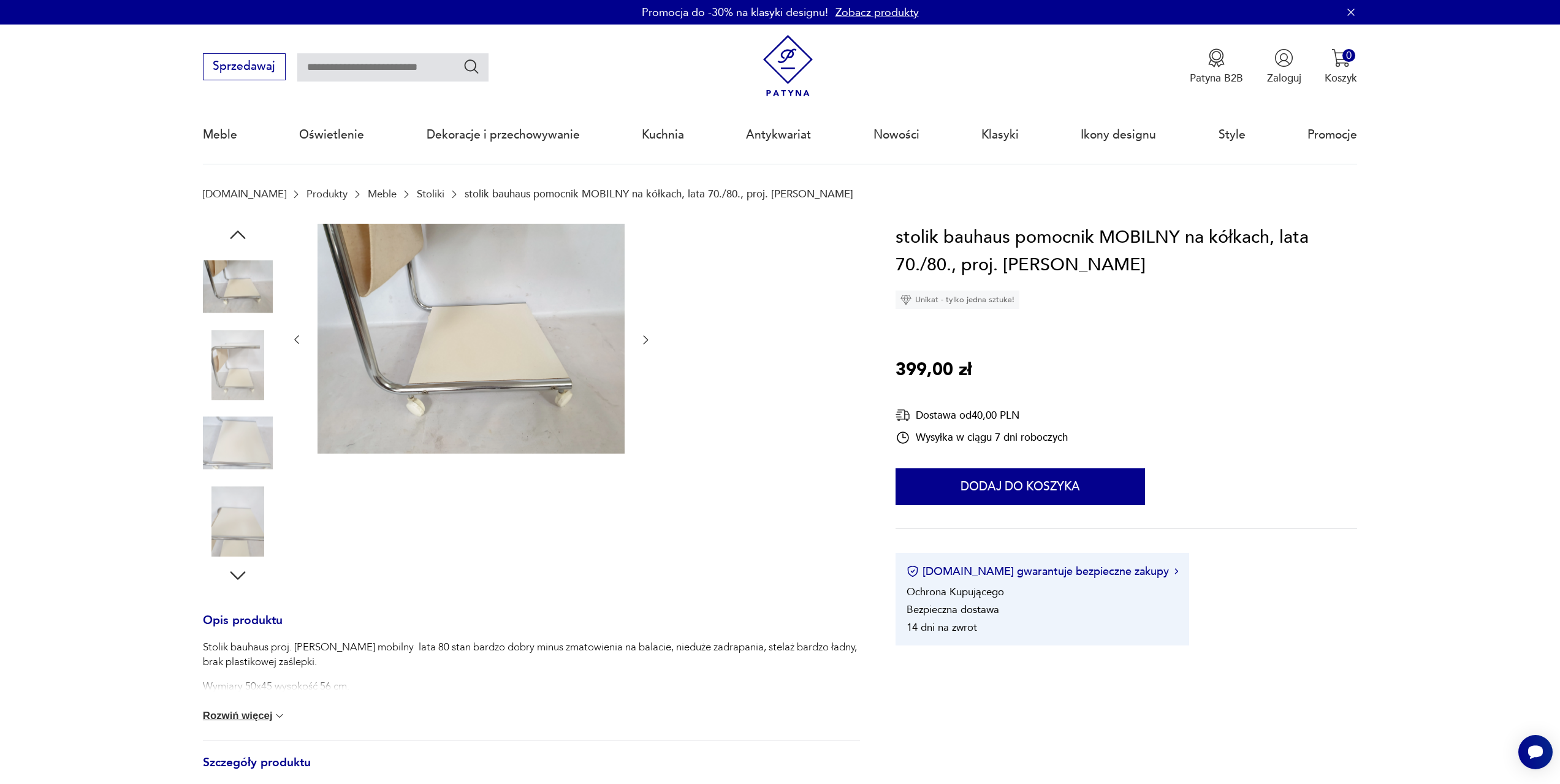
click at [270, 718] on button "Rozwiń więcej" at bounding box center [244, 716] width 83 height 13
click at [241, 347] on img at bounding box center [237, 364] width 70 height 70
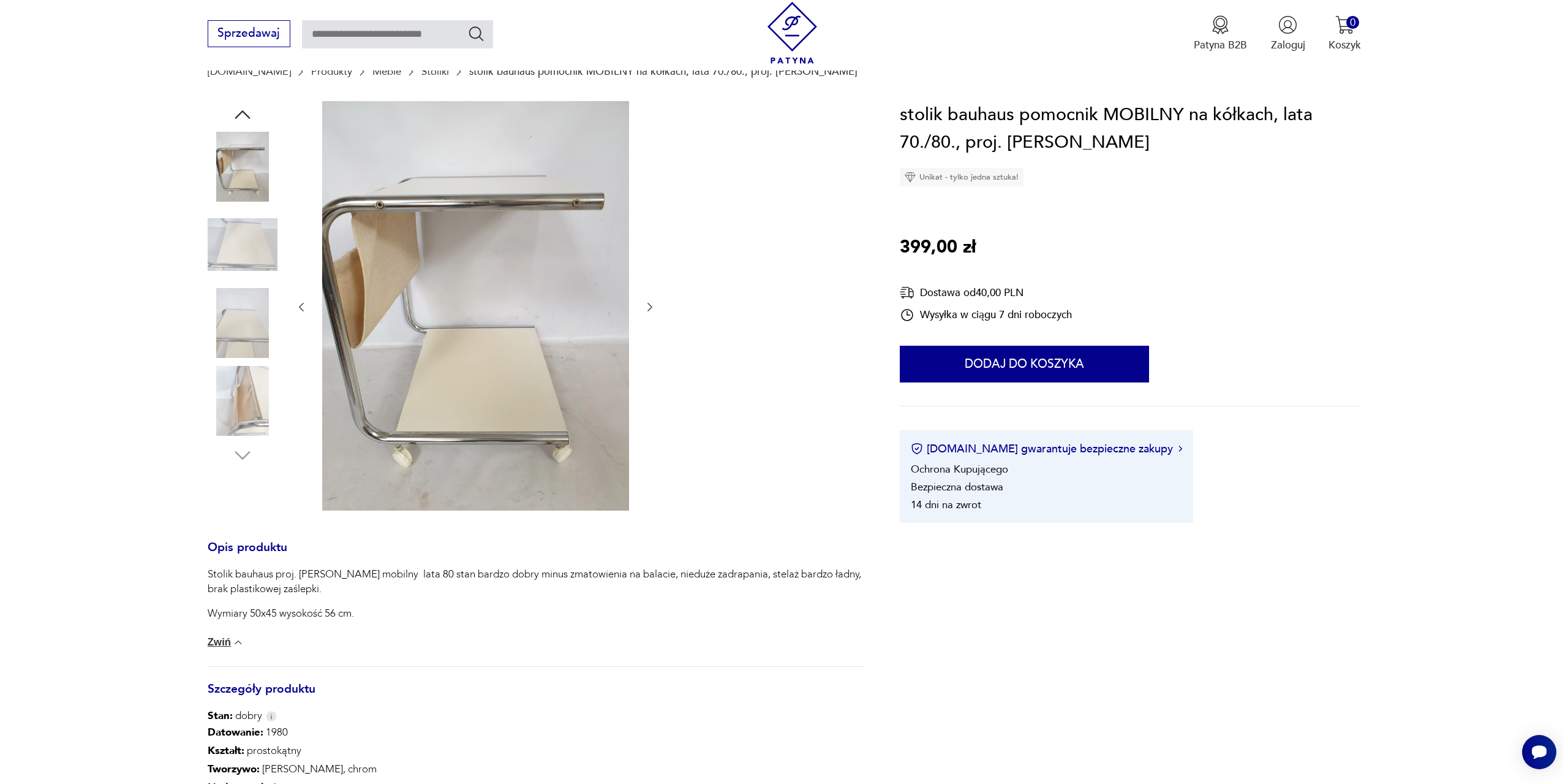
scroll to position [184, 0]
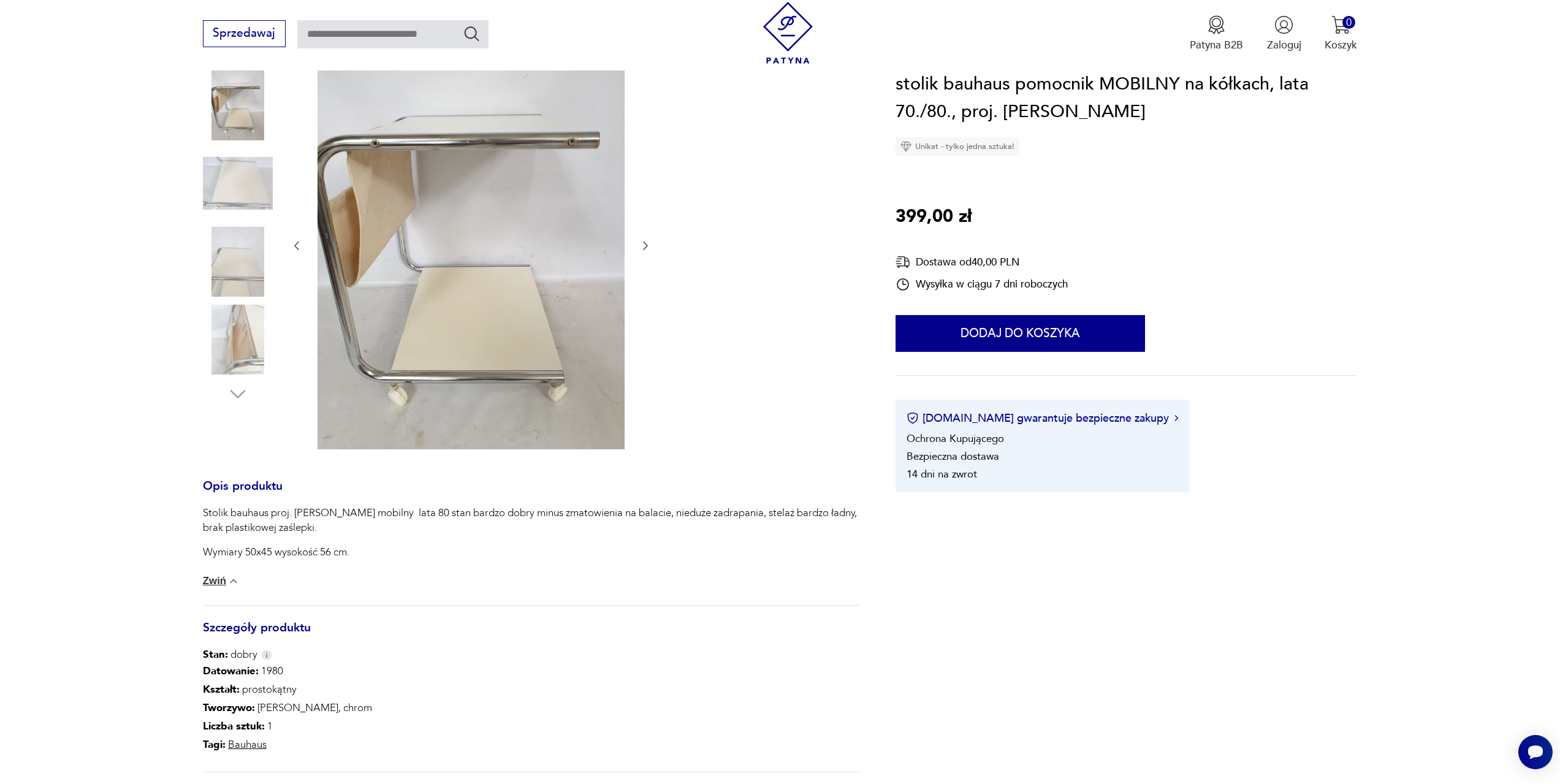
click at [531, 328] on img at bounding box center [470, 244] width 307 height 410
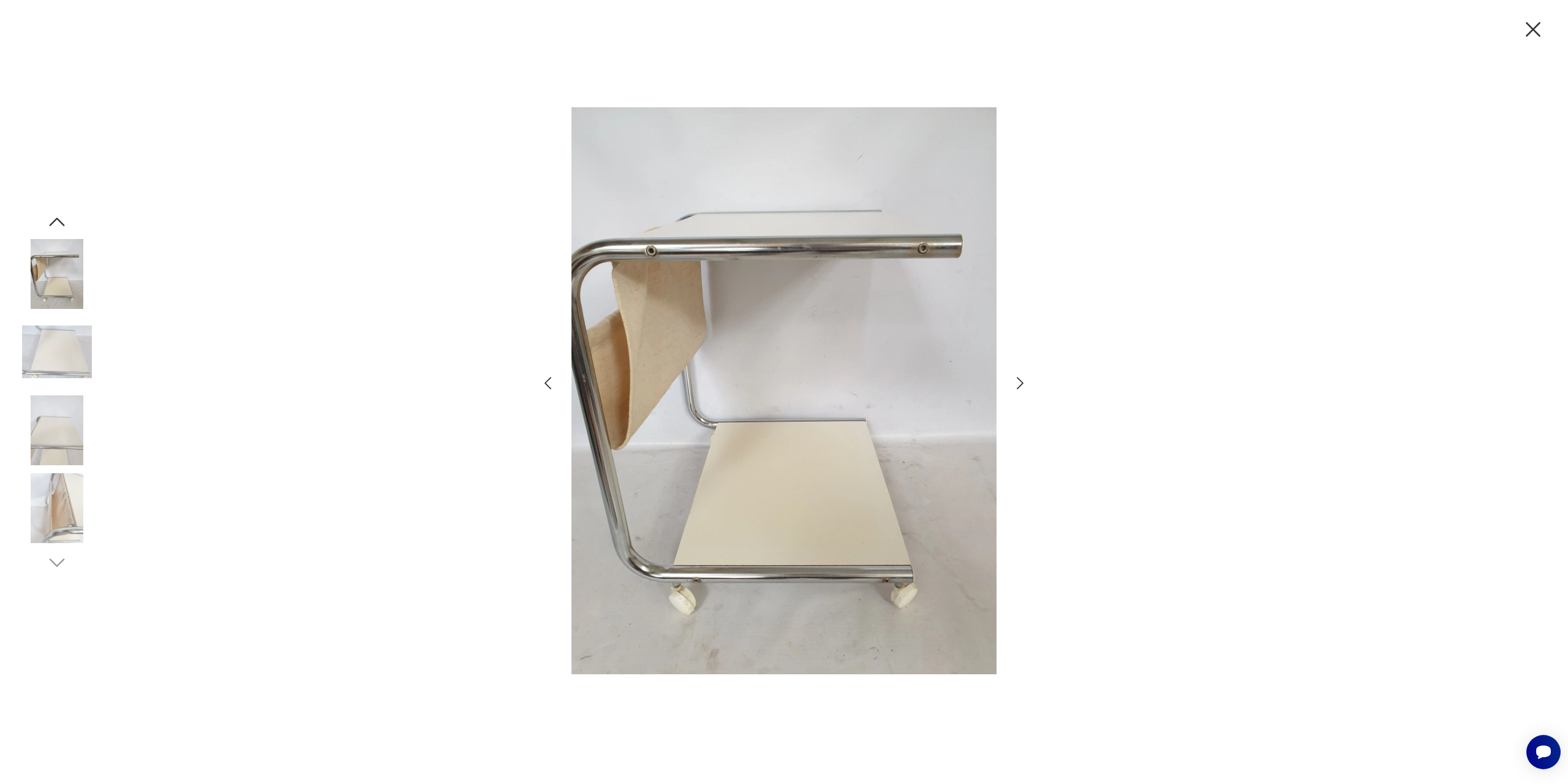
click at [1032, 391] on div at bounding box center [784, 392] width 1568 height 784
click at [1024, 384] on icon "button" at bounding box center [1020, 383] width 18 height 18
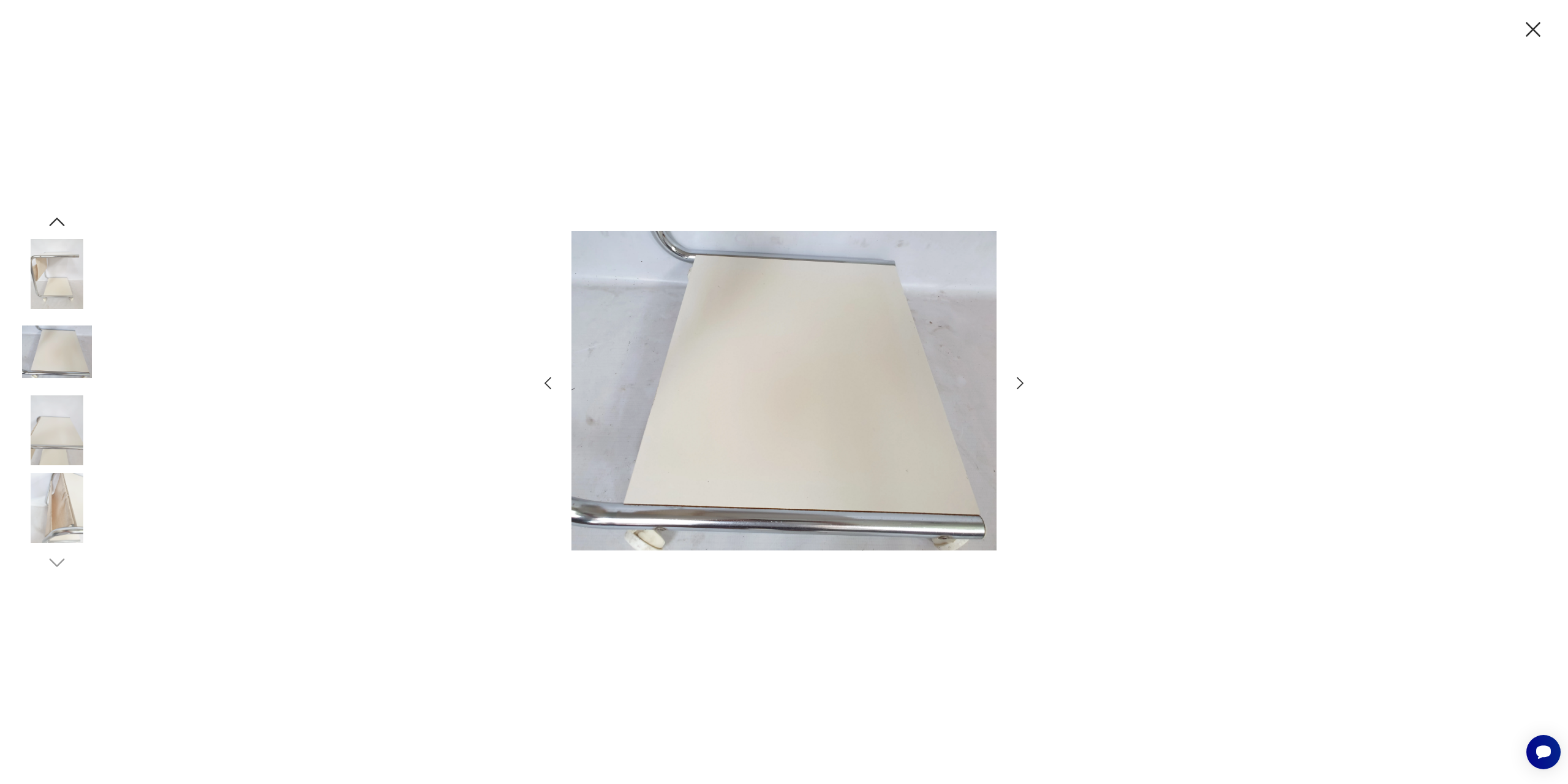
click at [1024, 384] on icon "button" at bounding box center [1020, 383] width 18 height 18
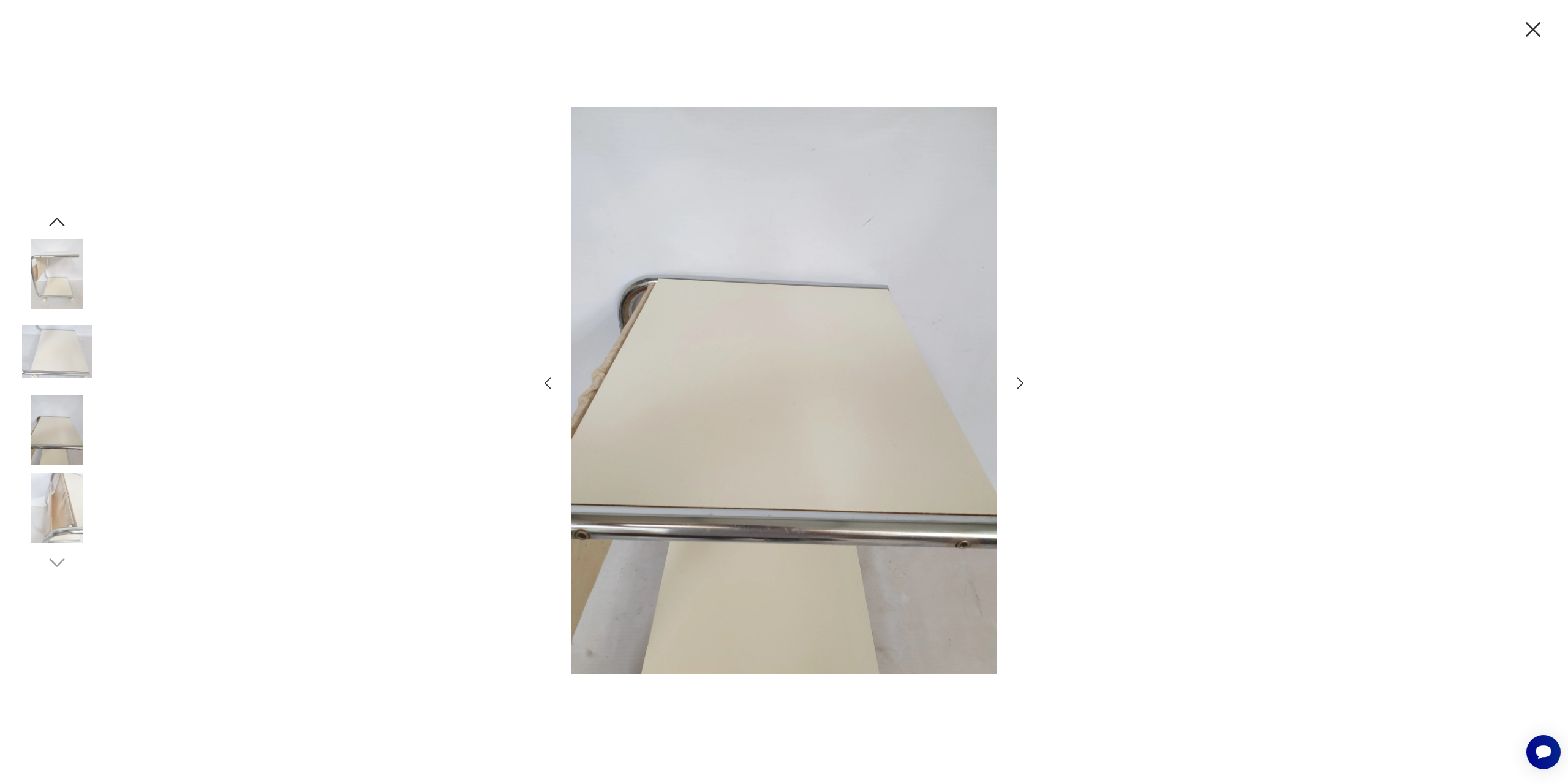
click at [1024, 384] on icon "button" at bounding box center [1020, 383] width 18 height 18
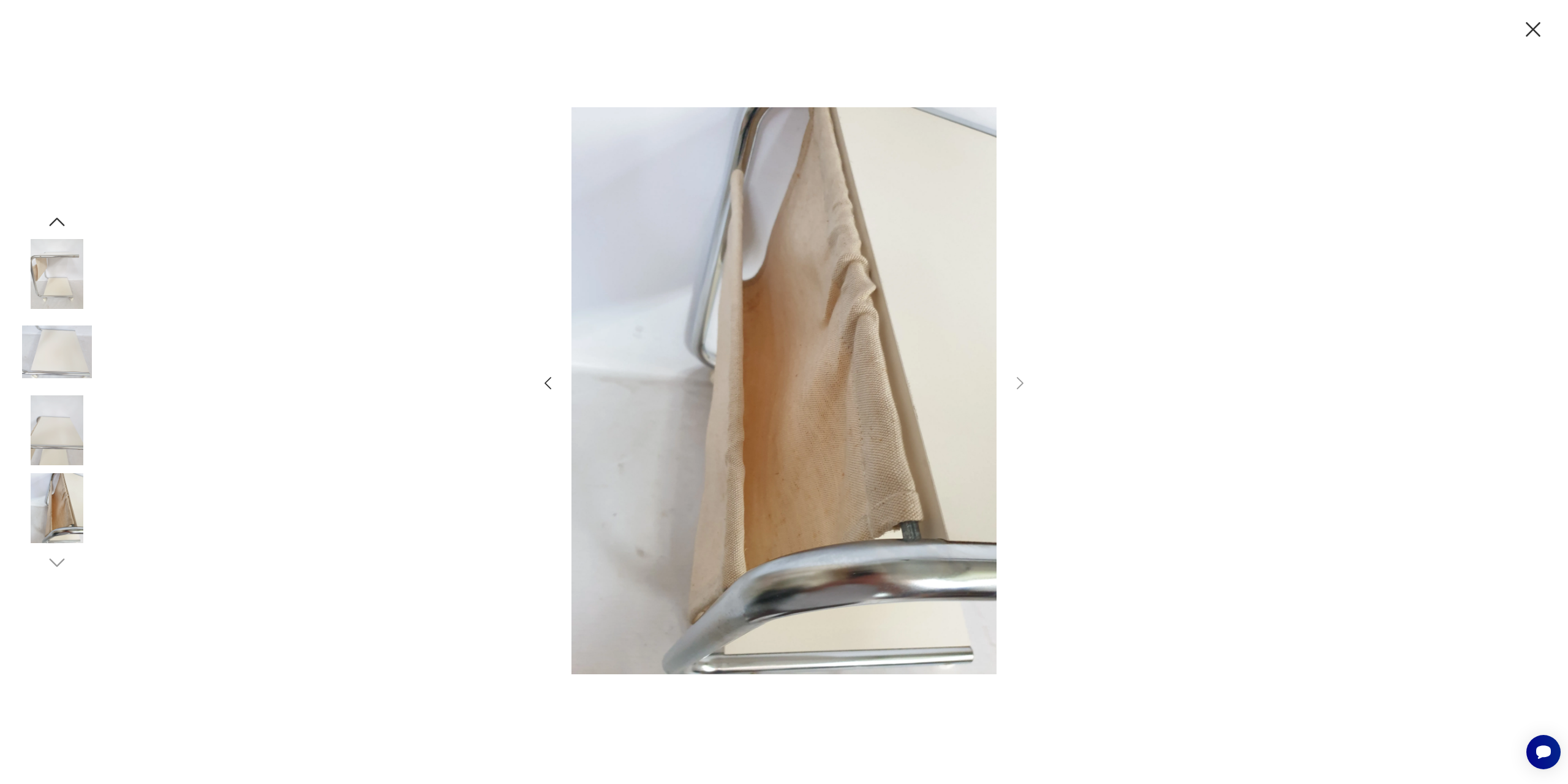
click at [400, 421] on div at bounding box center [784, 392] width 1568 height 784
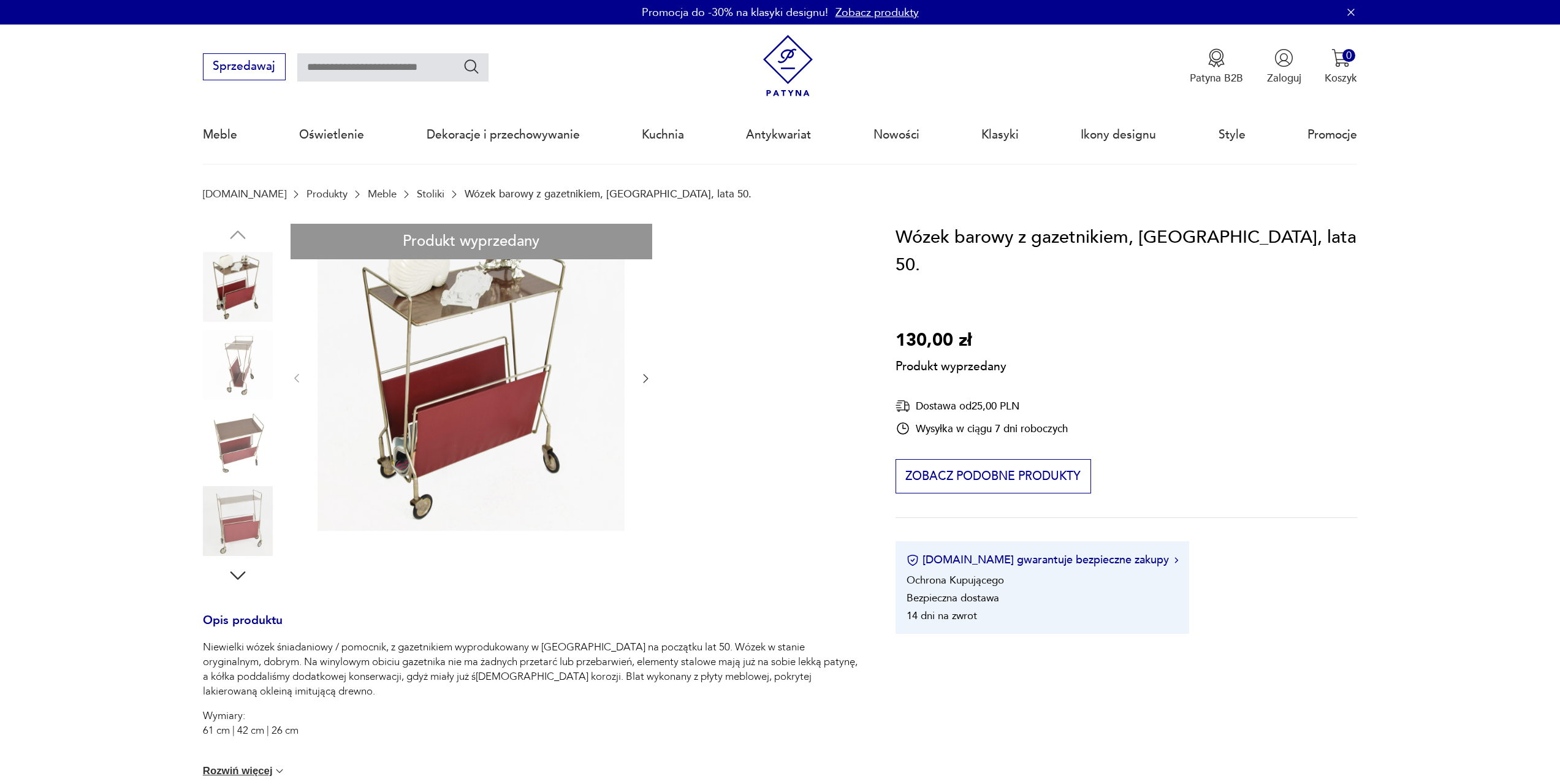
click at [239, 369] on div "Produkt wyprzedany Opis produktu Niewielki wózek śniadaniowy / pomocnik, z gaze…" at bounding box center [531, 660] width 657 height 874
click at [246, 434] on div "Produkt wyprzedany Opis produktu Niewielki wózek śniadaniowy / pomocnik, z gaze…" at bounding box center [531, 660] width 657 height 874
click at [251, 514] on div "Produkt wyprzedany Opis produktu Niewielki wózek śniadaniowy / pomocnik, z gaze…" at bounding box center [531, 660] width 657 height 874
